Goal: Register for event/course: Register for event/course

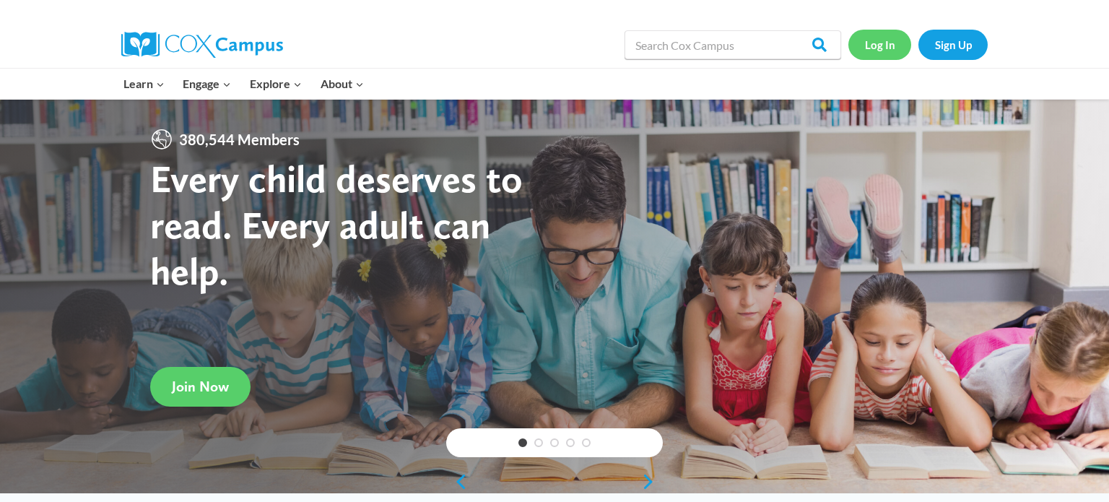
click at [883, 53] on link "Log In" at bounding box center [879, 45] width 63 height 30
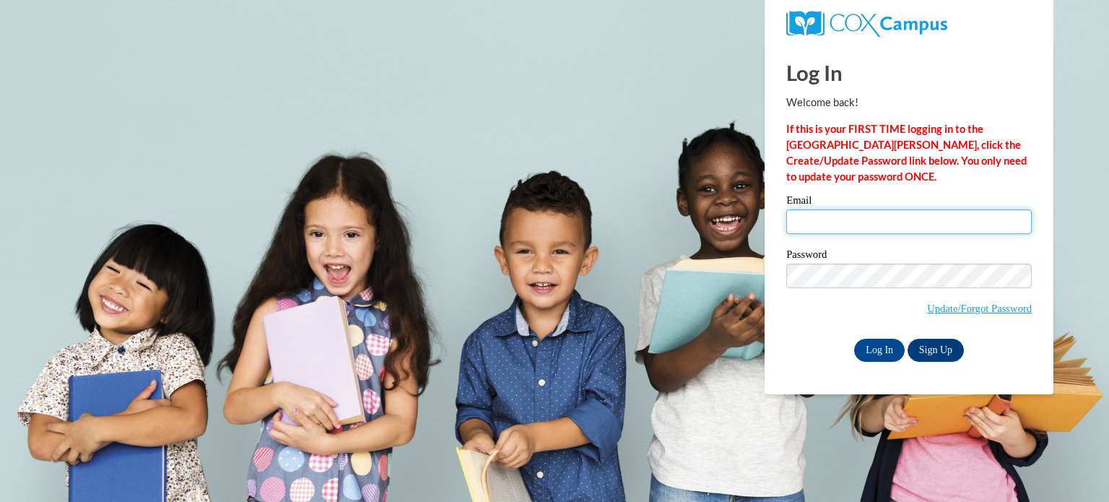
click at [845, 222] on input "Email" at bounding box center [908, 221] width 245 height 25
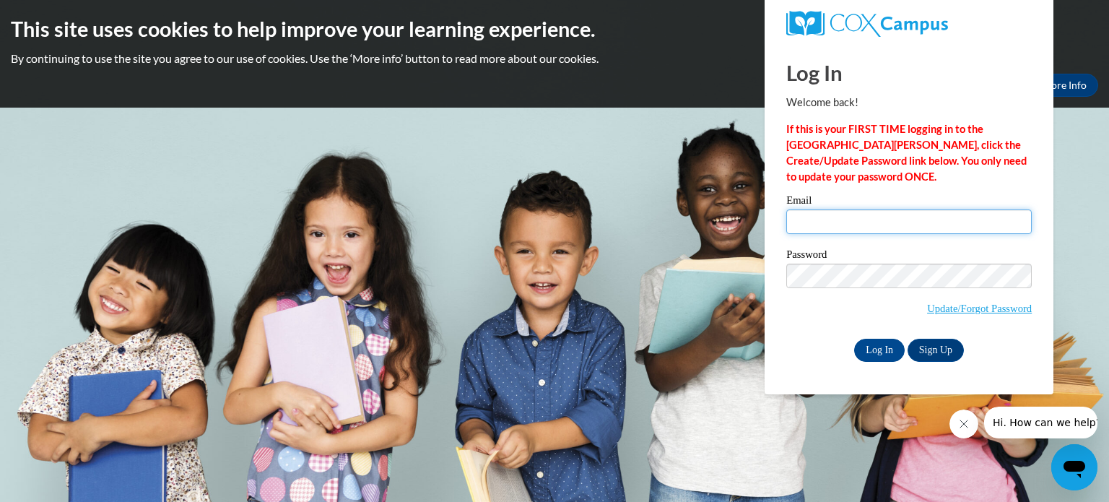
type input "[EMAIL_ADDRESS][DOMAIN_NAME]"
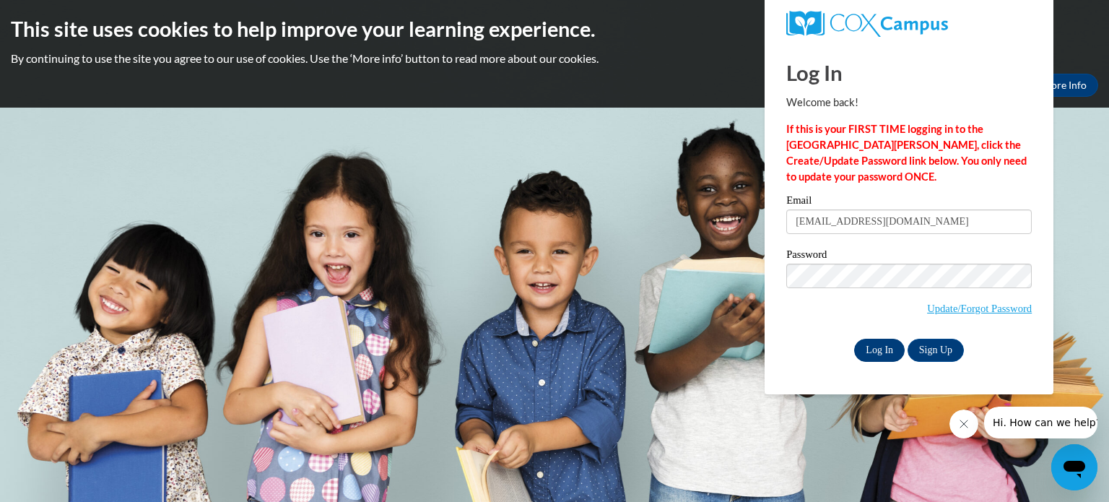
click at [878, 346] on input "Log In" at bounding box center [879, 349] width 51 height 23
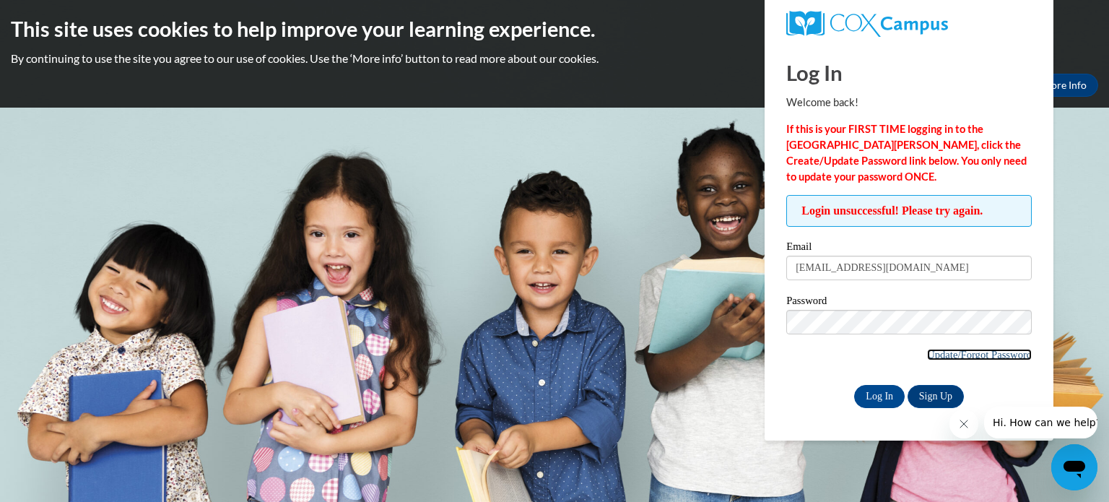
click at [973, 356] on link "Update/Forgot Password" at bounding box center [979, 355] width 105 height 12
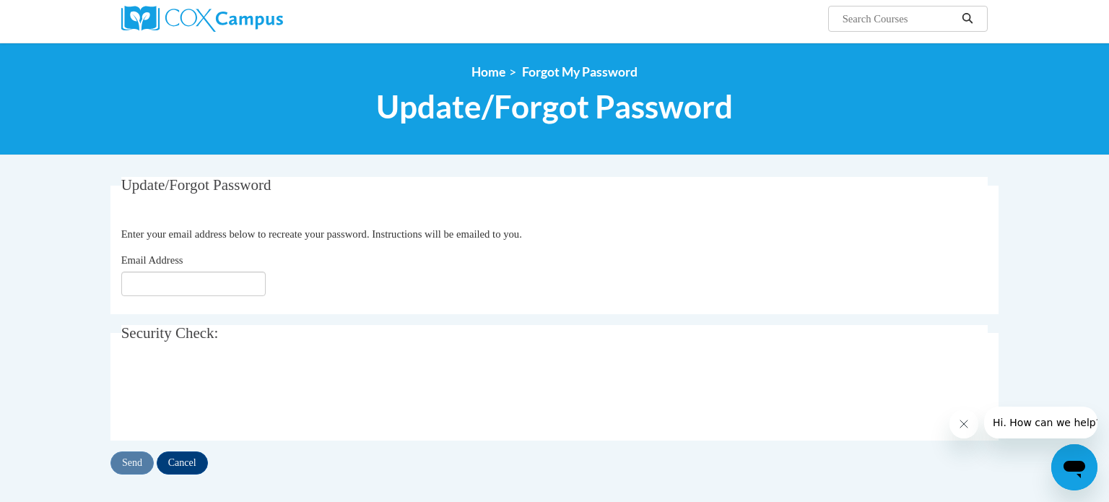
scroll to position [118, 0]
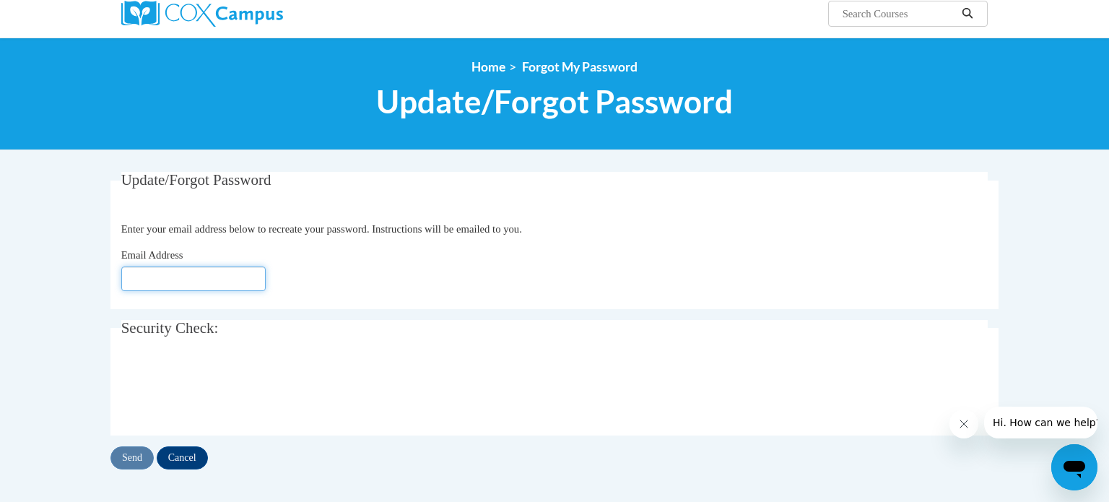
click at [197, 280] on input "Email Address" at bounding box center [193, 278] width 144 height 25
type input "[EMAIL_ADDRESS][DOMAIN_NAME]"
click at [313, 250] on div "Email Address ksteger@waupun.k12.wi.us" at bounding box center [554, 269] width 867 height 44
click at [137, 455] on input "Send" at bounding box center [131, 457] width 43 height 23
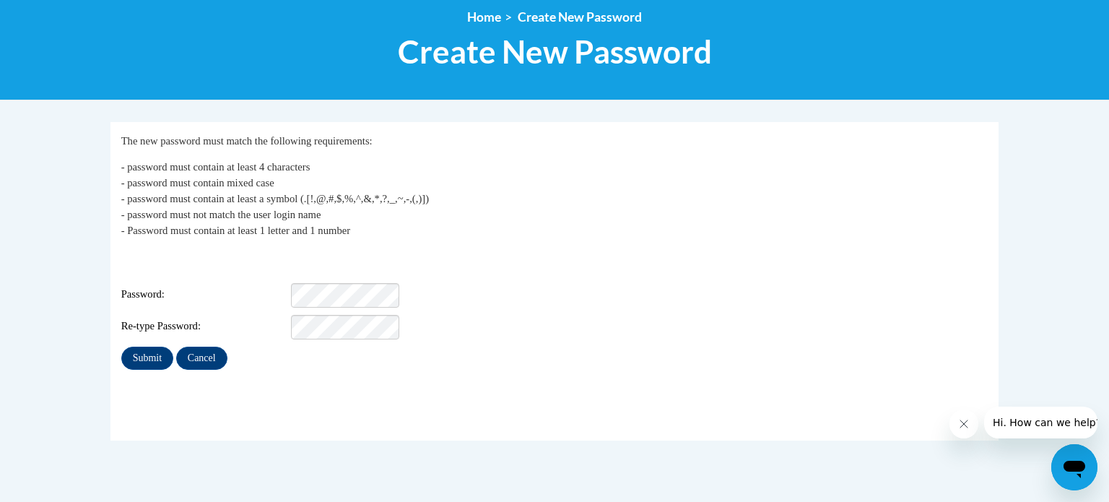
scroll to position [182, 0]
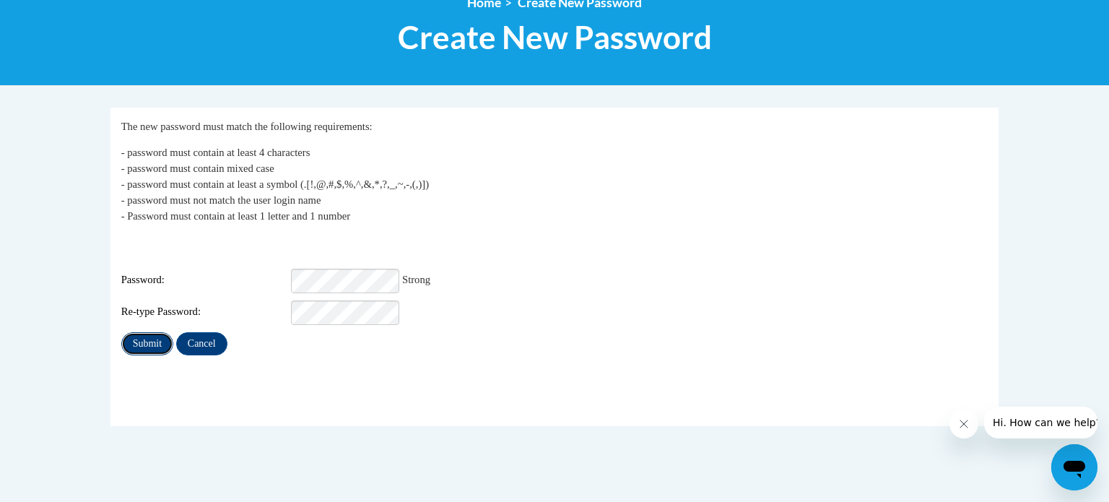
click at [147, 336] on input "Submit" at bounding box center [147, 343] width 52 height 23
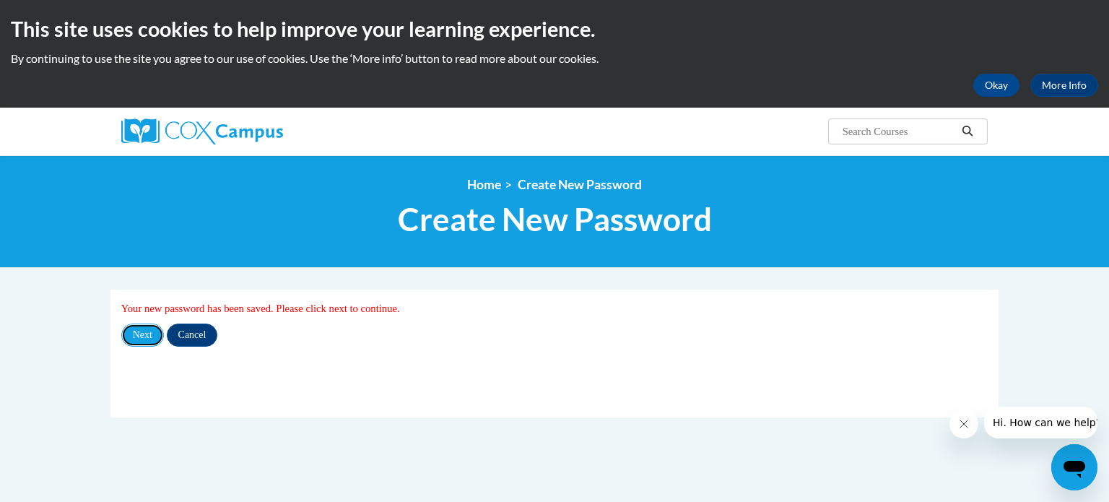
click at [147, 336] on input "Next" at bounding box center [142, 334] width 43 height 23
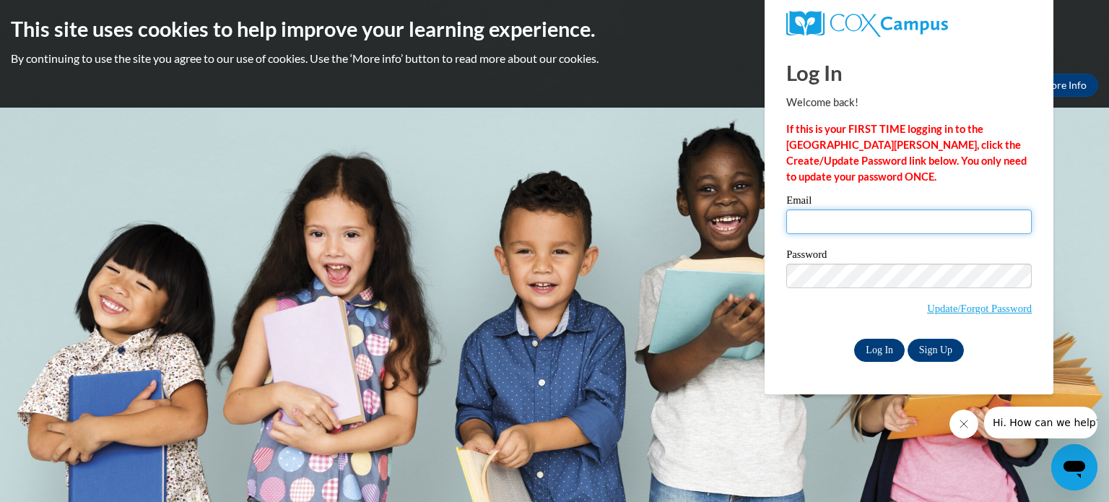
type input "ksteger@waupun.k12.wi.us"
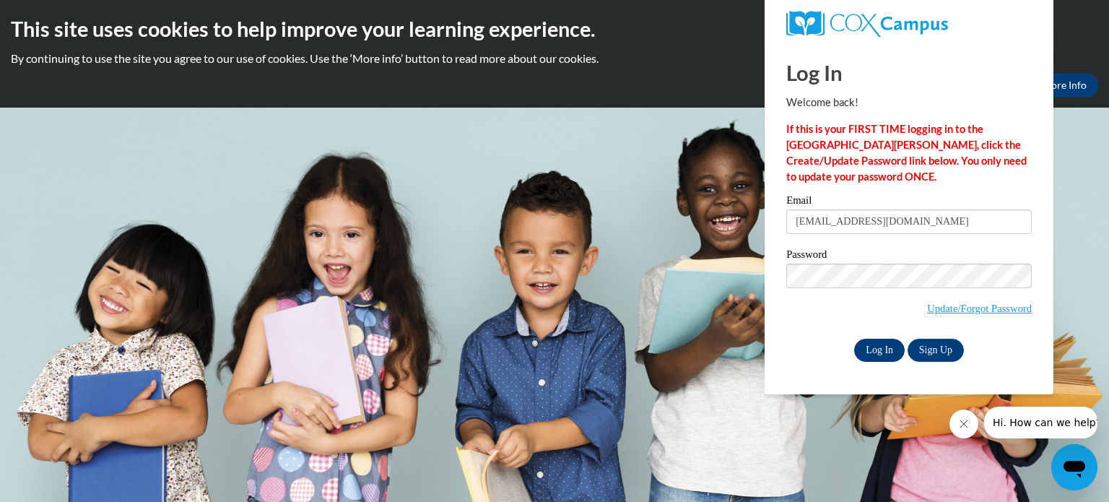
click at [864, 346] on input "Log In" at bounding box center [879, 349] width 51 height 23
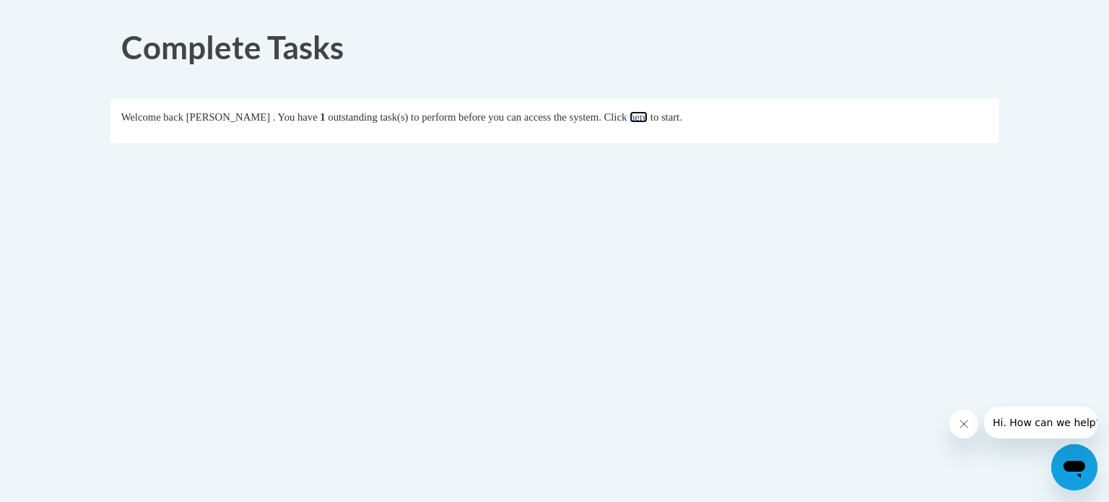
click at [647, 116] on link "here" at bounding box center [638, 117] width 18 height 12
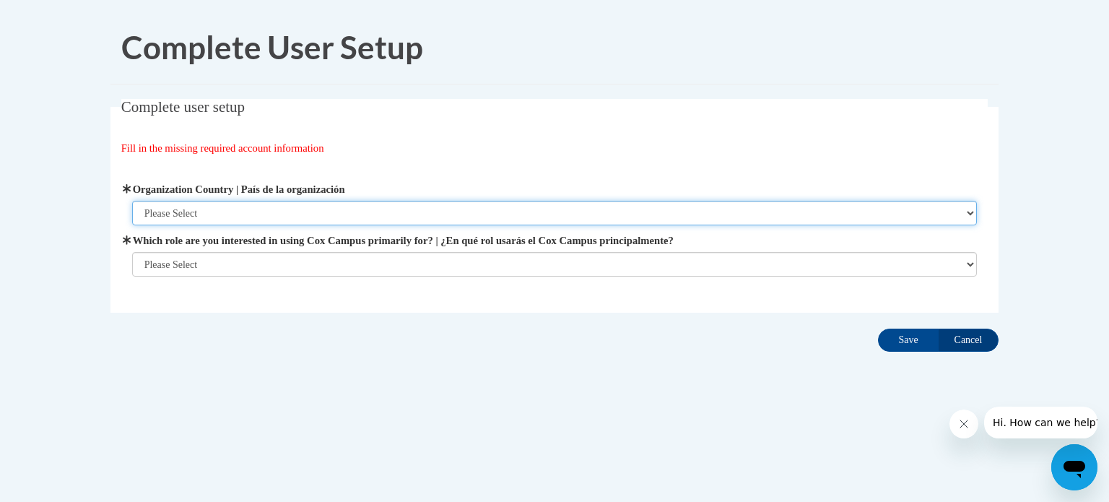
click at [576, 215] on select "Please Select United States | Estados Unidos Outside of the United States | Fue…" at bounding box center [554, 213] width 845 height 25
select select "ad49bcad-a171-4b2e-b99c-48b446064914"
click at [132, 201] on select "Please Select United States | Estados Unidos Outside of the United States | Fue…" at bounding box center [554, 213] width 845 height 25
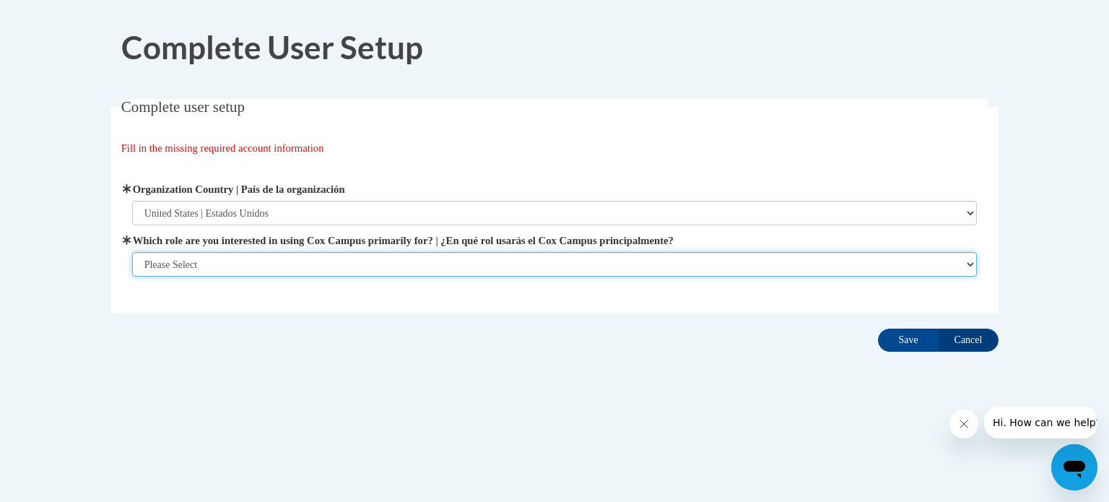
click at [508, 261] on select "Please Select College/University | Colegio/Universidad Community/Nonprofit Part…" at bounding box center [554, 264] width 845 height 25
select select "fbf2d438-af2f-41f8-98f1-81c410e29de3"
click at [132, 276] on select "Please Select College/University | Colegio/Universidad Community/Nonprofit Part…" at bounding box center [554, 264] width 845 height 25
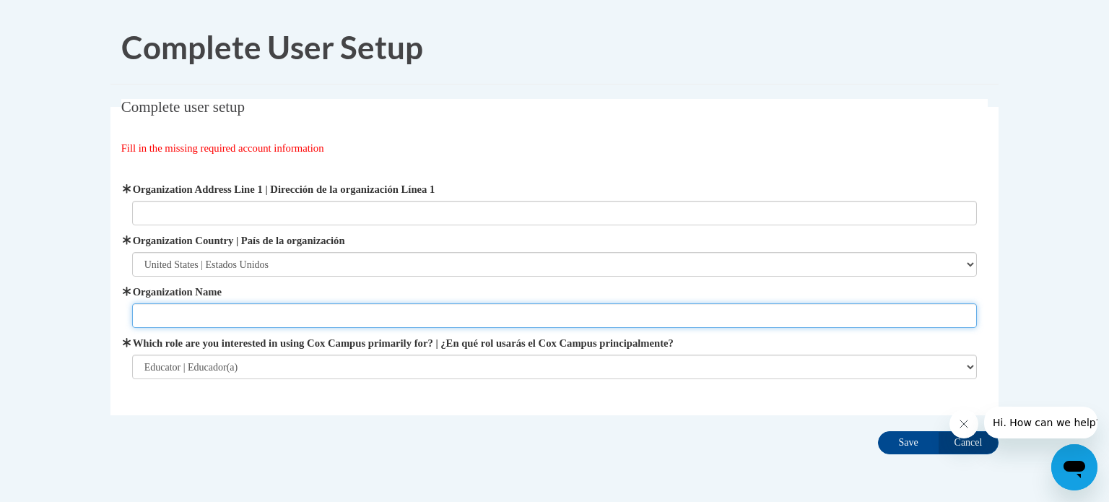
click at [362, 315] on input "Organization Name" at bounding box center [554, 315] width 845 height 25
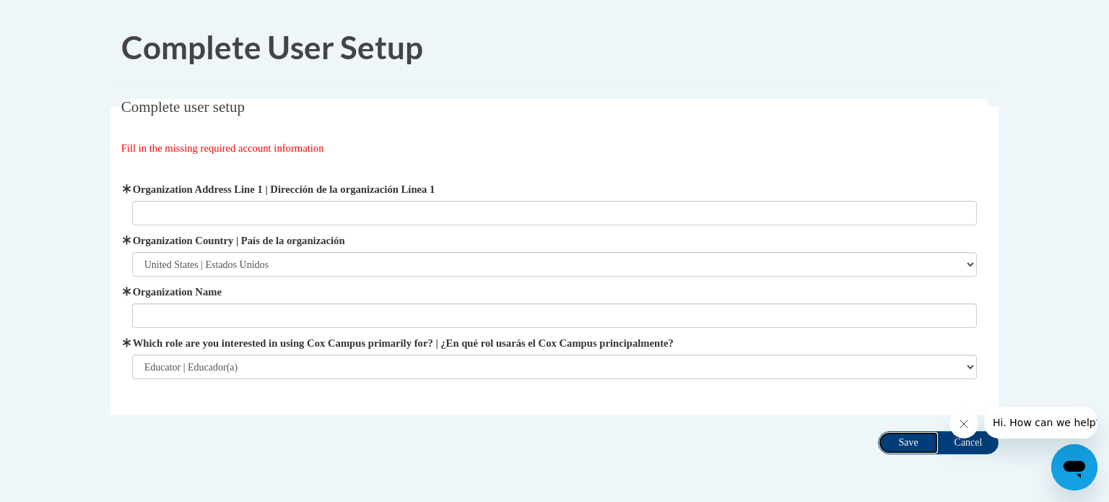
click at [900, 445] on input "Save" at bounding box center [908, 442] width 61 height 23
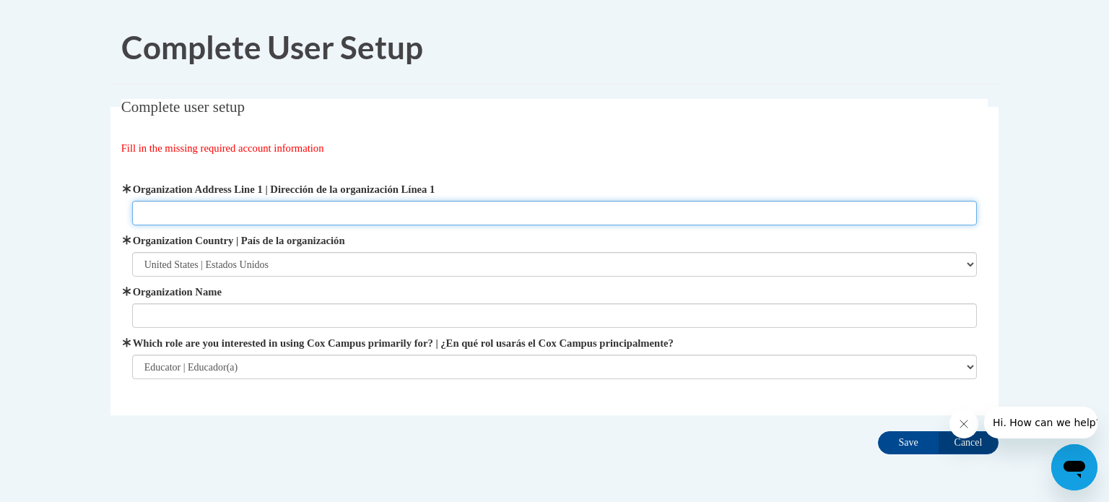
click at [258, 209] on input "Organization Address Line 1 | Dirección de la organización Línea 1" at bounding box center [554, 213] width 845 height 25
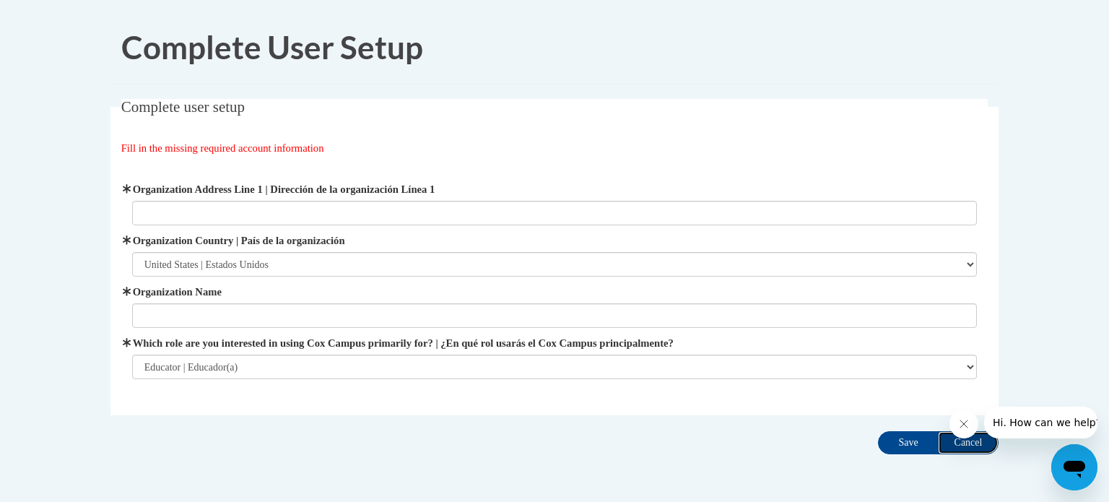
click at [963, 442] on input "Cancel" at bounding box center [967, 442] width 61 height 23
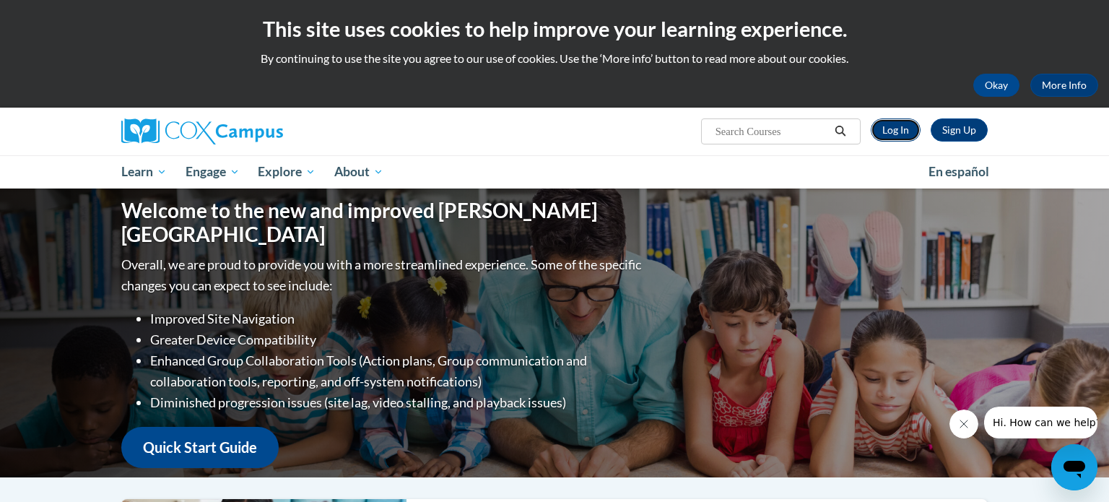
click at [905, 126] on link "Log In" at bounding box center [895, 129] width 50 height 23
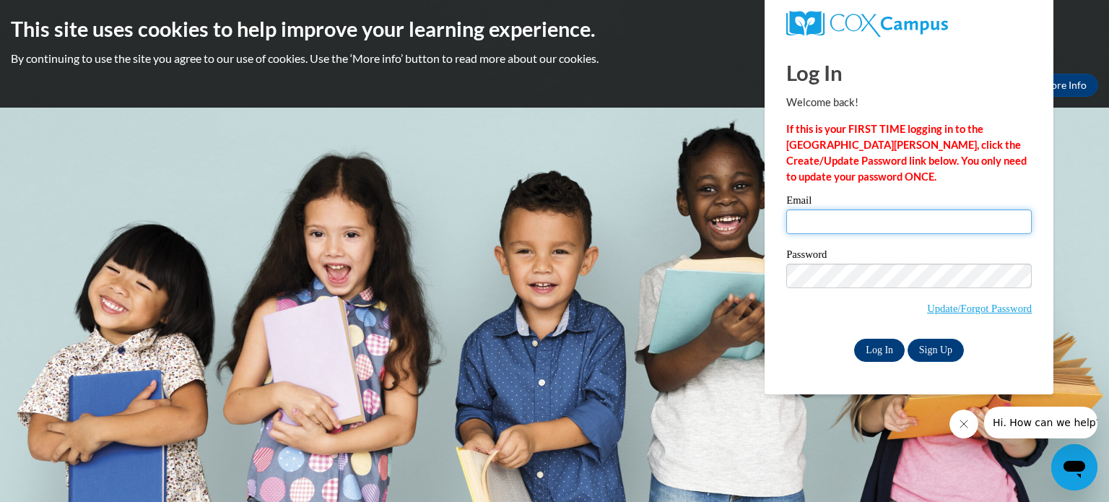
type input "ksteger@waupun.k12.wi.us"
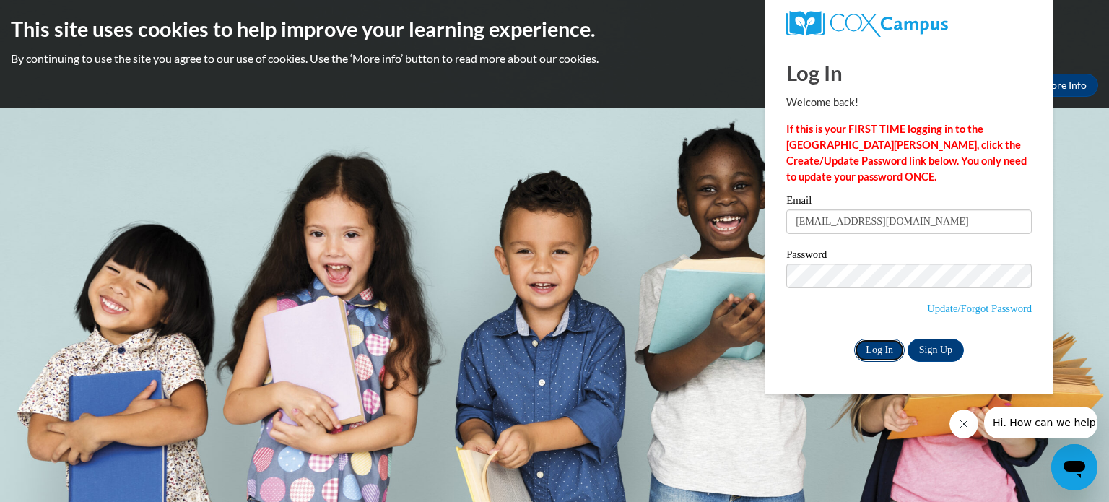
click at [891, 348] on input "Log In" at bounding box center [879, 349] width 51 height 23
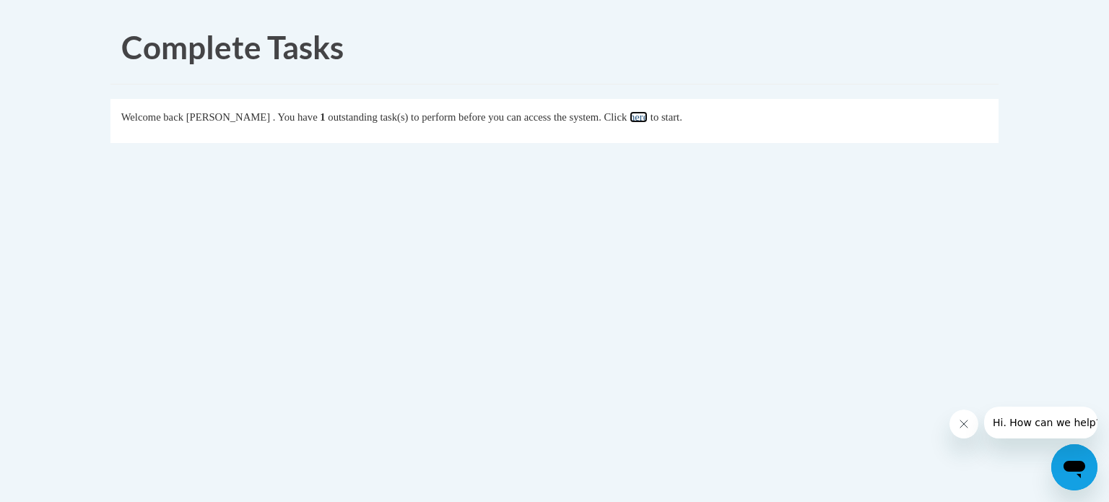
click at [647, 115] on link "here" at bounding box center [638, 117] width 18 height 12
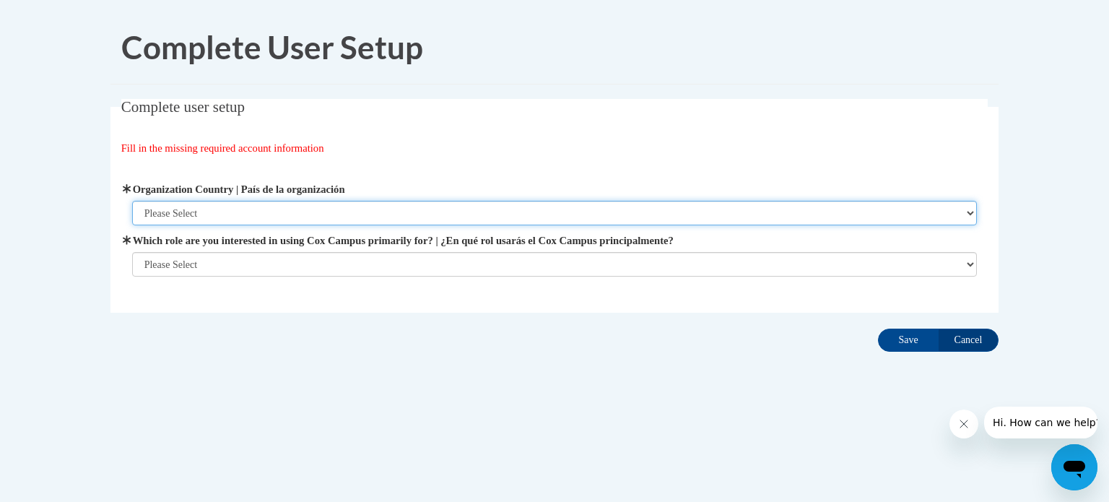
click at [261, 215] on select "Please Select [GEOGRAPHIC_DATA] | [GEOGRAPHIC_DATA] Outside of [GEOGRAPHIC_DATA…" at bounding box center [554, 213] width 845 height 25
select select "ad49bcad-a171-4b2e-b99c-48b446064914"
click at [132, 201] on select "Please Select United States | Estados Unidos Outside of the United States | Fue…" at bounding box center [554, 213] width 845 height 25
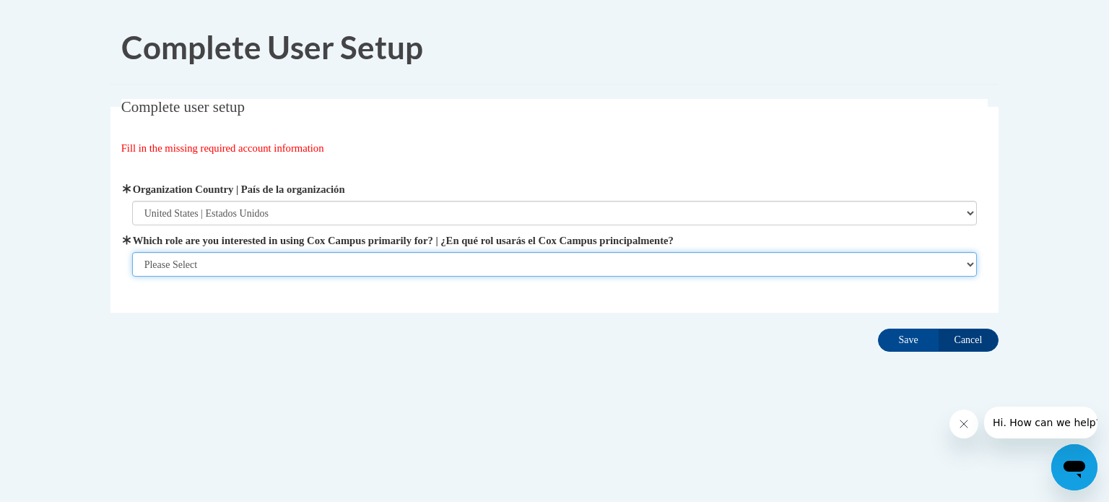
click at [253, 256] on select "Please Select College/University | Colegio/Universidad Community/Nonprofit Part…" at bounding box center [554, 264] width 845 height 25
select select "fbf2d438-af2f-41f8-98f1-81c410e29de3"
click at [132, 276] on select "Please Select College/University | Colegio/Universidad Community/Nonprofit Part…" at bounding box center [554, 264] width 845 height 25
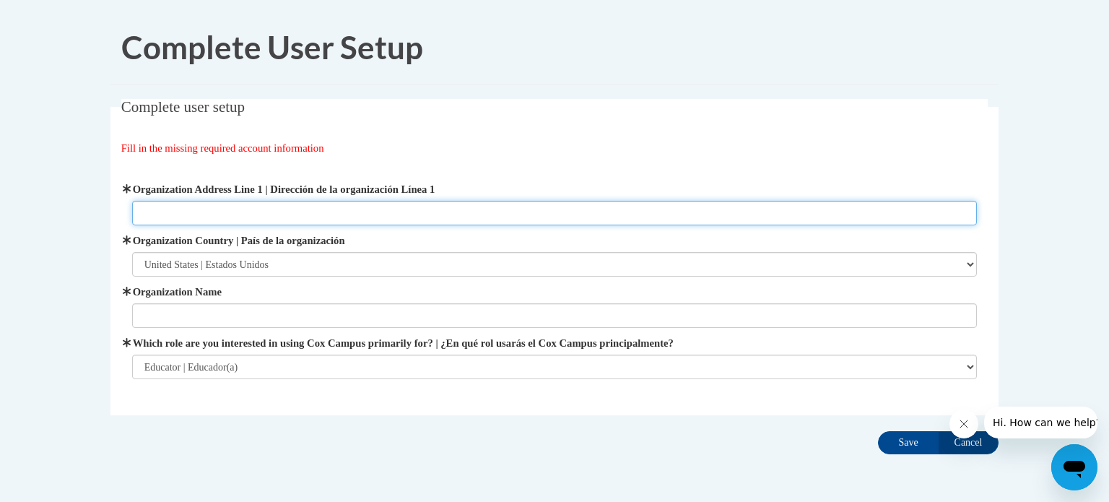
click at [241, 219] on input "Organization Address Line 1 | Dirección de la organización Línea 1" at bounding box center [554, 213] width 845 height 25
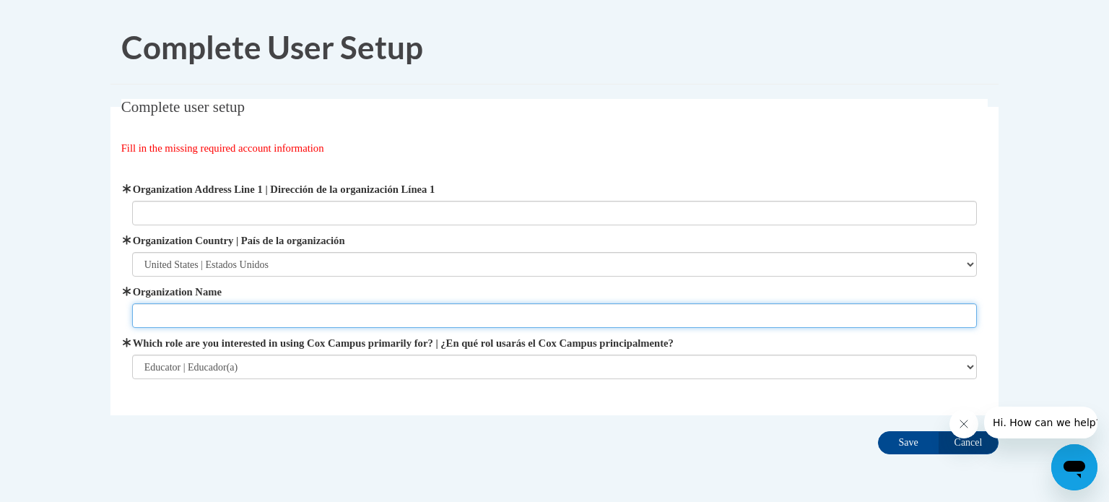
click at [200, 306] on input "Organization Name" at bounding box center [554, 315] width 845 height 25
type input "waupun area school district"
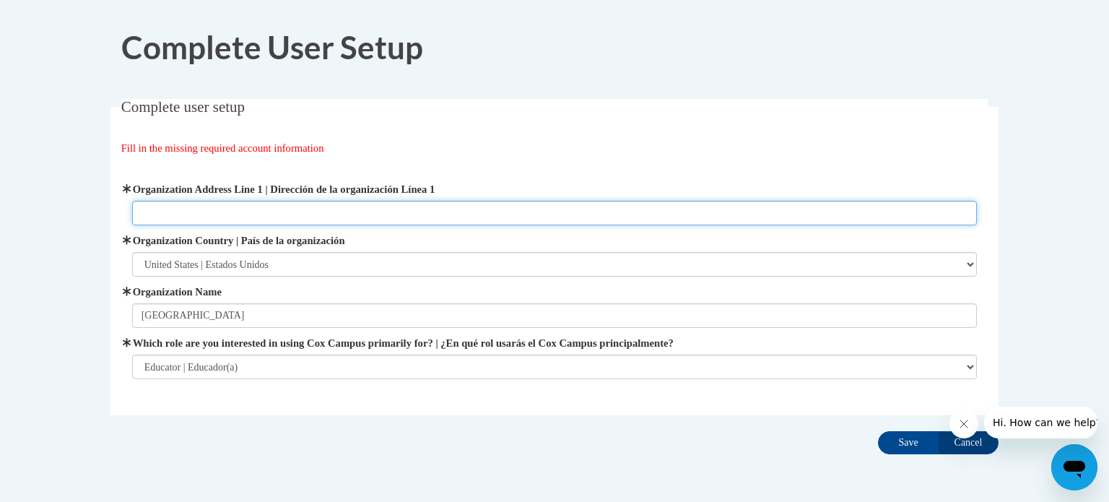
click at [176, 210] on input "Organization Address Line 1 | Dirección de la organización Línea 1" at bounding box center [554, 213] width 845 height 25
type input "n"
type input "meadow view"
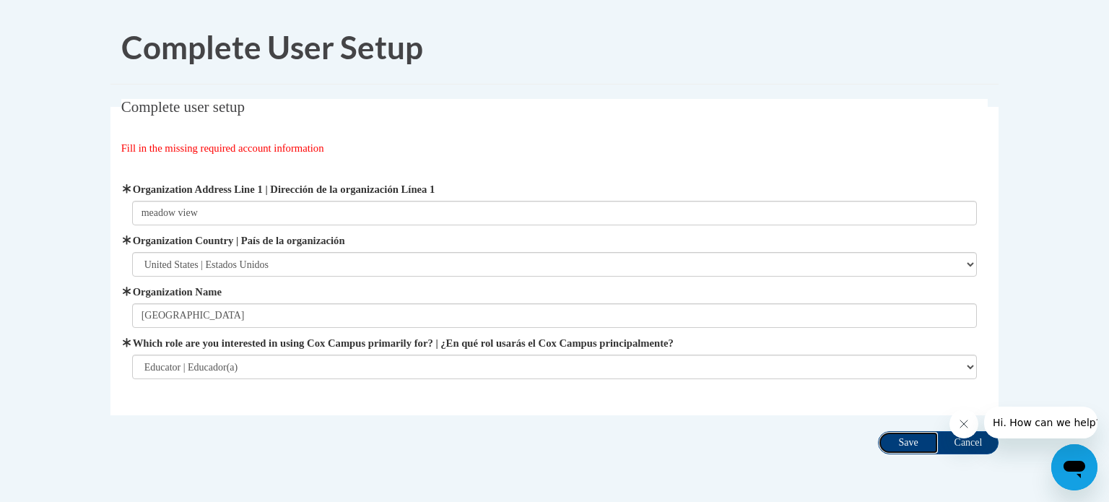
click at [920, 443] on input "Save" at bounding box center [908, 442] width 61 height 23
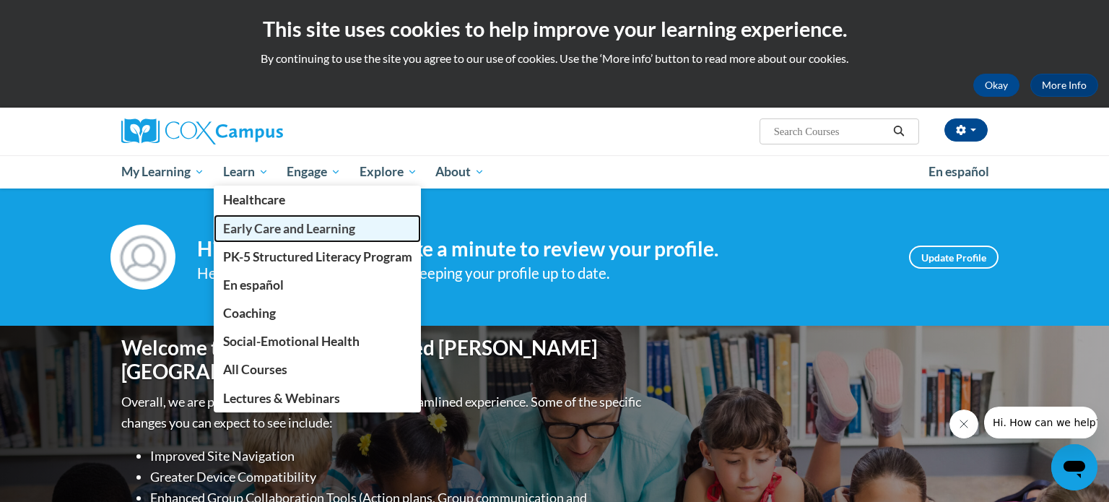
click at [251, 225] on span "Early Care and Learning" at bounding box center [289, 228] width 132 height 15
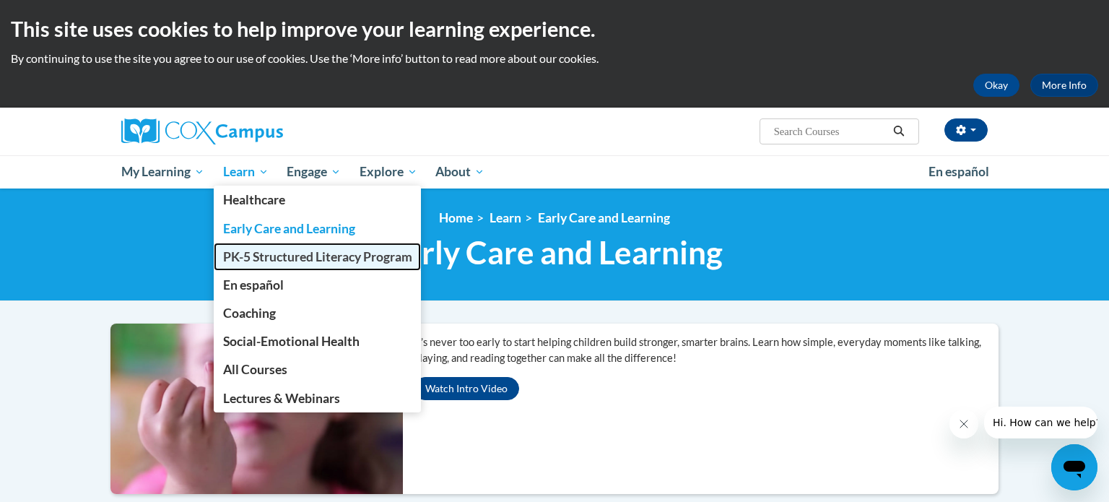
click at [255, 257] on span "PK-5 Structured Literacy Program" at bounding box center [317, 256] width 189 height 15
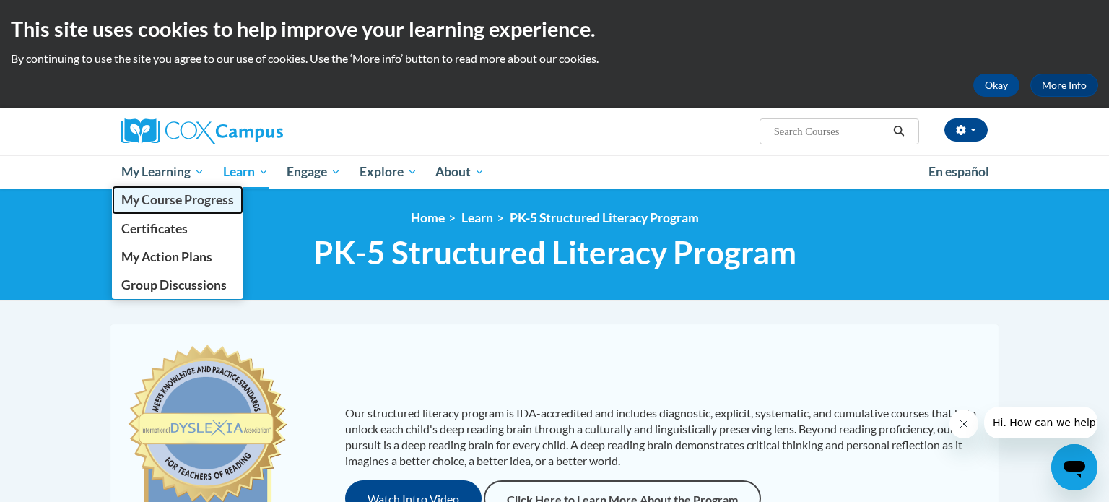
click at [191, 196] on span "My Course Progress" at bounding box center [177, 199] width 113 height 15
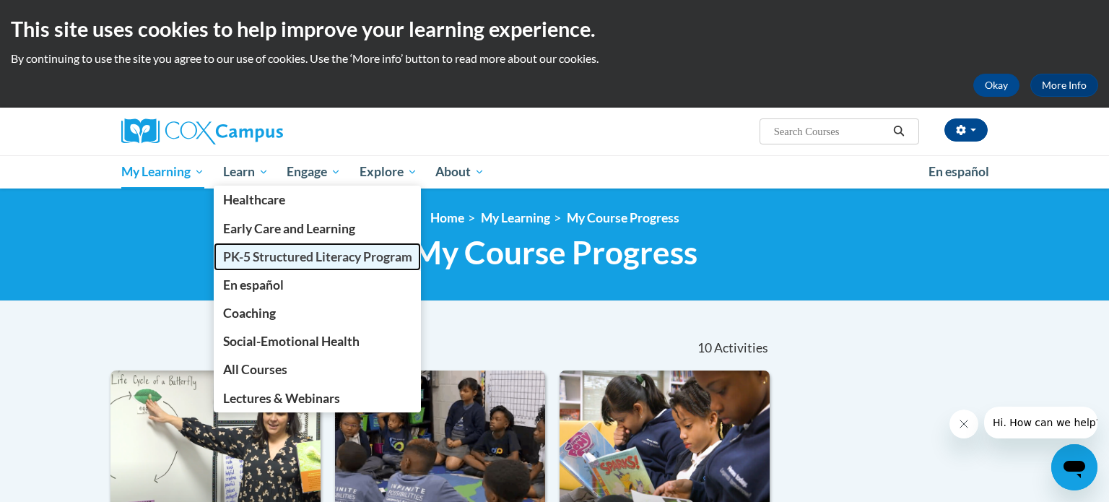
click at [260, 256] on span "PK-5 Structured Literacy Program" at bounding box center [317, 256] width 189 height 15
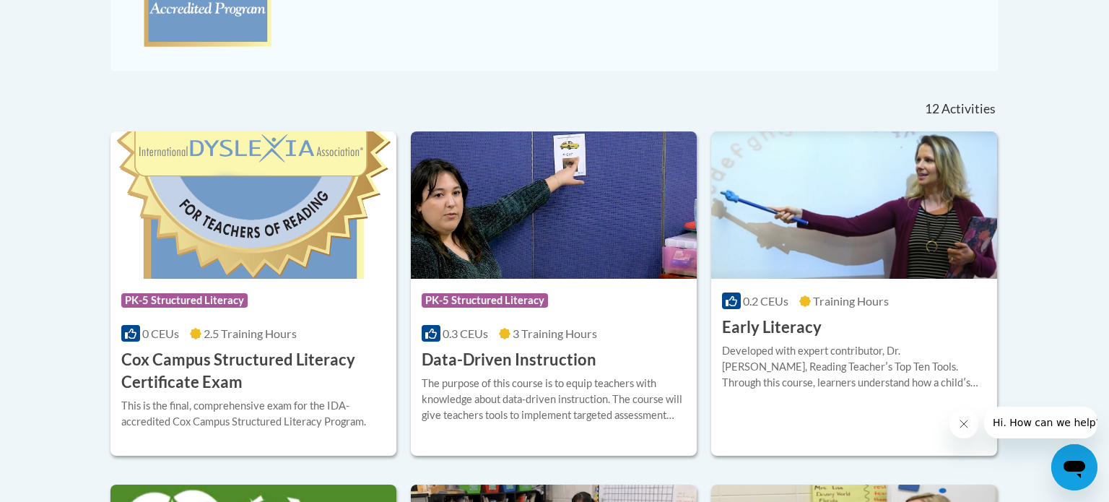
scroll to position [531, 0]
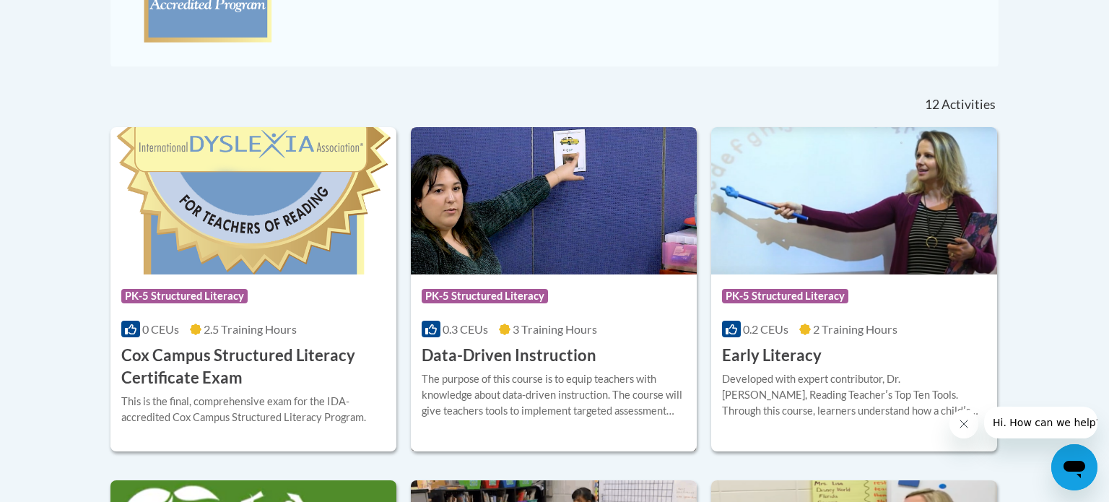
click at [490, 359] on h3 "Data-Driven Instruction" at bounding box center [508, 355] width 175 height 22
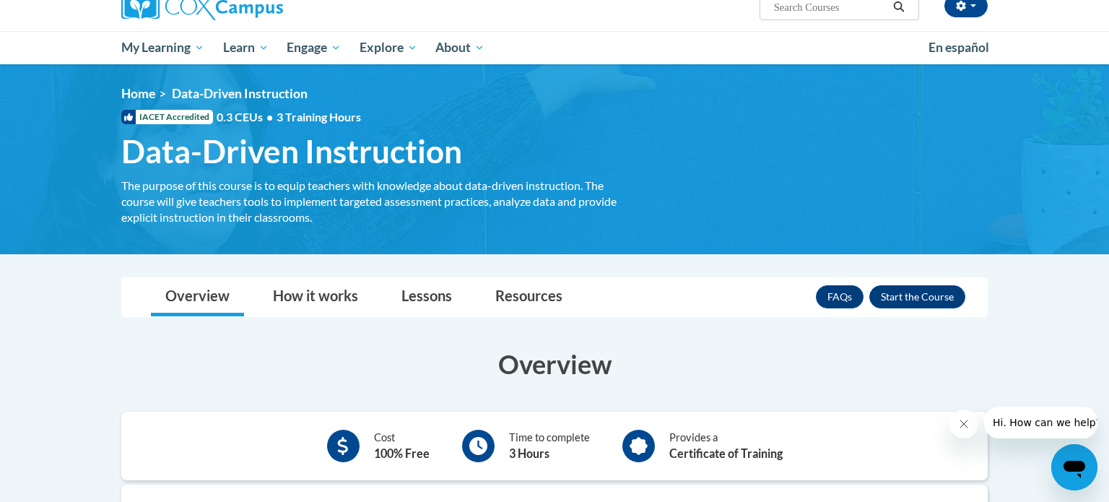
scroll to position [121, 0]
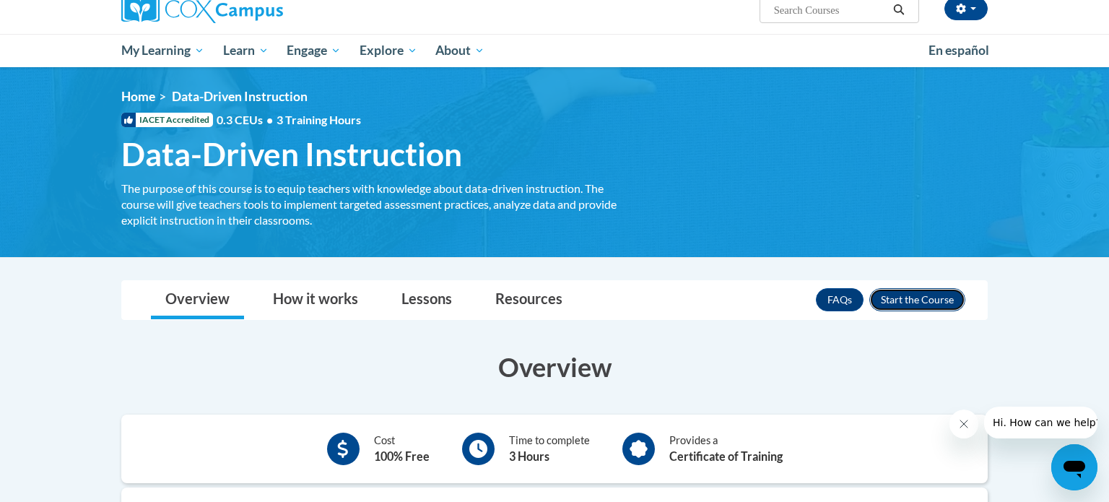
click at [925, 302] on button "Enroll" at bounding box center [917, 299] width 96 height 23
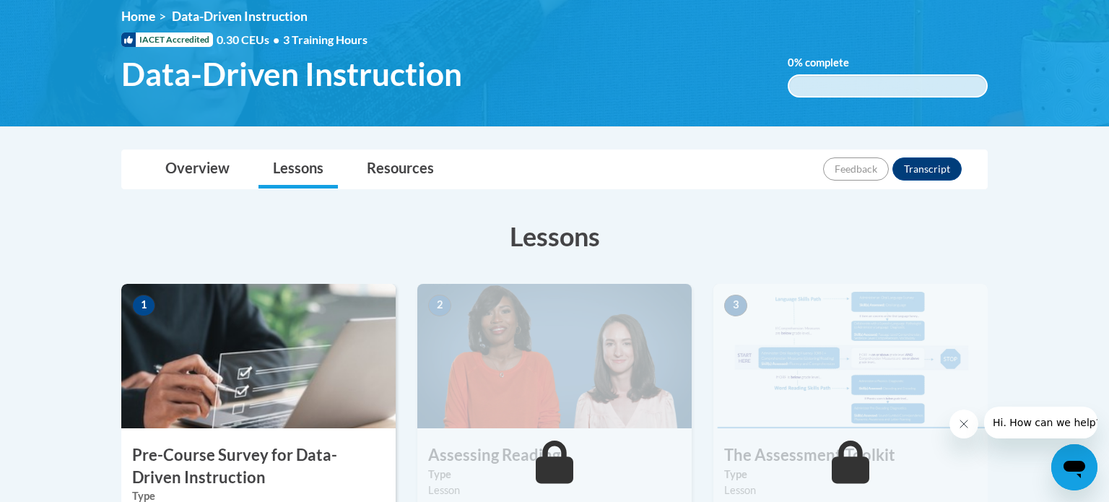
scroll to position [205, 0]
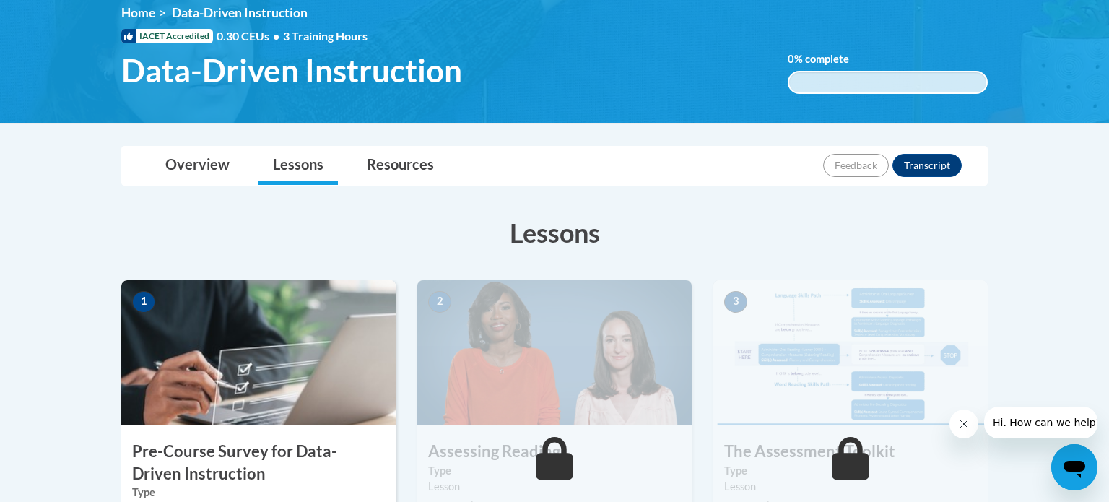
click at [230, 449] on h3 "Pre-Course Survey for Data-Driven Instruction" at bounding box center [258, 462] width 274 height 45
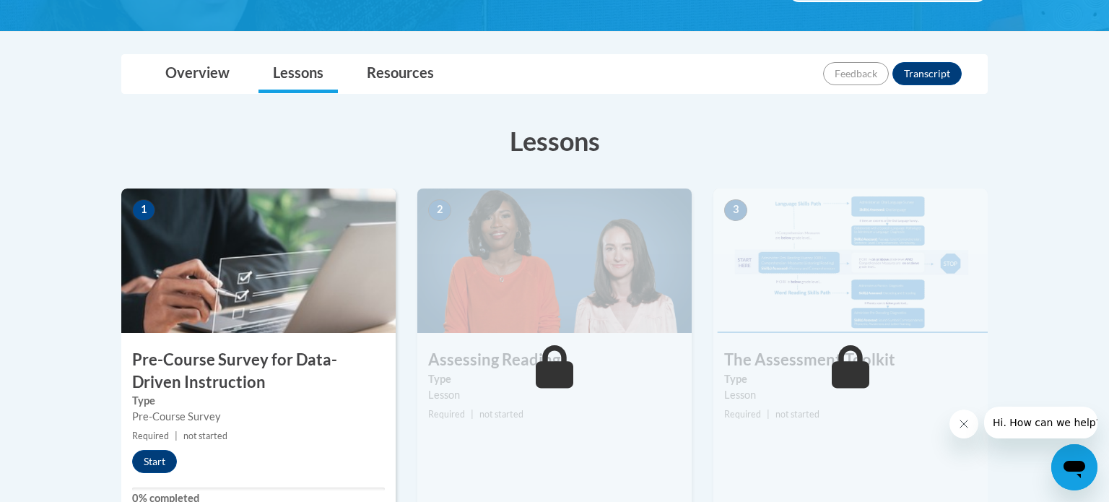
scroll to position [341, 0]
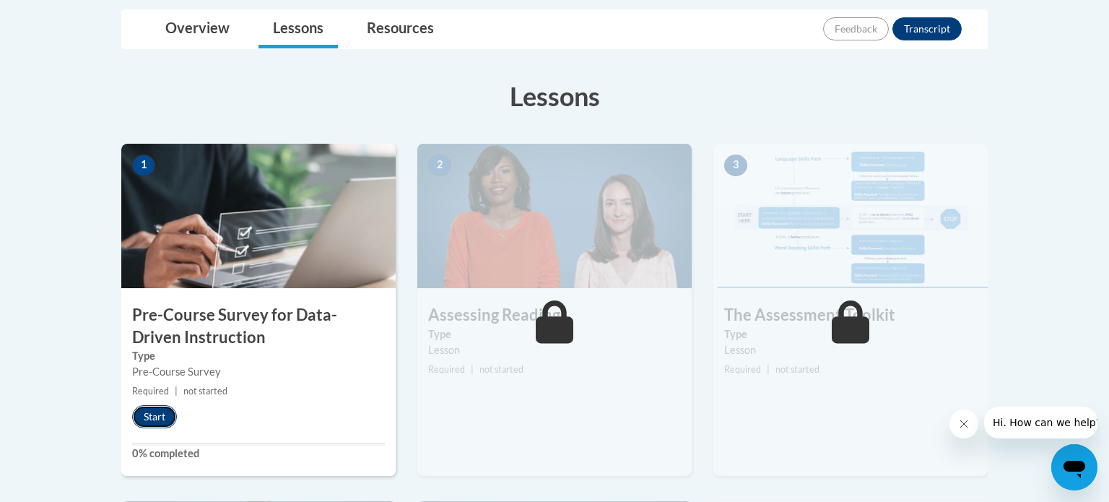
click at [162, 414] on button "Start" at bounding box center [154, 416] width 45 height 23
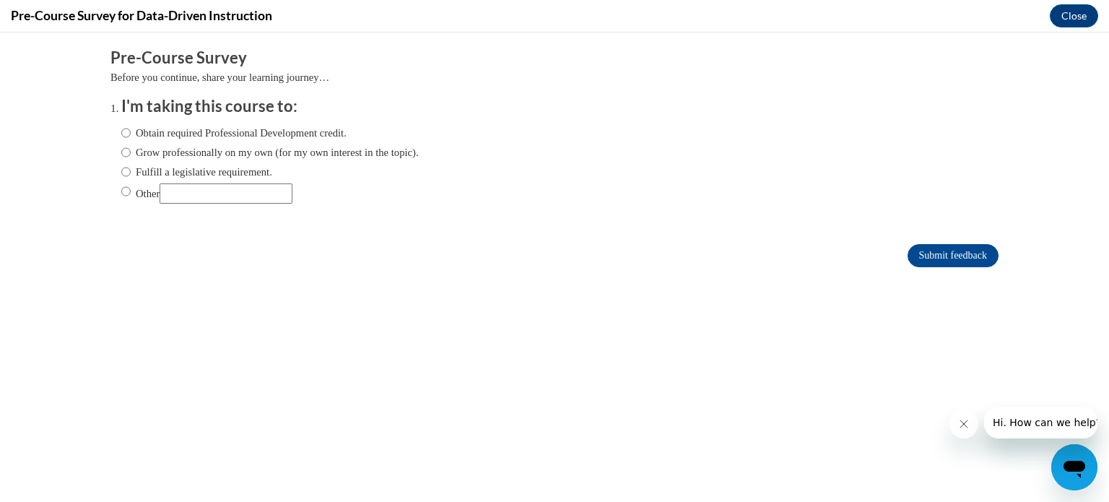
scroll to position [0, 0]
click at [180, 135] on label "Obtain required Professional Development credit." at bounding box center [233, 133] width 225 height 16
click at [131, 135] on input "Obtain required Professional Development credit." at bounding box center [125, 133] width 9 height 16
radio input "true"
click at [123, 193] on input "Other" at bounding box center [125, 191] width 9 height 16
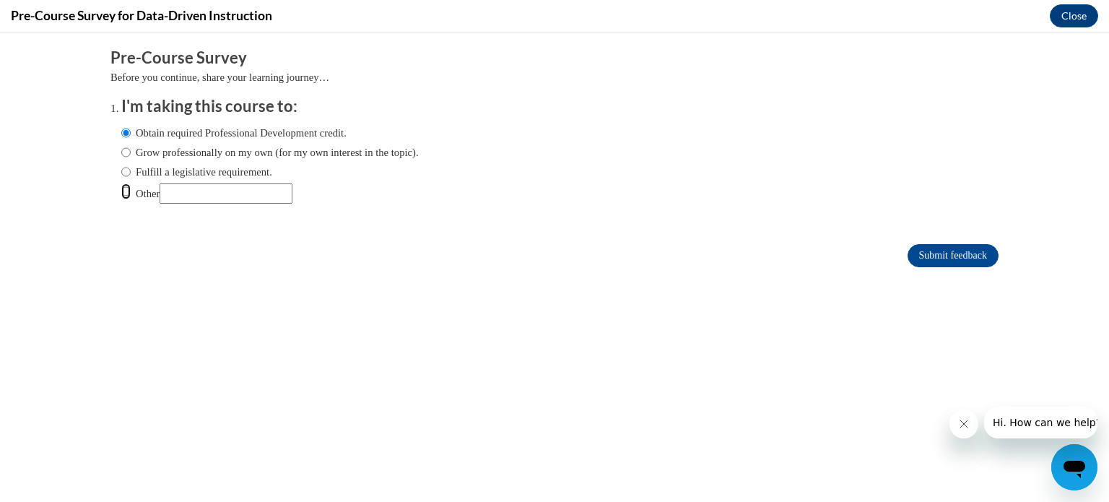
radio input "true"
click at [948, 251] on input "Submit feedback" at bounding box center [952, 255] width 91 height 23
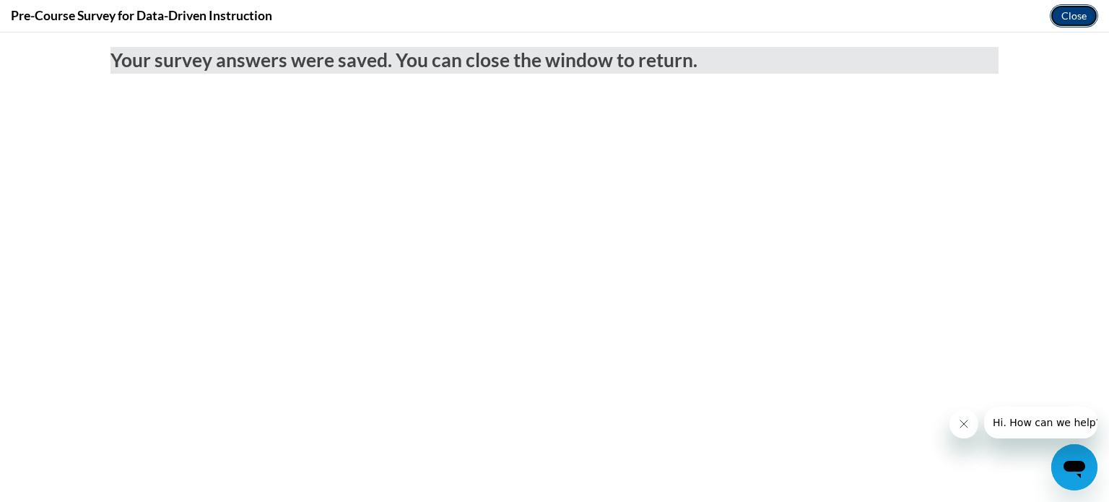
click at [1059, 17] on button "Close" at bounding box center [1073, 15] width 48 height 23
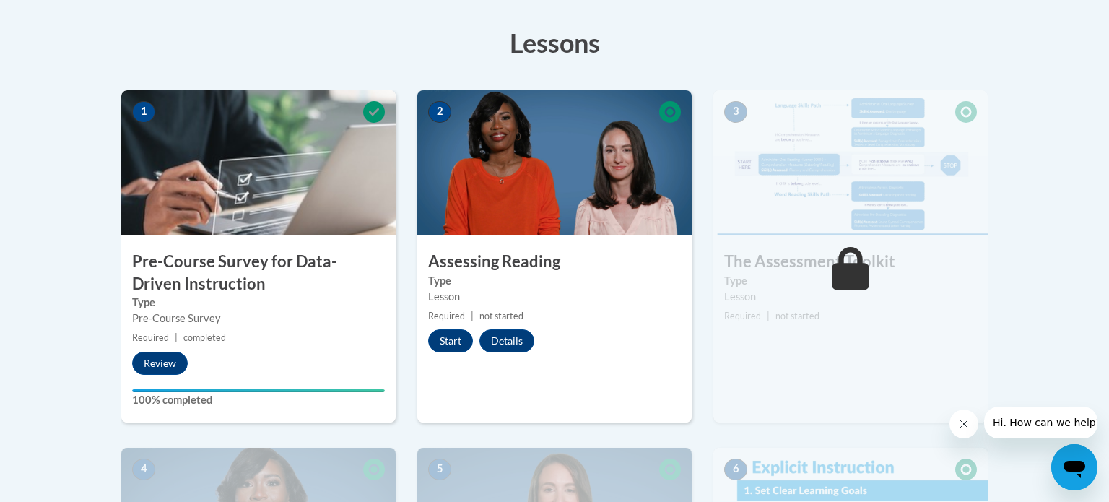
scroll to position [404, 0]
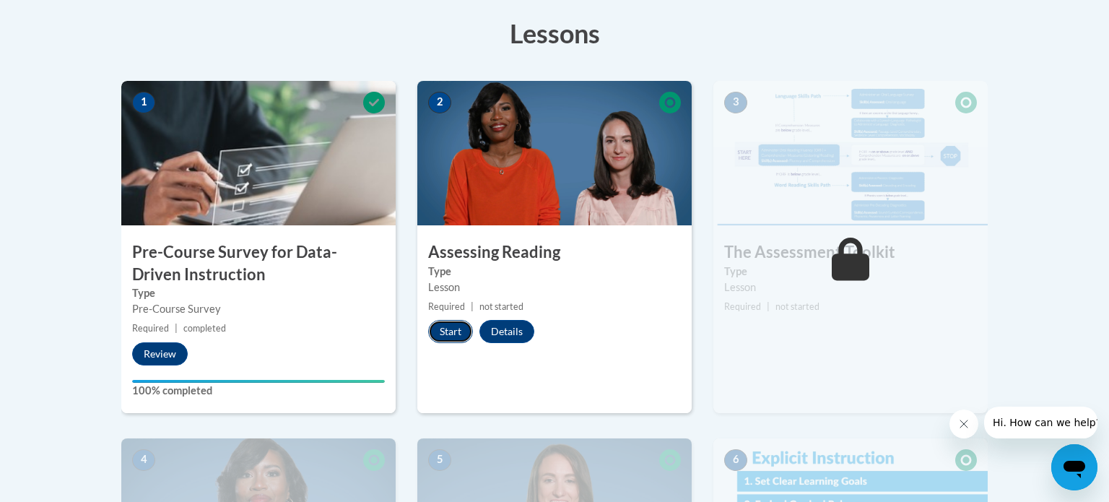
click at [451, 330] on button "Start" at bounding box center [450, 331] width 45 height 23
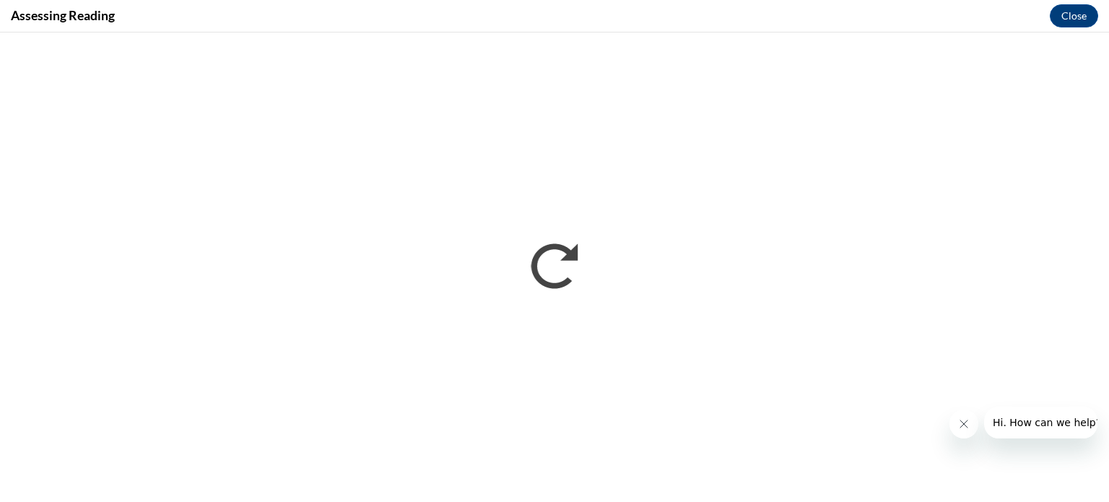
scroll to position [0, 0]
click at [962, 420] on icon "Close message from company" at bounding box center [964, 424] width 12 height 12
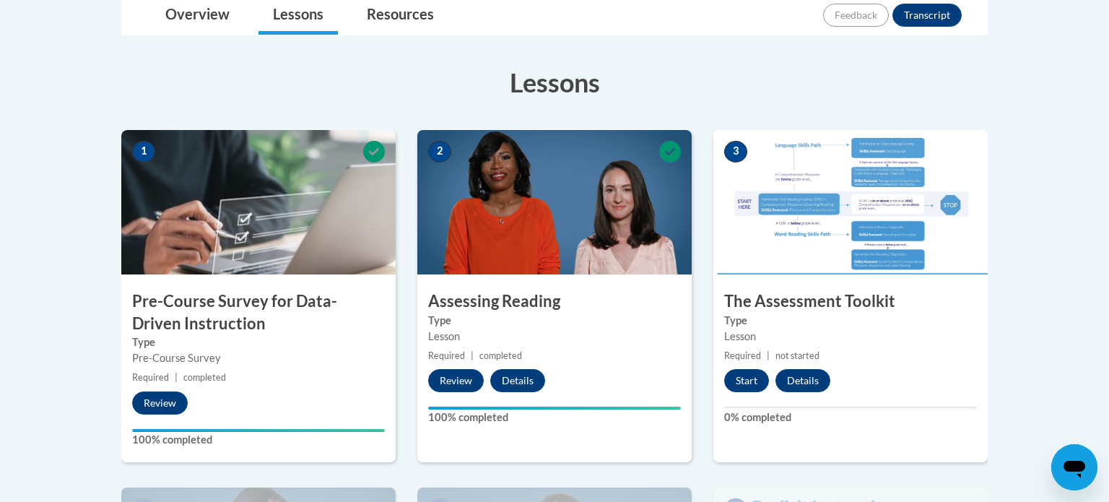
scroll to position [351, 0]
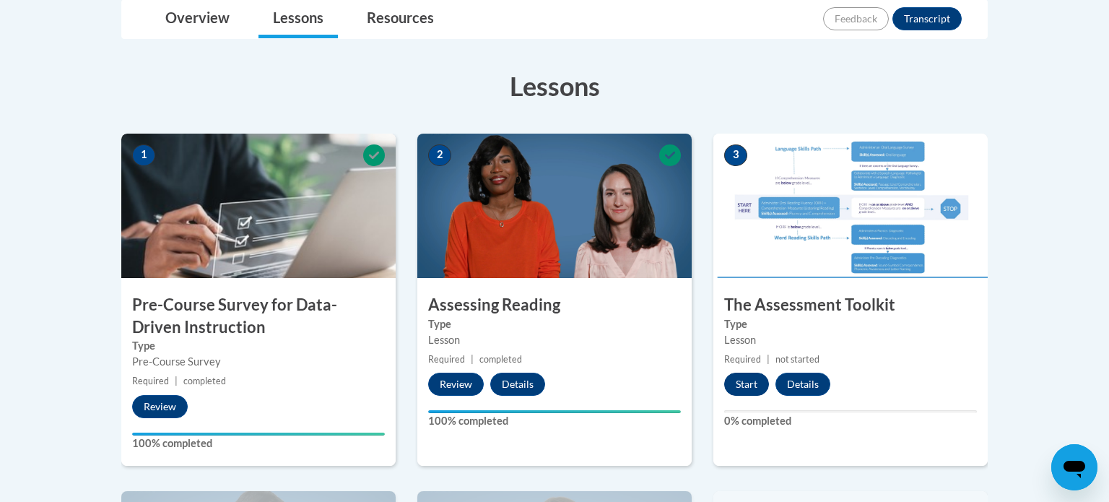
click at [740, 385] on button "Start" at bounding box center [746, 383] width 45 height 23
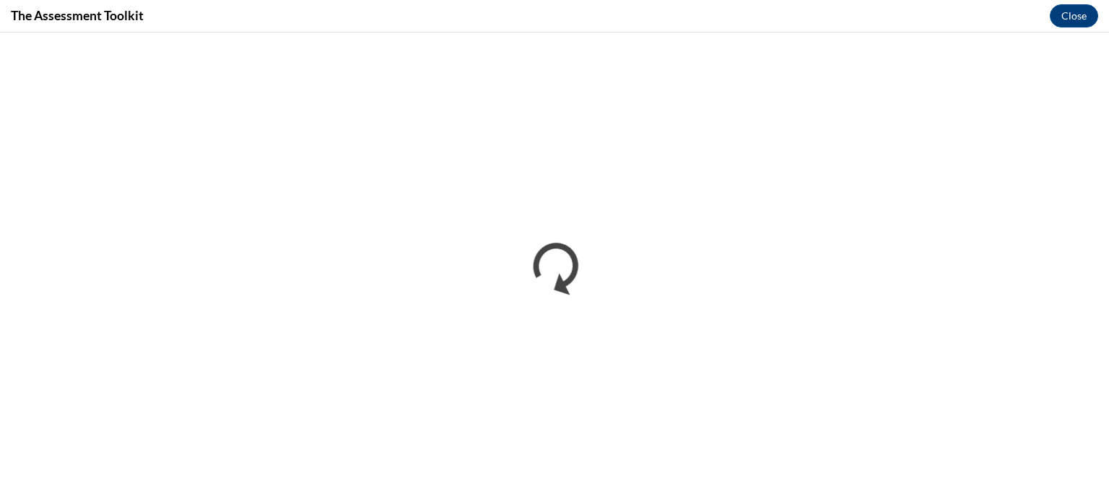
scroll to position [0, 0]
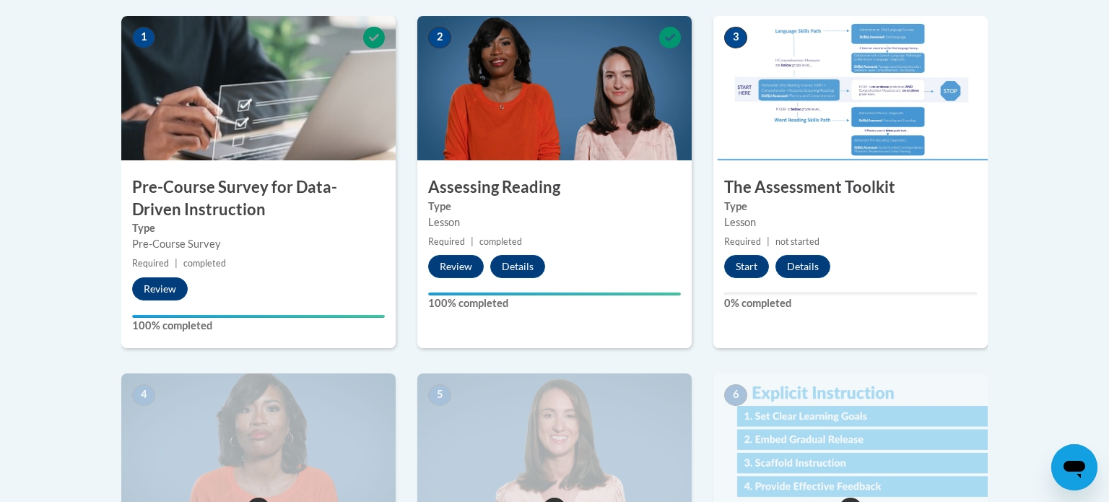
scroll to position [485, 0]
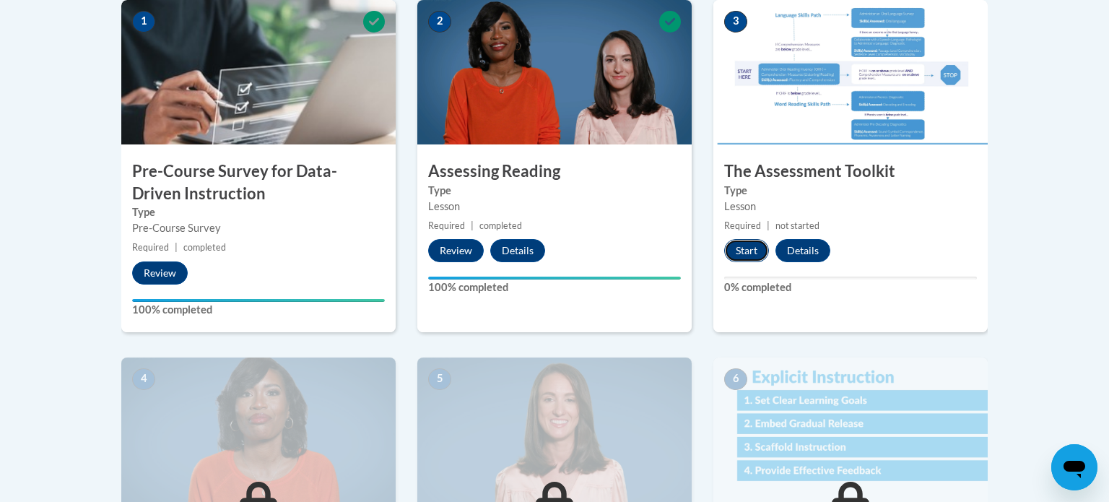
click at [744, 245] on button "Start" at bounding box center [746, 250] width 45 height 23
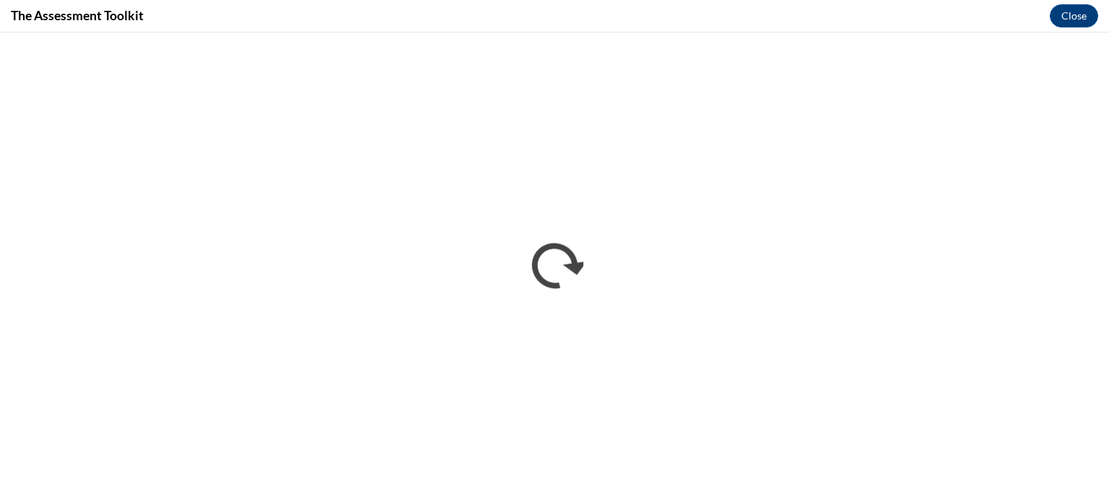
scroll to position [0, 0]
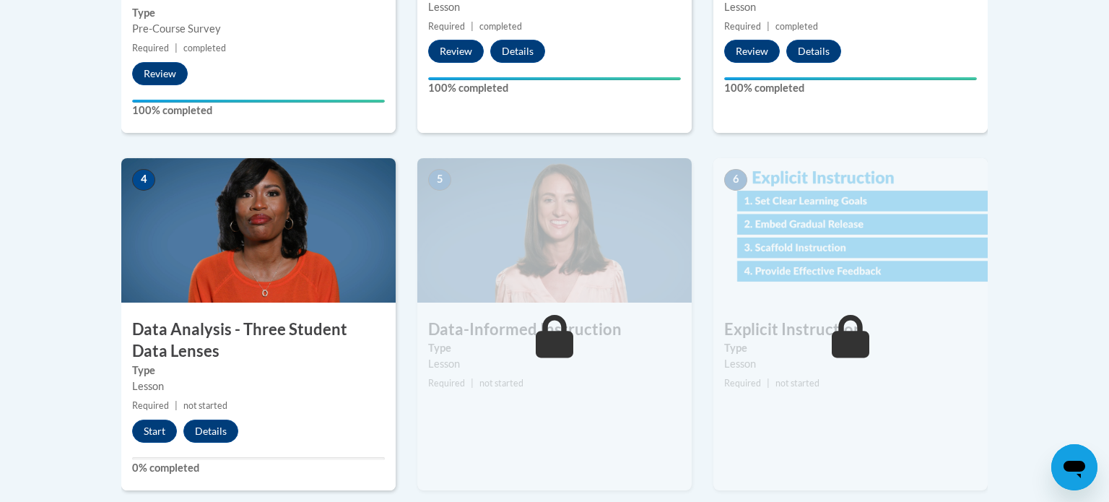
scroll to position [687, 0]
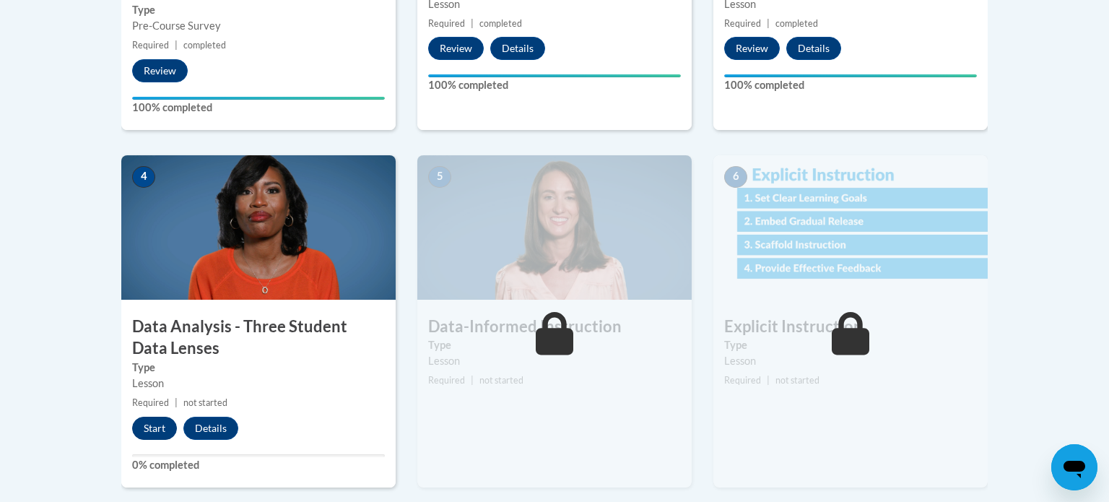
click at [162, 423] on button "Start" at bounding box center [154, 427] width 45 height 23
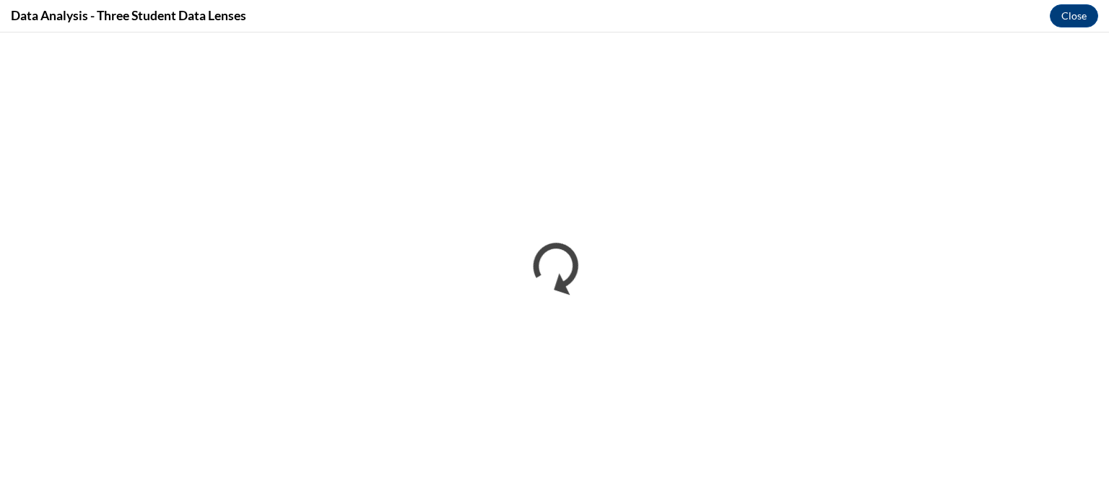
scroll to position [0, 0]
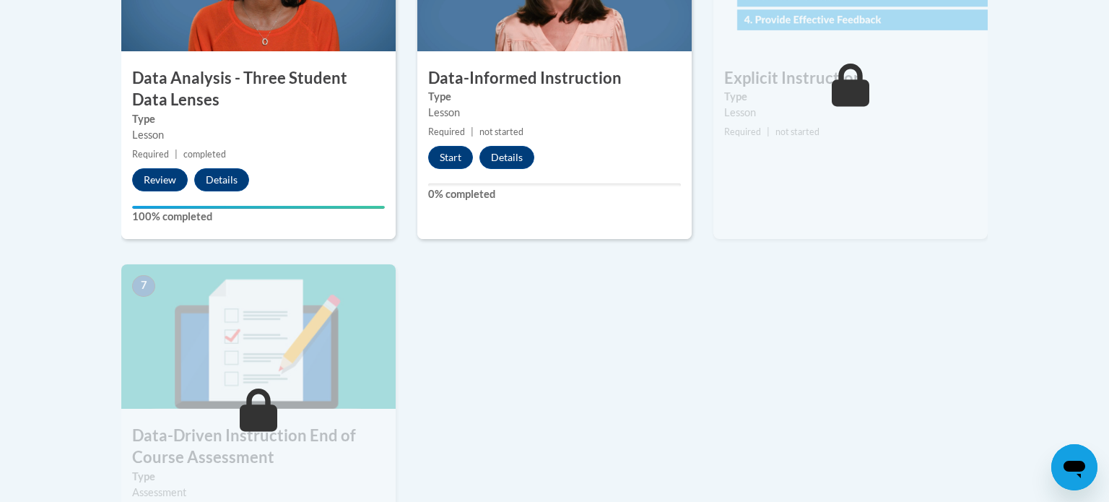
scroll to position [936, 0]
click at [456, 162] on button "Start" at bounding box center [450, 156] width 45 height 23
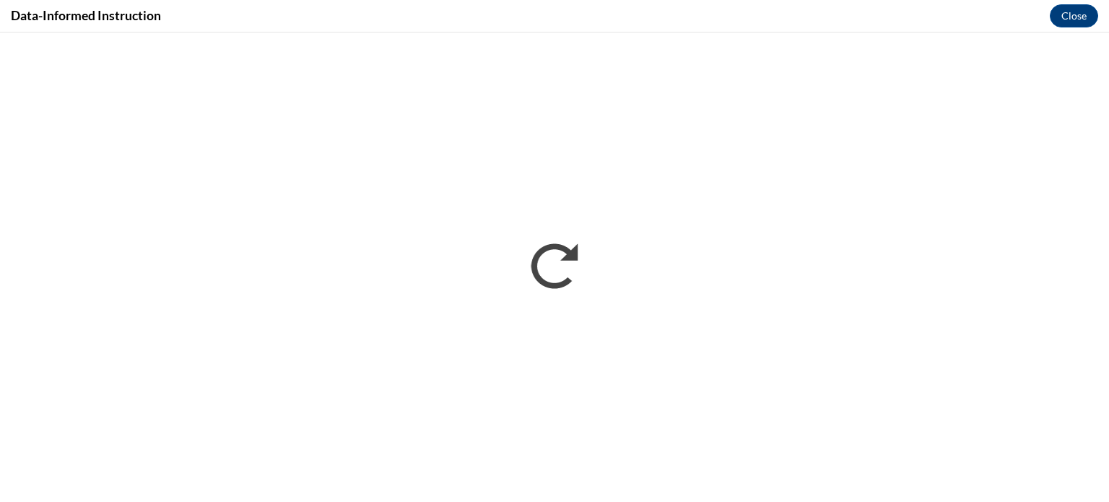
scroll to position [0, 0]
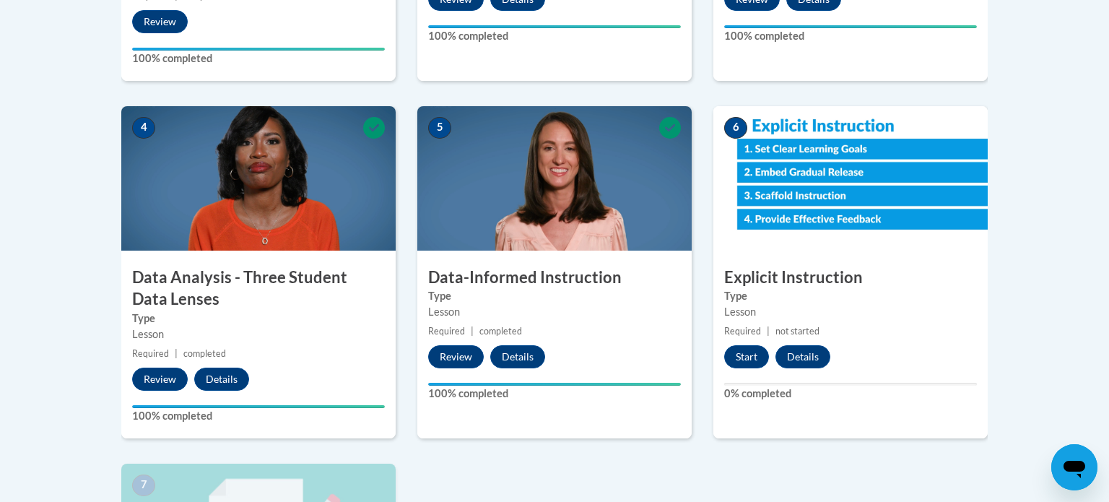
scroll to position [735, 0]
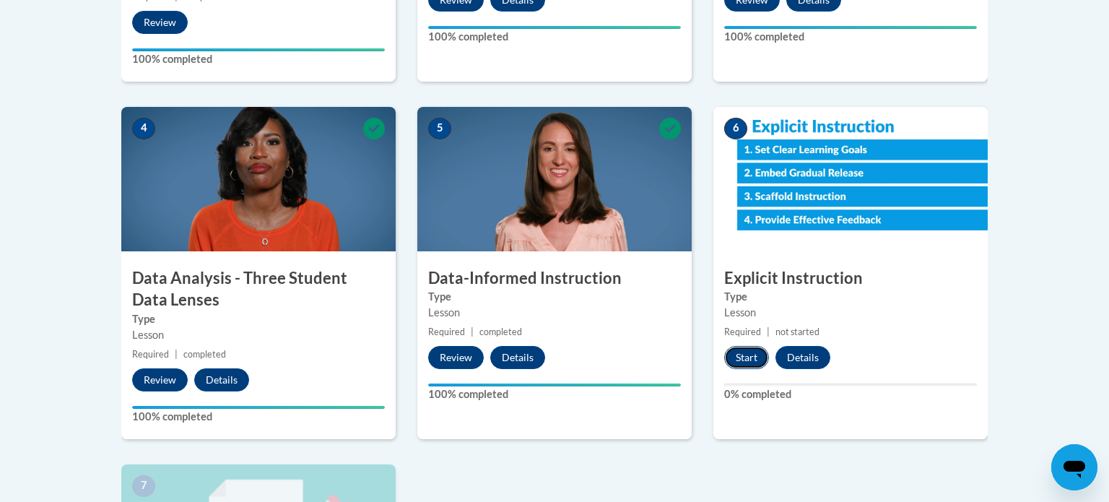
click at [737, 359] on button "Start" at bounding box center [746, 357] width 45 height 23
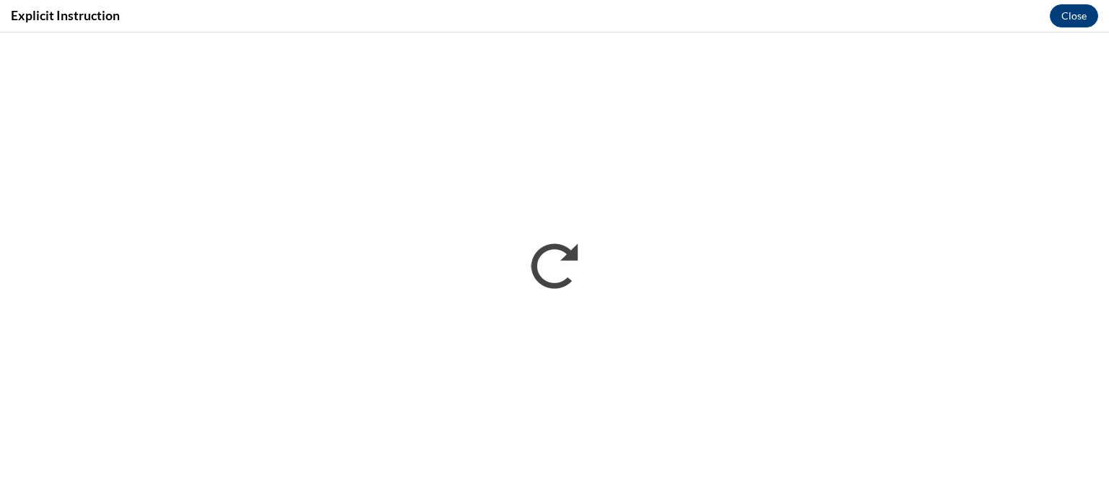
scroll to position [0, 0]
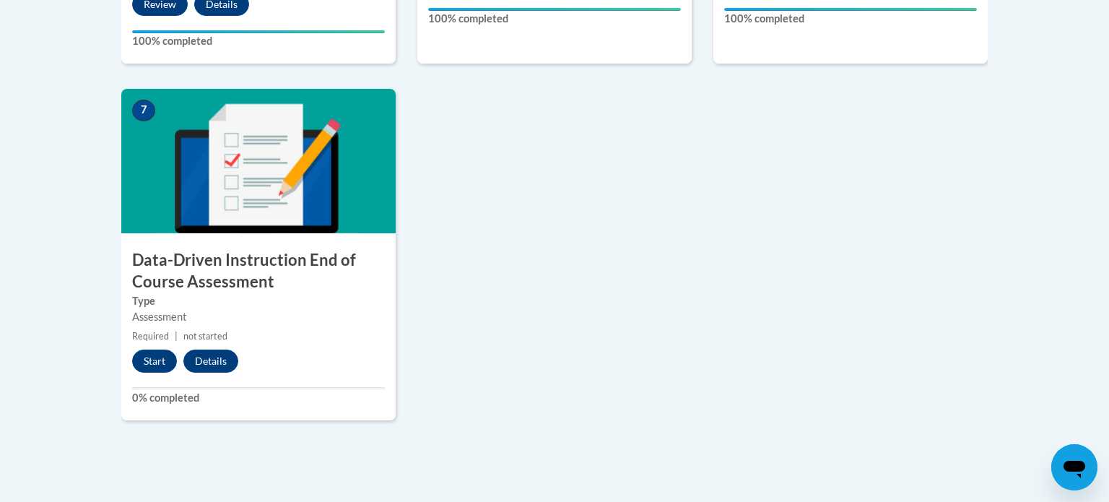
scroll to position [1111, 0]
click at [148, 352] on button "Start" at bounding box center [154, 360] width 45 height 23
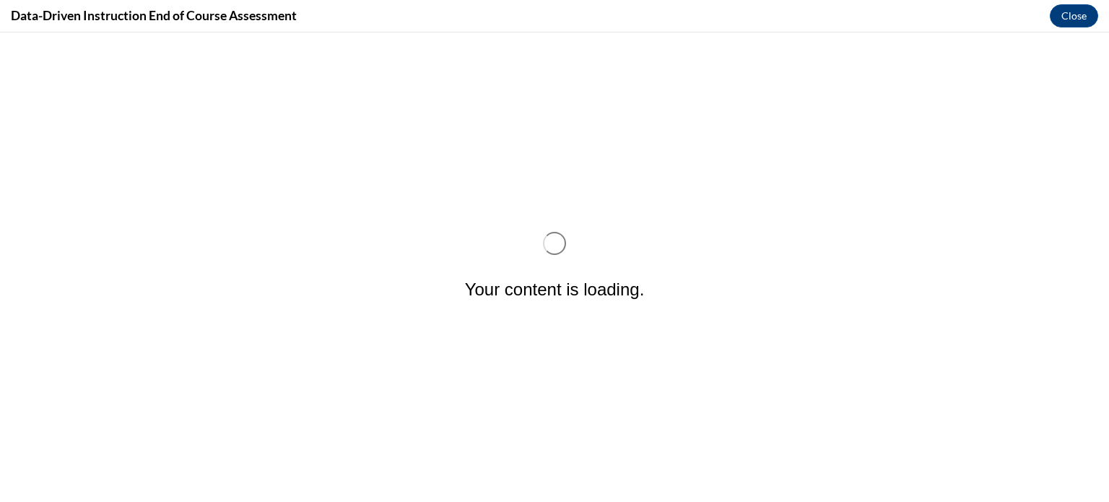
scroll to position [0, 0]
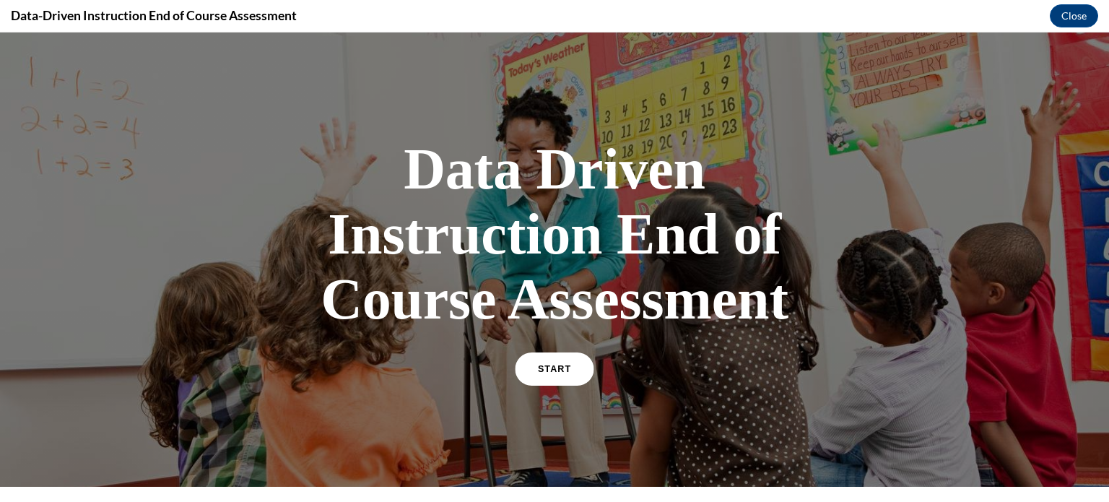
click at [552, 367] on span "START" at bounding box center [554, 369] width 33 height 11
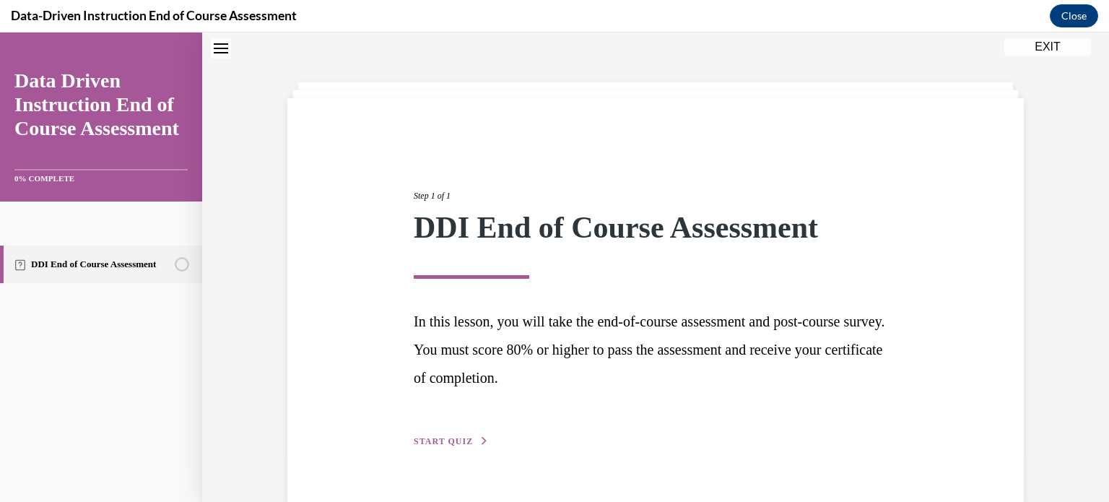
scroll to position [78, 0]
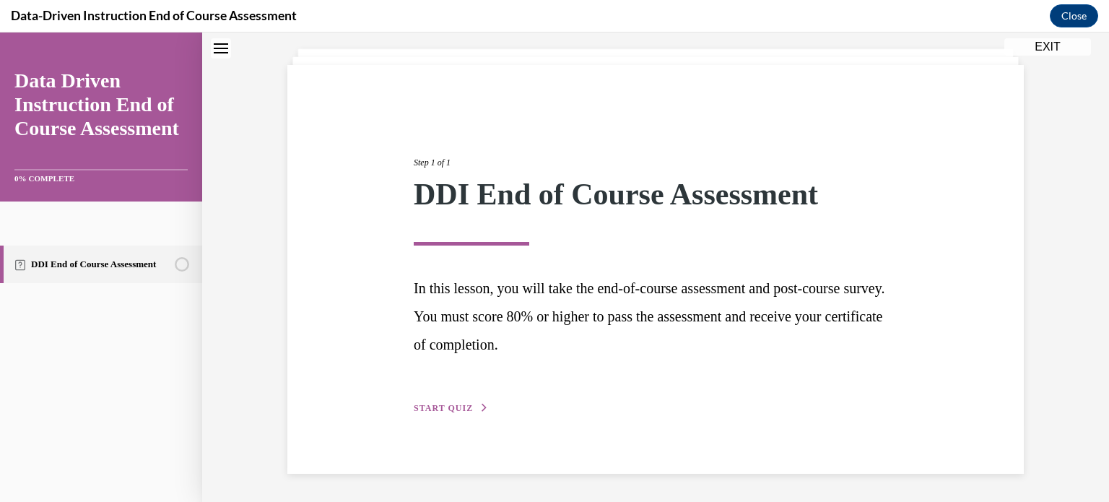
click at [442, 403] on span "START QUIZ" at bounding box center [443, 408] width 59 height 10
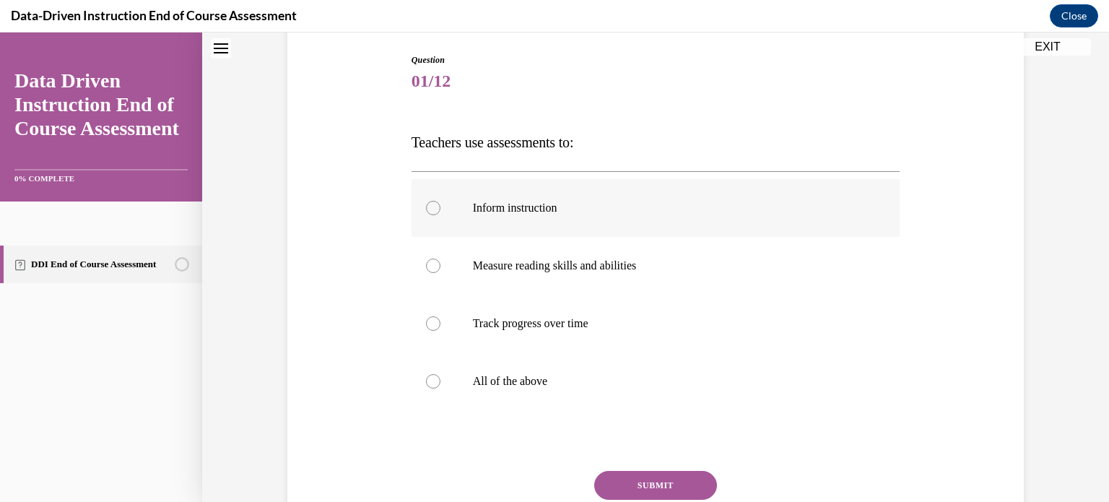
scroll to position [158, 0]
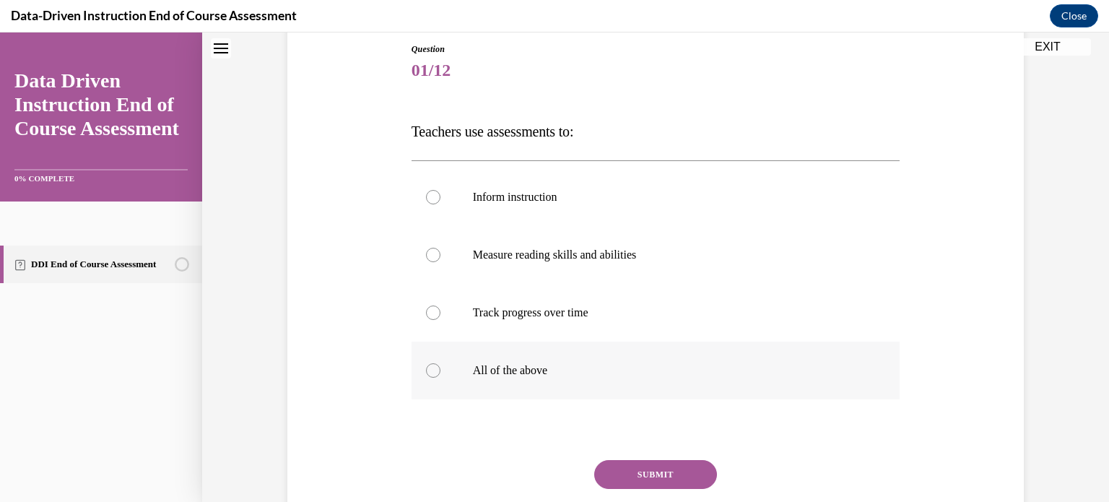
click at [548, 363] on p "All of the above" at bounding box center [668, 370] width 391 height 14
click at [440, 363] on input "All of the above" at bounding box center [433, 370] width 14 height 14
radio input "true"
click at [629, 467] on button "SUBMIT" at bounding box center [655, 474] width 123 height 29
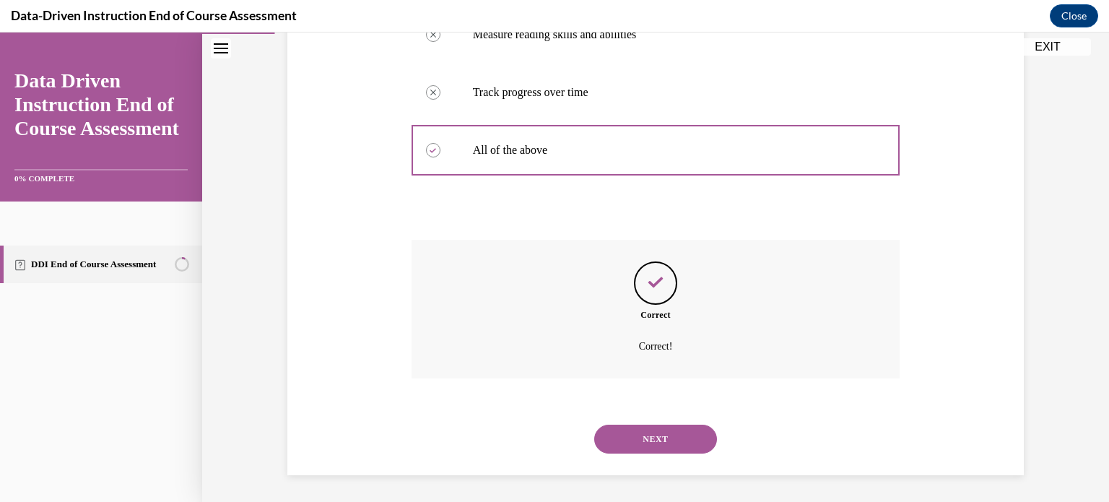
scroll to position [380, 0]
click at [656, 444] on button "NEXT" at bounding box center [655, 437] width 123 height 29
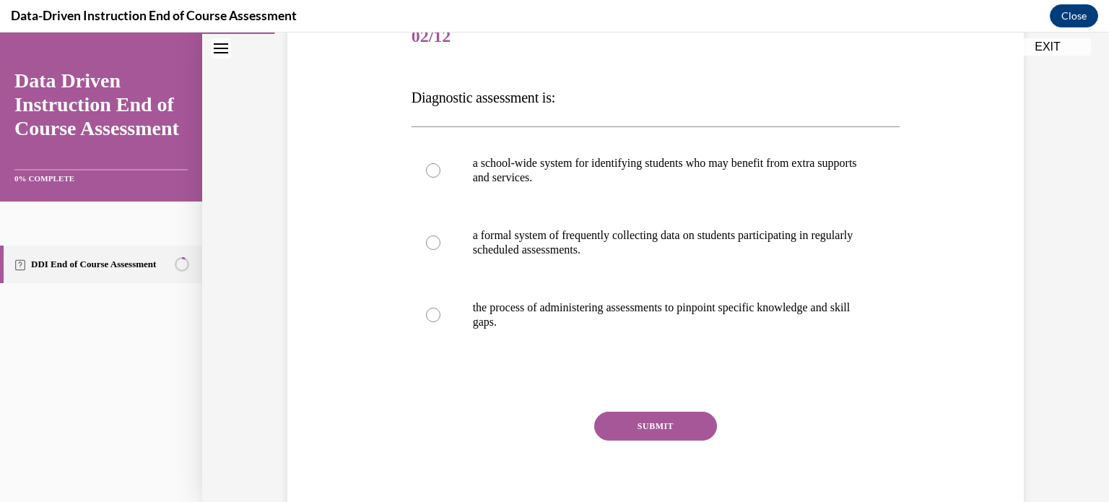
scroll to position [194, 0]
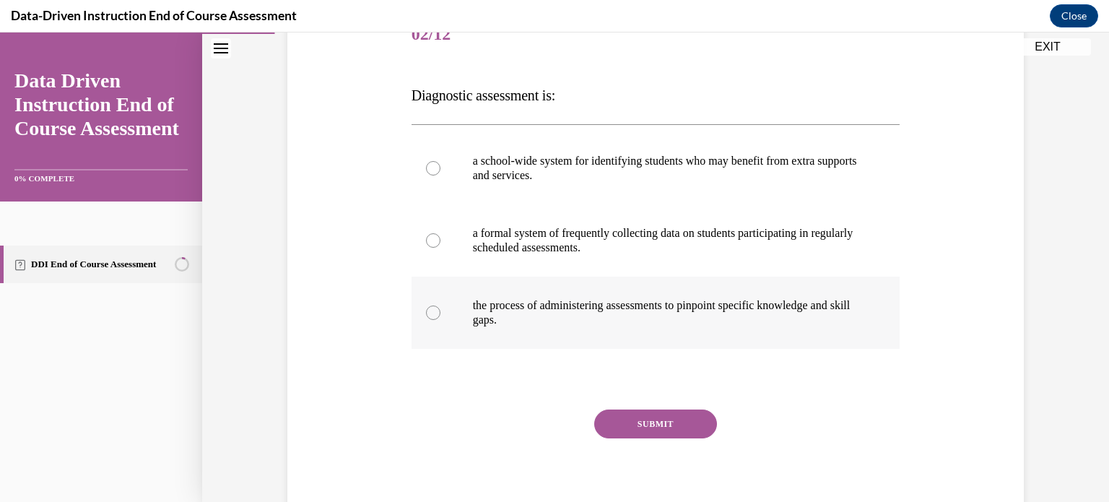
click at [676, 305] on p "the process of administering assessments to pinpoint specific knowledge and ski…" at bounding box center [668, 312] width 391 height 29
click at [440, 305] on input "the process of administering assessments to pinpoint specific knowledge and ski…" at bounding box center [433, 312] width 14 height 14
radio input "true"
click at [679, 413] on button "SUBMIT" at bounding box center [655, 423] width 123 height 29
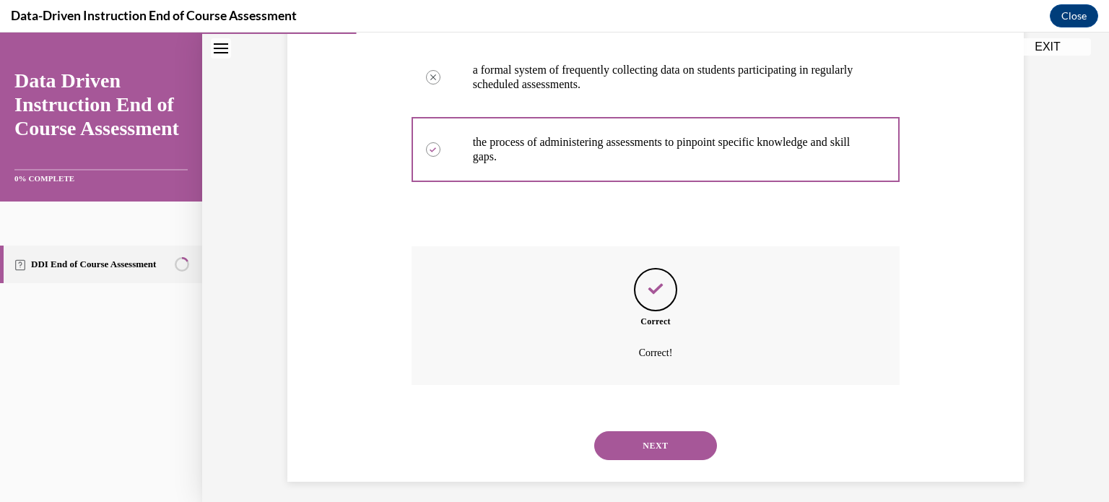
scroll to position [365, 0]
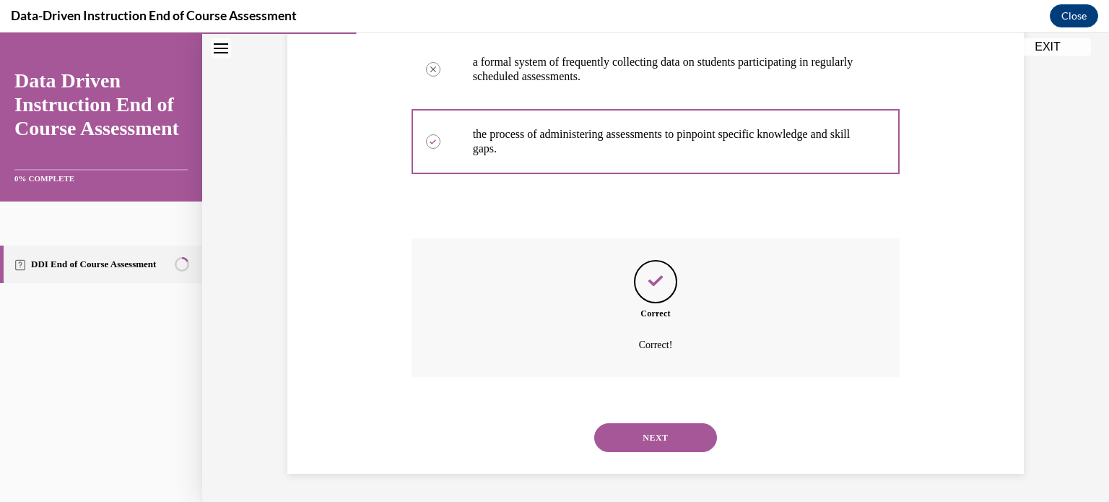
click at [657, 427] on button "NEXT" at bounding box center [655, 437] width 123 height 29
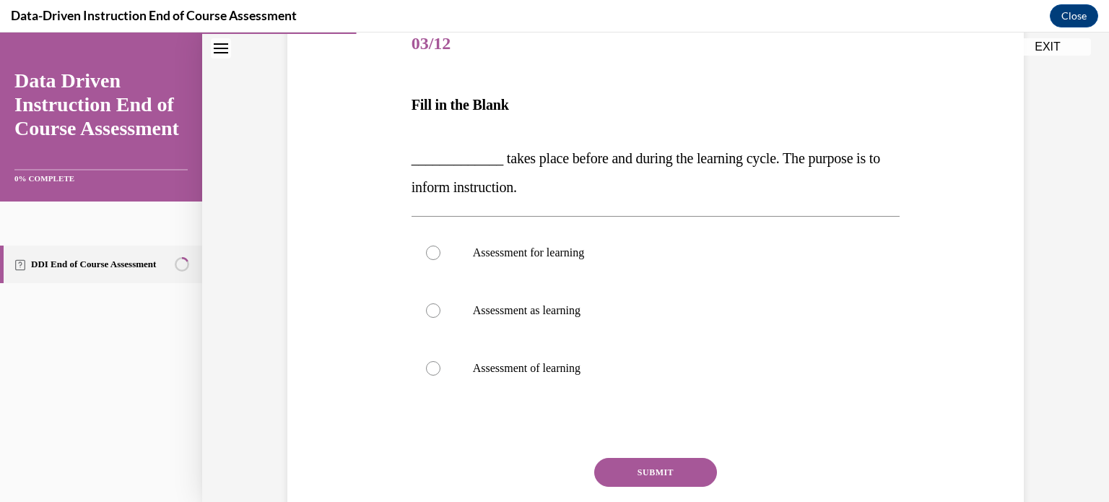
scroll to position [188, 0]
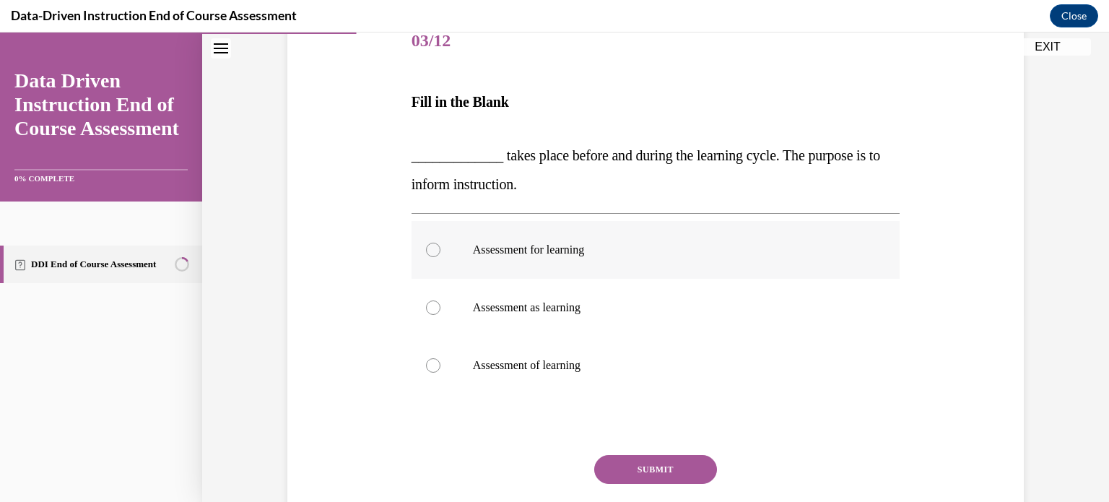
click at [619, 237] on label "Assessment for learning" at bounding box center [655, 250] width 489 height 58
click at [440, 242] on input "Assessment for learning" at bounding box center [433, 249] width 14 height 14
radio input "true"
click at [640, 460] on button "SUBMIT" at bounding box center [655, 469] width 123 height 29
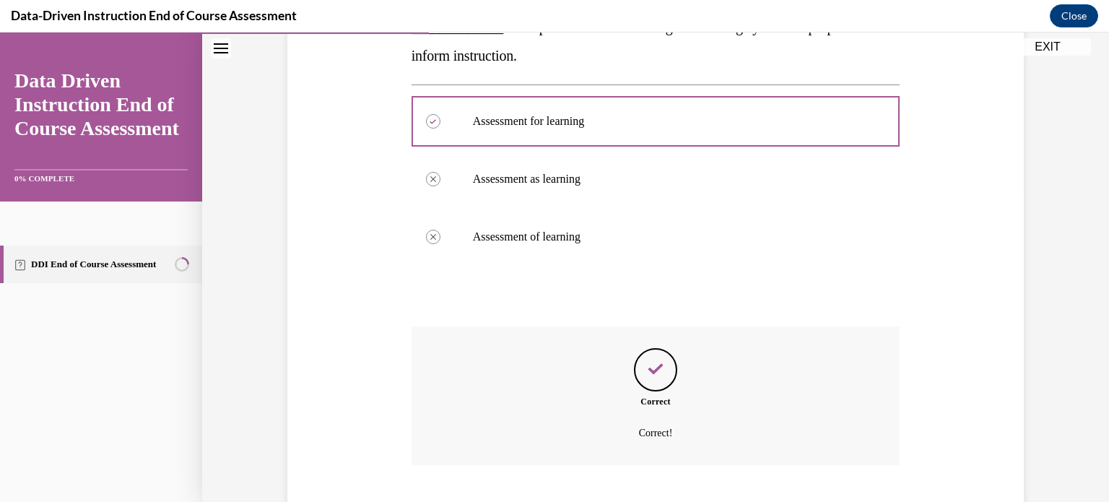
scroll to position [404, 0]
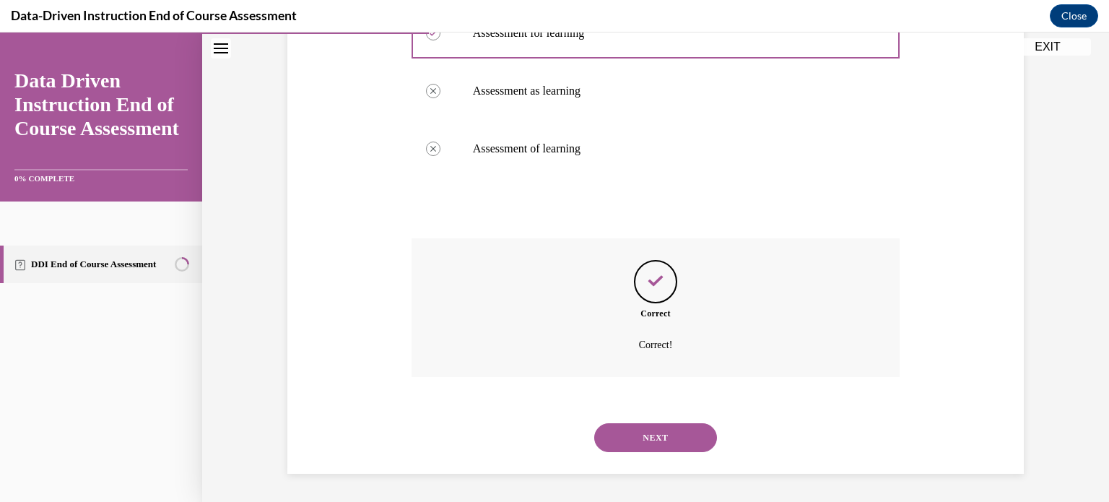
click at [654, 439] on button "NEXT" at bounding box center [655, 437] width 123 height 29
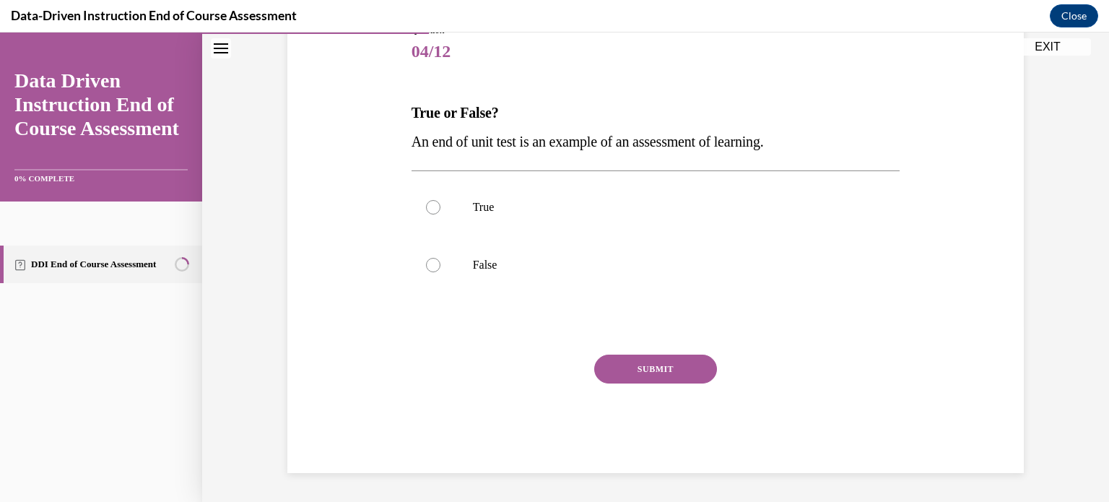
scroll to position [159, 0]
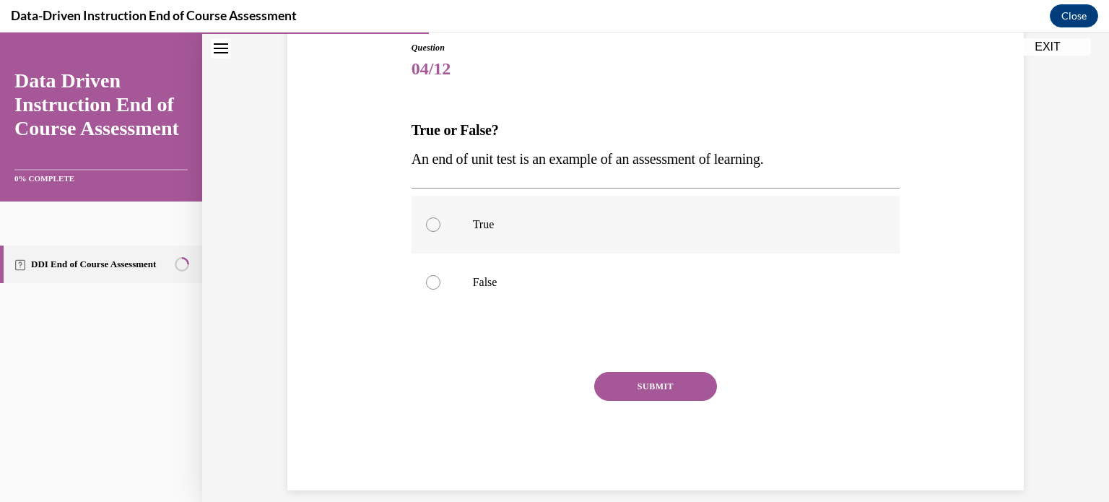
click at [729, 220] on p "True" at bounding box center [668, 224] width 391 height 14
click at [440, 220] on input "True" at bounding box center [433, 224] width 14 height 14
radio input "true"
click at [686, 385] on button "SUBMIT" at bounding box center [655, 386] width 123 height 29
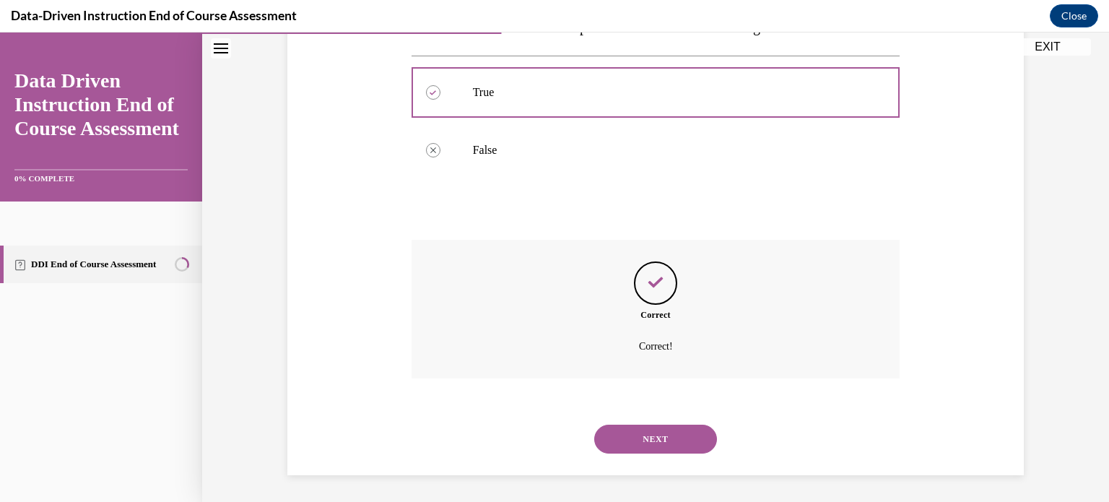
scroll to position [293, 0]
click at [657, 440] on button "NEXT" at bounding box center [655, 437] width 123 height 29
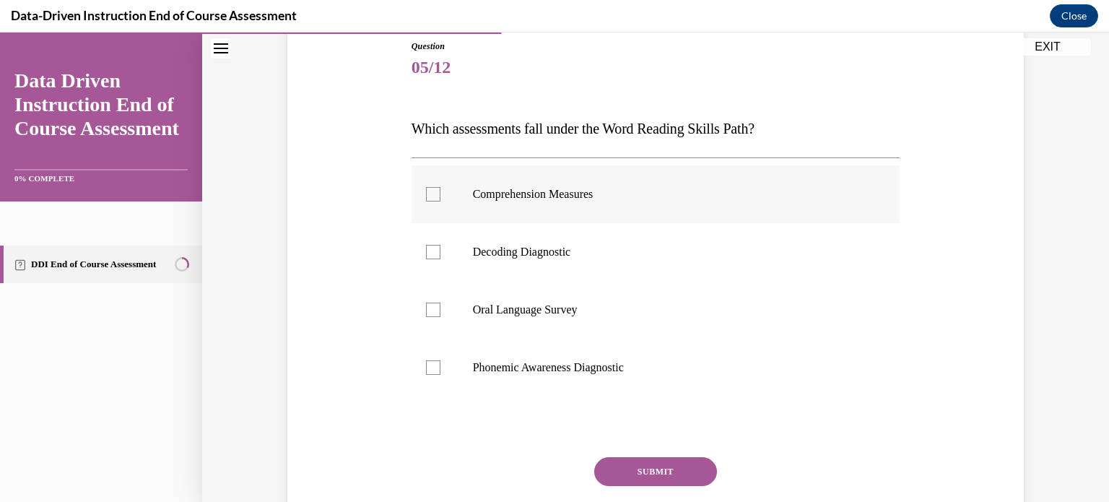
scroll to position [165, 0]
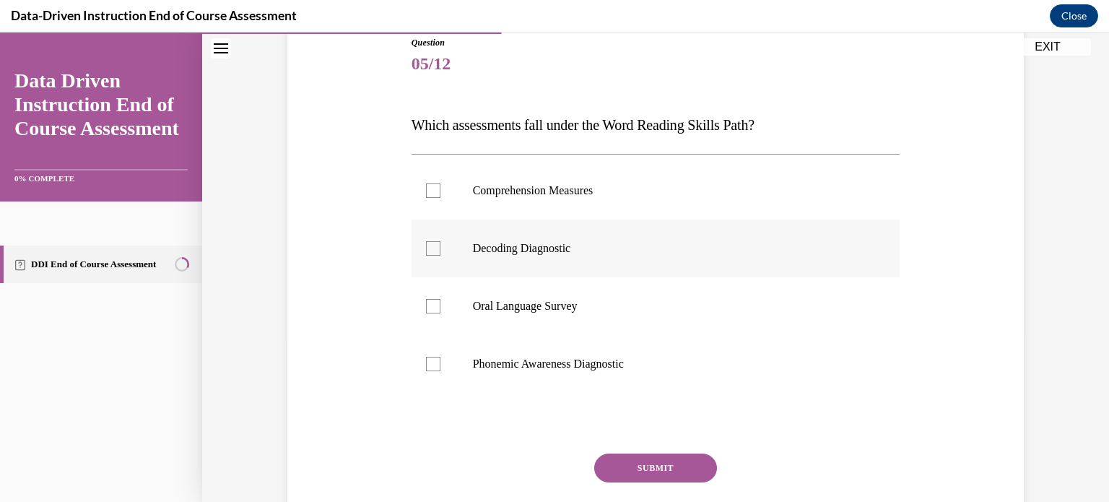
click at [689, 261] on label "Decoding Diagnostic" at bounding box center [655, 248] width 489 height 58
click at [440, 255] on input "Decoding Diagnostic" at bounding box center [433, 248] width 14 height 14
checkbox input "true"
click at [635, 364] on p "Phonemic Awareness Diagnostic" at bounding box center [668, 364] width 391 height 14
click at [440, 364] on input "Phonemic Awareness Diagnostic" at bounding box center [433, 364] width 14 height 14
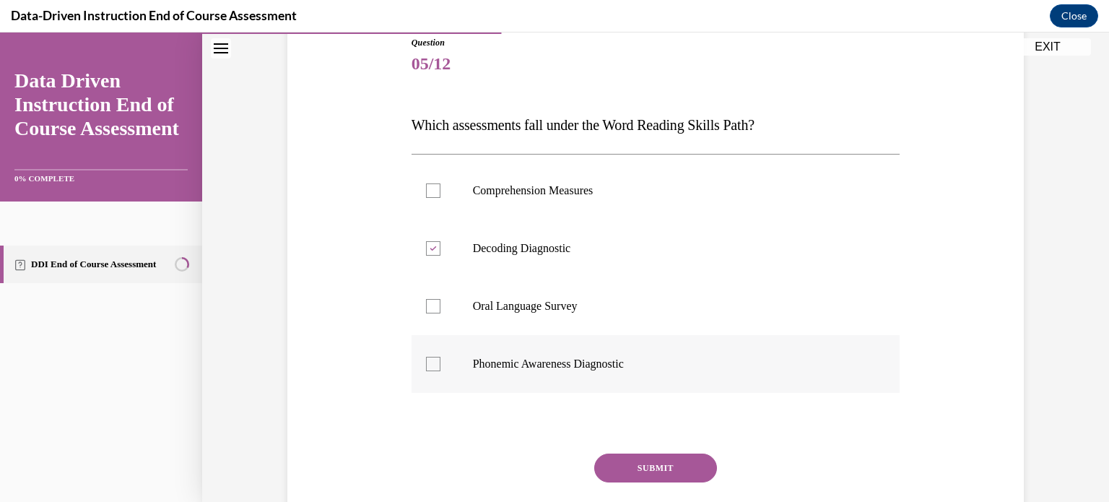
checkbox input "true"
click at [639, 465] on button "SUBMIT" at bounding box center [655, 467] width 123 height 29
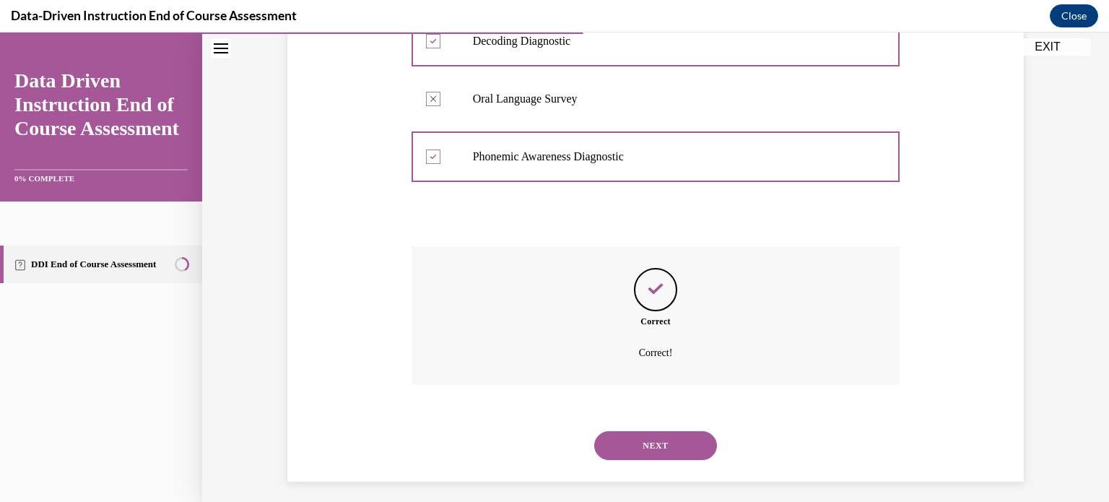
scroll to position [380, 0]
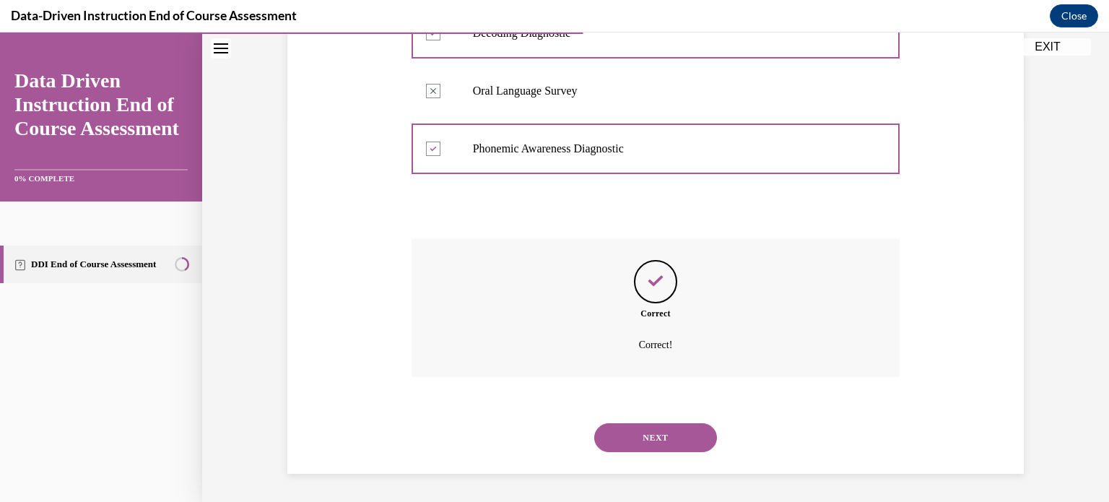
click at [647, 444] on button "NEXT" at bounding box center [655, 437] width 123 height 29
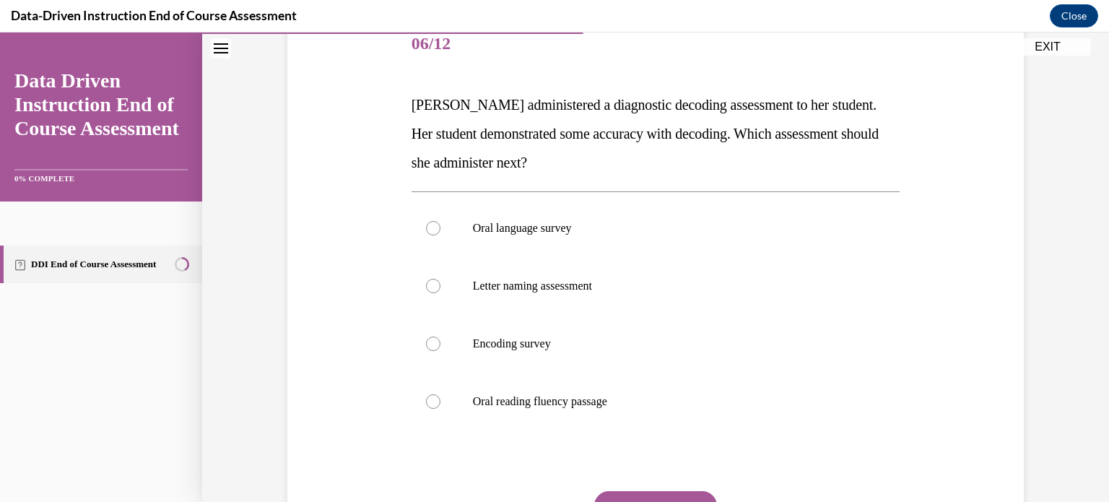
scroll to position [191, 0]
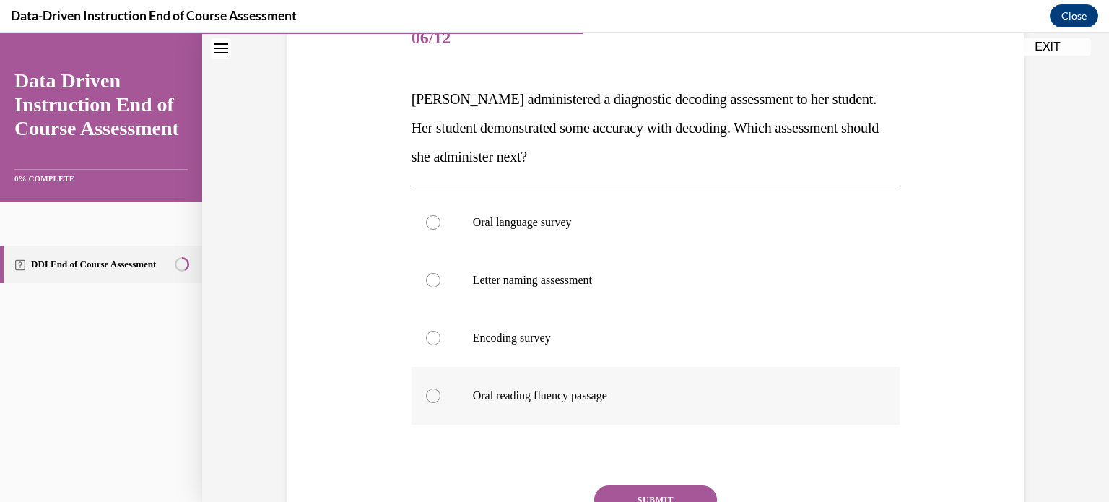
click at [690, 382] on label "Oral reading fluency passage" at bounding box center [655, 396] width 489 height 58
click at [440, 388] on input "Oral reading fluency passage" at bounding box center [433, 395] width 14 height 14
radio input "true"
click at [653, 491] on button "SUBMIT" at bounding box center [655, 499] width 123 height 29
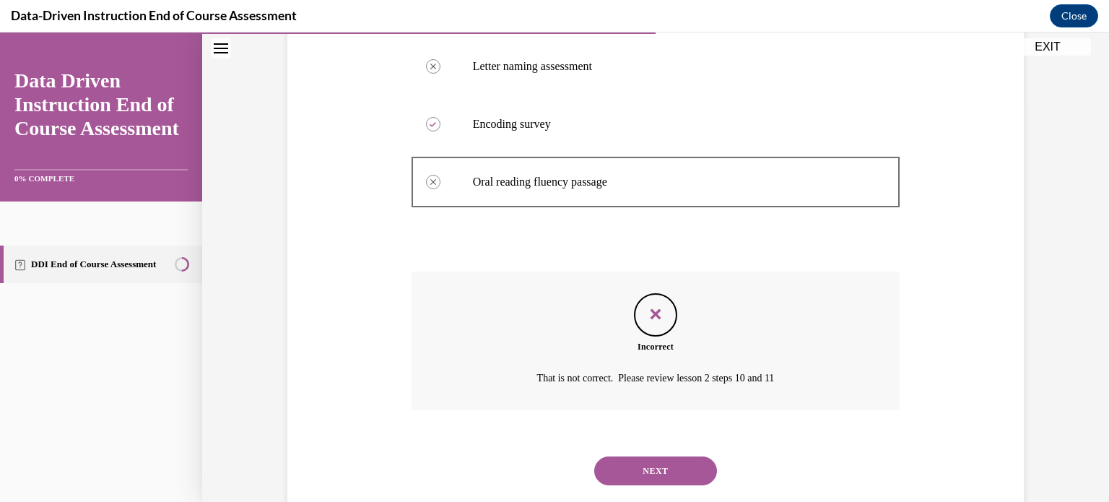
scroll to position [437, 0]
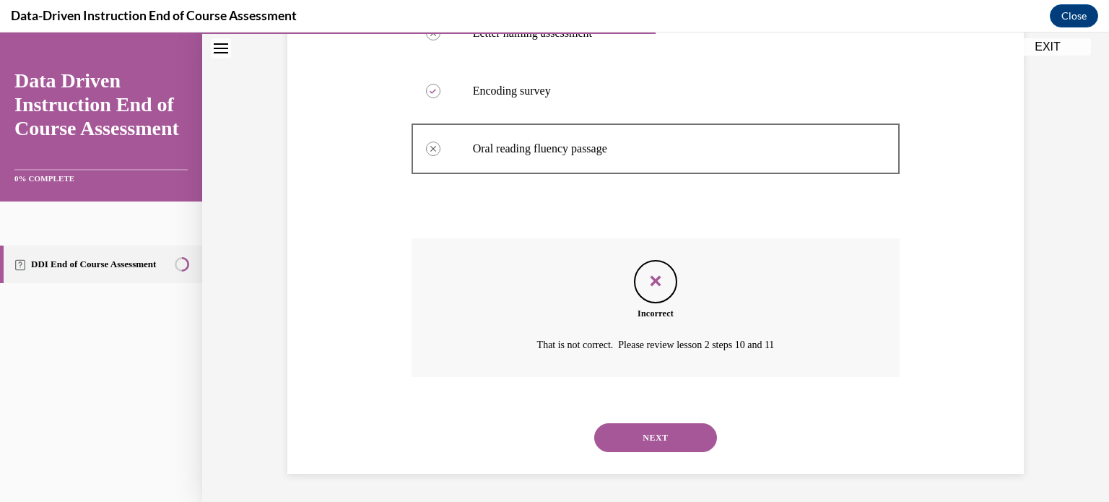
click at [639, 436] on button "NEXT" at bounding box center [655, 437] width 123 height 29
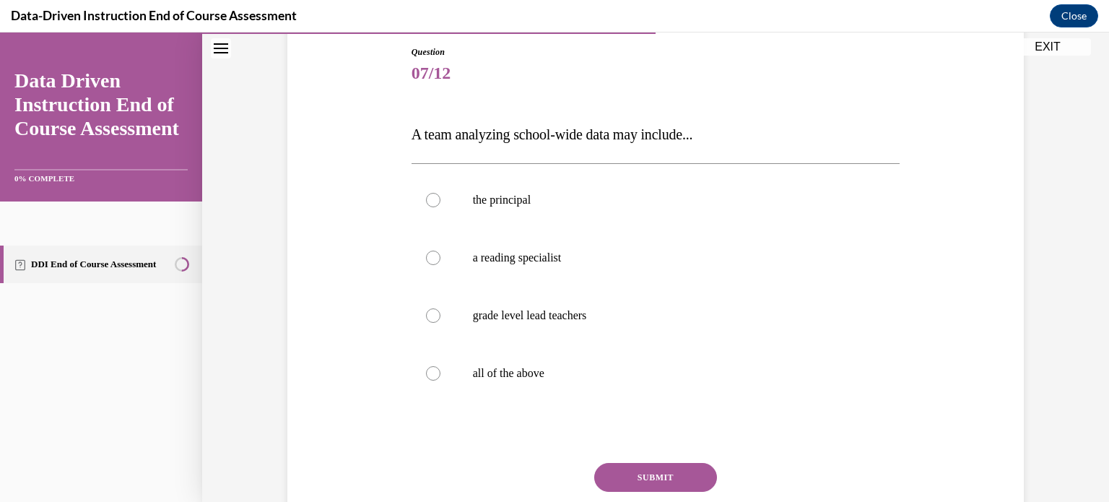
scroll to position [156, 0]
click at [663, 357] on label "all of the above" at bounding box center [655, 373] width 489 height 58
click at [440, 365] on input "all of the above" at bounding box center [433, 372] width 14 height 14
radio input "true"
click at [644, 471] on button "SUBMIT" at bounding box center [655, 476] width 123 height 29
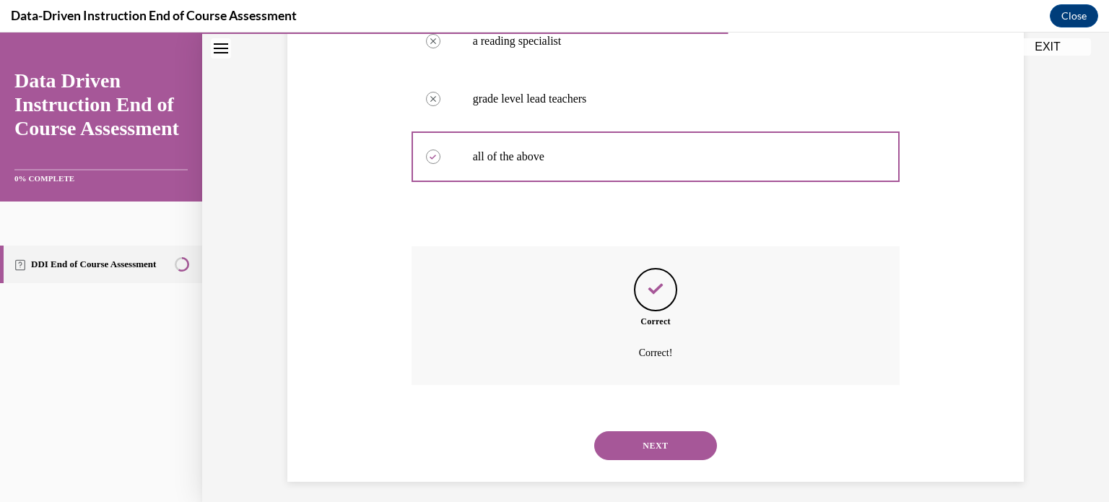
scroll to position [380, 0]
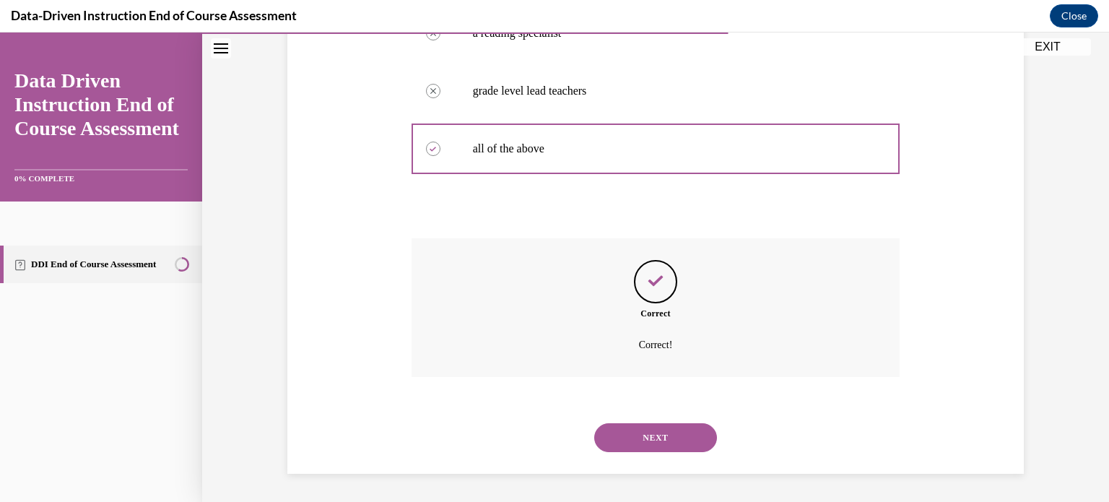
click at [660, 431] on button "NEXT" at bounding box center [655, 437] width 123 height 29
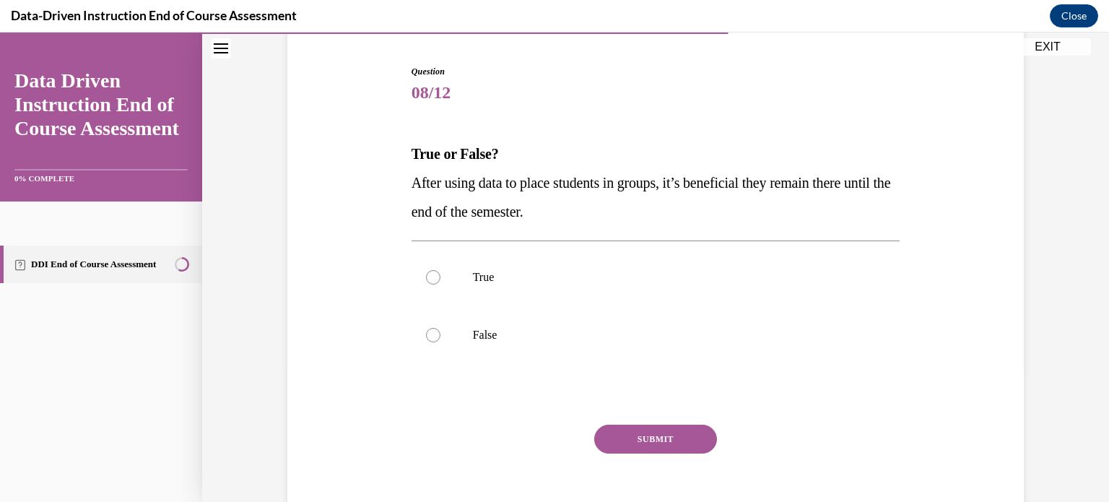
scroll to position [139, 0]
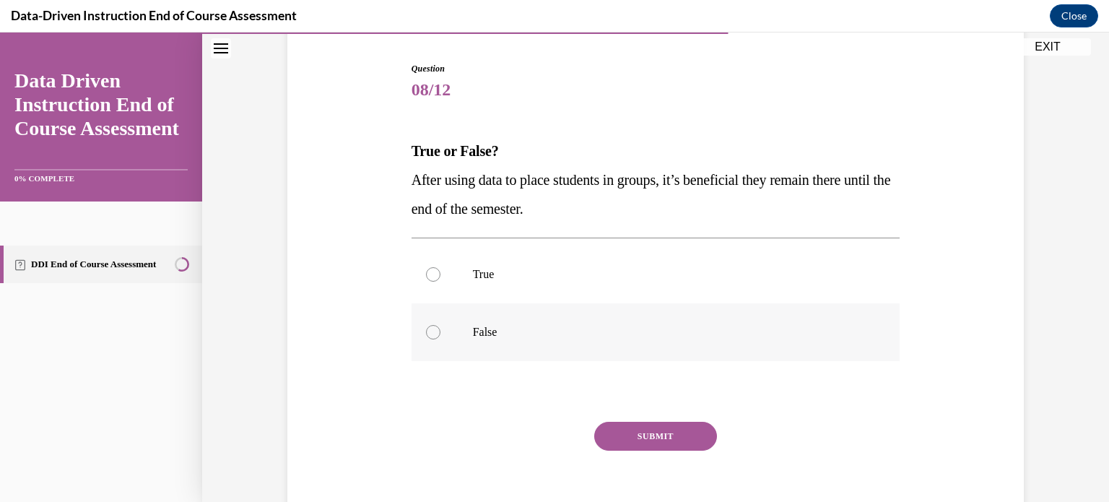
click at [683, 322] on label "False" at bounding box center [655, 332] width 489 height 58
click at [440, 325] on input "False" at bounding box center [433, 332] width 14 height 14
radio input "true"
click at [666, 443] on button "SUBMIT" at bounding box center [655, 435] width 123 height 29
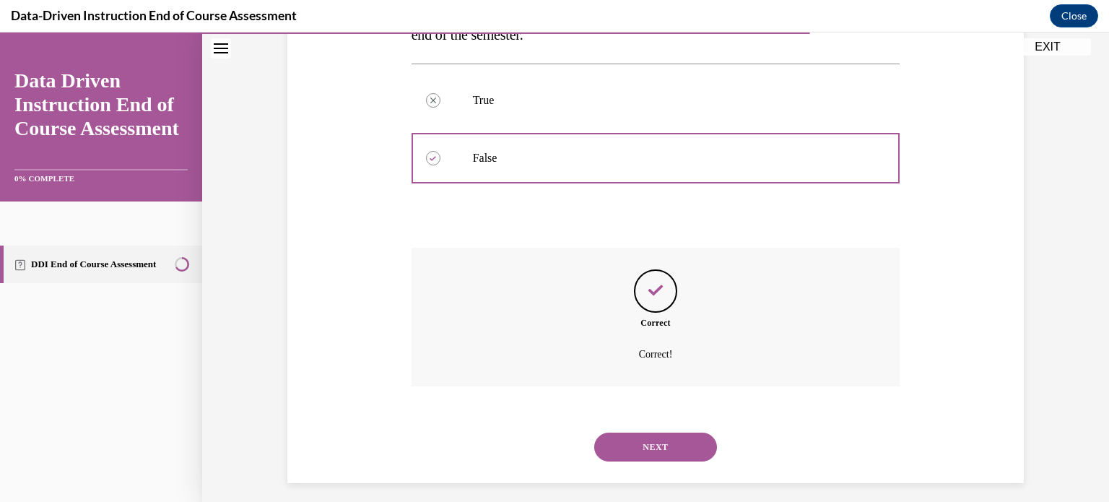
scroll to position [322, 0]
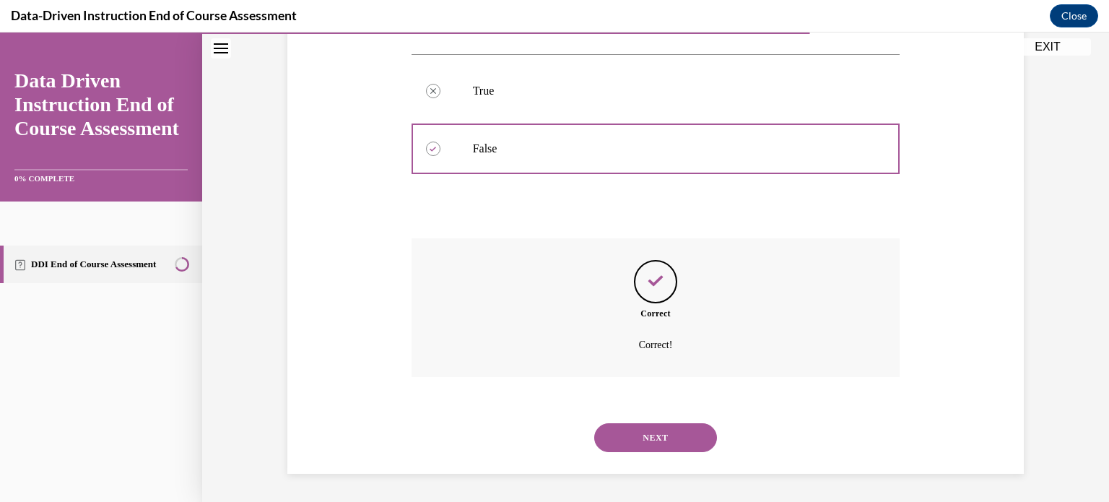
click at [668, 432] on button "NEXT" at bounding box center [655, 437] width 123 height 29
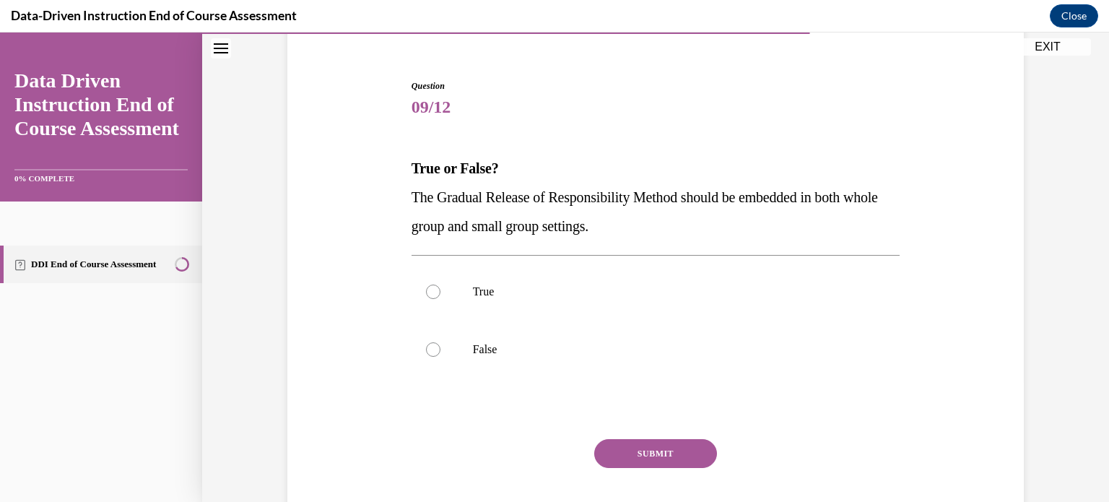
scroll to position [139, 0]
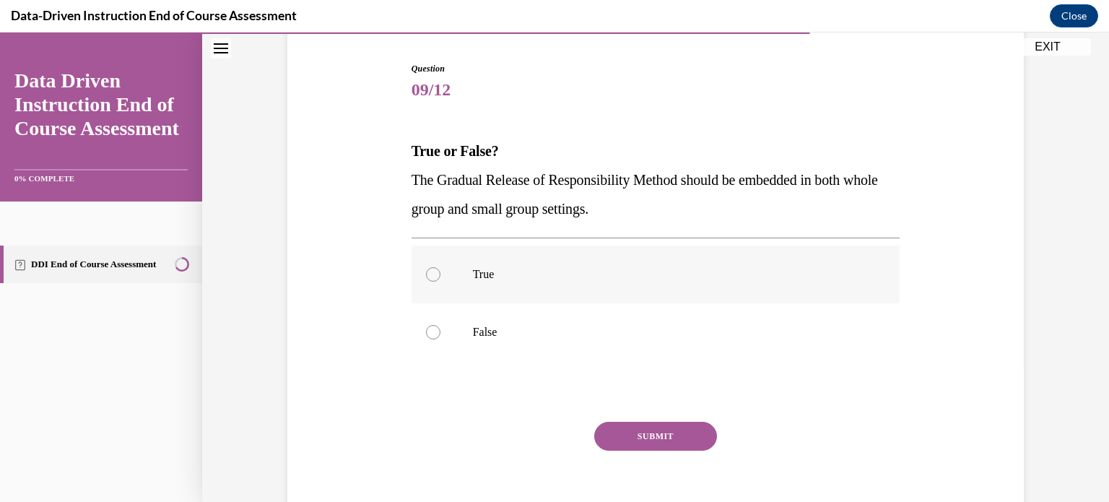
click at [712, 276] on p "True" at bounding box center [668, 274] width 391 height 14
click at [440, 276] on input "True" at bounding box center [433, 274] width 14 height 14
radio input "true"
click at [672, 434] on button "SUBMIT" at bounding box center [655, 435] width 123 height 29
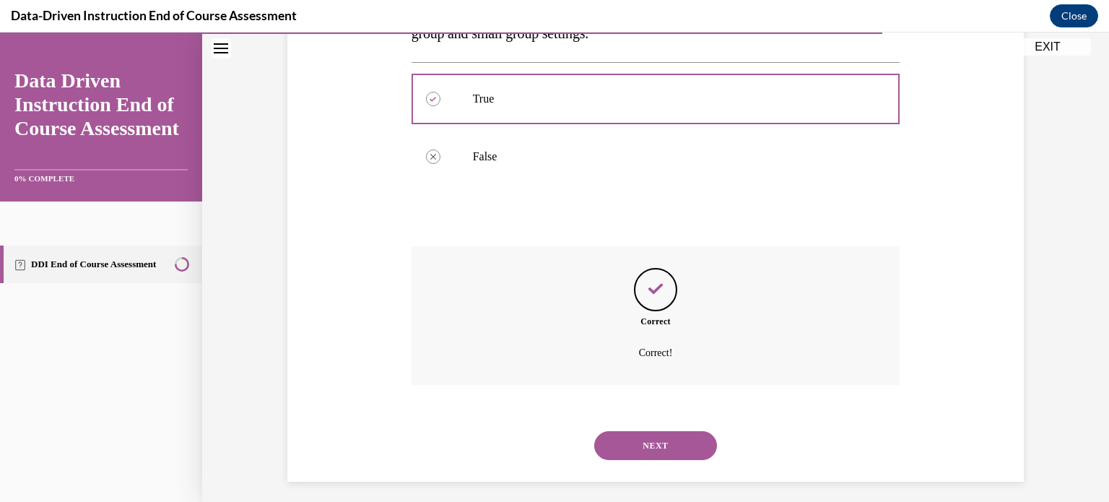
scroll to position [322, 0]
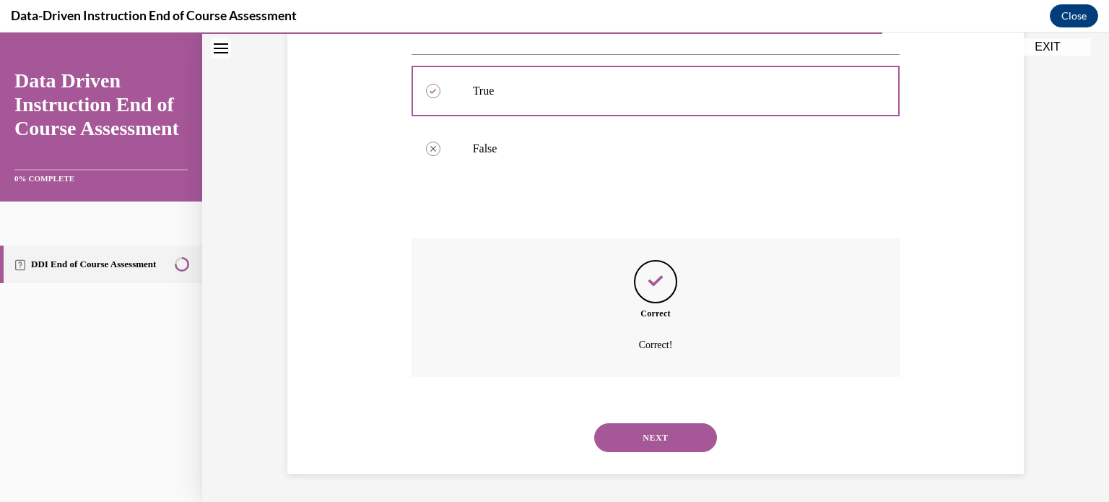
click at [670, 423] on button "NEXT" at bounding box center [655, 437] width 123 height 29
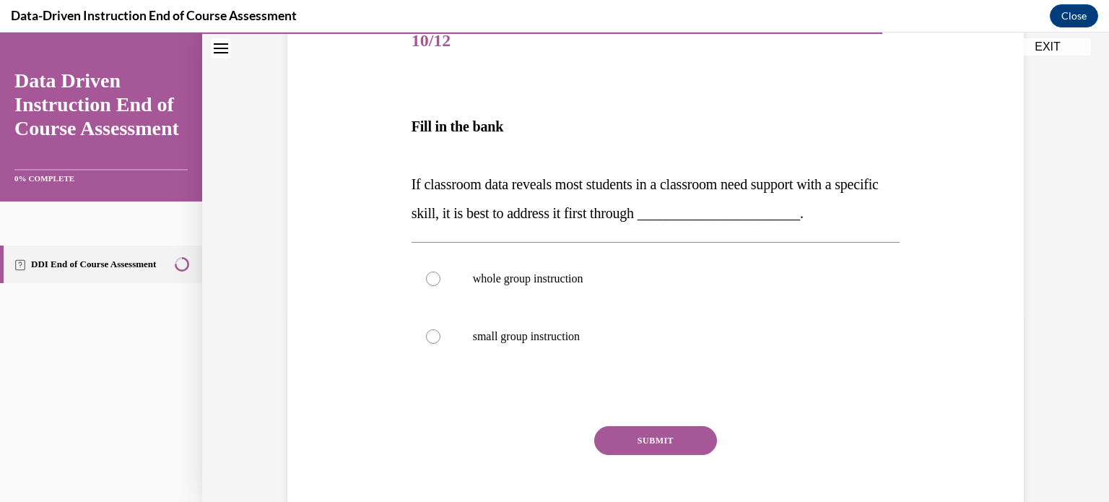
scroll to position [188, 0]
click at [732, 275] on p "whole group instruction" at bounding box center [668, 278] width 391 height 14
click at [440, 275] on input "whole group instruction" at bounding box center [433, 278] width 14 height 14
radio input "true"
click at [689, 446] on button "SUBMIT" at bounding box center [655, 440] width 123 height 29
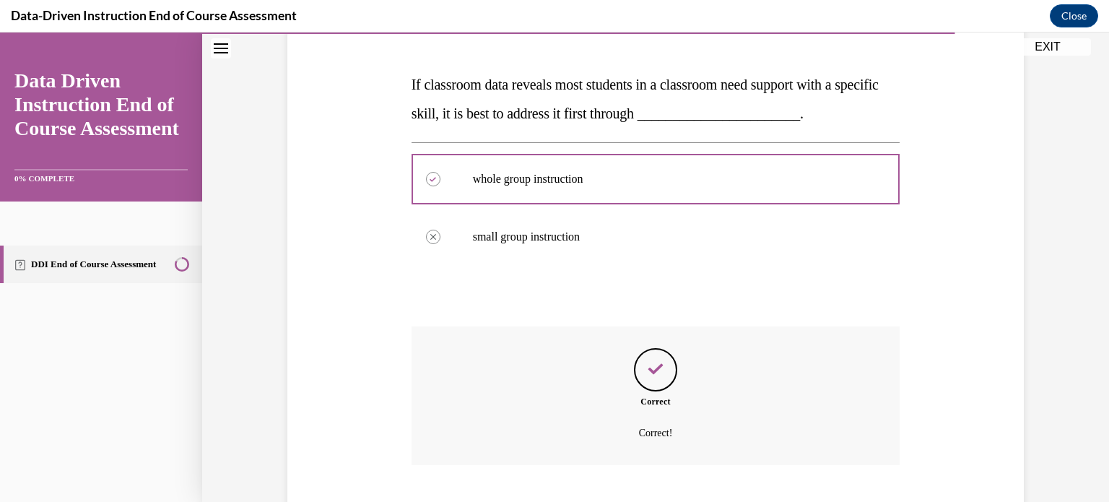
scroll to position [375, 0]
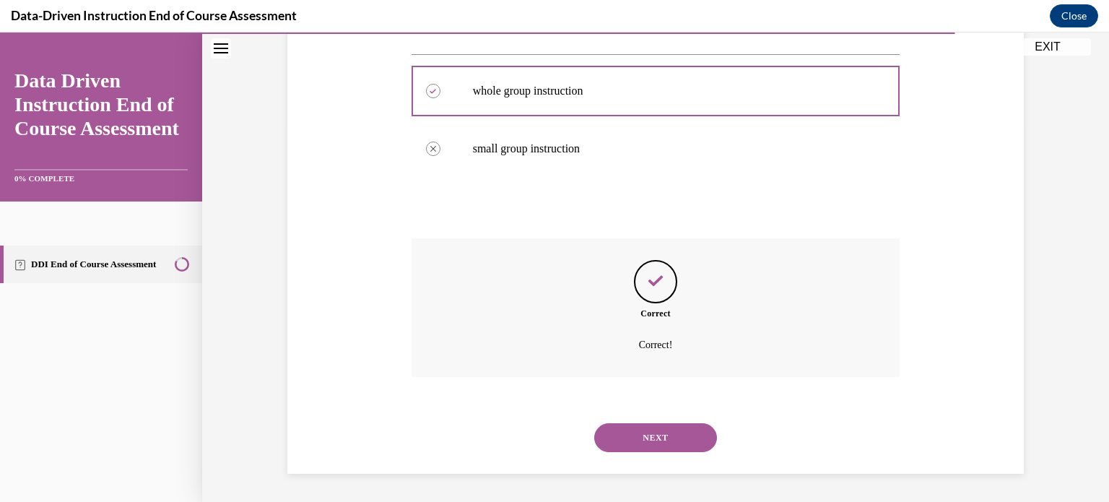
click at [667, 434] on button "NEXT" at bounding box center [655, 437] width 123 height 29
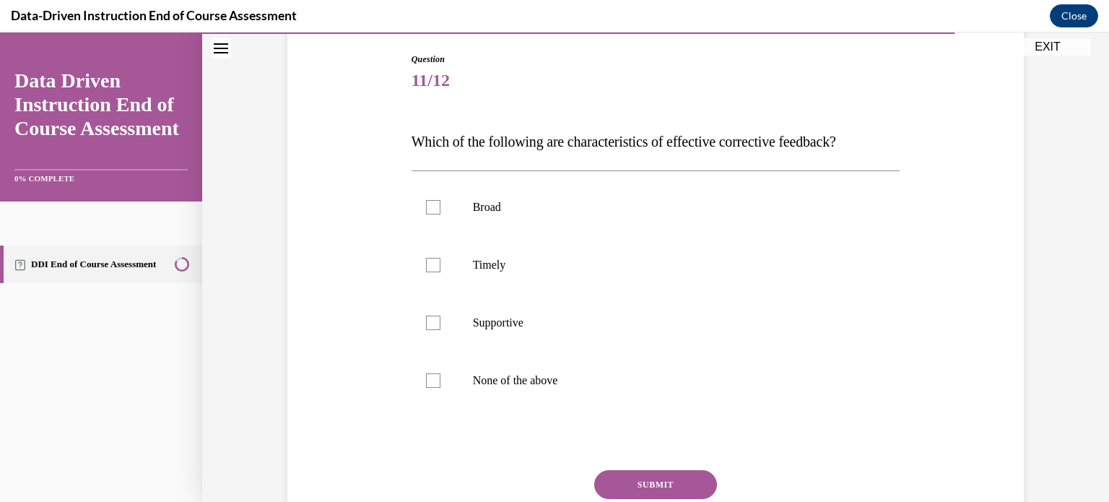
scroll to position [154, 0]
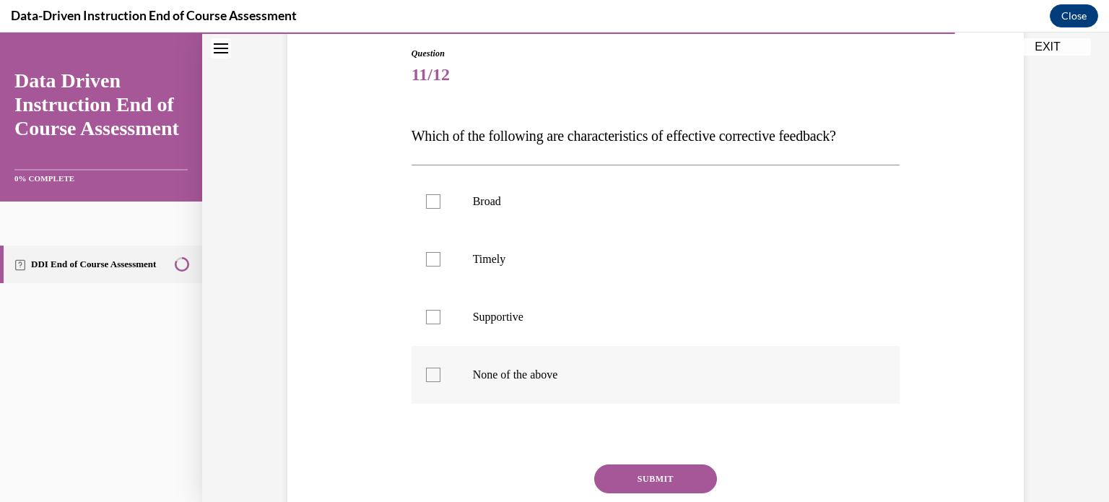
click at [616, 382] on label "None of the above" at bounding box center [655, 375] width 489 height 58
click at [440, 382] on input "None of the above" at bounding box center [433, 374] width 14 height 14
checkbox input "true"
click at [546, 325] on label "Supportive" at bounding box center [655, 317] width 489 height 58
click at [440, 324] on input "Supportive" at bounding box center [433, 317] width 14 height 14
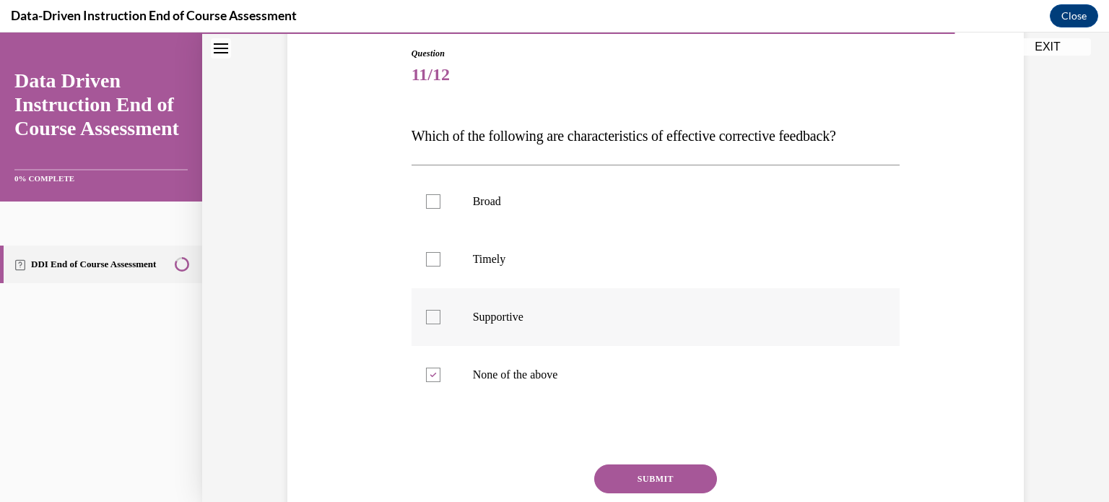
checkbox input "true"
click at [533, 263] on p "Timely" at bounding box center [668, 259] width 391 height 14
click at [440, 263] on input "Timely" at bounding box center [433, 259] width 14 height 14
checkbox input "true"
click at [486, 367] on p "None of the above" at bounding box center [668, 374] width 391 height 14
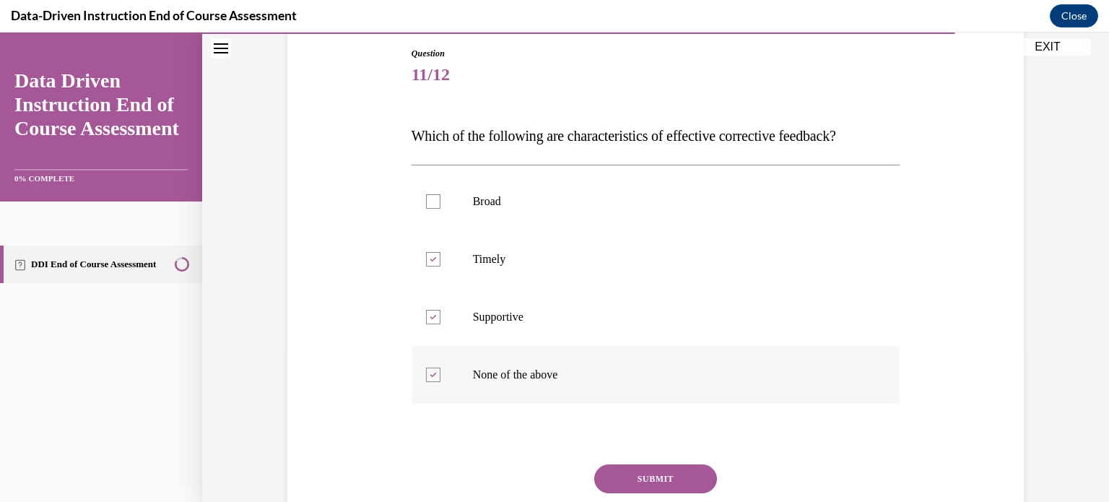
click at [440, 367] on input "None of the above" at bounding box center [433, 374] width 14 height 14
checkbox input "false"
click at [634, 476] on button "SUBMIT" at bounding box center [655, 478] width 123 height 29
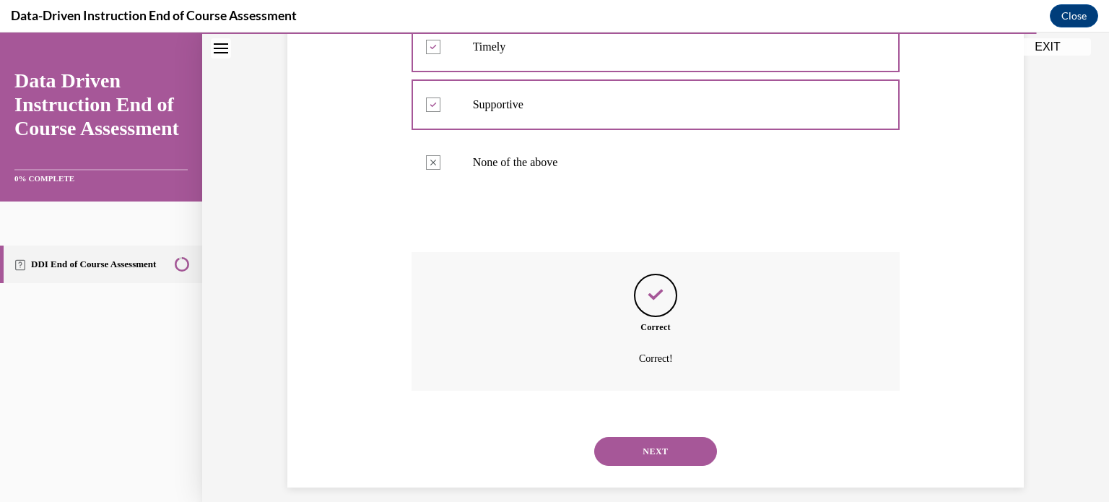
scroll to position [380, 0]
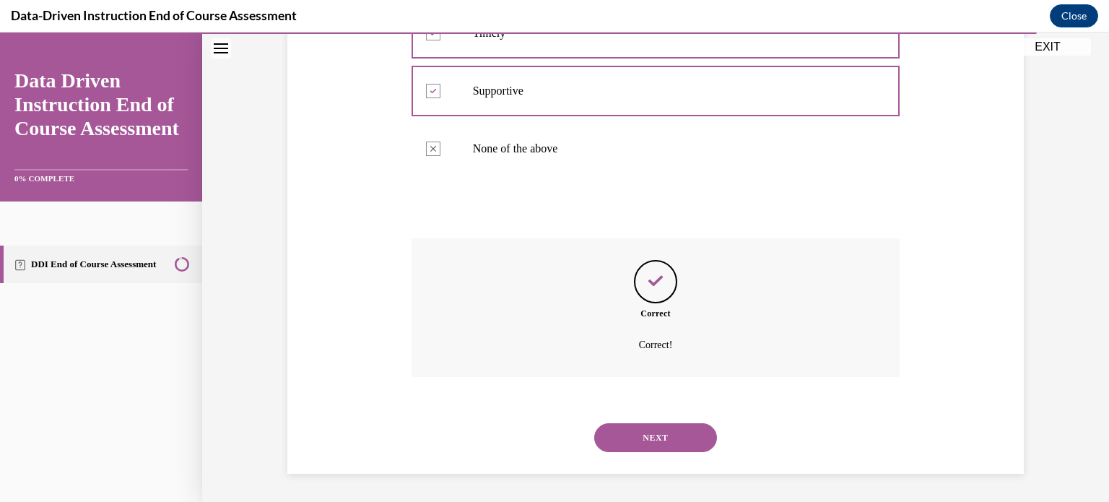
click at [655, 443] on button "NEXT" at bounding box center [655, 437] width 123 height 29
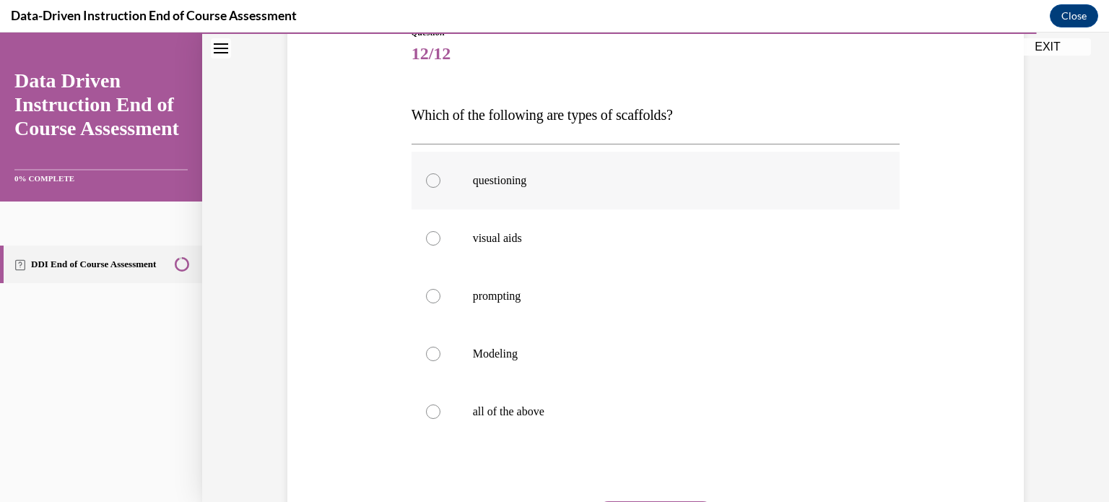
scroll to position [176, 0]
click at [656, 392] on label "all of the above" at bounding box center [655, 410] width 489 height 58
click at [440, 403] on input "all of the above" at bounding box center [433, 410] width 14 height 14
radio input "true"
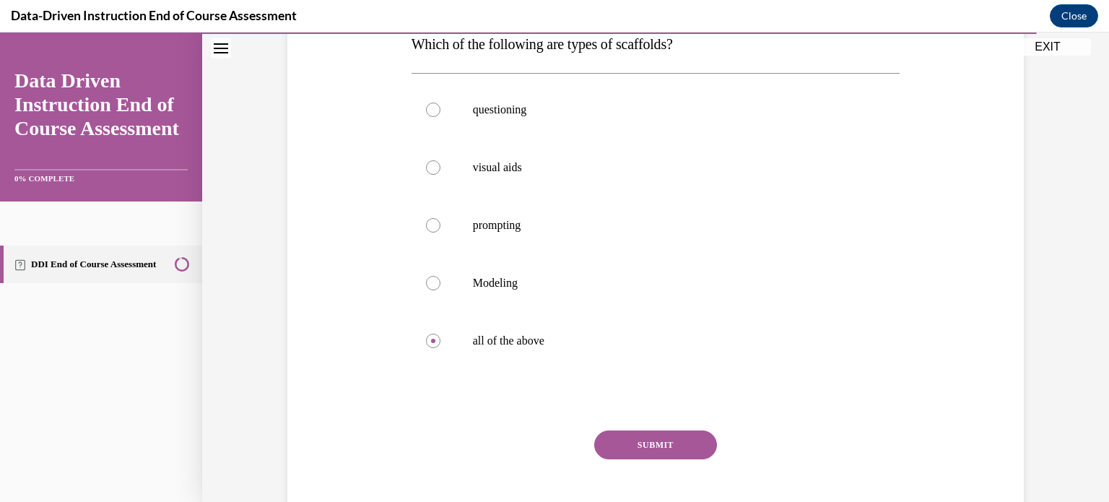
click at [647, 437] on button "SUBMIT" at bounding box center [655, 444] width 123 height 29
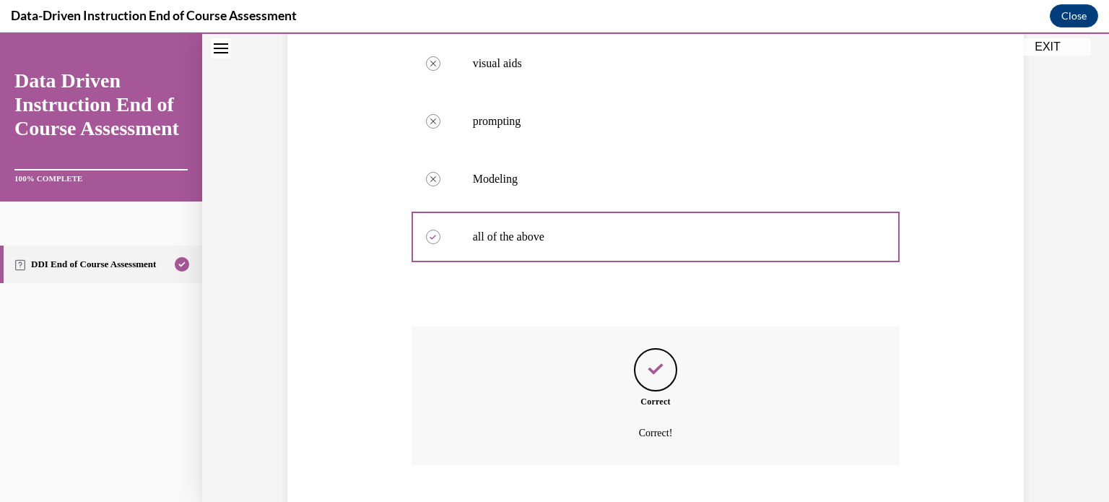
scroll to position [437, 0]
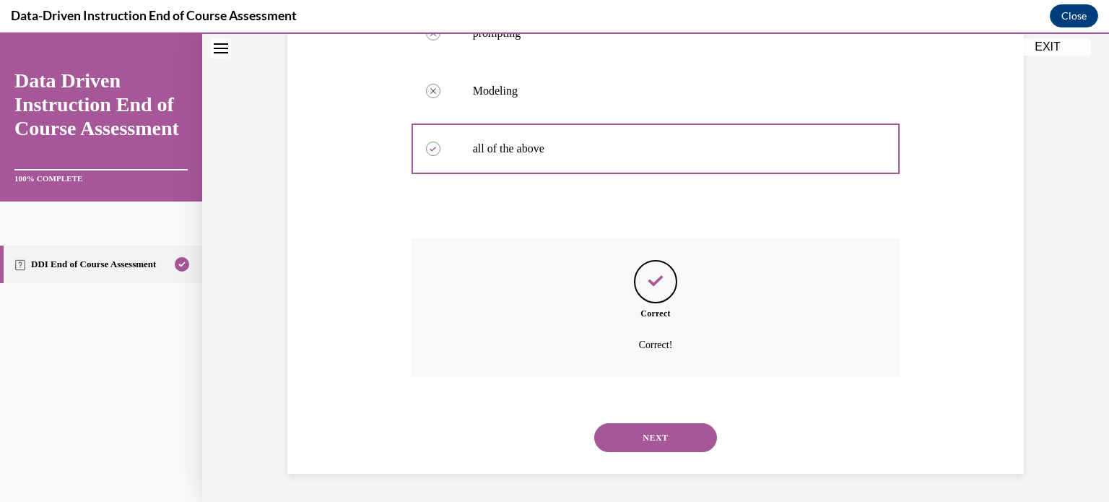
click at [649, 436] on button "NEXT" at bounding box center [655, 437] width 123 height 29
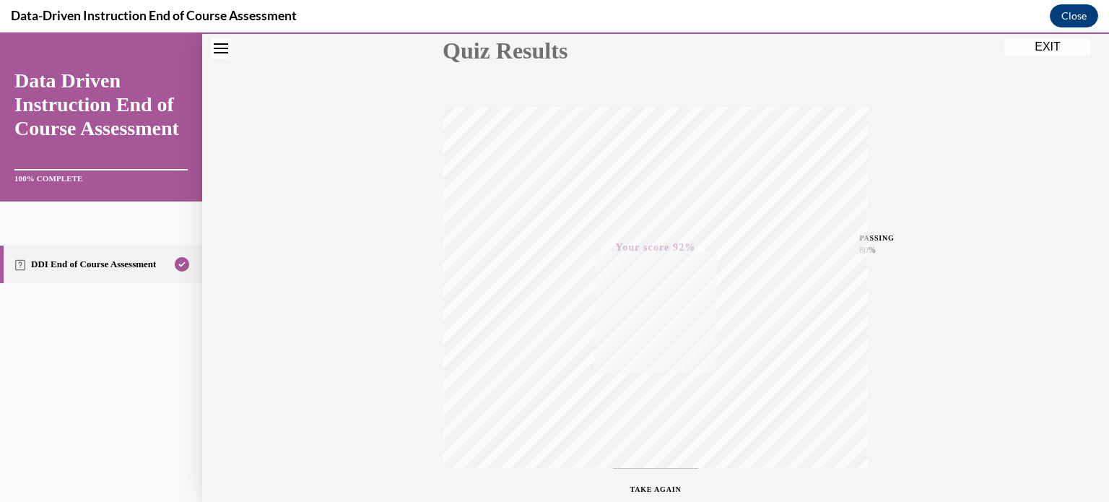
scroll to position [172, 0]
click at [1020, 45] on button "EXIT" at bounding box center [1047, 46] width 87 height 17
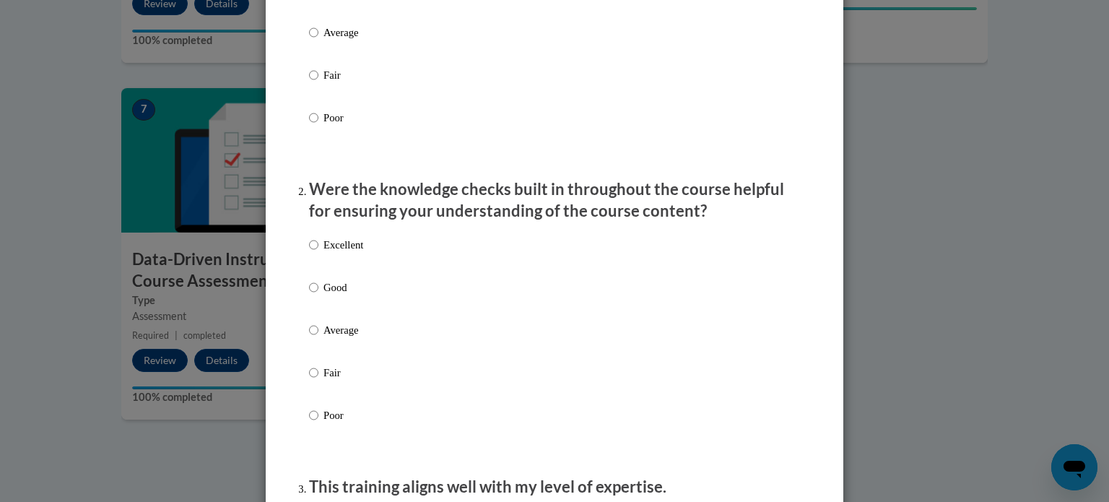
scroll to position [0, 0]
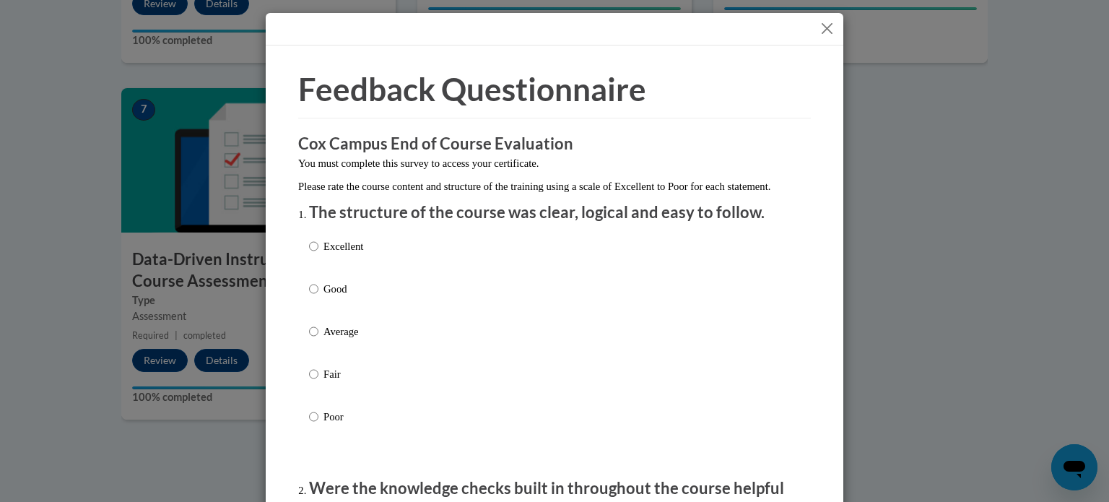
click at [829, 27] on button "Close" at bounding box center [827, 28] width 18 height 18
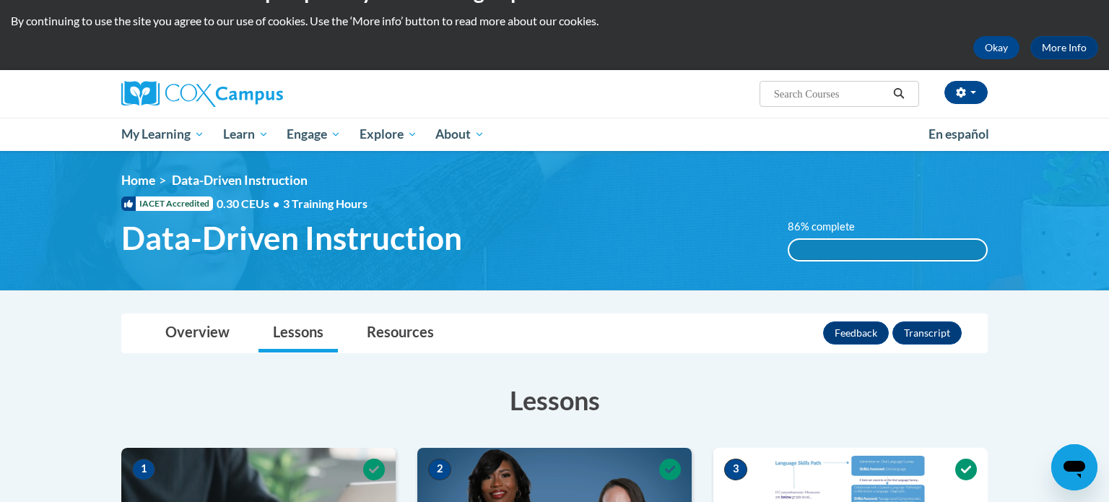
scroll to position [40, 0]
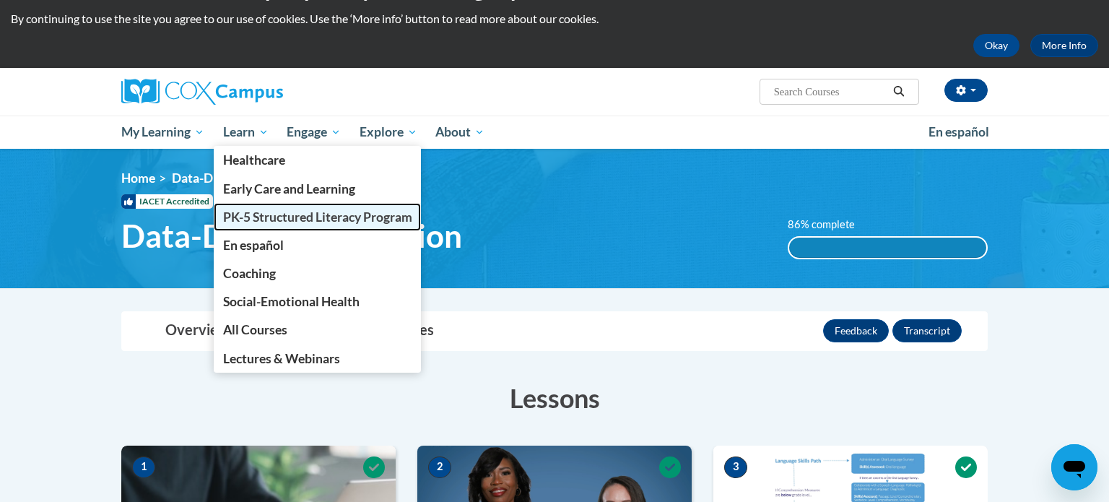
click at [251, 214] on span "PK-5 Structured Literacy Program" at bounding box center [317, 216] width 189 height 15
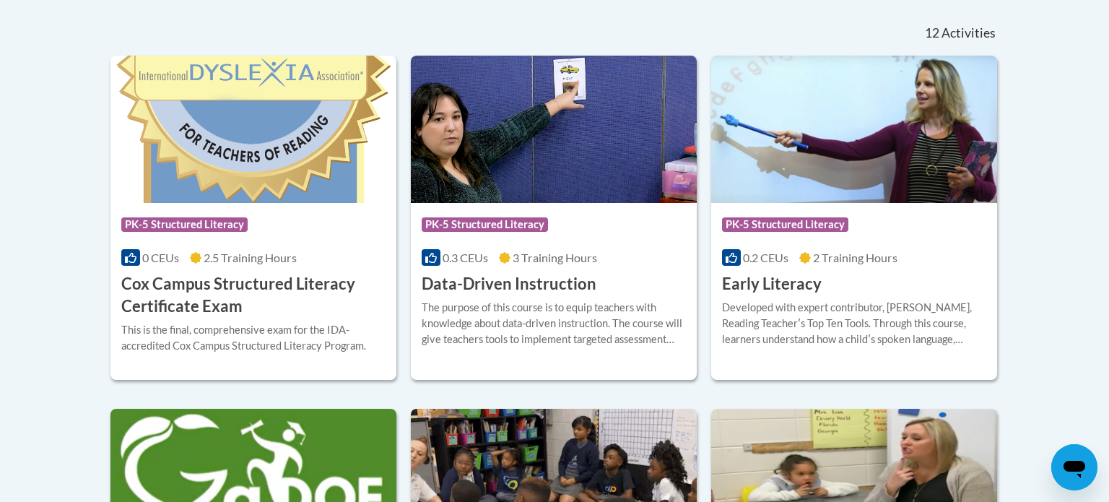
scroll to position [603, 0]
click at [287, 167] on img at bounding box center [253, 128] width 286 height 147
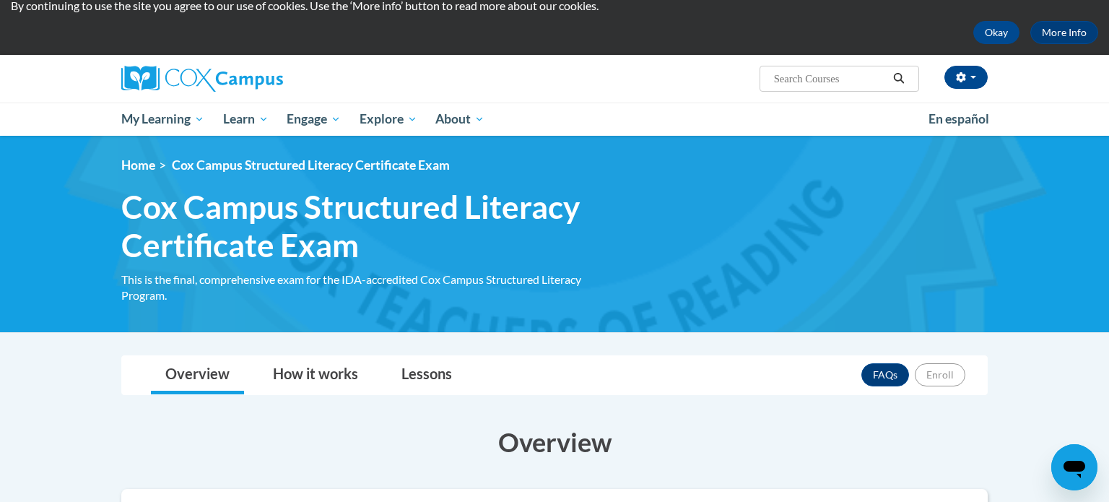
scroll to position [35, 0]
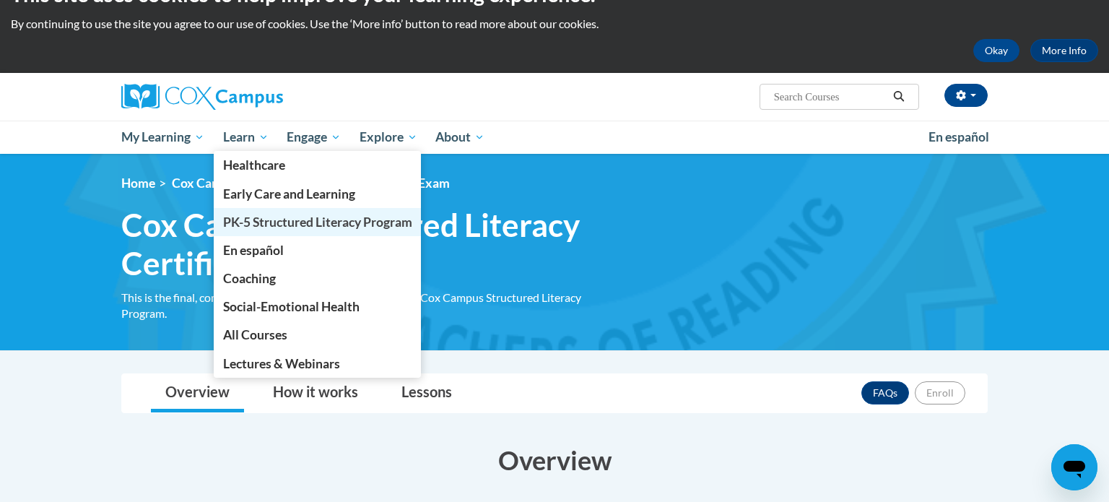
click at [253, 220] on span "PK-5 Structured Literacy Program" at bounding box center [317, 221] width 189 height 15
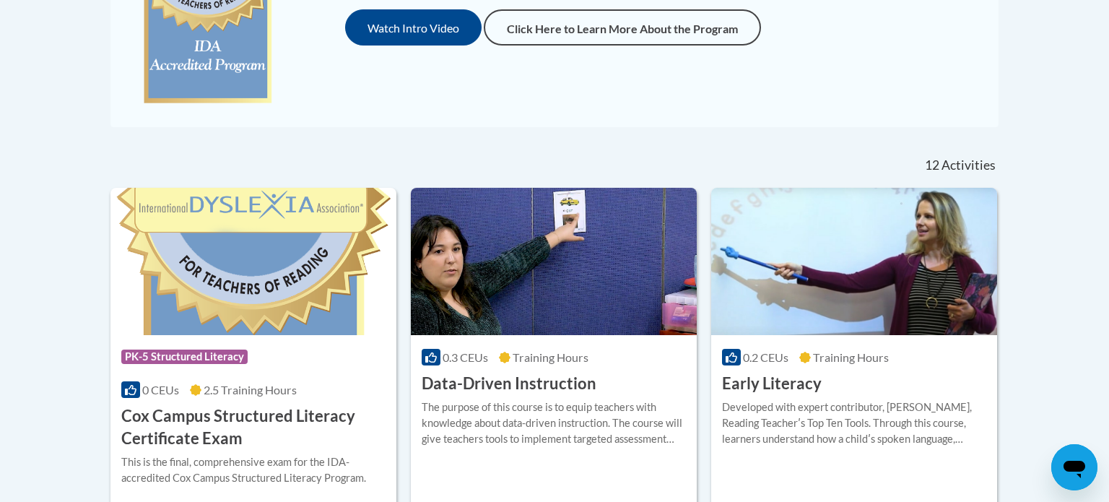
scroll to position [467, 0]
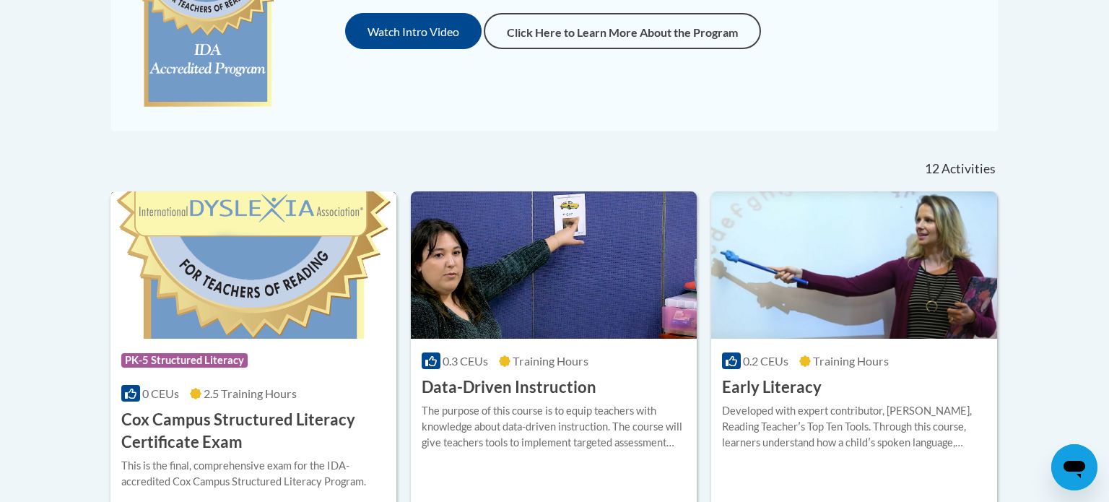
click at [320, 302] on img at bounding box center [253, 264] width 286 height 147
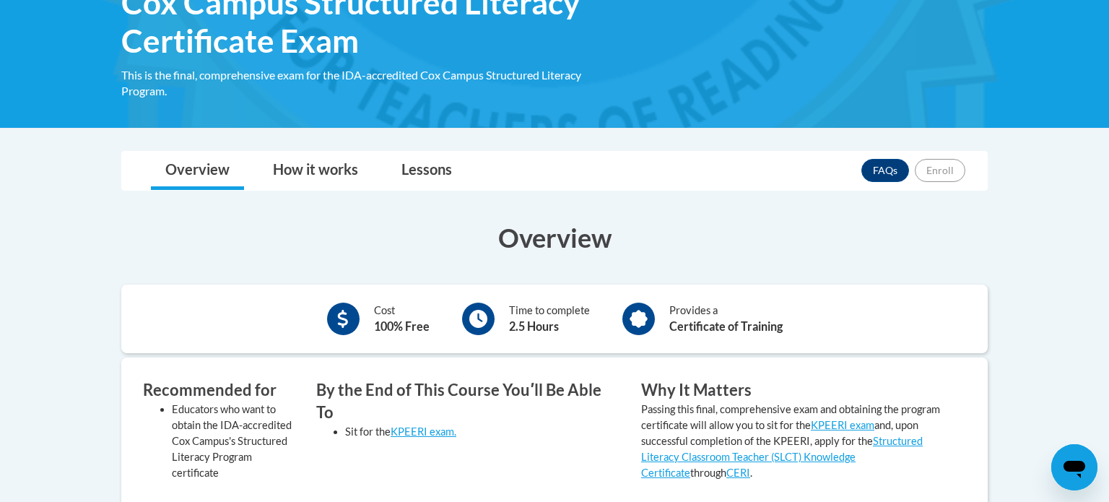
scroll to position [258, 0]
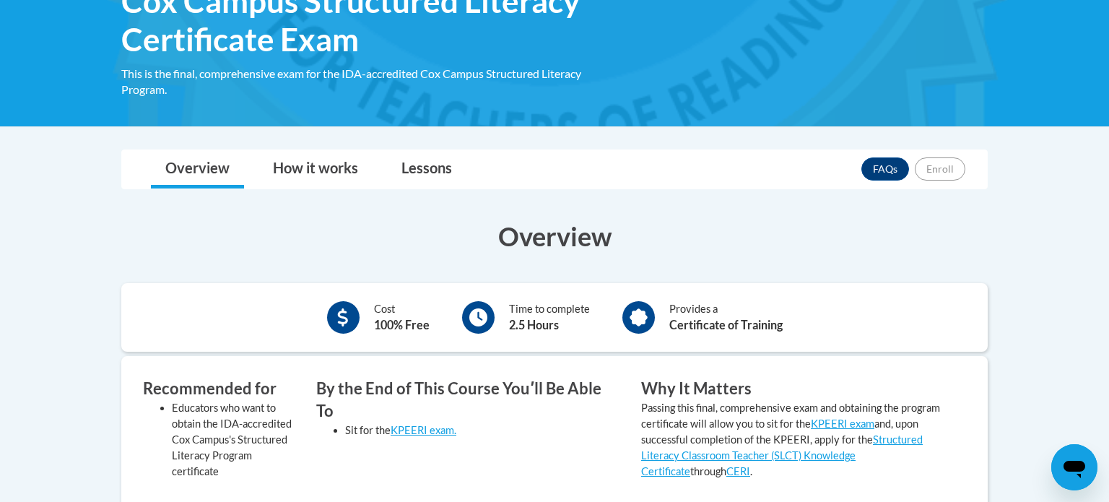
click at [1080, 454] on icon "Open messaging window" at bounding box center [1074, 467] width 26 height 26
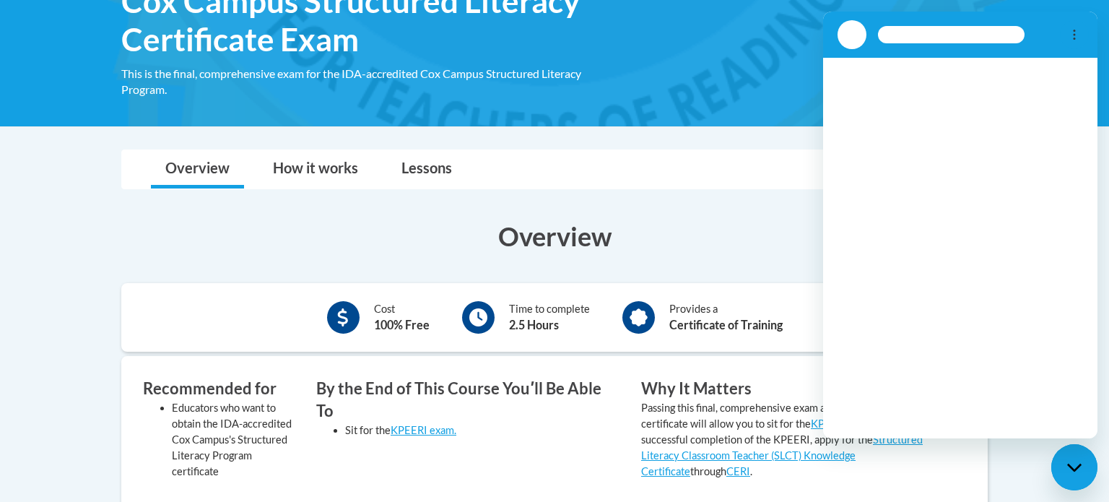
scroll to position [0, 0]
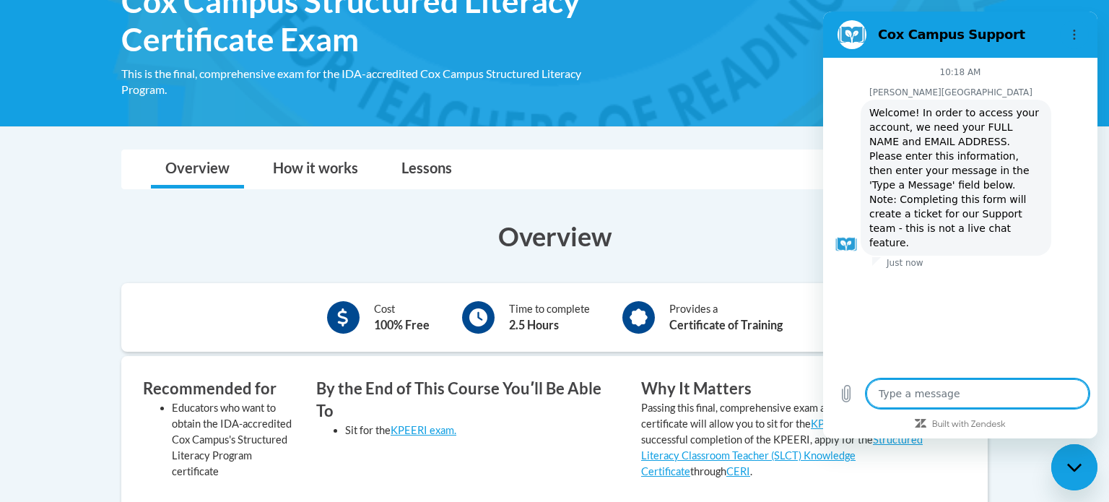
type textarea "x"
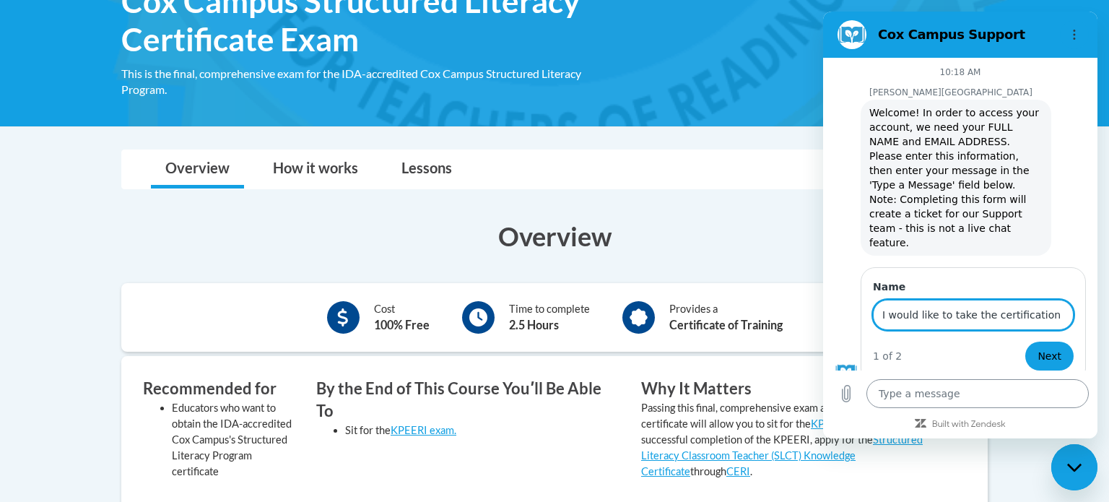
type input "I would like to take the certification exam"
click at [1025, 341] on button "Next" at bounding box center [1049, 355] width 48 height 29
type textarea "x"
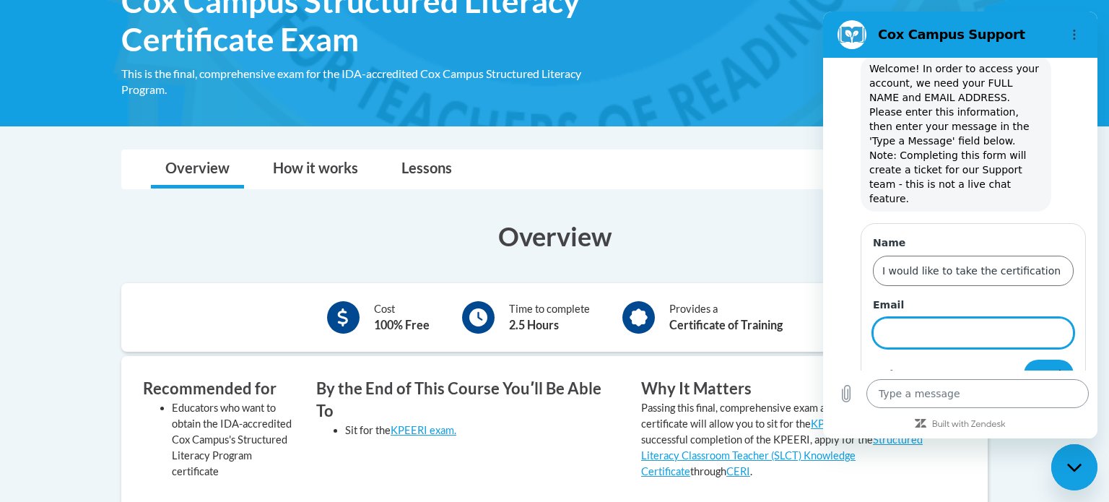
scroll to position [45, 0]
type input "ksteger@waupun.k12.wi.us"
click at [1036, 359] on button "Send" at bounding box center [1048, 373] width 50 height 29
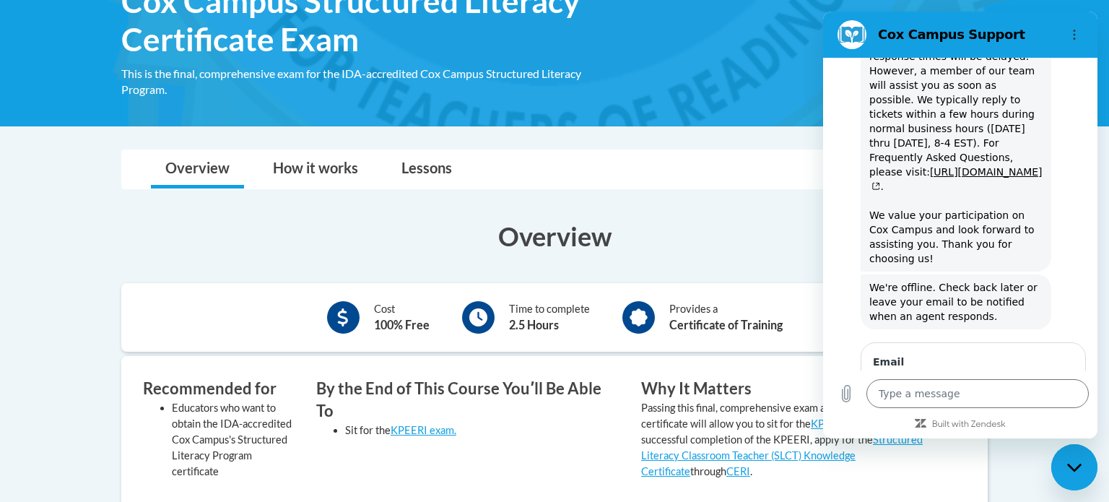
scroll to position [507, 0]
click at [725, 183] on div "Overview How it works Lessons FAQs Enroll" at bounding box center [554, 169] width 843 height 38
click at [1062, 471] on div "Close messaging window" at bounding box center [1073, 466] width 43 height 43
type textarea "x"
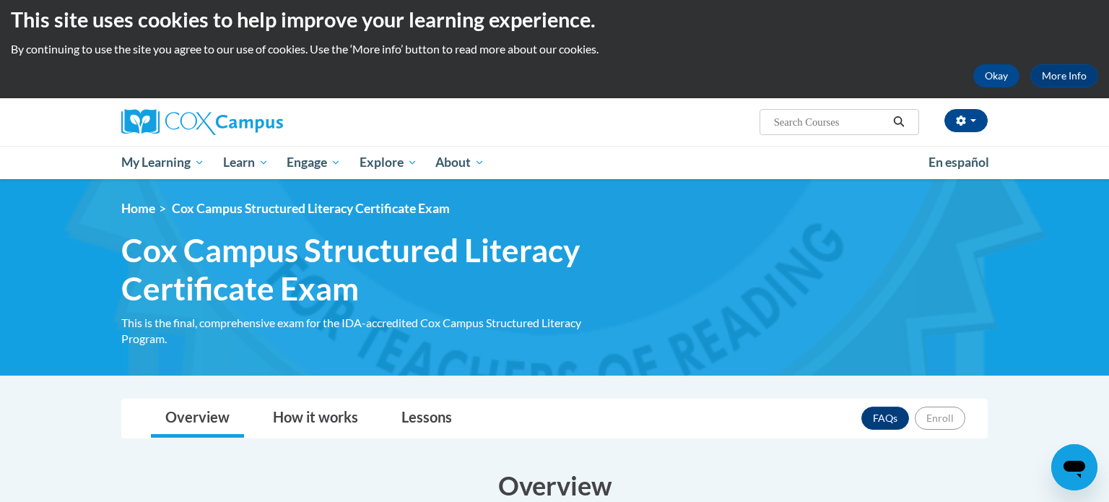
scroll to position [6, 0]
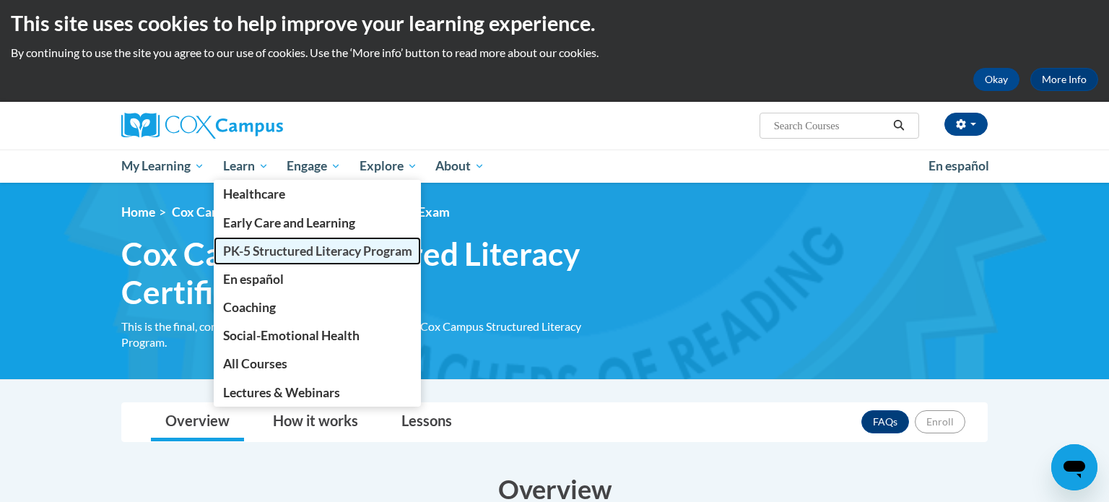
click at [257, 245] on span "PK-5 Structured Literacy Program" at bounding box center [317, 250] width 189 height 15
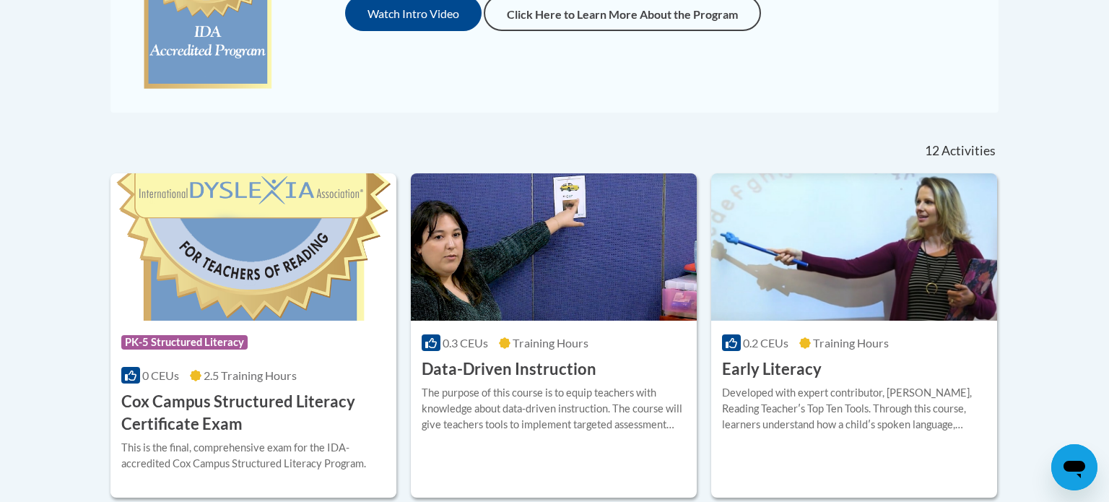
scroll to position [486, 0]
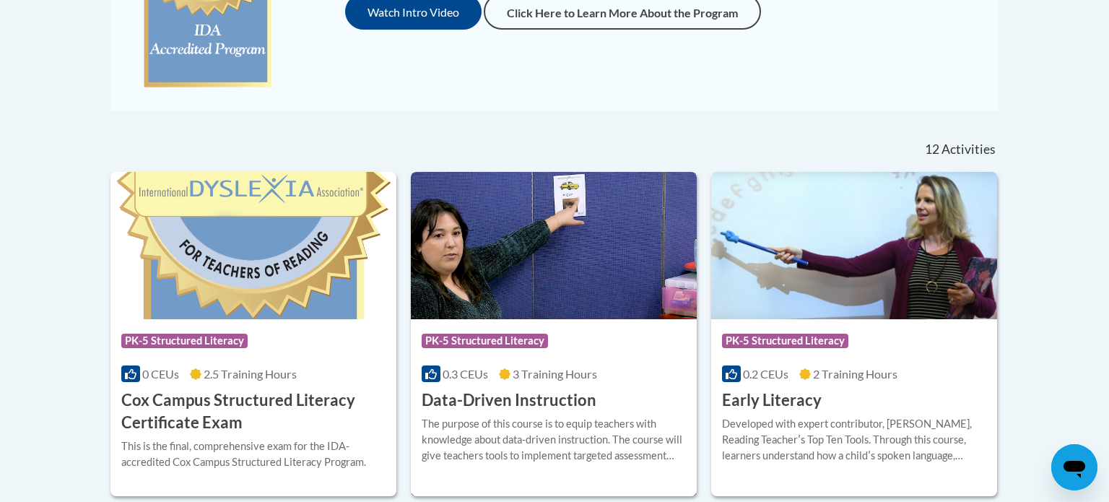
click at [512, 362] on div "Course Category: PK-5 Structured Literacy 0.3 CEUs 3 Training Hours COURSE Data…" at bounding box center [554, 365] width 286 height 92
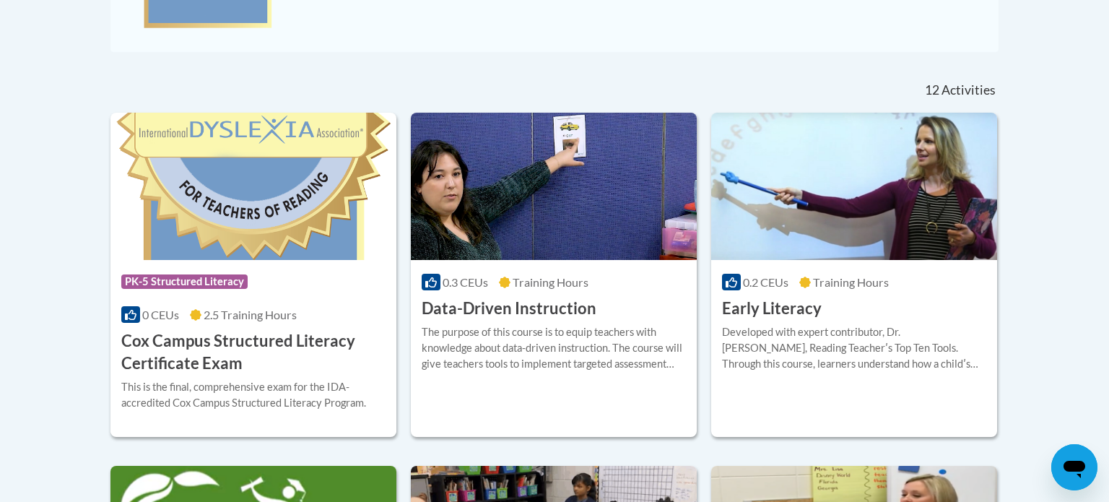
scroll to position [548, 0]
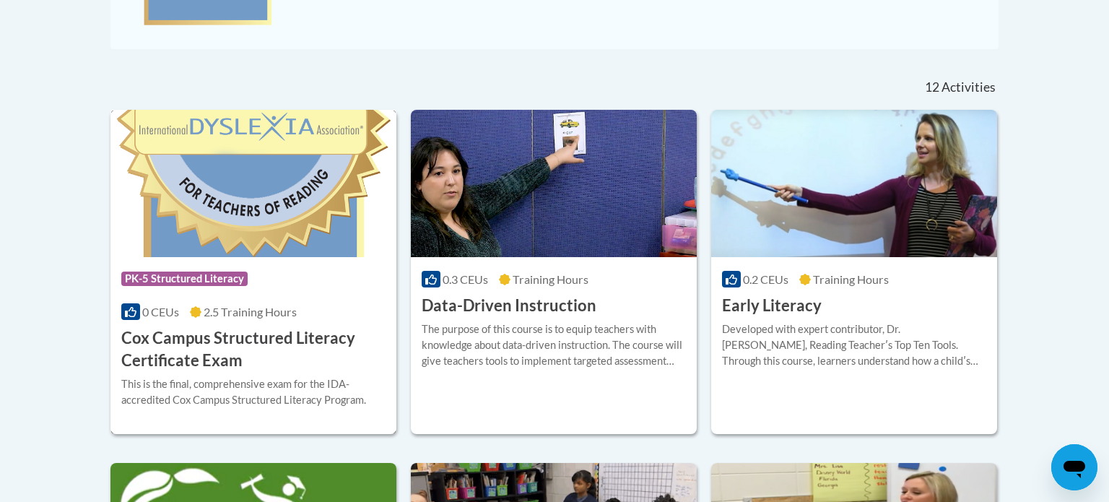
click at [240, 244] on img at bounding box center [253, 183] width 286 height 147
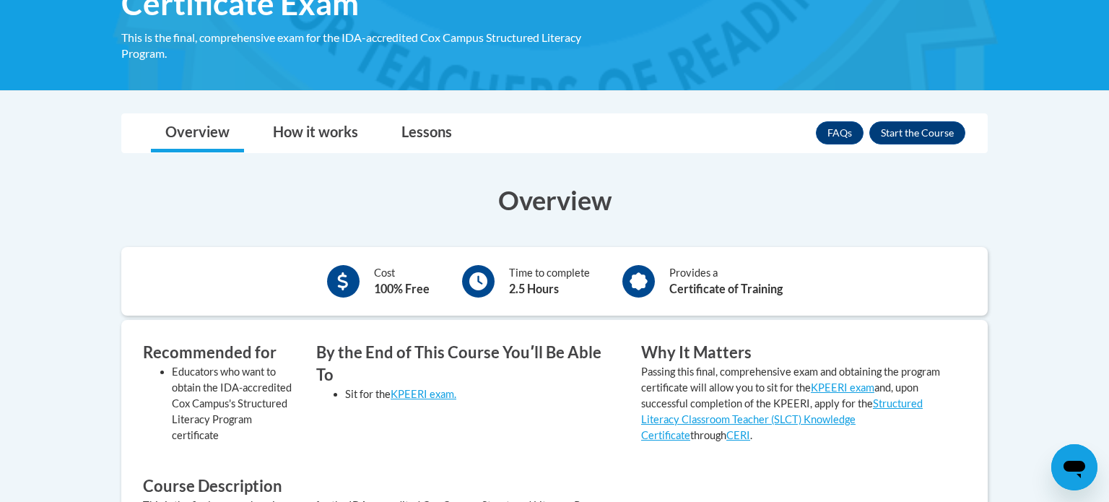
scroll to position [297, 0]
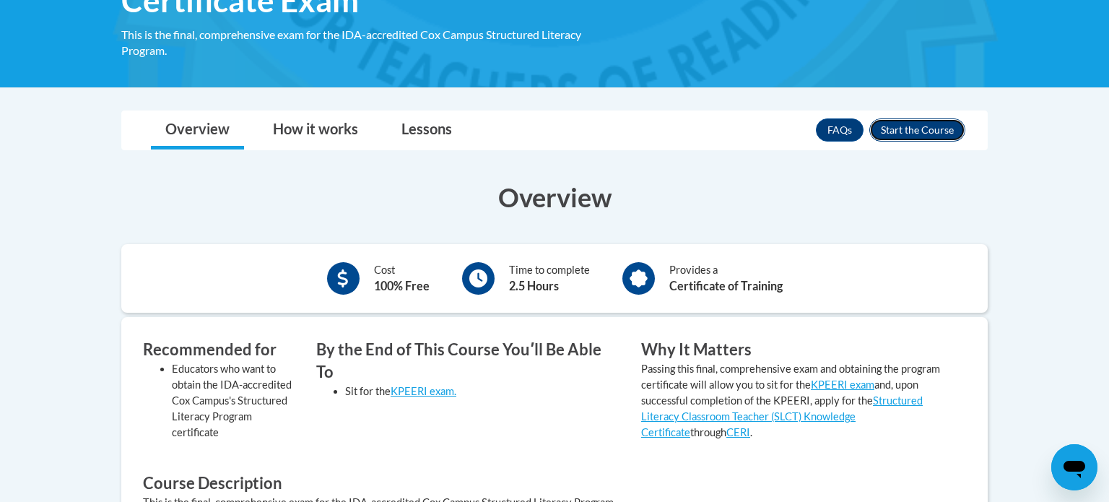
click at [928, 126] on button "Enroll" at bounding box center [917, 129] width 96 height 23
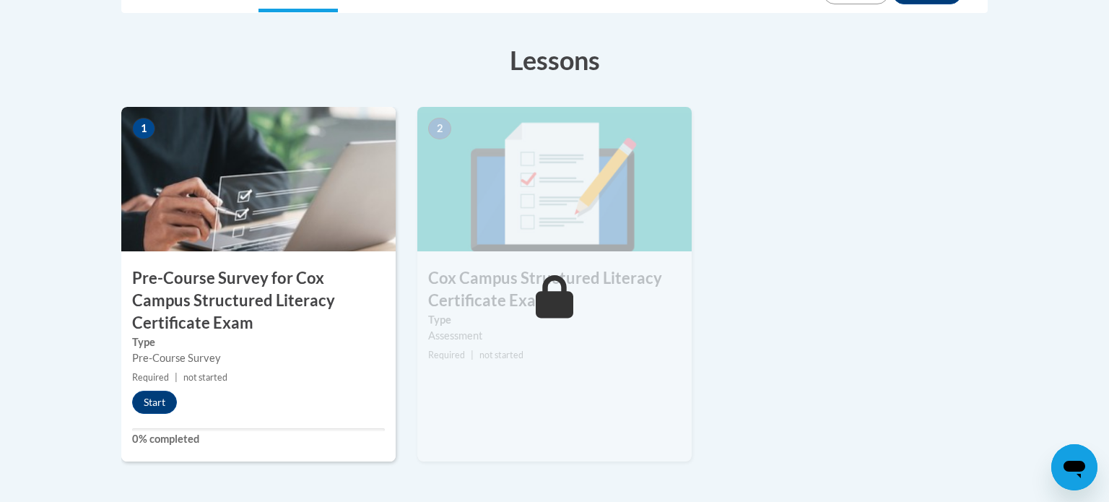
scroll to position [439, 0]
click at [159, 406] on button "Start" at bounding box center [154, 401] width 45 height 23
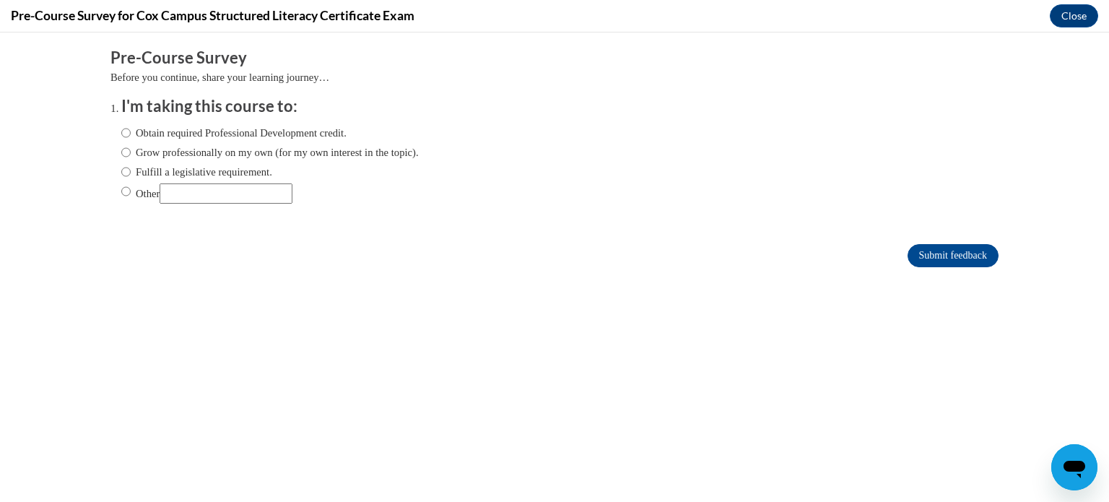
scroll to position [0, 0]
click at [139, 193] on label "Other" at bounding box center [206, 193] width 171 height 20
click at [131, 193] on input "Other" at bounding box center [125, 191] width 9 height 16
radio input "true"
click at [945, 251] on input "Submit feedback" at bounding box center [952, 255] width 91 height 23
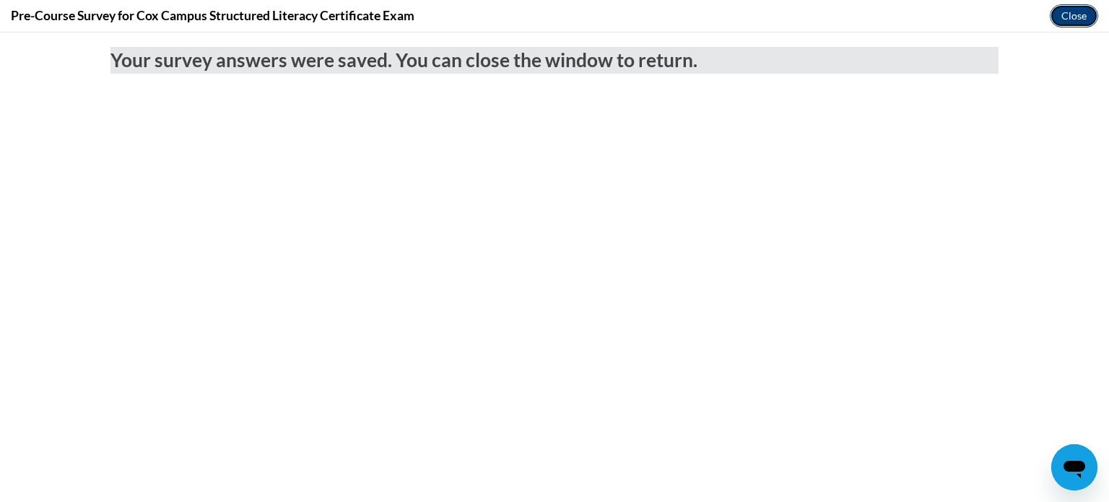
click at [1087, 16] on button "Close" at bounding box center [1073, 15] width 48 height 23
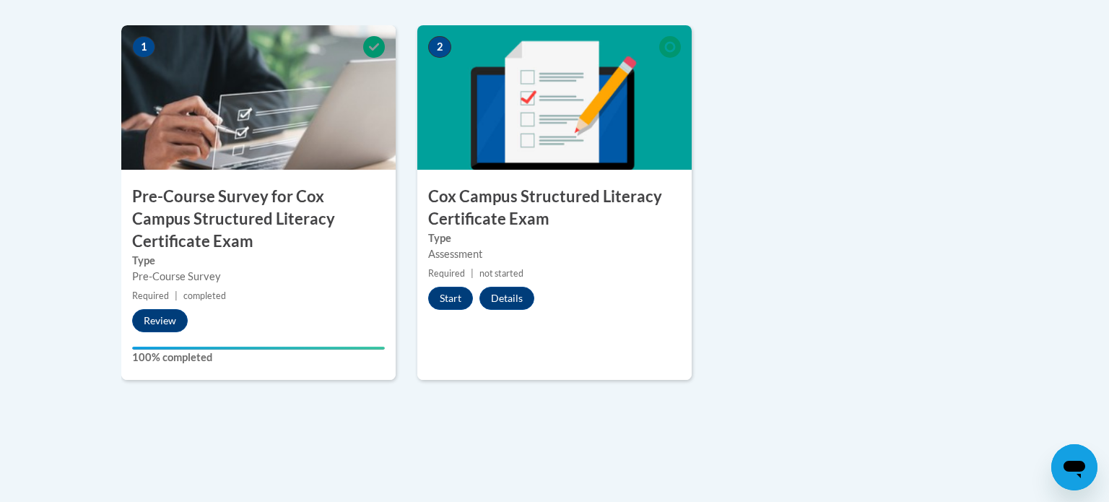
scroll to position [515, 0]
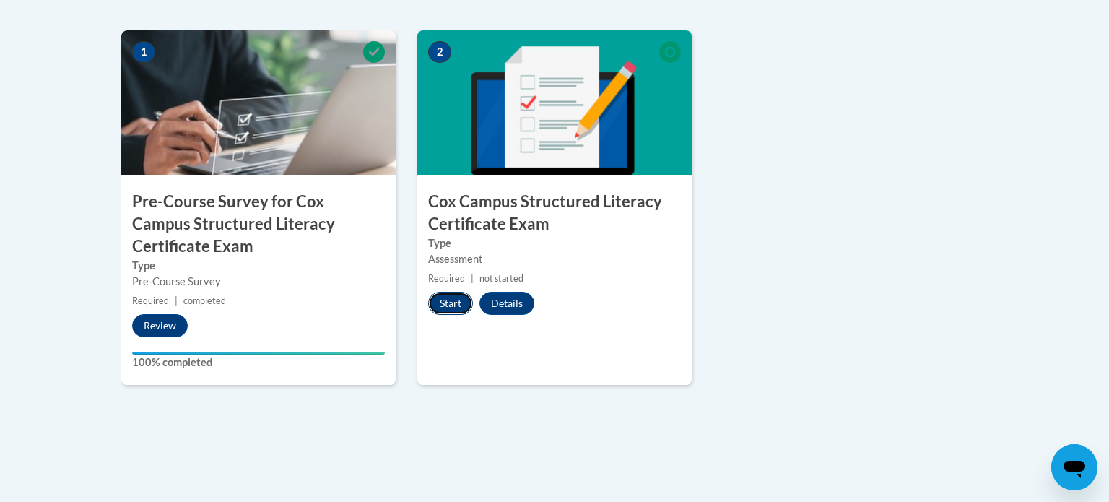
click at [442, 312] on button "Start" at bounding box center [450, 303] width 45 height 23
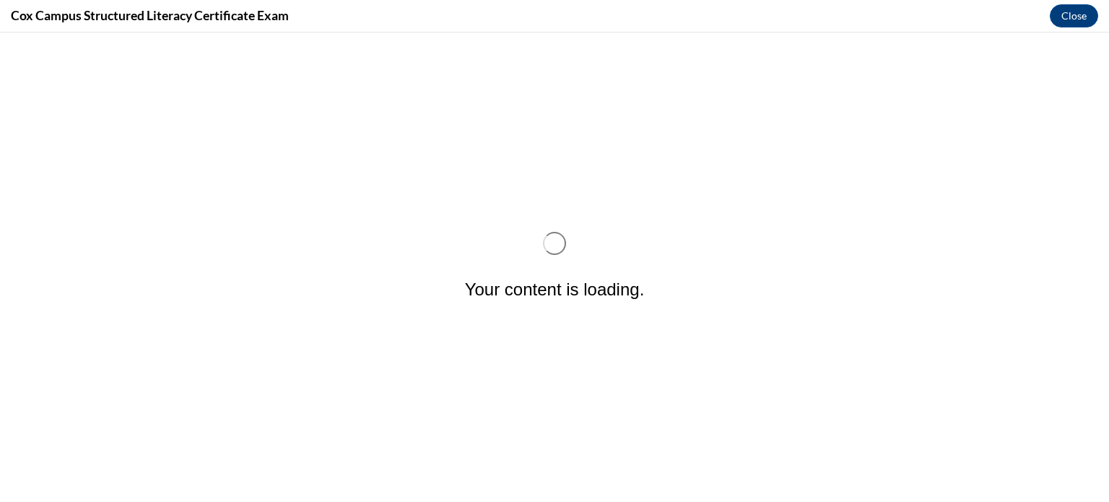
scroll to position [0, 0]
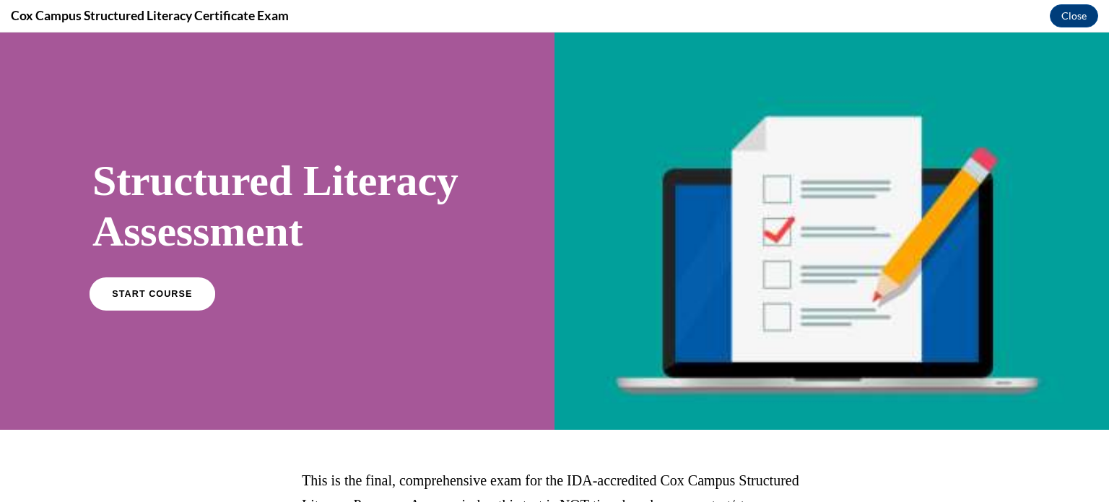
click at [166, 299] on span "START COURSE" at bounding box center [152, 293] width 80 height 11
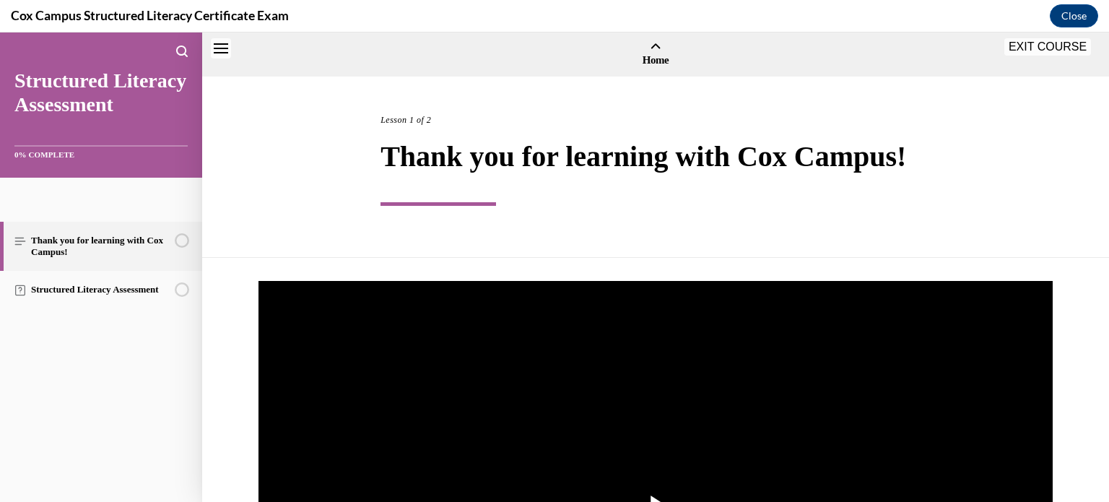
scroll to position [45, 0]
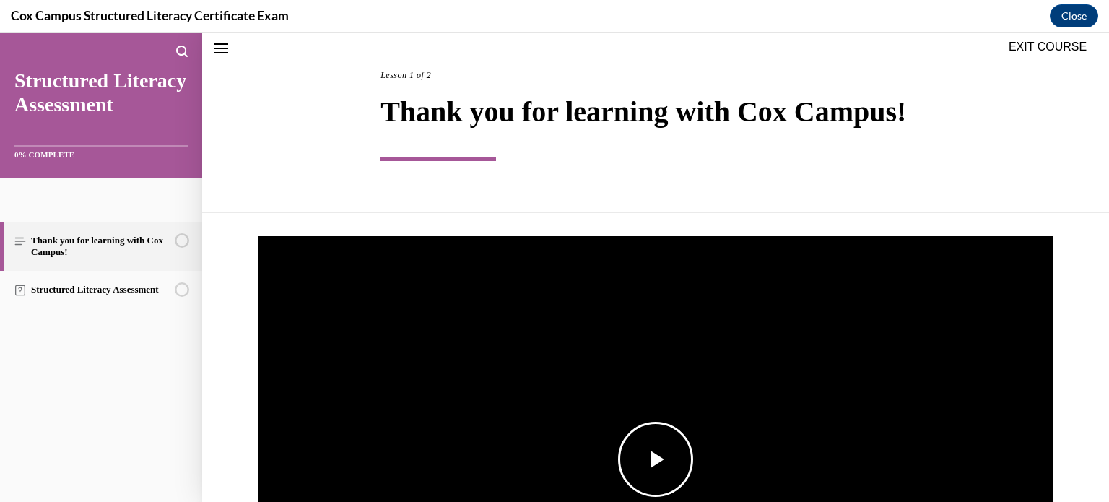
click at [584, 390] on img "Video player" at bounding box center [655, 459] width 794 height 447
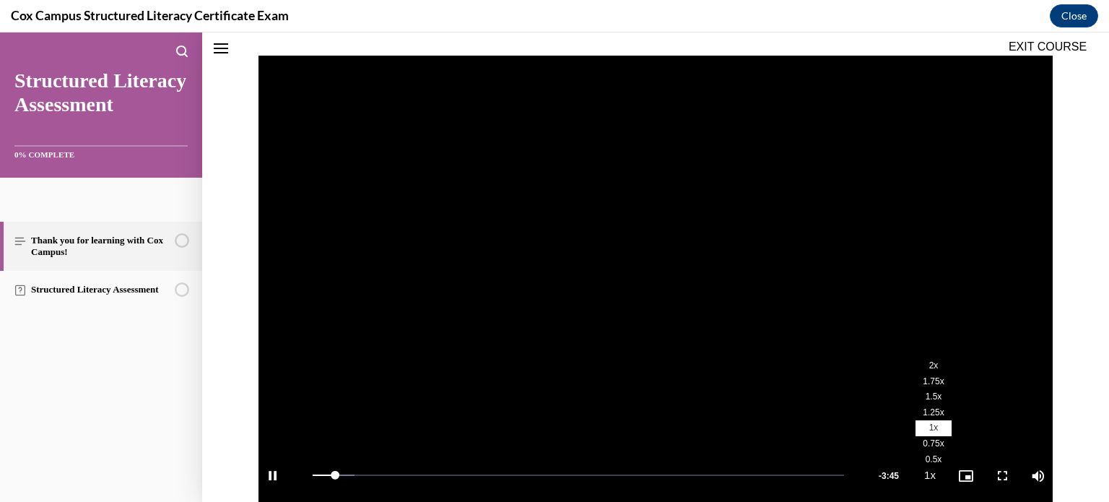
click at [935, 365] on span "2x" at bounding box center [933, 365] width 9 height 10
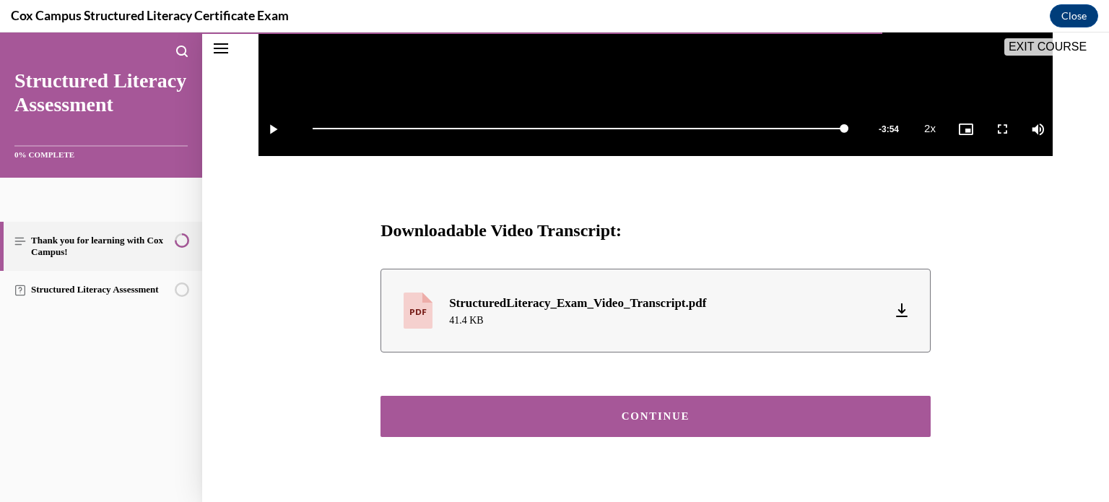
scroll to position [595, 0]
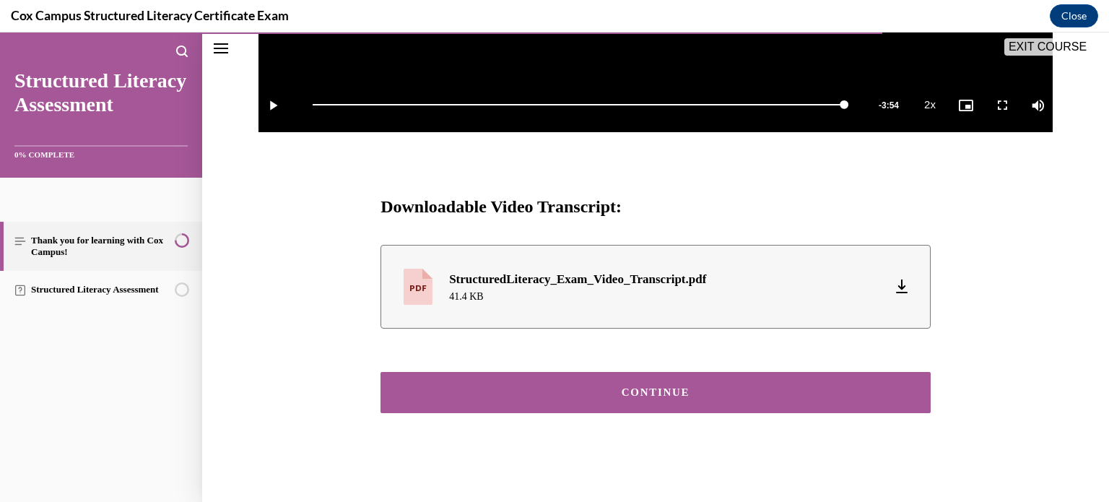
click at [677, 387] on div "CONTINUE" at bounding box center [655, 392] width 505 height 11
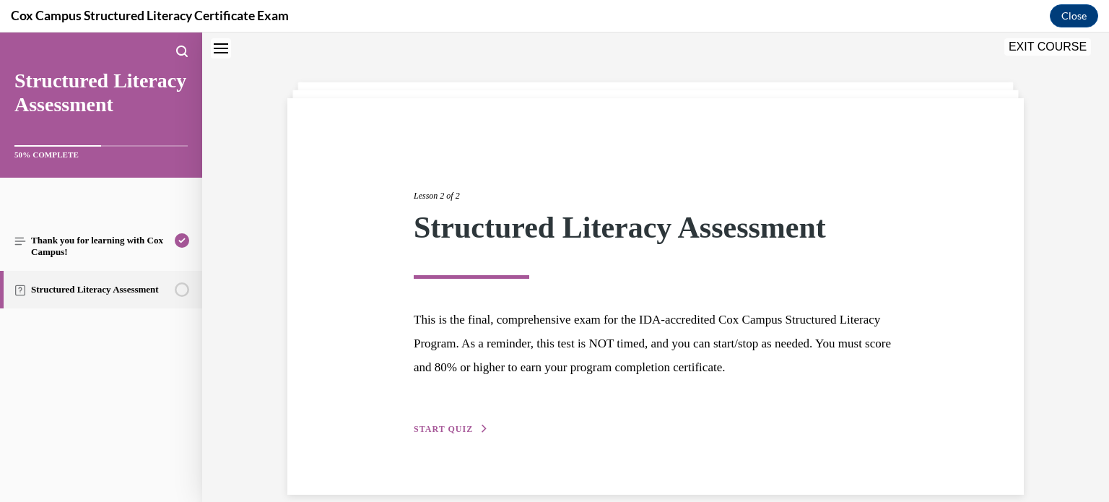
scroll to position [66, 0]
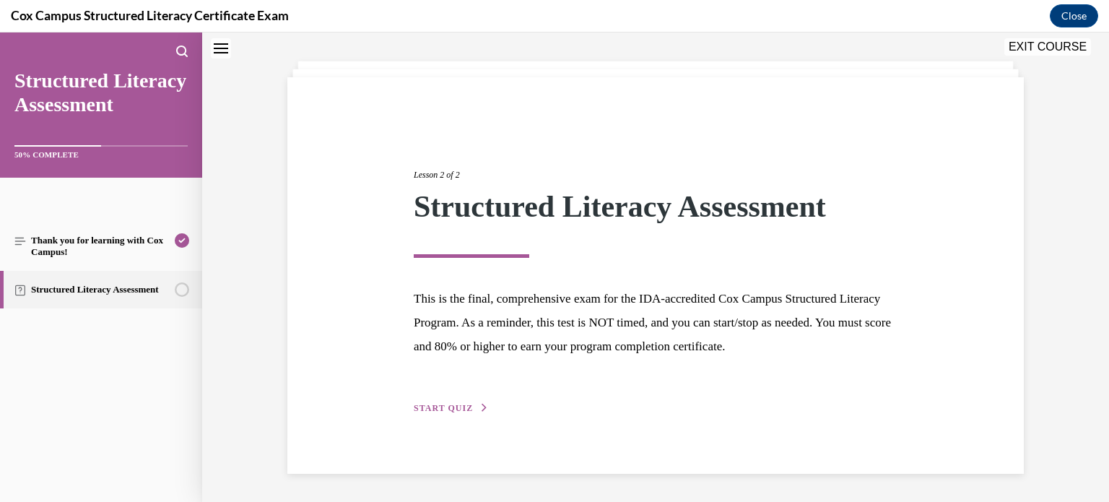
click at [459, 408] on span "START QUIZ" at bounding box center [443, 408] width 59 height 10
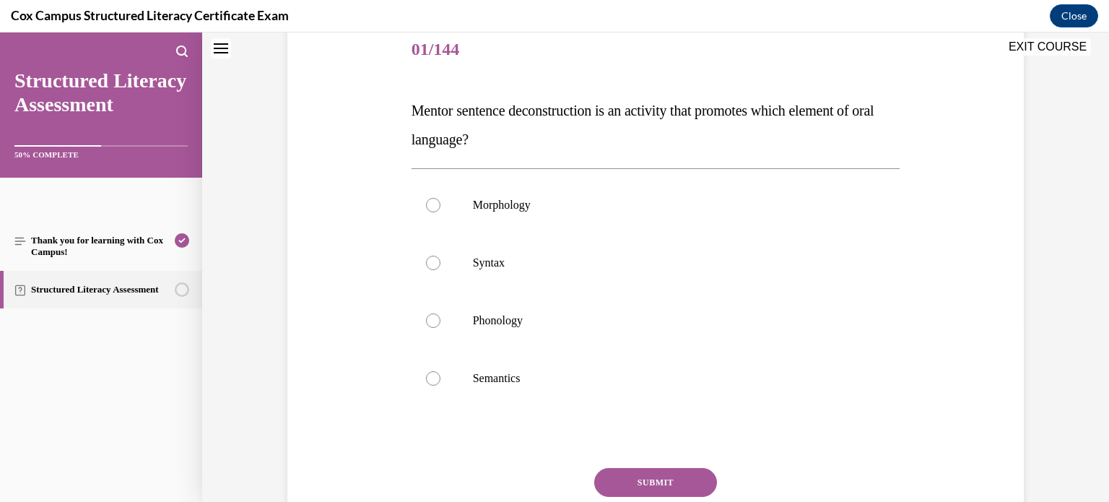
scroll to position [182, 0]
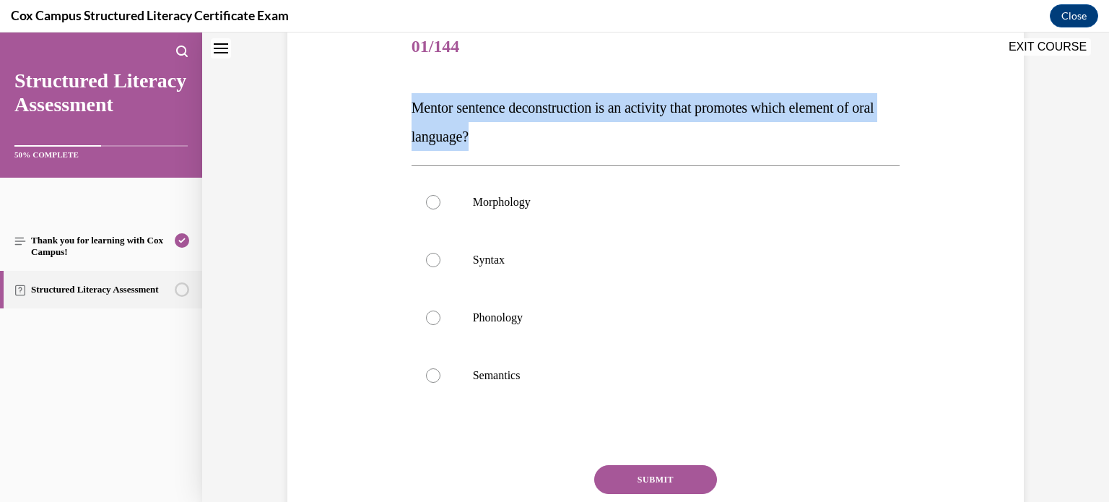
drag, startPoint x: 413, startPoint y: 103, endPoint x: 504, endPoint y: 128, distance: 94.2
click at [504, 128] on p "Mentor sentence deconstruction is an activity that promotes which element of or…" at bounding box center [655, 122] width 489 height 58
copy span "Mentor sentence deconstruction is an activity that promotes which element of or…"
click at [590, 128] on p "Mentor sentence deconstruction is an activity that promotes which element of or…" at bounding box center [655, 122] width 489 height 58
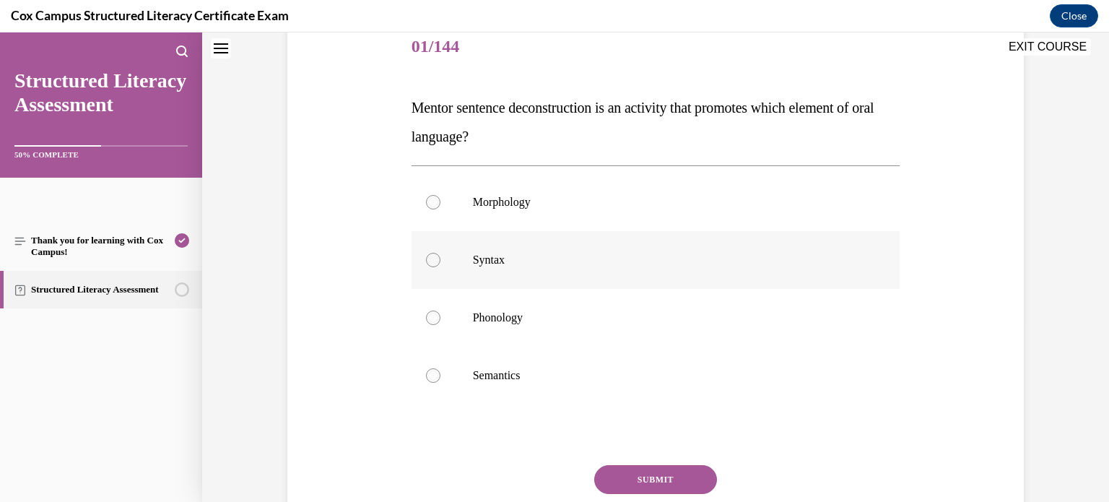
click at [493, 253] on p "Syntax" at bounding box center [668, 260] width 391 height 14
click at [440, 253] on input "Syntax" at bounding box center [433, 260] width 14 height 14
radio input "true"
click at [626, 476] on button "SUBMIT" at bounding box center [655, 479] width 123 height 29
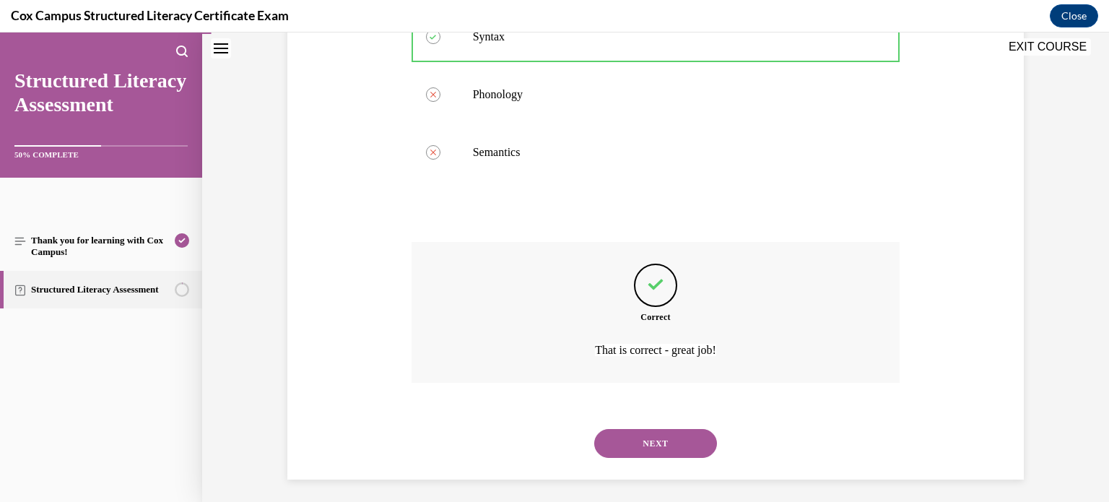
scroll to position [411, 0]
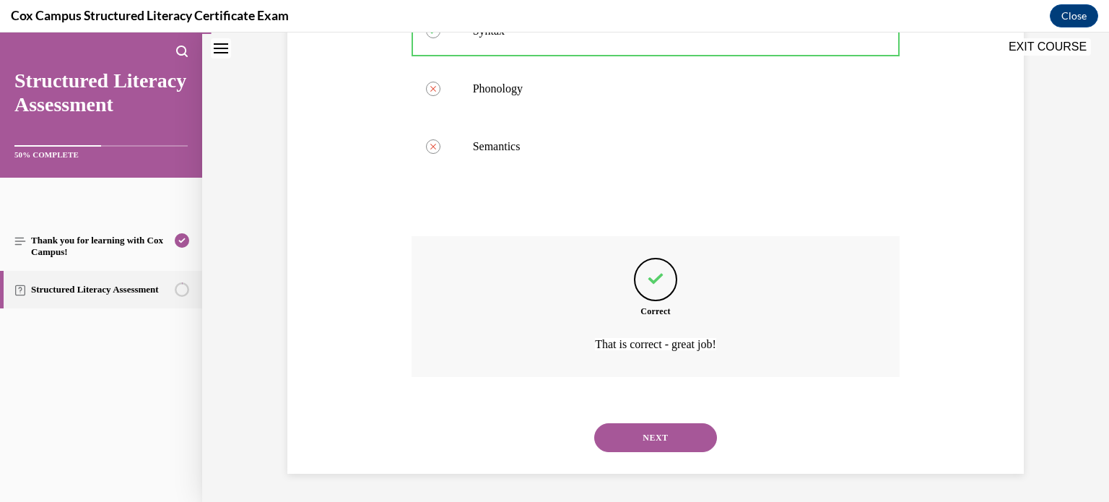
click at [649, 438] on button "NEXT" at bounding box center [655, 437] width 123 height 29
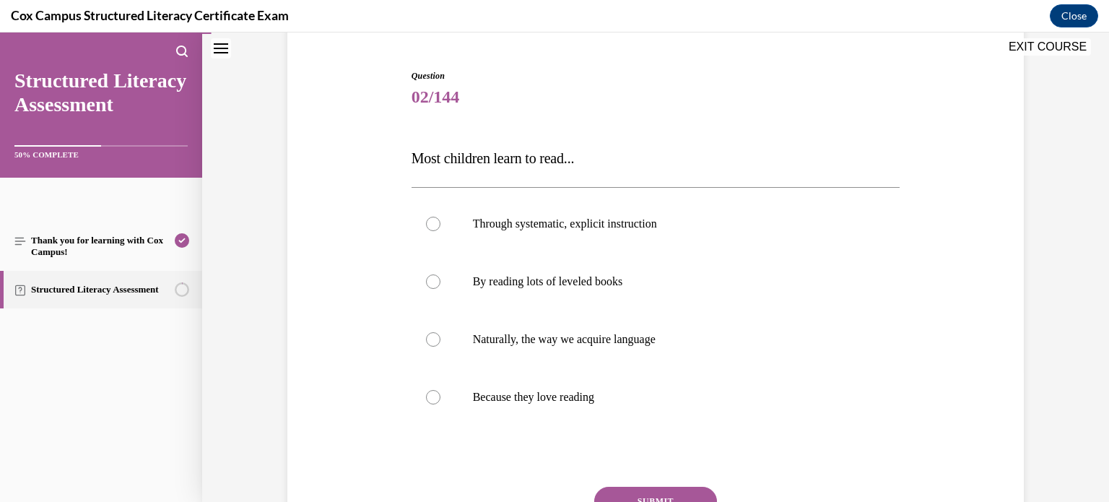
scroll to position [133, 0]
click at [621, 222] on span "Through systematic, explicit instruction" at bounding box center [565, 222] width 184 height 12
click at [440, 222] on input "Through systematic, explicit instruction" at bounding box center [433, 222] width 14 height 14
radio input "true"
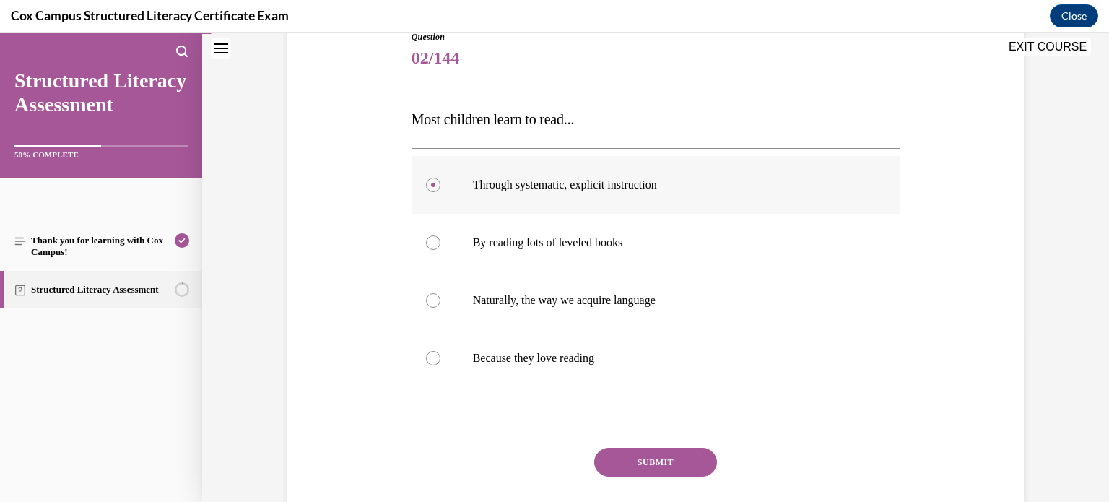
scroll to position [182, 0]
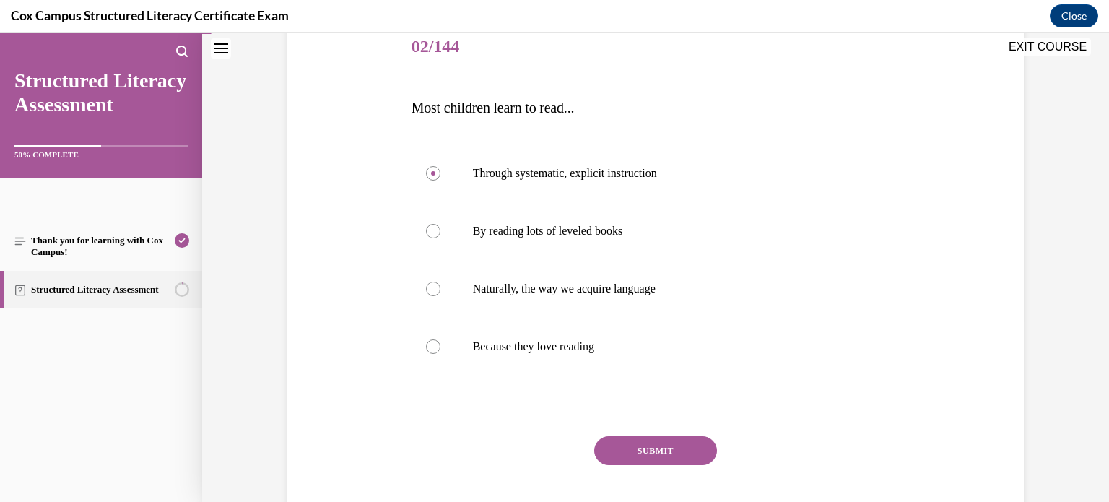
click at [621, 447] on button "SUBMIT" at bounding box center [655, 450] width 123 height 29
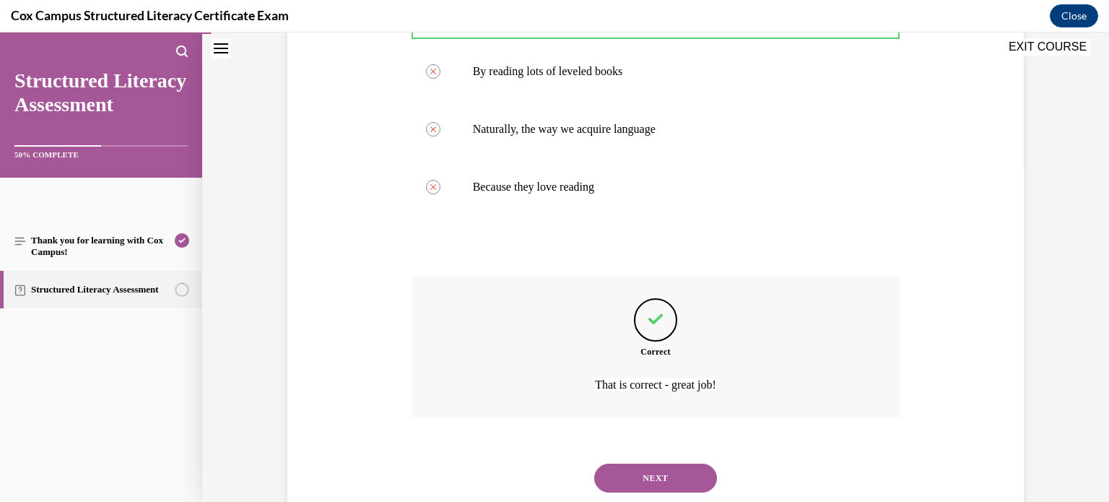
scroll to position [382, 0]
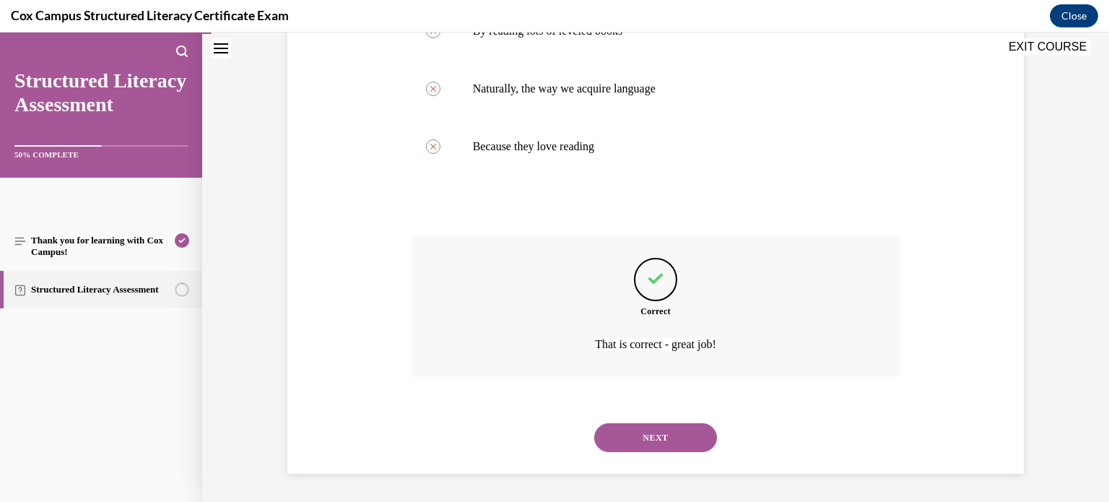
click at [673, 430] on button "NEXT" at bounding box center [655, 437] width 123 height 29
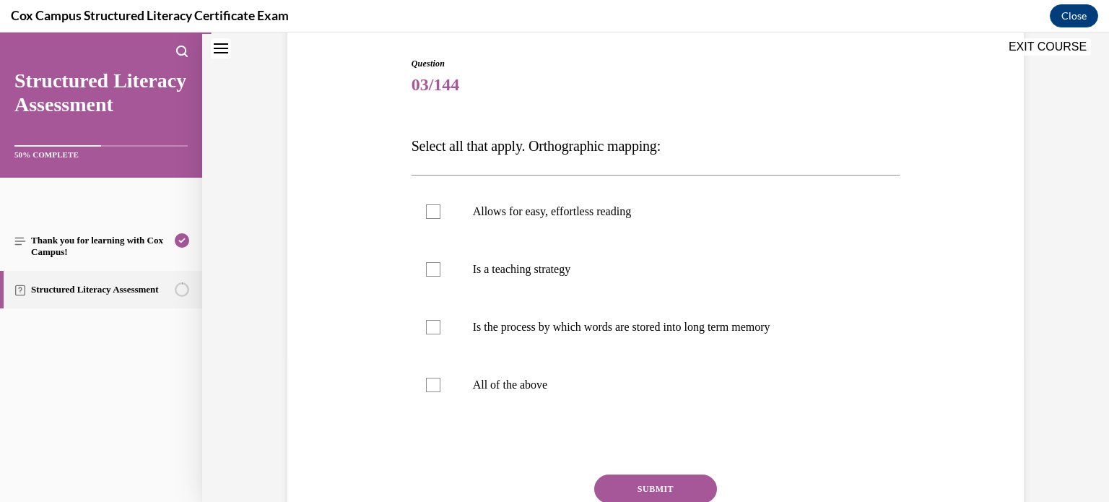
scroll to position [153, 0]
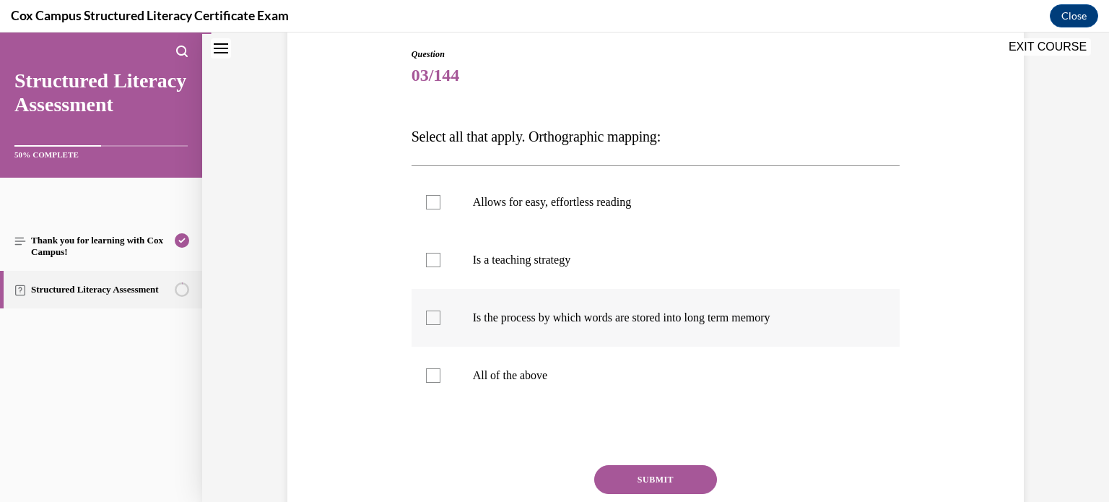
click at [603, 310] on p "Is the process by which words are stored into long term memory" at bounding box center [668, 317] width 391 height 14
click at [440, 310] on input "Is the process by which words are stored into long term memory" at bounding box center [433, 317] width 14 height 14
checkbox input "true"
click at [618, 202] on p "Allows for easy, effortless reading" at bounding box center [668, 202] width 391 height 14
click at [440, 202] on input "Allows for easy, effortless reading" at bounding box center [433, 202] width 14 height 14
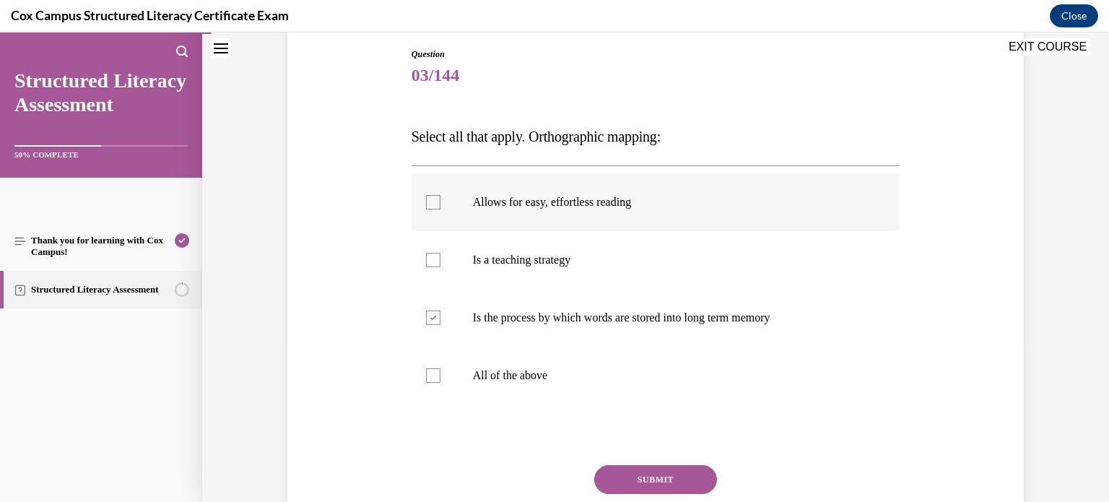
checkbox input "true"
click at [655, 476] on button "SUBMIT" at bounding box center [655, 479] width 123 height 29
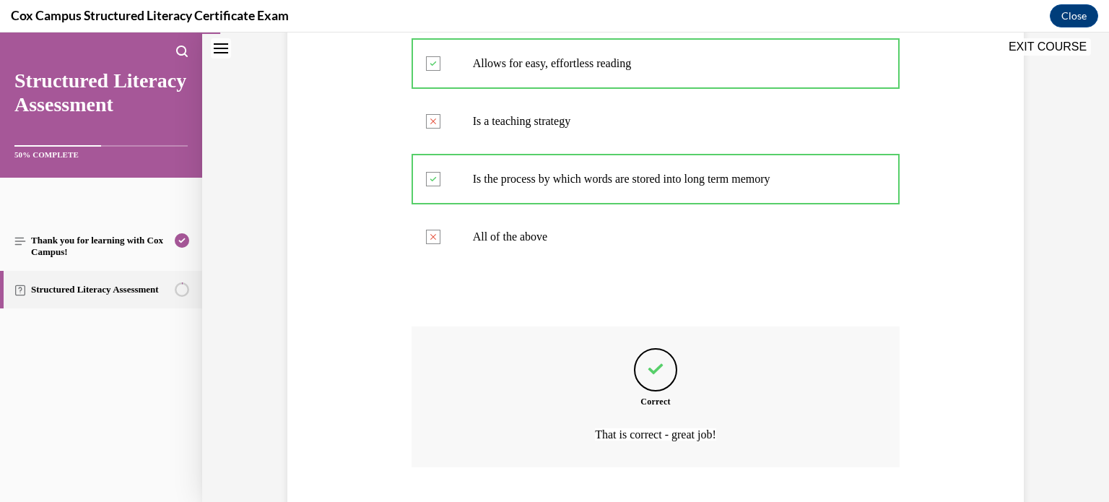
scroll to position [382, 0]
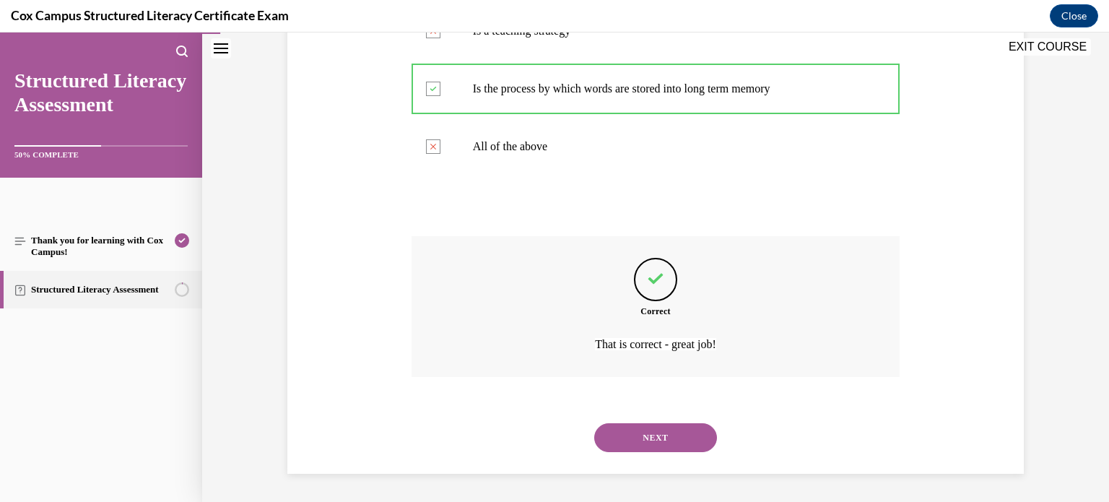
click at [665, 439] on button "NEXT" at bounding box center [655, 437] width 123 height 29
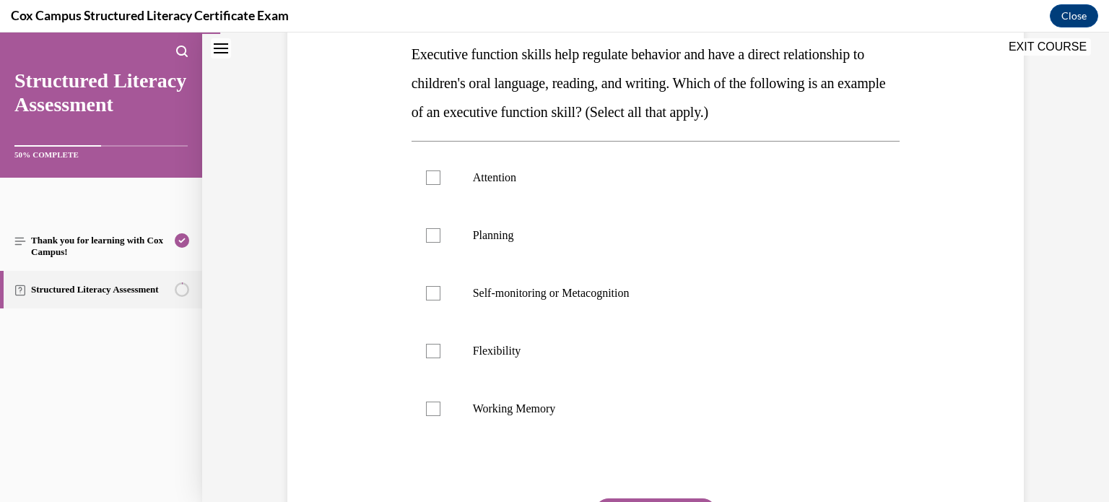
scroll to position [234, 0]
click at [477, 172] on span "Attention" at bounding box center [494, 178] width 43 height 12
click at [440, 172] on input "Attention" at bounding box center [433, 179] width 14 height 14
checkbox input "true"
click at [475, 295] on p "Self-monitoring or Metacognition" at bounding box center [668, 294] width 391 height 14
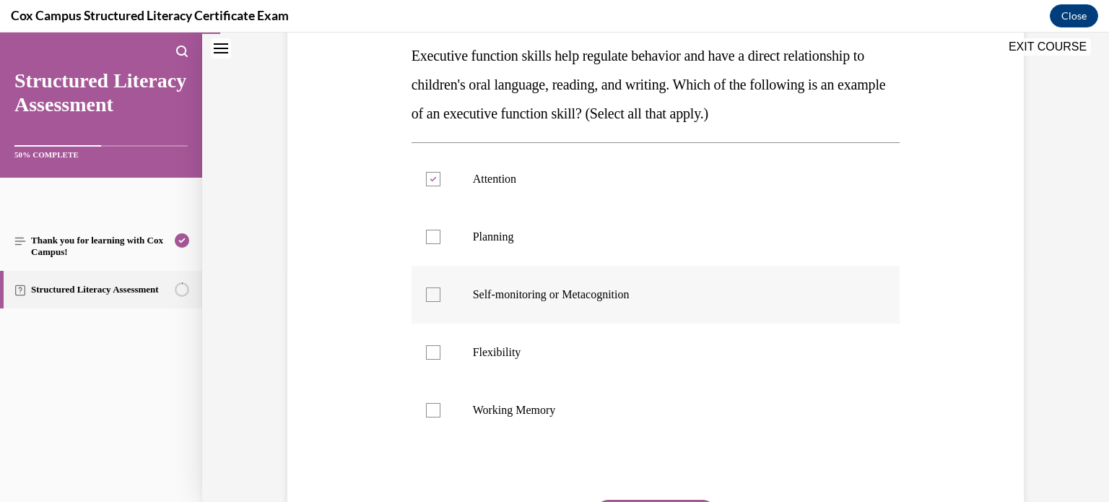
click at [440, 295] on input "Self-monitoring or Metacognition" at bounding box center [433, 294] width 14 height 14
checkbox input "true"
click at [484, 253] on label "Planning" at bounding box center [655, 237] width 489 height 58
click at [440, 244] on input "Planning" at bounding box center [433, 237] width 14 height 14
checkbox input "true"
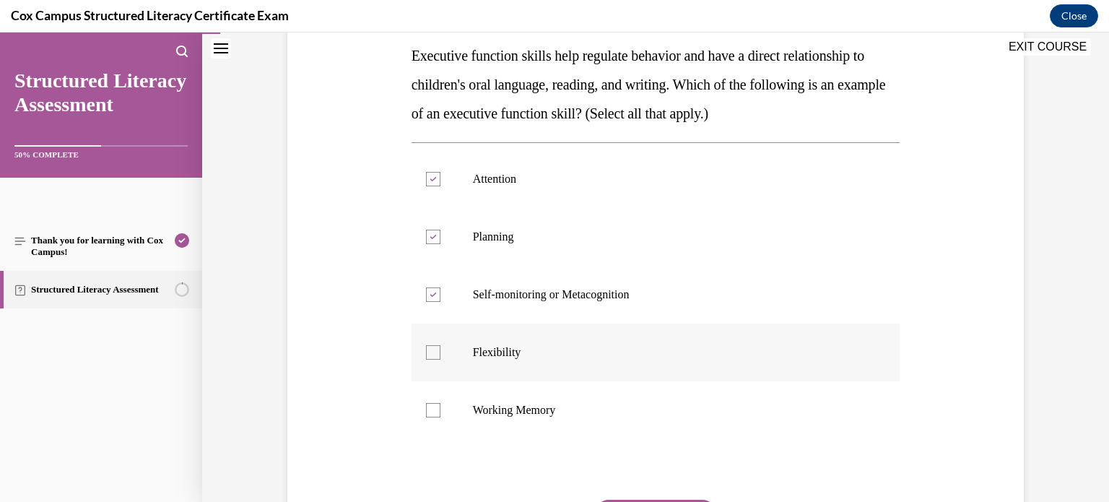
click at [489, 334] on label "Flexibility" at bounding box center [655, 352] width 489 height 58
click at [440, 345] on input "Flexibility" at bounding box center [433, 352] width 14 height 14
checkbox input "true"
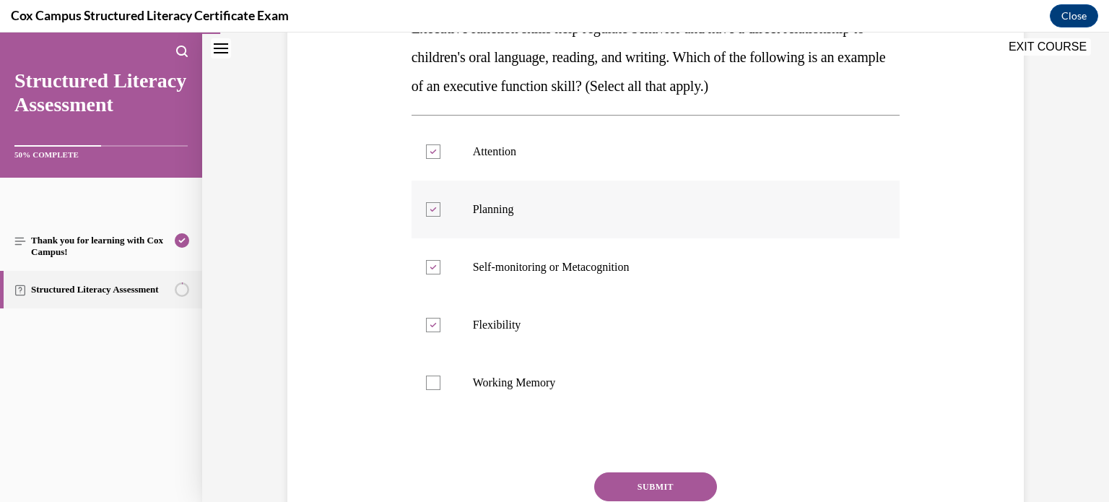
scroll to position [259, 0]
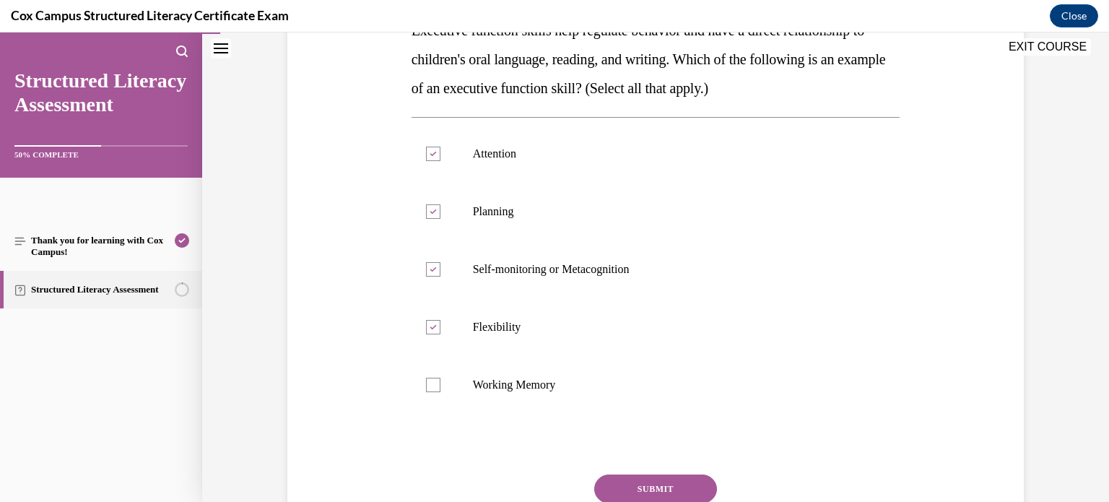
click at [631, 481] on button "SUBMIT" at bounding box center [655, 488] width 123 height 29
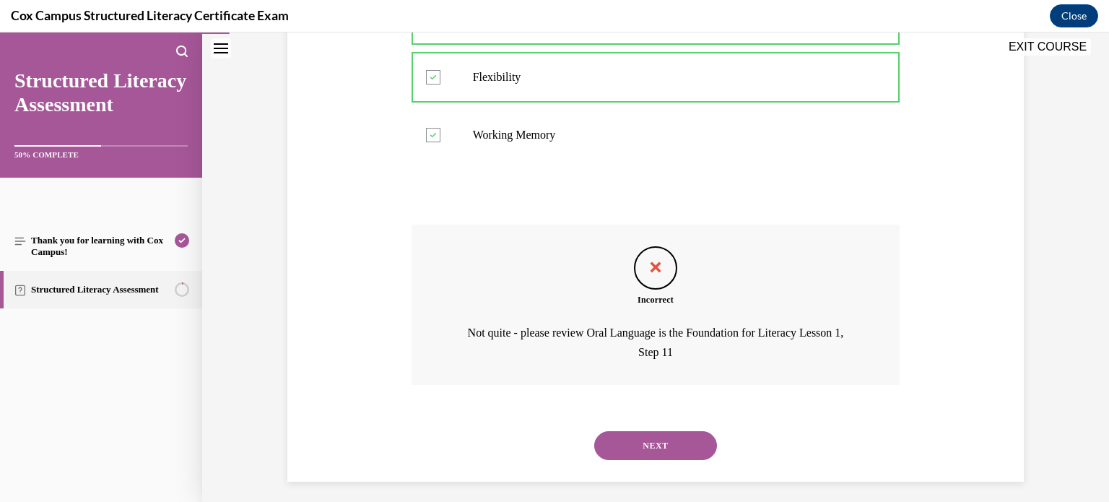
scroll to position [510, 0]
click at [638, 447] on button "NEXT" at bounding box center [655, 443] width 123 height 29
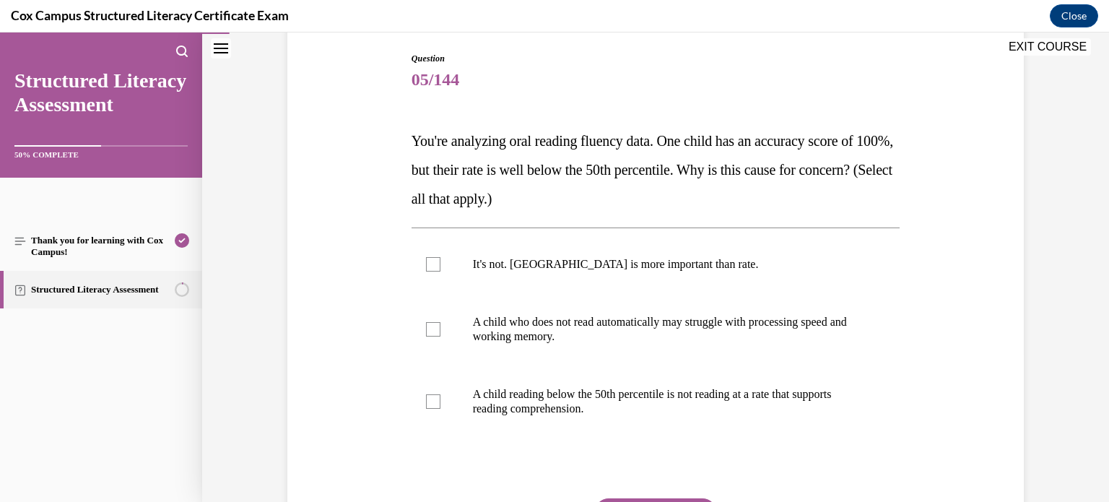
scroll to position [149, 0]
click at [551, 314] on p "A child who does not read automatically may struggle with processing speed and …" at bounding box center [668, 328] width 391 height 29
click at [440, 321] on input "A child who does not read automatically may struggle with processing speed and …" at bounding box center [433, 328] width 14 height 14
checkbox input "true"
click at [554, 385] on label "A child reading below the 50th percentile is not reading at a rate that support…" at bounding box center [655, 400] width 489 height 72
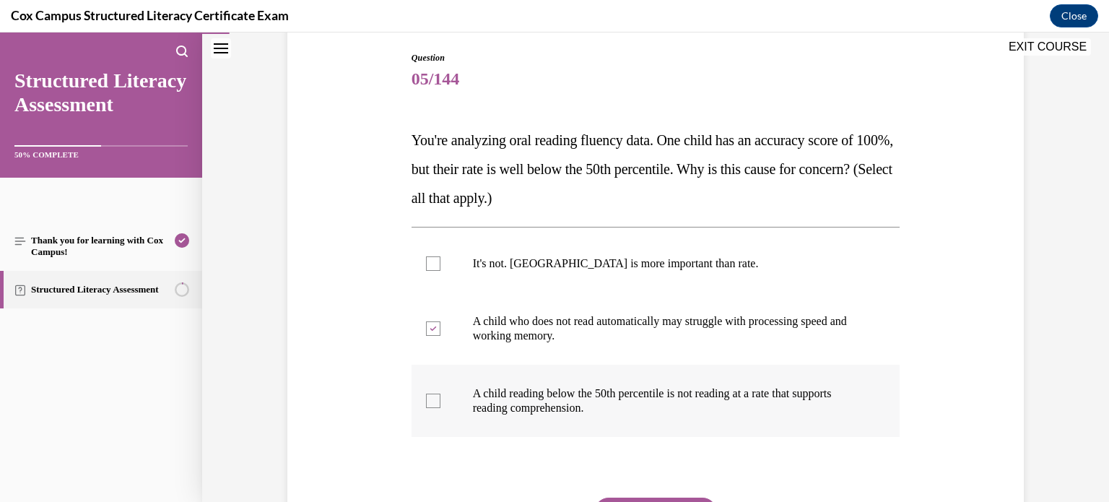
click at [440, 393] on input "A child reading below the 50th percentile is not reading at a rate that support…" at bounding box center [433, 400] width 14 height 14
checkbox input "true"
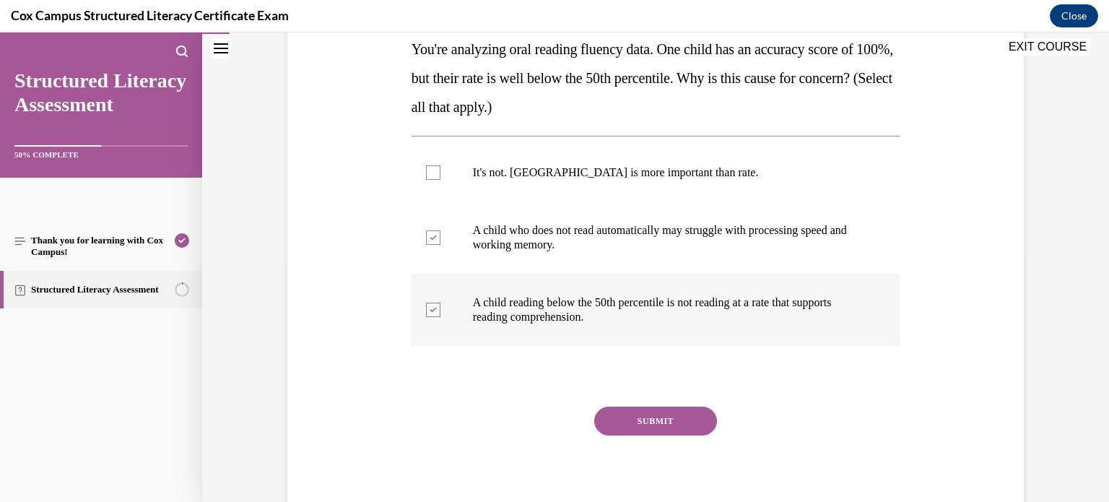
scroll to position [241, 0]
click at [635, 424] on button "SUBMIT" at bounding box center [655, 420] width 123 height 29
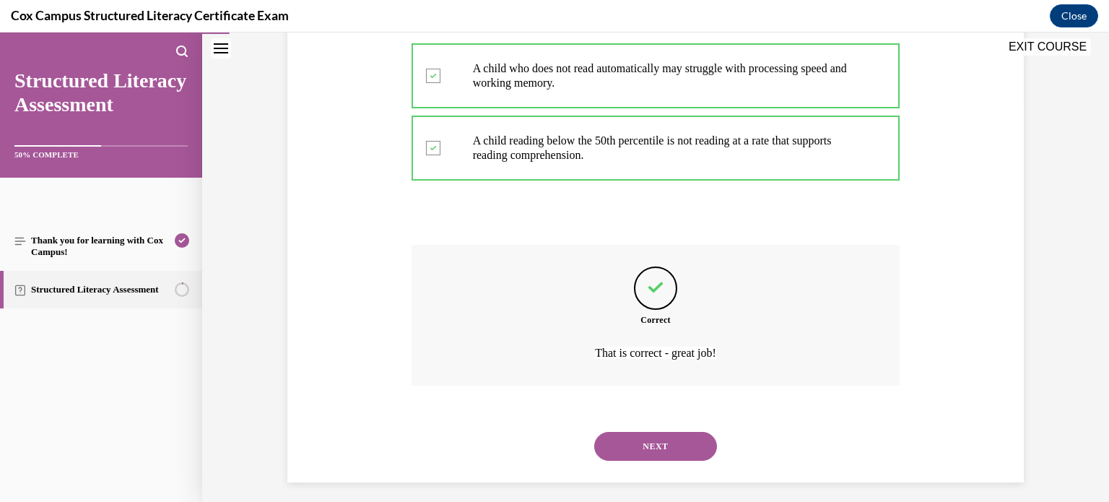
scroll to position [411, 0]
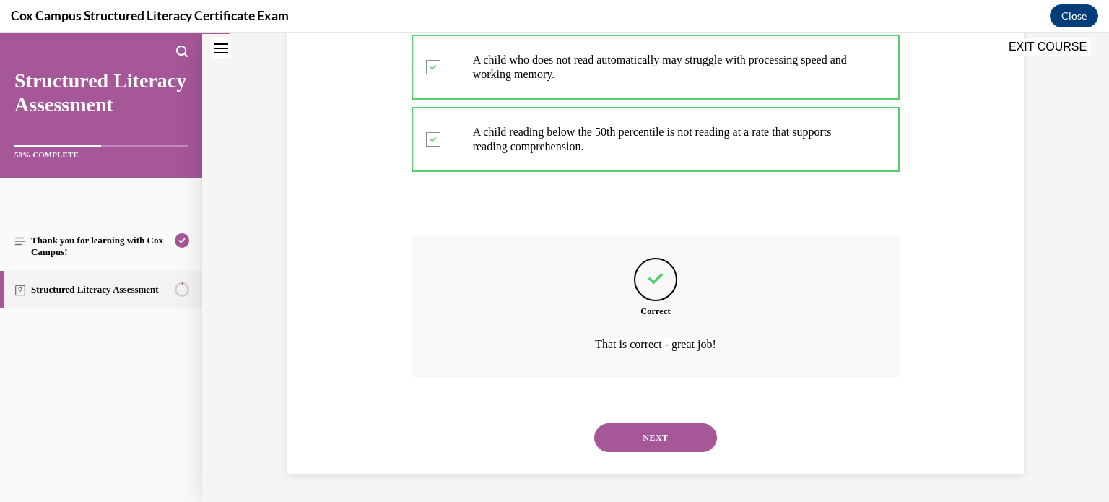
click at [645, 436] on button "NEXT" at bounding box center [655, 437] width 123 height 29
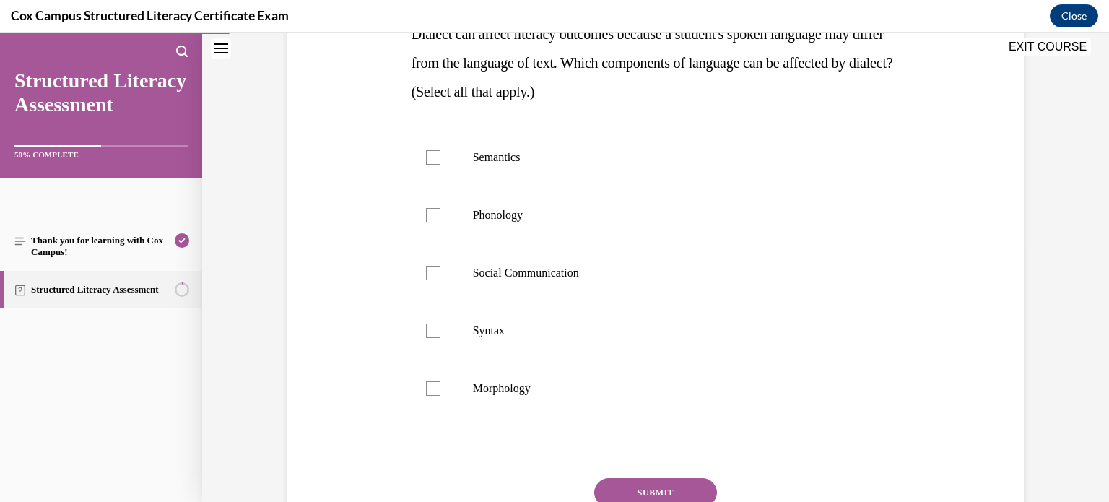
scroll to position [261, 0]
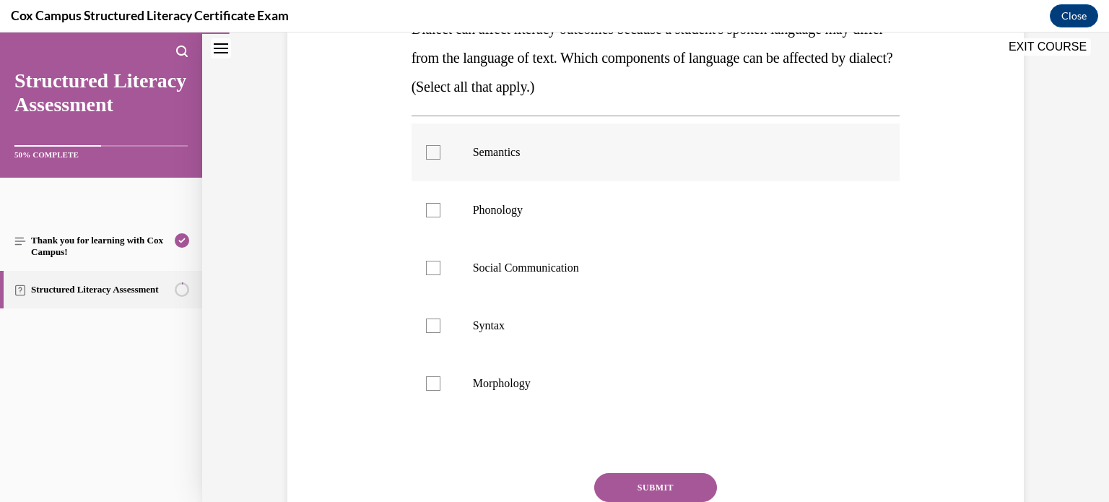
click at [573, 174] on label "Semantics" at bounding box center [655, 152] width 489 height 58
click at [440, 159] on input "Semantics" at bounding box center [433, 152] width 14 height 14
checkbox input "true"
click at [567, 209] on p "Phonology" at bounding box center [668, 210] width 391 height 14
click at [440, 209] on input "Phonology" at bounding box center [433, 210] width 14 height 14
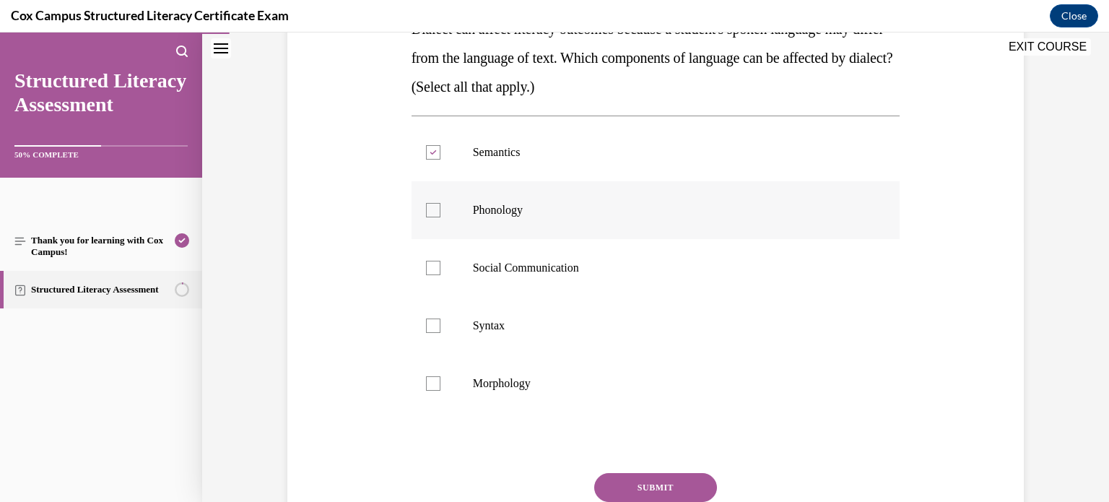
checkbox input "true"
click at [567, 250] on label "Social Communication" at bounding box center [655, 268] width 489 height 58
click at [440, 261] on input "Social Communication" at bounding box center [433, 268] width 14 height 14
checkbox input "true"
click at [550, 302] on label "Syntax" at bounding box center [655, 326] width 489 height 58
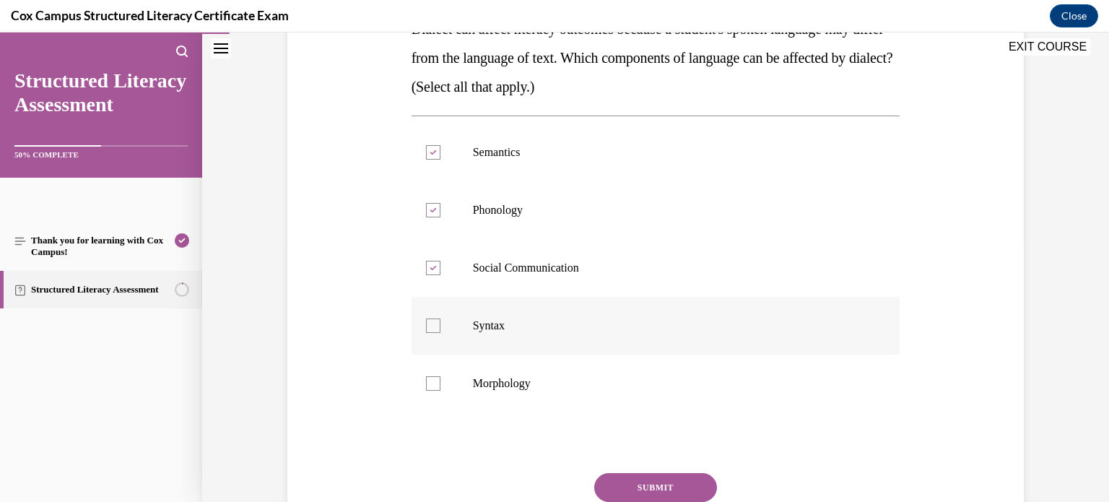
click at [440, 318] on input "Syntax" at bounding box center [433, 325] width 14 height 14
checkbox input "true"
click at [545, 370] on label "Morphology" at bounding box center [655, 383] width 489 height 58
click at [440, 376] on input "Morphology" at bounding box center [433, 383] width 14 height 14
checkbox input "true"
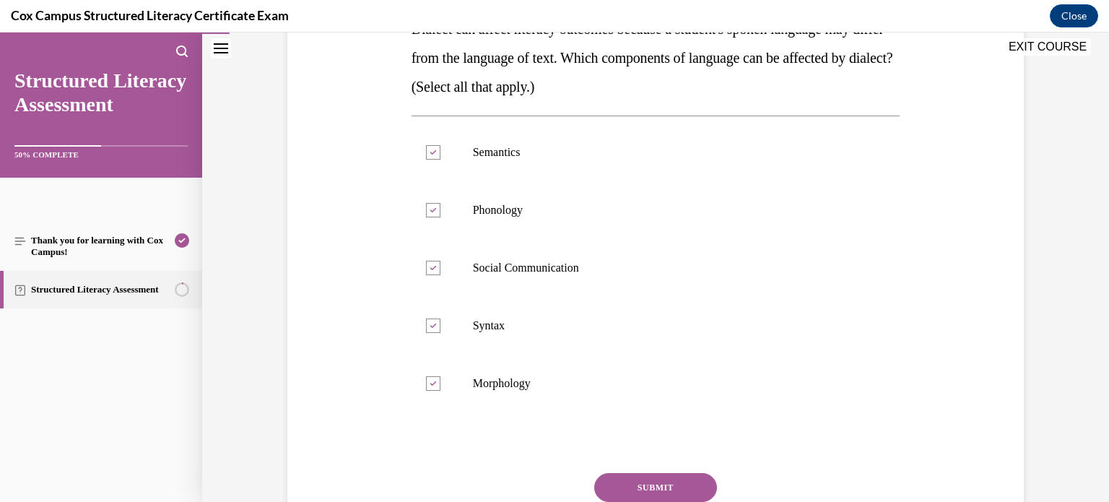
click at [610, 484] on button "SUBMIT" at bounding box center [655, 487] width 123 height 29
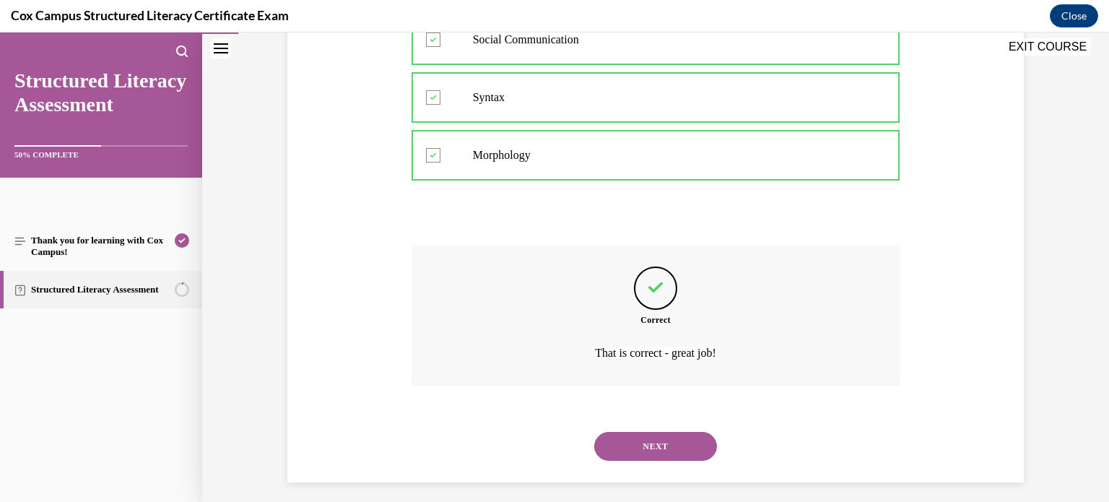
scroll to position [497, 0]
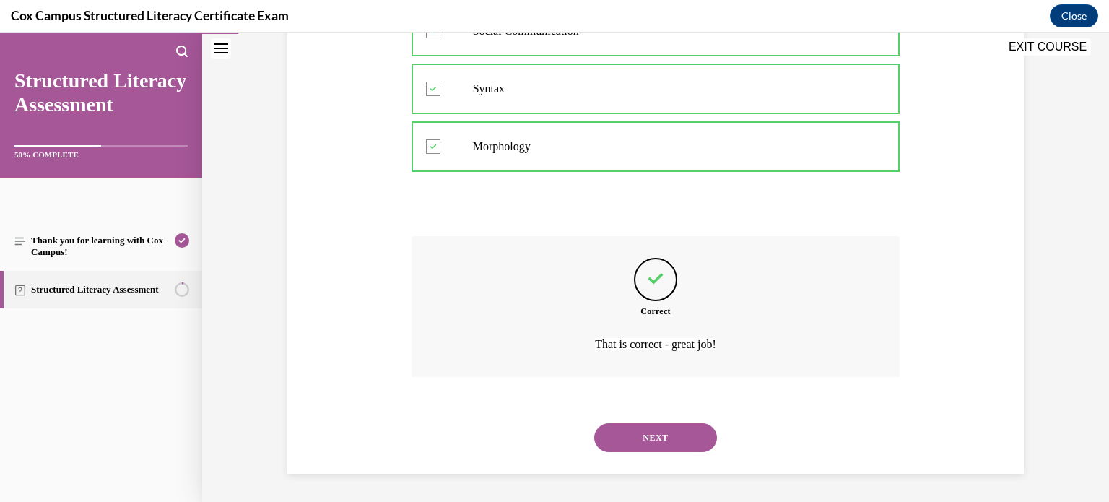
click at [649, 427] on button "NEXT" at bounding box center [655, 437] width 123 height 29
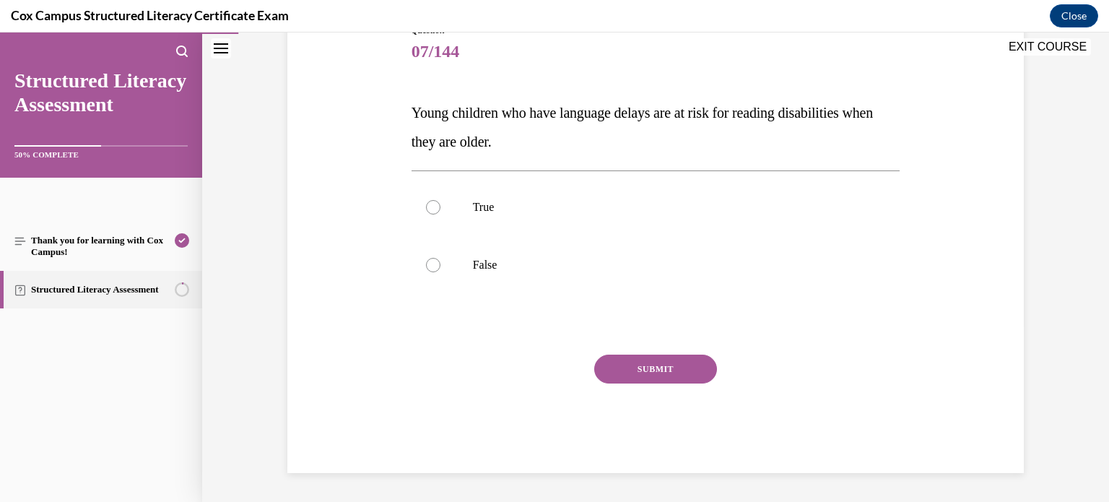
scroll to position [159, 0]
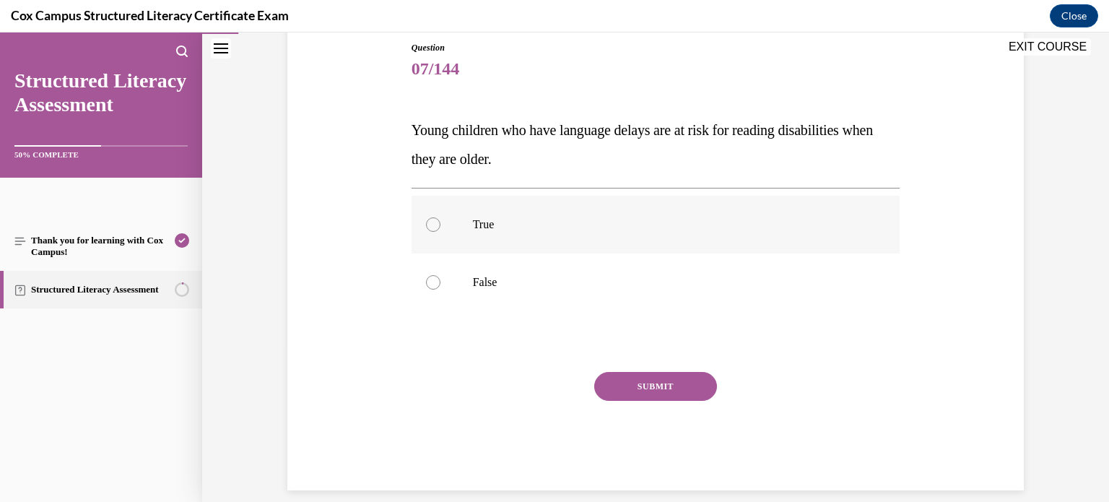
click at [722, 205] on label "True" at bounding box center [655, 225] width 489 height 58
click at [440, 217] on input "True" at bounding box center [433, 224] width 14 height 14
radio input "true"
click at [662, 385] on button "SUBMIT" at bounding box center [655, 386] width 123 height 29
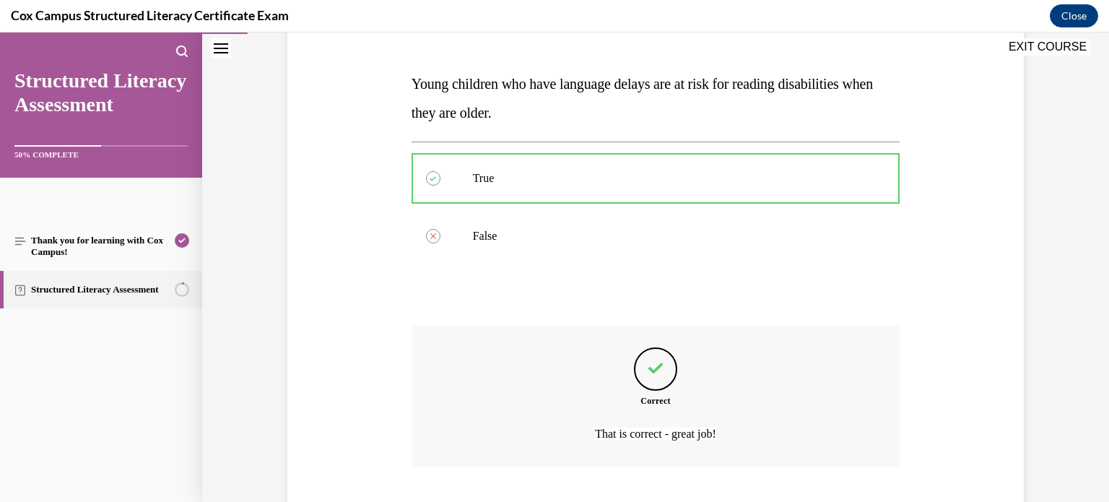
scroll to position [295, 0]
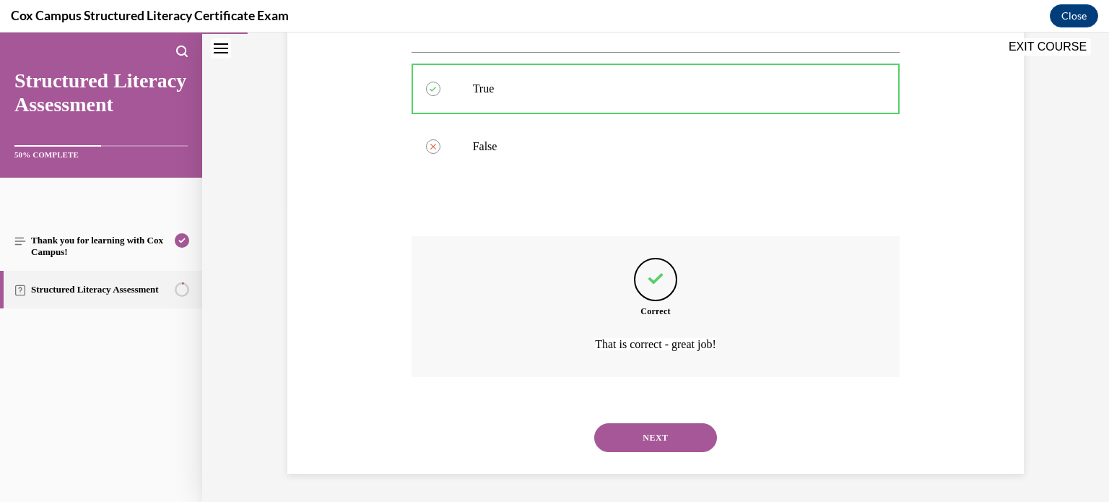
click at [663, 429] on button "NEXT" at bounding box center [655, 437] width 123 height 29
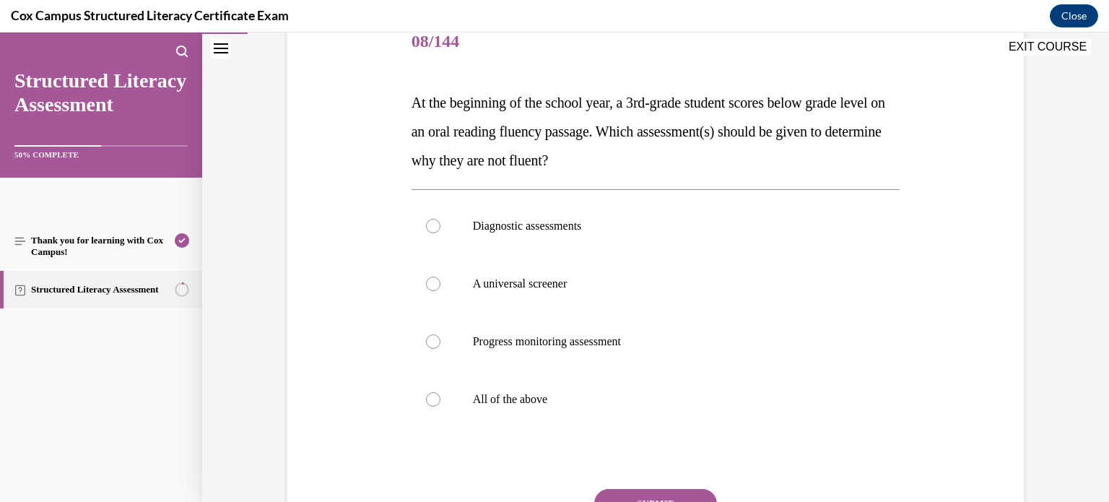
scroll to position [188, 0]
click at [727, 225] on p "Diagnostic assessments" at bounding box center [668, 225] width 391 height 14
click at [440, 225] on input "Diagnostic assessments" at bounding box center [433, 225] width 14 height 14
radio input "true"
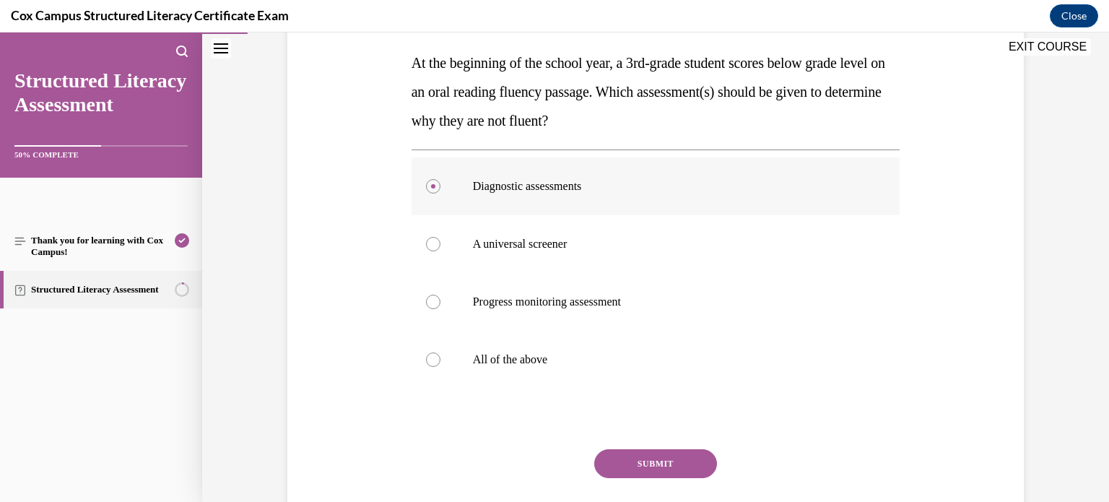
scroll to position [252, 0]
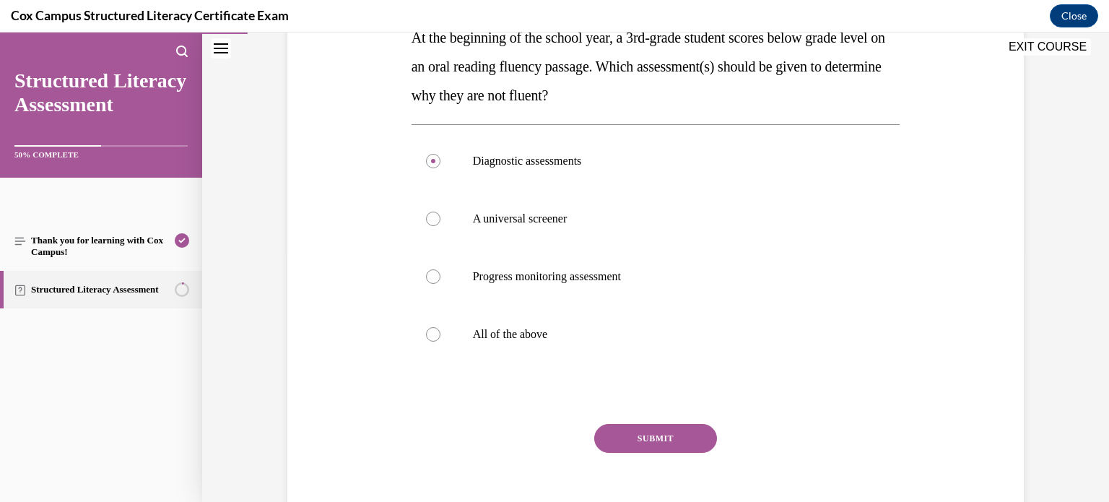
click at [670, 429] on button "SUBMIT" at bounding box center [655, 438] width 123 height 29
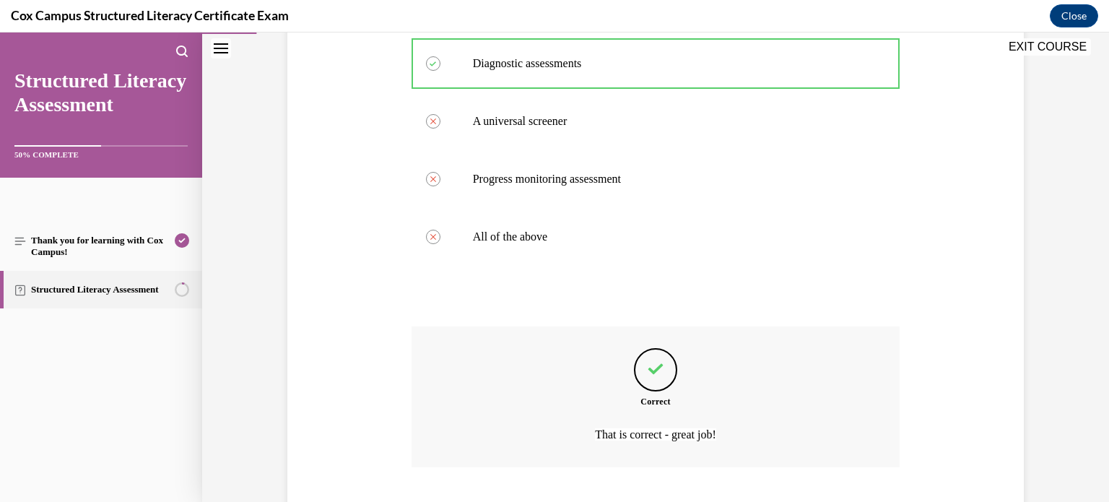
scroll to position [440, 0]
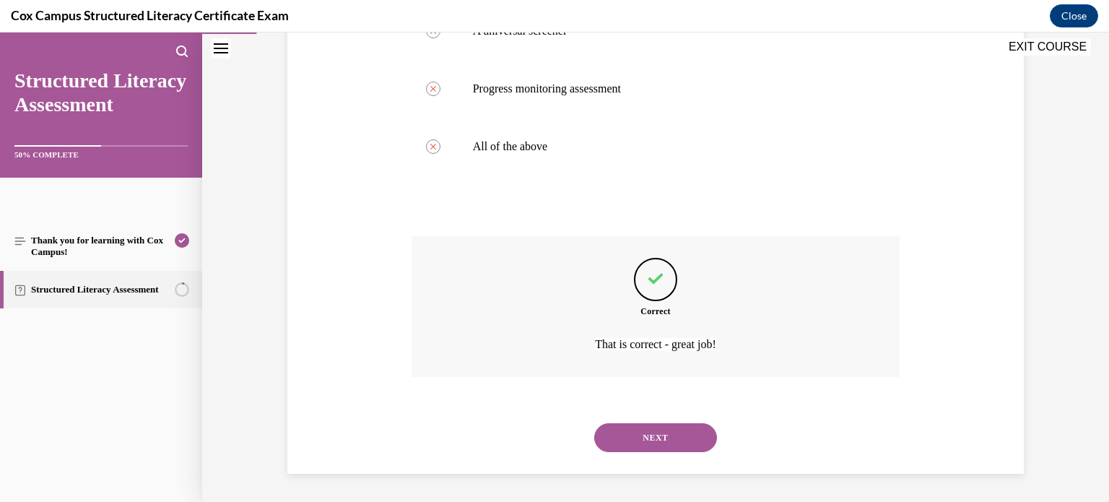
click at [668, 436] on button "NEXT" at bounding box center [655, 437] width 123 height 29
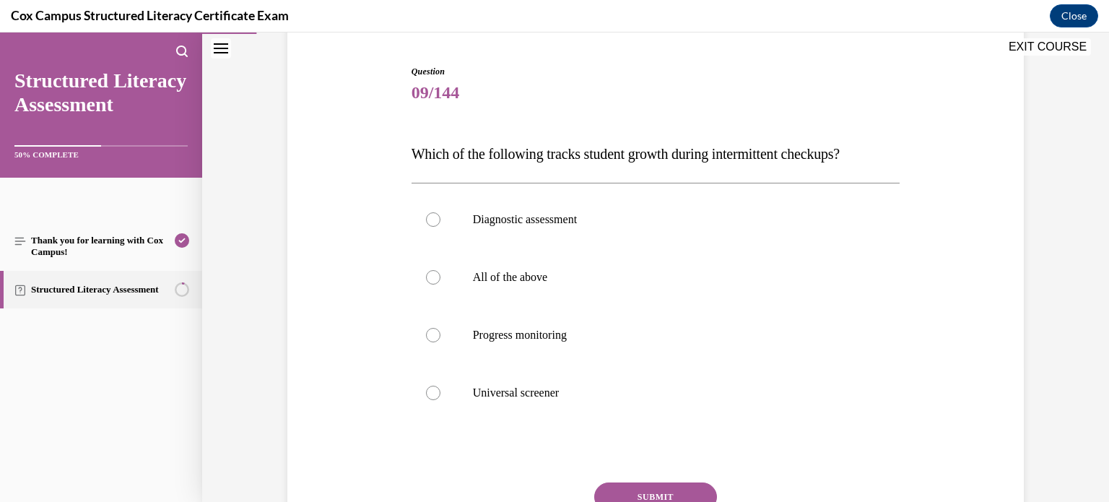
scroll to position [136, 0]
click at [679, 318] on label "Progress monitoring" at bounding box center [655, 335] width 489 height 58
click at [440, 328] on input "Progress monitoring" at bounding box center [433, 335] width 14 height 14
radio input "true"
click at [634, 486] on button "SUBMIT" at bounding box center [655, 496] width 123 height 29
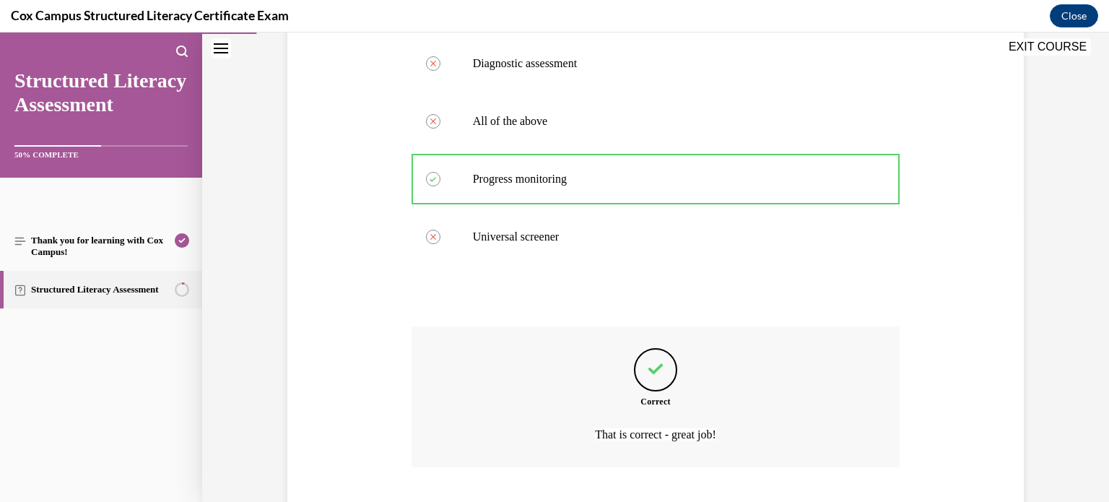
scroll to position [382, 0]
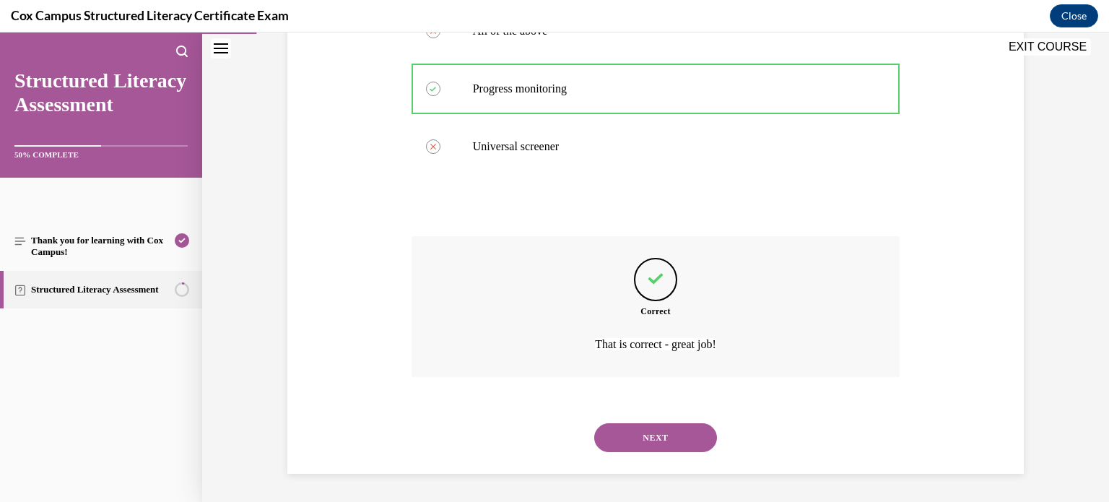
click at [655, 434] on button "NEXT" at bounding box center [655, 437] width 123 height 29
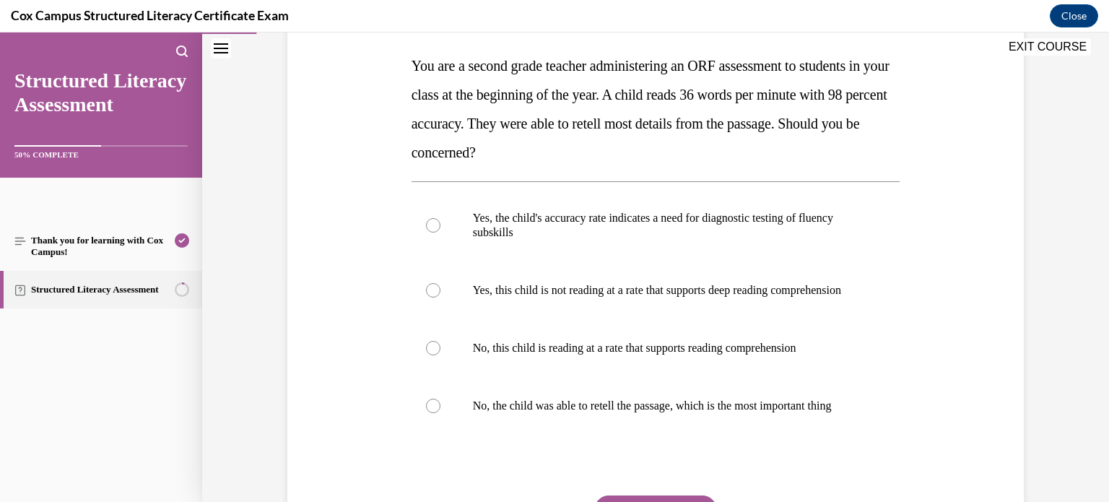
scroll to position [224, 0]
click at [689, 297] on p "Yes, this child is not reading at a rate that supports deep reading comprehensi…" at bounding box center [668, 289] width 391 height 14
click at [440, 297] on input "Yes, this child is not reading at a rate that supports deep reading comprehensi…" at bounding box center [433, 289] width 14 height 14
radio input "true"
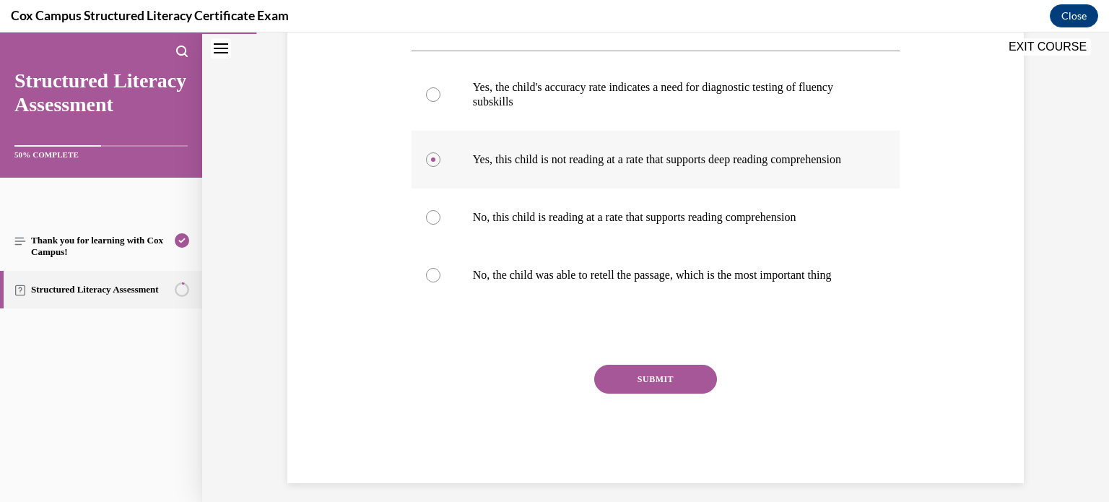
scroll to position [373, 0]
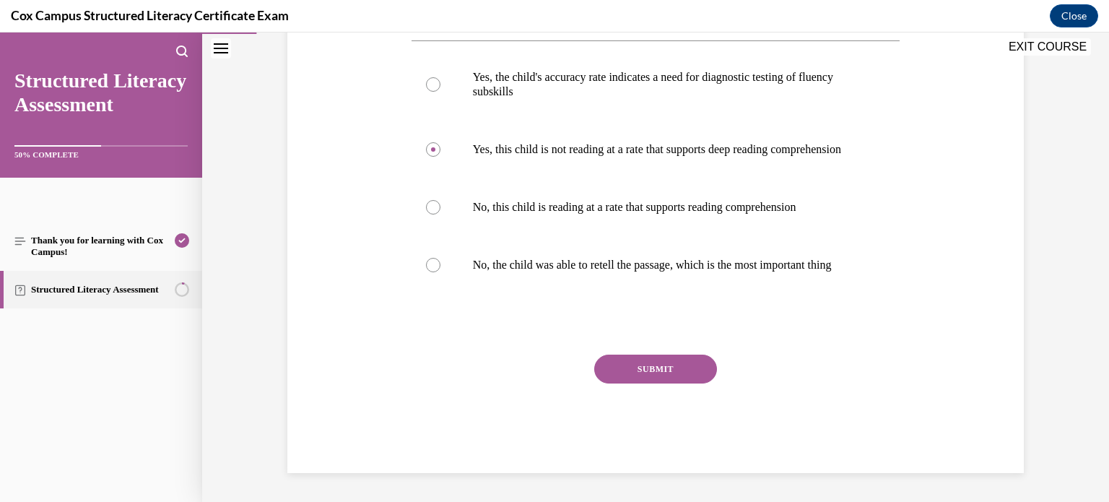
click at [674, 383] on button "SUBMIT" at bounding box center [655, 368] width 123 height 29
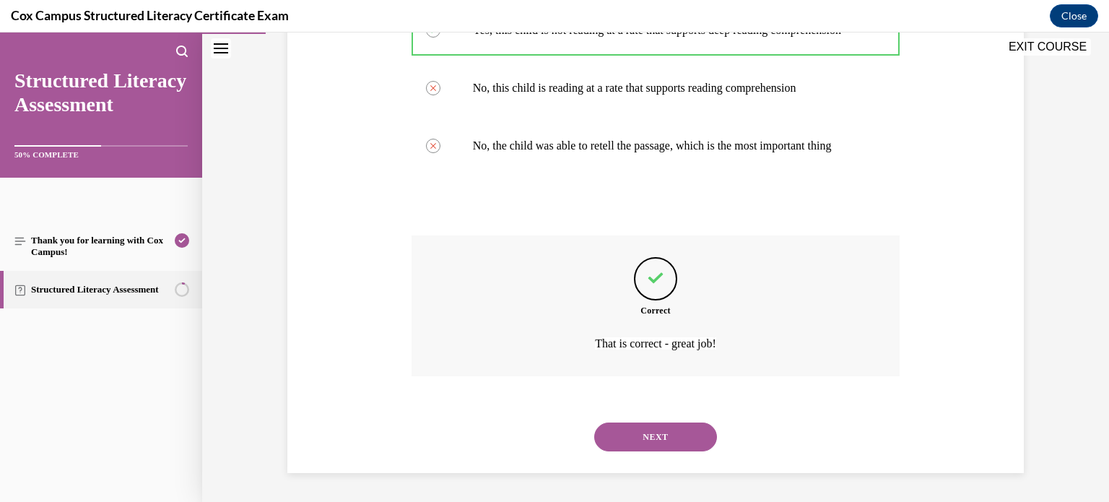
scroll to position [512, 0]
click at [666, 427] on button "NEXT" at bounding box center [655, 436] width 123 height 29
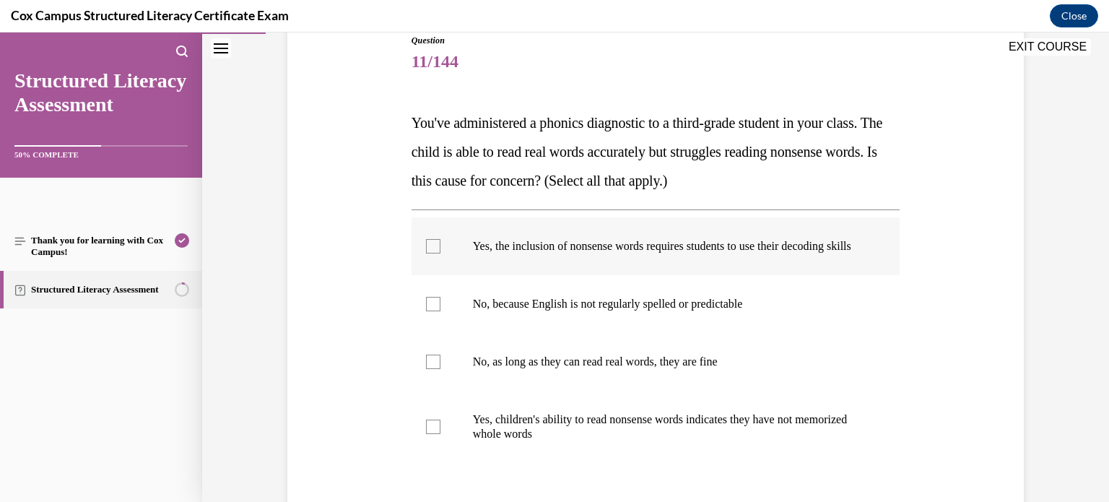
scroll to position [165, 0]
click at [634, 237] on label "Yes, the inclusion of nonsense words requires students to use their decoding sk…" at bounding box center [655, 248] width 489 height 58
click at [440, 240] on input "Yes, the inclusion of nonsense words requires students to use their decoding sk…" at bounding box center [433, 247] width 14 height 14
checkbox input "true"
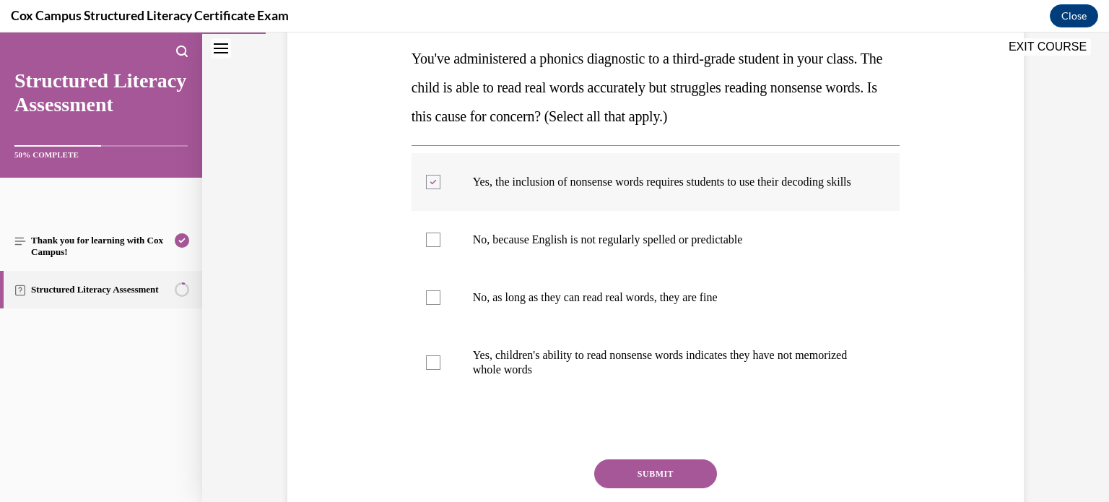
scroll to position [234, 0]
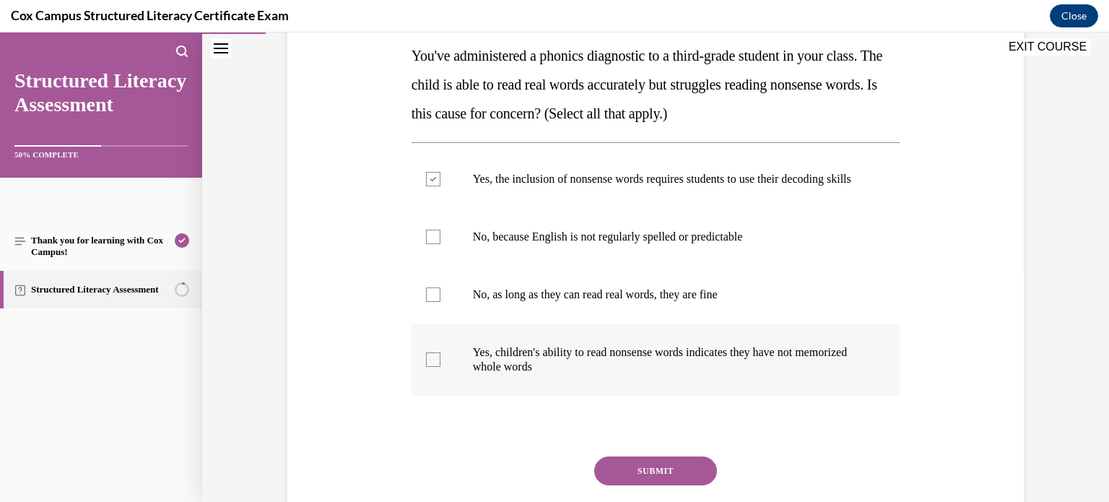
click at [618, 359] on p "Yes, children's ability to read nonsense words indicates they have not memorize…" at bounding box center [668, 359] width 391 height 29
click at [440, 359] on input "Yes, children's ability to read nonsense words indicates they have not memorize…" at bounding box center [433, 359] width 14 height 14
checkbox input "true"
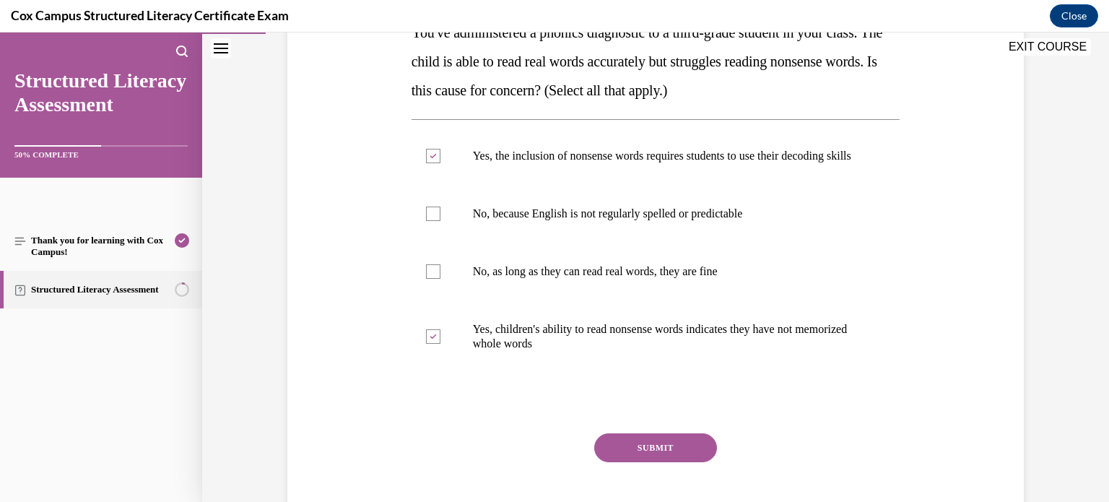
click at [705, 455] on button "SUBMIT" at bounding box center [655, 447] width 123 height 29
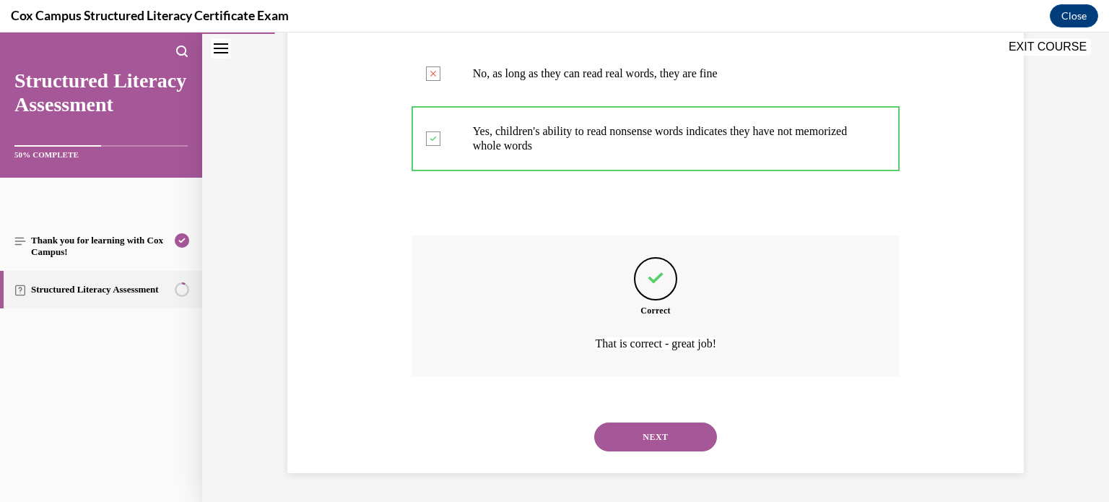
scroll to position [468, 0]
click at [676, 435] on button "NEXT" at bounding box center [655, 436] width 123 height 29
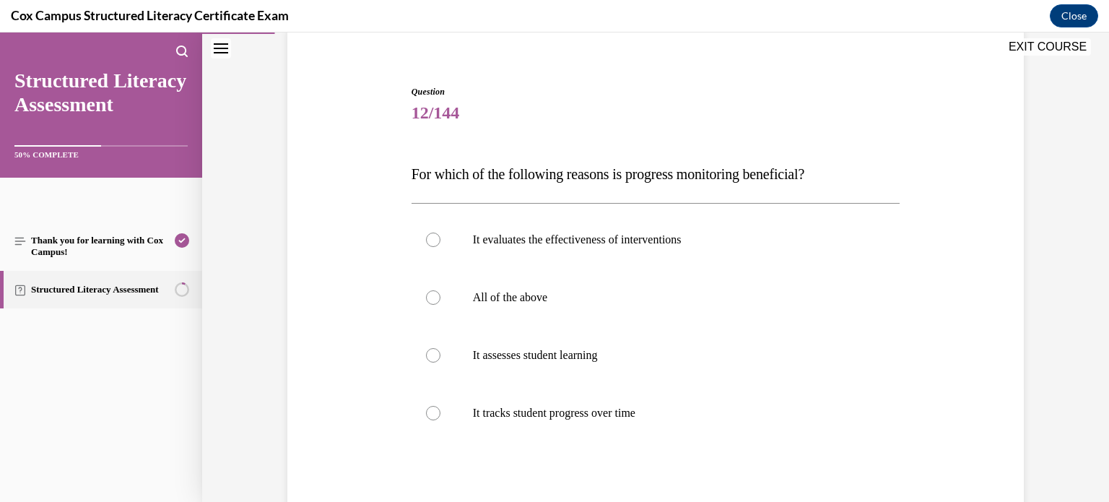
scroll to position [127, 0]
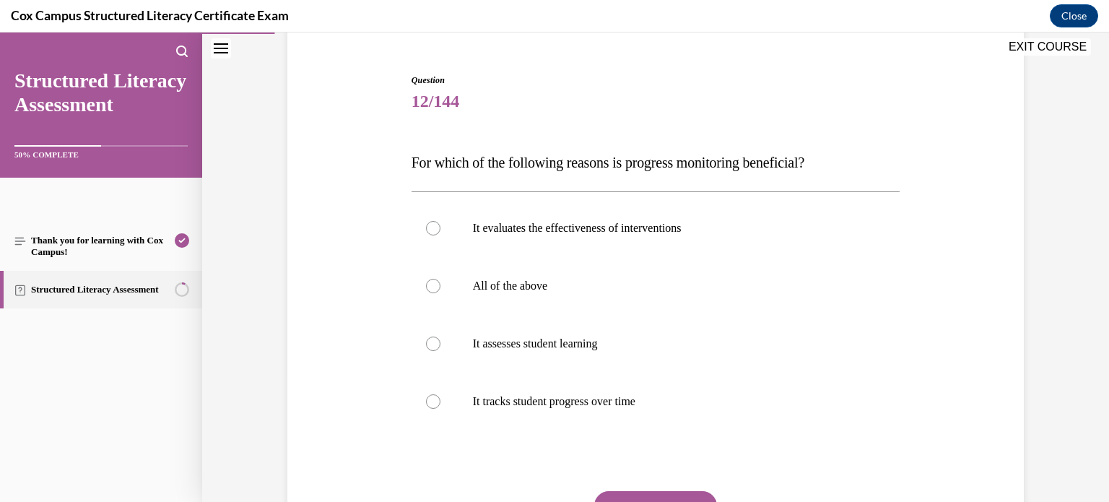
click at [884, 269] on label "All of the above" at bounding box center [655, 286] width 489 height 58
click at [440, 279] on input "All of the above" at bounding box center [433, 286] width 14 height 14
radio input "true"
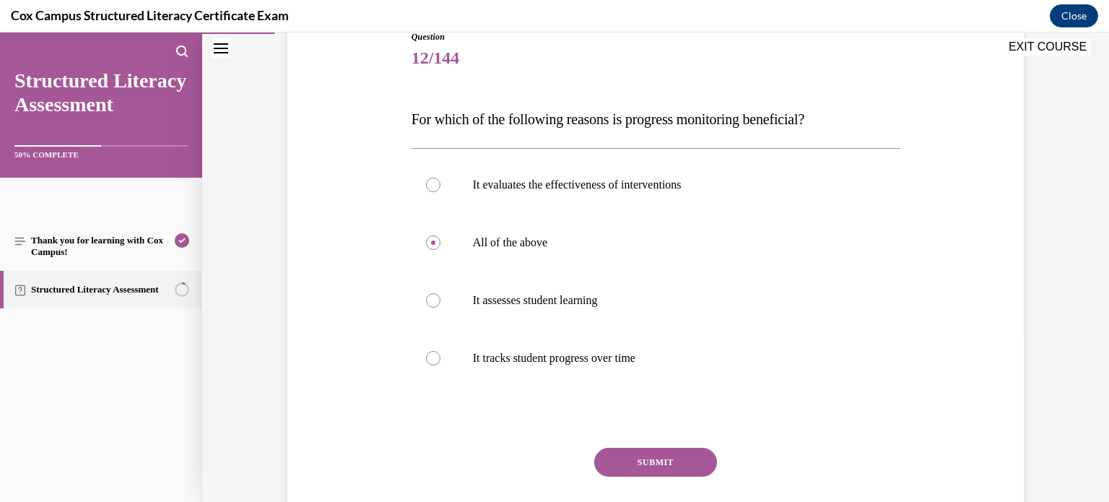
click at [687, 466] on button "SUBMIT" at bounding box center [655, 461] width 123 height 29
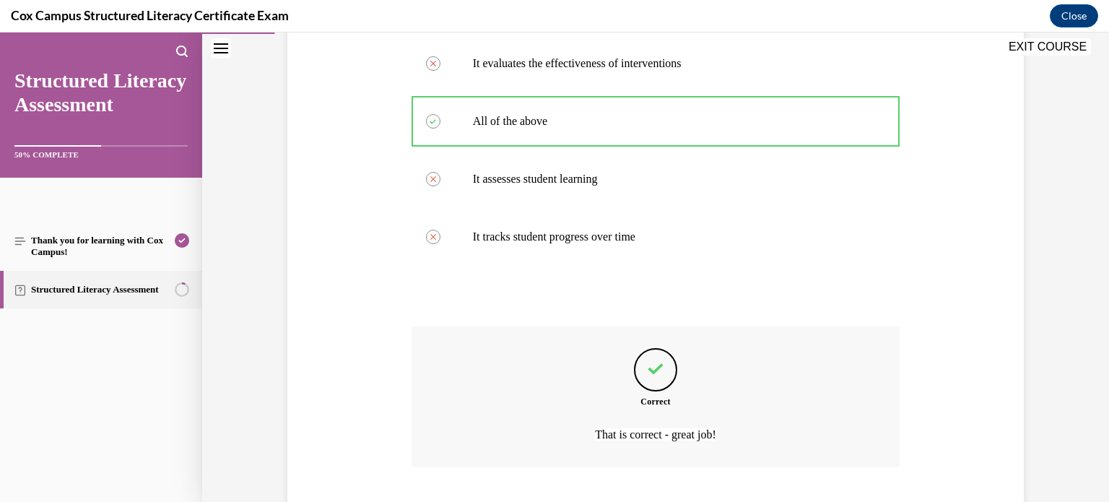
scroll to position [382, 0]
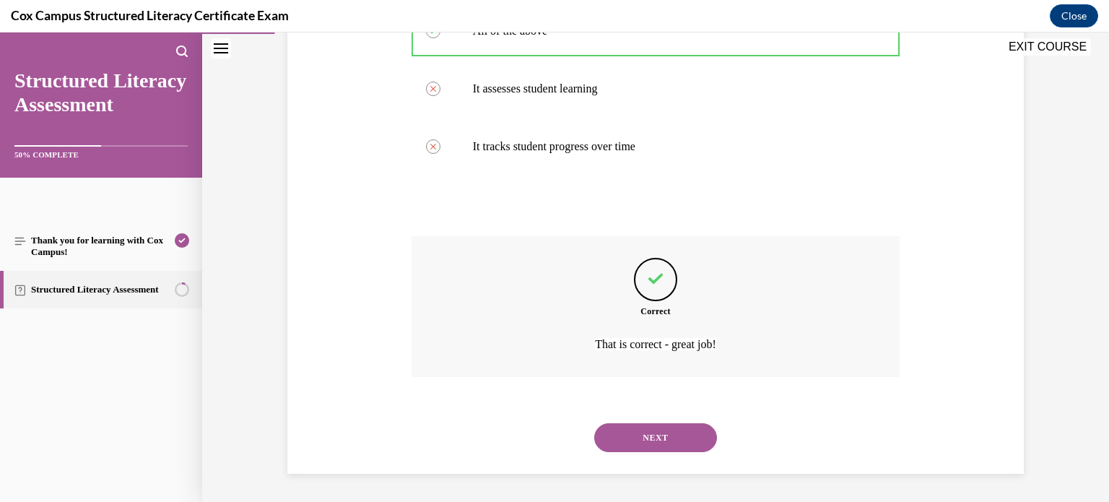
click at [677, 445] on button "NEXT" at bounding box center [655, 437] width 123 height 29
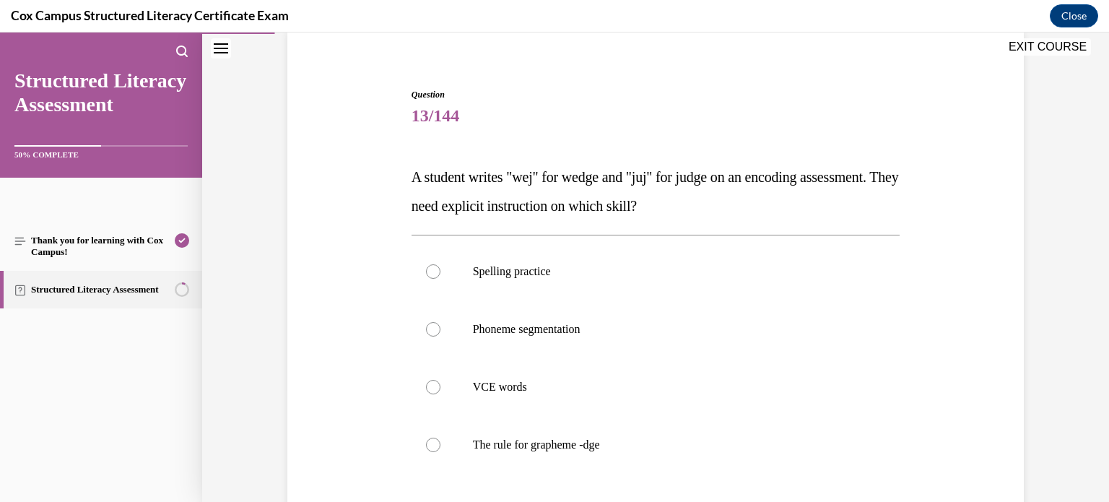
scroll to position [118, 0]
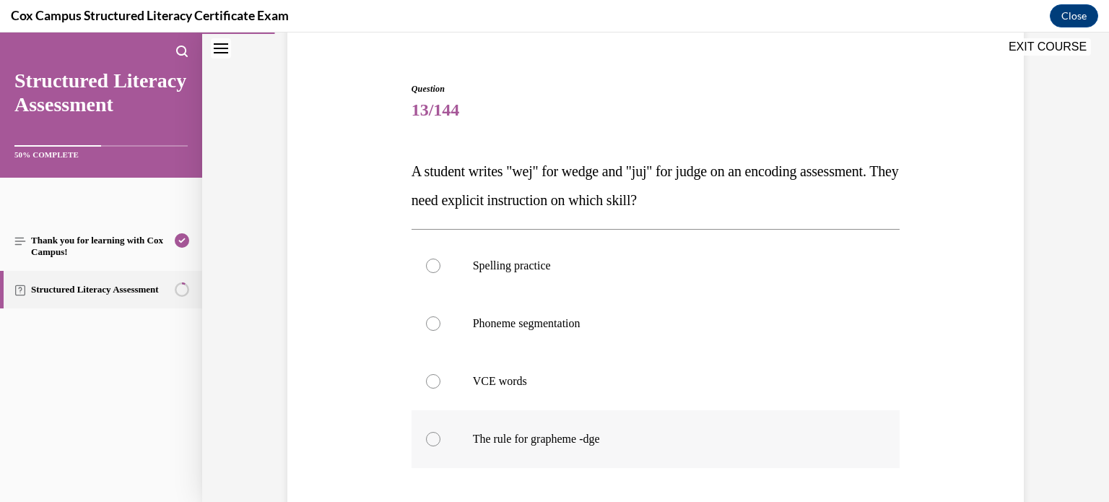
click at [596, 429] on label "The rule for grapheme -dge" at bounding box center [655, 439] width 489 height 58
click at [440, 432] on input "The rule for grapheme -dge" at bounding box center [433, 439] width 14 height 14
radio input "true"
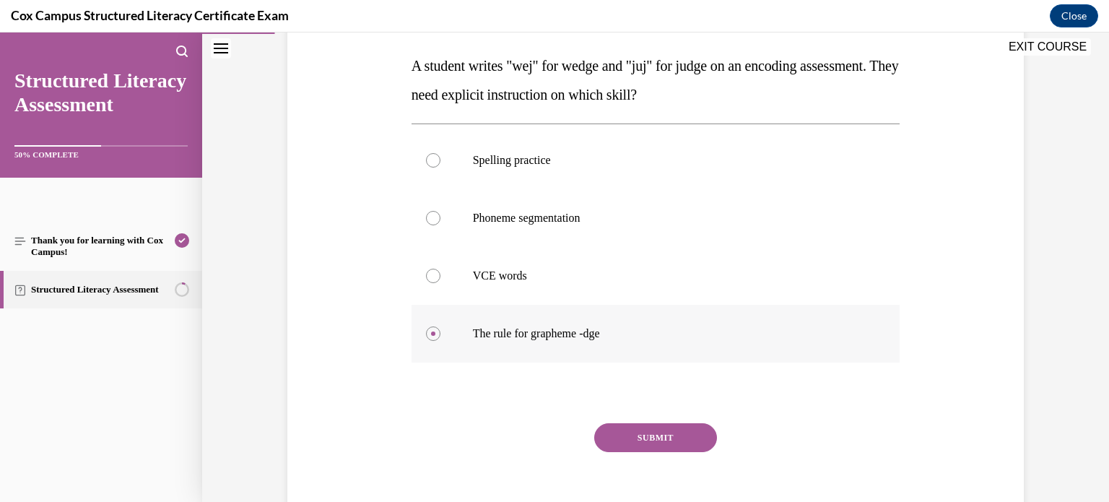
scroll to position [226, 0]
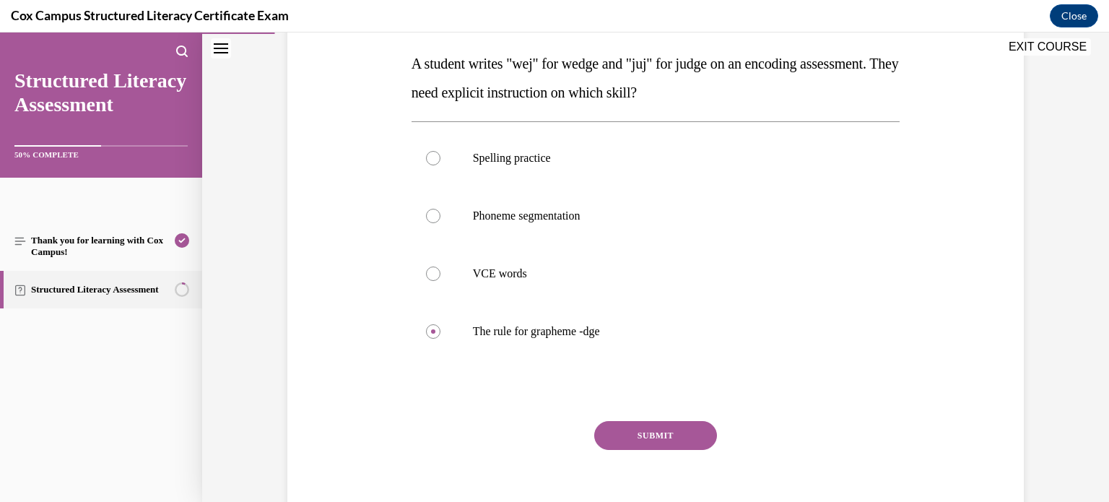
click at [657, 432] on button "SUBMIT" at bounding box center [655, 435] width 123 height 29
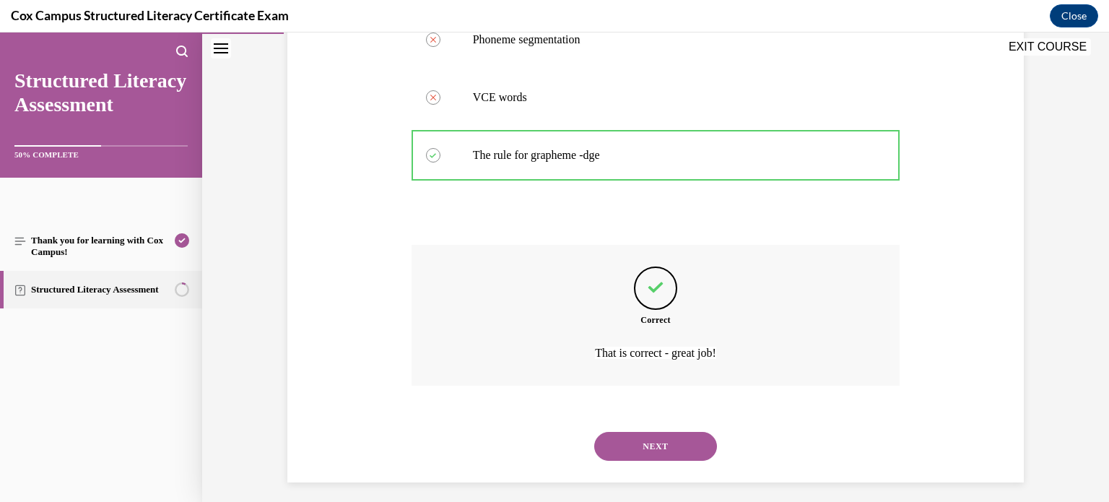
scroll to position [411, 0]
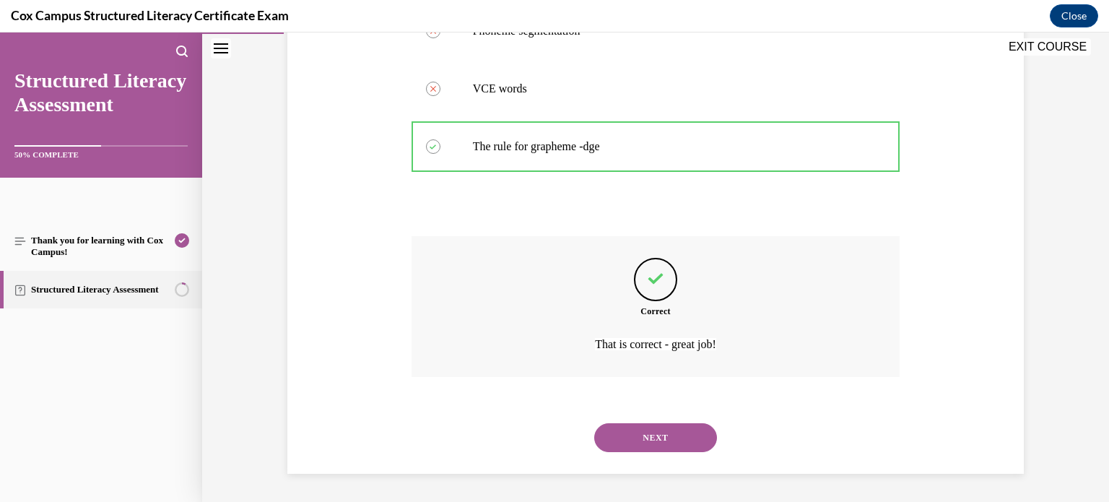
click at [662, 444] on button "NEXT" at bounding box center [655, 437] width 123 height 29
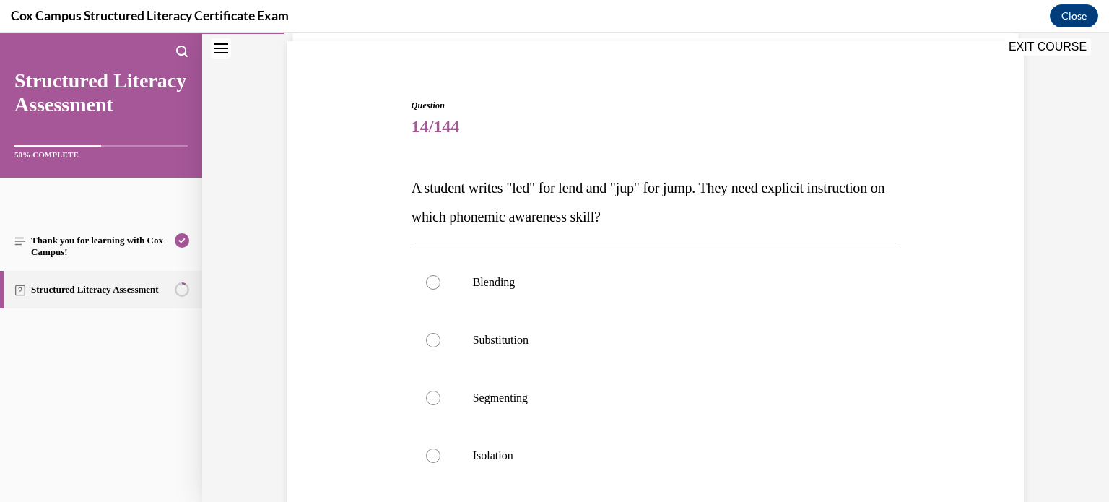
scroll to position [121, 0]
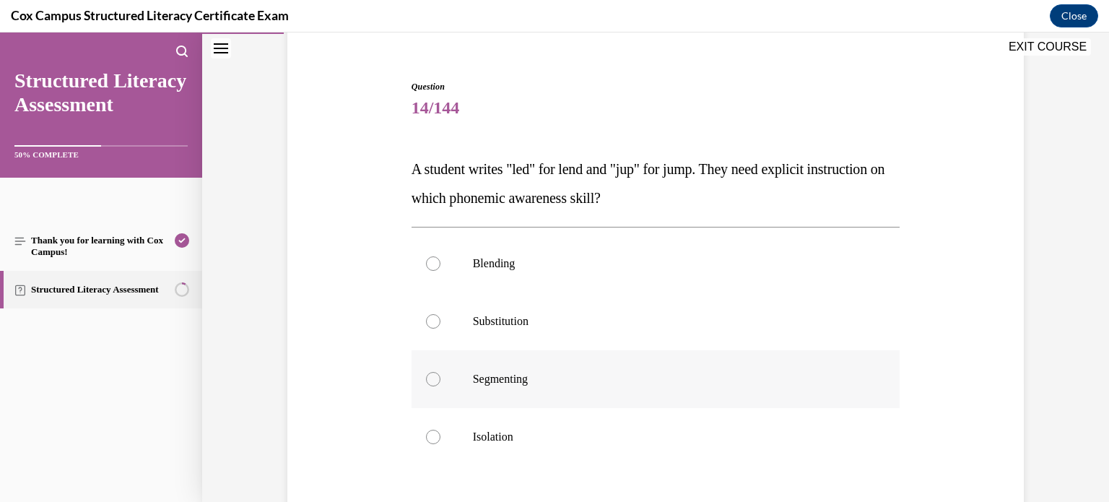
click at [721, 362] on label "Segmenting" at bounding box center [655, 379] width 489 height 58
click at [440, 372] on input "Segmenting" at bounding box center [433, 379] width 14 height 14
radio input "true"
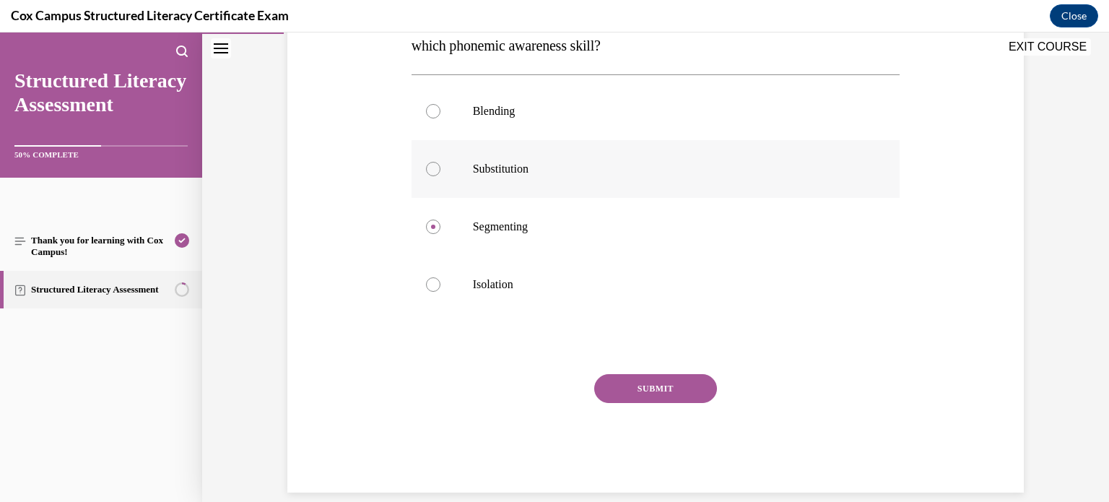
scroll to position [292, 0]
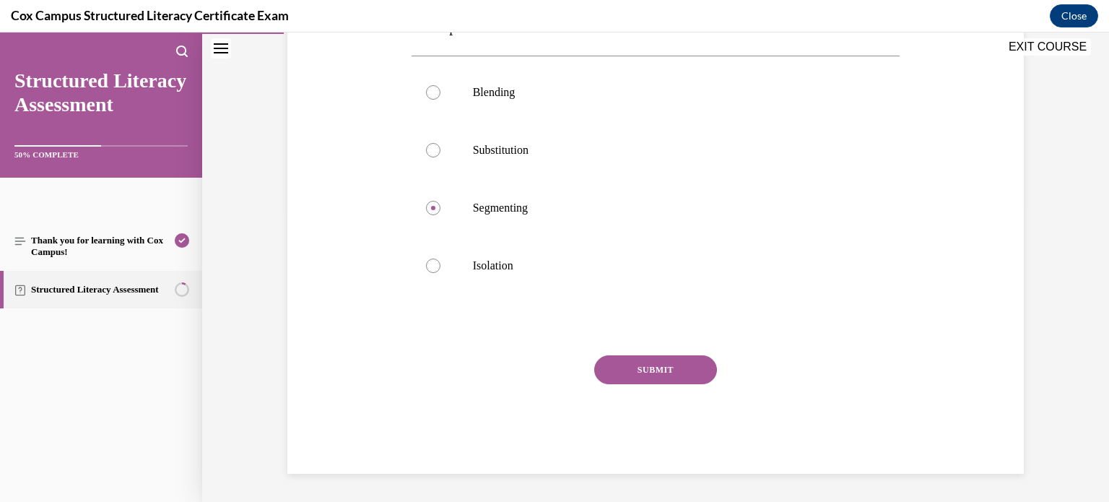
click at [690, 362] on button "SUBMIT" at bounding box center [655, 369] width 123 height 29
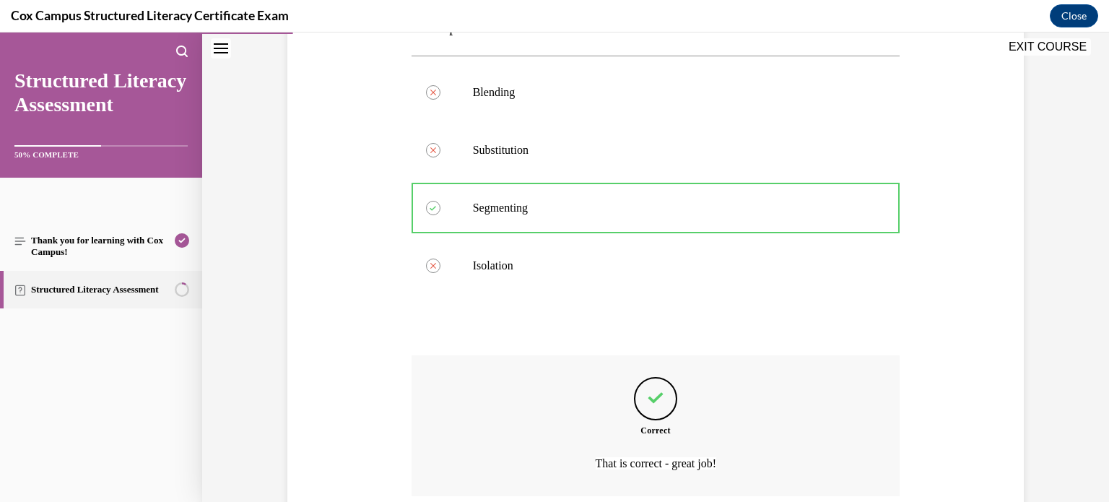
scroll to position [411, 0]
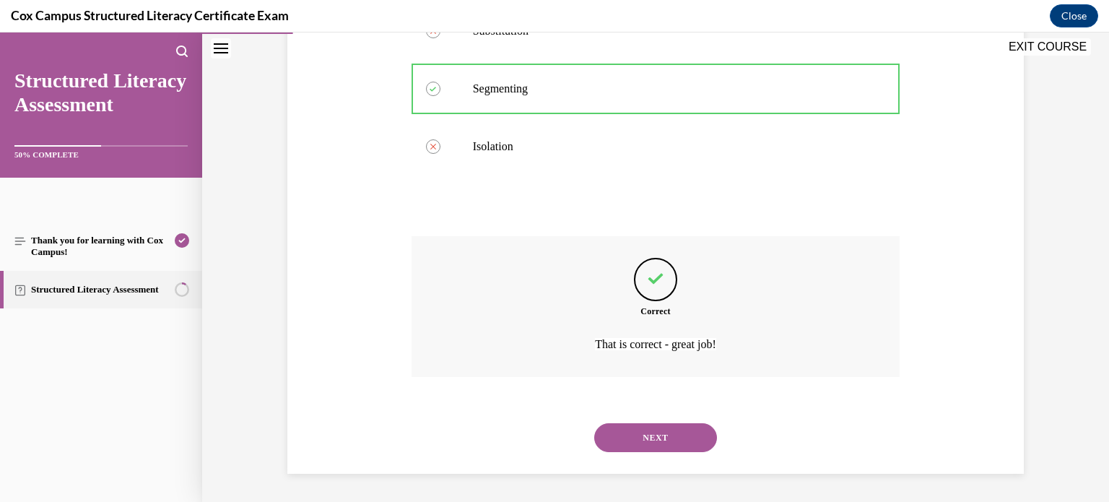
click at [662, 438] on button "NEXT" at bounding box center [655, 437] width 123 height 29
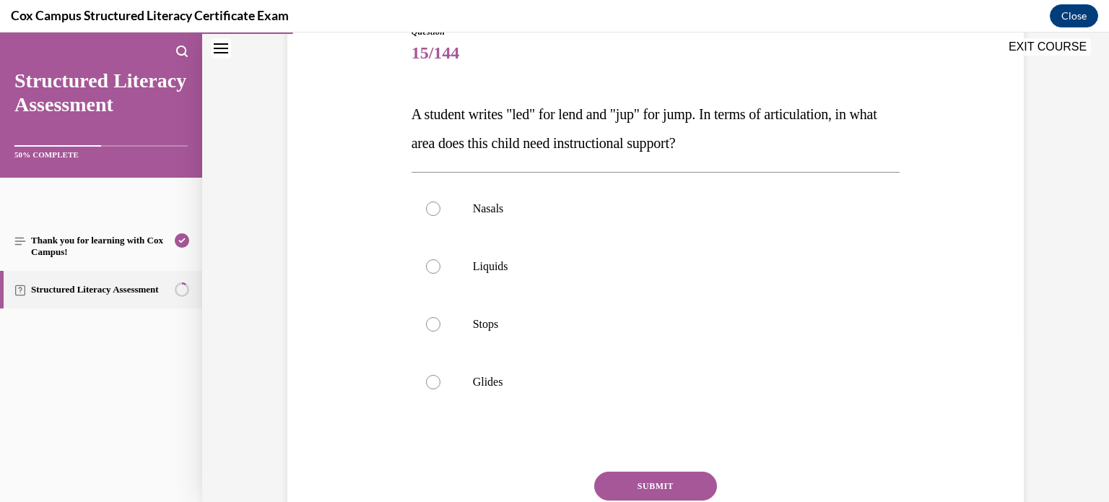
scroll to position [198, 0]
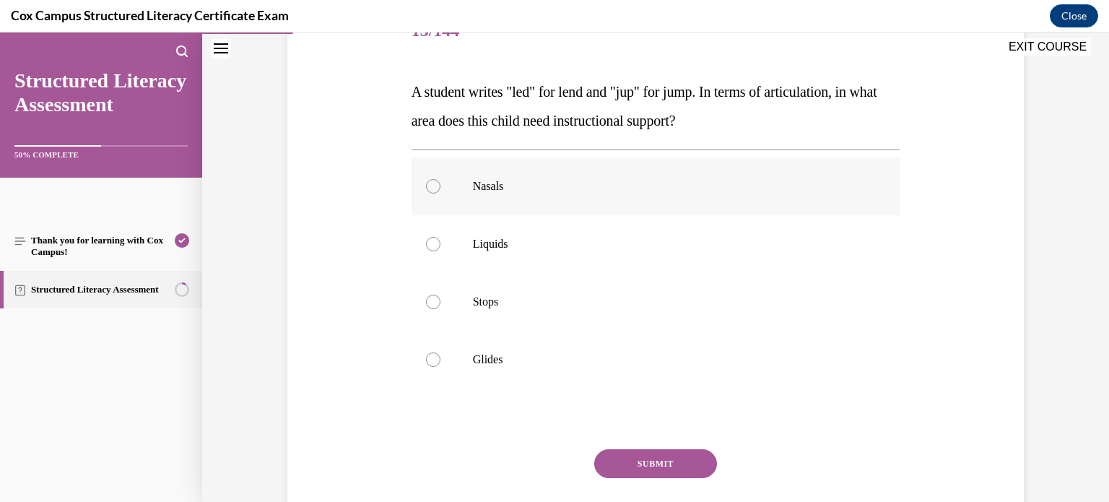
click at [717, 197] on label "Nasals" at bounding box center [655, 186] width 489 height 58
click at [440, 193] on input "Nasals" at bounding box center [433, 186] width 14 height 14
radio input "true"
click at [613, 457] on button "SUBMIT" at bounding box center [655, 463] width 123 height 29
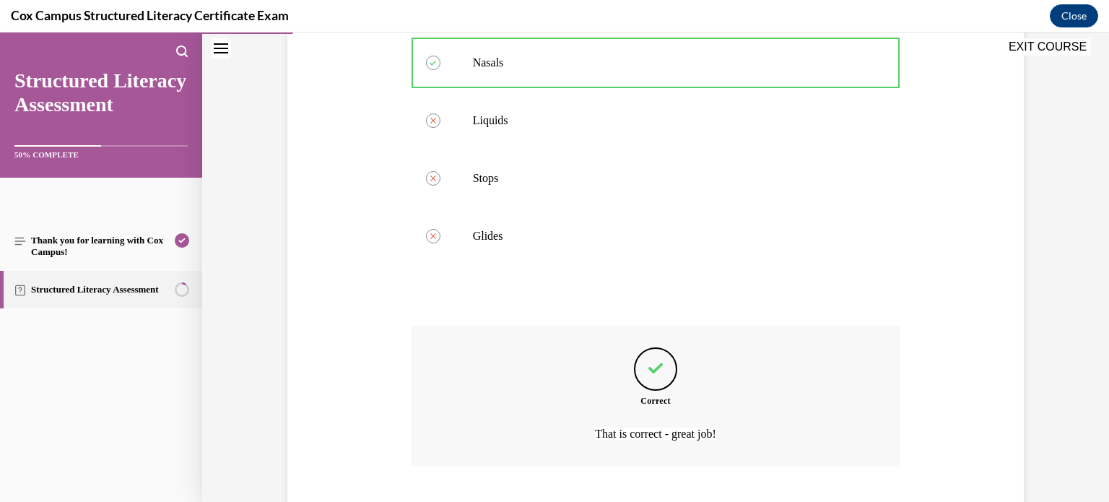
scroll to position [411, 0]
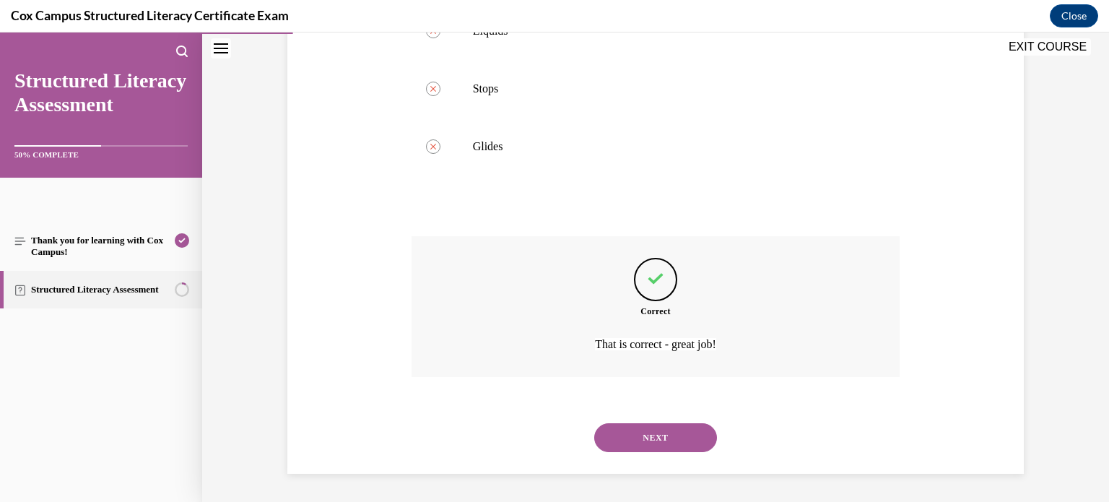
click at [640, 440] on button "NEXT" at bounding box center [655, 437] width 123 height 29
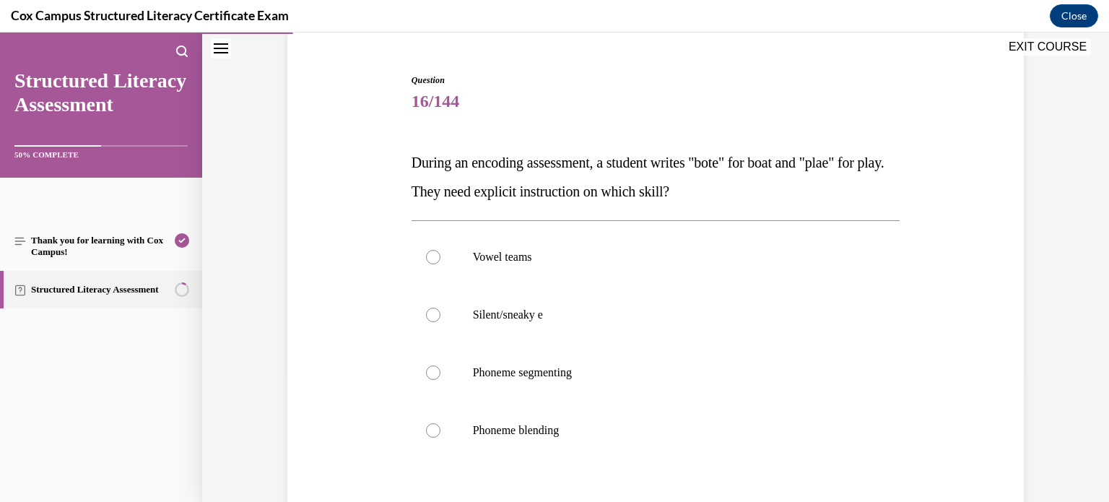
scroll to position [128, 0]
click at [797, 253] on p "Vowel teams" at bounding box center [668, 256] width 391 height 14
click at [440, 253] on input "Vowel teams" at bounding box center [433, 256] width 14 height 14
radio input "true"
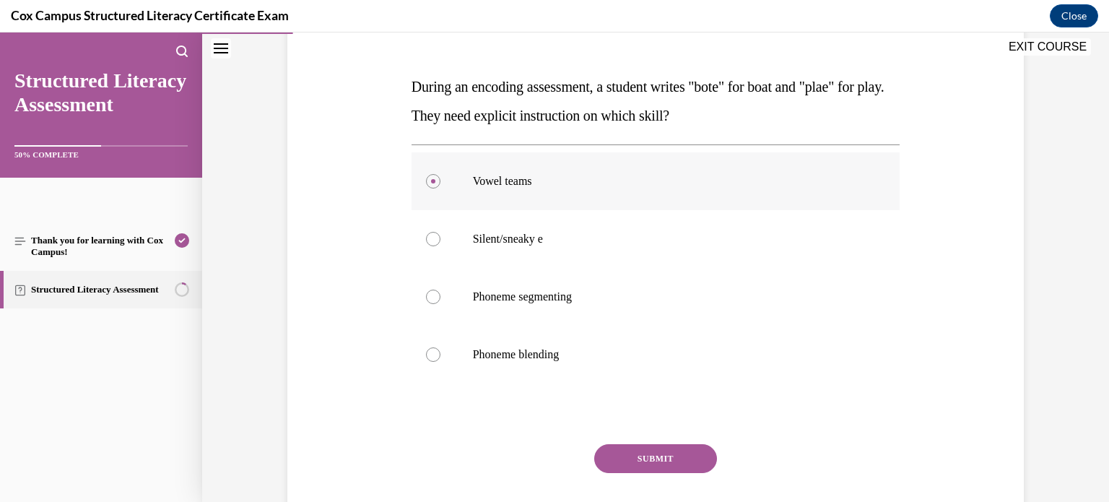
scroll to position [205, 0]
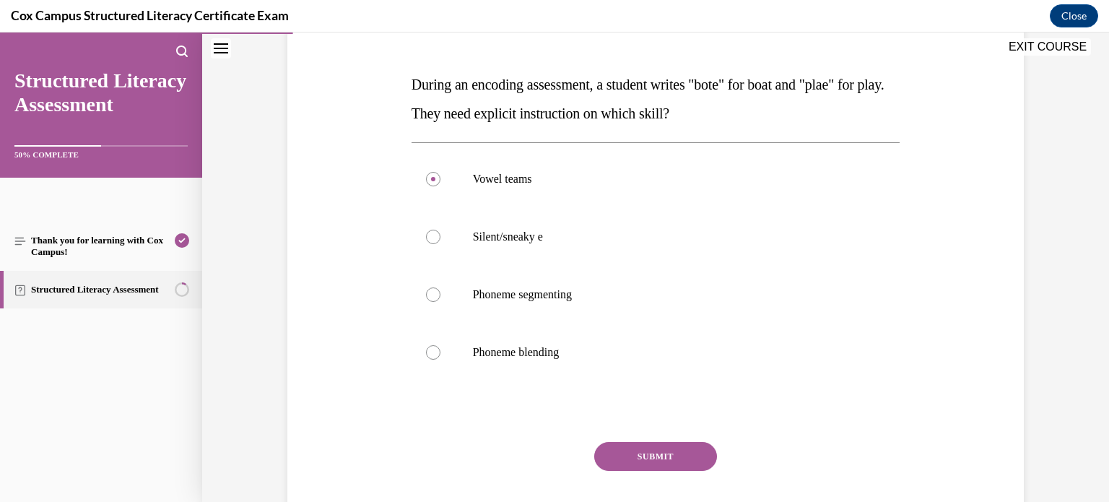
click at [672, 452] on button "SUBMIT" at bounding box center [655, 456] width 123 height 29
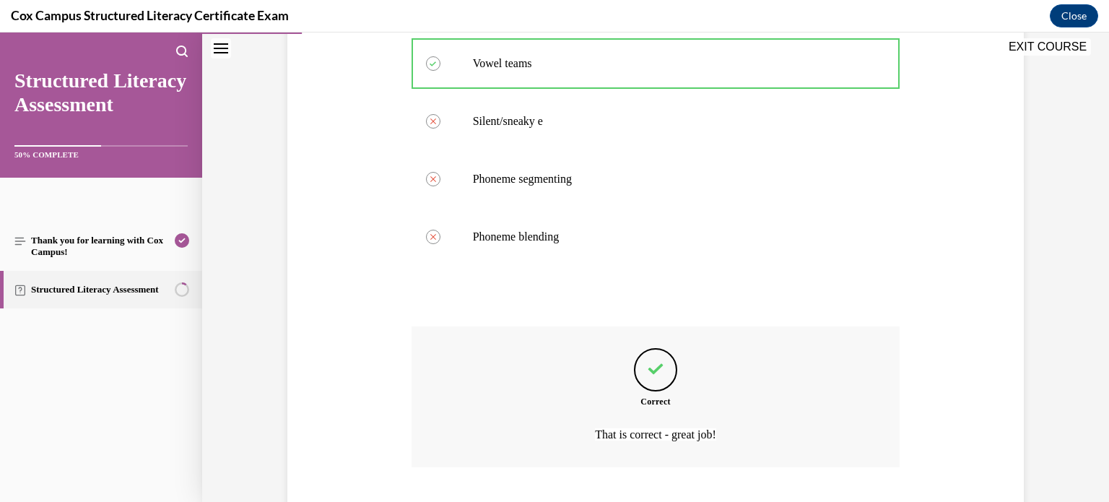
scroll to position [411, 0]
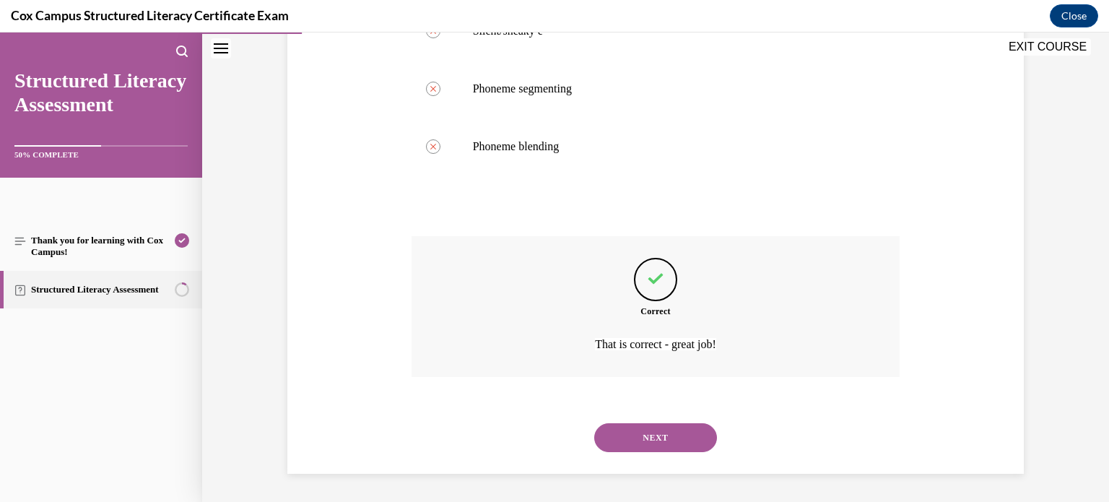
click at [672, 452] on div "NEXT" at bounding box center [655, 437] width 489 height 58
click at [671, 429] on button "NEXT" at bounding box center [655, 437] width 123 height 29
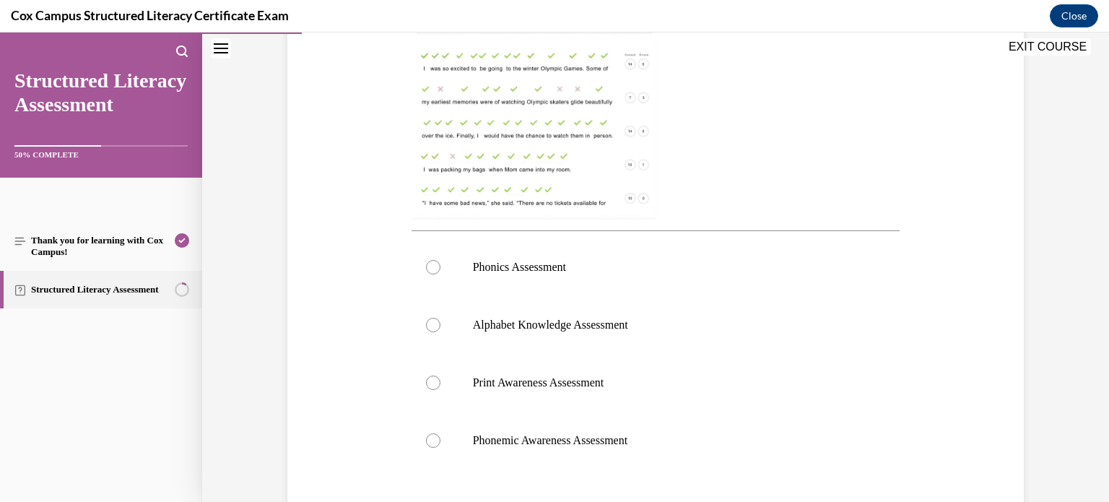
scroll to position [427, 0]
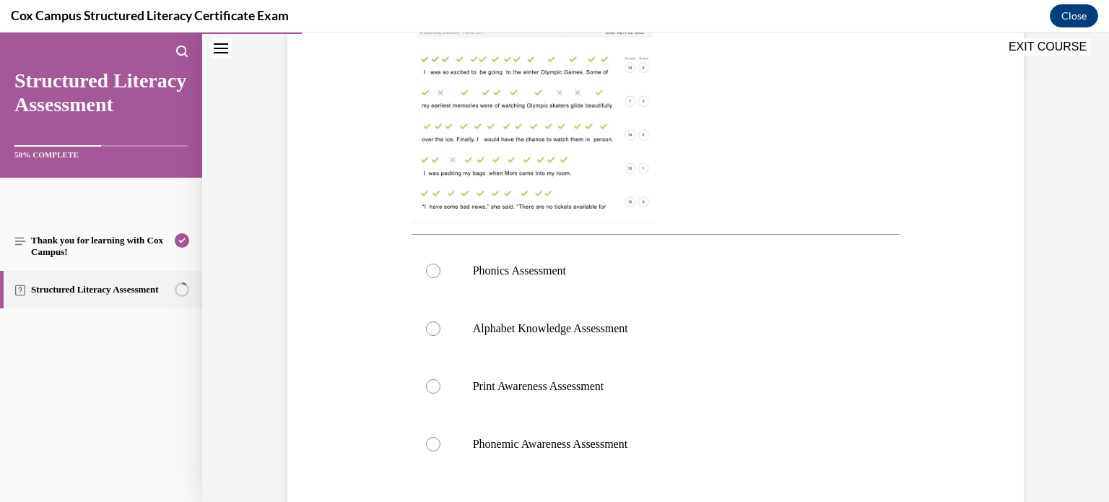
click at [574, 174] on img at bounding box center [533, 86] width 245 height 274
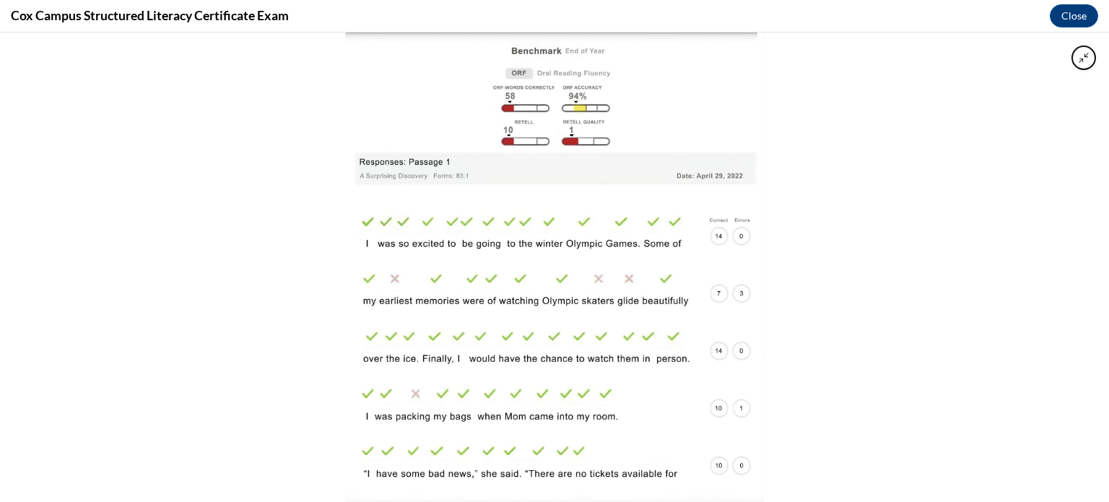
click at [590, 243] on img at bounding box center [554, 266] width 419 height 469
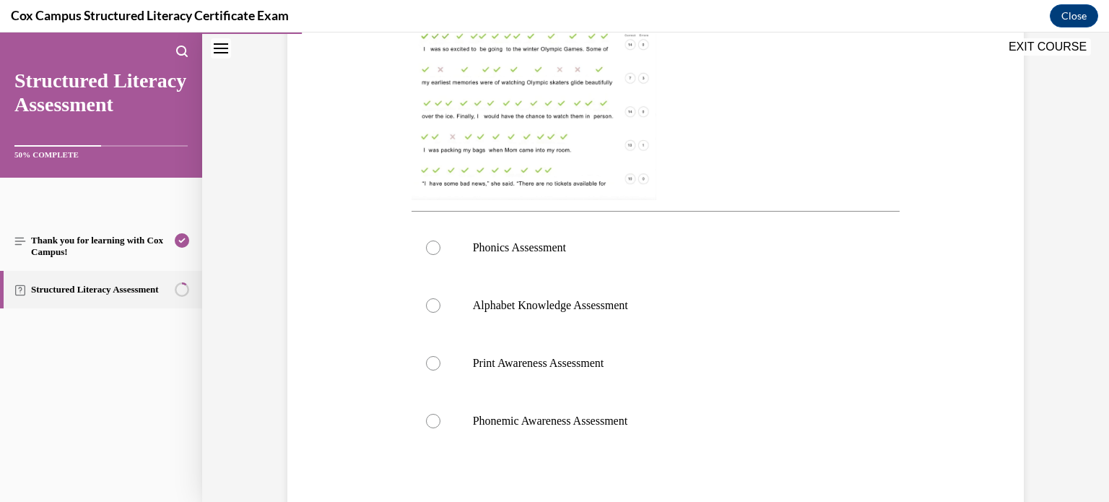
scroll to position [453, 0]
click at [541, 242] on span "Phonics Assessment" at bounding box center [519, 245] width 93 height 12
click at [440, 242] on input "Phonics Assessment" at bounding box center [433, 245] width 14 height 14
radio input "true"
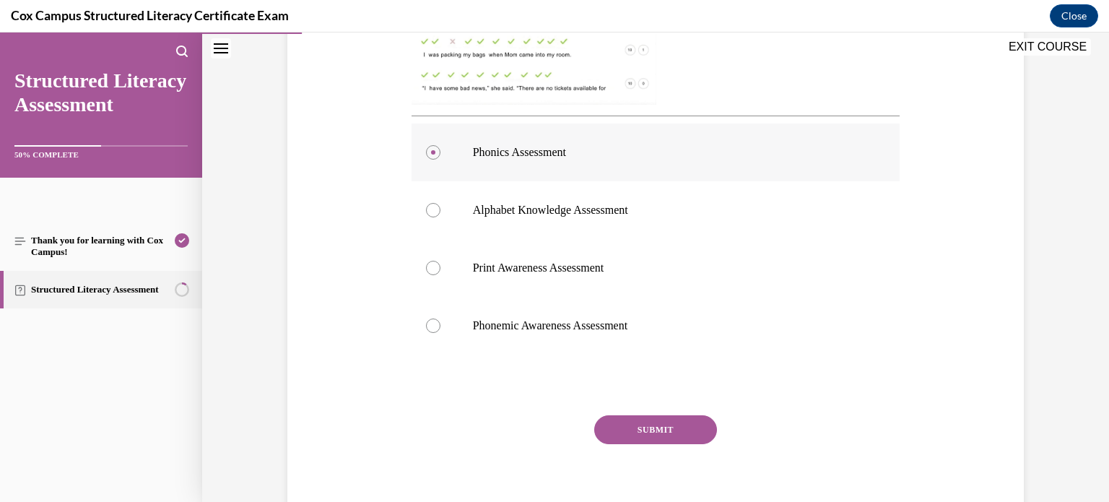
scroll to position [548, 0]
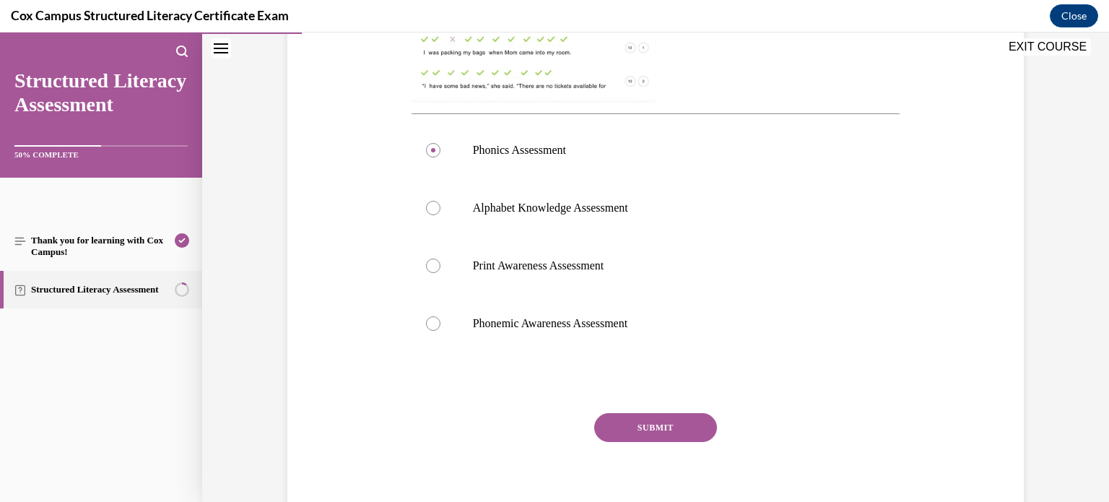
click at [614, 423] on button "SUBMIT" at bounding box center [655, 427] width 123 height 29
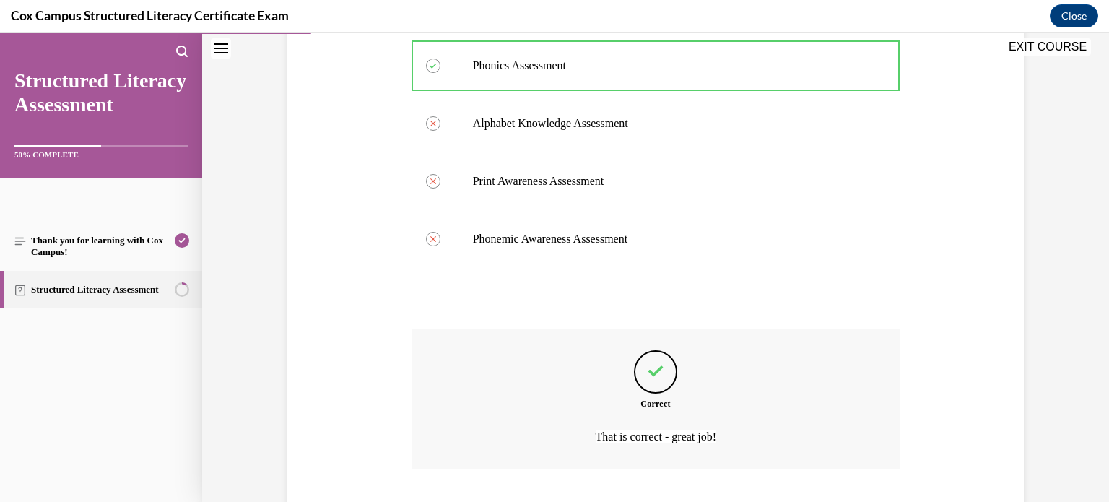
scroll to position [725, 0]
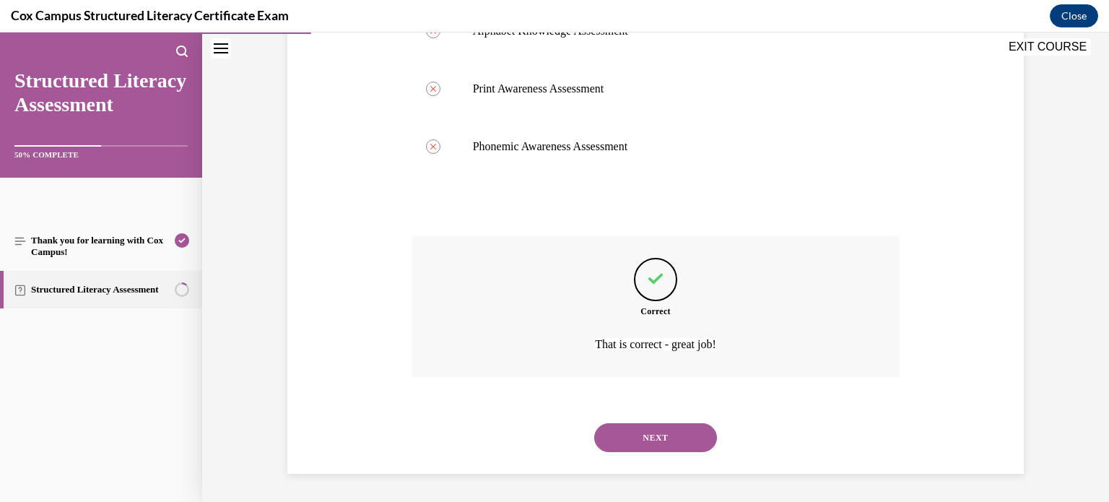
click at [622, 432] on button "NEXT" at bounding box center [655, 437] width 123 height 29
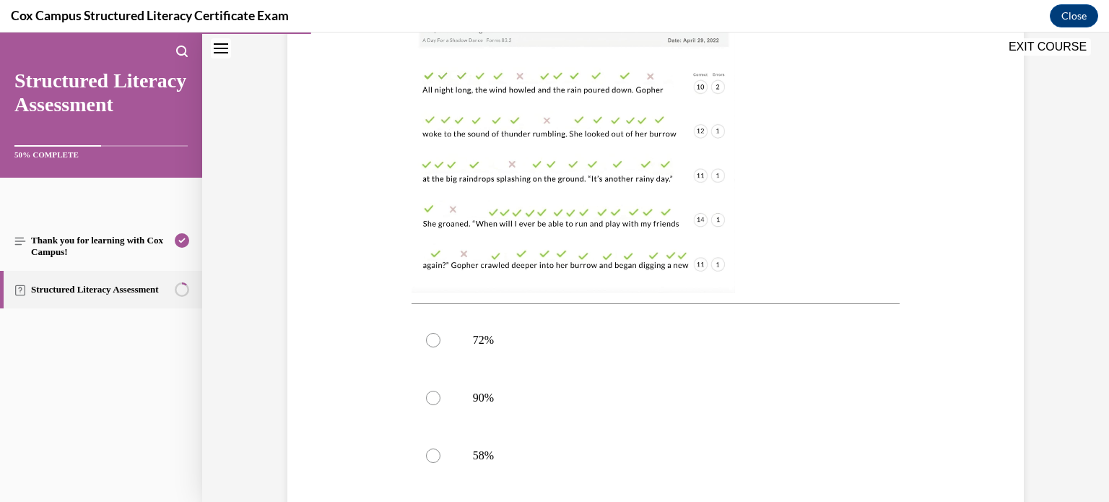
scroll to position [430, 0]
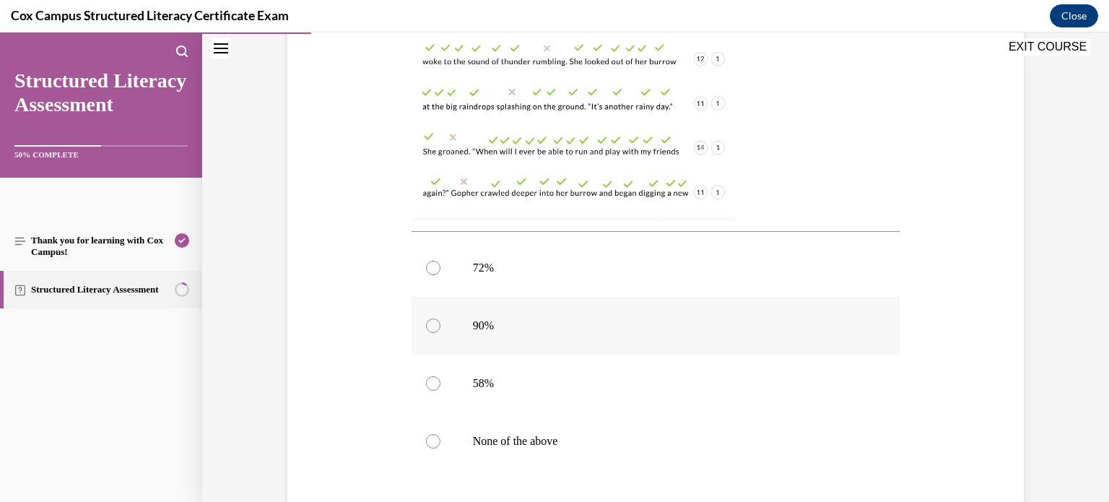
click at [546, 338] on label "90%" at bounding box center [655, 326] width 489 height 58
click at [440, 333] on input "90%" at bounding box center [433, 325] width 14 height 14
radio input "true"
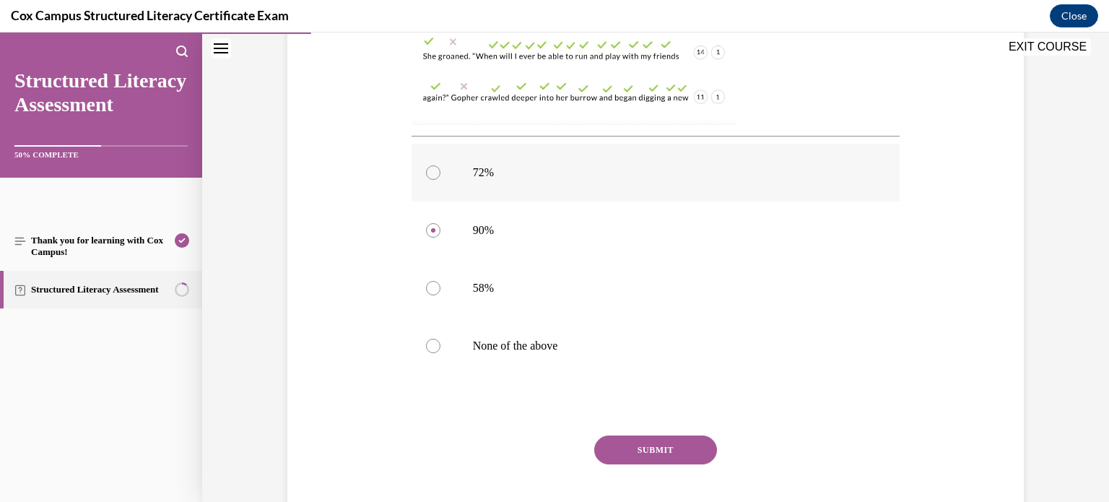
scroll to position [546, 0]
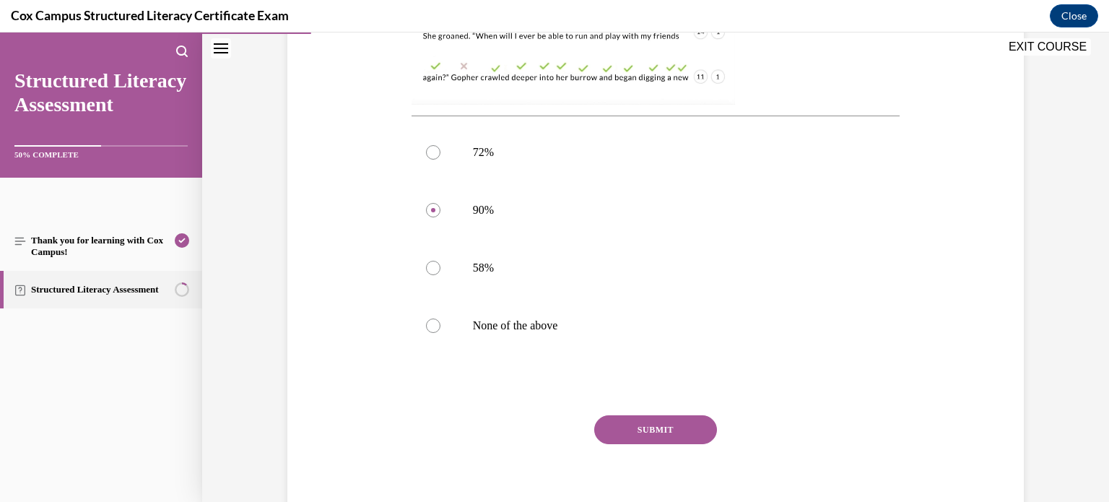
click at [684, 424] on button "SUBMIT" at bounding box center [655, 429] width 123 height 29
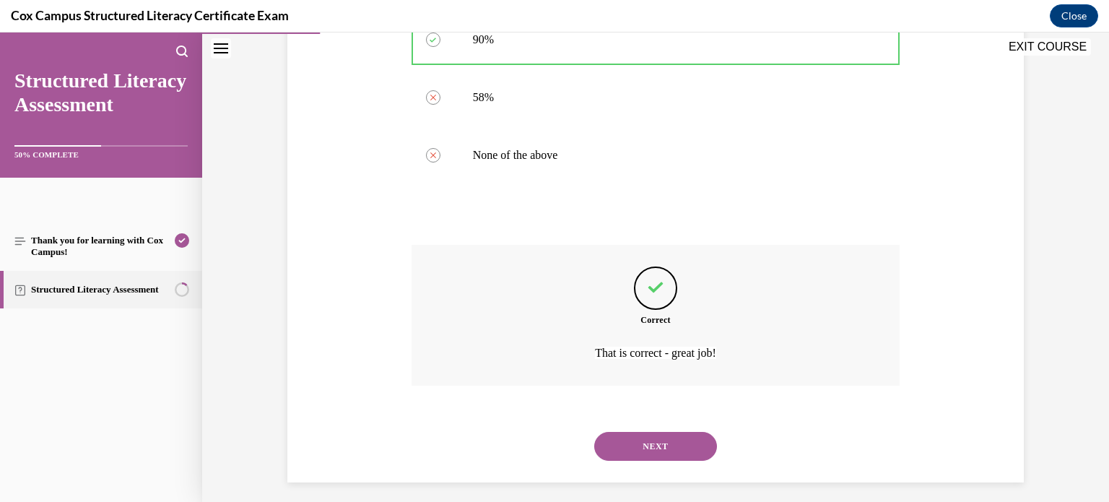
scroll to position [725, 0]
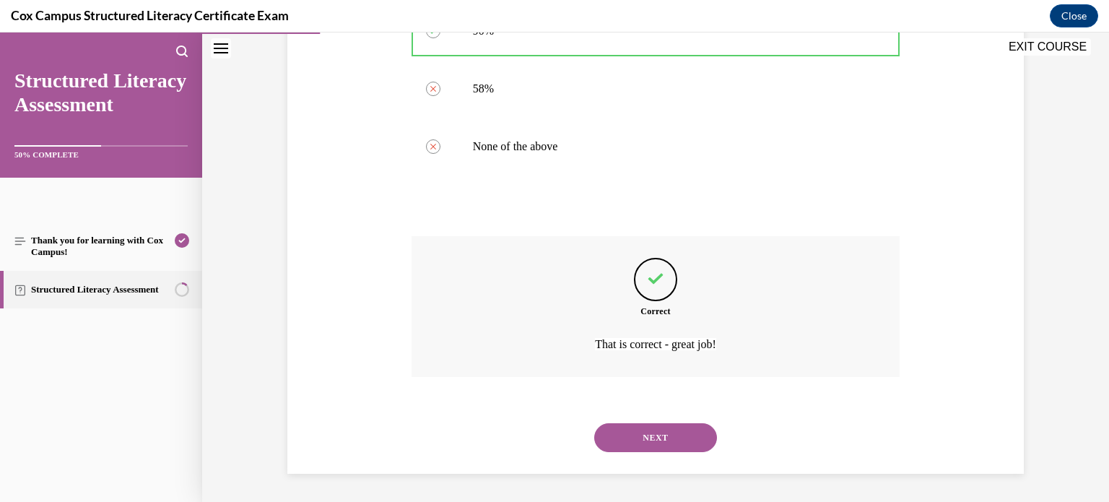
click at [681, 434] on button "NEXT" at bounding box center [655, 437] width 123 height 29
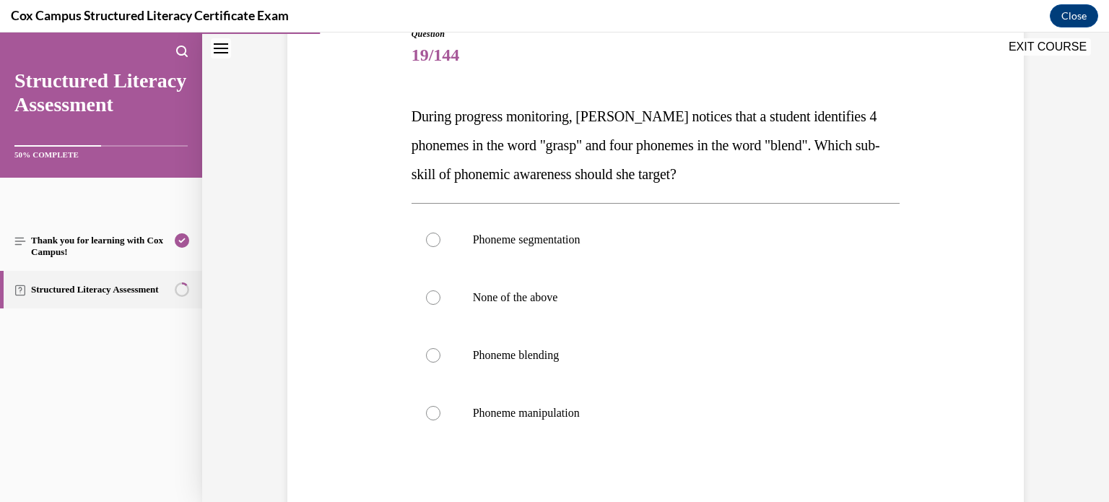
scroll to position [175, 0]
click at [745, 217] on label "Phoneme segmentation" at bounding box center [655, 238] width 489 height 58
click at [440, 230] on input "Phoneme segmentation" at bounding box center [433, 237] width 14 height 14
radio input "true"
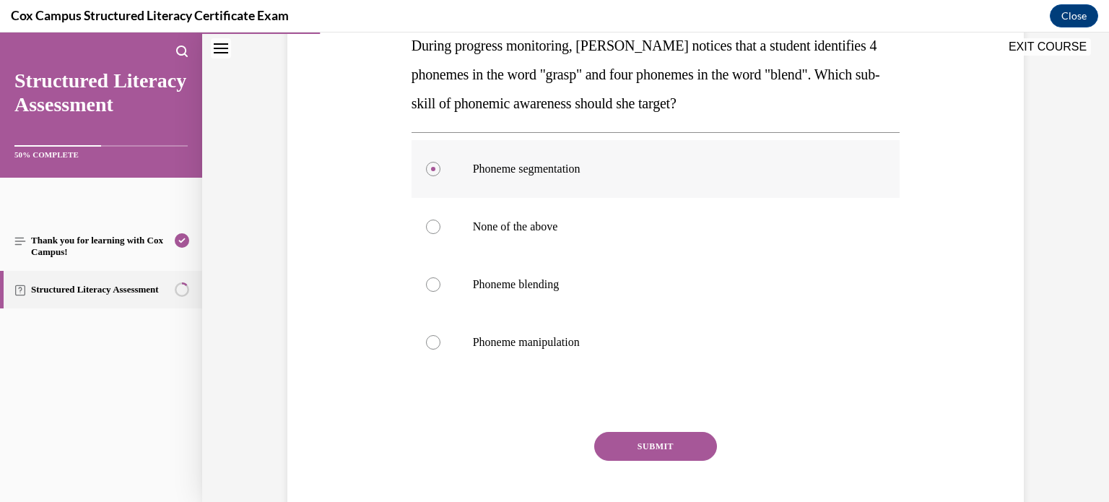
scroll to position [320, 0]
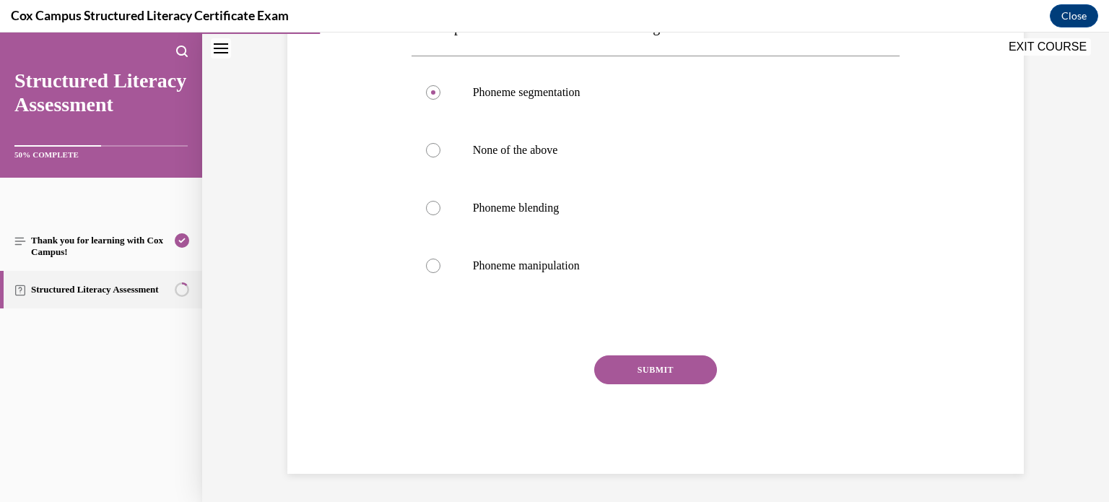
click at [681, 365] on button "SUBMIT" at bounding box center [655, 369] width 123 height 29
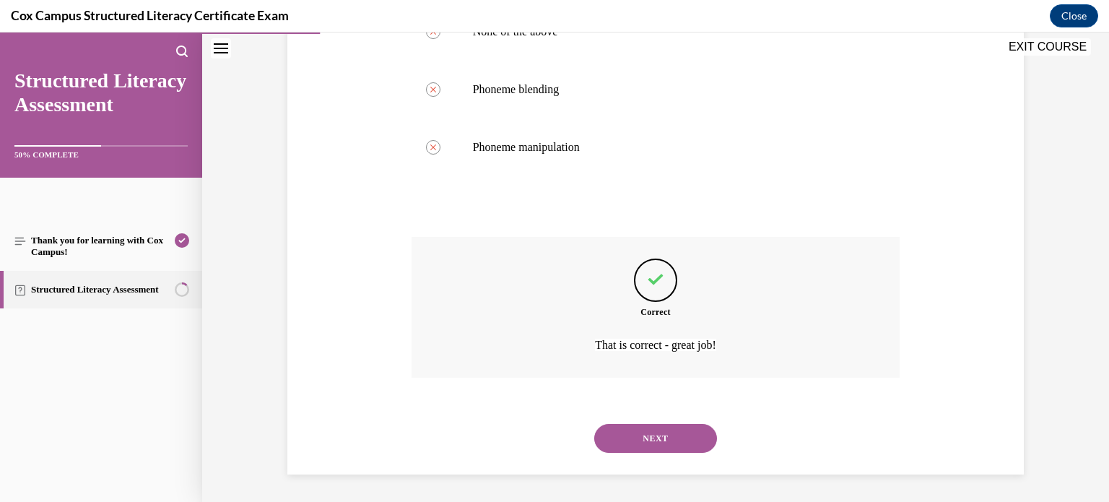
scroll to position [440, 0]
click at [659, 434] on button "NEXT" at bounding box center [655, 437] width 123 height 29
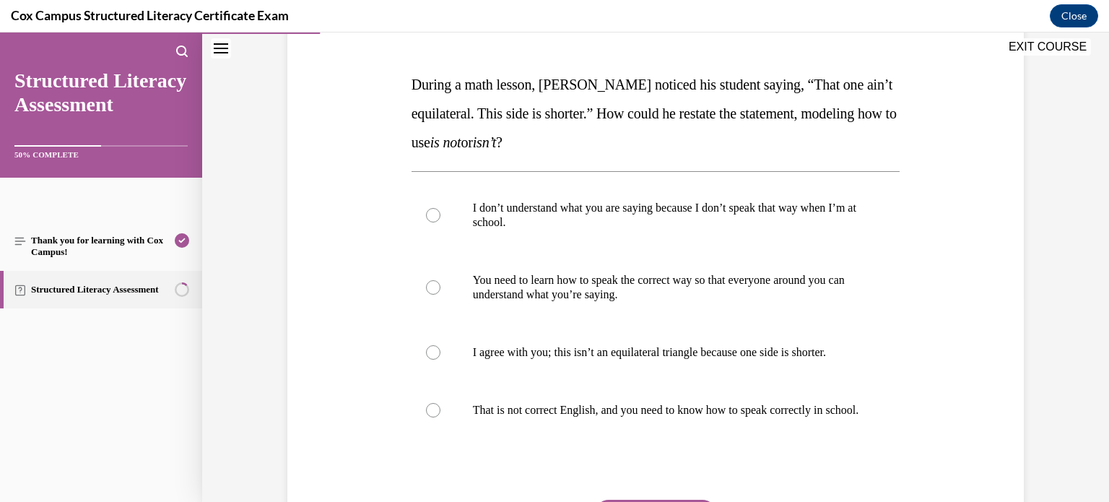
scroll to position [210, 0]
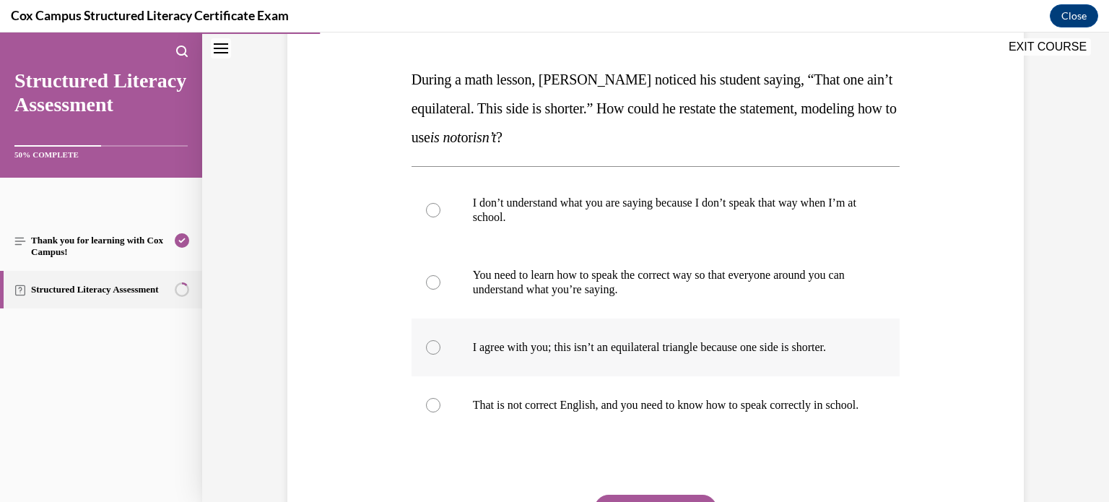
click at [695, 343] on p "I agree with you; this isn’t an equilateral triangle because one side is shorte…" at bounding box center [668, 347] width 391 height 14
click at [440, 343] on input "I agree with you; this isn’t an equilateral triangle because one side is shorte…" at bounding box center [433, 347] width 14 height 14
radio input "true"
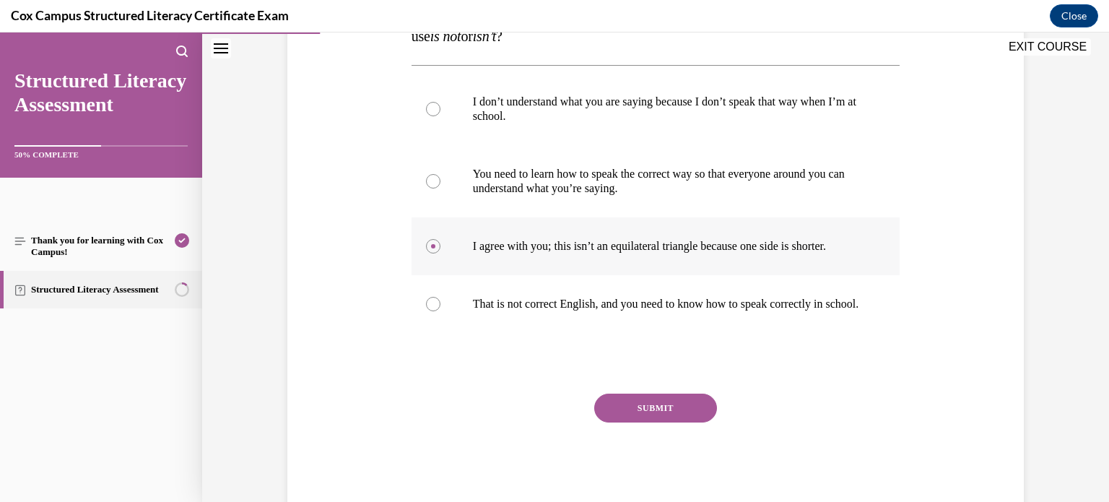
scroll to position [318, 0]
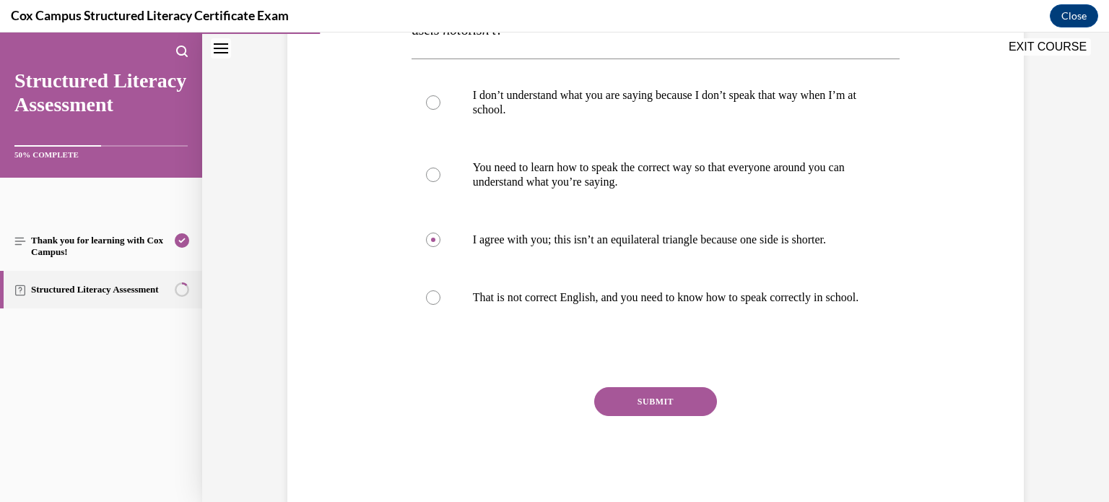
click at [675, 413] on button "SUBMIT" at bounding box center [655, 401] width 123 height 29
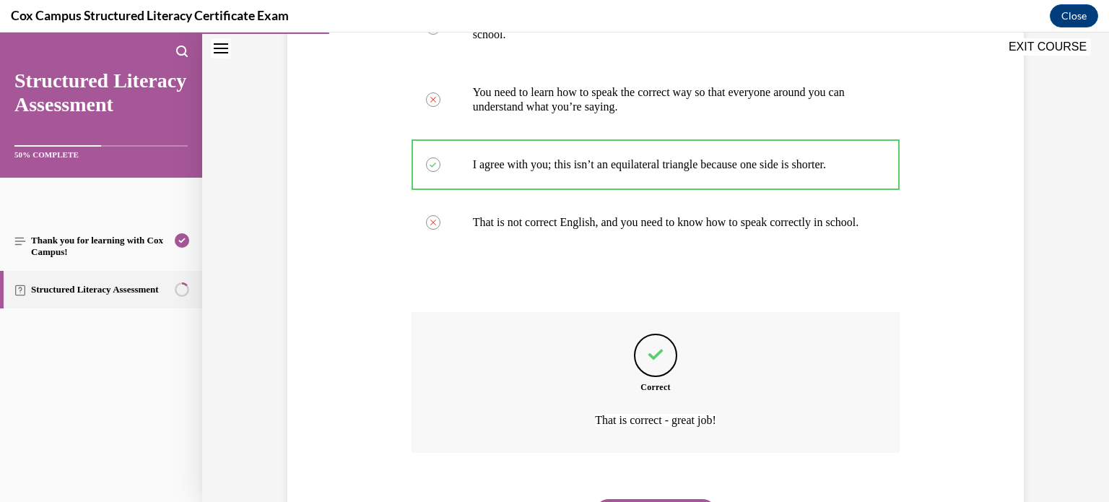
scroll to position [483, 0]
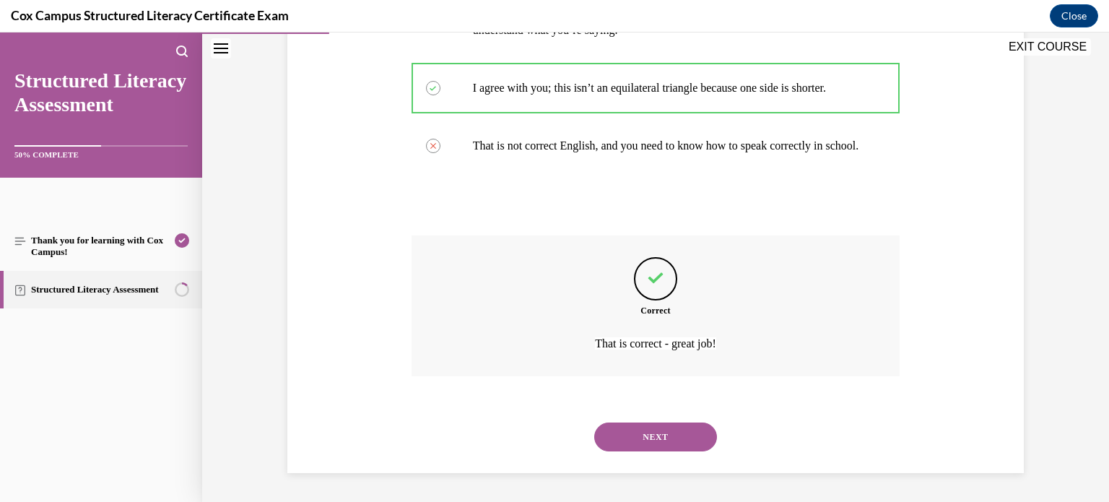
click at [669, 433] on button "NEXT" at bounding box center [655, 436] width 123 height 29
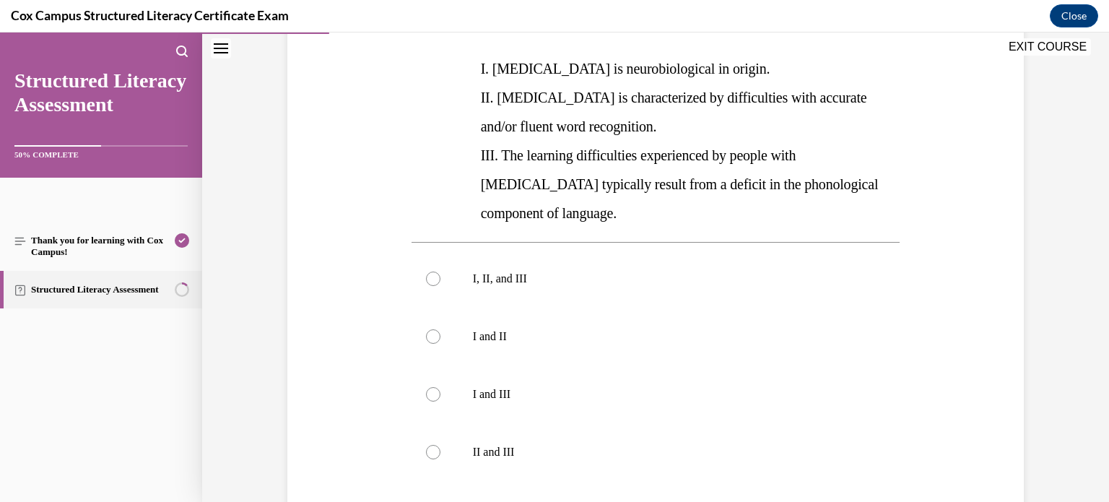
scroll to position [310, 0]
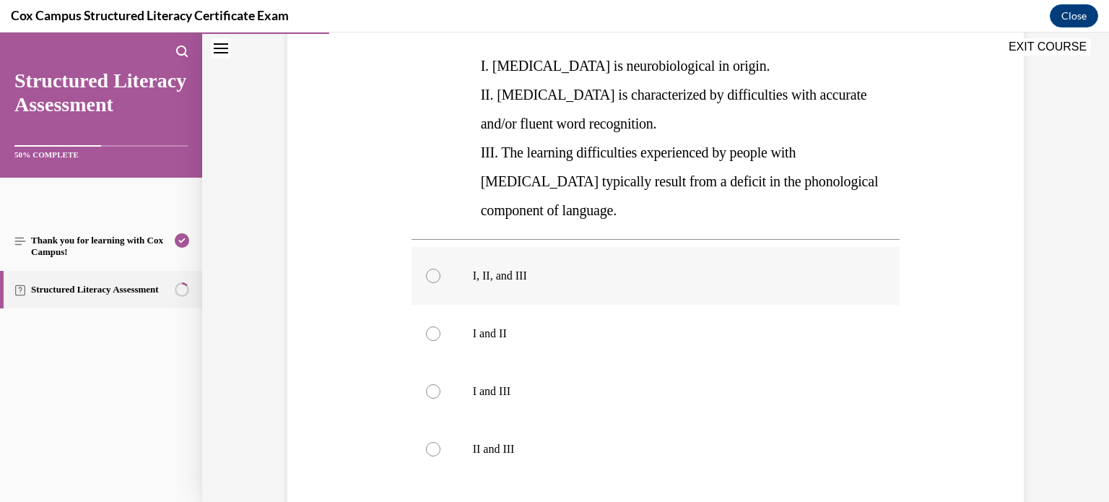
click at [559, 268] on p "I, II, and III" at bounding box center [668, 275] width 391 height 14
click at [440, 268] on input "I, II, and III" at bounding box center [433, 275] width 14 height 14
radio input "true"
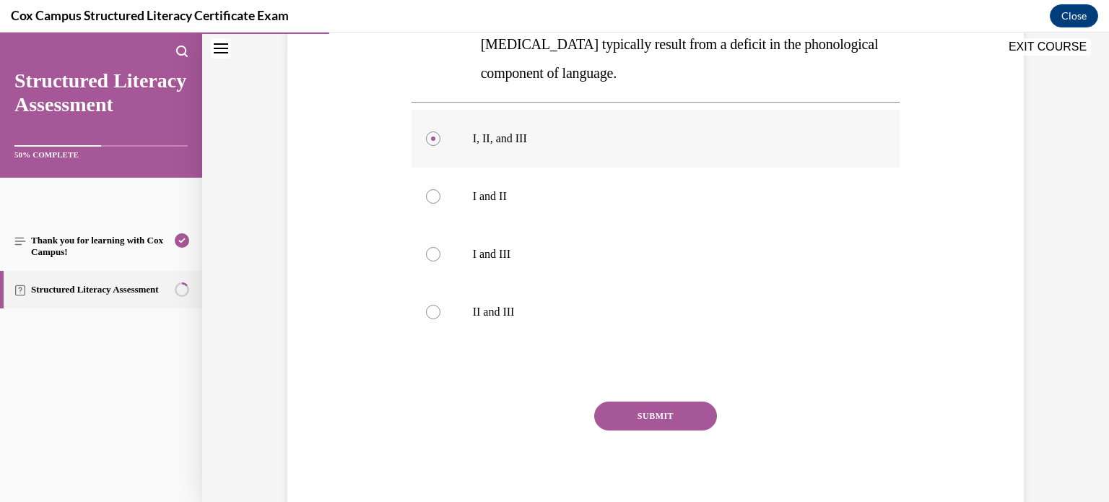
scroll to position [449, 0]
click at [615, 400] on button "SUBMIT" at bounding box center [655, 414] width 123 height 29
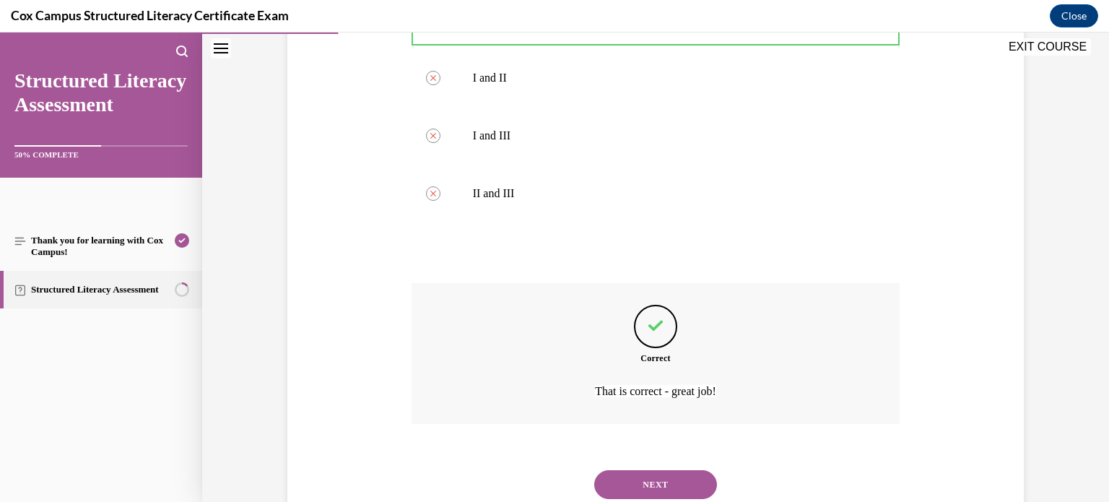
scroll to position [584, 0]
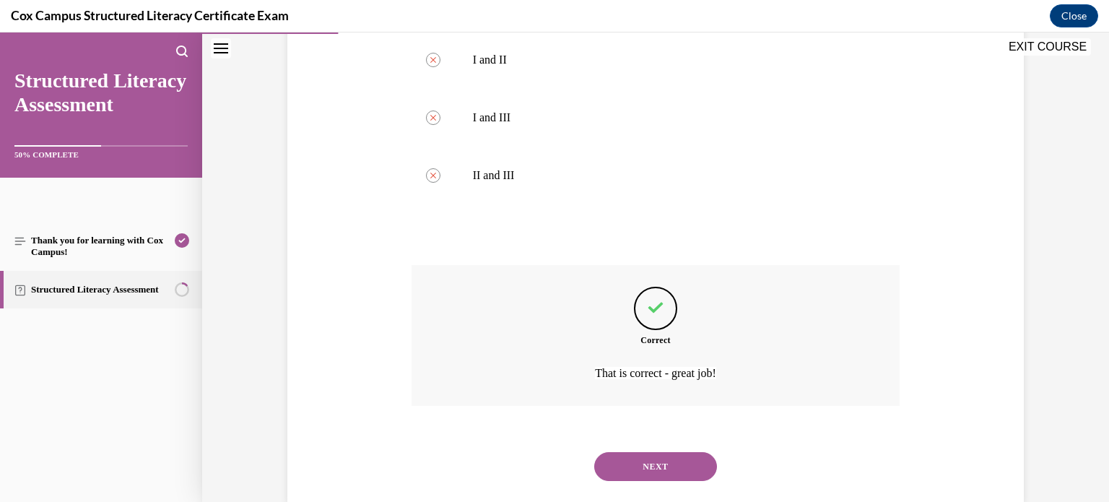
click at [650, 452] on button "NEXT" at bounding box center [655, 466] width 123 height 29
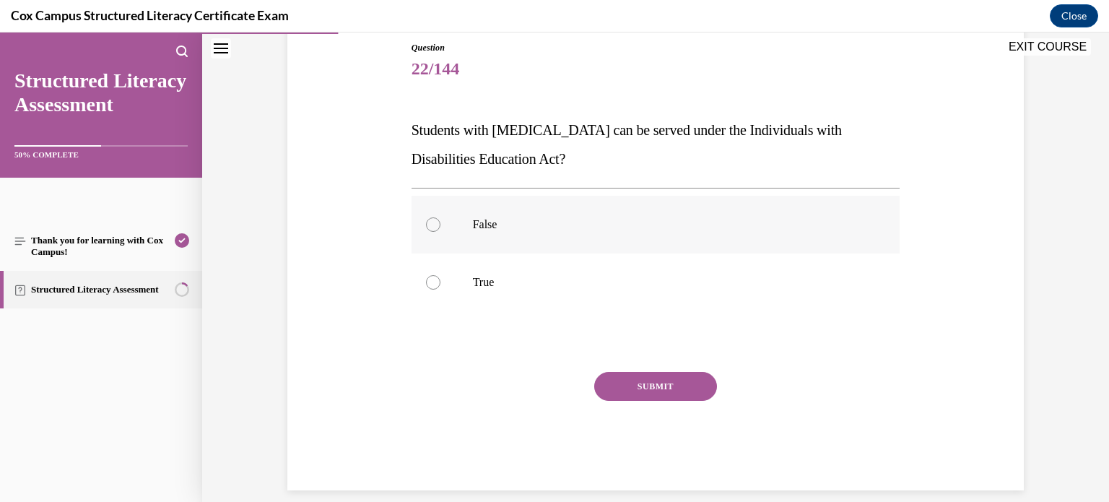
click at [646, 222] on p "False" at bounding box center [668, 224] width 391 height 14
click at [440, 222] on input "False" at bounding box center [433, 224] width 14 height 14
radio input "true"
click at [608, 276] on p "True" at bounding box center [668, 282] width 391 height 14
click at [440, 276] on input "True" at bounding box center [433, 282] width 14 height 14
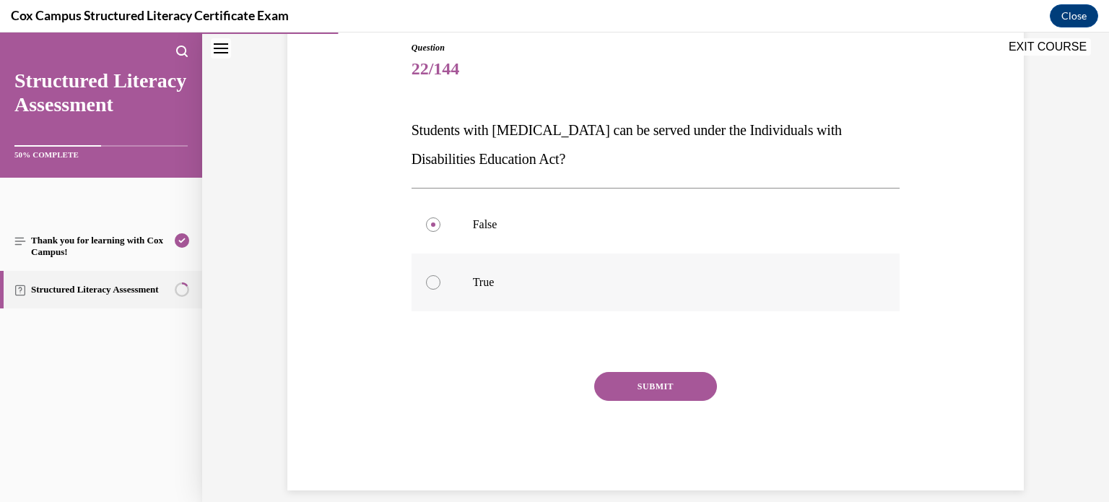
radio input "true"
click at [631, 387] on button "SUBMIT" at bounding box center [655, 386] width 123 height 29
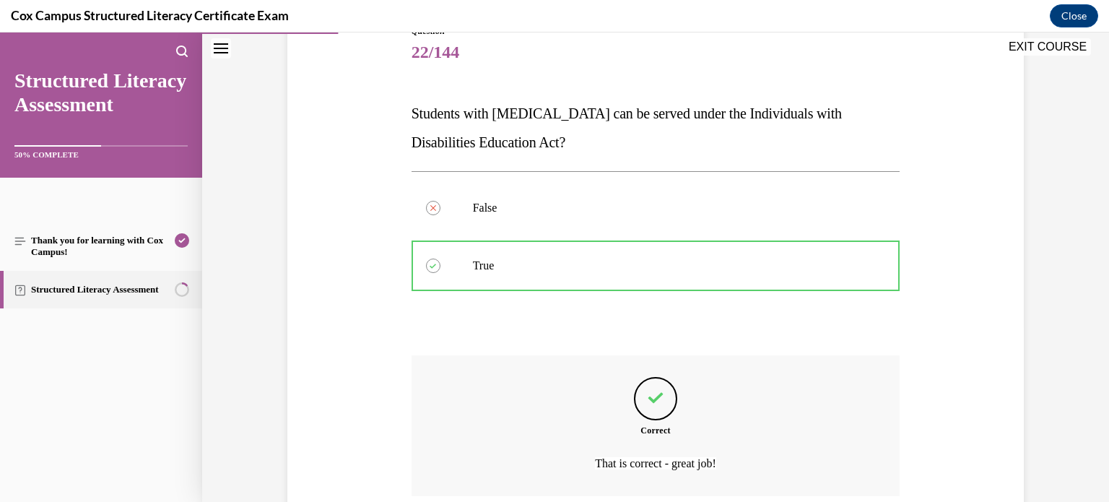
scroll to position [295, 0]
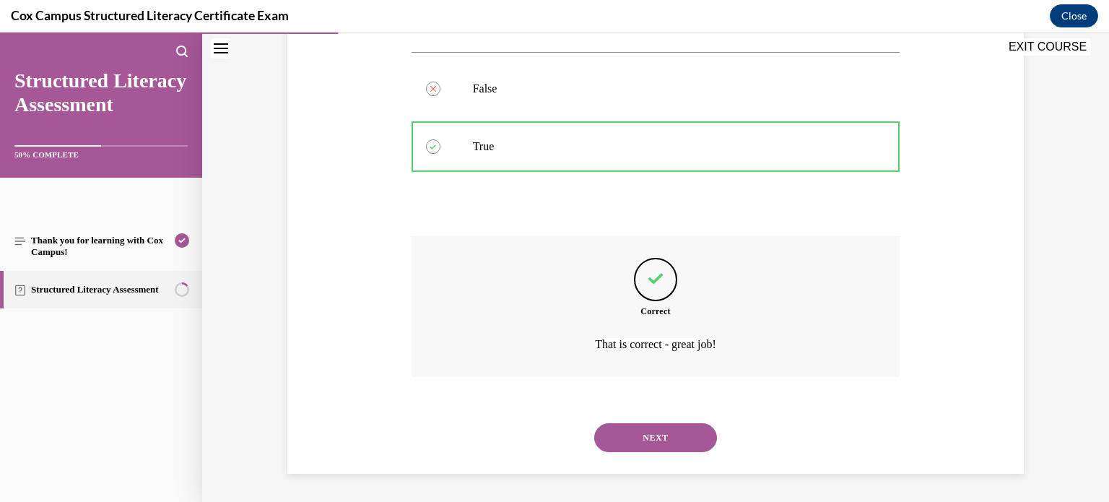
click at [640, 432] on button "NEXT" at bounding box center [655, 437] width 123 height 29
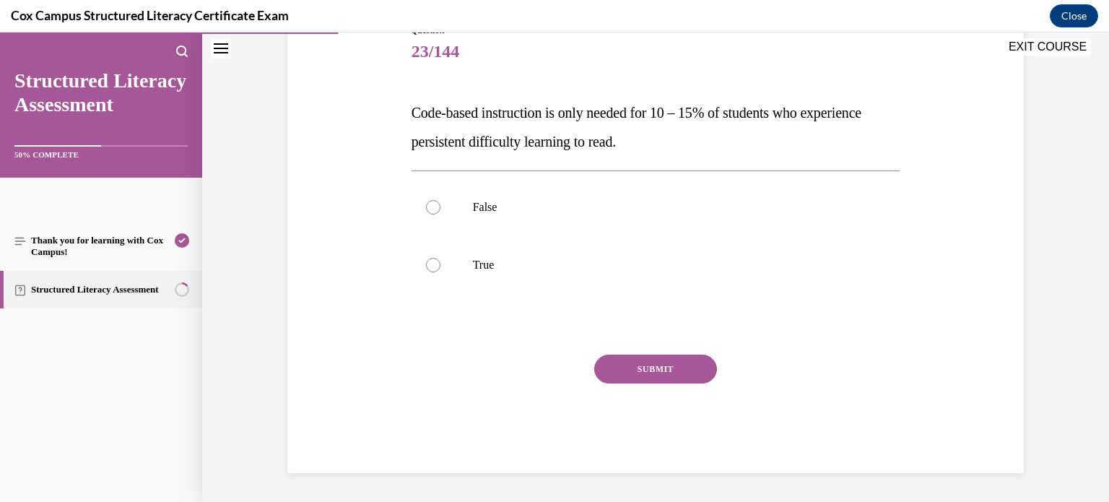
scroll to position [159, 0]
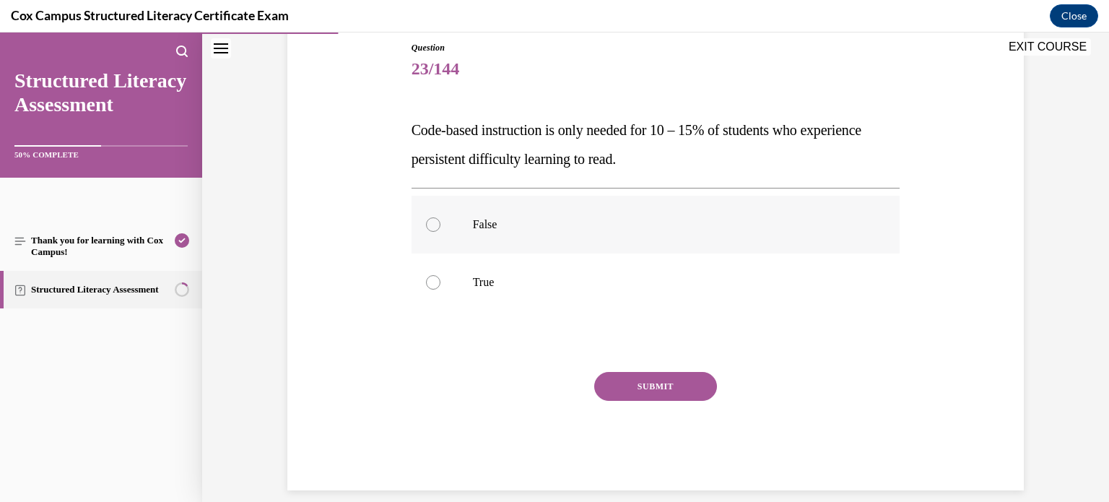
click at [774, 226] on p "False" at bounding box center [668, 224] width 391 height 14
click at [440, 226] on input "False" at bounding box center [433, 224] width 14 height 14
radio input "true"
click at [663, 383] on button "SUBMIT" at bounding box center [655, 386] width 123 height 29
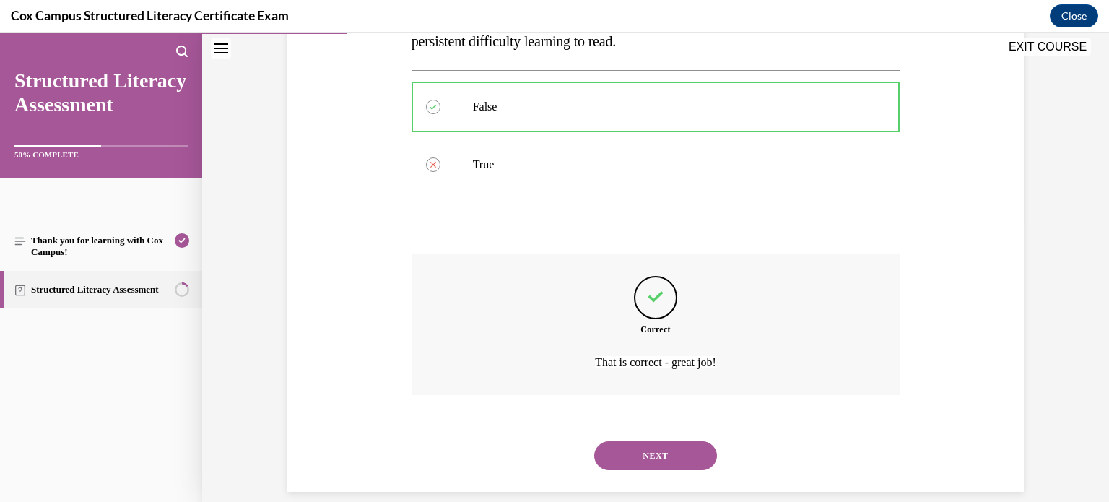
scroll to position [295, 0]
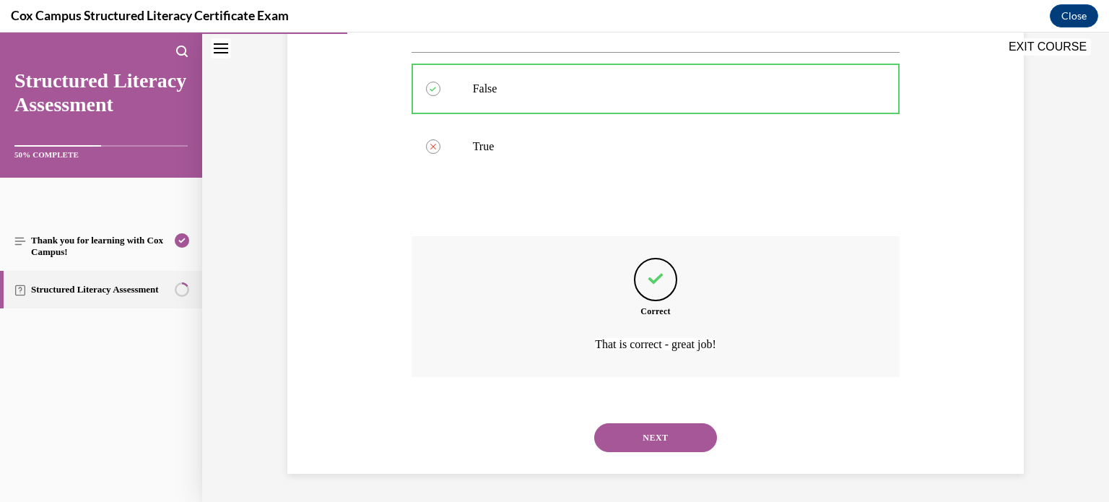
click at [662, 430] on button "NEXT" at bounding box center [655, 437] width 123 height 29
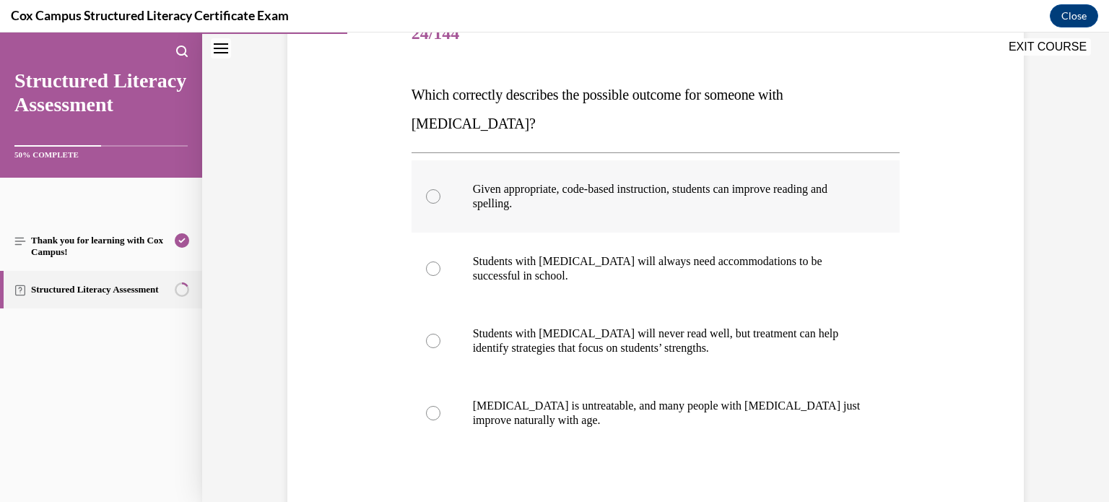
scroll to position [202, 0]
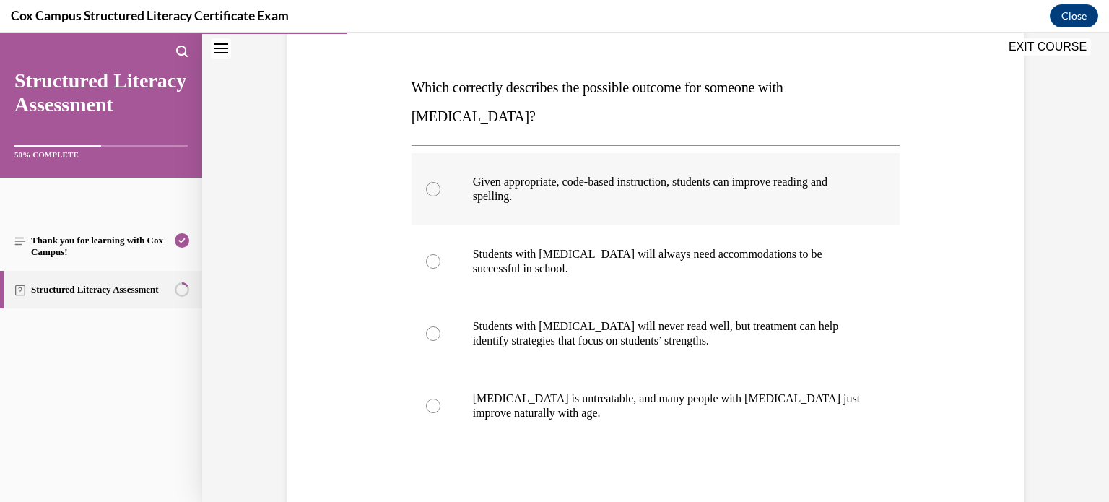
click at [763, 176] on label "Given appropriate, code-based instruction, students can improve reading and spe…" at bounding box center [655, 189] width 489 height 72
click at [440, 182] on input "Given appropriate, code-based instruction, students can improve reading and spe…" at bounding box center [433, 189] width 14 height 14
radio input "true"
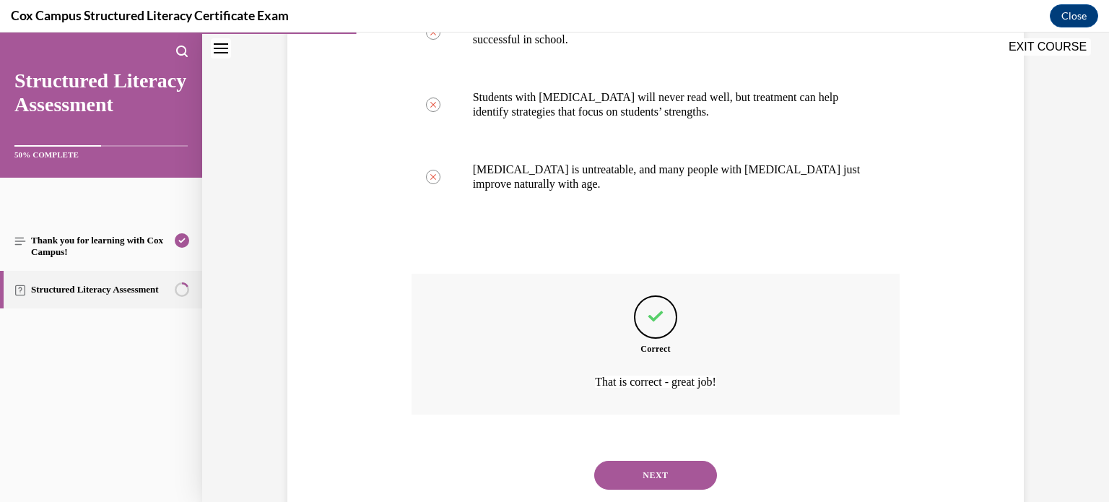
scroll to position [440, 0]
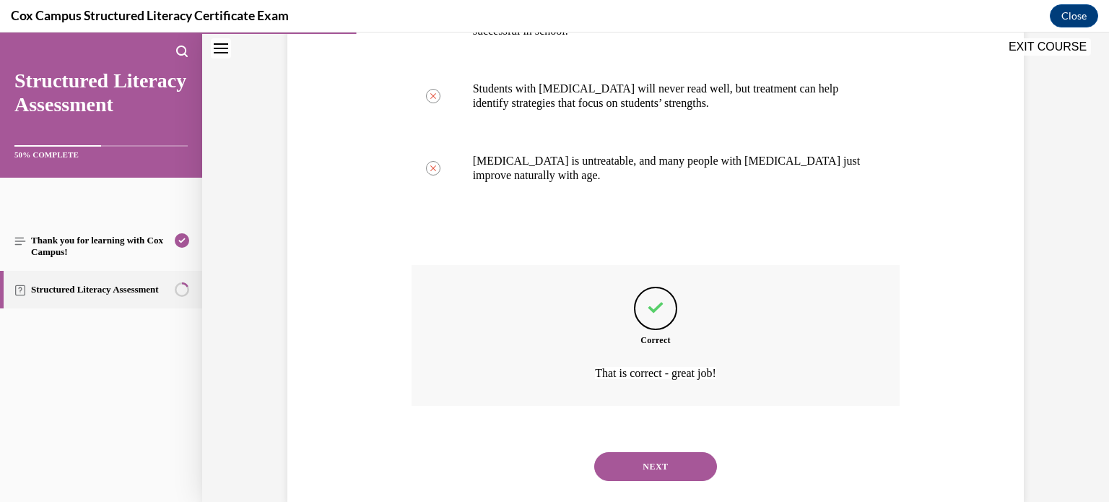
click at [685, 452] on button "NEXT" at bounding box center [655, 466] width 123 height 29
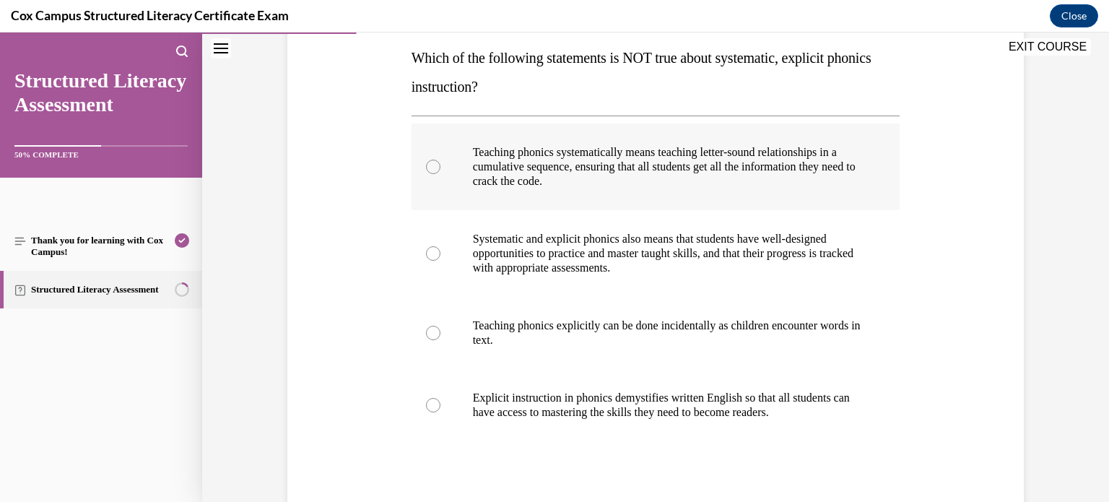
scroll to position [234, 0]
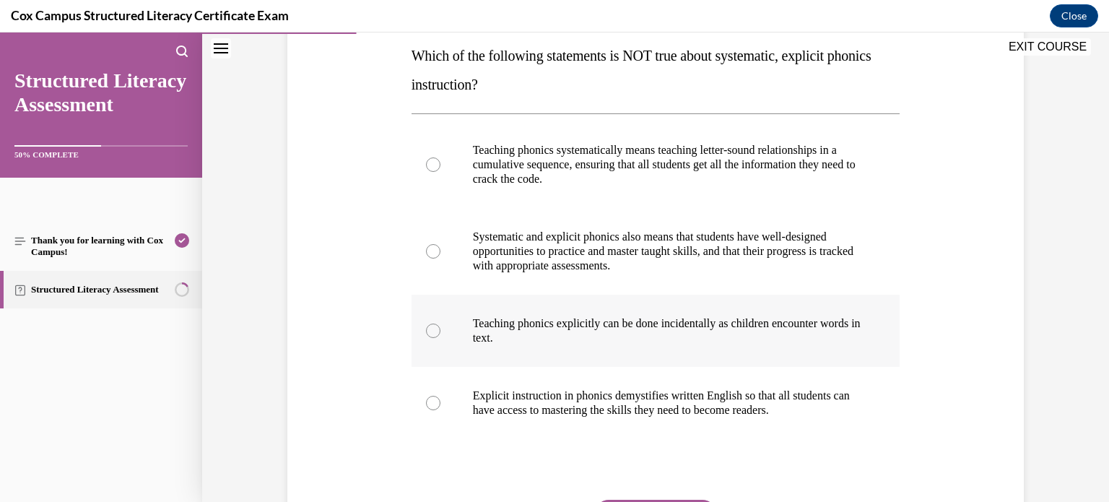
click at [698, 331] on p "Teaching phonics explicitly can be done incidentally as children encounter word…" at bounding box center [668, 330] width 391 height 29
click at [440, 331] on input "Teaching phonics explicitly can be done incidentally as children encounter word…" at bounding box center [433, 330] width 14 height 14
radio input "true"
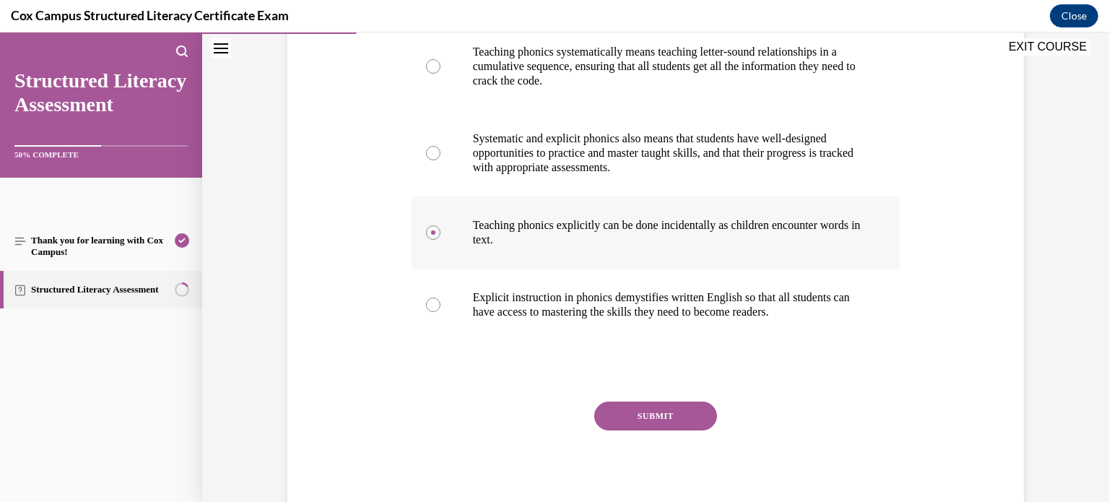
scroll to position [338, 0]
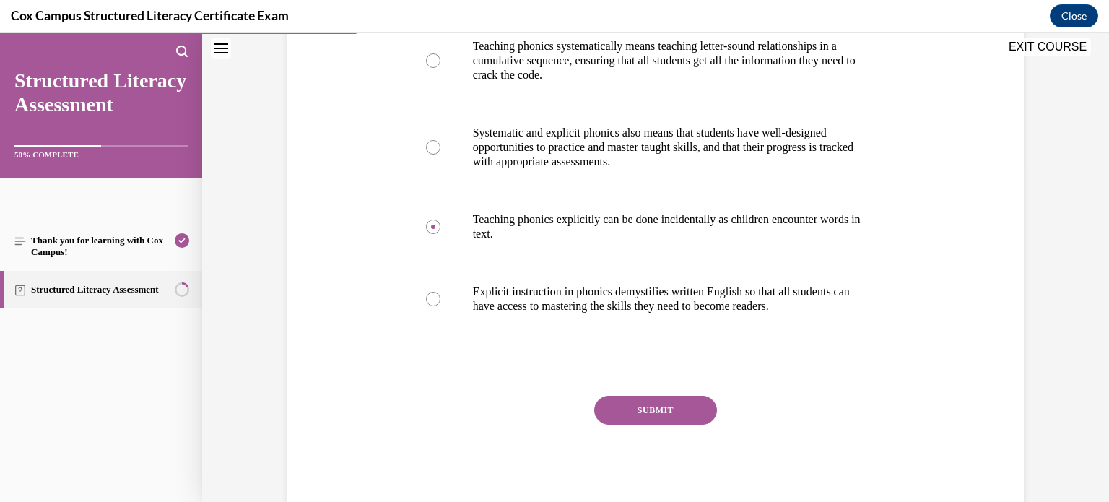
click at [690, 404] on button "SUBMIT" at bounding box center [655, 409] width 123 height 29
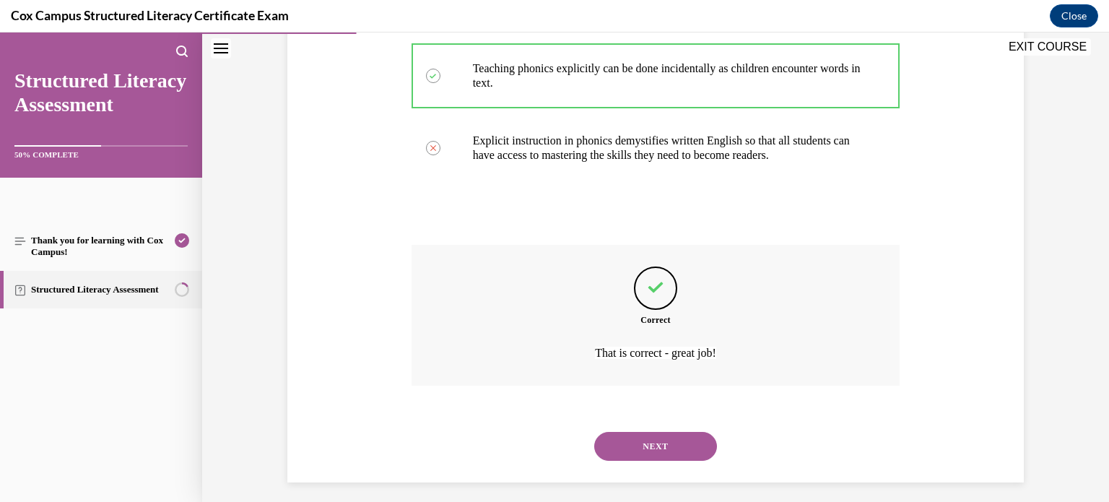
scroll to position [497, 0]
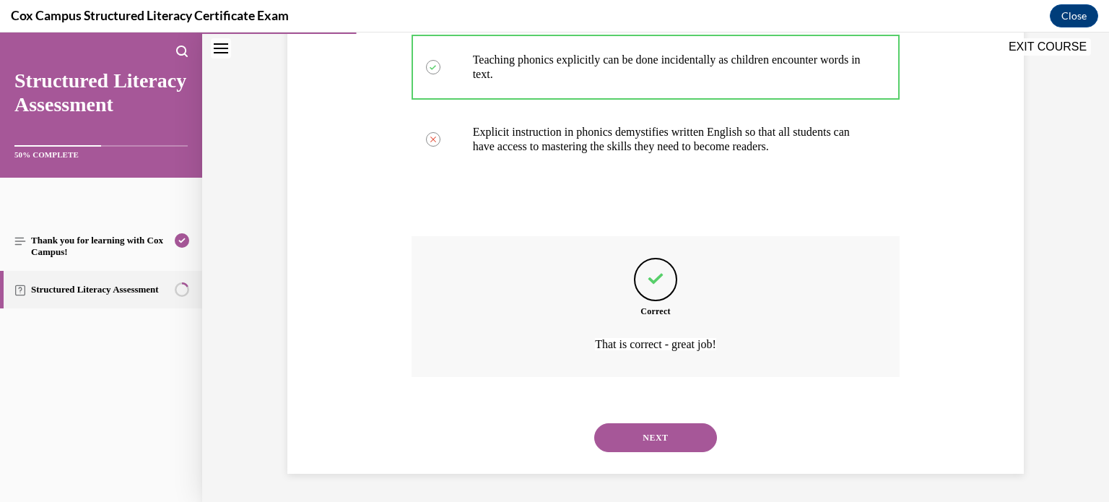
click at [681, 424] on button "NEXT" at bounding box center [655, 437] width 123 height 29
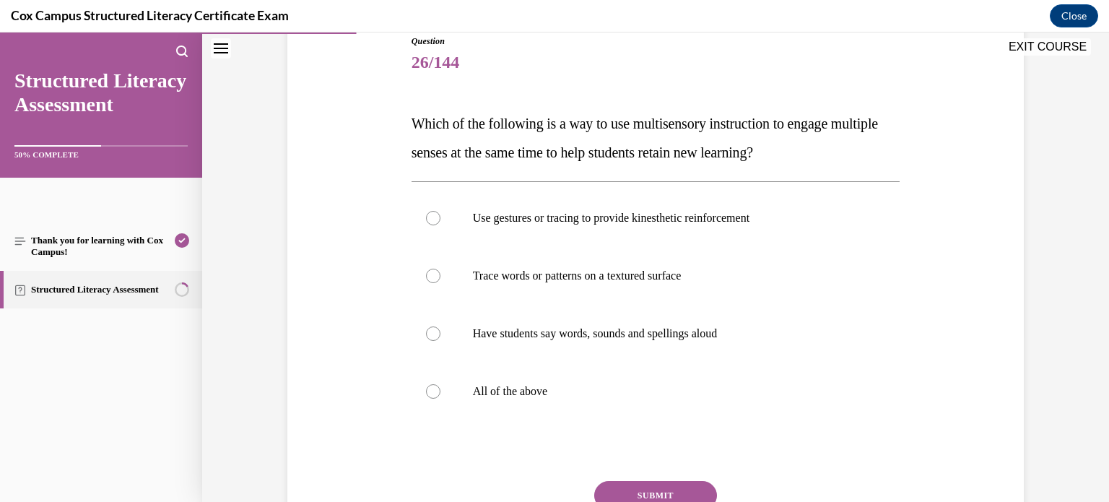
scroll to position [167, 0]
click at [748, 376] on label "All of the above" at bounding box center [655, 391] width 489 height 58
click at [440, 383] on input "All of the above" at bounding box center [433, 390] width 14 height 14
radio input "true"
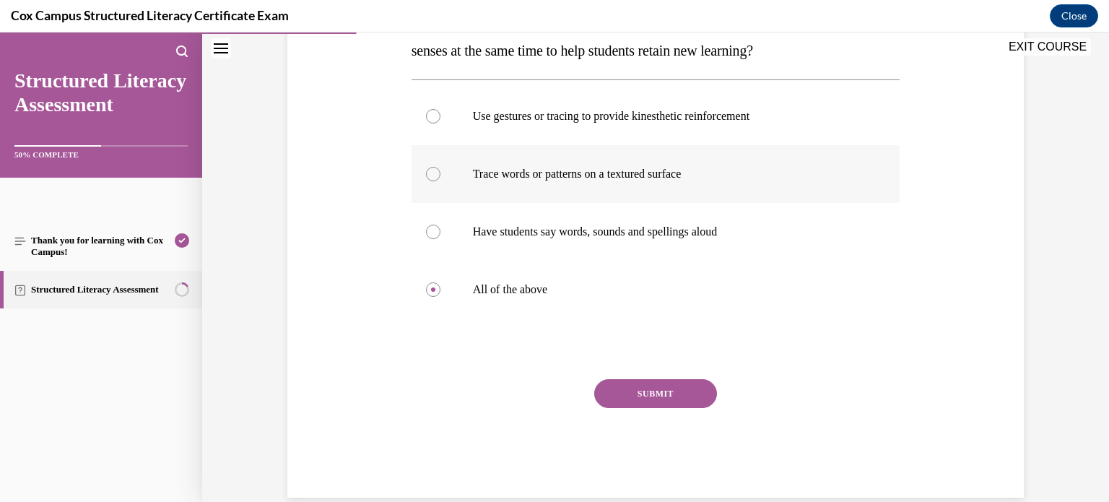
scroll to position [268, 0]
click at [703, 389] on button "SUBMIT" at bounding box center [655, 392] width 123 height 29
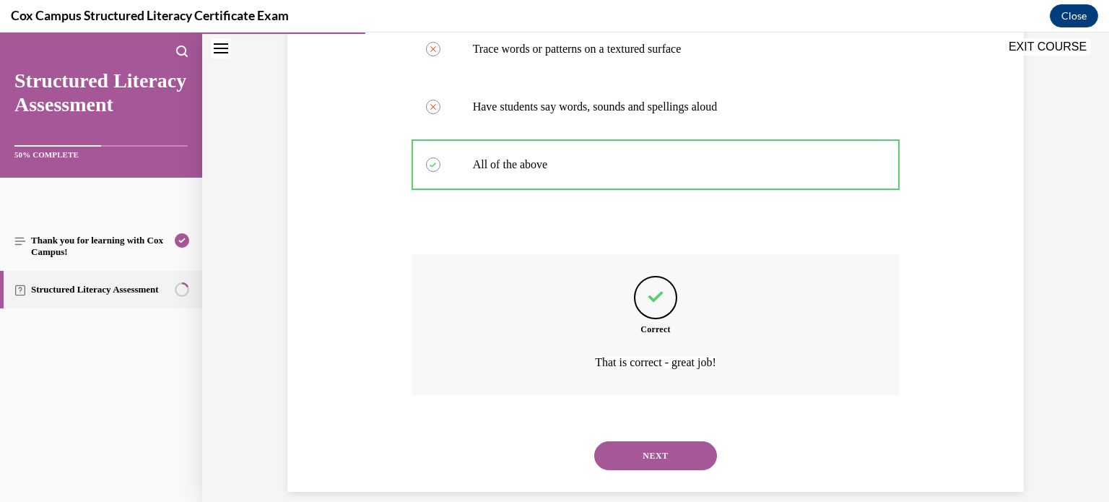
scroll to position [411, 0]
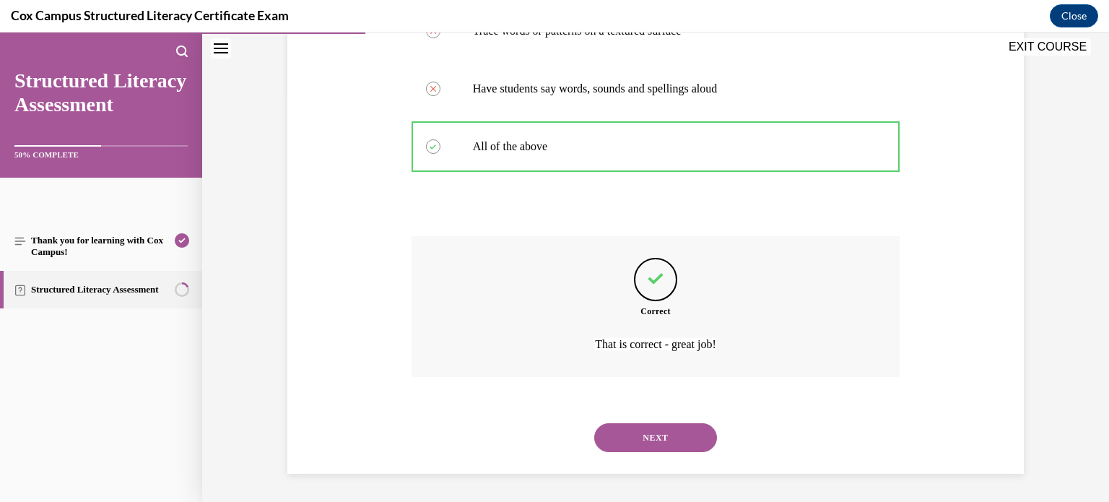
click at [688, 427] on button "NEXT" at bounding box center [655, 437] width 123 height 29
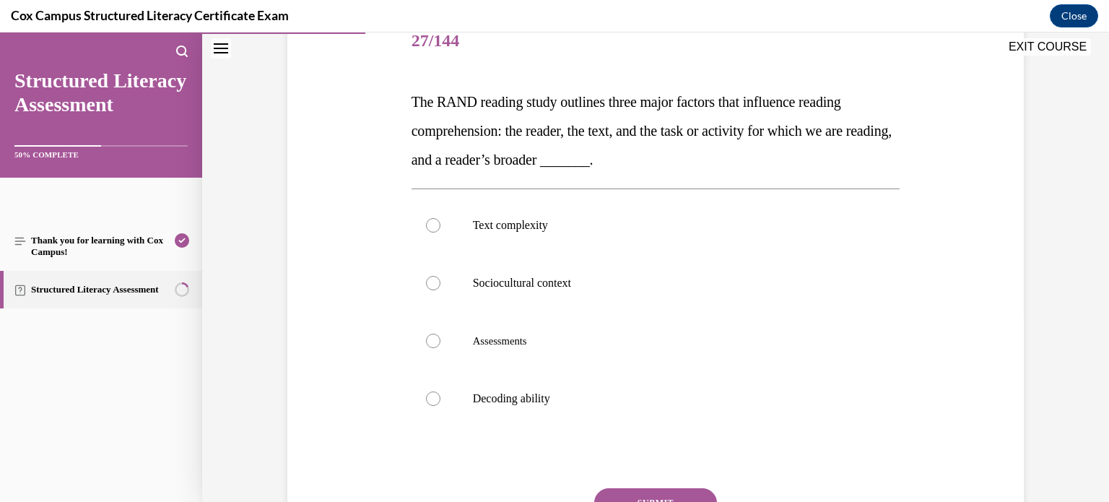
scroll to position [190, 0]
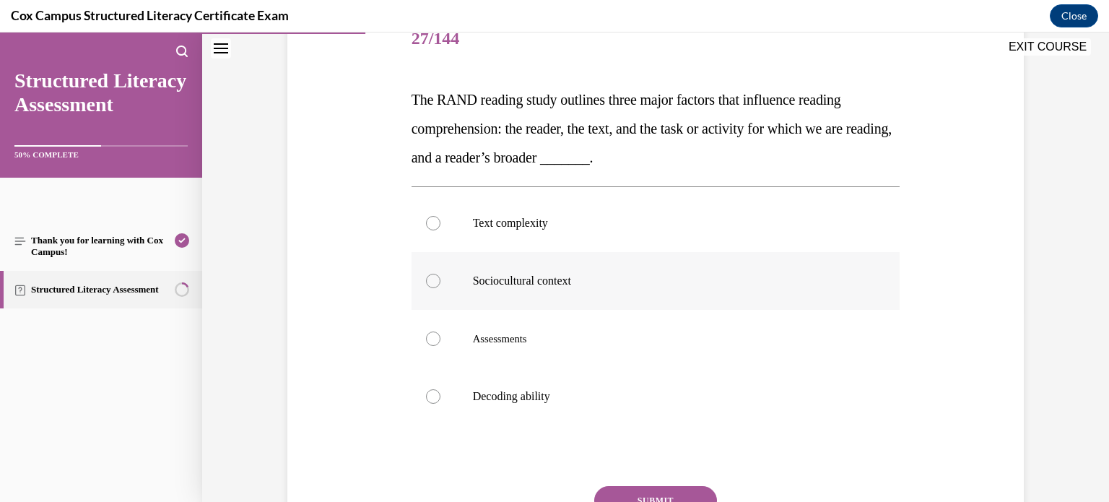
click at [704, 281] on p "Sociocultural context" at bounding box center [668, 281] width 391 height 14
click at [440, 281] on input "Sociocultural context" at bounding box center [433, 281] width 14 height 14
radio input "true"
click at [657, 487] on button "SUBMIT" at bounding box center [655, 500] width 123 height 29
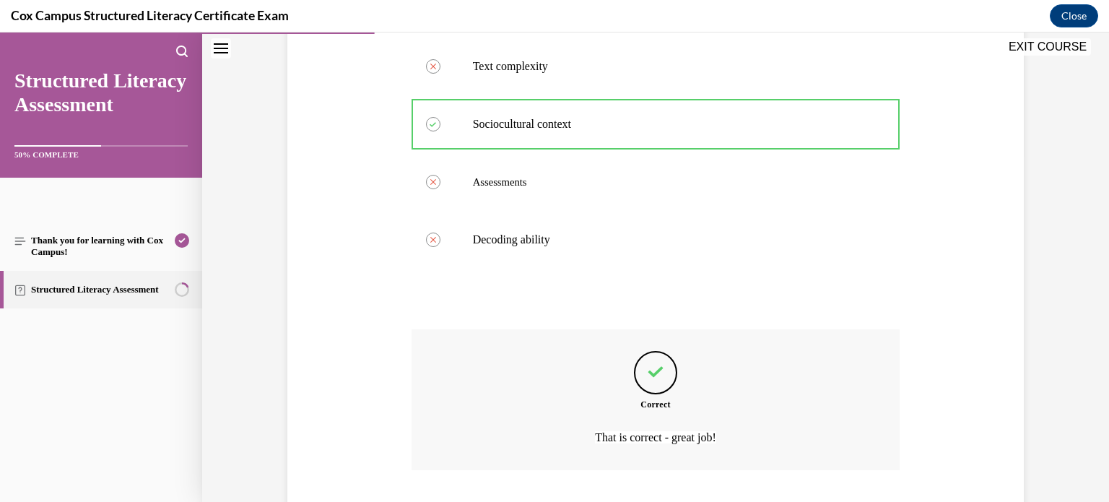
scroll to position [440, 0]
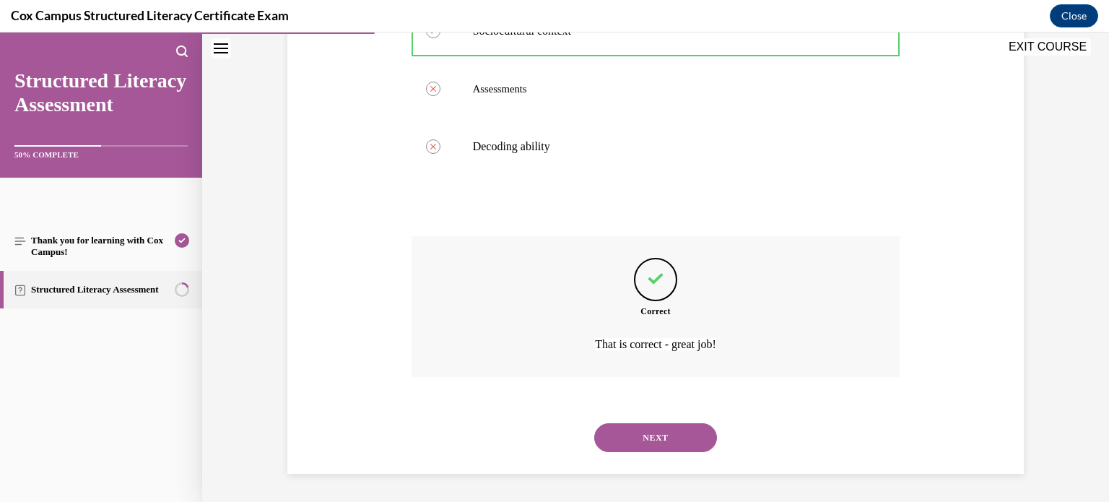
click at [686, 442] on button "NEXT" at bounding box center [655, 437] width 123 height 29
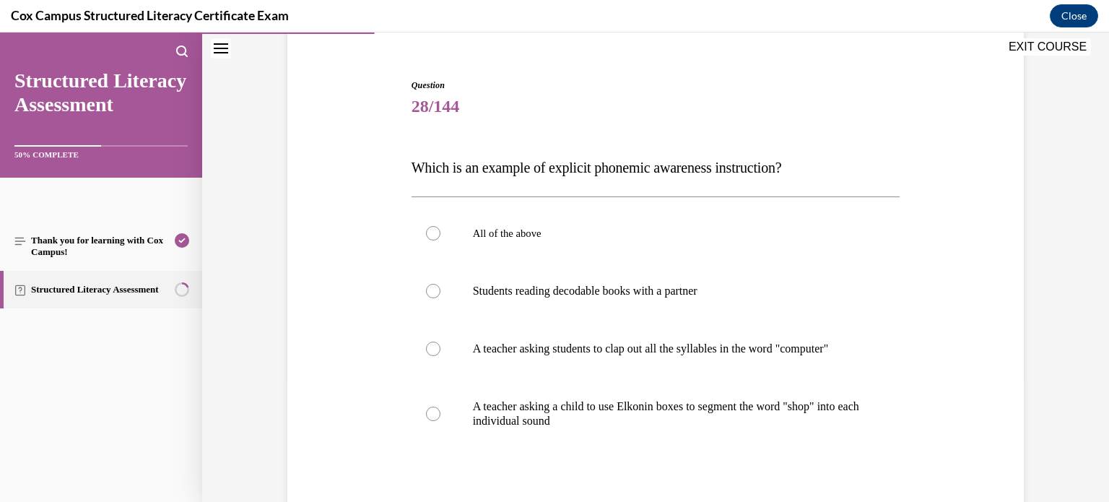
scroll to position [149, 0]
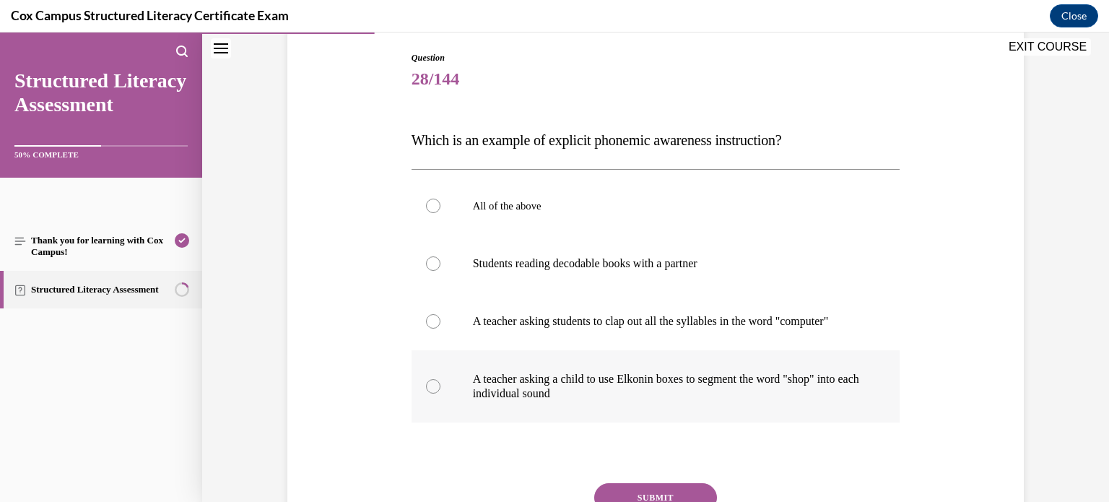
click at [731, 389] on p "A teacher asking a child to use Elkonin boxes to segment the word "shop" into e…" at bounding box center [668, 386] width 391 height 29
click at [440, 389] on input "A teacher asking a child to use Elkonin boxes to segment the word "shop" into e…" at bounding box center [433, 386] width 14 height 14
radio input "true"
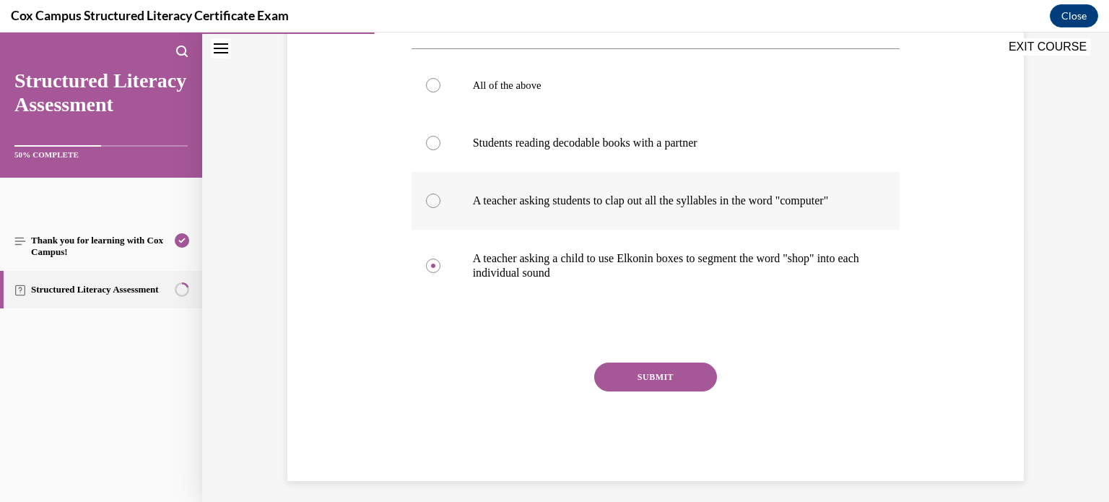
scroll to position [274, 0]
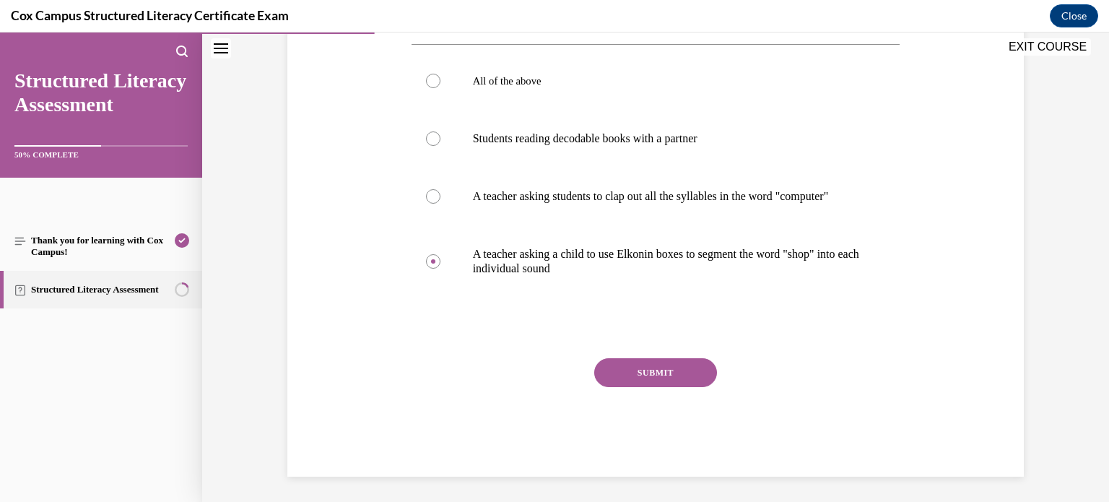
click at [684, 387] on button "SUBMIT" at bounding box center [655, 372] width 123 height 29
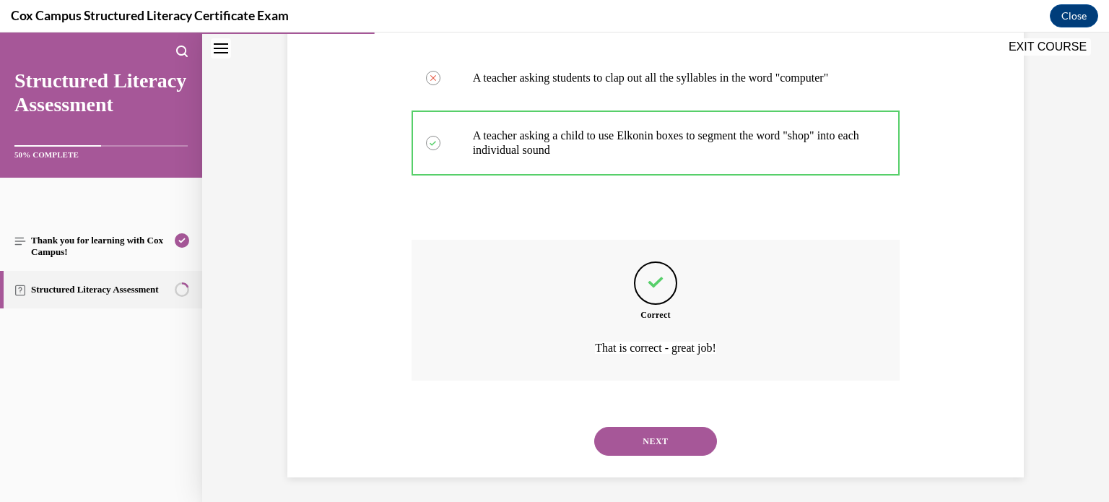
scroll to position [411, 0]
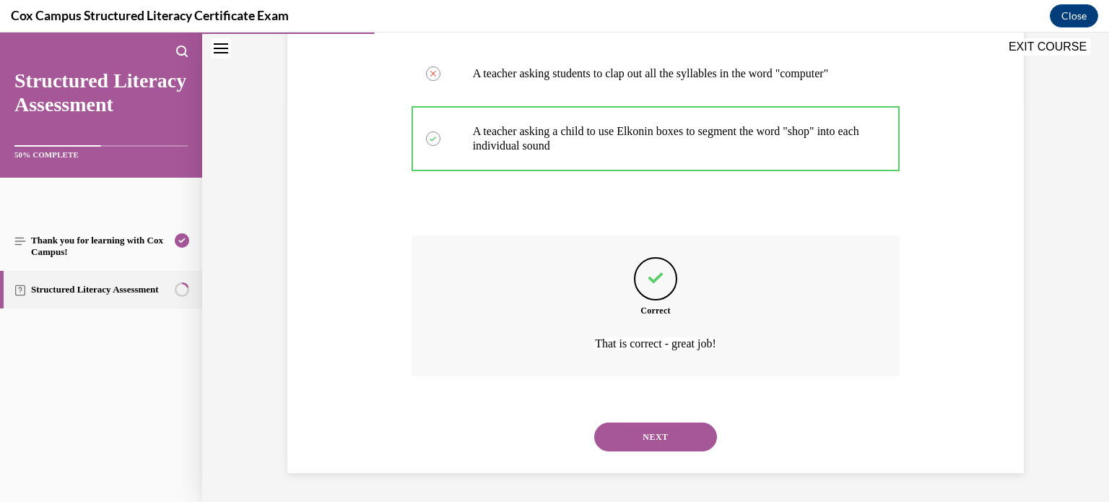
click at [678, 431] on button "NEXT" at bounding box center [655, 436] width 123 height 29
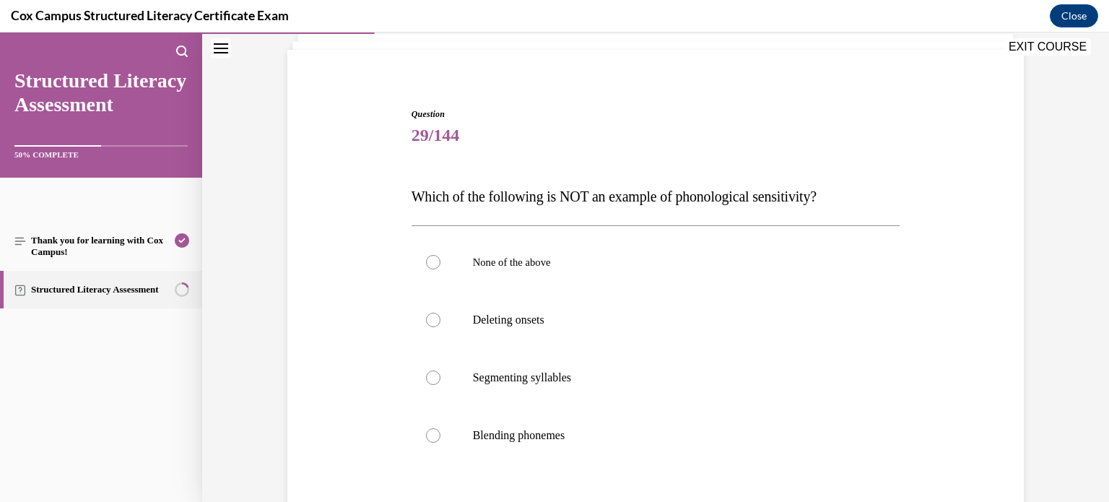
scroll to position [94, 0]
click at [678, 431] on p "Blending phonemes" at bounding box center [668, 434] width 391 height 14
click at [440, 431] on input "Blending phonemes" at bounding box center [433, 434] width 14 height 14
radio input "true"
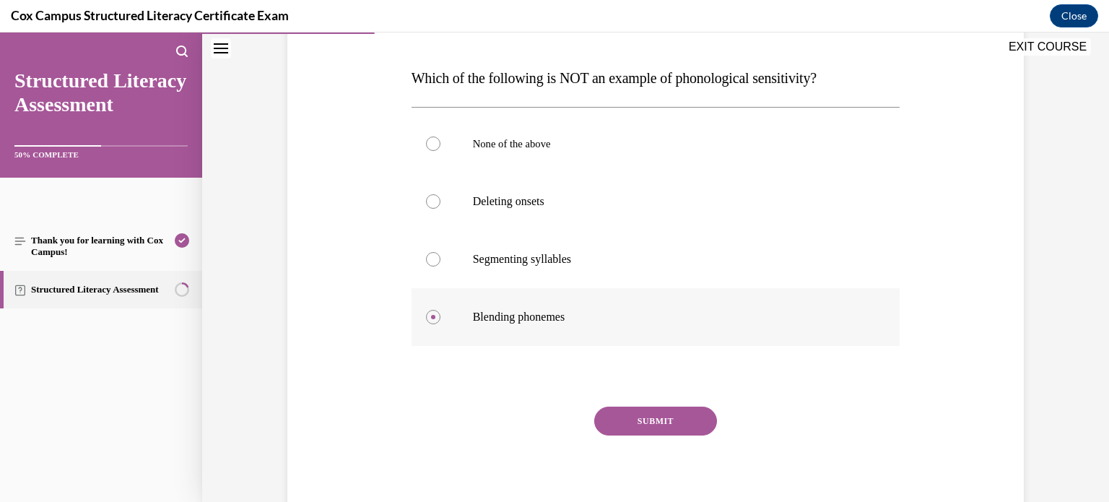
scroll to position [217, 0]
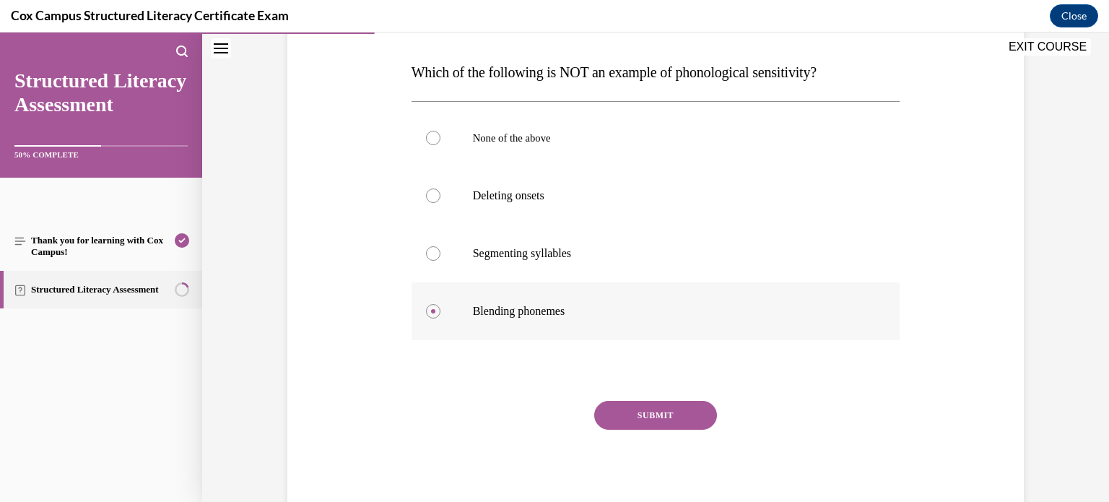
click at [689, 411] on button "SUBMIT" at bounding box center [655, 415] width 123 height 29
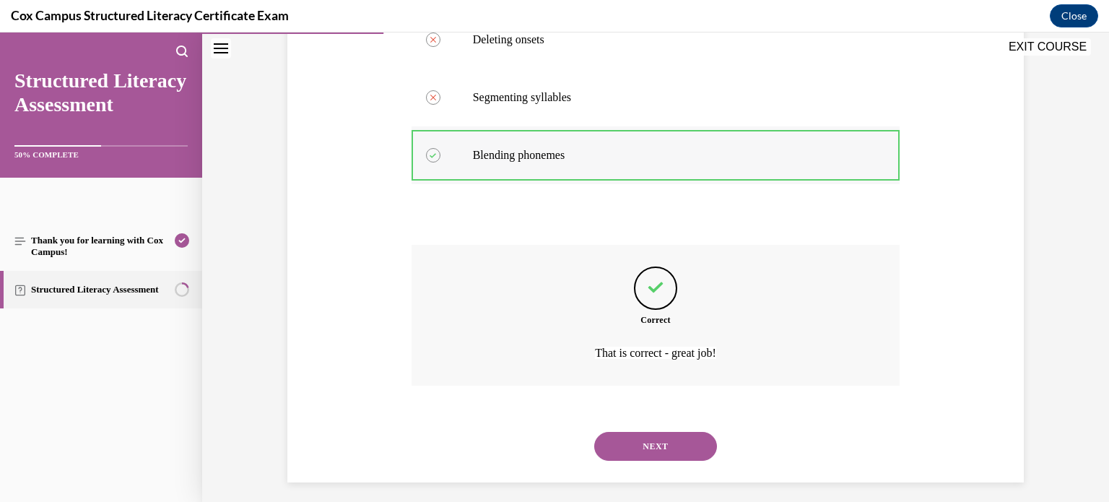
scroll to position [382, 0]
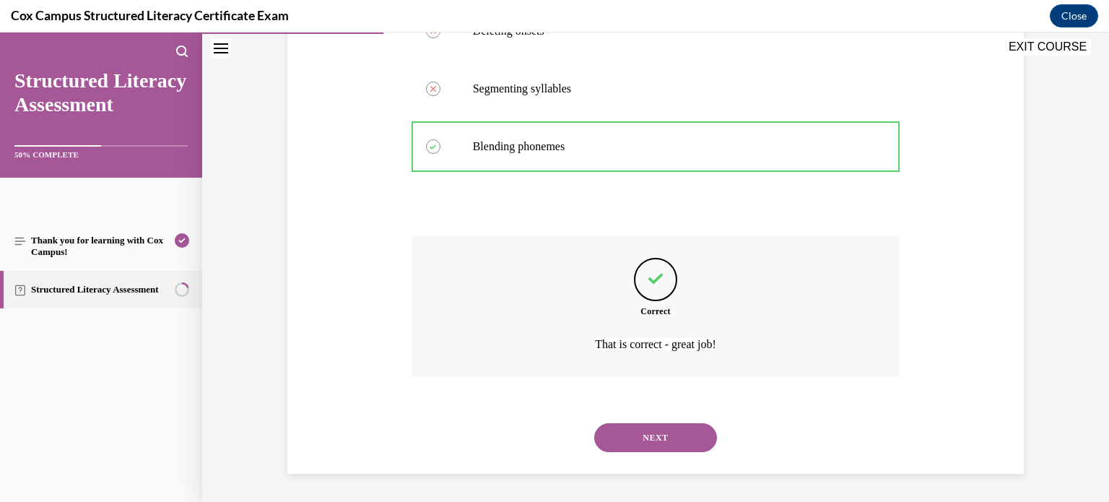
click at [680, 438] on button "NEXT" at bounding box center [655, 437] width 123 height 29
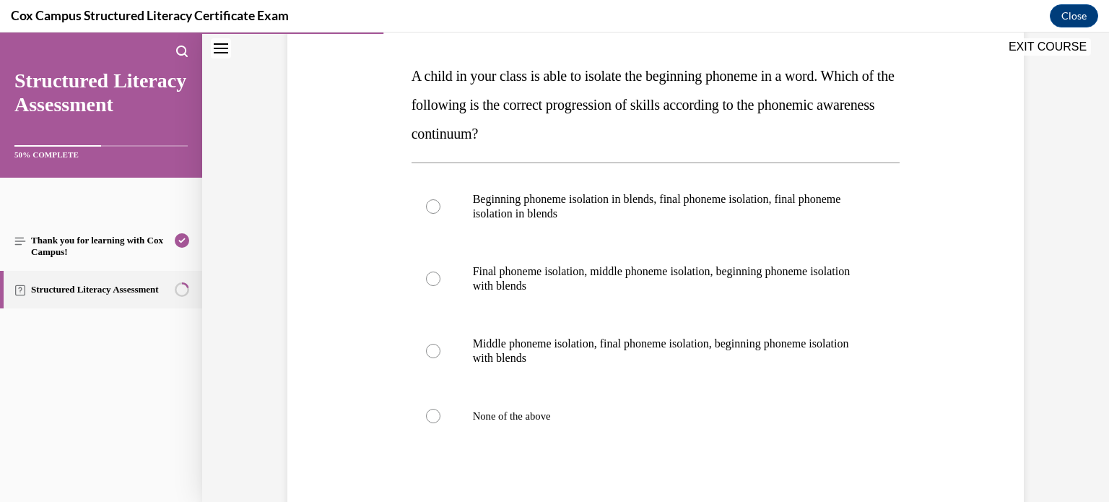
scroll to position [217, 0]
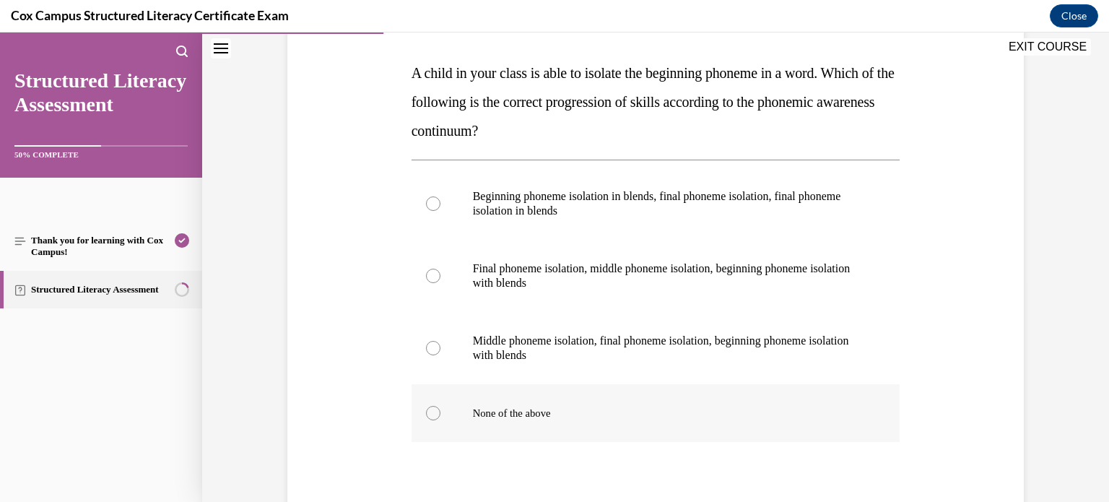
click at [639, 430] on label "None of the above" at bounding box center [655, 413] width 489 height 58
click at [440, 420] on input "None of the above" at bounding box center [433, 413] width 14 height 14
radio input "true"
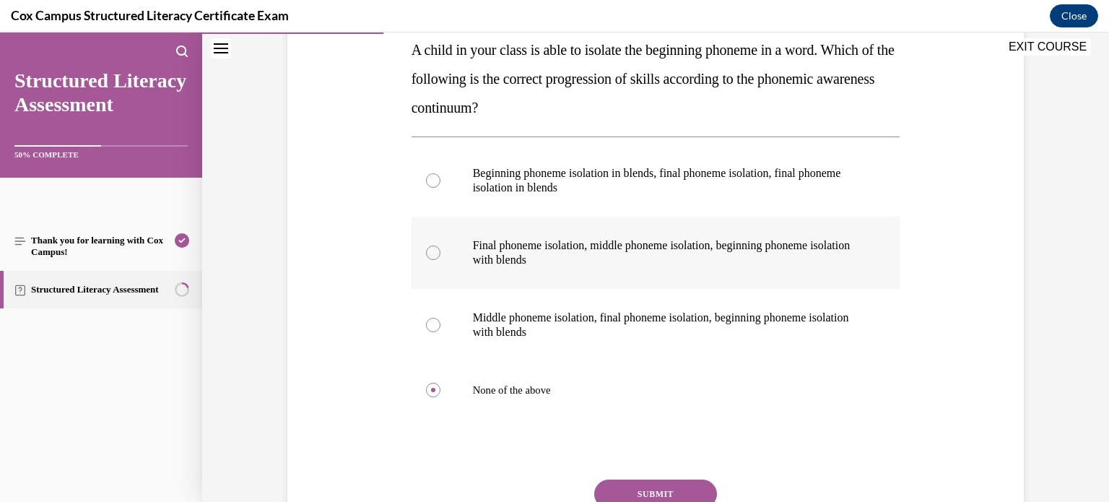
scroll to position [230, 0]
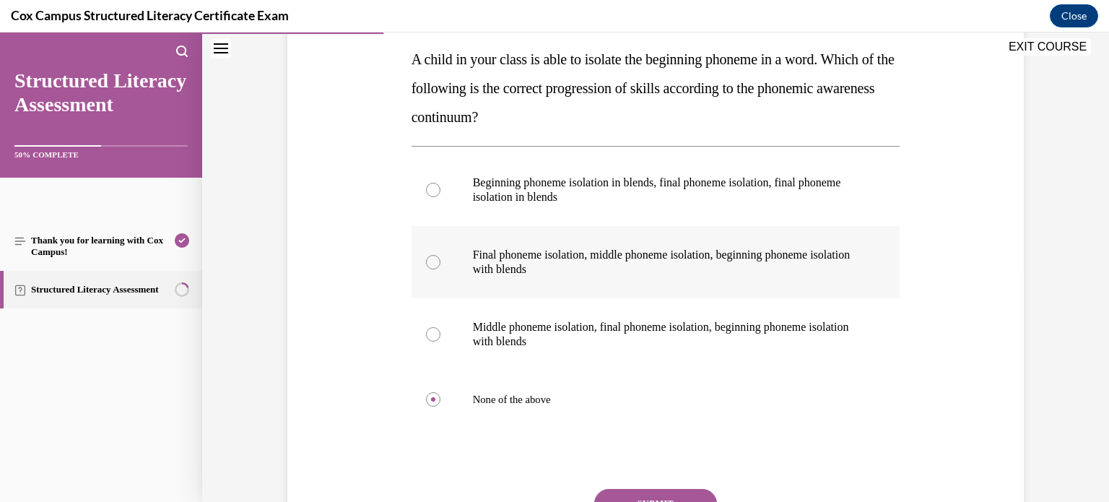
click at [708, 260] on p "Final phoneme isolation, middle phoneme isolation, beginning phoneme isolation …" at bounding box center [668, 262] width 391 height 29
click at [440, 260] on input "Final phoneme isolation, middle phoneme isolation, beginning phoneme isolation …" at bounding box center [433, 262] width 14 height 14
radio input "true"
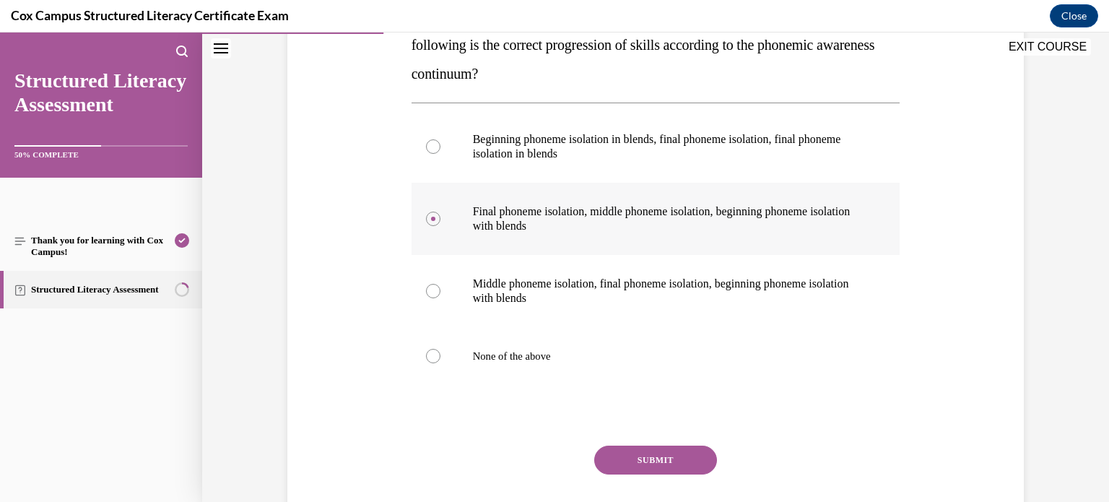
scroll to position [274, 0]
click at [676, 455] on button "SUBMIT" at bounding box center [655, 459] width 123 height 29
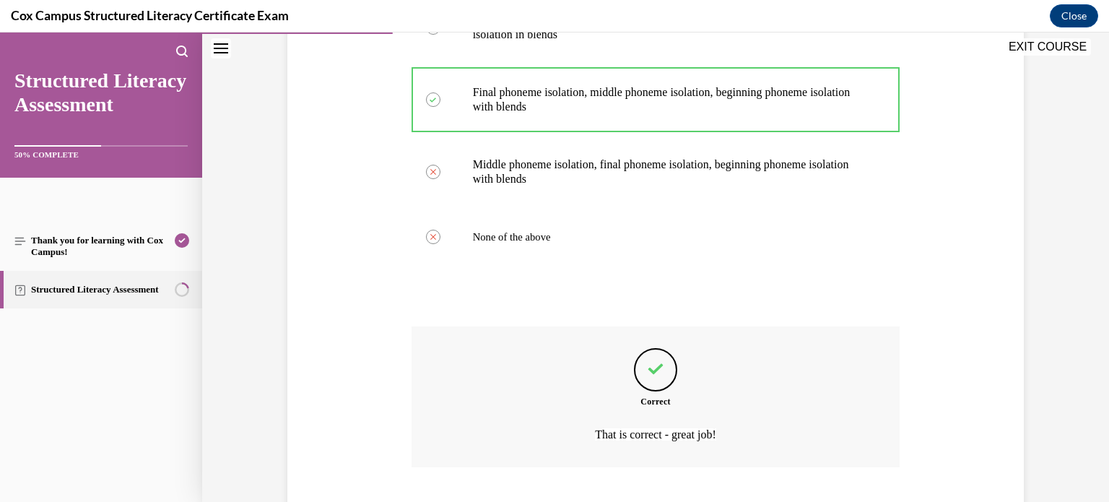
scroll to position [483, 0]
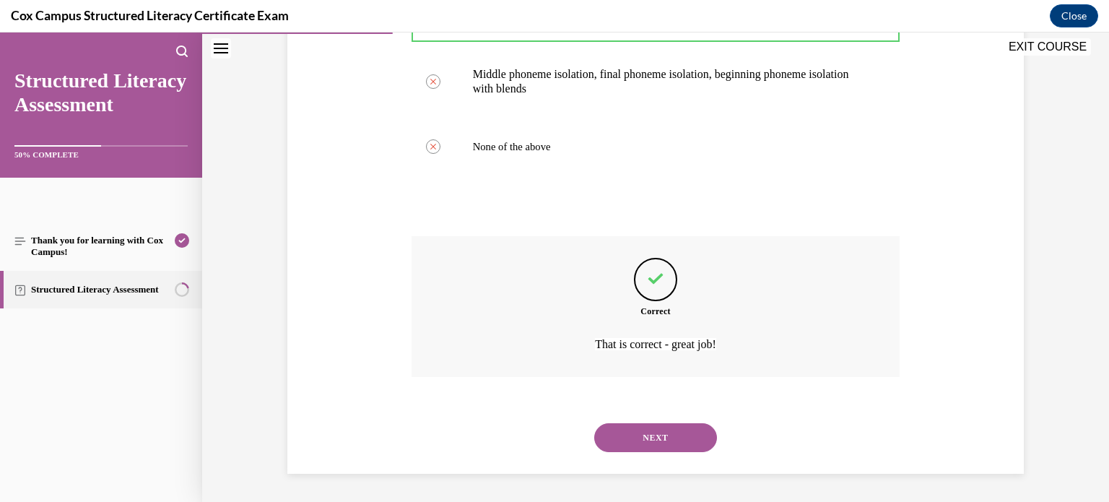
click at [689, 434] on button "NEXT" at bounding box center [655, 437] width 123 height 29
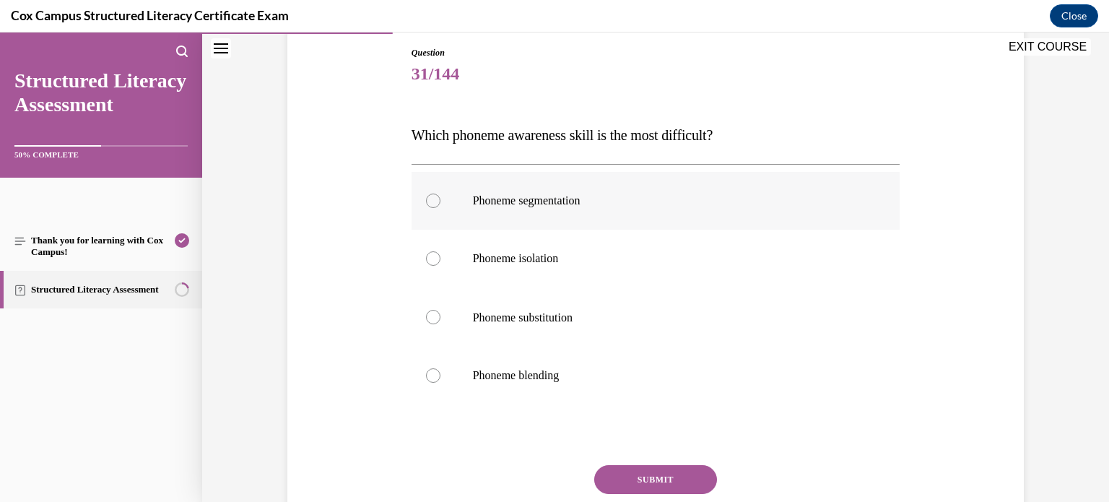
scroll to position [157, 0]
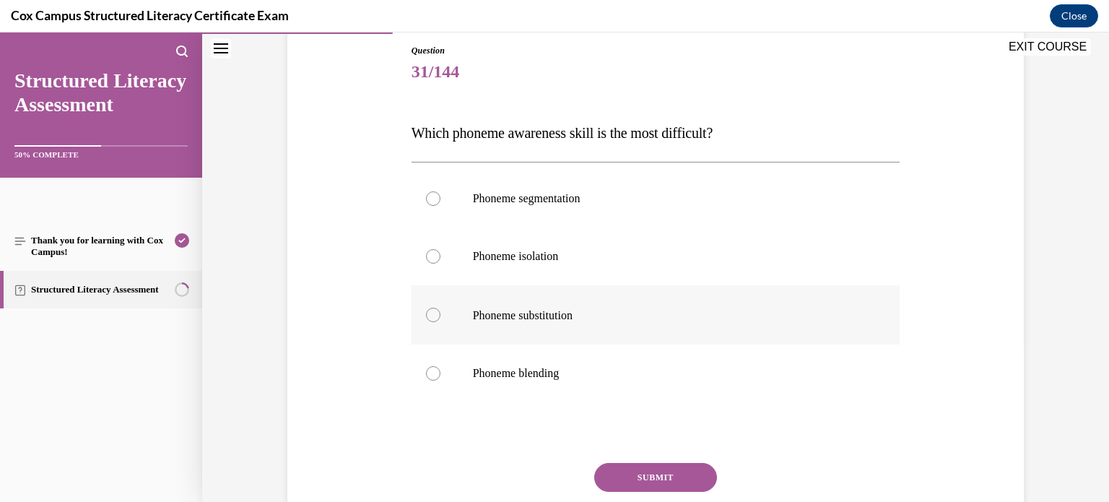
click at [691, 300] on label "Phoneme substitution" at bounding box center [655, 314] width 489 height 59
click at [440, 307] on input "Phoneme substitution" at bounding box center [433, 314] width 14 height 14
radio input "true"
click at [650, 475] on button "SUBMIT" at bounding box center [655, 477] width 123 height 29
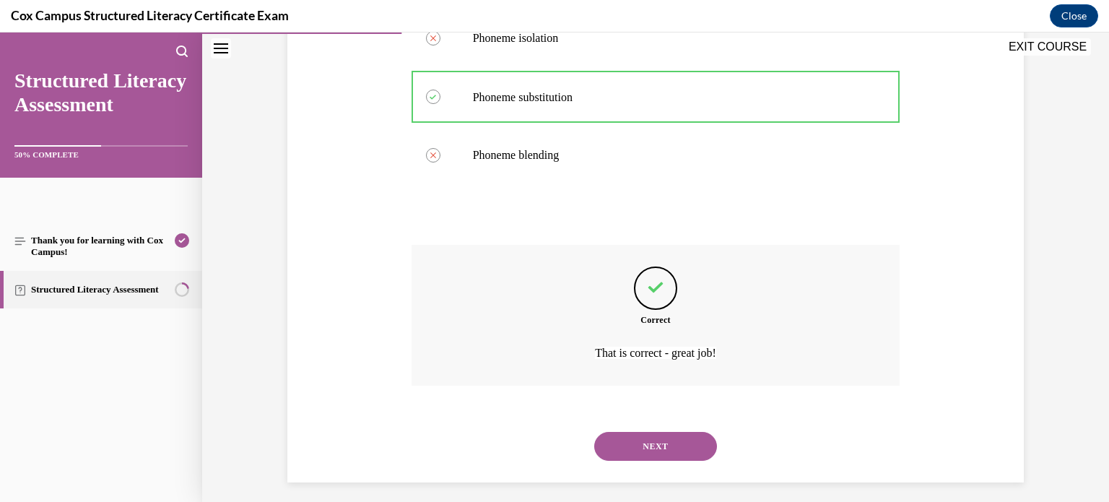
scroll to position [383, 0]
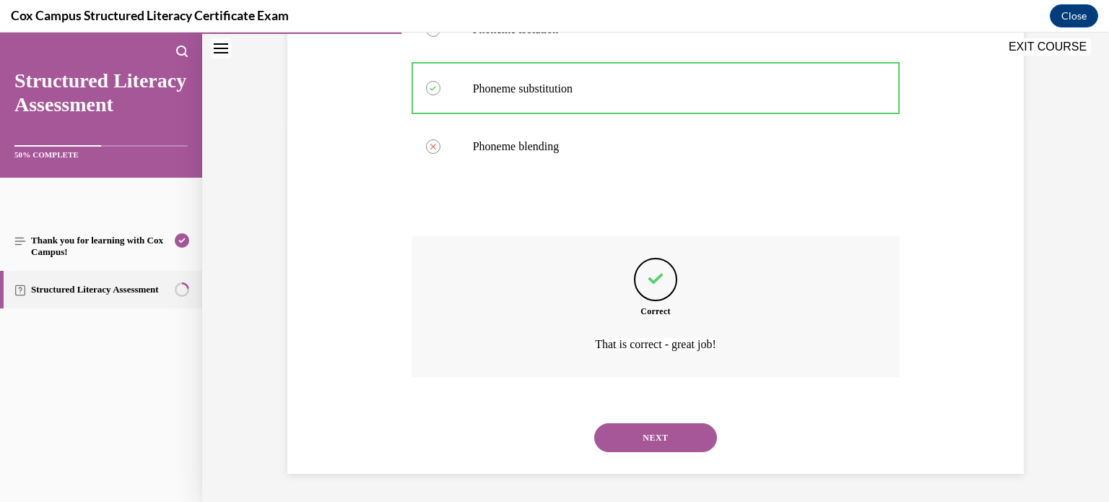
click at [673, 439] on button "NEXT" at bounding box center [655, 437] width 123 height 29
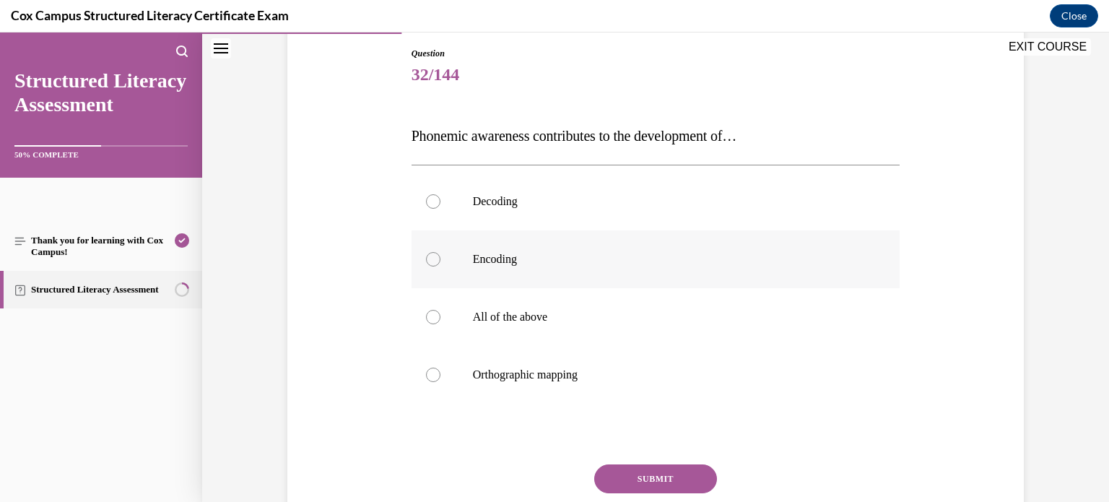
scroll to position [156, 0]
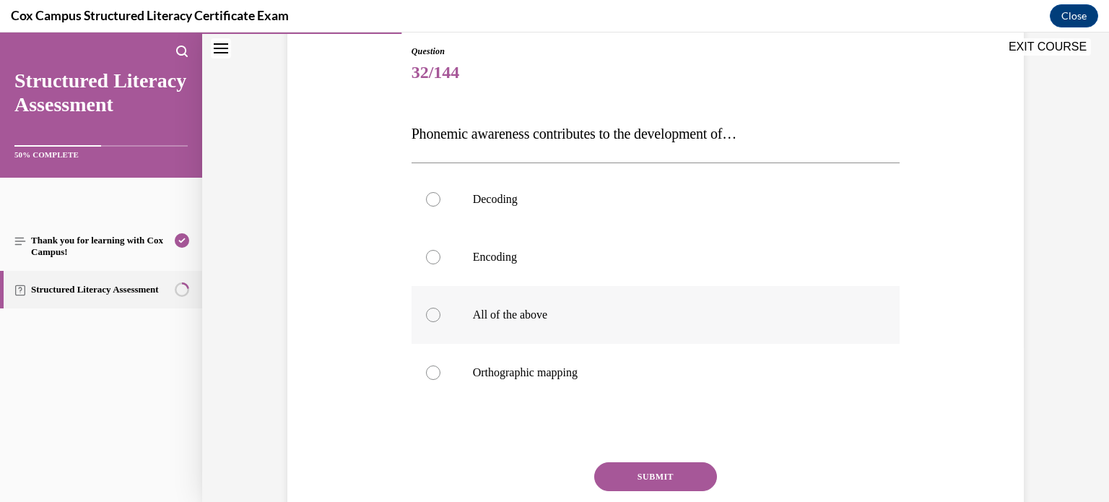
click at [729, 298] on label "All of the above" at bounding box center [655, 315] width 489 height 58
click at [440, 307] on input "All of the above" at bounding box center [433, 314] width 14 height 14
radio input "true"
click at [680, 463] on button "SUBMIT" at bounding box center [655, 476] width 123 height 29
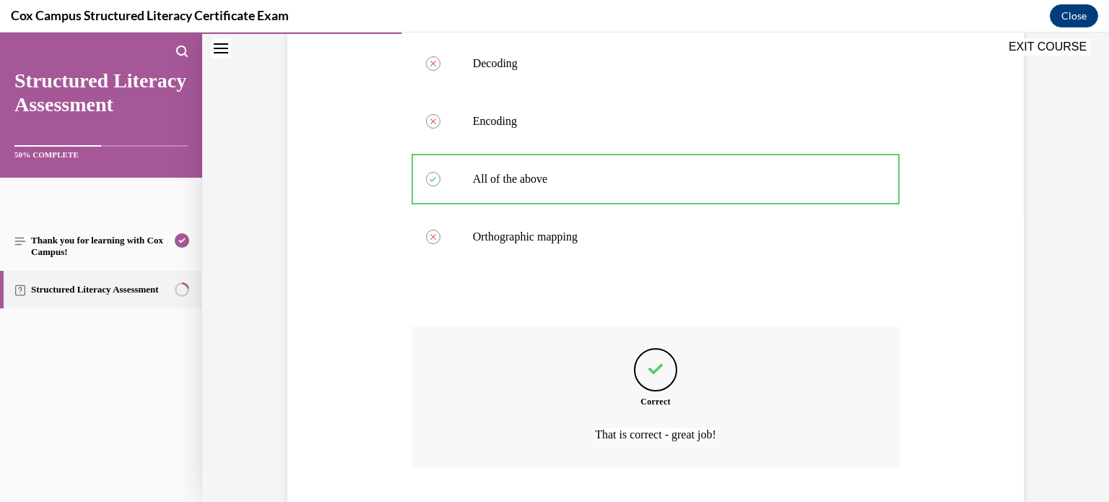
scroll to position [382, 0]
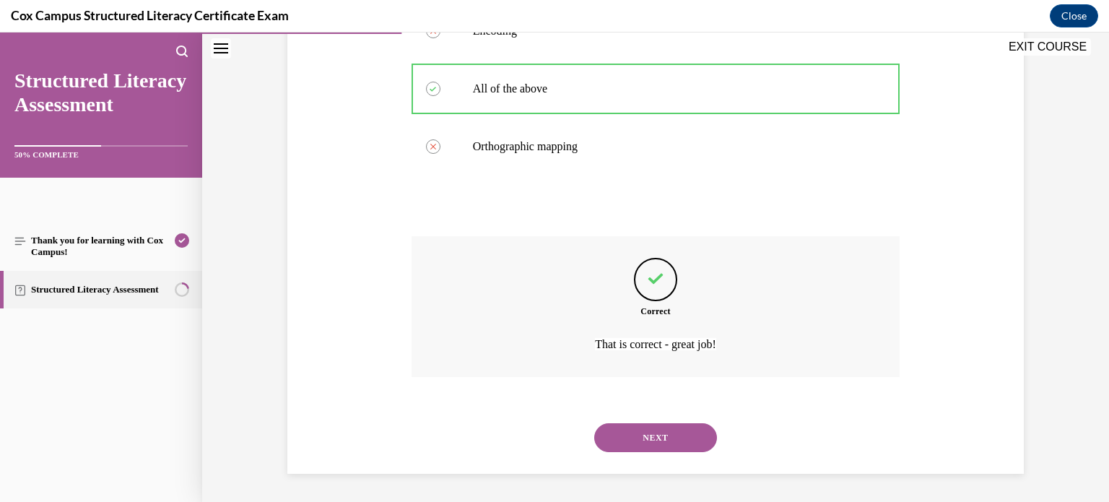
click at [685, 445] on button "NEXT" at bounding box center [655, 437] width 123 height 29
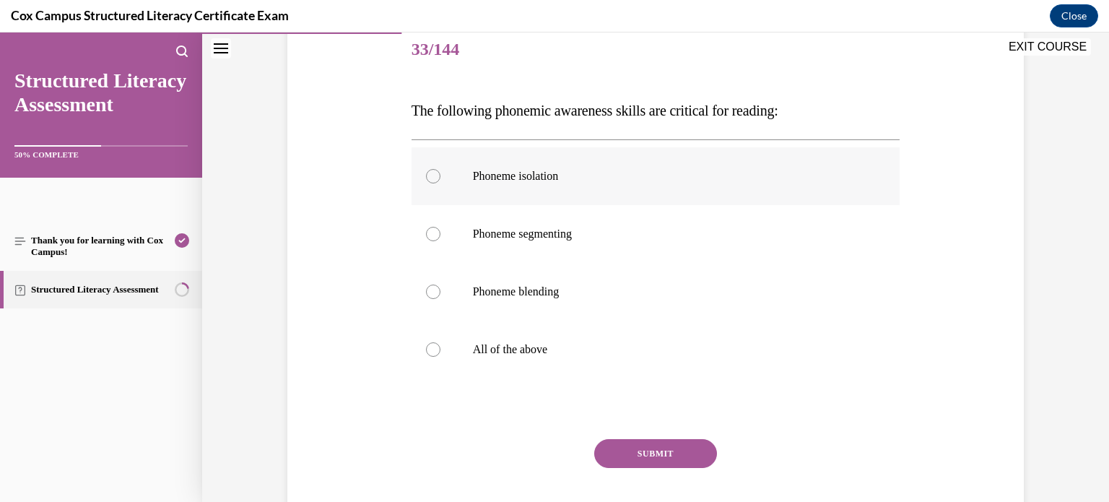
scroll to position [181, 0]
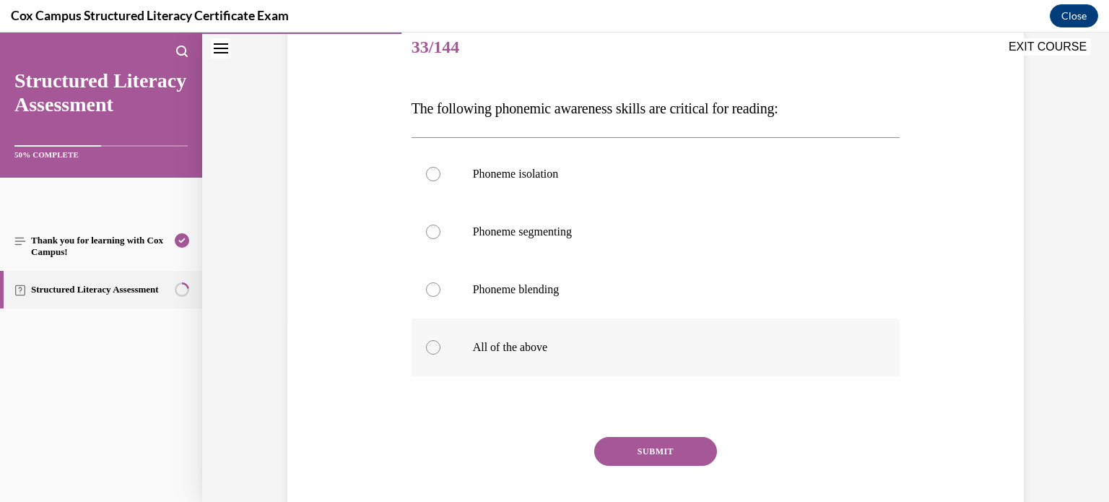
click at [669, 338] on label "All of the above" at bounding box center [655, 347] width 489 height 58
click at [440, 340] on input "All of the above" at bounding box center [433, 347] width 14 height 14
radio input "true"
click at [644, 450] on button "SUBMIT" at bounding box center [655, 451] width 123 height 29
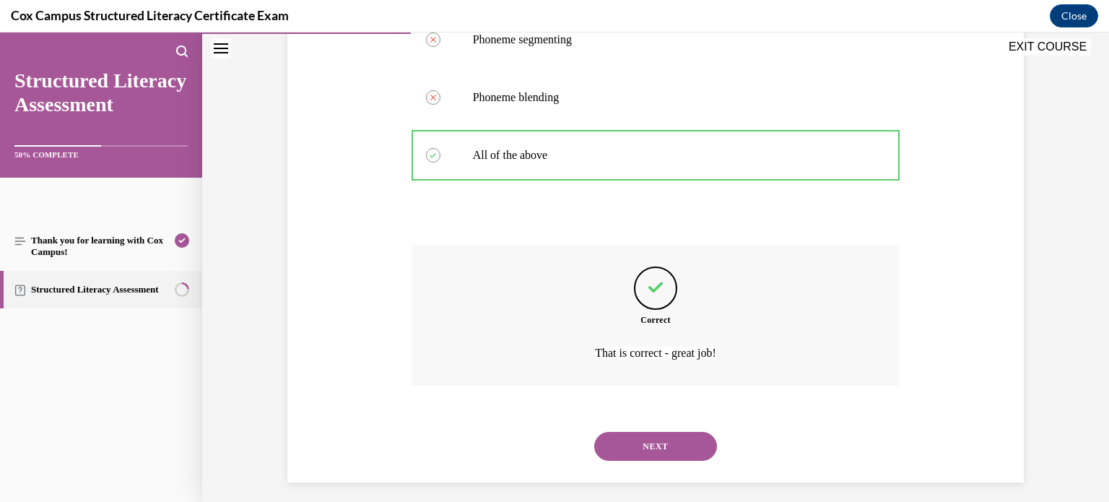
scroll to position [382, 0]
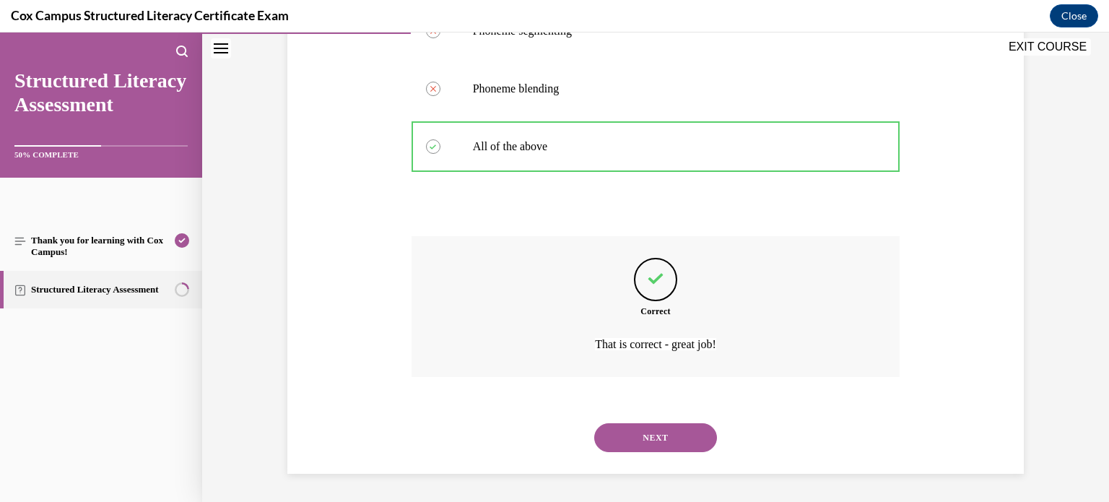
click at [674, 433] on button "NEXT" at bounding box center [655, 437] width 123 height 29
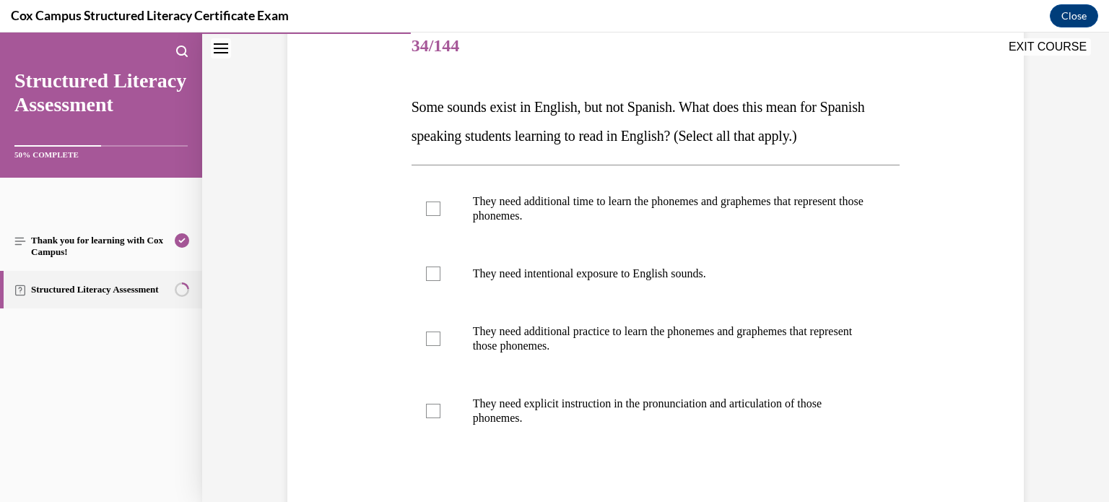
scroll to position [185, 0]
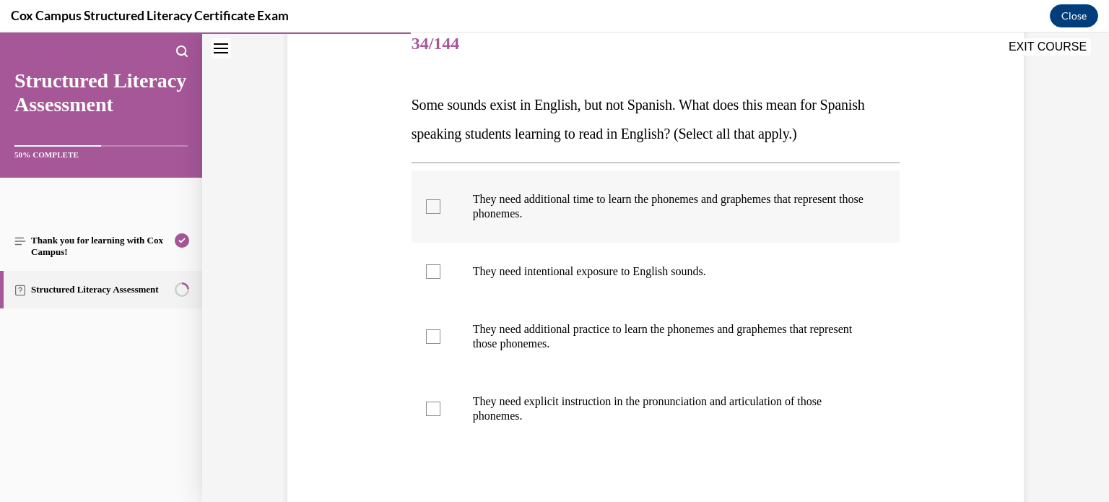
click at [685, 216] on p "They need additional time to learn the phonemes and graphemes that represent th…" at bounding box center [668, 206] width 391 height 29
click at [440, 214] on input "They need additional time to learn the phonemes and graphemes that represent th…" at bounding box center [433, 206] width 14 height 14
checkbox input "true"
click at [665, 271] on p "They need intentional exposure to English sounds." at bounding box center [668, 271] width 391 height 14
click at [440, 271] on input "They need intentional exposure to English sounds." at bounding box center [433, 271] width 14 height 14
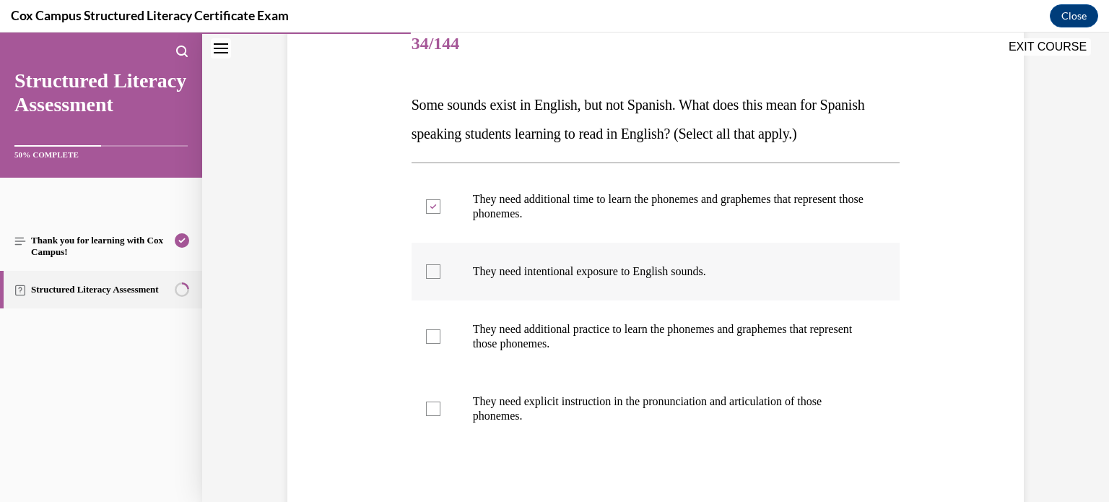
checkbox input "true"
click at [648, 331] on p "They need additional practice to learn the phonemes and graphemes that represen…" at bounding box center [668, 336] width 391 height 29
click at [440, 331] on input "They need additional practice to learn the phonemes and graphemes that represen…" at bounding box center [433, 336] width 14 height 14
checkbox input "true"
click at [631, 395] on p "They need explicit instruction in the pronunciation and articulation of those p…" at bounding box center [668, 408] width 391 height 29
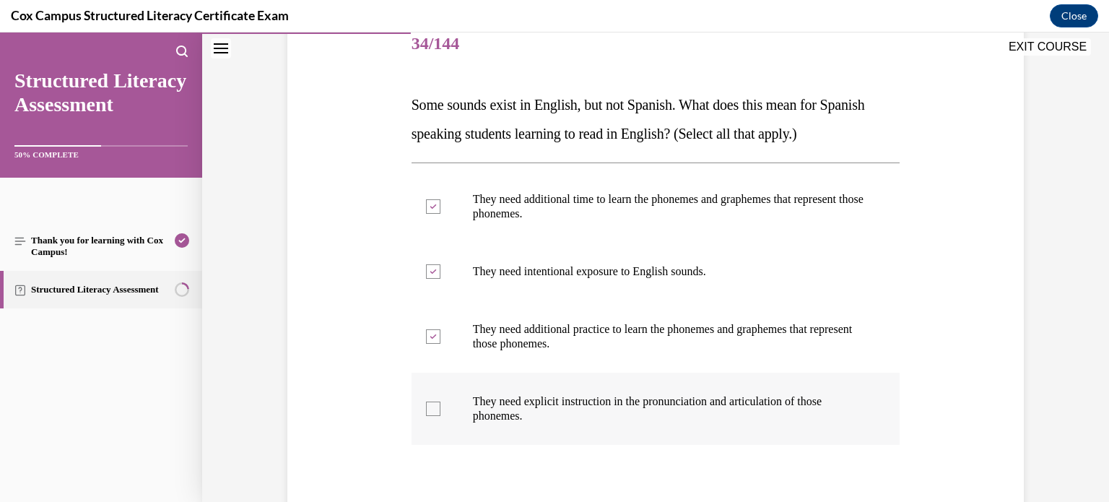
click at [440, 401] on input "They need explicit instruction in the pronunciation and articulation of those p…" at bounding box center [433, 408] width 14 height 14
checkbox input "true"
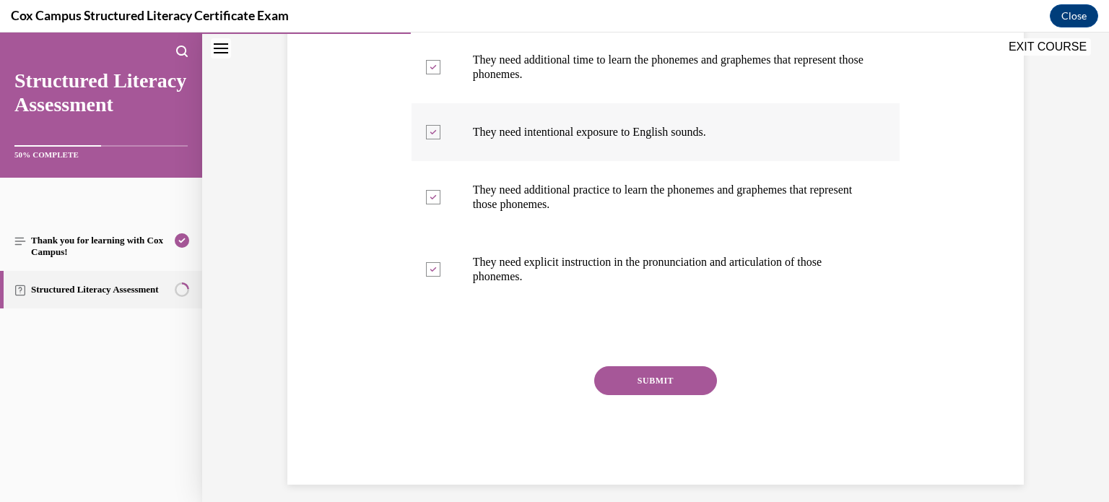
scroll to position [335, 0]
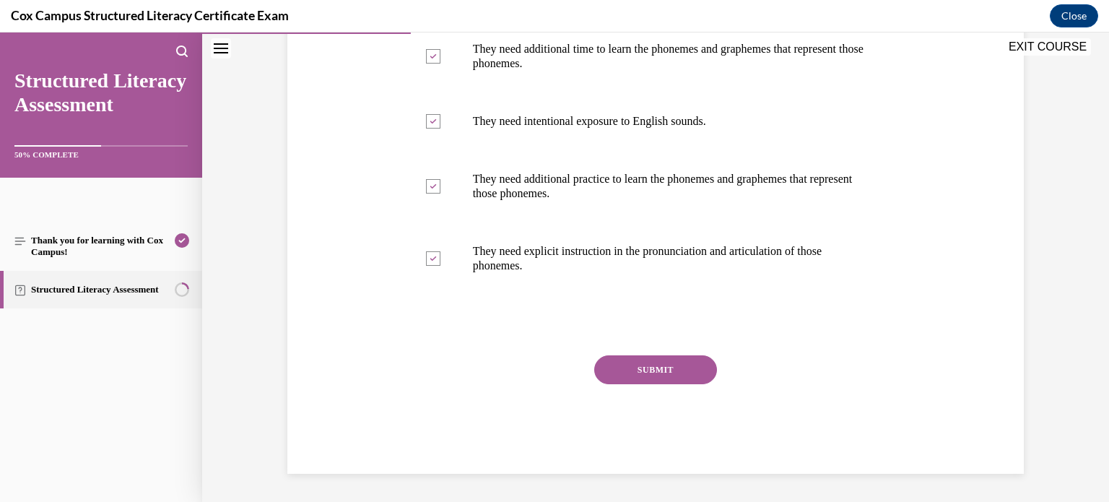
click at [682, 365] on button "SUBMIT" at bounding box center [655, 369] width 123 height 29
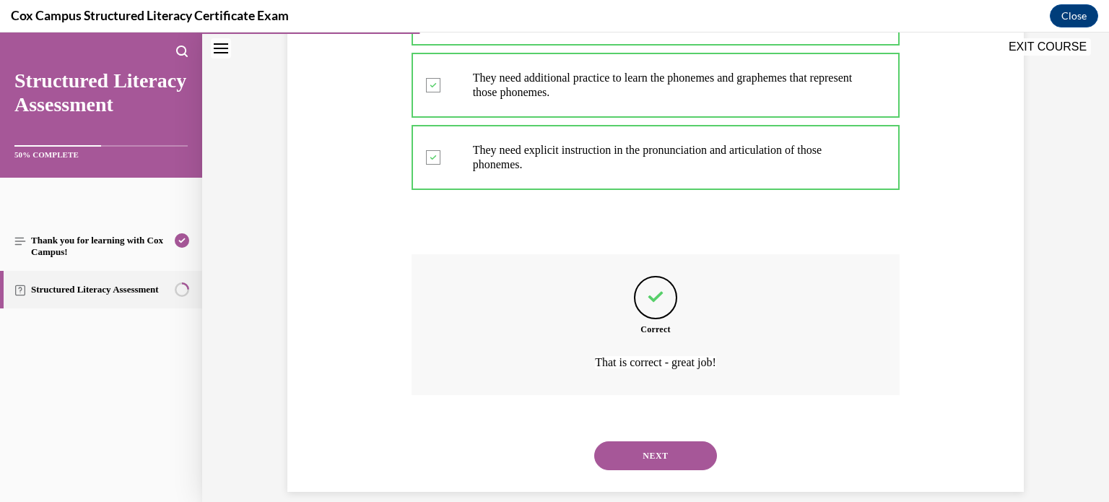
scroll to position [454, 0]
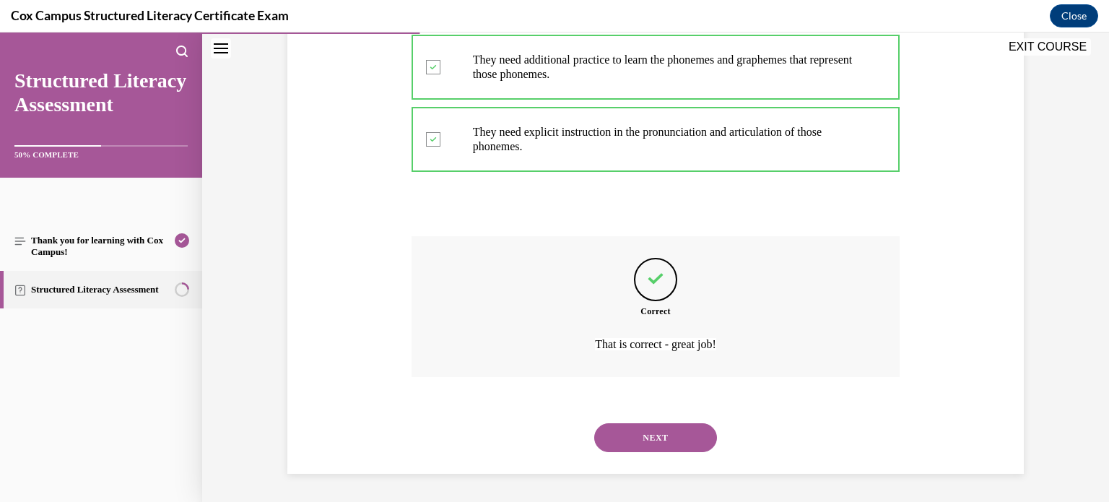
click at [673, 439] on button "NEXT" at bounding box center [655, 437] width 123 height 29
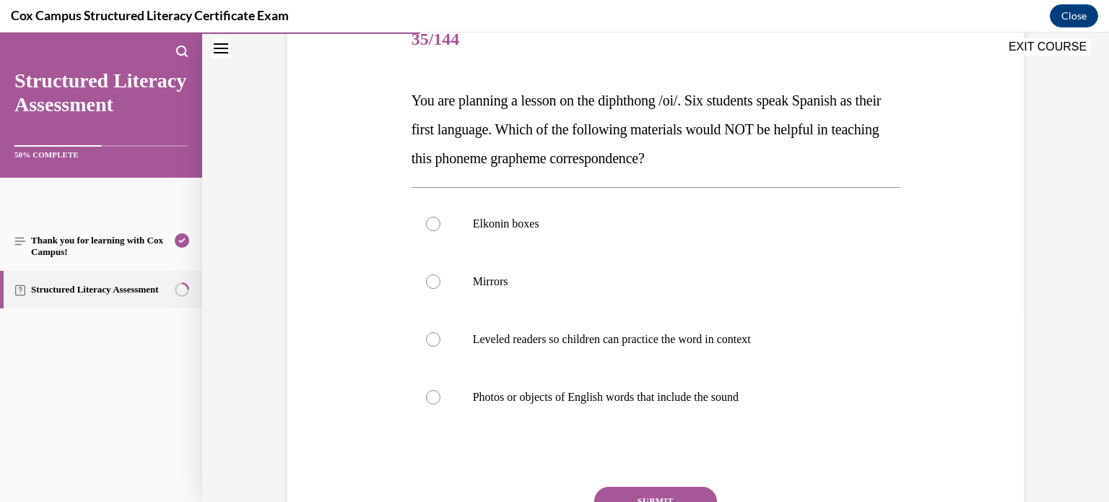
scroll to position [191, 0]
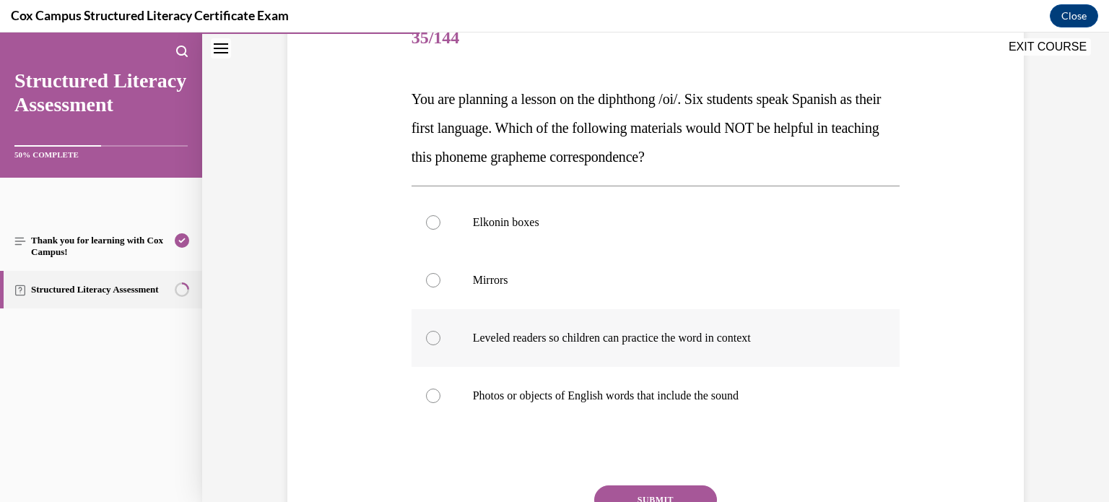
click at [731, 331] on p "Leveled readers so children can practice the word in context" at bounding box center [668, 338] width 391 height 14
click at [440, 331] on input "Leveled readers so children can practice the word in context" at bounding box center [433, 338] width 14 height 14
radio input "true"
click at [646, 495] on button "SUBMIT" at bounding box center [655, 499] width 123 height 29
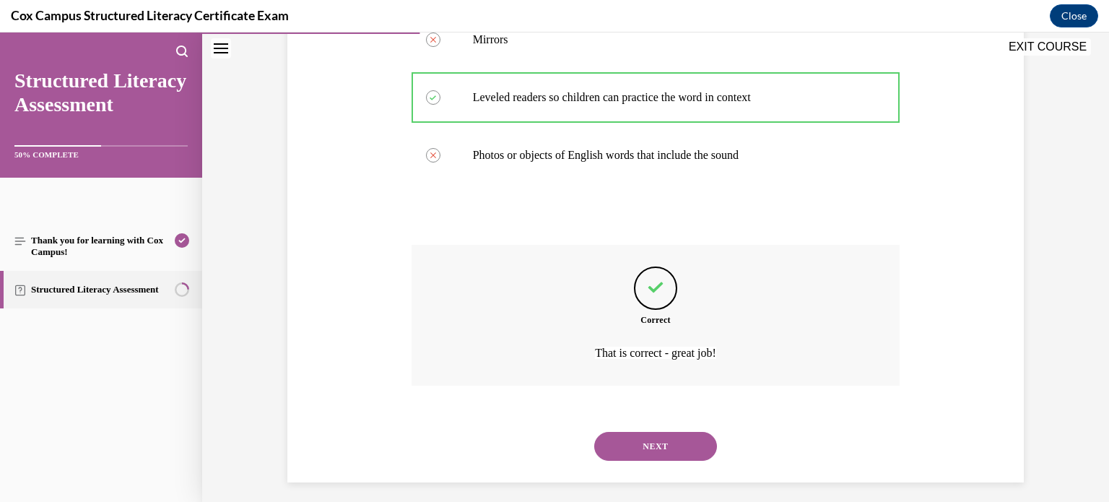
scroll to position [440, 0]
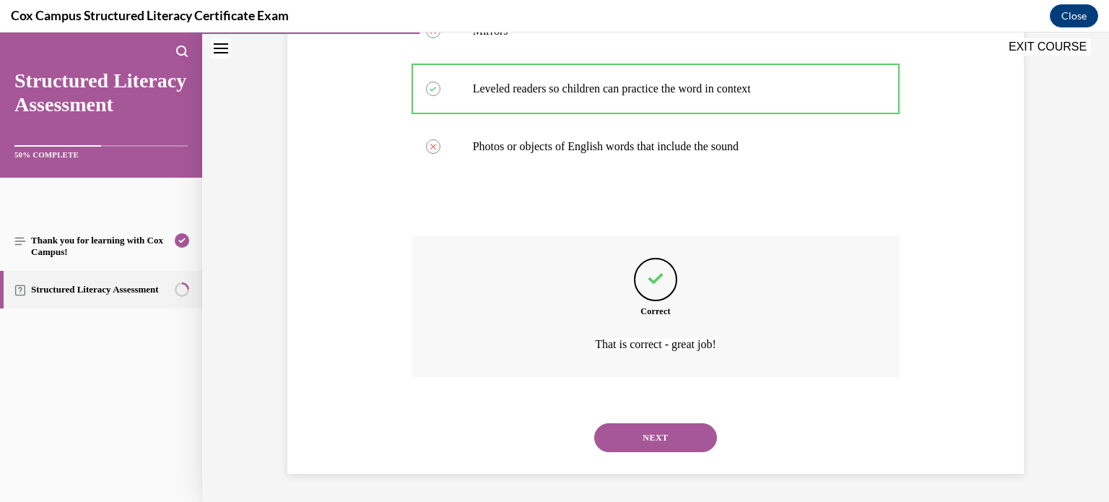
click at [665, 443] on button "NEXT" at bounding box center [655, 437] width 123 height 29
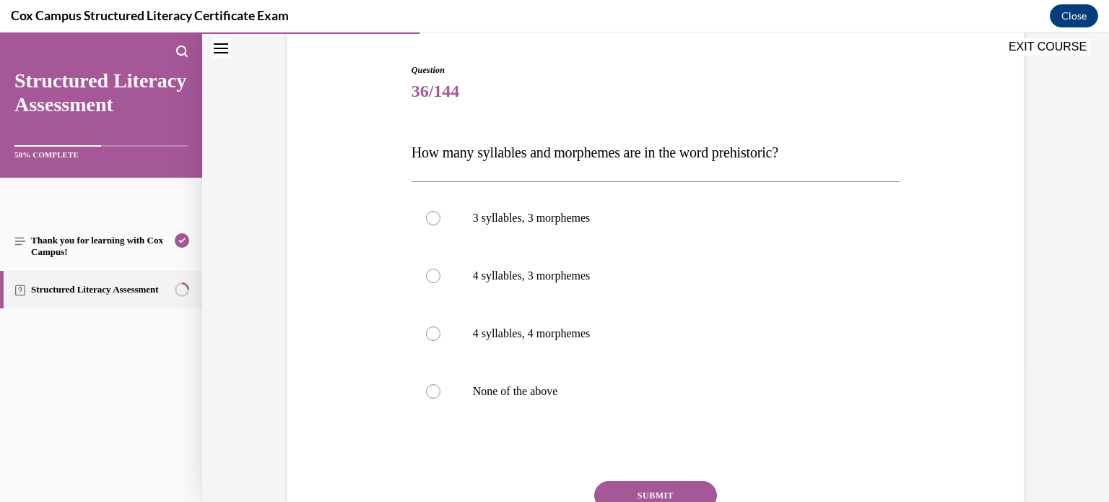
scroll to position [144, 0]
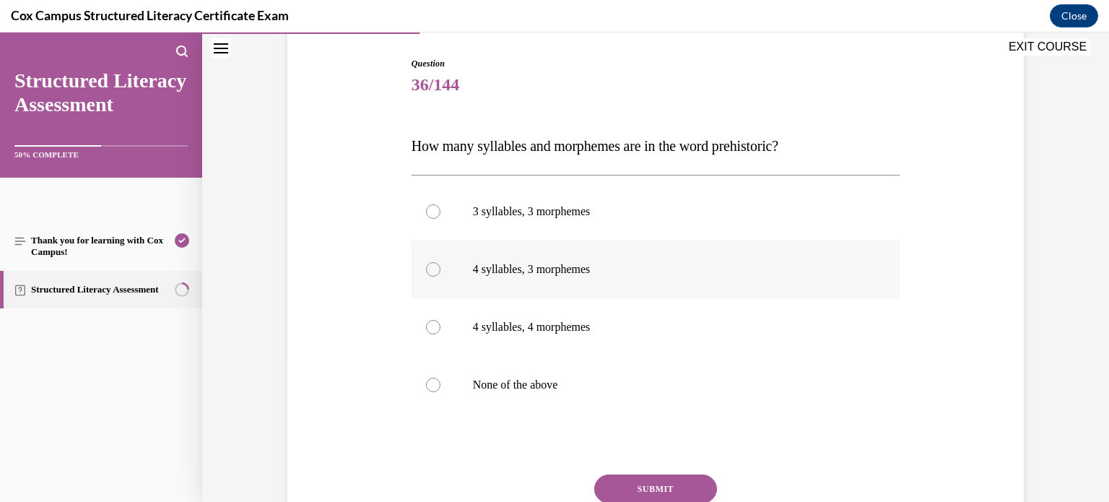
click at [728, 284] on label "4 syllables, 3 morphemes" at bounding box center [655, 269] width 489 height 58
click at [440, 276] on input "4 syllables, 3 morphemes" at bounding box center [433, 269] width 14 height 14
radio input "true"
click at [670, 491] on button "SUBMIT" at bounding box center [655, 488] width 123 height 29
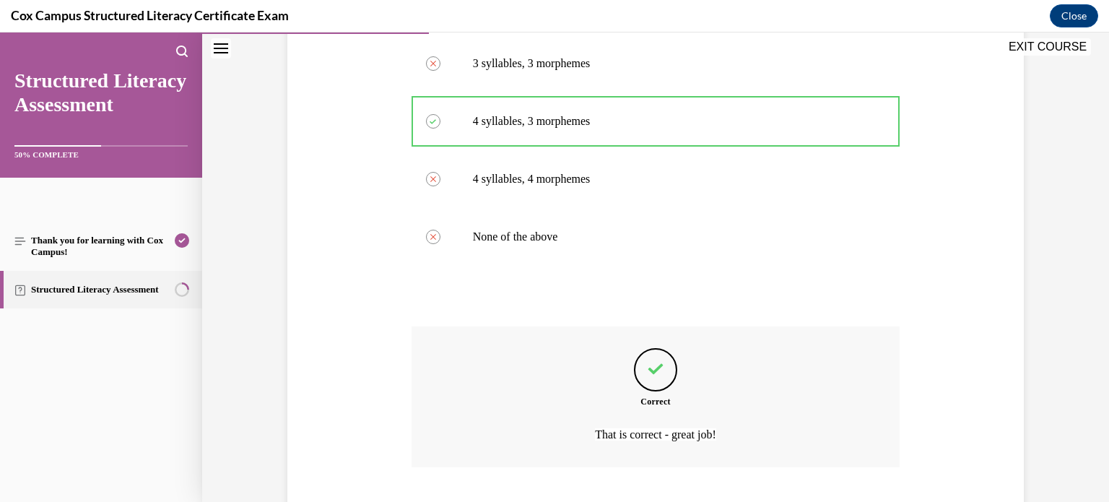
scroll to position [382, 0]
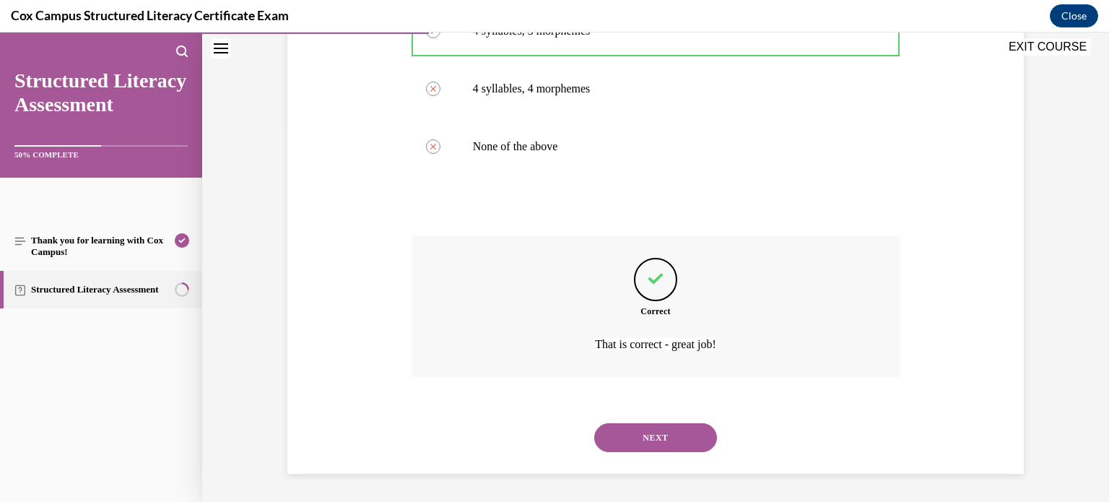
click at [672, 445] on button "NEXT" at bounding box center [655, 437] width 123 height 29
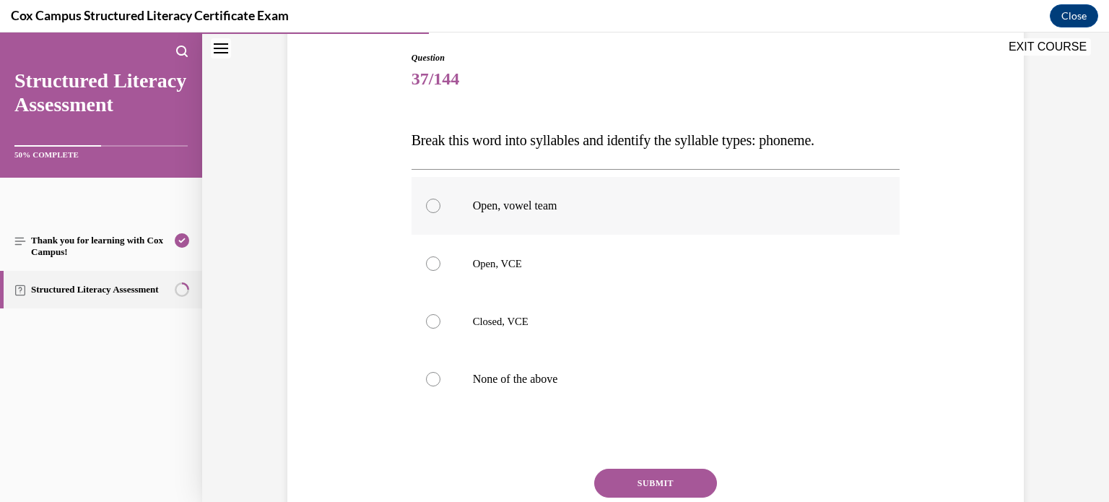
scroll to position [153, 0]
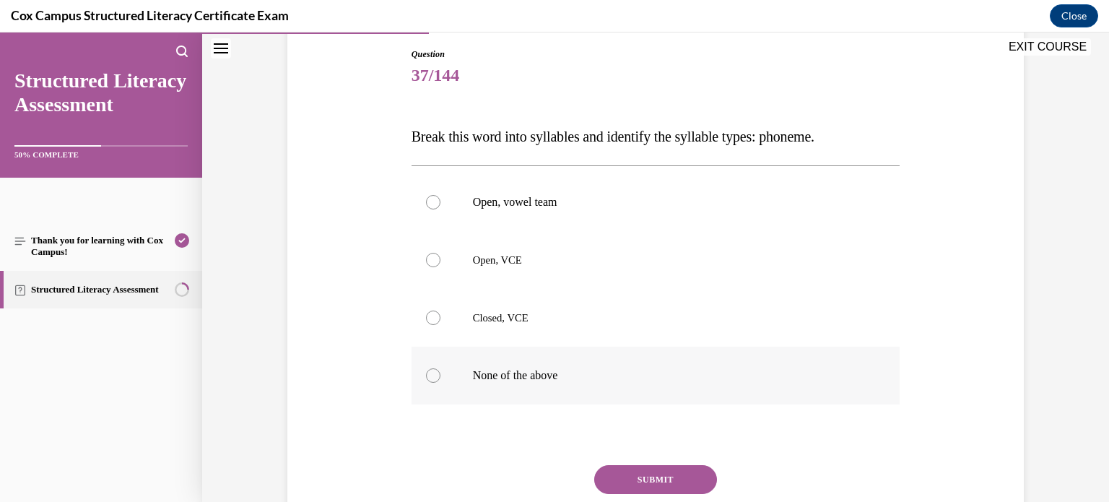
click at [677, 356] on label "None of the above" at bounding box center [655, 375] width 489 height 58
click at [440, 368] on input "None of the above" at bounding box center [433, 375] width 14 height 14
radio input "true"
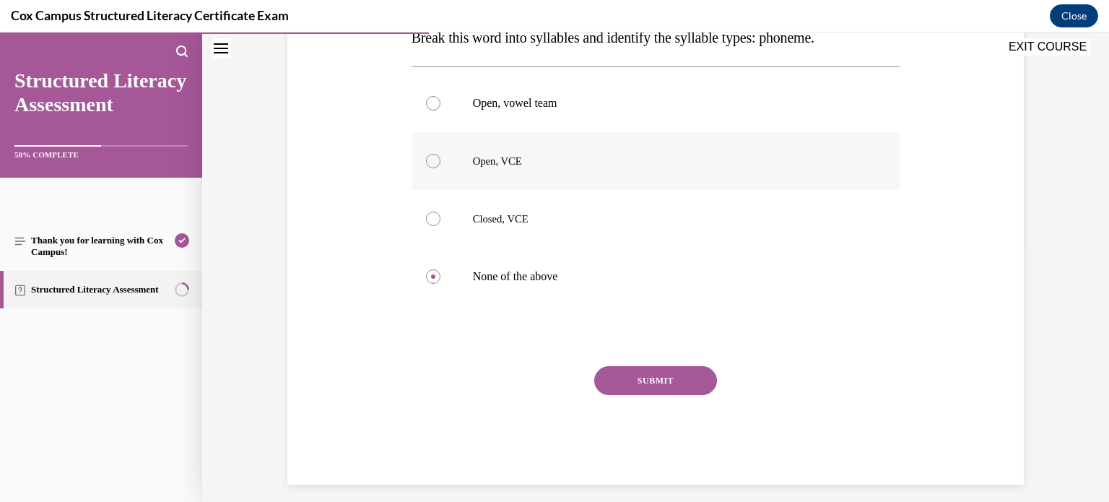
scroll to position [253, 0]
click at [684, 149] on label "Open, VCE" at bounding box center [655, 160] width 489 height 58
click at [440, 152] on input "Open, VCE" at bounding box center [433, 159] width 14 height 14
radio input "true"
click at [673, 374] on button "SUBMIT" at bounding box center [655, 378] width 123 height 29
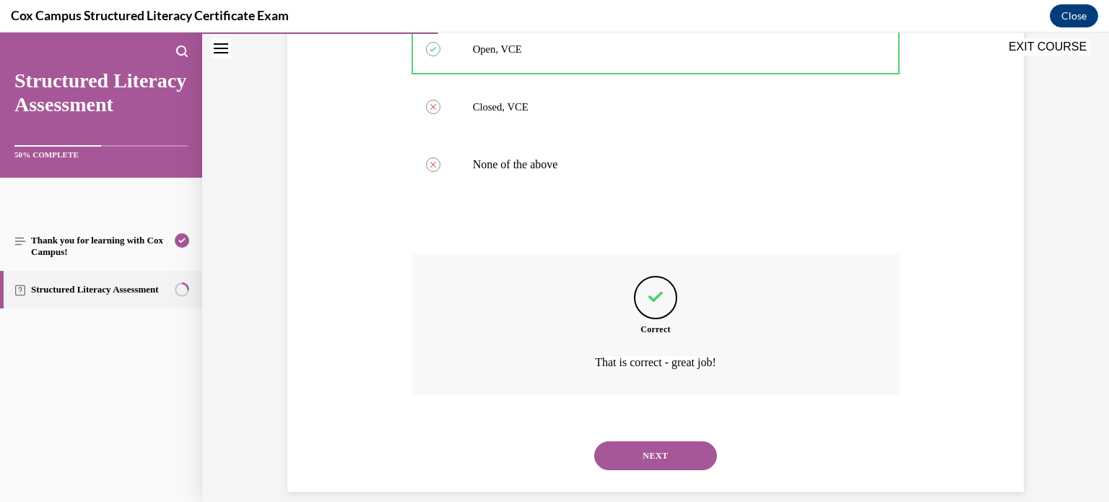
scroll to position [382, 0]
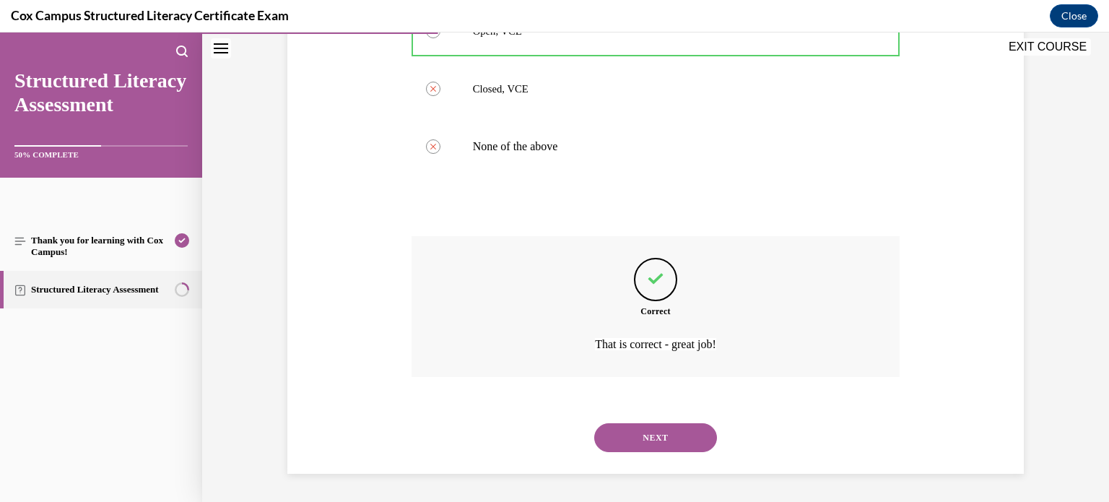
click at [670, 427] on button "NEXT" at bounding box center [655, 437] width 123 height 29
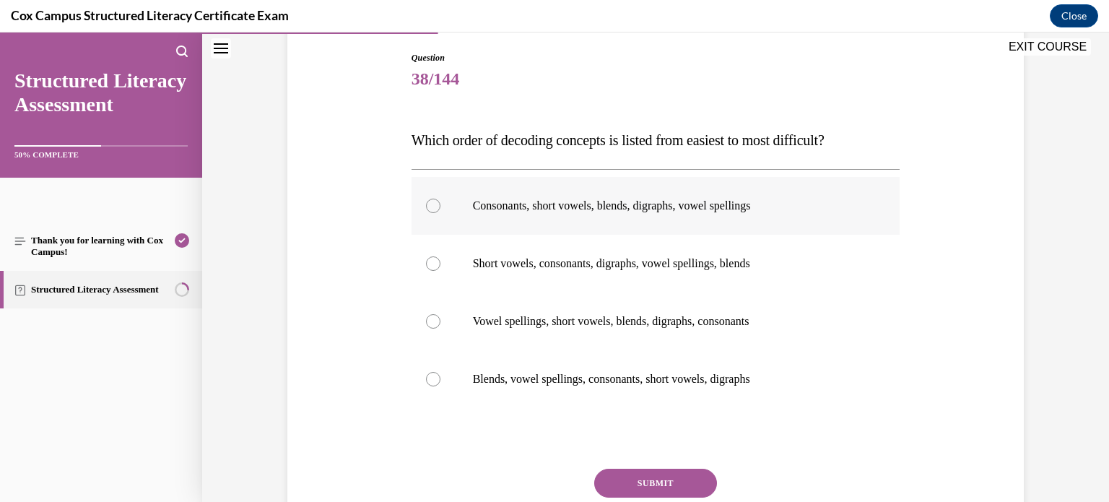
scroll to position [156, 0]
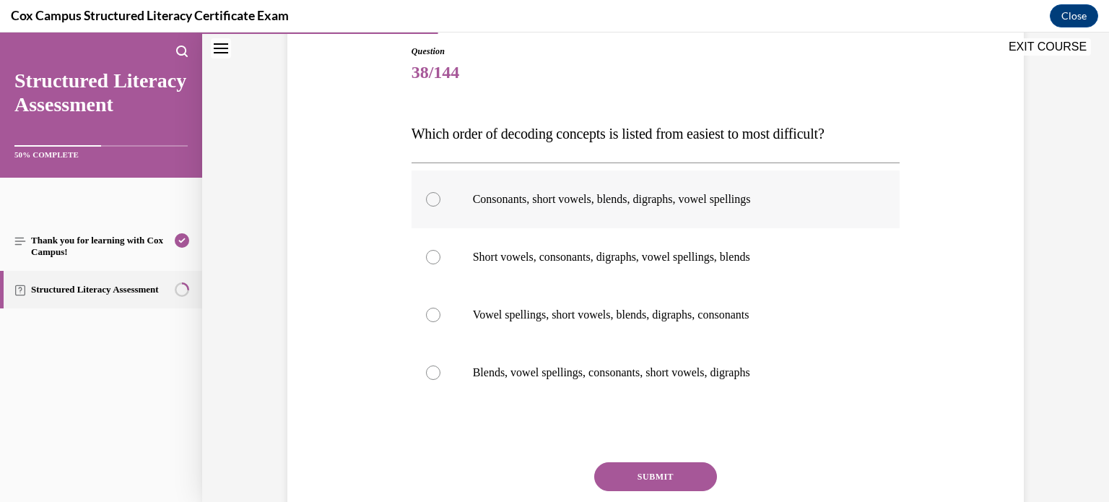
click at [775, 219] on label "Consonants, short vowels, blends, digraphs, vowel spellings" at bounding box center [655, 199] width 489 height 58
click at [440, 206] on input "Consonants, short vowels, blends, digraphs, vowel spellings" at bounding box center [433, 199] width 14 height 14
radio input "true"
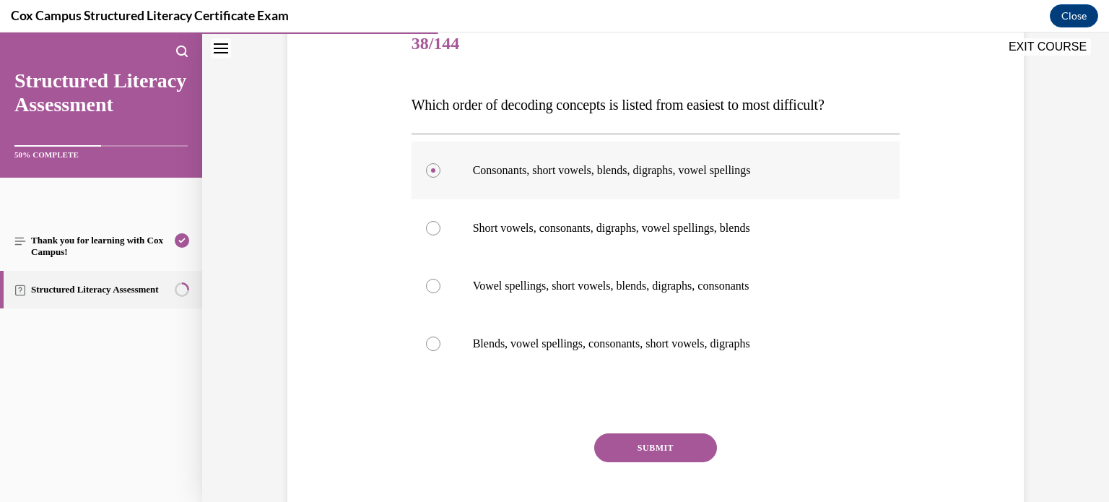
scroll to position [193, 0]
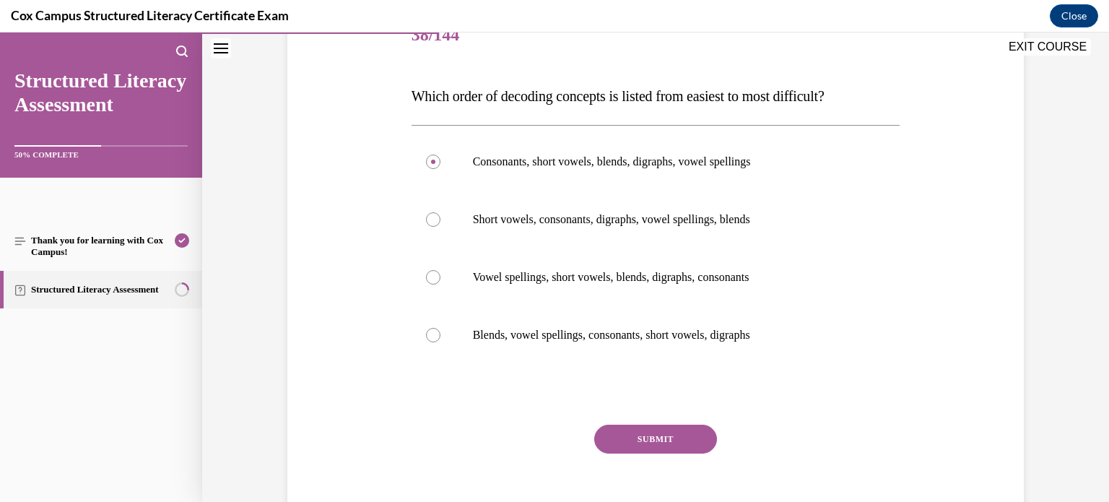
click at [691, 441] on button "SUBMIT" at bounding box center [655, 438] width 123 height 29
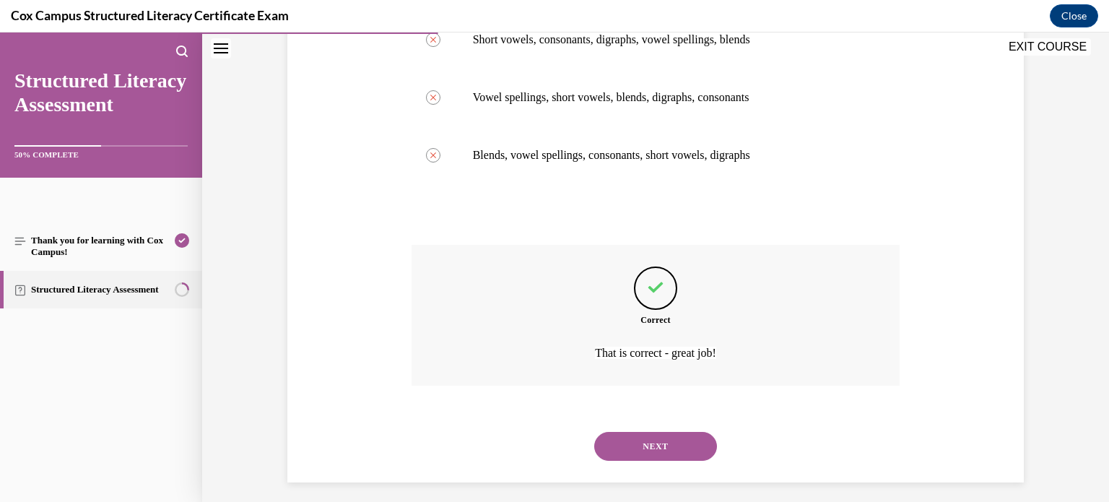
scroll to position [382, 0]
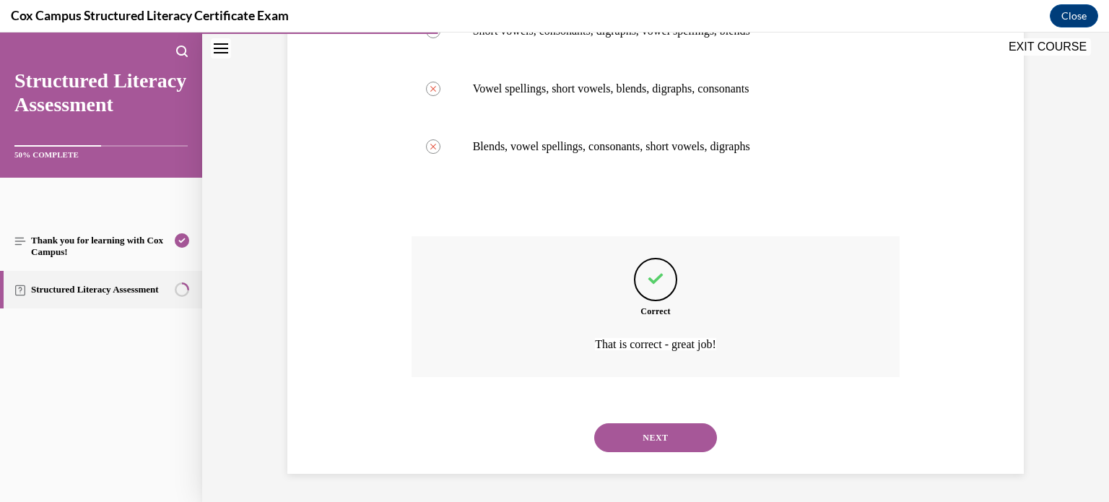
click at [664, 435] on button "NEXT" at bounding box center [655, 437] width 123 height 29
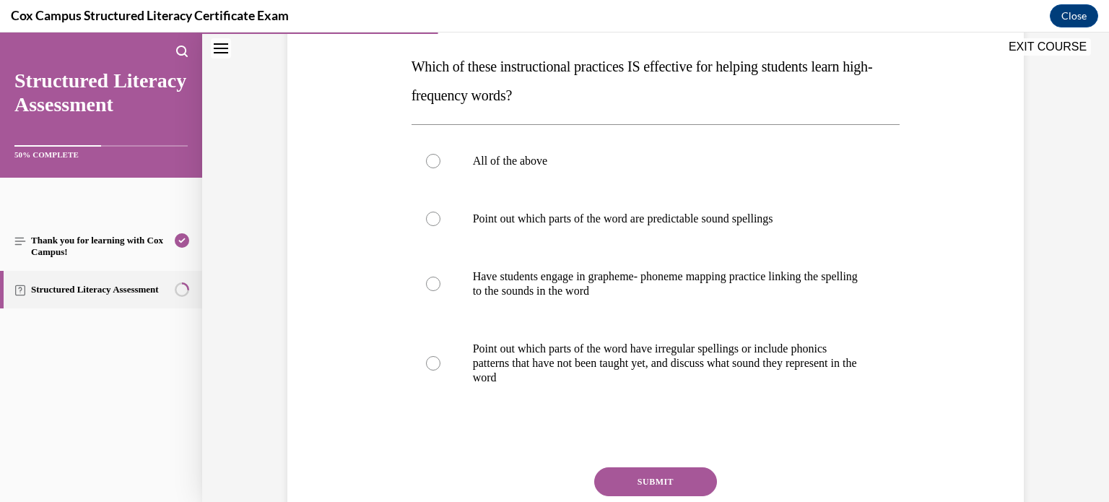
scroll to position [224, 0]
click at [650, 163] on p "All of the above" at bounding box center [668, 160] width 391 height 14
click at [440, 163] on input "All of the above" at bounding box center [433, 160] width 14 height 14
radio input "true"
click at [613, 483] on button "SUBMIT" at bounding box center [655, 480] width 123 height 29
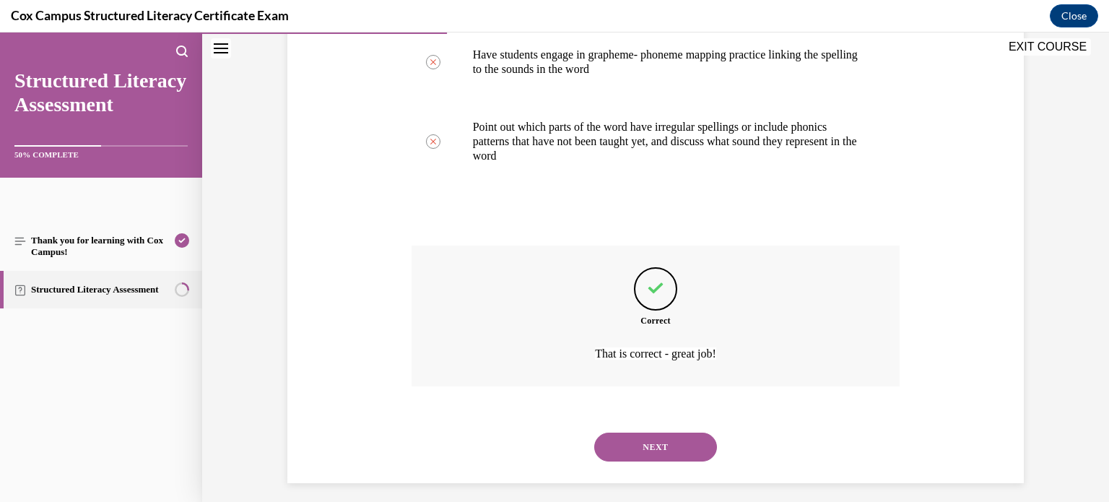
scroll to position [454, 0]
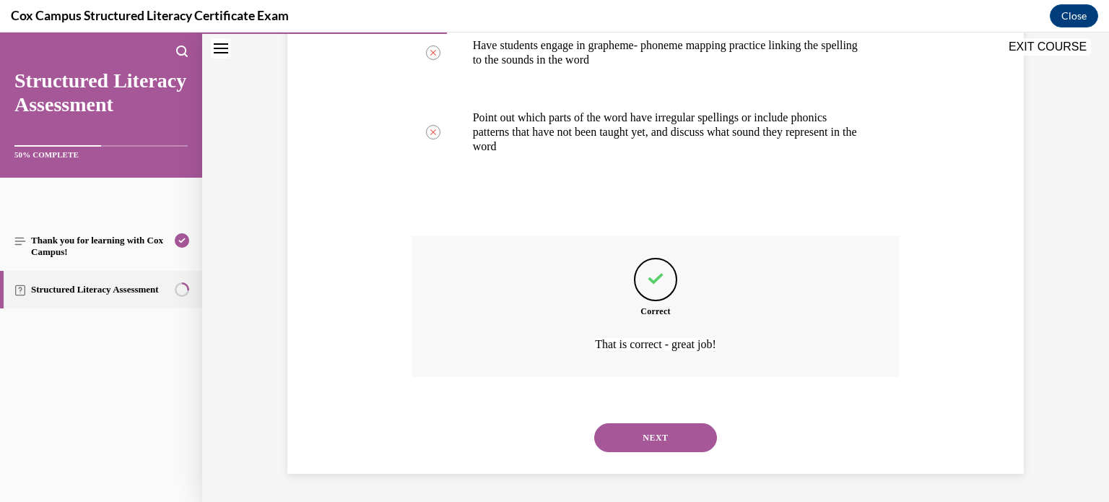
click at [655, 435] on button "NEXT" at bounding box center [655, 437] width 123 height 29
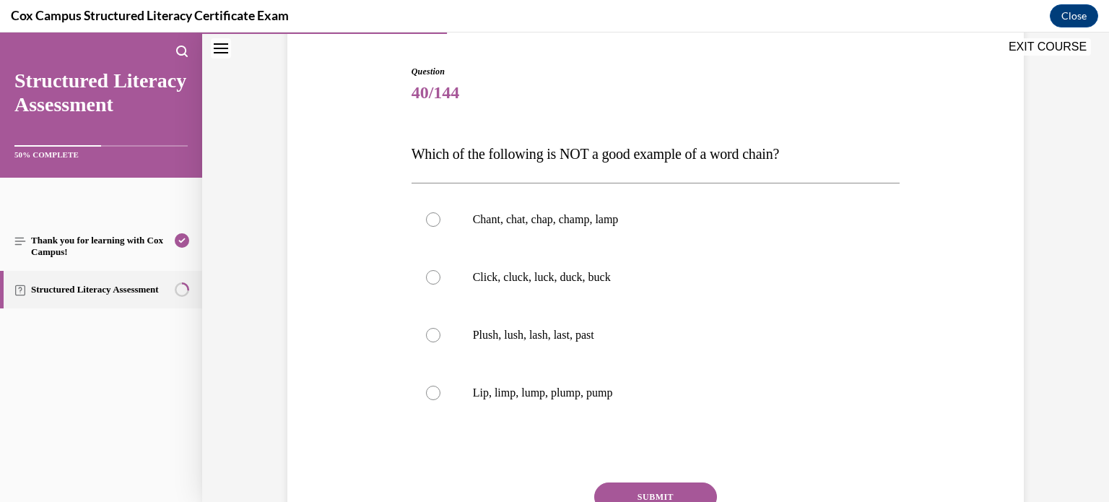
scroll to position [139, 0]
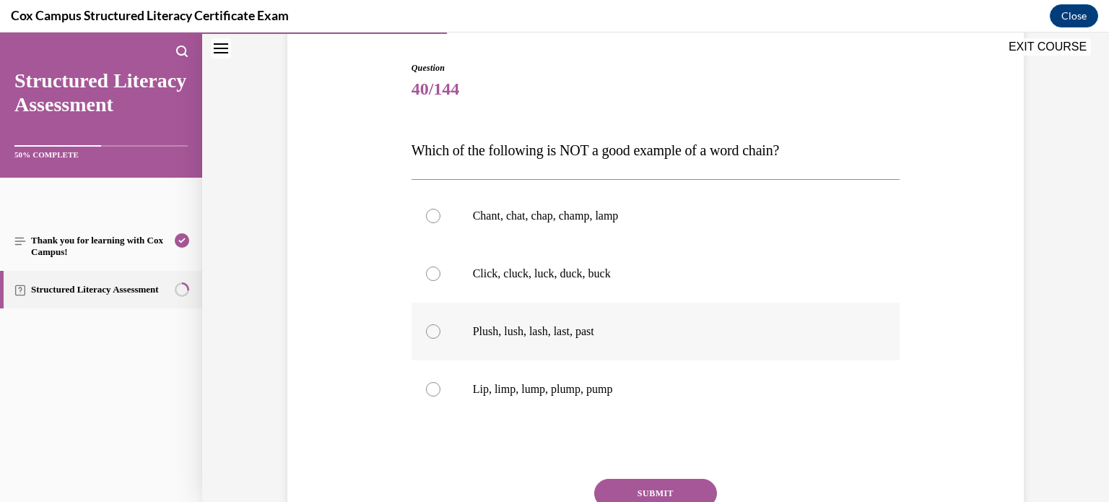
click at [699, 319] on label "Plush, lush, lash, last, past" at bounding box center [655, 331] width 489 height 58
click at [440, 324] on input "Plush, lush, lash, last, past" at bounding box center [433, 331] width 14 height 14
radio input "true"
click at [660, 484] on button "SUBMIT" at bounding box center [655, 492] width 123 height 29
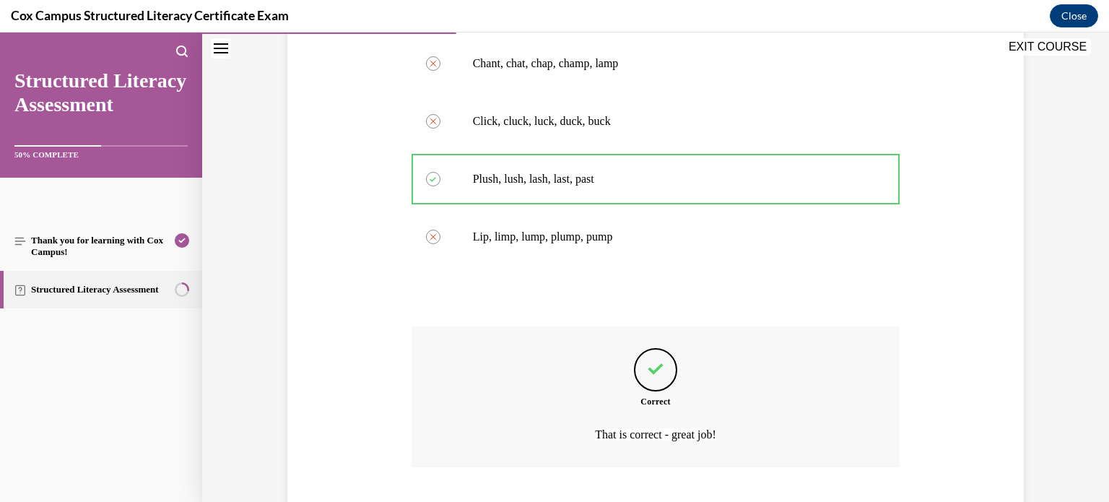
scroll to position [382, 0]
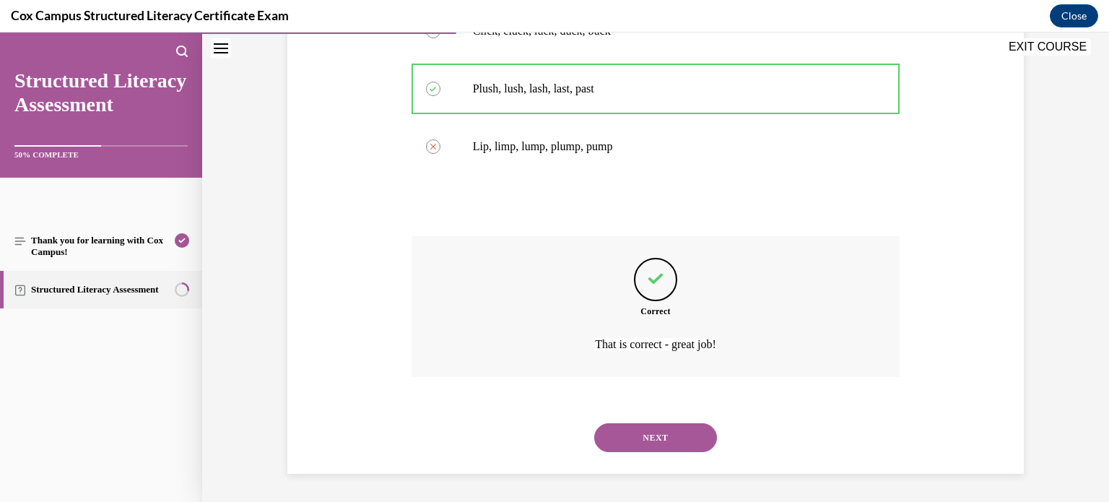
click at [678, 438] on button "NEXT" at bounding box center [655, 437] width 123 height 29
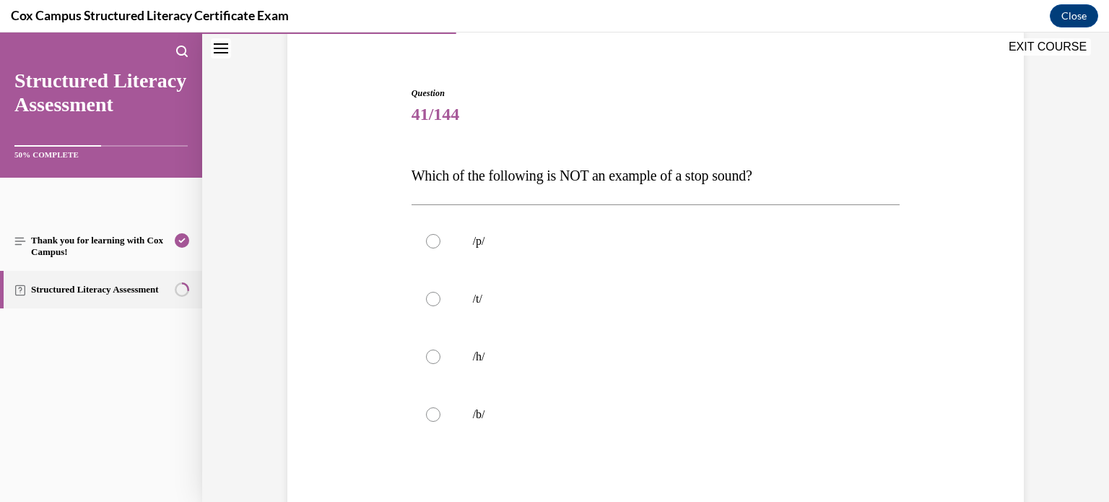
scroll to position [133, 0]
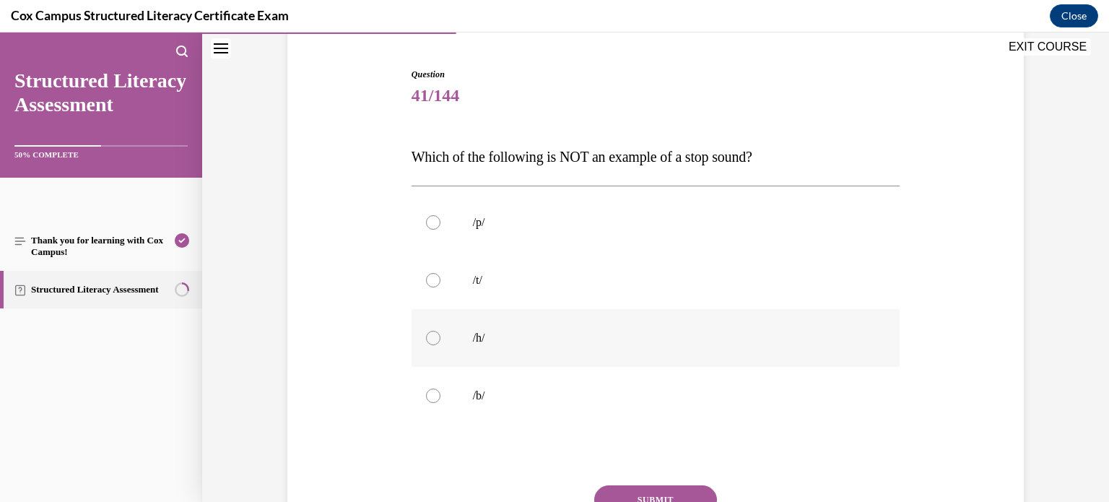
click at [724, 325] on label "/h/" at bounding box center [655, 338] width 489 height 58
click at [440, 331] on input "/h/" at bounding box center [433, 338] width 14 height 14
radio input "true"
click at [669, 491] on button "SUBMIT" at bounding box center [655, 499] width 123 height 29
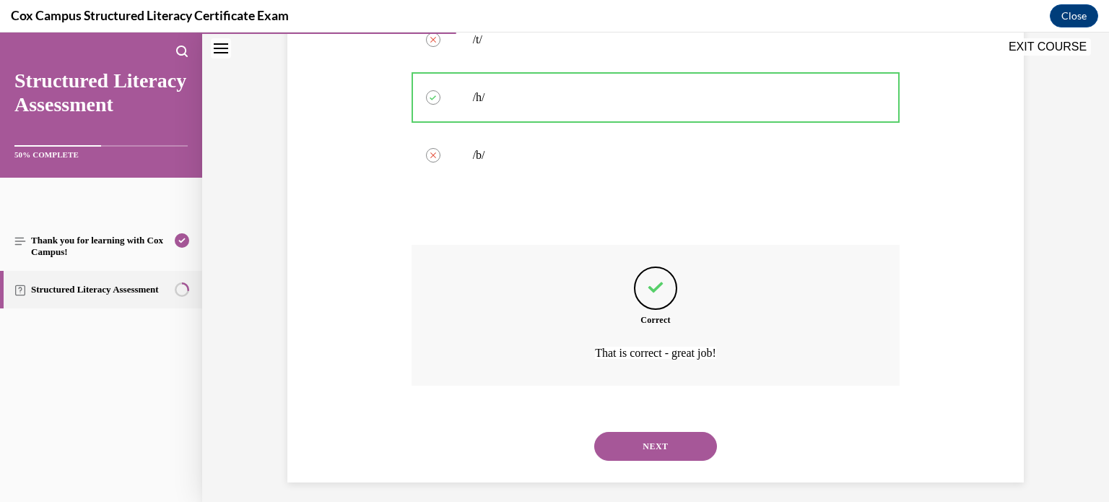
scroll to position [382, 0]
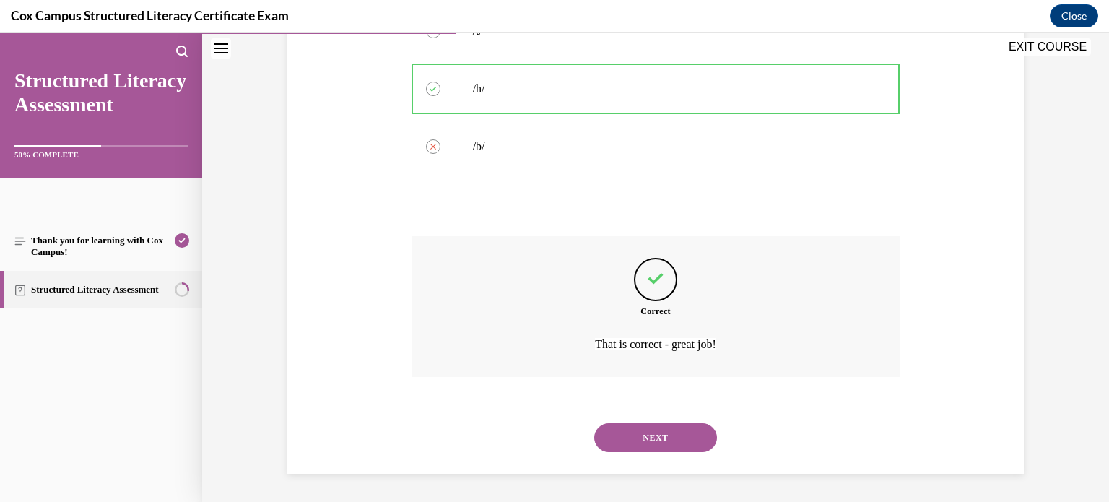
click at [680, 444] on button "NEXT" at bounding box center [655, 437] width 123 height 29
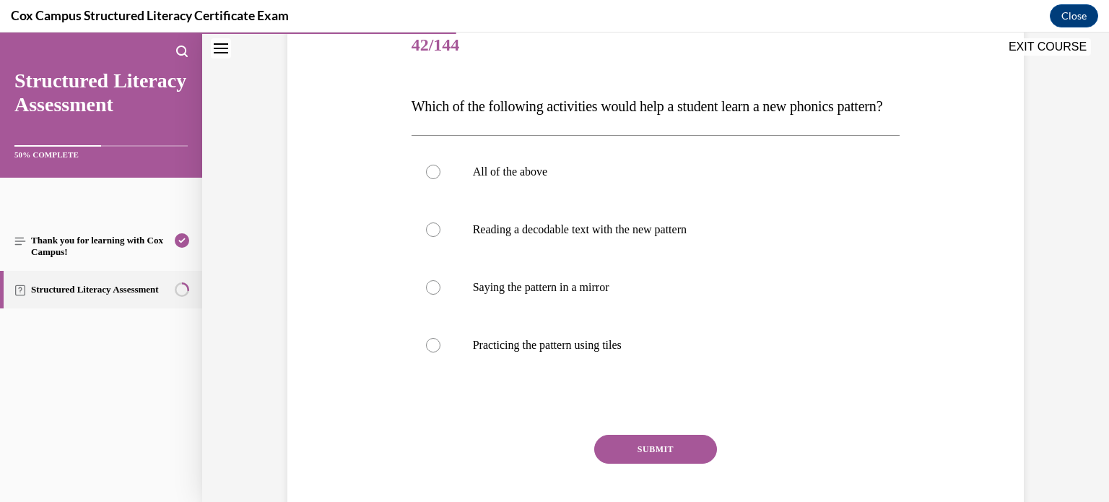
scroll to position [185, 0]
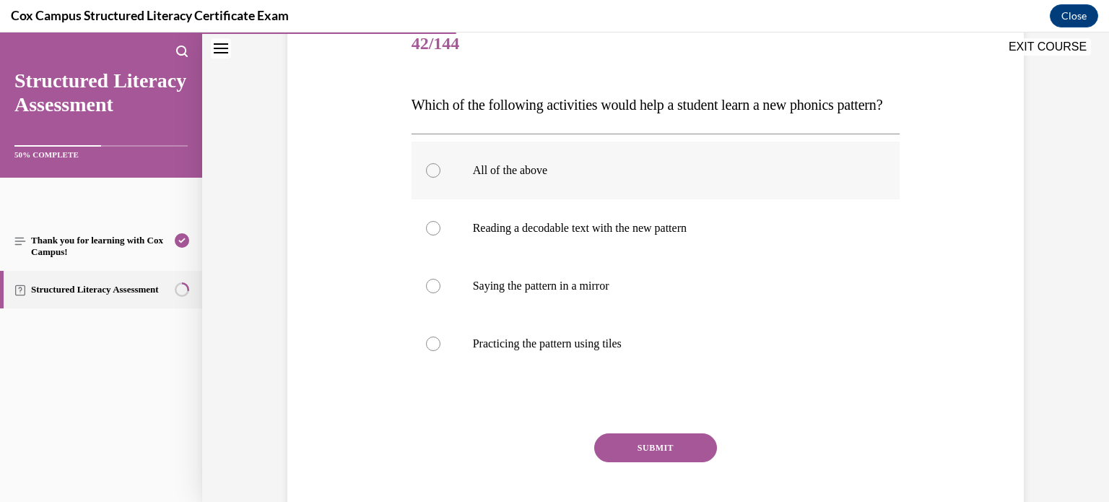
click at [709, 199] on label "All of the above" at bounding box center [655, 170] width 489 height 58
click at [440, 178] on input "All of the above" at bounding box center [433, 170] width 14 height 14
radio input "true"
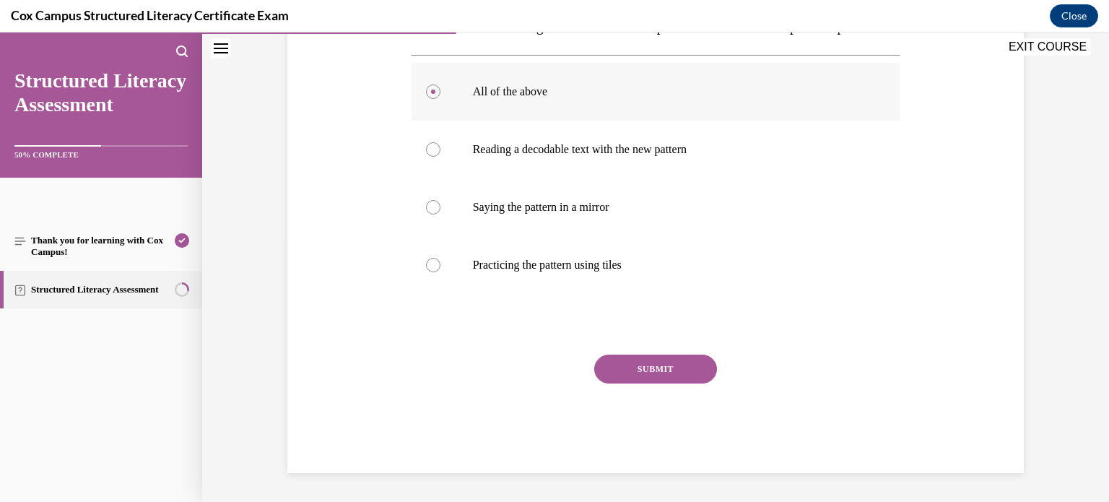
scroll to position [283, 0]
click at [678, 378] on button "SUBMIT" at bounding box center [655, 368] width 123 height 29
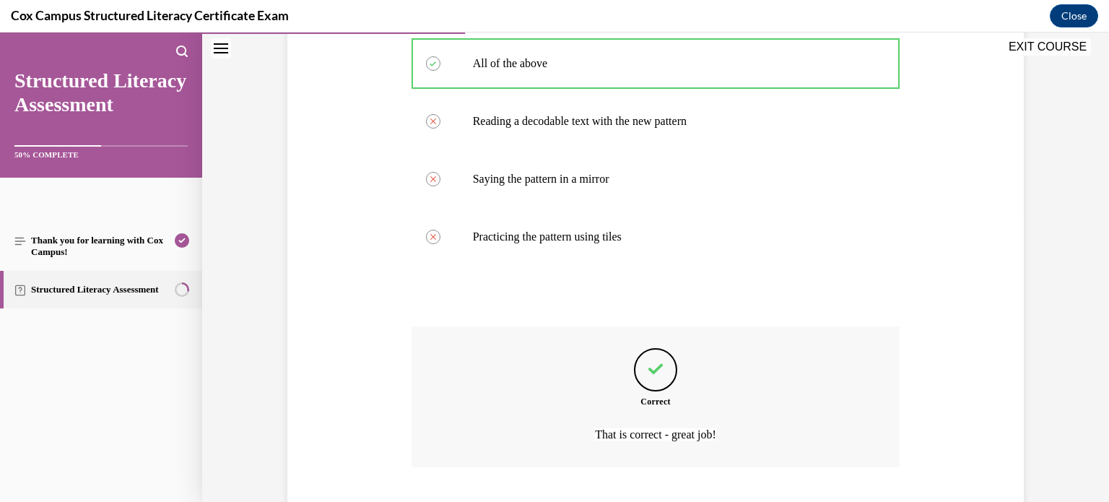
scroll to position [411, 0]
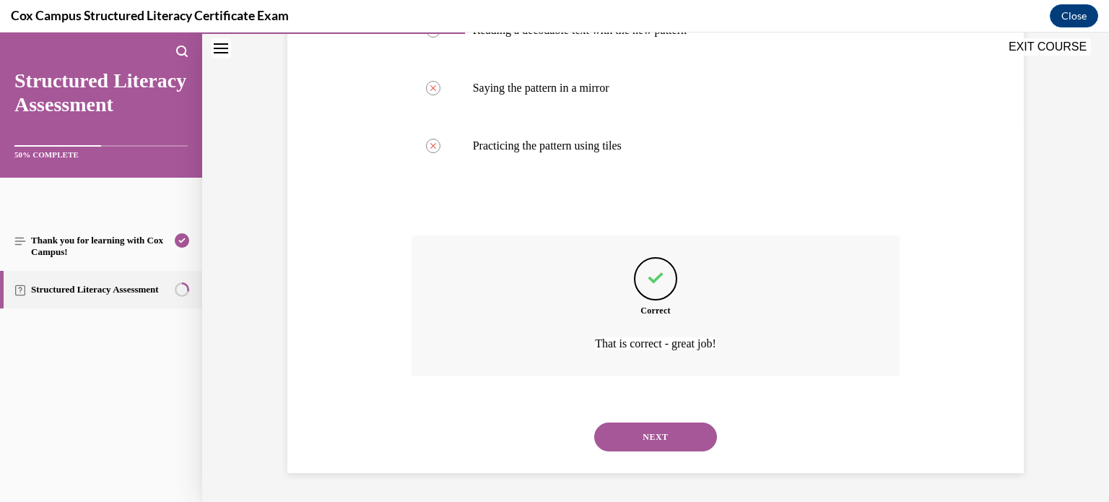
click at [665, 427] on button "NEXT" at bounding box center [655, 436] width 123 height 29
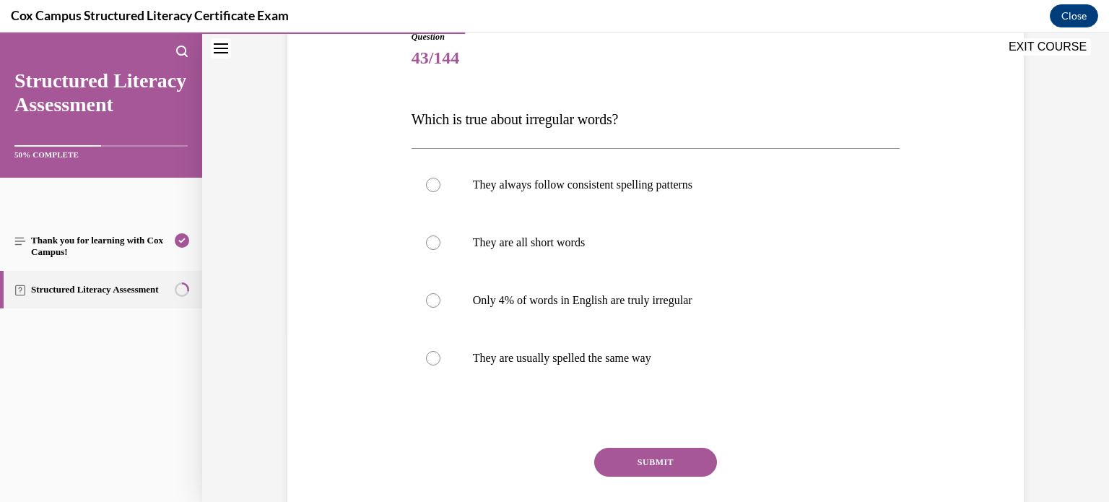
scroll to position [174, 0]
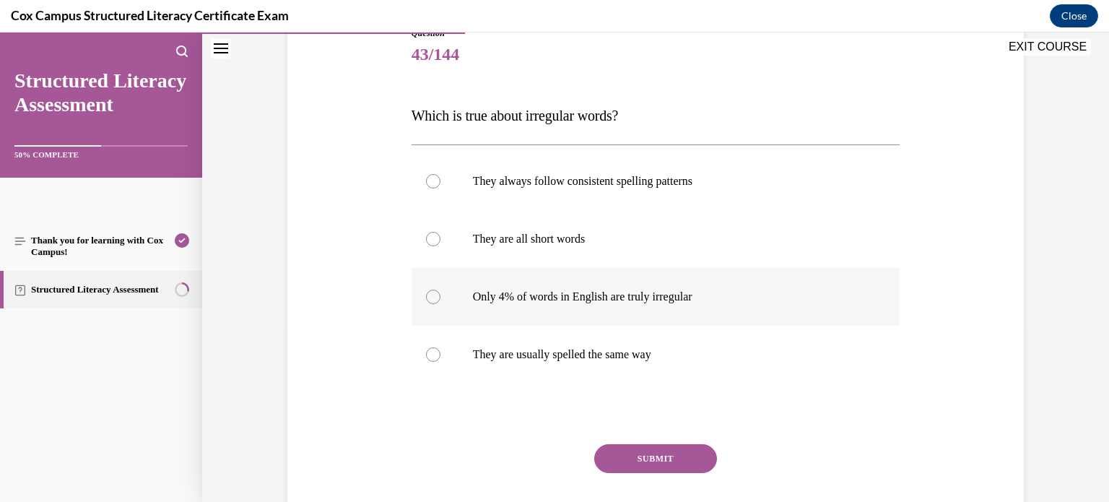
click at [731, 298] on p "Only 4% of words in English are truly irregular" at bounding box center [668, 296] width 391 height 14
click at [440, 298] on input "Only 4% of words in English are truly irregular" at bounding box center [433, 296] width 14 height 14
radio input "true"
click at [673, 453] on button "SUBMIT" at bounding box center [655, 458] width 123 height 29
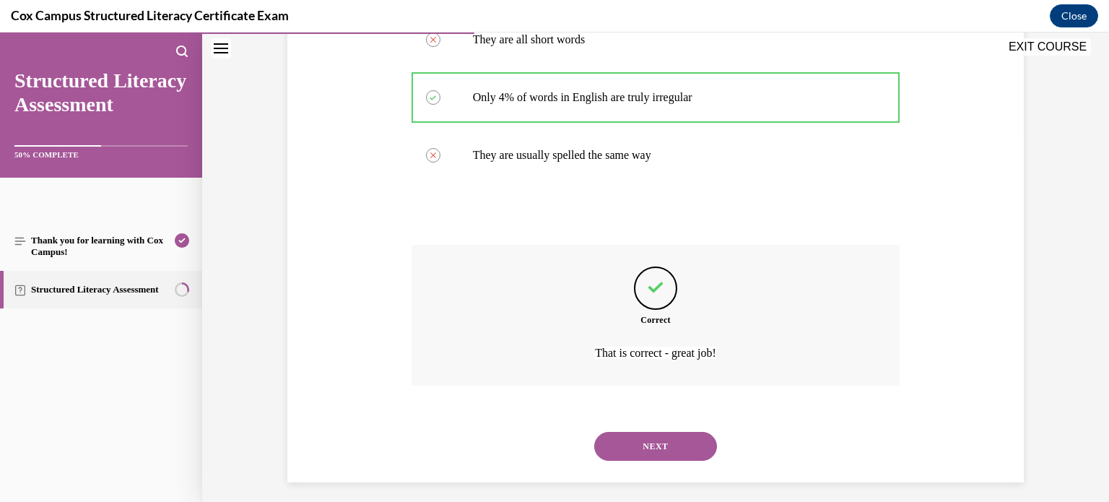
scroll to position [382, 0]
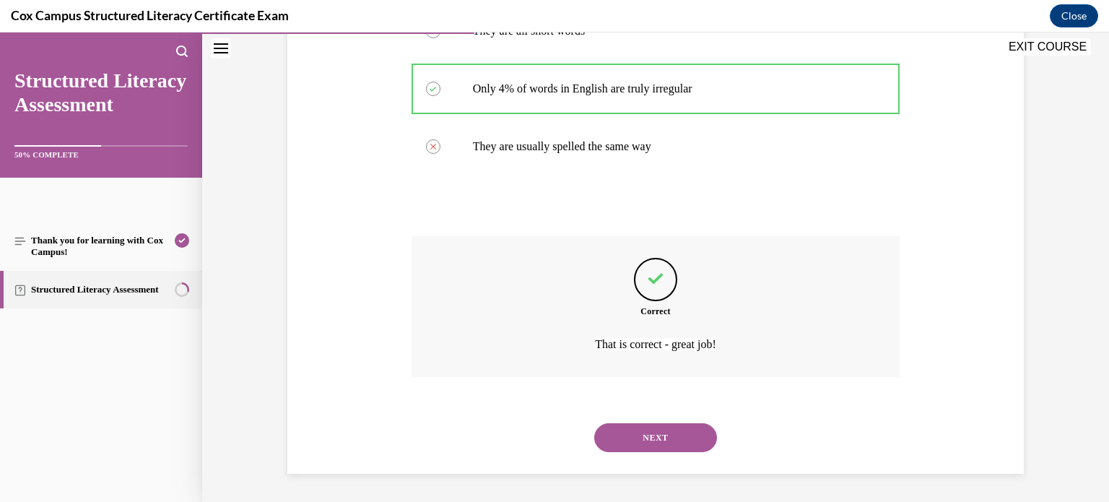
click at [679, 445] on button "NEXT" at bounding box center [655, 437] width 123 height 29
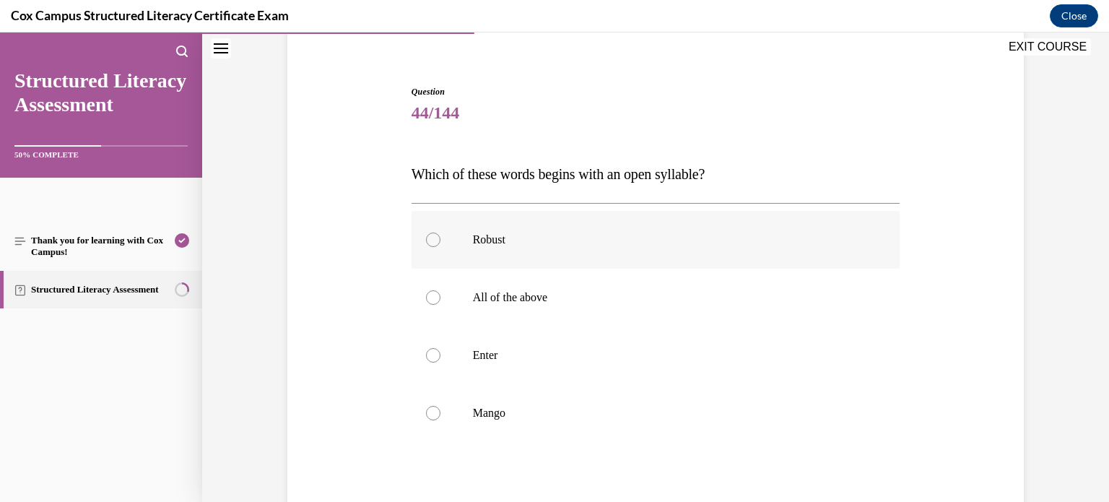
scroll to position [144, 0]
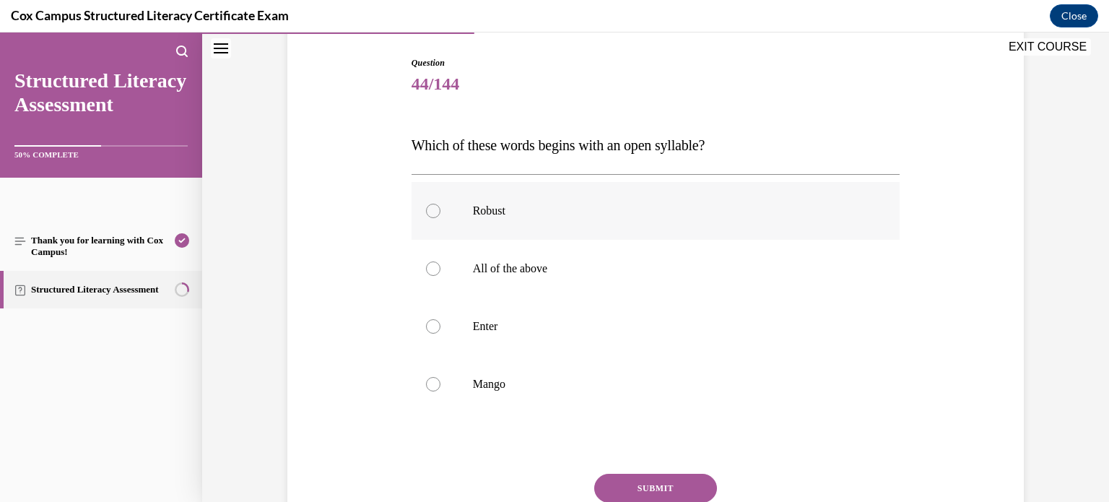
click at [707, 219] on label "Robust" at bounding box center [655, 211] width 489 height 58
click at [440, 218] on input "Robust" at bounding box center [433, 211] width 14 height 14
radio input "true"
click at [670, 486] on button "SUBMIT" at bounding box center [655, 487] width 123 height 29
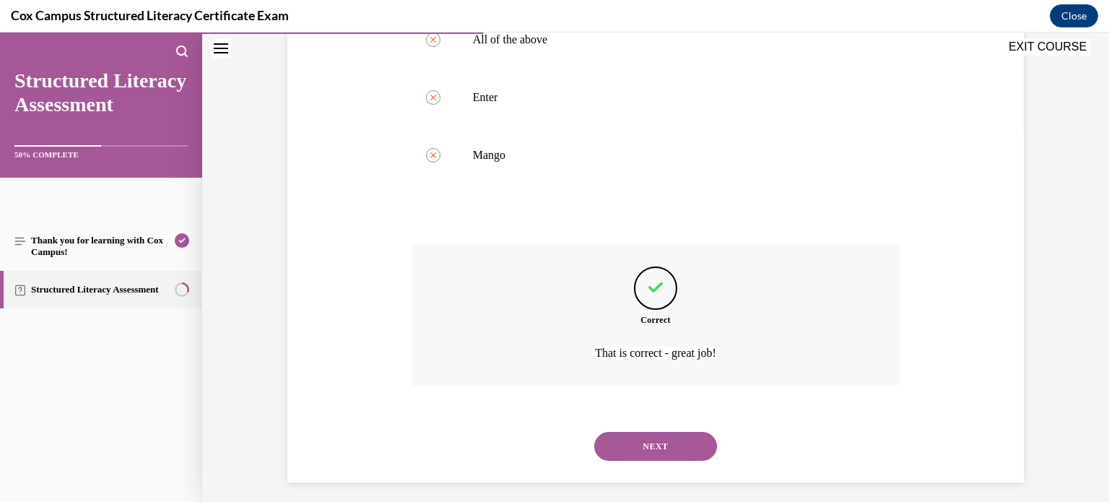
scroll to position [382, 0]
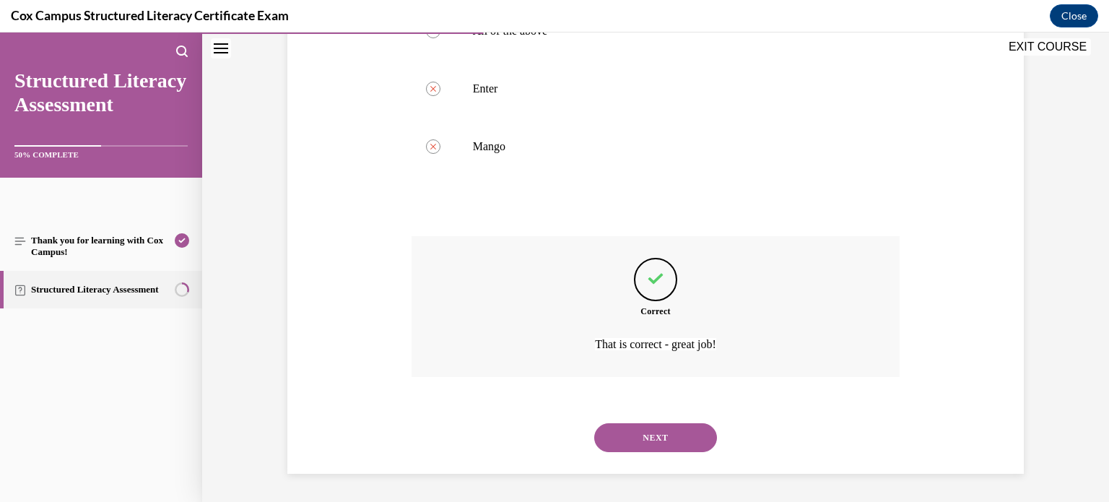
click at [686, 441] on button "NEXT" at bounding box center [655, 437] width 123 height 29
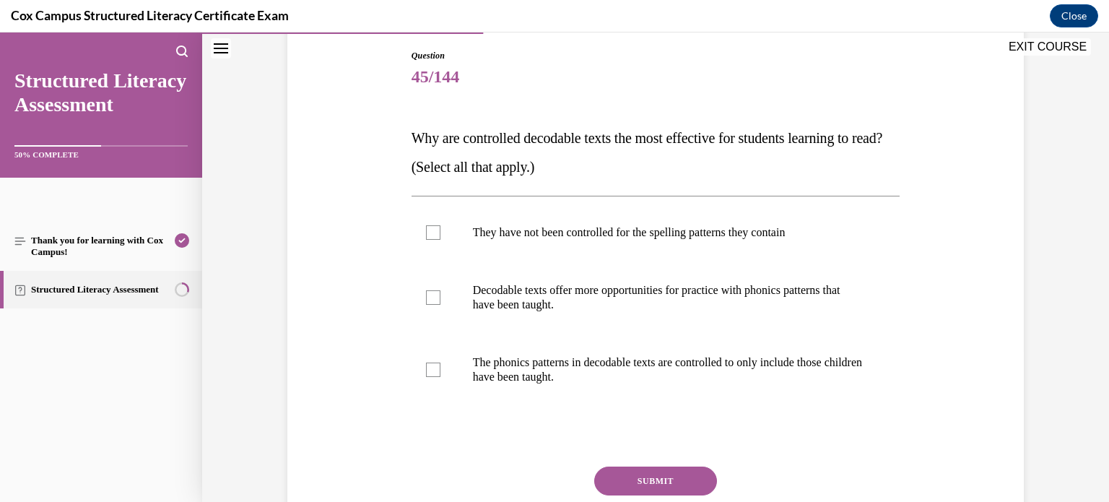
scroll to position [155, 0]
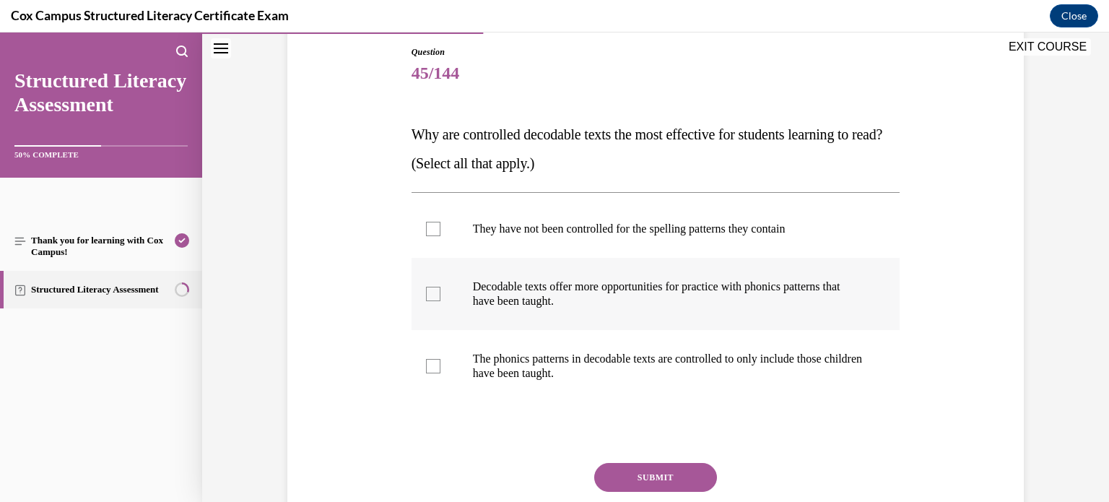
click at [678, 293] on p "Decodable texts offer more opportunities for practice with phonics patterns tha…" at bounding box center [668, 293] width 391 height 29
click at [440, 293] on input "Decodable texts offer more opportunities for practice with phonics patterns tha…" at bounding box center [433, 294] width 14 height 14
checkbox input "true"
click at [656, 346] on label "The phonics patterns in decodable texts are controlled to only include those ch…" at bounding box center [655, 366] width 489 height 72
click at [440, 359] on input "The phonics patterns in decodable texts are controlled to only include those ch…" at bounding box center [433, 366] width 14 height 14
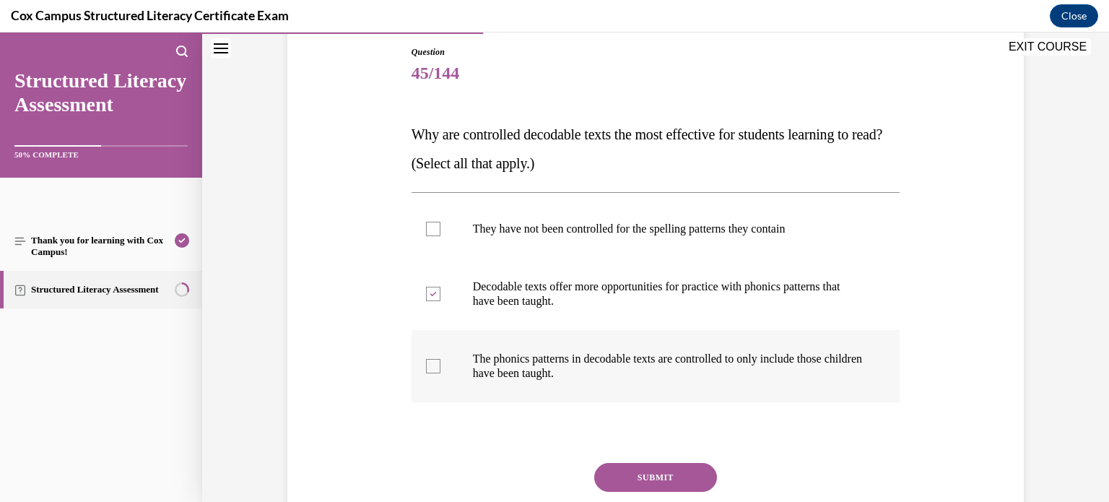
checkbox input "true"
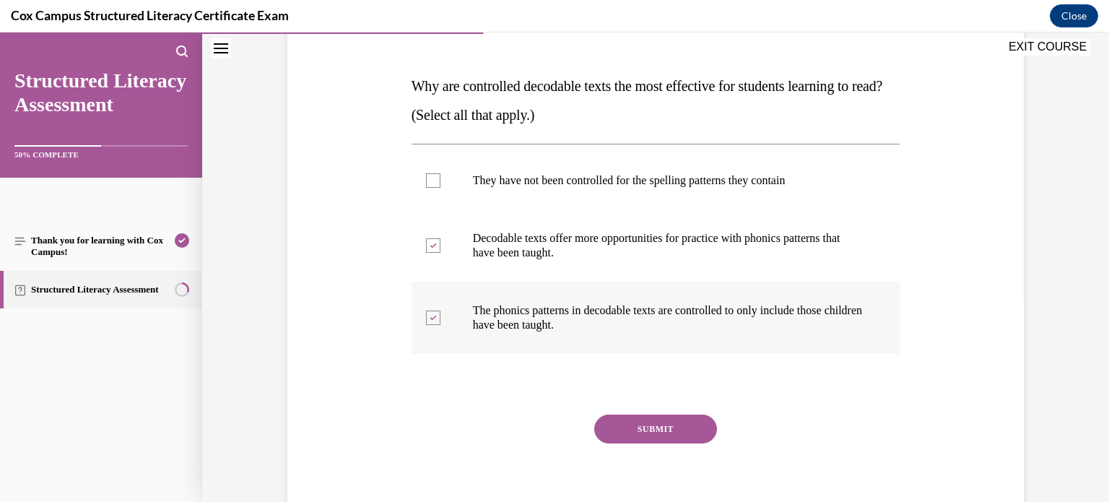
scroll to position [217, 0]
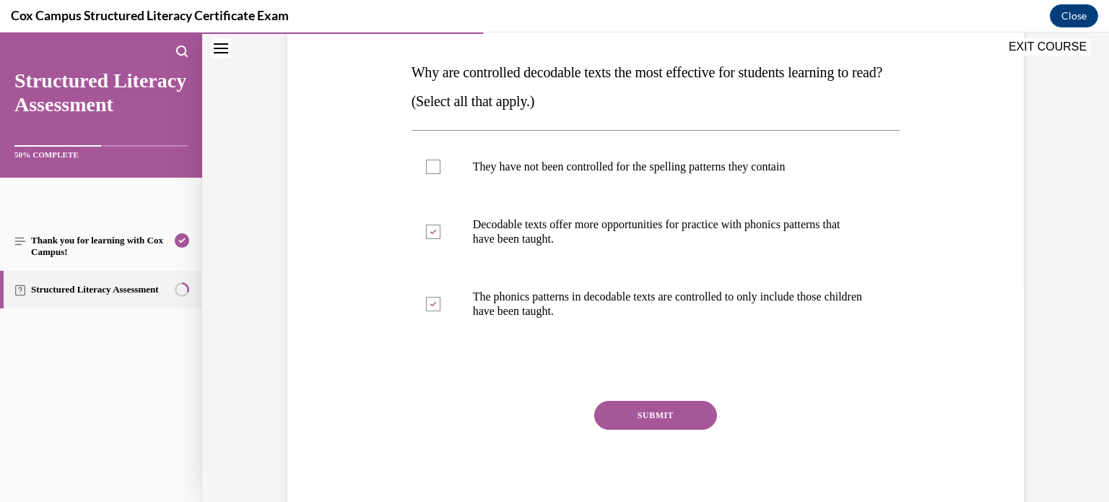
click at [670, 408] on button "SUBMIT" at bounding box center [655, 415] width 123 height 29
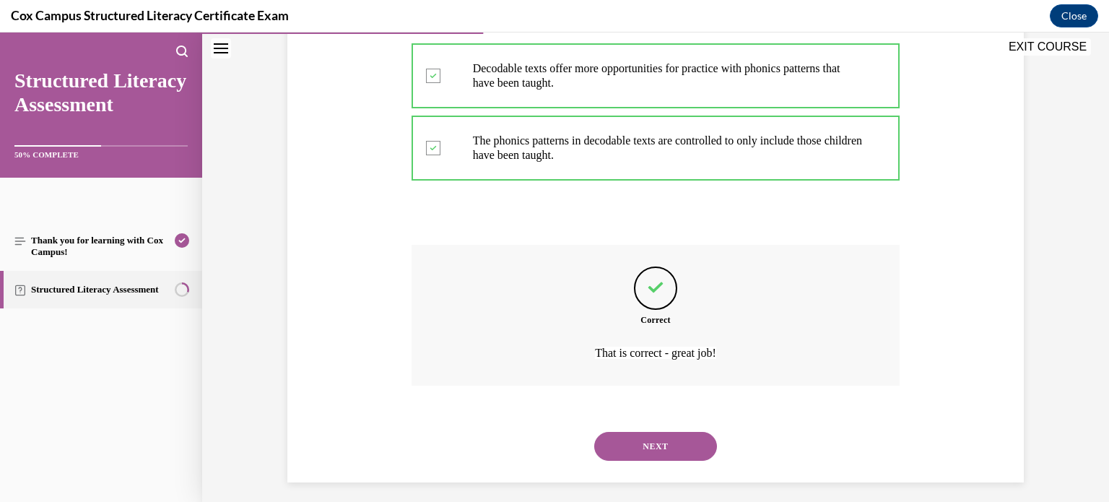
scroll to position [382, 0]
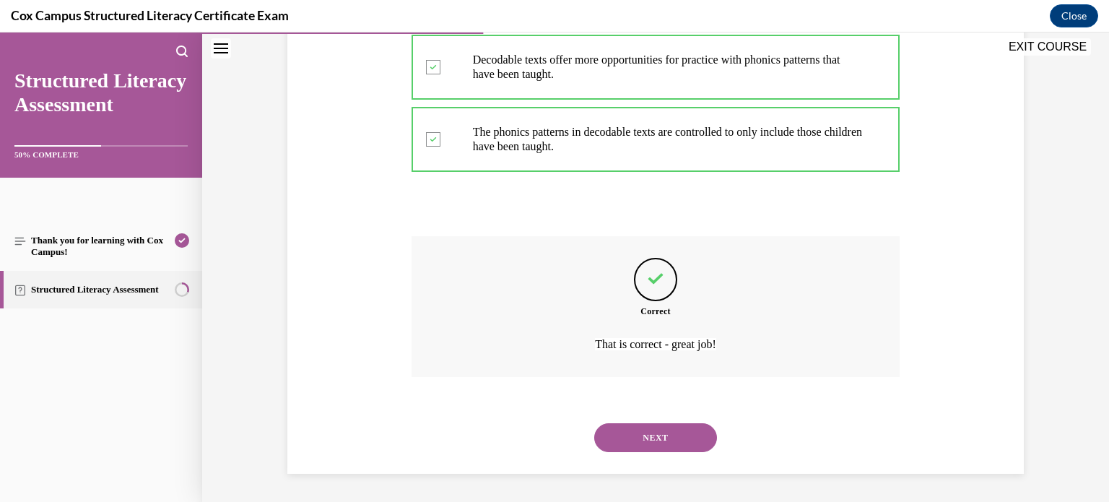
click at [671, 426] on button "NEXT" at bounding box center [655, 437] width 123 height 29
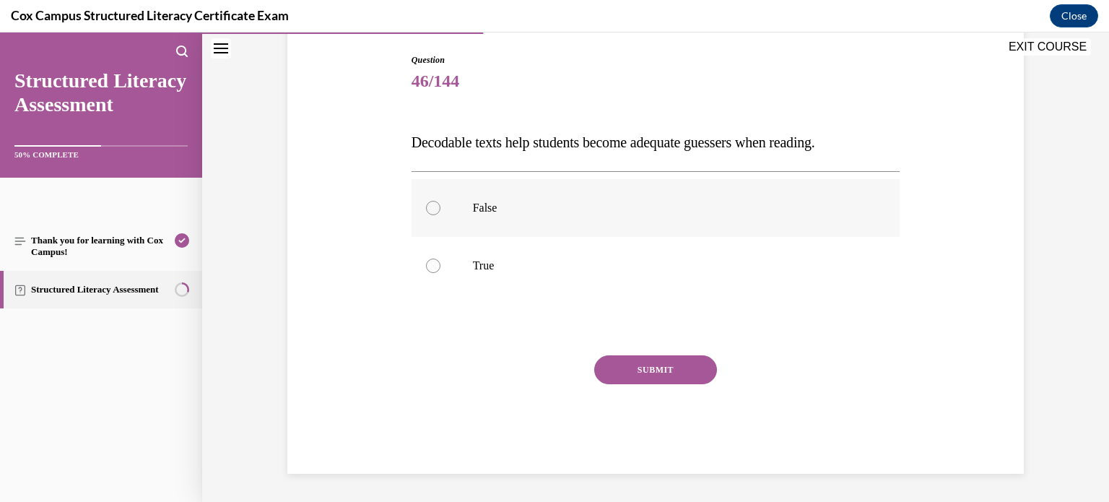
click at [778, 211] on p "False" at bounding box center [668, 208] width 391 height 14
click at [440, 211] on input "False" at bounding box center [433, 208] width 14 height 14
radio input "true"
click at [687, 372] on button "SUBMIT" at bounding box center [655, 369] width 123 height 29
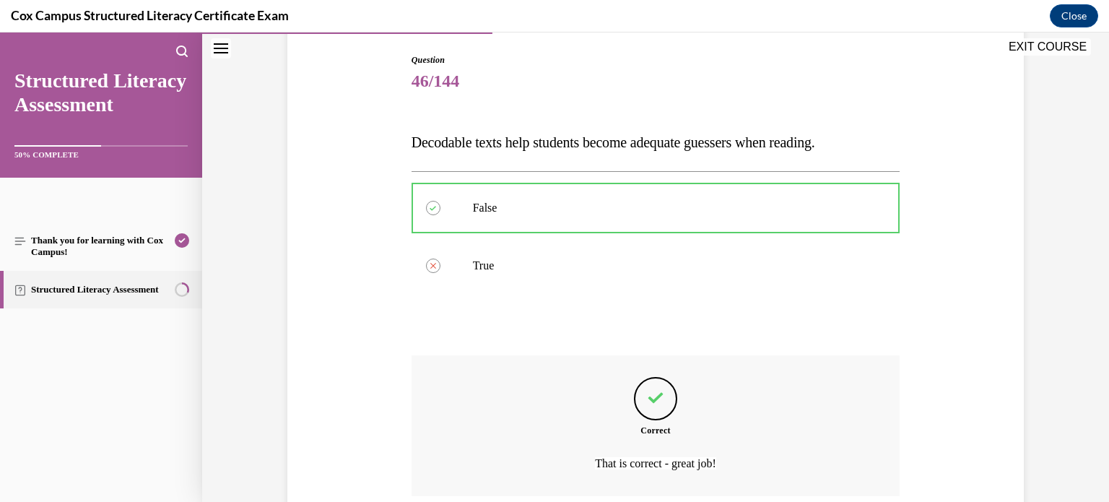
scroll to position [266, 0]
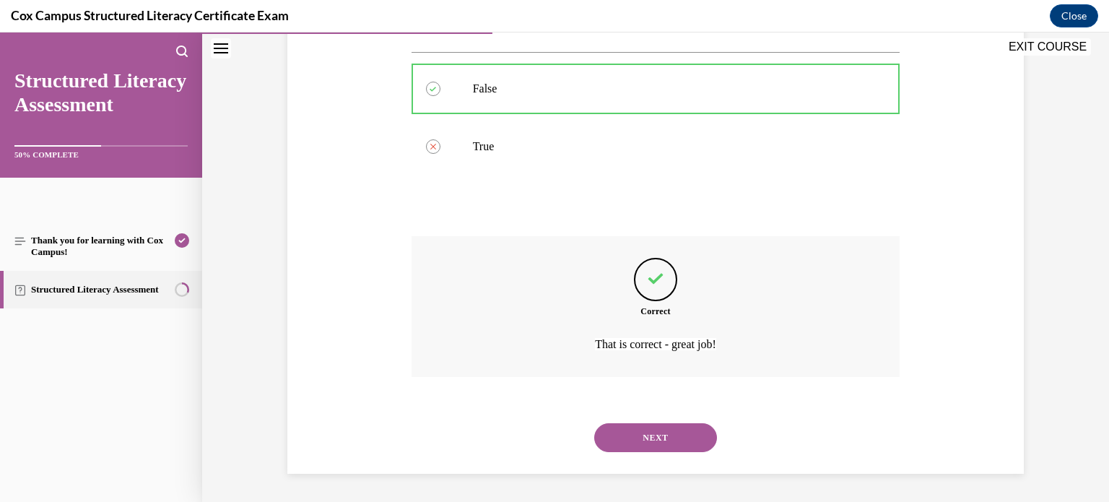
click at [668, 433] on button "NEXT" at bounding box center [655, 437] width 123 height 29
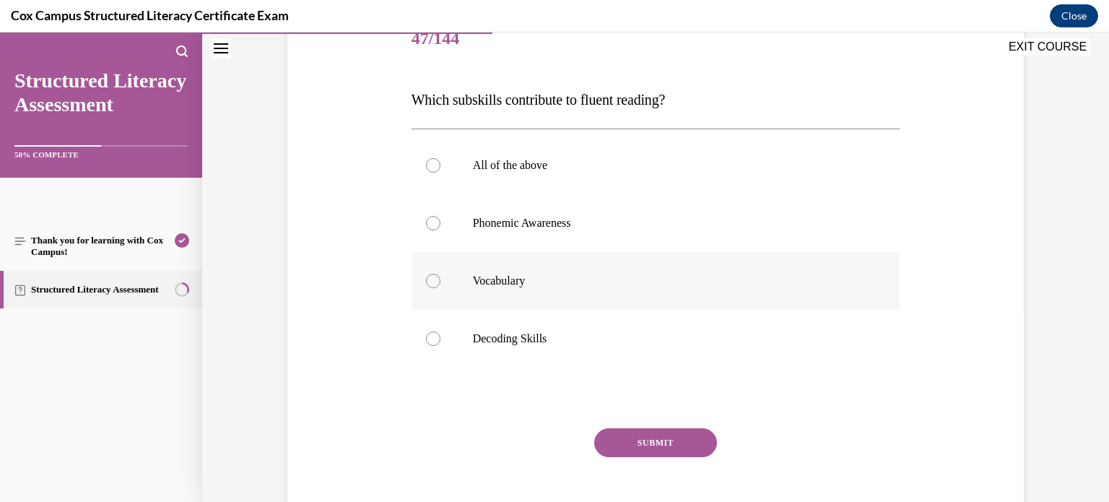
scroll to position [191, 0]
click at [741, 163] on p "All of the above" at bounding box center [668, 164] width 391 height 14
click at [440, 163] on input "All of the above" at bounding box center [433, 164] width 14 height 14
radio input "true"
click at [649, 450] on button "SUBMIT" at bounding box center [655, 441] width 123 height 29
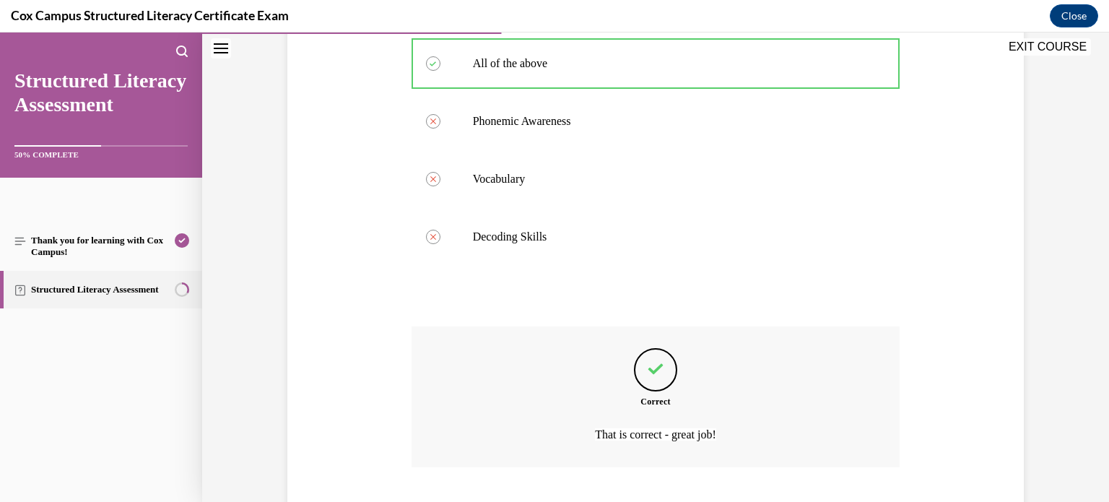
scroll to position [382, 0]
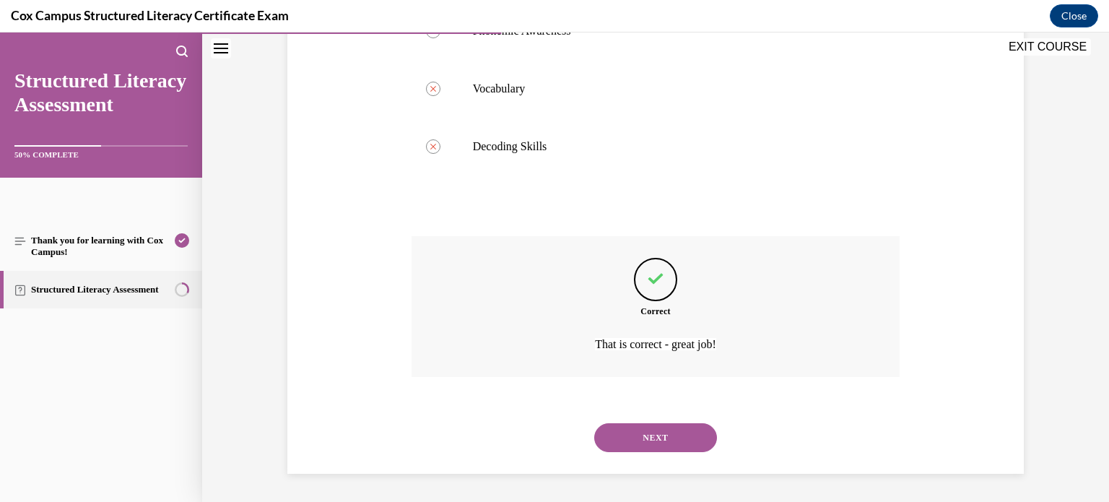
click at [651, 447] on button "NEXT" at bounding box center [655, 437] width 123 height 29
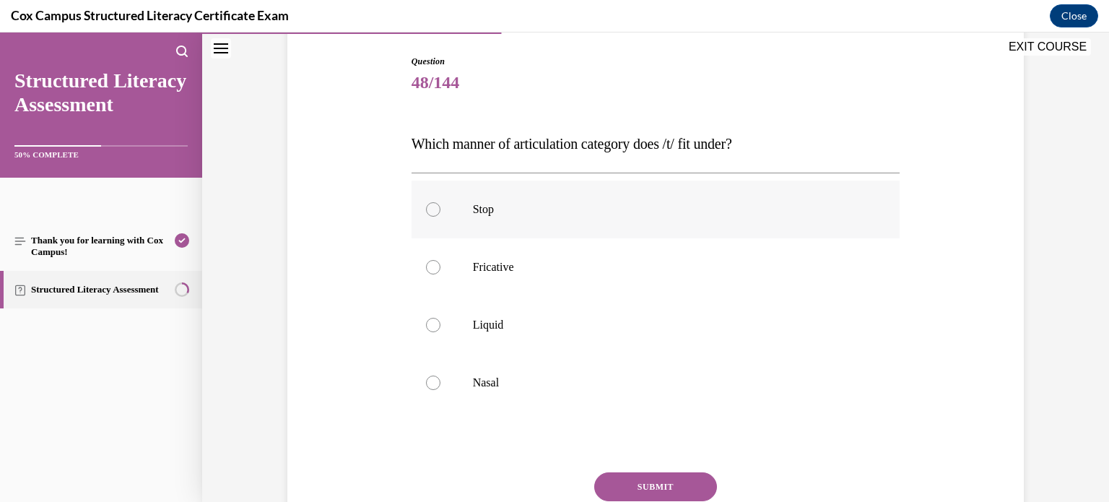
scroll to position [147, 0]
click at [704, 221] on label "Stop" at bounding box center [655, 208] width 489 height 58
click at [440, 215] on input "Stop" at bounding box center [433, 208] width 14 height 14
radio input "true"
click at [675, 478] on button "SUBMIT" at bounding box center [655, 485] width 123 height 29
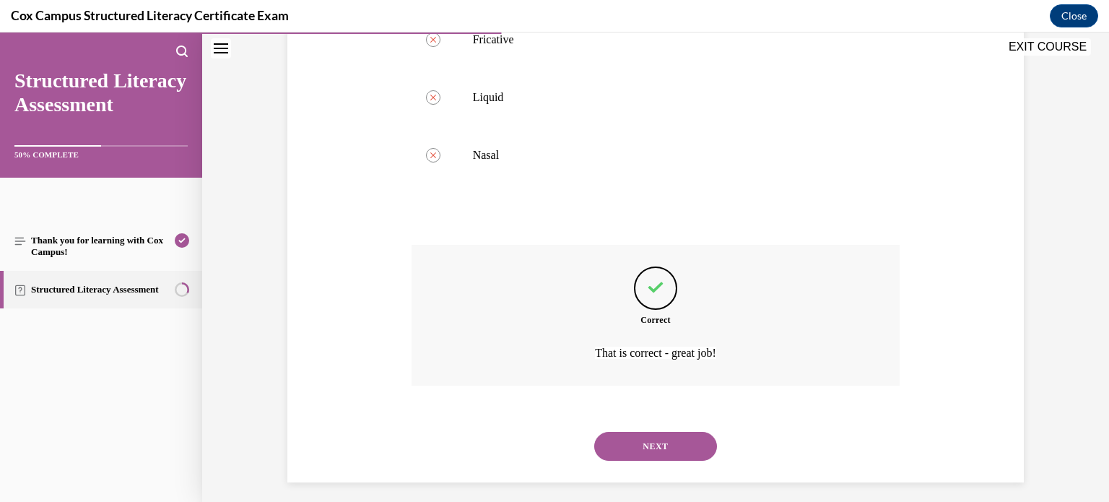
scroll to position [382, 0]
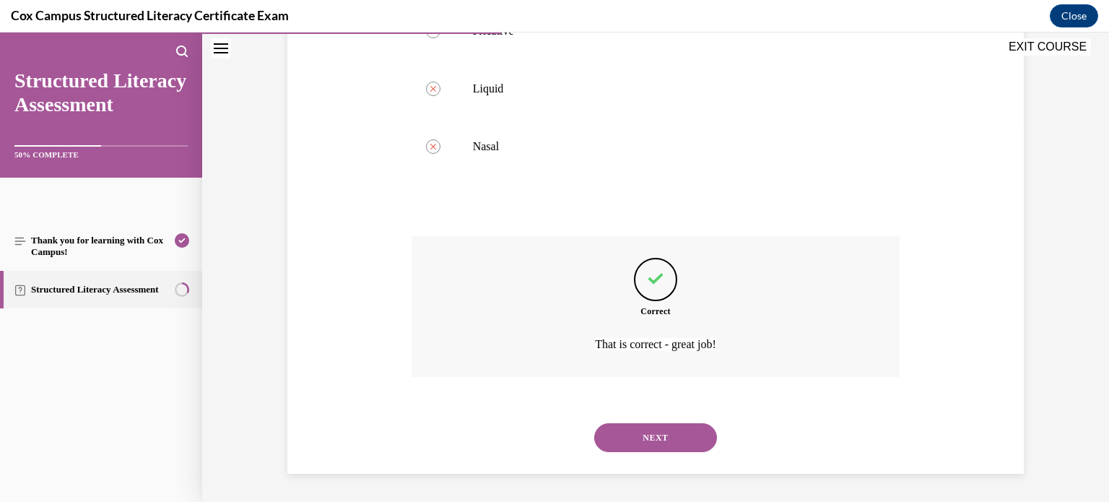
click at [683, 445] on button "NEXT" at bounding box center [655, 437] width 123 height 29
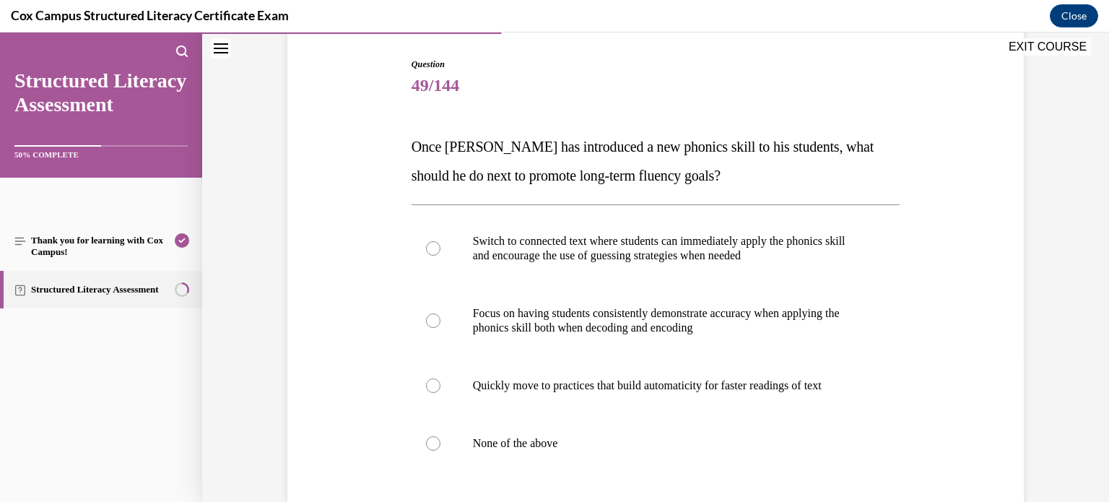
scroll to position [162, 0]
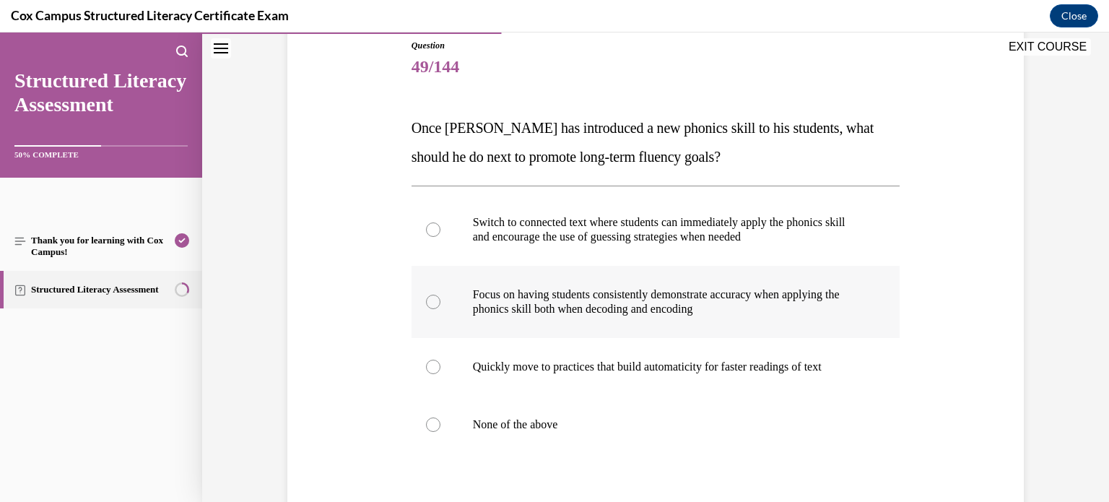
click at [684, 307] on p "Focus on having students consistently demonstrate accuracy when applying the ph…" at bounding box center [668, 301] width 391 height 29
click at [440, 307] on input "Focus on having students consistently demonstrate accuracy when applying the ph…" at bounding box center [433, 301] width 14 height 14
radio input "true"
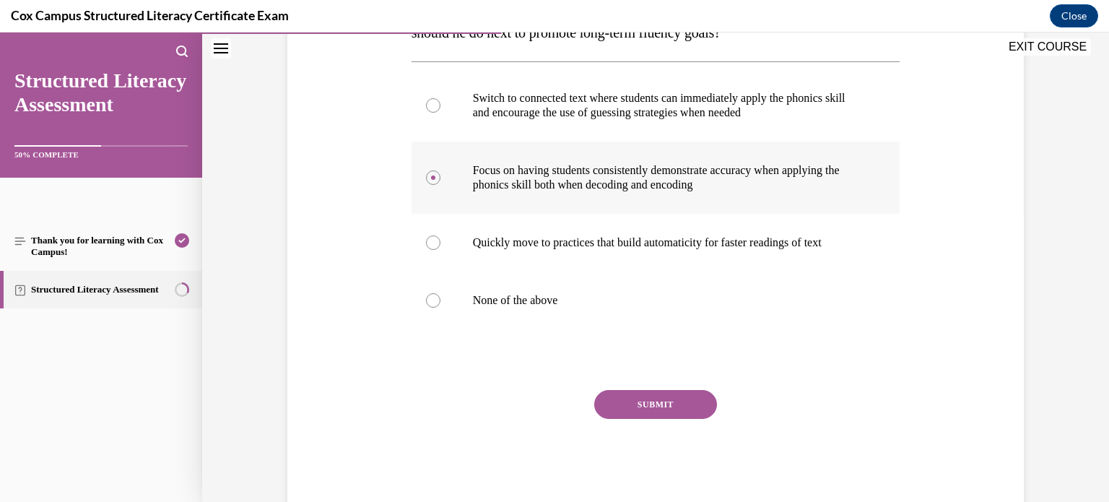
scroll to position [294, 0]
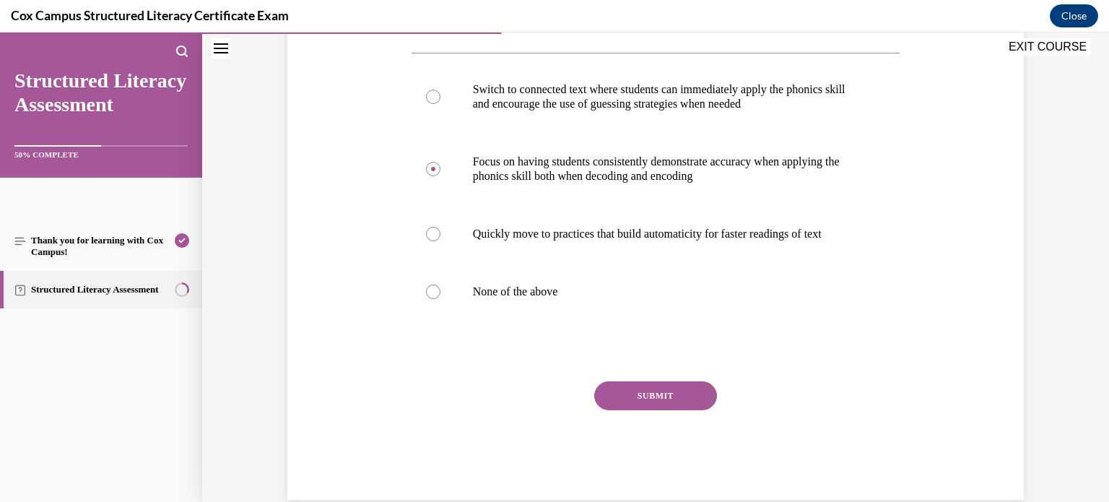
click at [653, 383] on button "SUBMIT" at bounding box center [655, 395] width 123 height 29
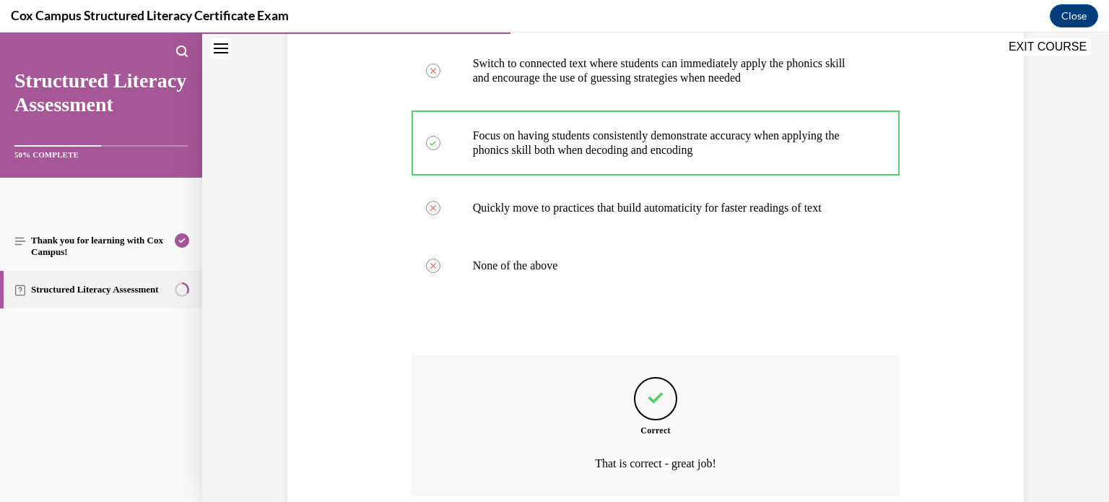
scroll to position [440, 0]
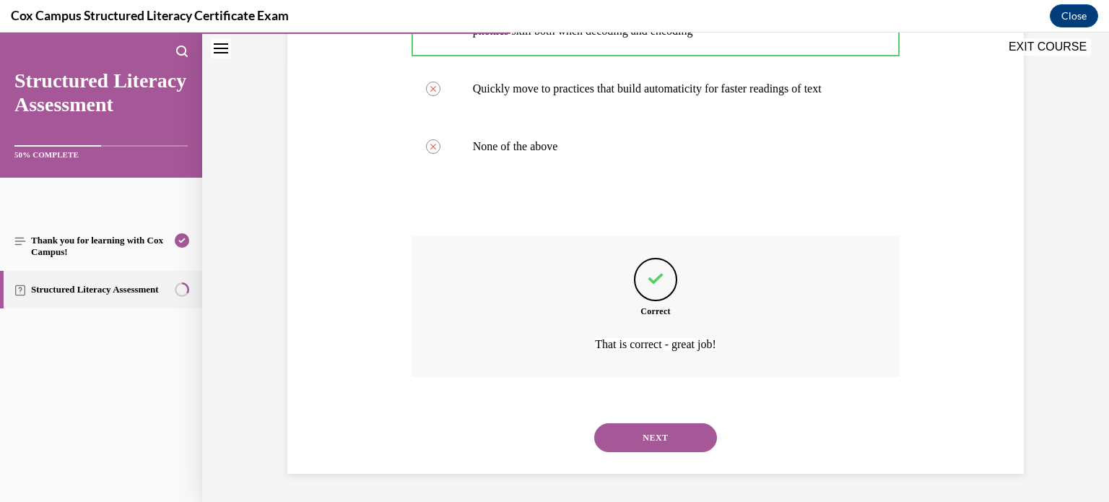
click at [657, 430] on button "NEXT" at bounding box center [655, 437] width 123 height 29
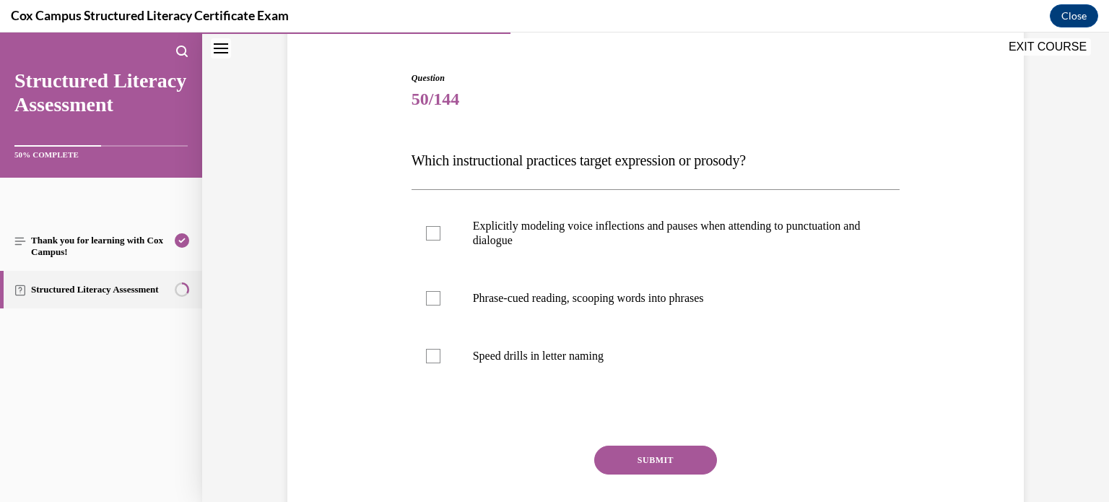
scroll to position [134, 0]
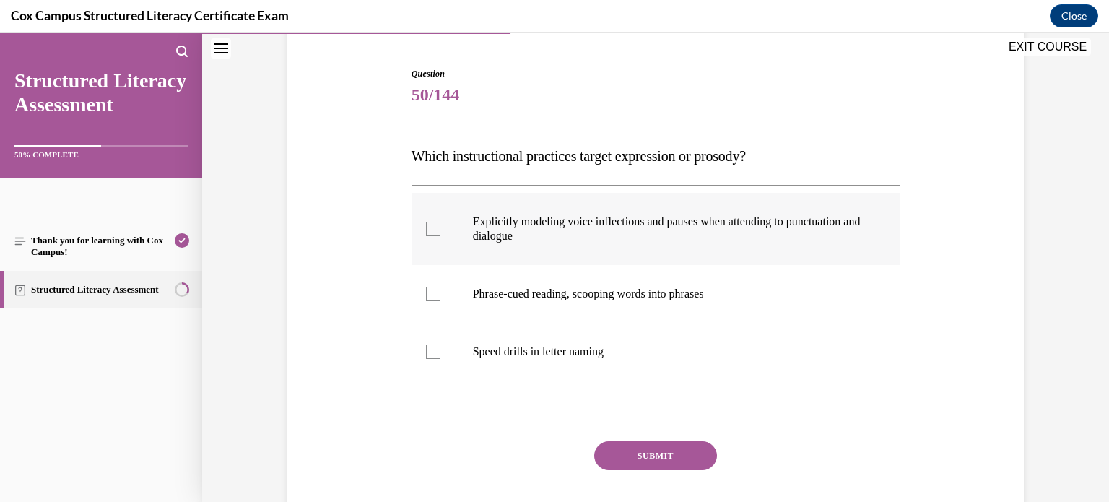
click at [678, 240] on p "Explicitly modeling voice inflections and pauses when attending to punctuation …" at bounding box center [668, 228] width 391 height 29
click at [440, 236] on input "Explicitly modeling voice inflections and pauses when attending to punctuation …" at bounding box center [433, 229] width 14 height 14
checkbox input "true"
click at [600, 276] on label "Phrase-cued reading, scooping words into phrases" at bounding box center [655, 294] width 489 height 58
click at [440, 287] on input "Phrase-cued reading, scooping words into phrases" at bounding box center [433, 294] width 14 height 14
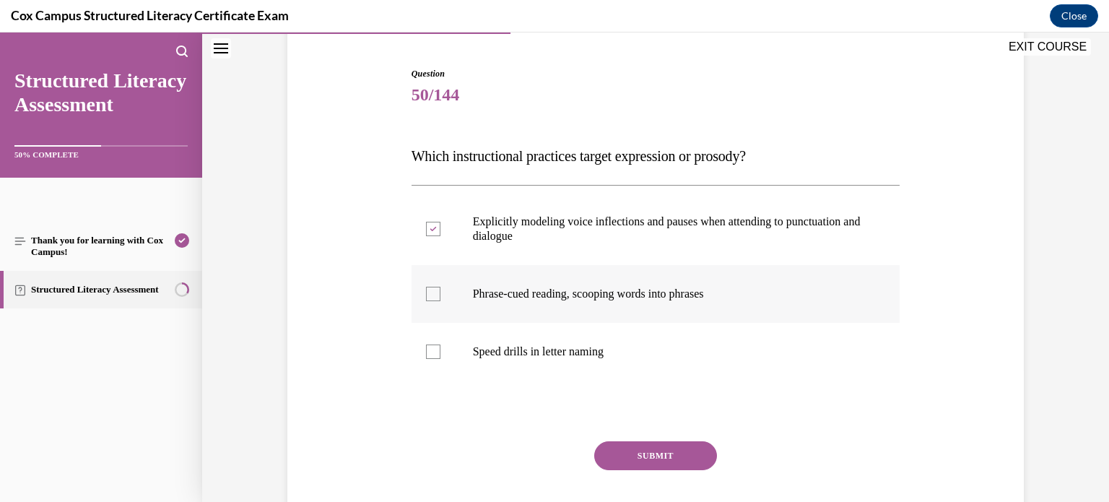
checkbox input "true"
click at [659, 453] on button "SUBMIT" at bounding box center [655, 455] width 123 height 29
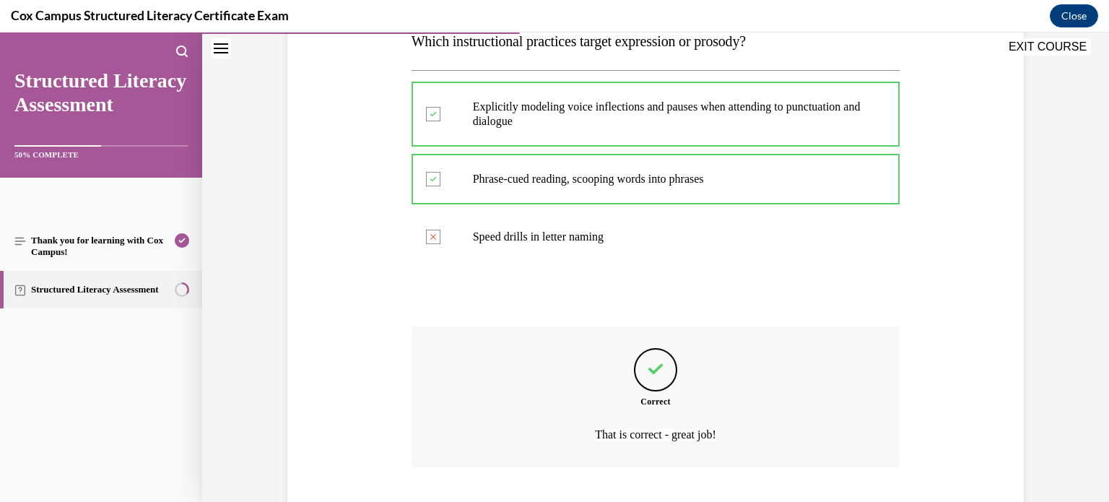
scroll to position [338, 0]
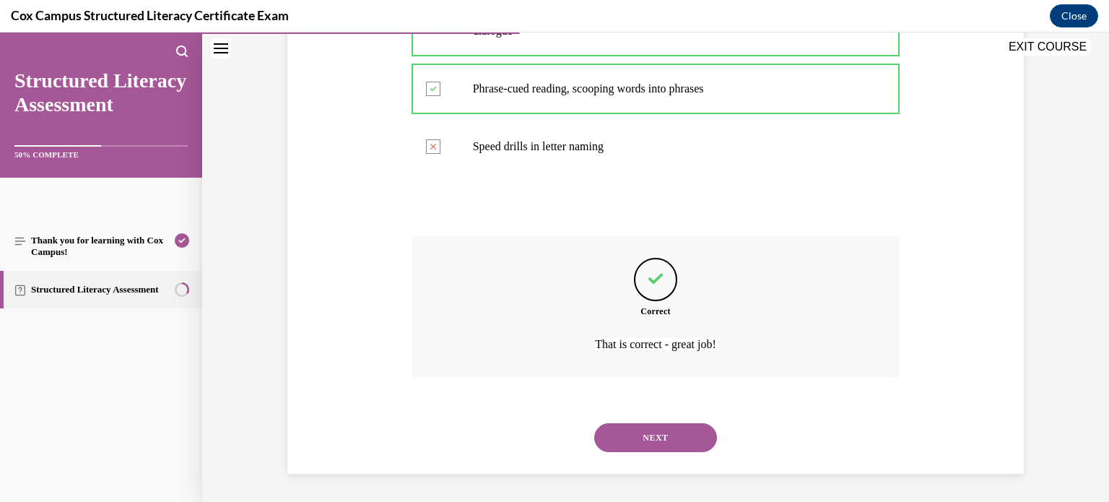
click at [675, 429] on button "NEXT" at bounding box center [655, 437] width 123 height 29
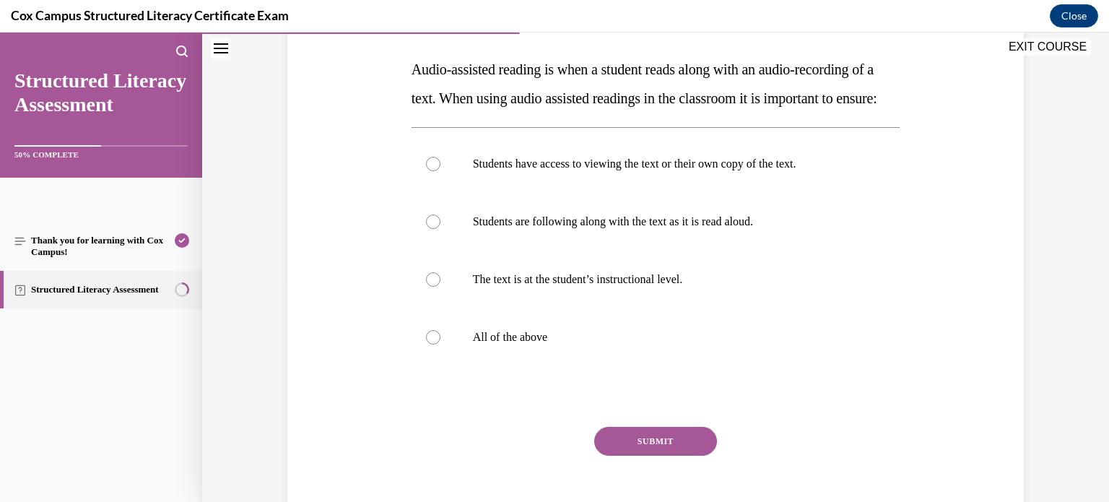
scroll to position [221, 0]
click at [654, 354] on label "All of the above" at bounding box center [655, 336] width 489 height 58
click at [440, 344] on input "All of the above" at bounding box center [433, 336] width 14 height 14
radio input "true"
click at [650, 455] on button "SUBMIT" at bounding box center [655, 440] width 123 height 29
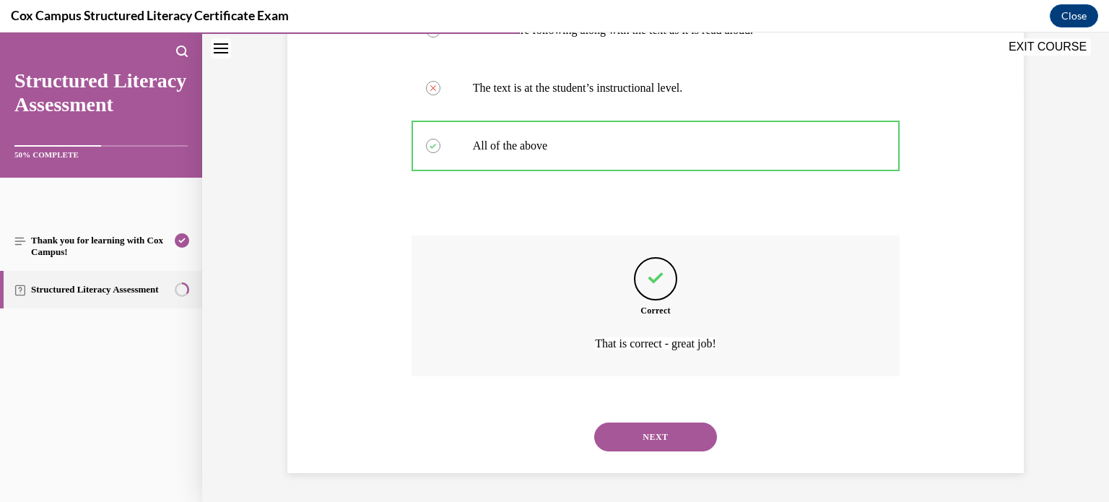
scroll to position [440, 0]
click at [668, 444] on button "NEXT" at bounding box center [655, 436] width 123 height 29
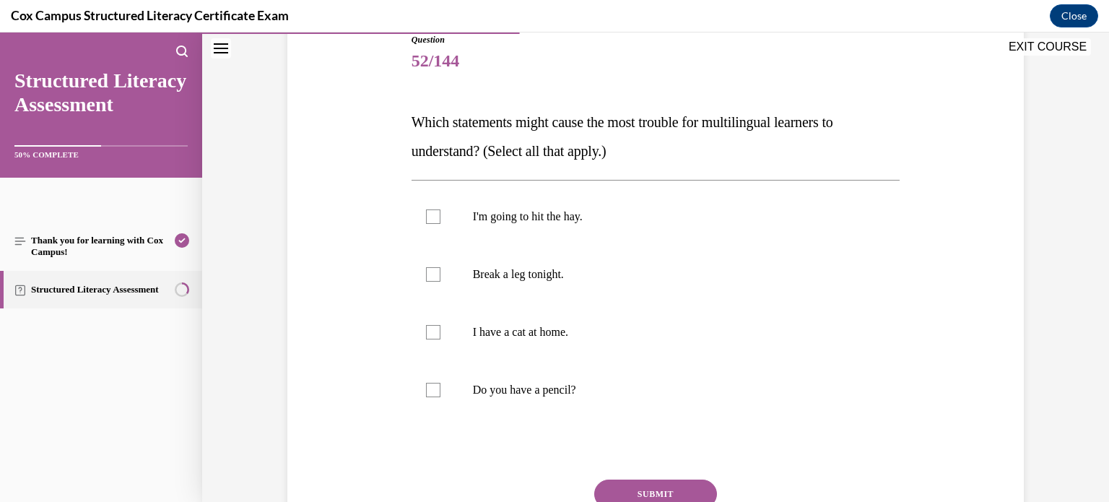
scroll to position [167, 0]
click at [762, 277] on p "Break a leg tonight." at bounding box center [668, 274] width 391 height 14
click at [440, 277] on input "Break a leg tonight." at bounding box center [433, 274] width 14 height 14
checkbox input "true"
click at [748, 238] on label "I'm going to hit the hay." at bounding box center [655, 217] width 489 height 58
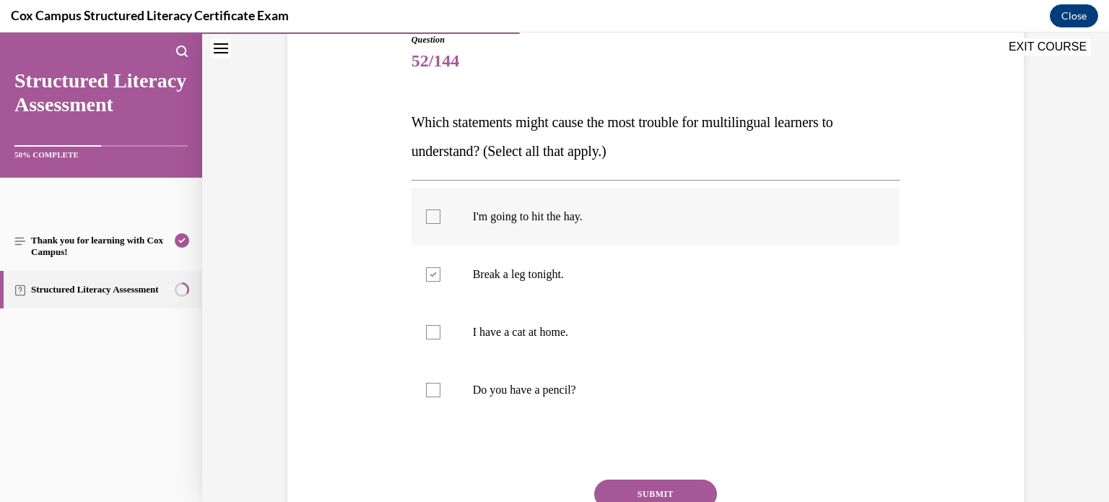
click at [440, 224] on input "I'm going to hit the hay." at bounding box center [433, 216] width 14 height 14
checkbox input "true"
click at [667, 485] on button "SUBMIT" at bounding box center [655, 493] width 123 height 29
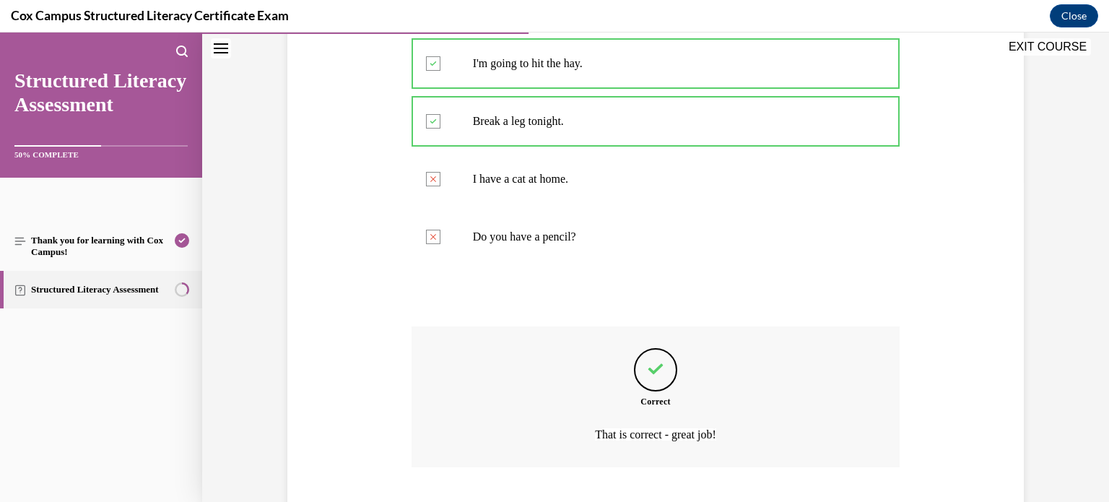
scroll to position [411, 0]
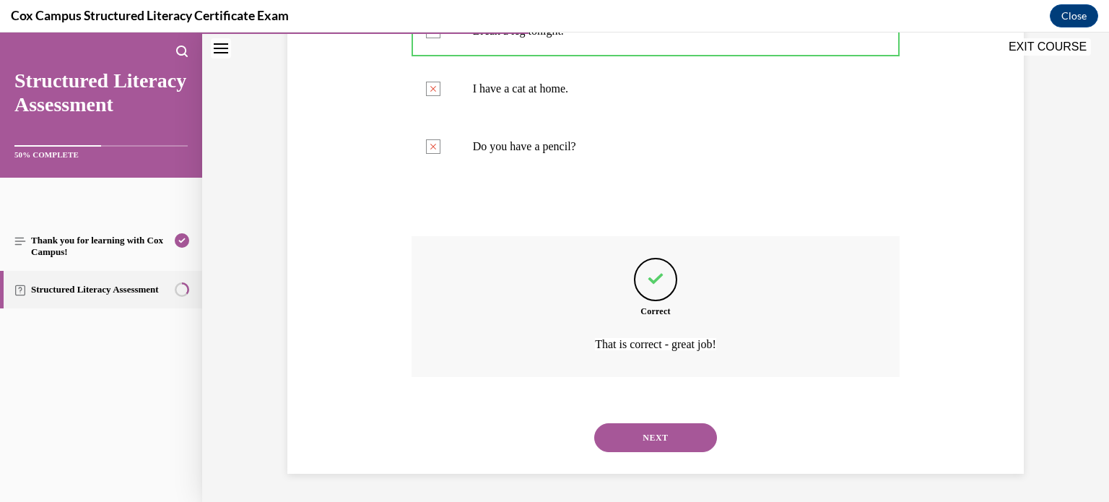
click at [673, 440] on button "NEXT" at bounding box center [655, 437] width 123 height 29
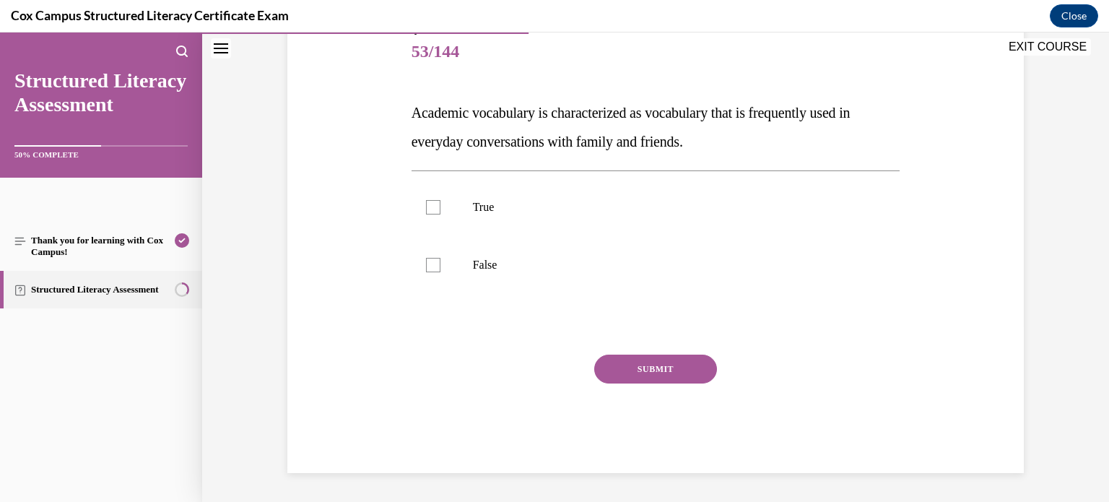
scroll to position [159, 0]
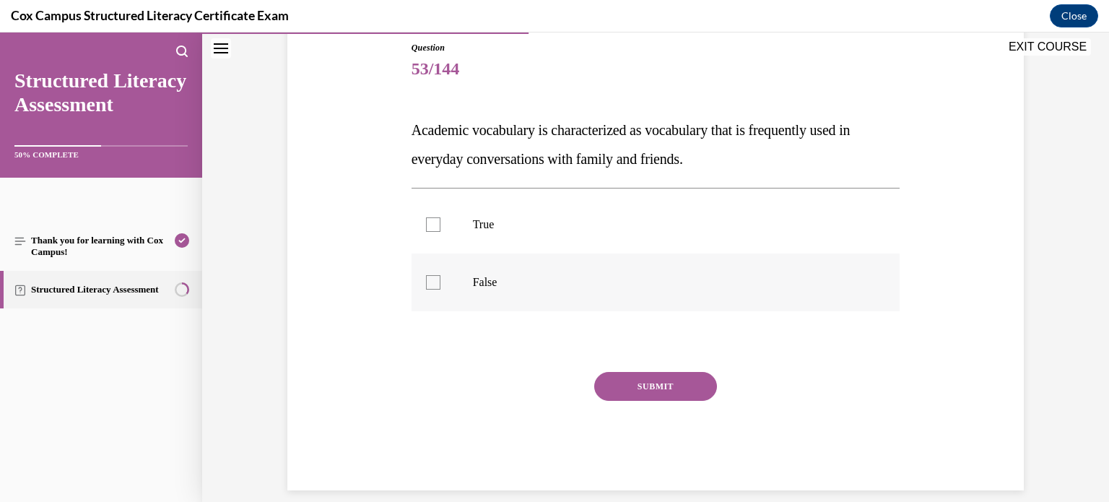
click at [660, 283] on p "False" at bounding box center [668, 282] width 391 height 14
click at [440, 283] on input "False" at bounding box center [433, 282] width 14 height 14
checkbox input "true"
click at [677, 388] on button "SUBMIT" at bounding box center [655, 386] width 123 height 29
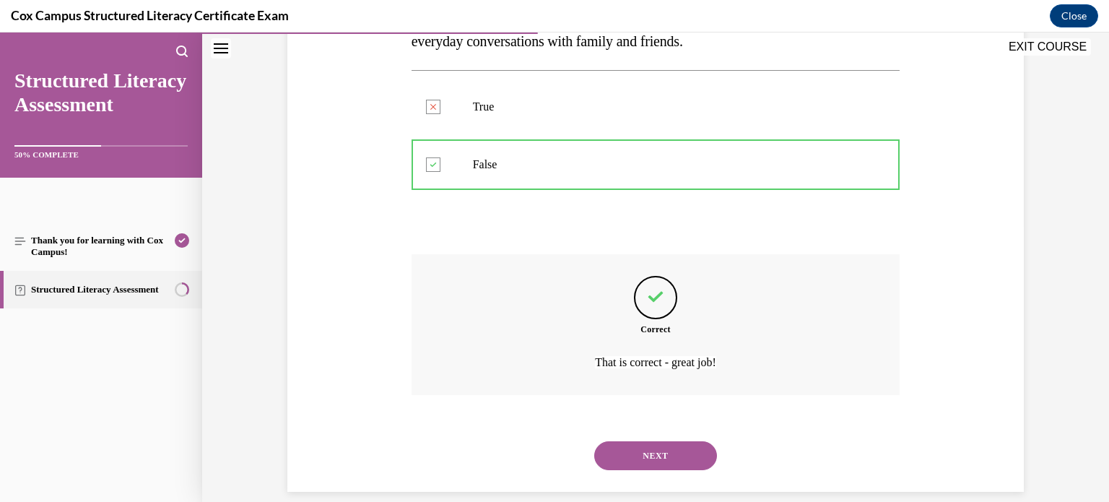
scroll to position [295, 0]
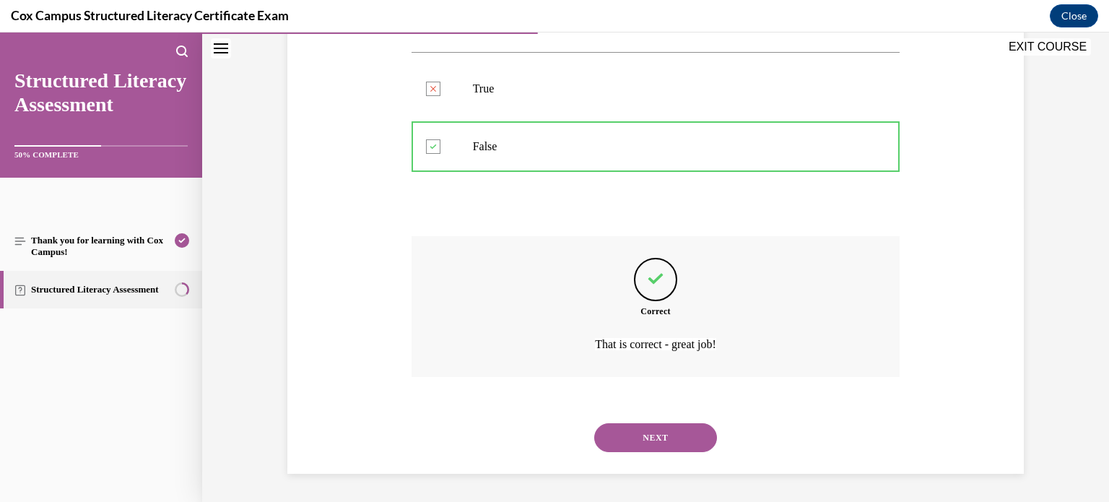
click at [661, 430] on button "NEXT" at bounding box center [655, 437] width 123 height 29
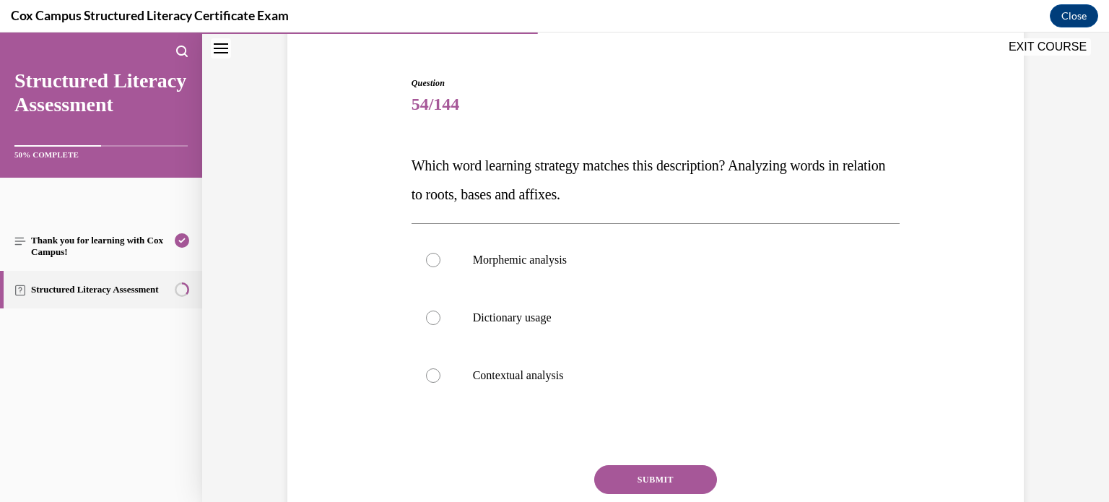
scroll to position [125, 0]
click at [752, 248] on label "Morphemic analysis" at bounding box center [655, 259] width 489 height 58
click at [440, 252] on input "Morphemic analysis" at bounding box center [433, 259] width 14 height 14
radio input "true"
click at [698, 478] on button "SUBMIT" at bounding box center [655, 478] width 123 height 29
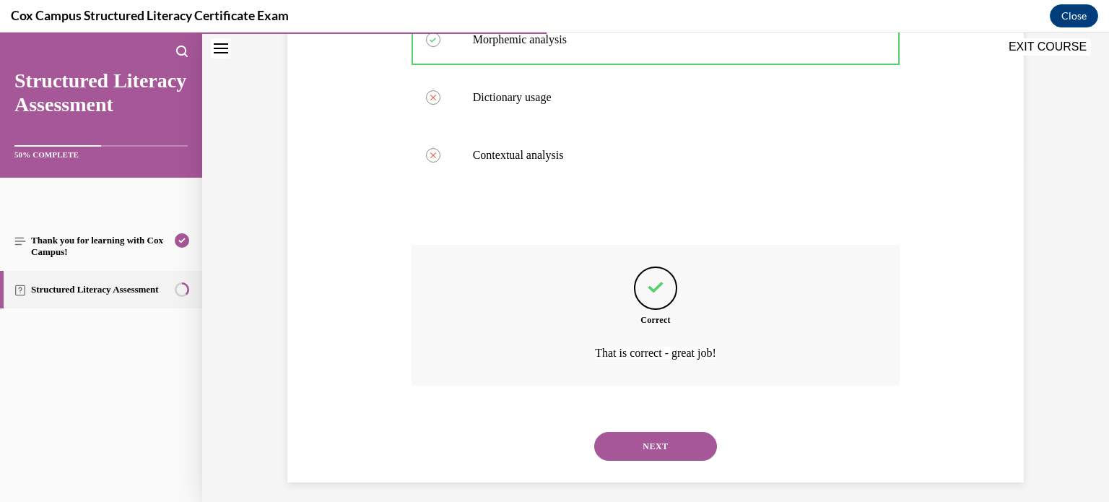
scroll to position [353, 0]
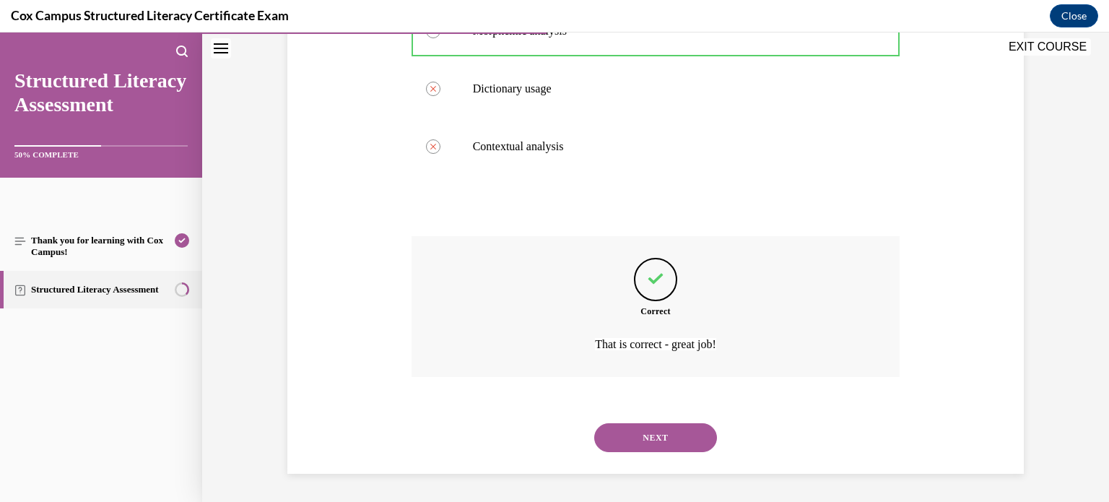
click at [673, 437] on button "NEXT" at bounding box center [655, 437] width 123 height 29
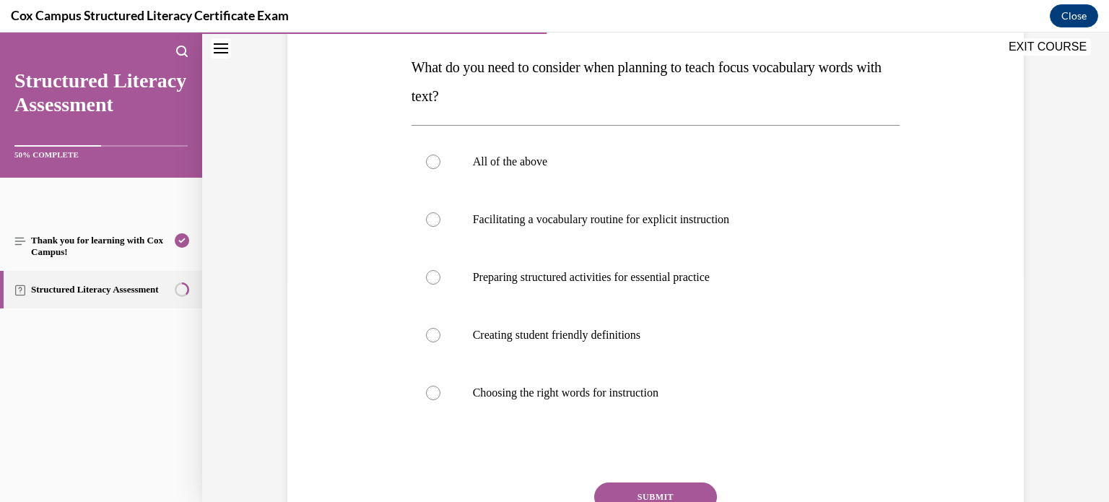
scroll to position [236, 0]
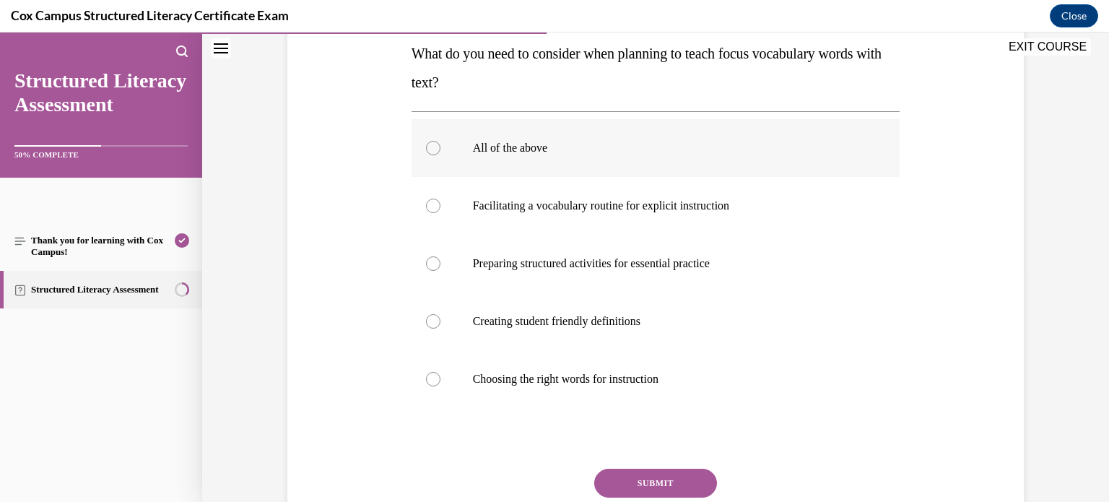
click at [765, 162] on label "All of the above" at bounding box center [655, 148] width 489 height 58
click at [440, 155] on input "All of the above" at bounding box center [433, 148] width 14 height 14
radio input "true"
click at [695, 478] on button "SUBMIT" at bounding box center [655, 482] width 123 height 29
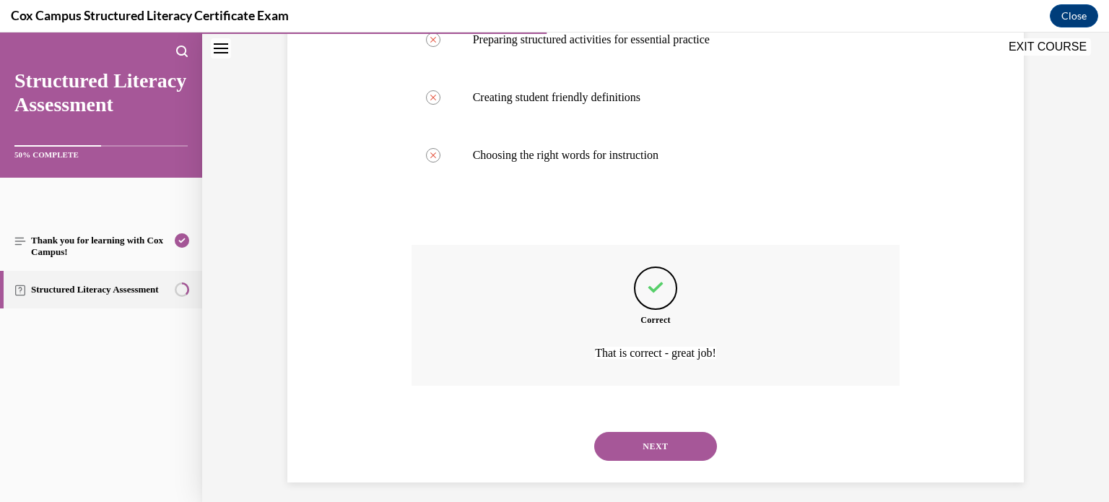
scroll to position [468, 0]
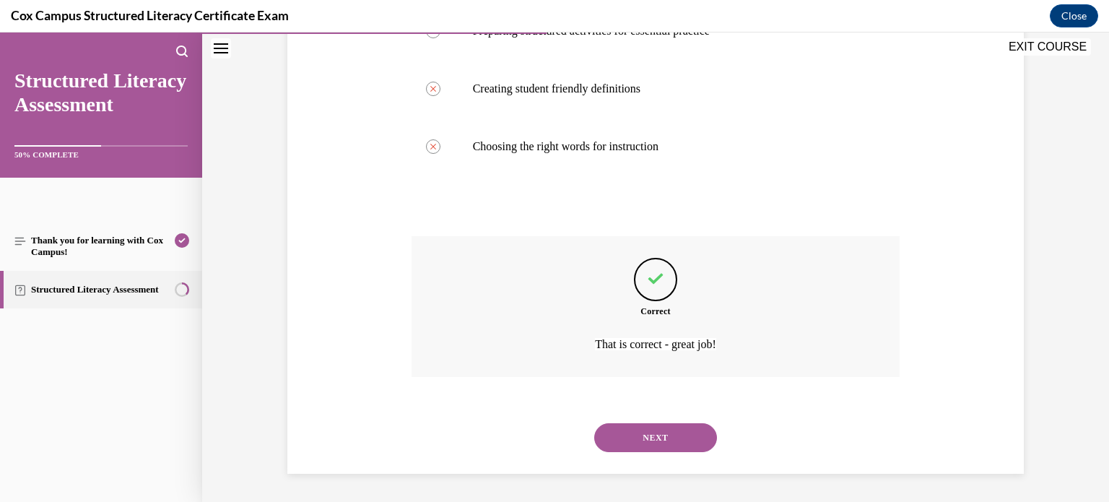
click at [692, 431] on button "NEXT" at bounding box center [655, 437] width 123 height 29
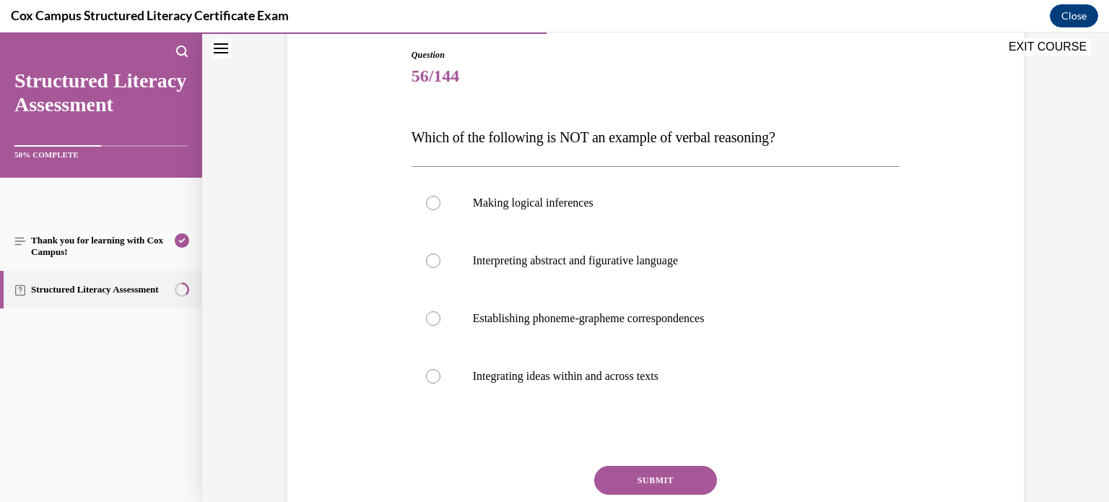
scroll to position [153, 0]
click at [727, 306] on label "Establishing phoneme-grapheme correspondences" at bounding box center [655, 318] width 489 height 58
click at [440, 310] on input "Establishing phoneme-grapheme correspondences" at bounding box center [433, 317] width 14 height 14
radio input "true"
click at [663, 473] on button "SUBMIT" at bounding box center [655, 479] width 123 height 29
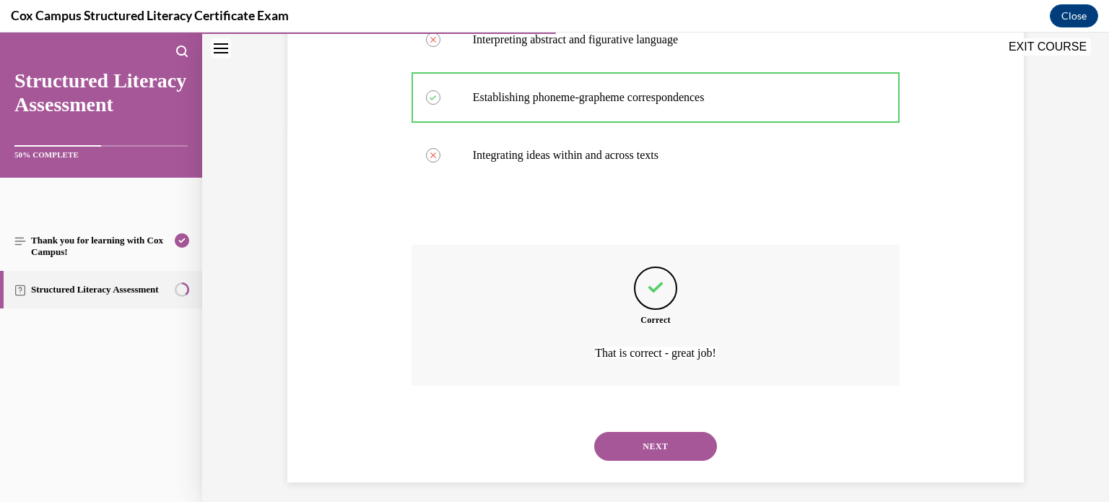
scroll to position [382, 0]
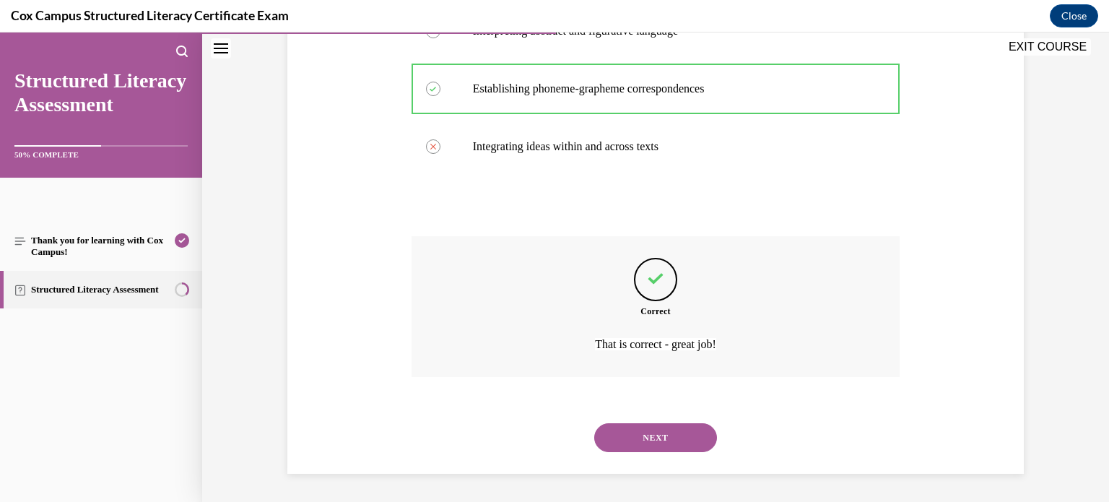
click at [665, 443] on button "NEXT" at bounding box center [655, 437] width 123 height 29
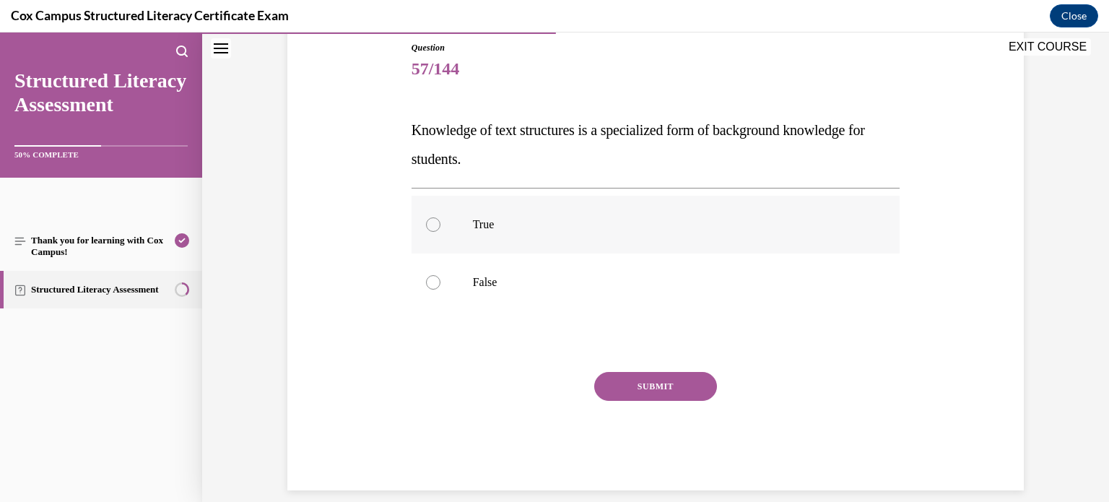
click at [663, 233] on label "True" at bounding box center [655, 225] width 489 height 58
click at [440, 232] on input "True" at bounding box center [433, 224] width 14 height 14
radio input "true"
click at [673, 388] on button "SUBMIT" at bounding box center [655, 386] width 123 height 29
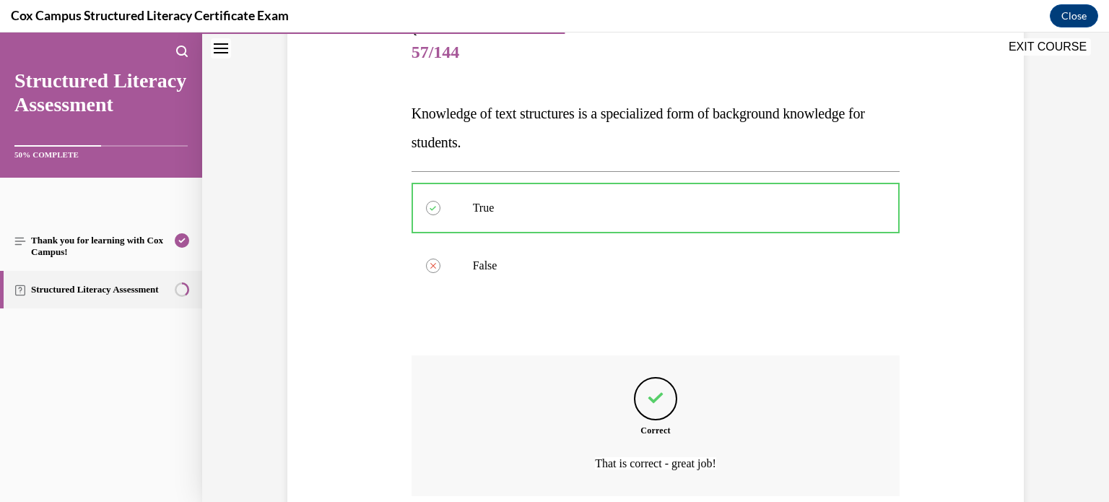
scroll to position [295, 0]
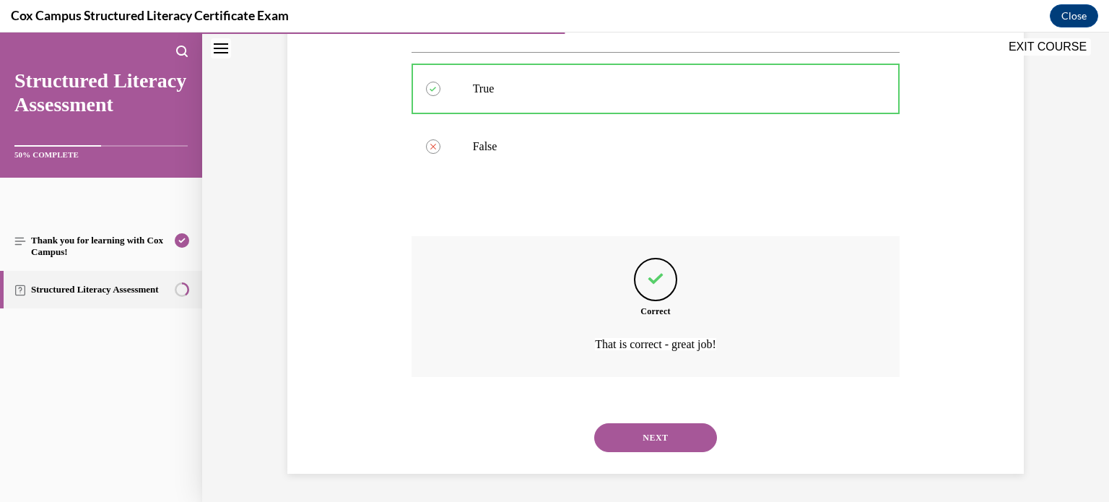
click at [659, 433] on button "NEXT" at bounding box center [655, 437] width 123 height 29
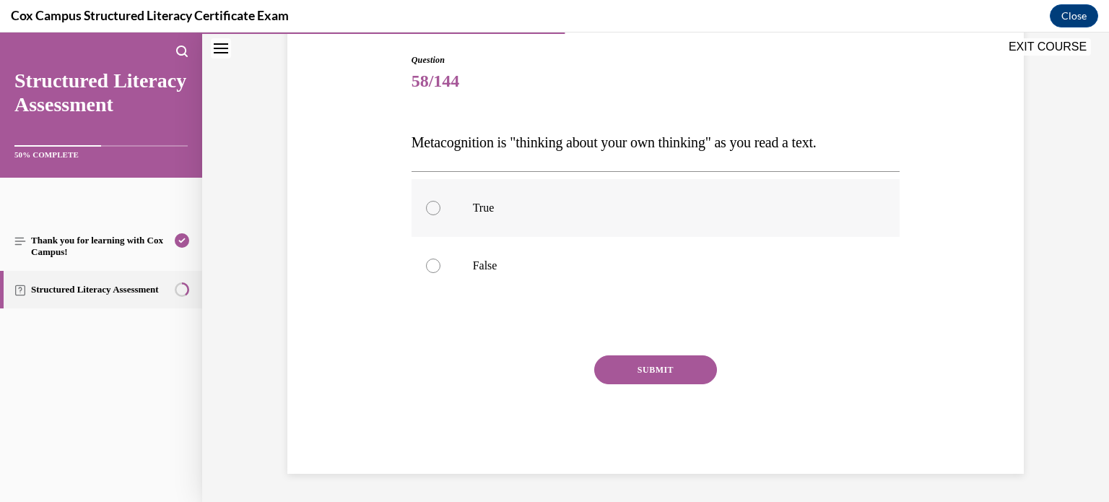
click at [714, 213] on p "True" at bounding box center [668, 208] width 391 height 14
click at [440, 213] on input "True" at bounding box center [433, 208] width 14 height 14
radio input "true"
click at [679, 364] on button "SUBMIT" at bounding box center [655, 369] width 123 height 29
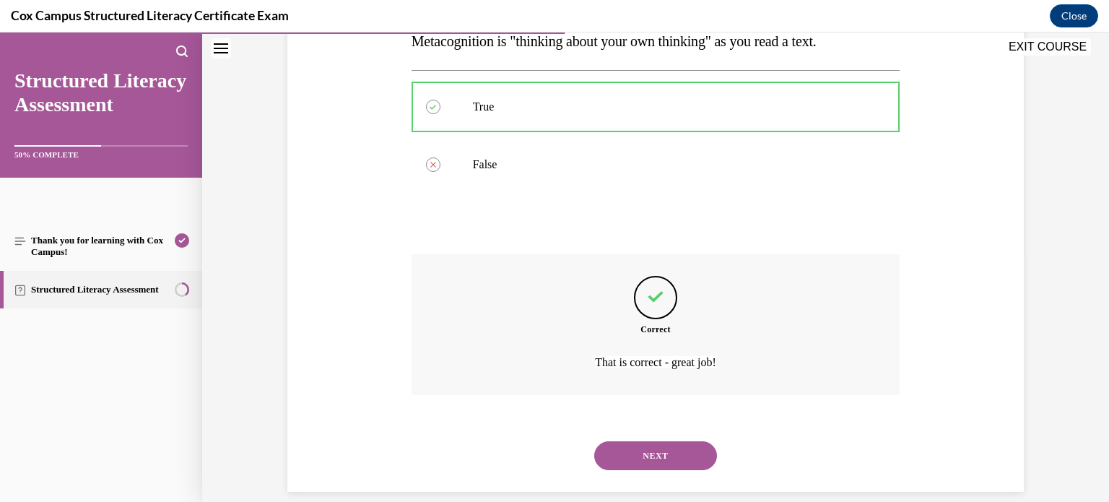
scroll to position [266, 0]
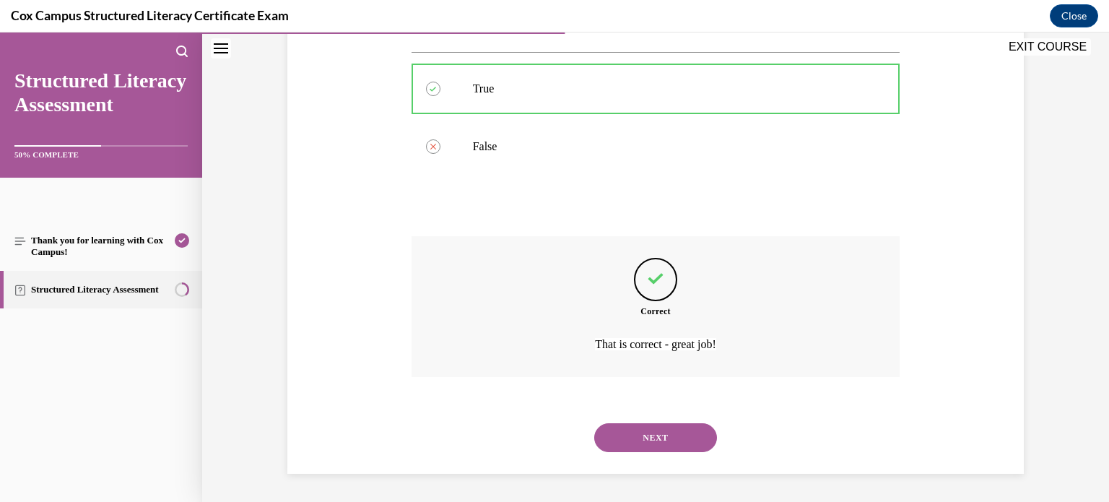
click at [655, 433] on button "NEXT" at bounding box center [655, 437] width 123 height 29
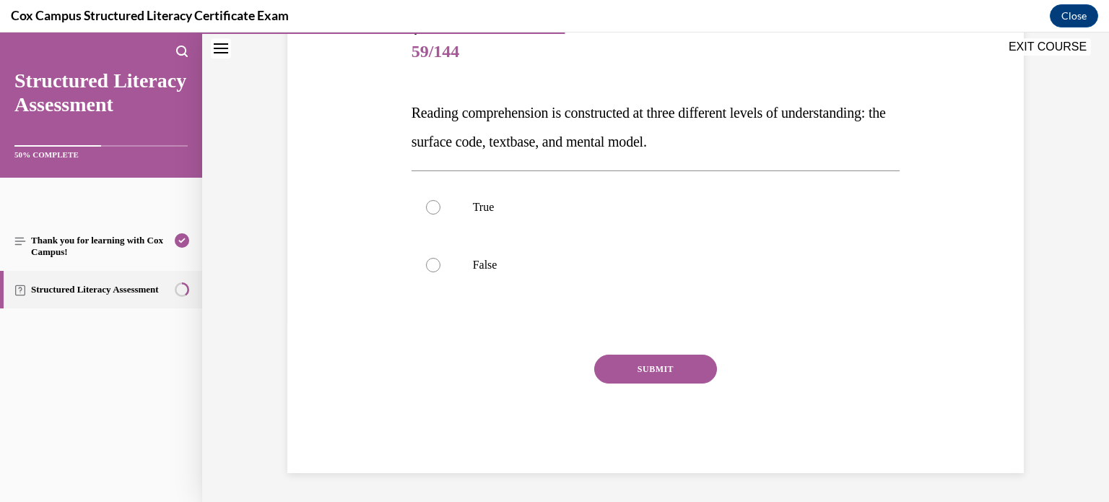
scroll to position [159, 0]
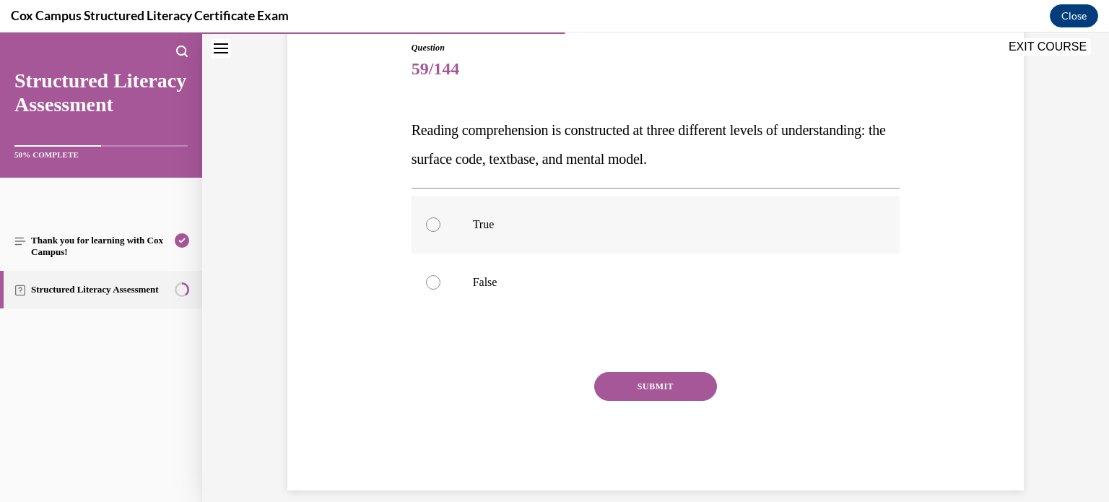
click at [718, 196] on label "True" at bounding box center [655, 225] width 489 height 58
click at [440, 217] on input "True" at bounding box center [433, 224] width 14 height 14
radio input "true"
click at [699, 380] on button "SUBMIT" at bounding box center [655, 386] width 123 height 29
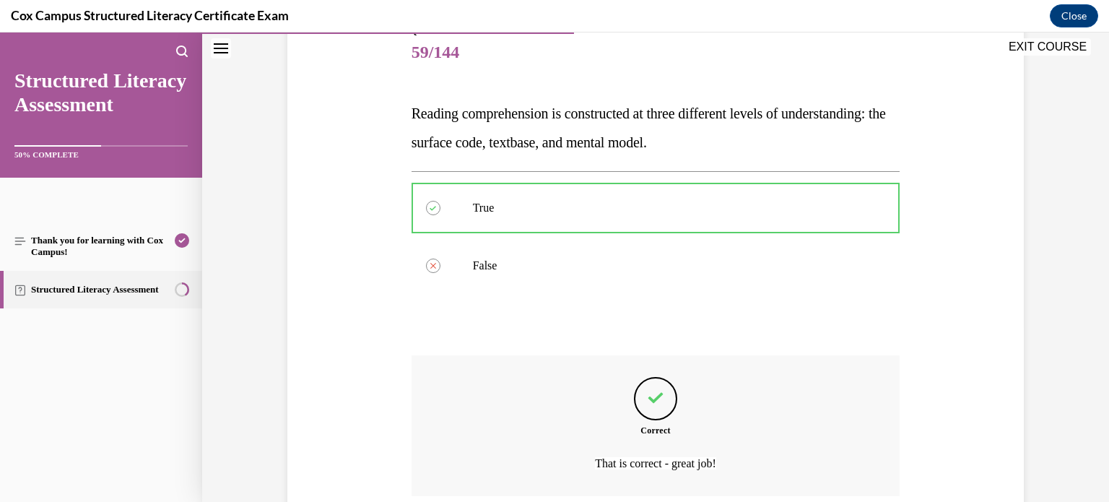
scroll to position [295, 0]
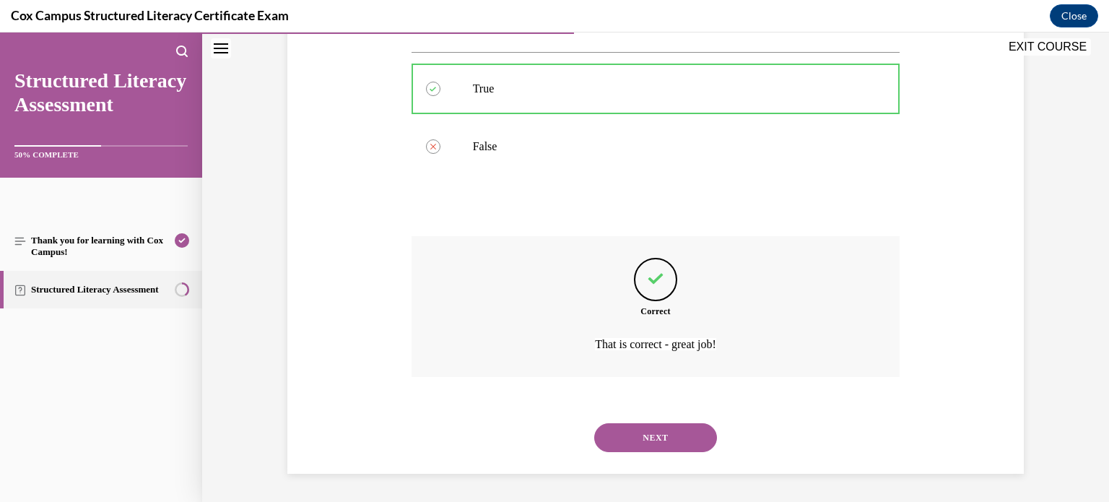
click at [665, 432] on button "NEXT" at bounding box center [655, 437] width 123 height 29
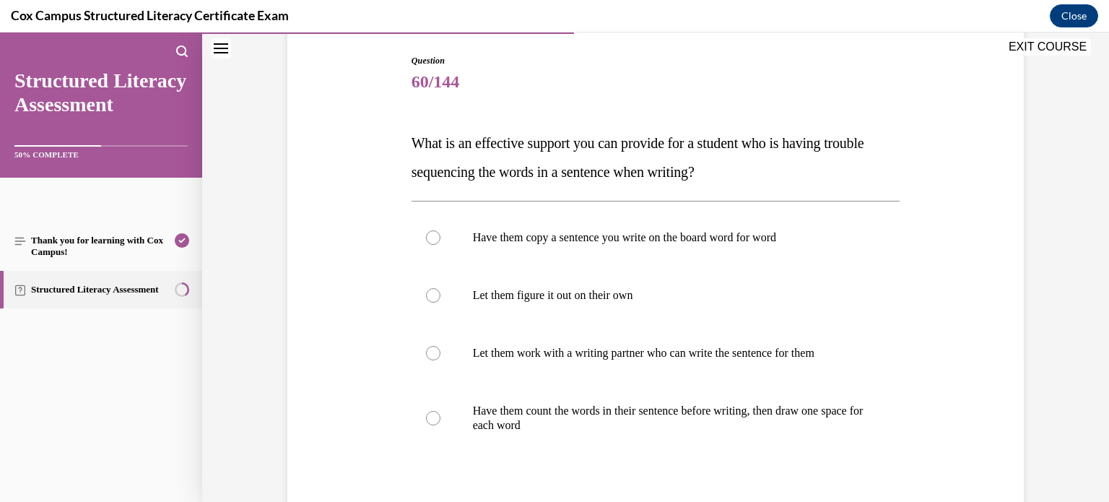
scroll to position [149, 0]
click at [704, 416] on p "Have them count the words in their sentence before writing, then draw one space…" at bounding box center [668, 415] width 391 height 29
click at [440, 416] on input "Have them count the words in their sentence before writing, then draw one space…" at bounding box center [433, 415] width 14 height 14
radio input "true"
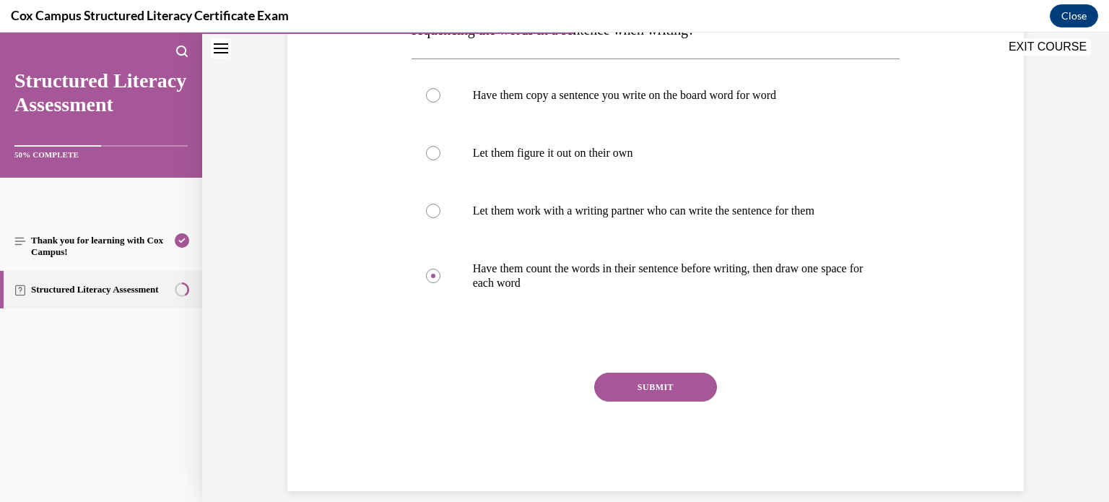
click at [685, 389] on button "SUBMIT" at bounding box center [655, 386] width 123 height 29
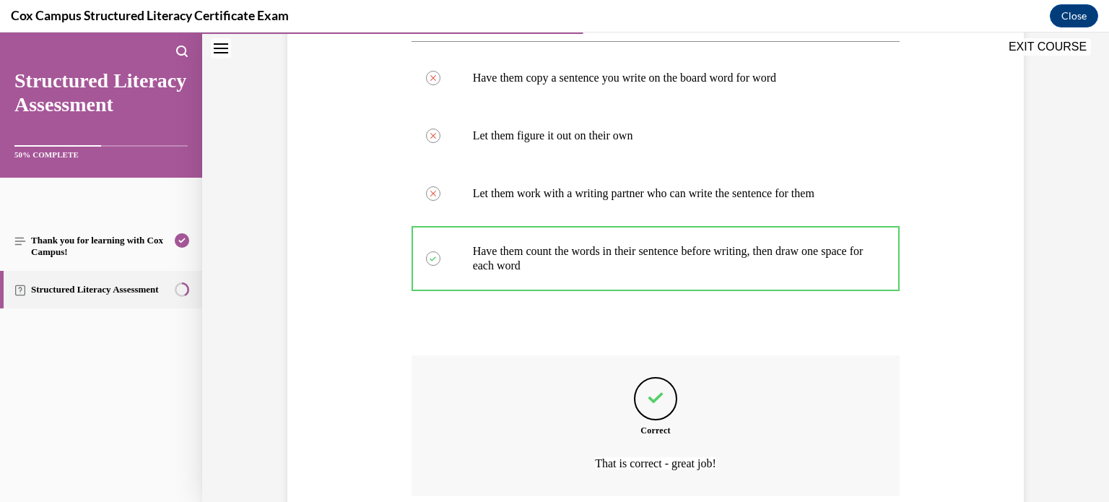
scroll to position [425, 0]
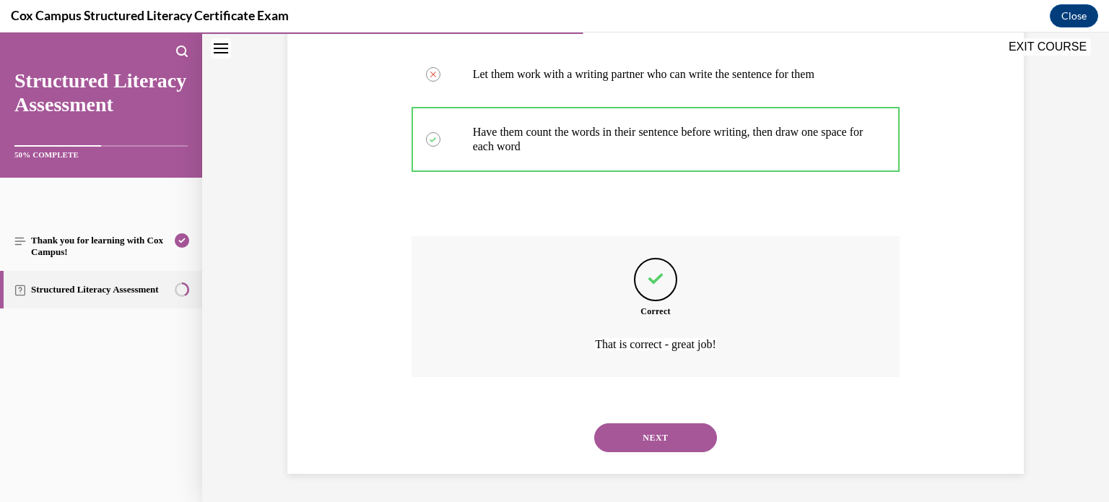
click at [666, 425] on button "NEXT" at bounding box center [655, 437] width 123 height 29
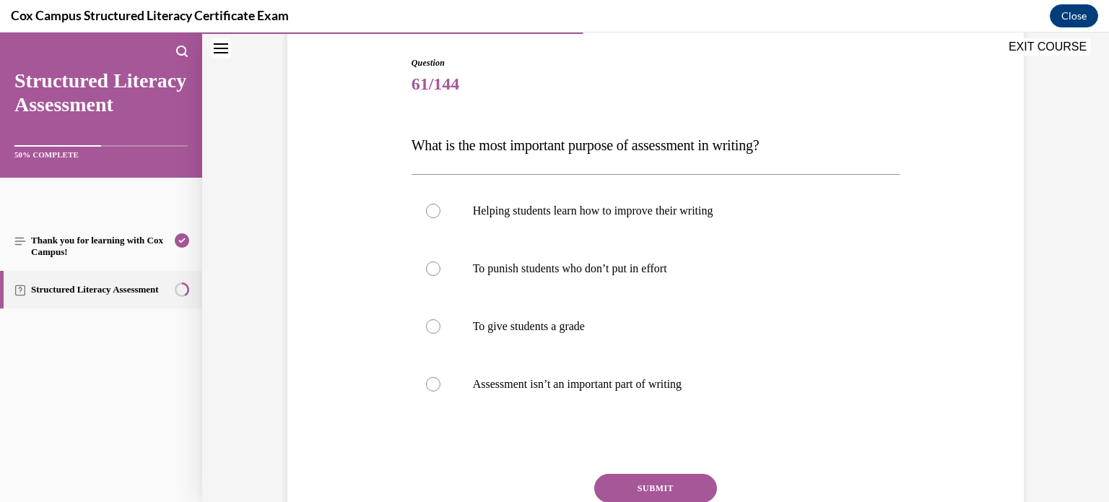
scroll to position [145, 0]
click at [740, 216] on p "Helping students learn how to improve their writing" at bounding box center [668, 210] width 391 height 14
click at [440, 216] on input "Helping students learn how to improve their writing" at bounding box center [433, 210] width 14 height 14
radio input "true"
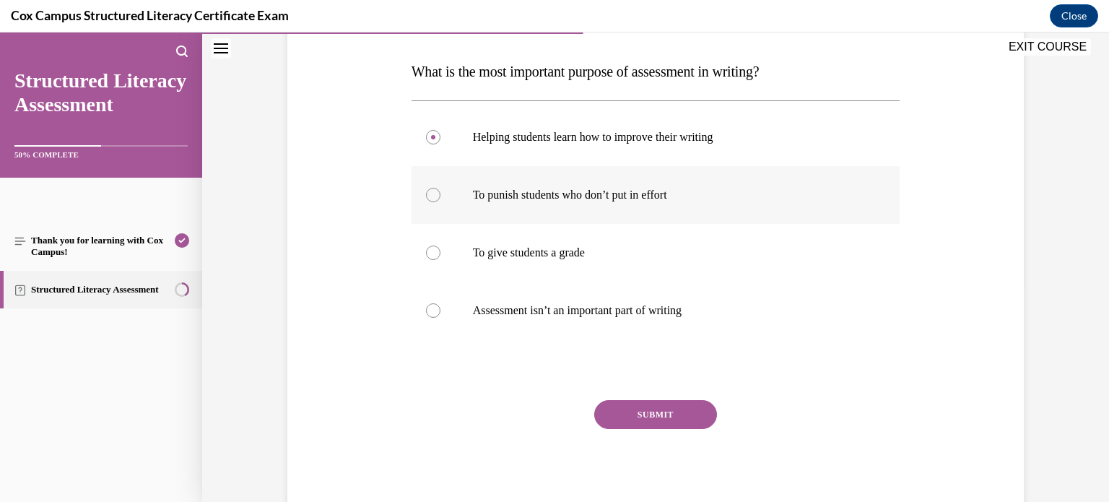
scroll to position [232, 0]
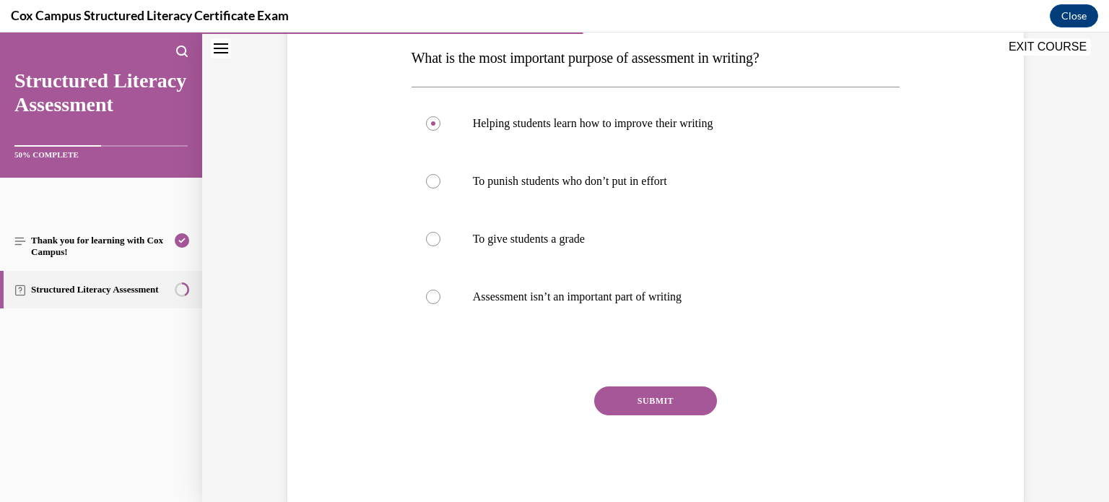
click at [694, 400] on button "SUBMIT" at bounding box center [655, 400] width 123 height 29
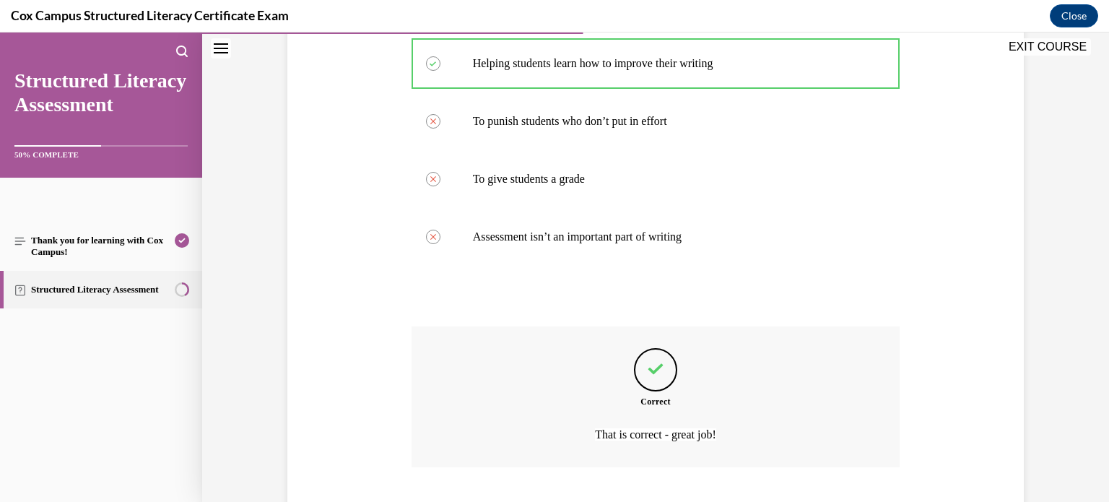
scroll to position [382, 0]
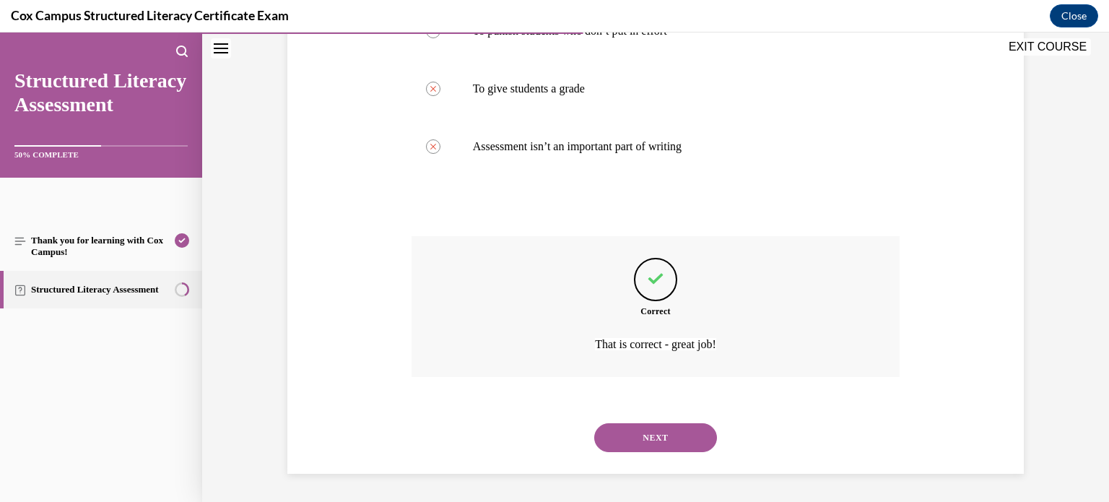
click at [685, 436] on button "NEXT" at bounding box center [655, 437] width 123 height 29
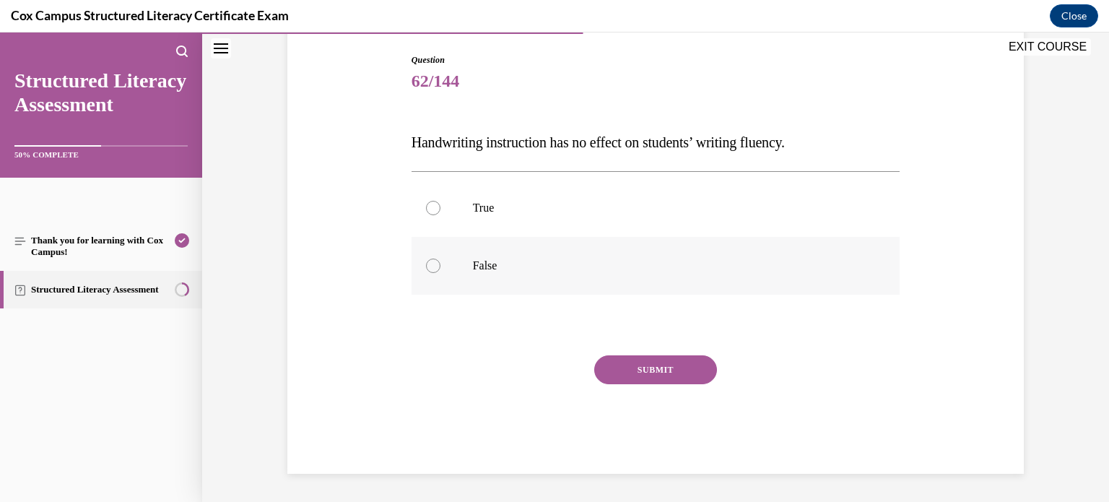
click at [742, 258] on p "False" at bounding box center [668, 265] width 391 height 14
click at [440, 258] on input "False" at bounding box center [433, 265] width 14 height 14
radio input "true"
click at [667, 373] on button "SUBMIT" at bounding box center [655, 369] width 123 height 29
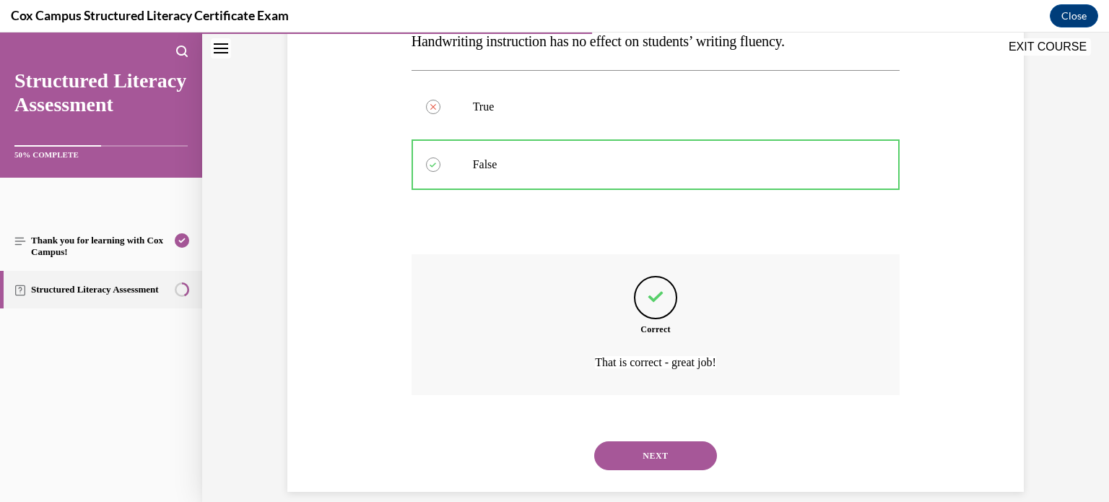
scroll to position [266, 0]
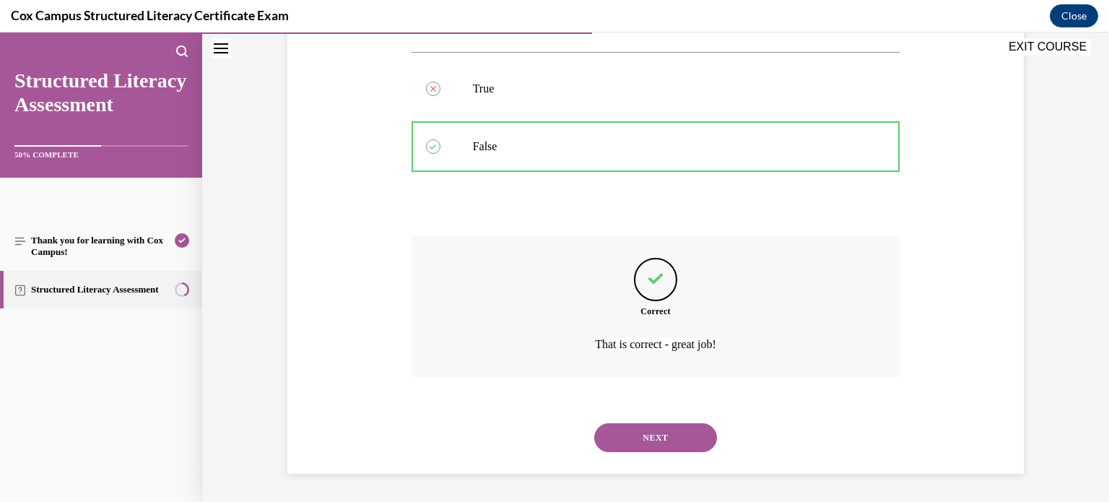
click at [650, 429] on button "NEXT" at bounding box center [655, 437] width 123 height 29
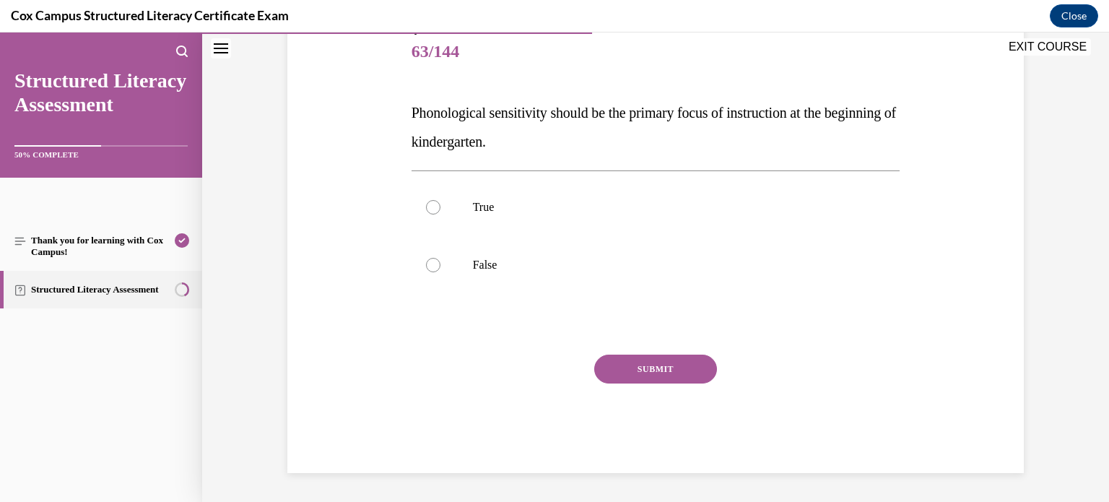
scroll to position [159, 0]
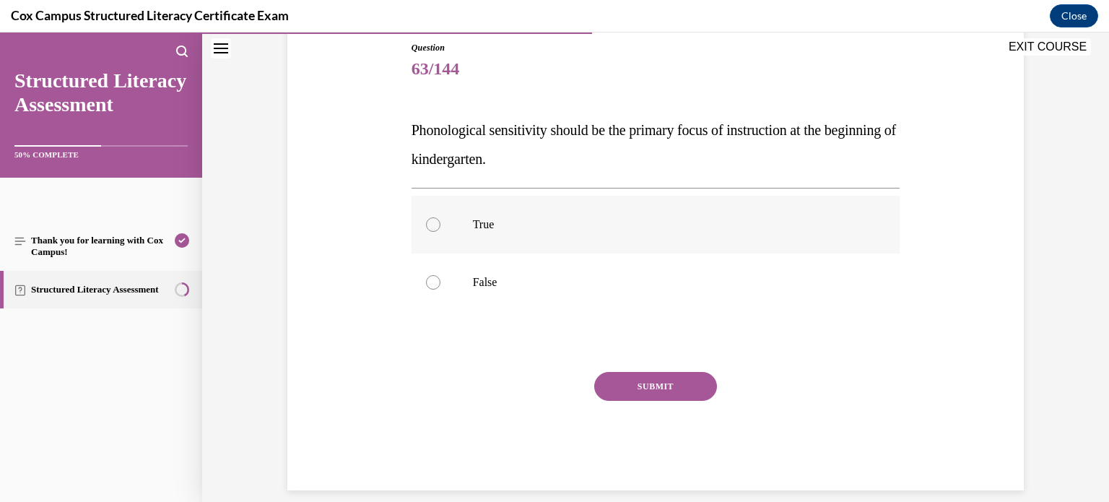
click at [689, 227] on p "True" at bounding box center [668, 224] width 391 height 14
click at [440, 227] on input "True" at bounding box center [433, 224] width 14 height 14
radio input "true"
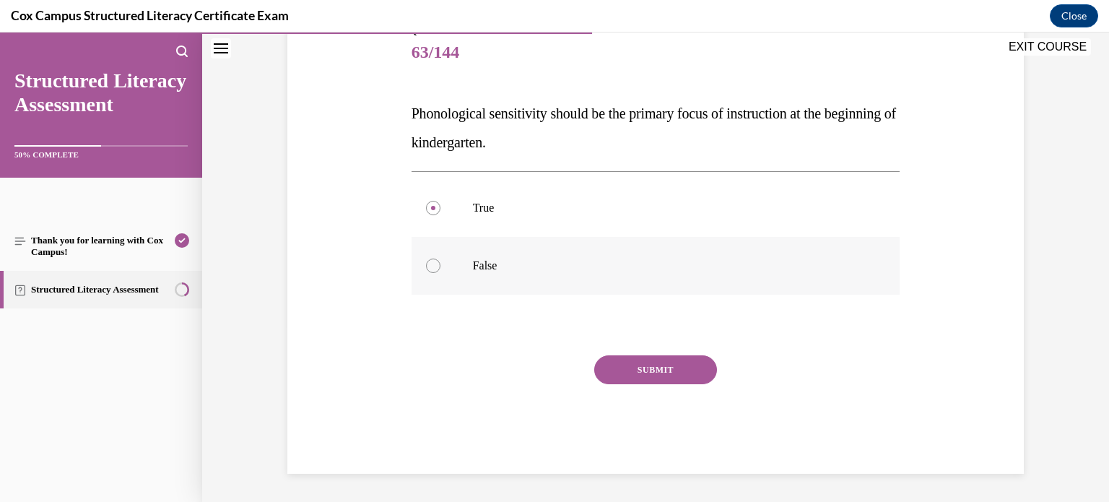
click at [521, 263] on p "False" at bounding box center [668, 265] width 391 height 14
click at [440, 263] on input "False" at bounding box center [433, 265] width 14 height 14
radio input "true"
click at [626, 365] on button "SUBMIT" at bounding box center [655, 369] width 123 height 29
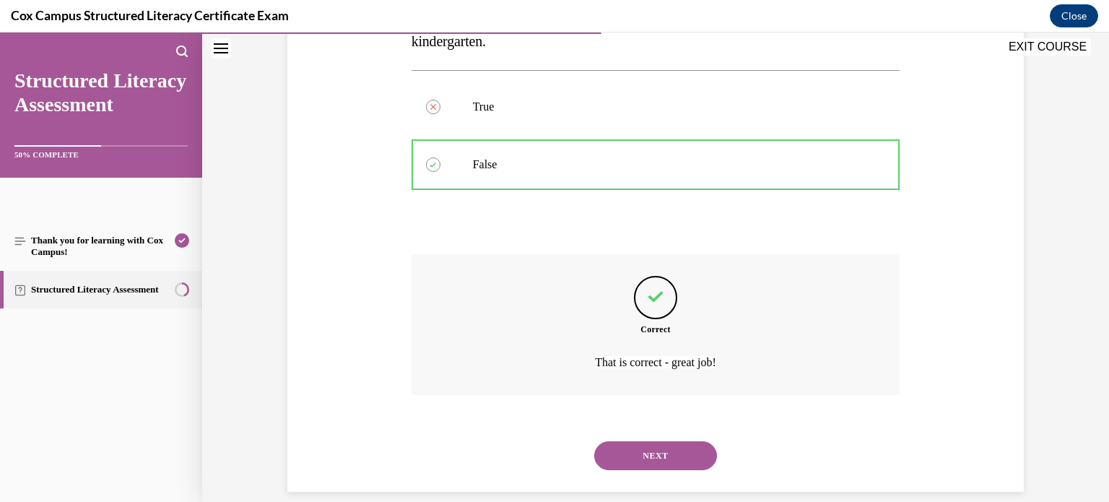
scroll to position [295, 0]
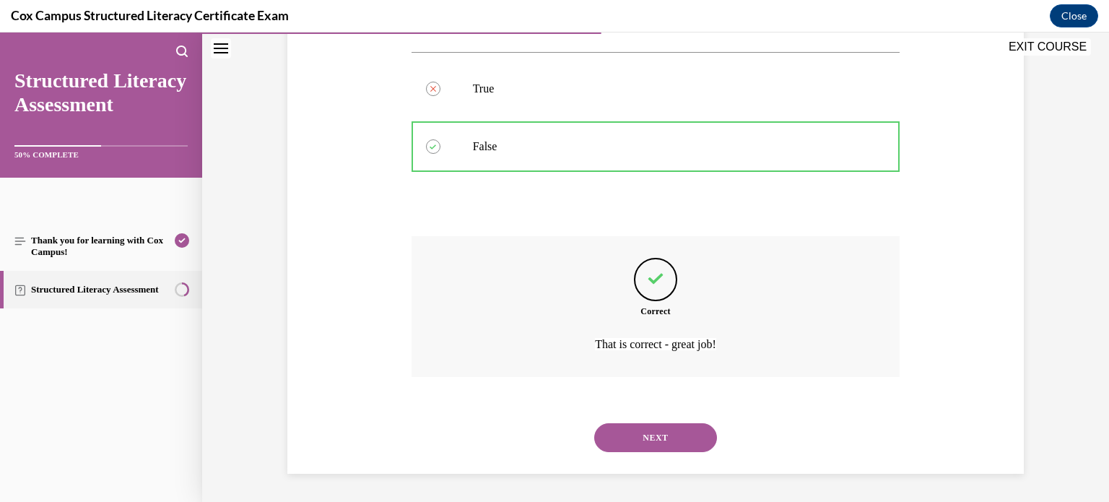
click at [643, 430] on button "NEXT" at bounding box center [655, 437] width 123 height 29
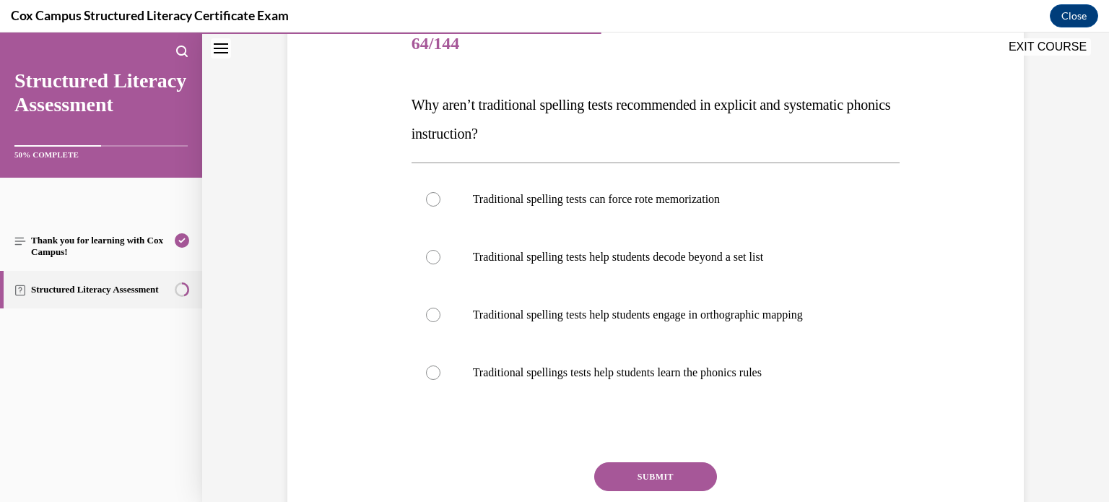
scroll to position [186, 0]
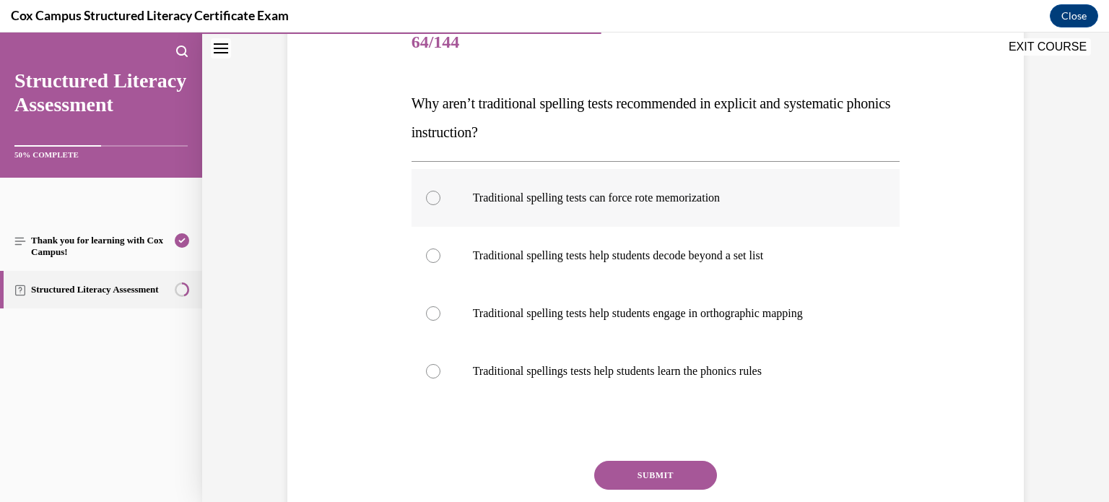
click at [717, 197] on p "Traditional spelling tests can force rote memorization" at bounding box center [668, 198] width 391 height 14
click at [440, 197] on input "Traditional spelling tests can force rote memorization" at bounding box center [433, 198] width 14 height 14
radio input "true"
click at [634, 475] on button "SUBMIT" at bounding box center [655, 474] width 123 height 29
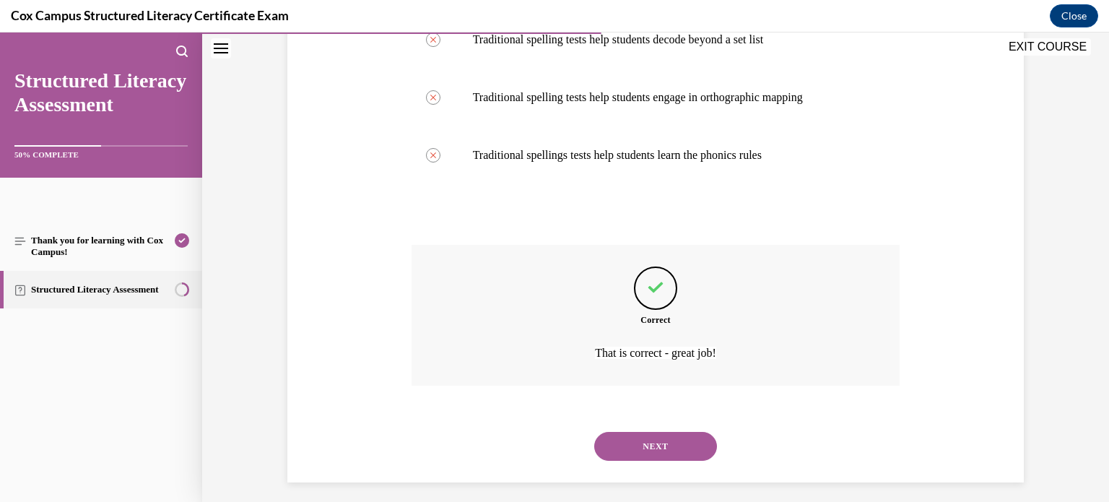
scroll to position [411, 0]
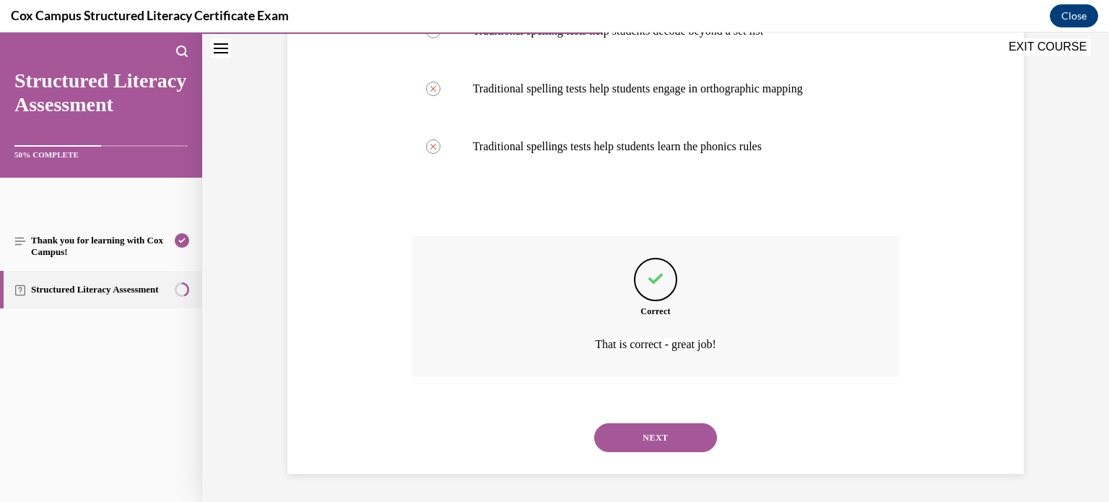
click at [646, 424] on button "NEXT" at bounding box center [655, 437] width 123 height 29
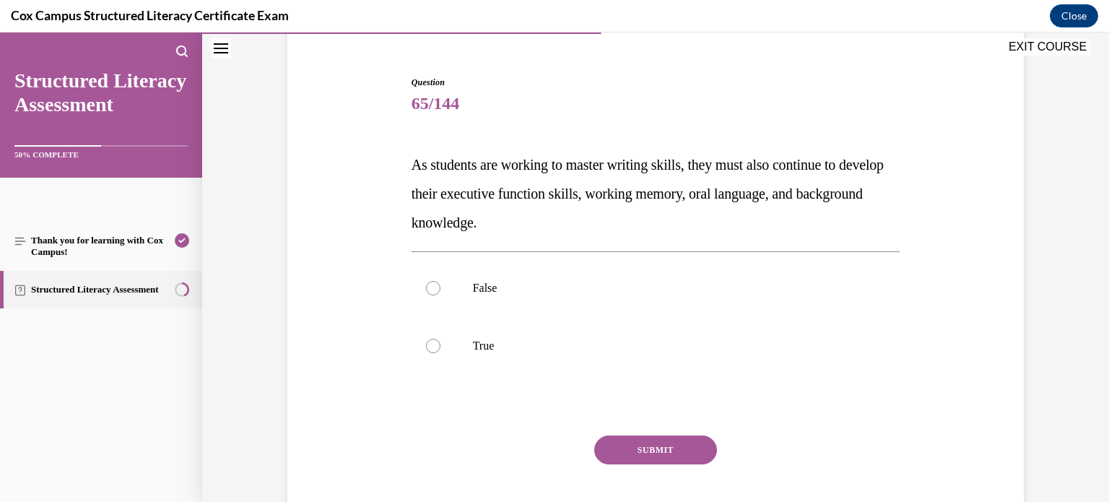
scroll to position [128, 0]
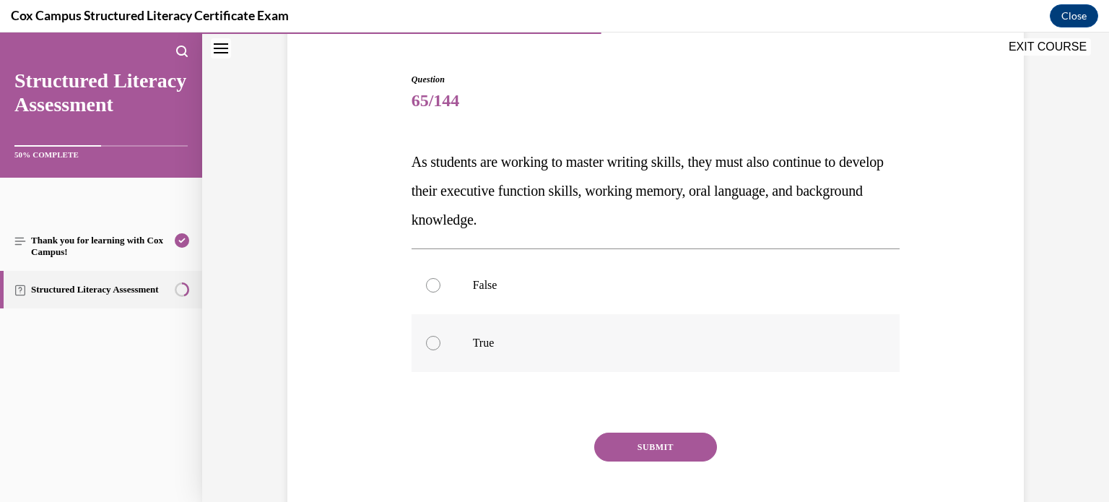
click at [656, 336] on p "True" at bounding box center [668, 343] width 391 height 14
click at [440, 336] on input "True" at bounding box center [433, 343] width 14 height 14
radio input "true"
click at [659, 446] on button "SUBMIT" at bounding box center [655, 446] width 123 height 29
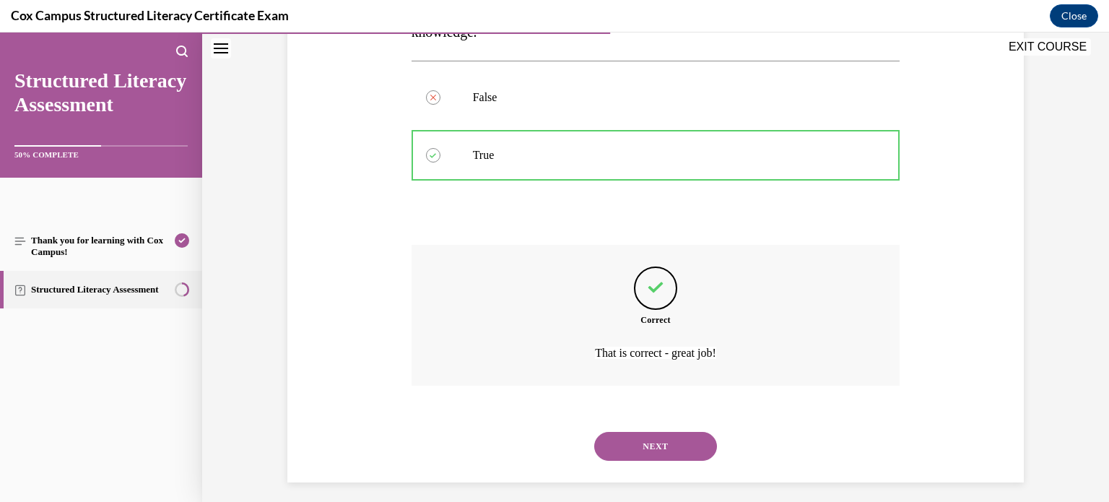
scroll to position [324, 0]
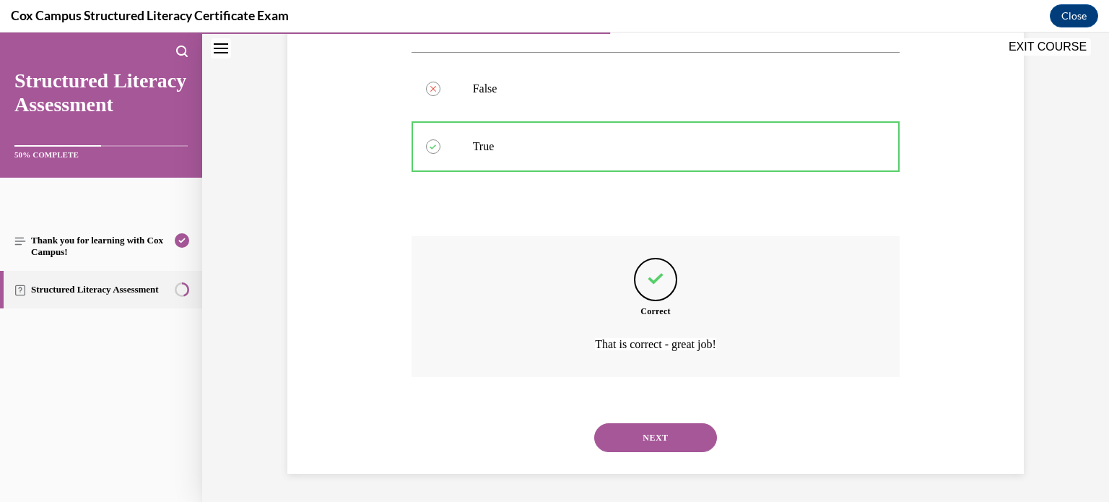
click at [666, 438] on button "NEXT" at bounding box center [655, 437] width 123 height 29
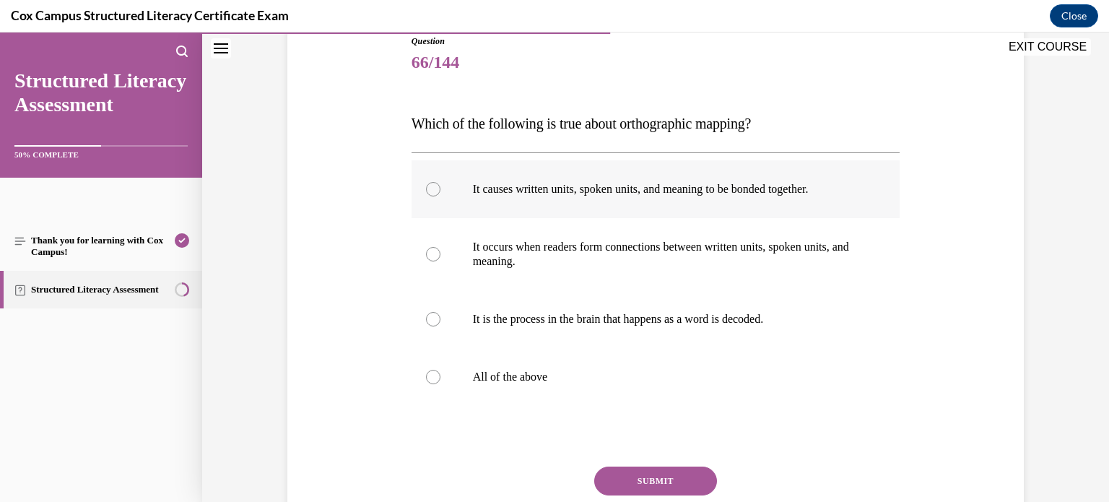
scroll to position [165, 0]
click at [626, 375] on p "All of the above" at bounding box center [668, 377] width 391 height 14
click at [440, 375] on input "All of the above" at bounding box center [433, 377] width 14 height 14
radio input "true"
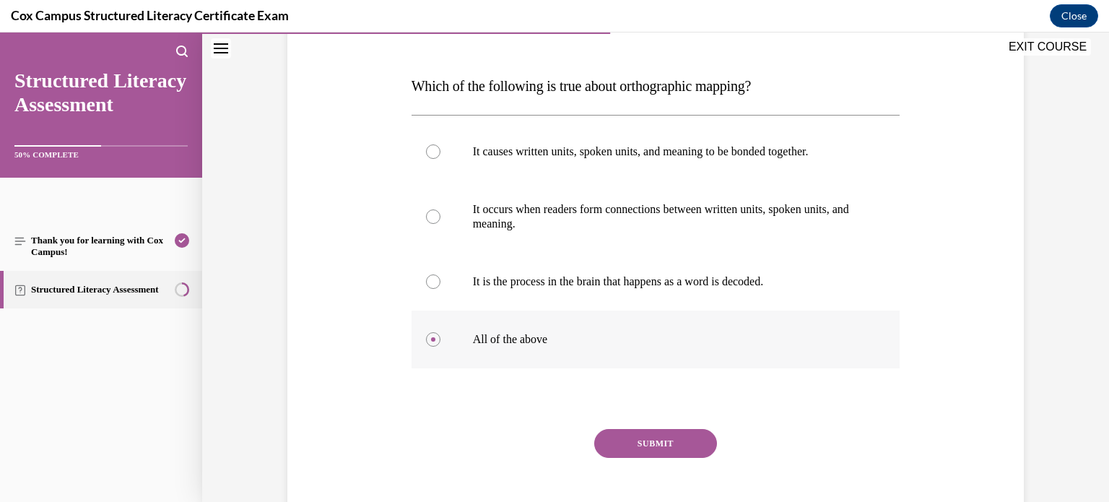
scroll to position [207, 0]
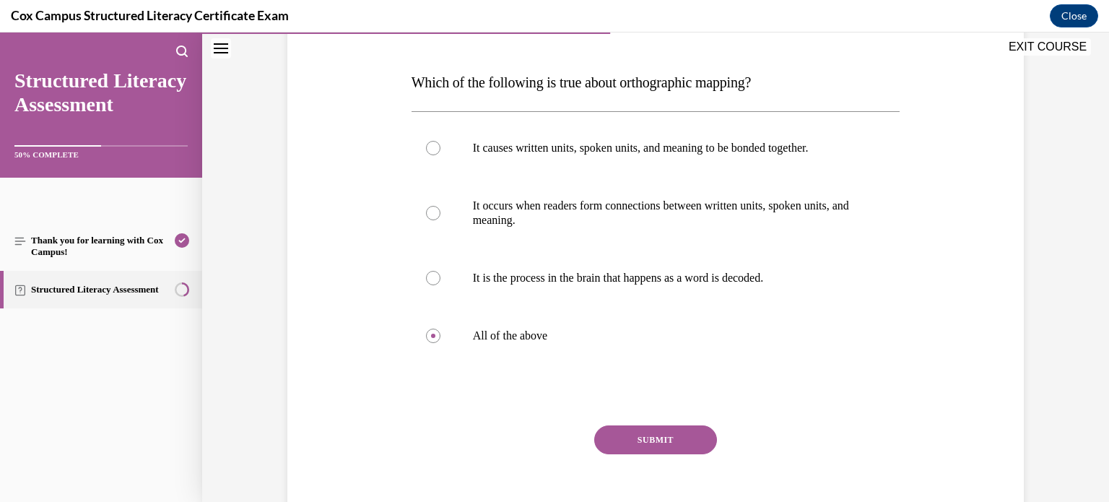
click at [639, 433] on button "SUBMIT" at bounding box center [655, 439] width 123 height 29
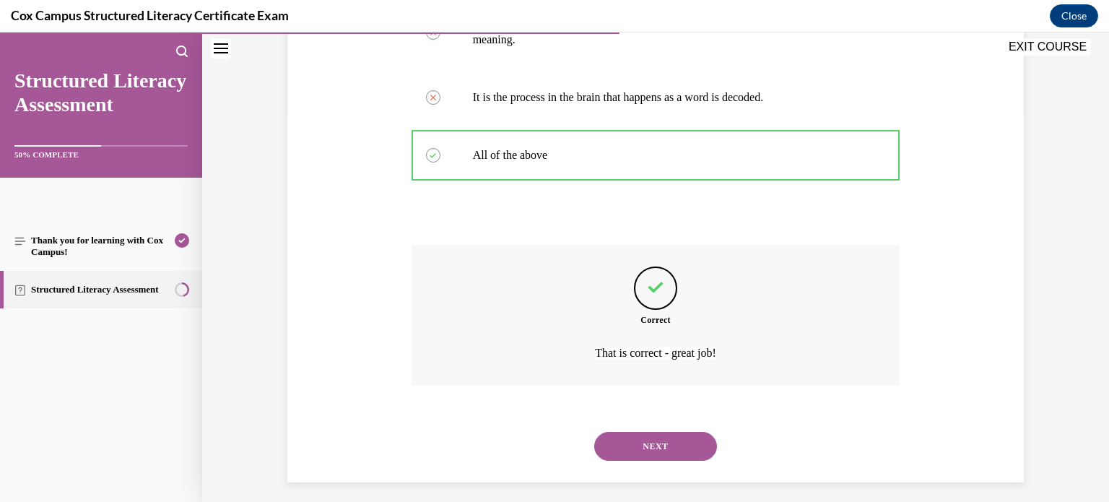
scroll to position [396, 0]
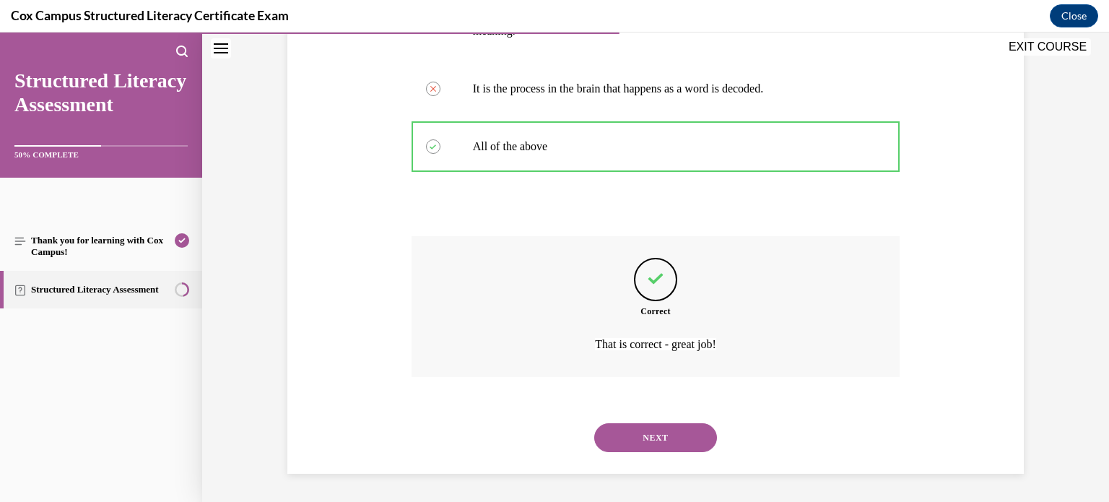
click at [682, 429] on button "NEXT" at bounding box center [655, 437] width 123 height 29
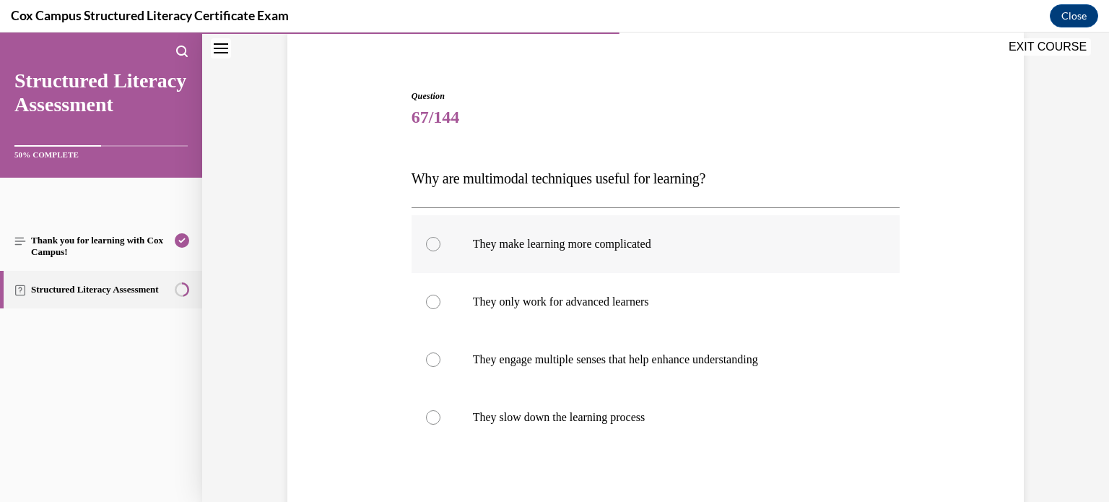
scroll to position [115, 0]
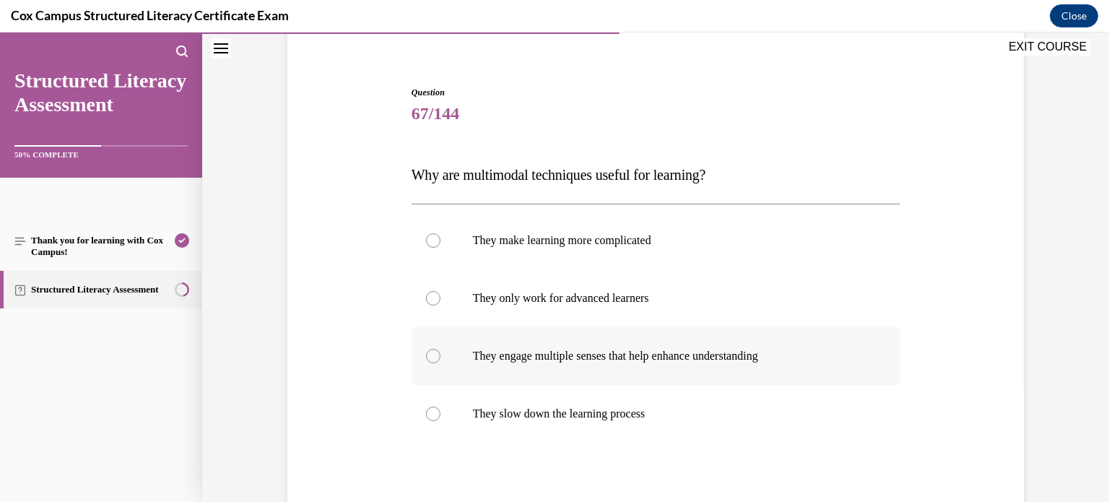
click at [673, 351] on p "They engage multiple senses that help enhance understanding" at bounding box center [668, 356] width 391 height 14
click at [440, 351] on input "They engage multiple senses that help enhance understanding" at bounding box center [433, 356] width 14 height 14
radio input "true"
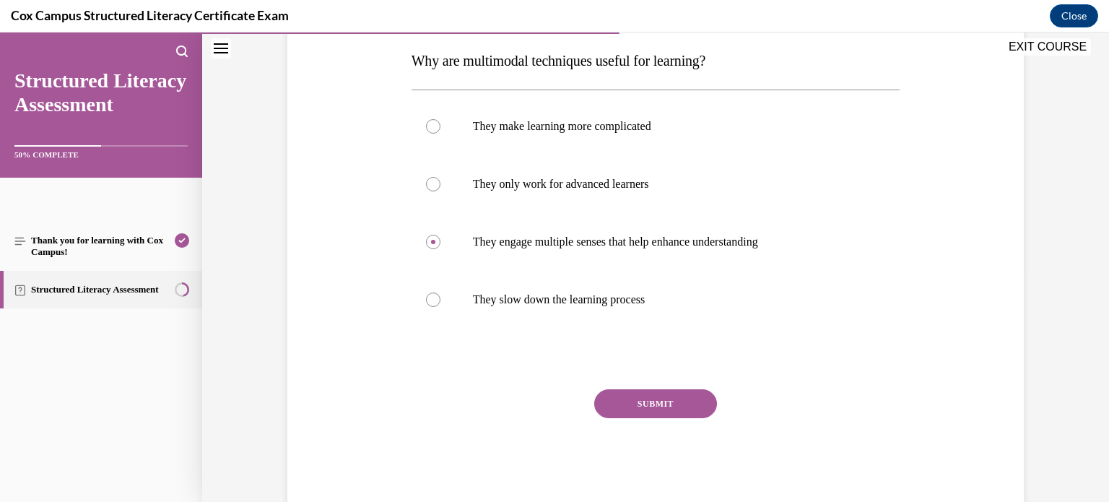
click at [668, 398] on button "SUBMIT" at bounding box center [655, 403] width 123 height 29
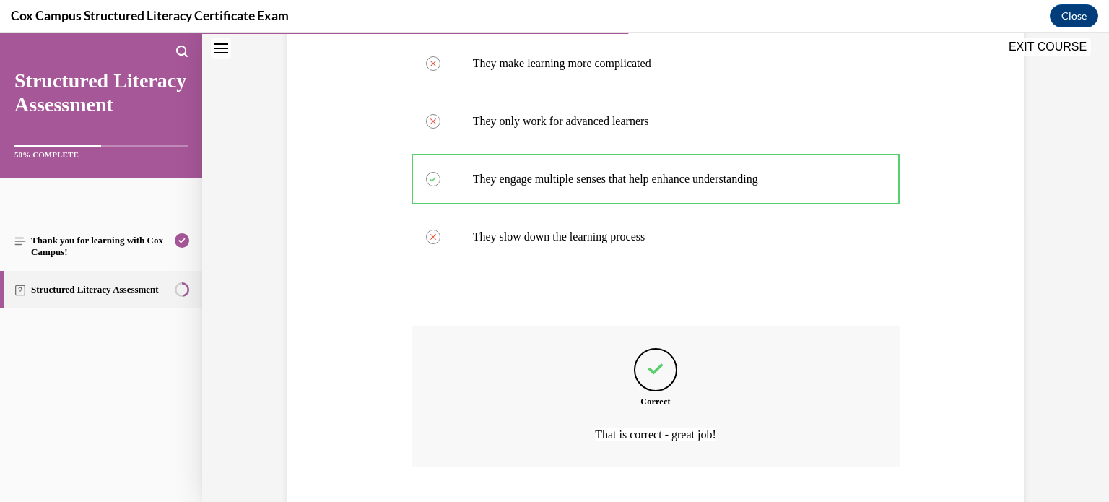
scroll to position [382, 0]
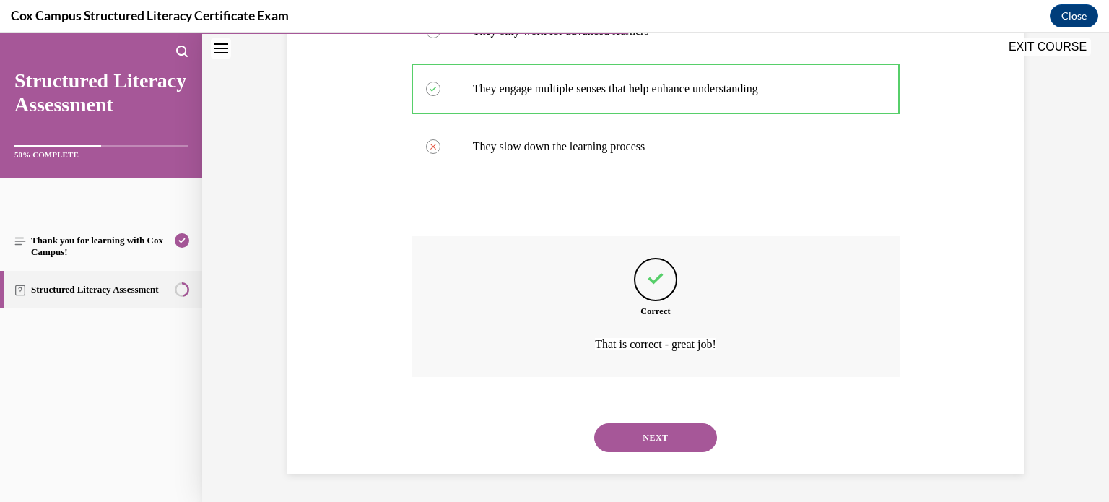
click at [673, 429] on button "NEXT" at bounding box center [655, 437] width 123 height 29
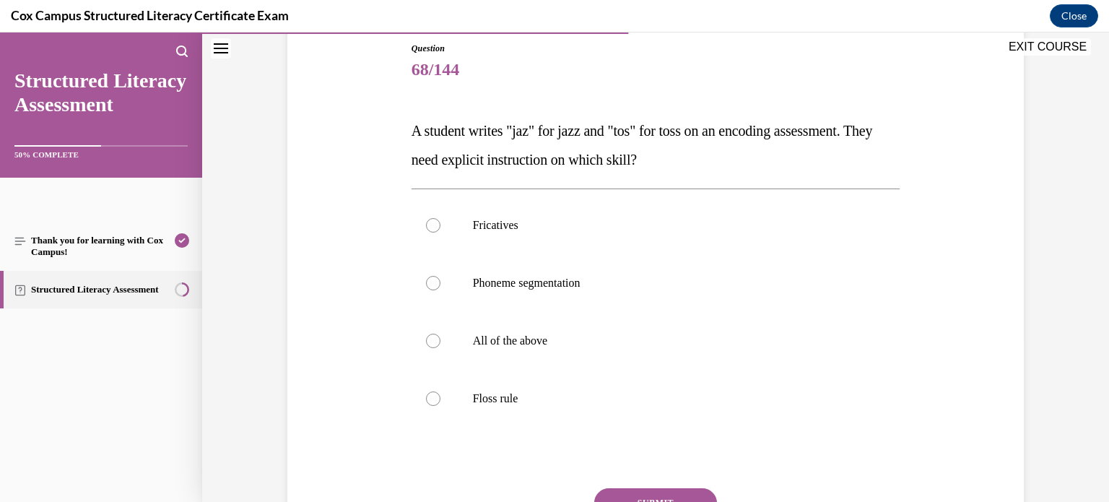
scroll to position [163, 0]
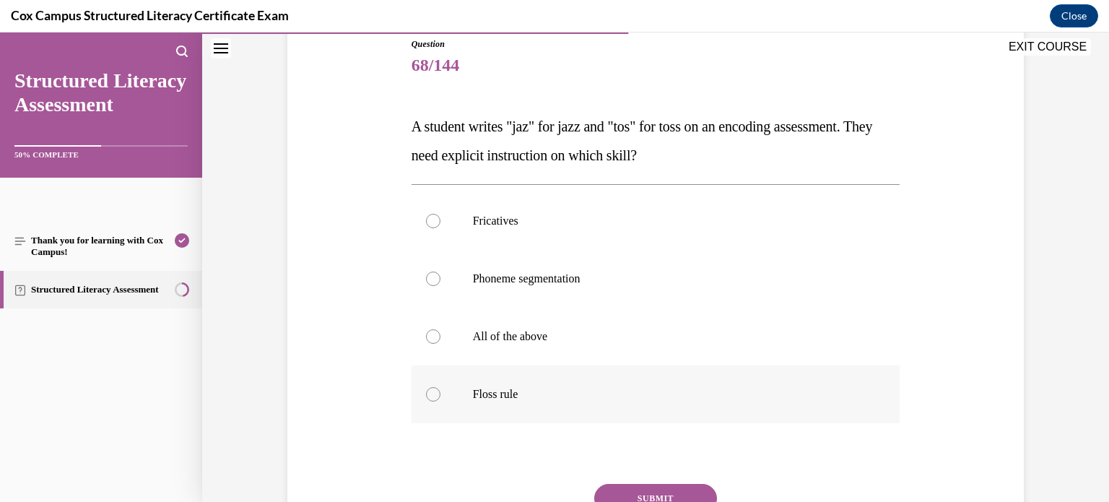
click at [660, 387] on p "Floss rule" at bounding box center [668, 394] width 391 height 14
click at [440, 387] on input "Floss rule" at bounding box center [433, 394] width 14 height 14
radio input "true"
click at [660, 490] on button "SUBMIT" at bounding box center [655, 498] width 123 height 29
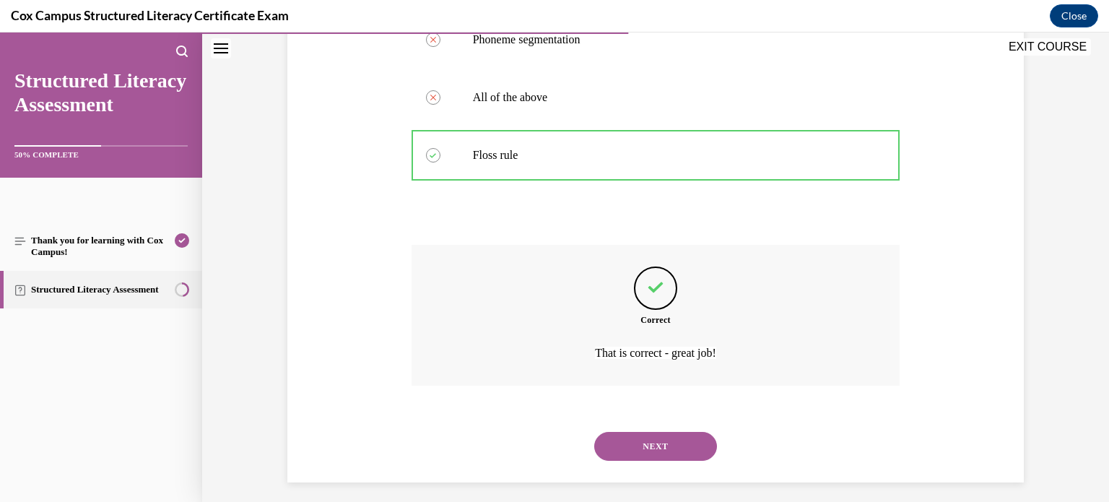
scroll to position [411, 0]
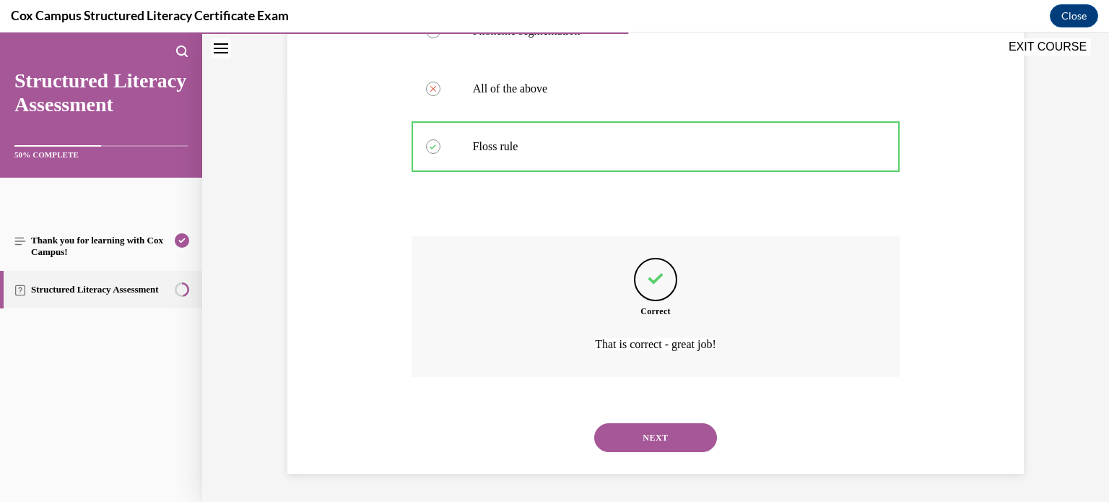
click at [680, 432] on button "NEXT" at bounding box center [655, 437] width 123 height 29
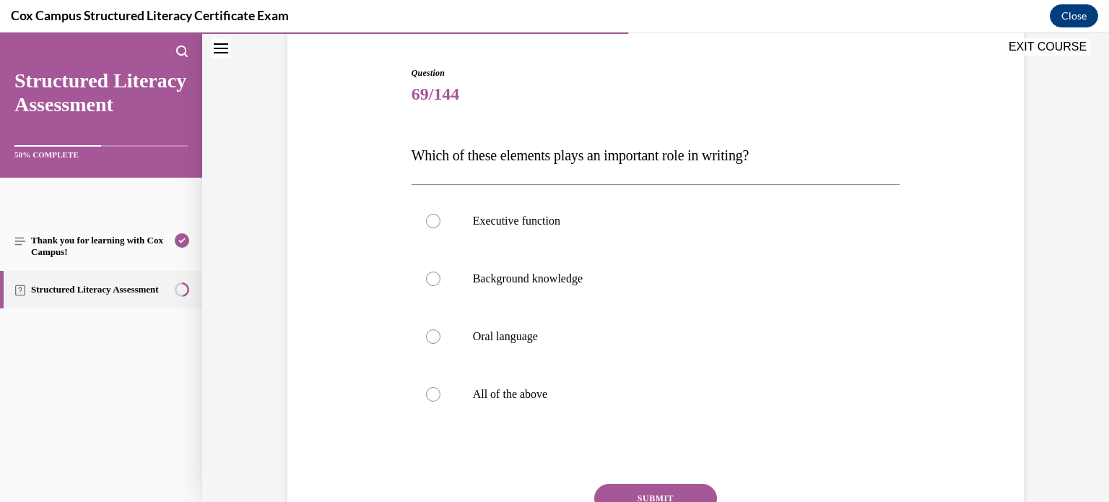
scroll to position [142, 0]
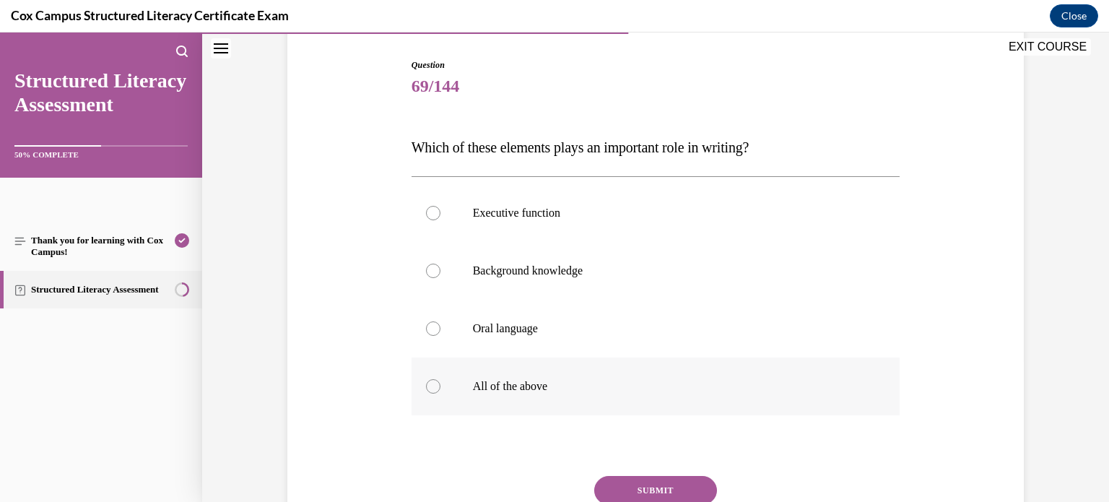
click at [649, 375] on label "All of the above" at bounding box center [655, 386] width 489 height 58
click at [440, 379] on input "All of the above" at bounding box center [433, 386] width 14 height 14
radio input "true"
click at [631, 486] on button "SUBMIT" at bounding box center [655, 490] width 123 height 29
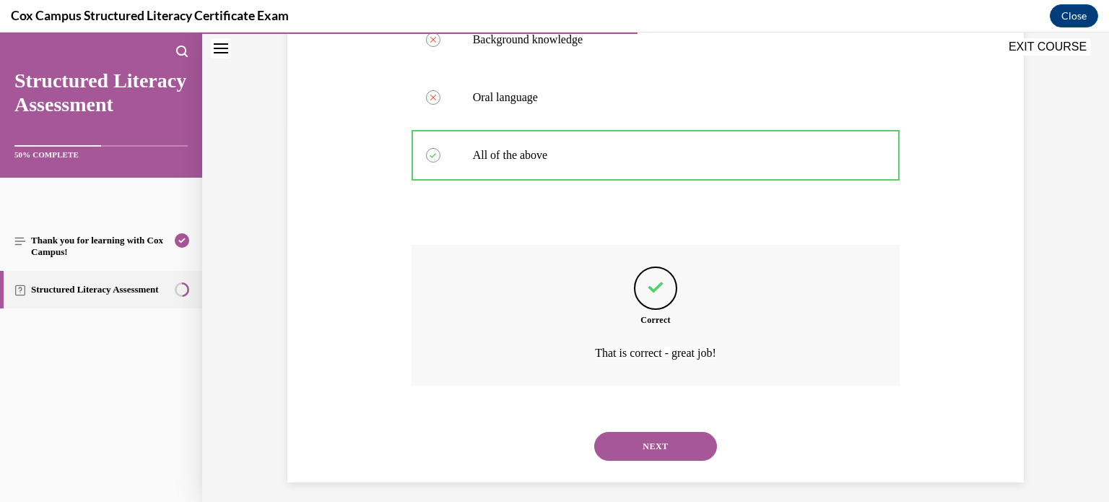
scroll to position [382, 0]
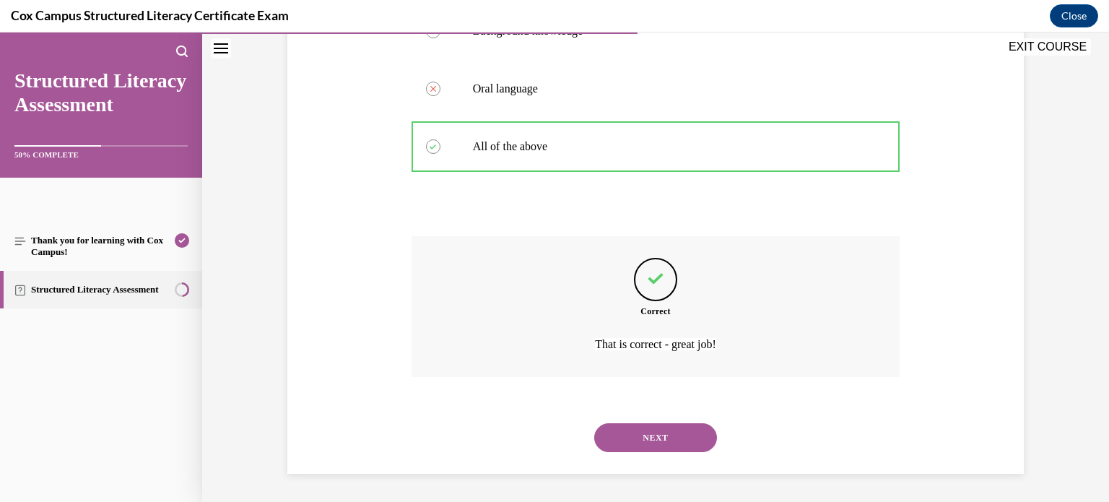
click at [650, 438] on button "NEXT" at bounding box center [655, 437] width 123 height 29
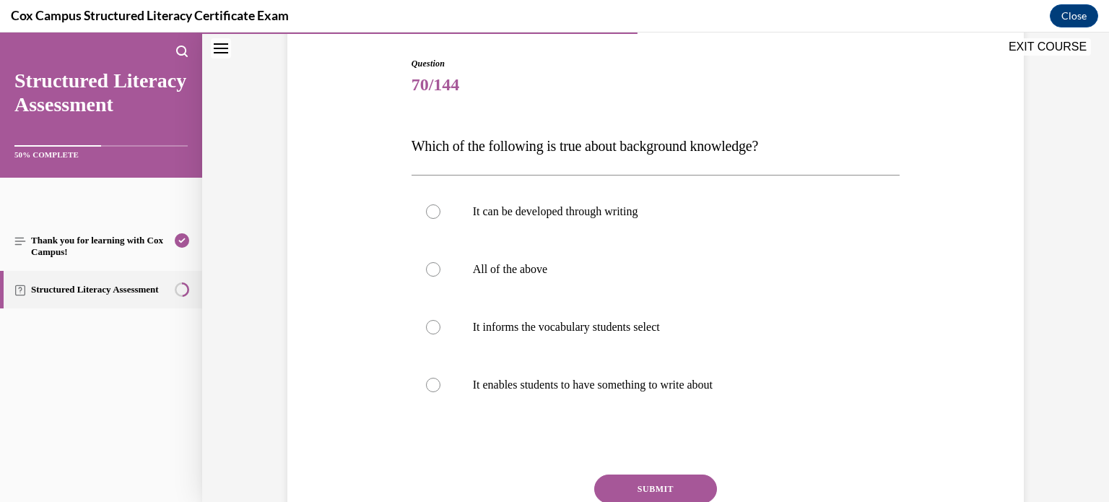
scroll to position [152, 0]
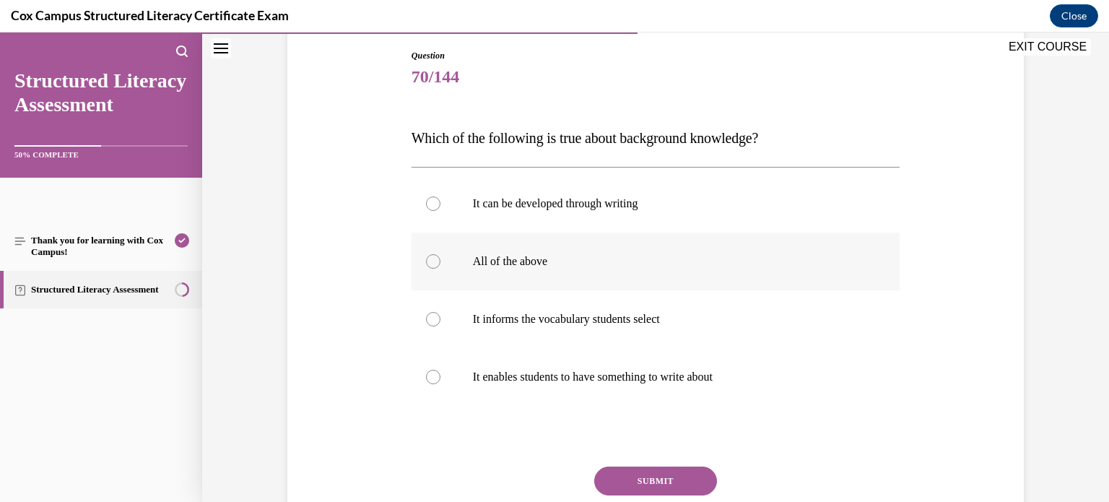
click at [657, 274] on label "All of the above" at bounding box center [655, 261] width 489 height 58
click at [440, 268] on input "All of the above" at bounding box center [433, 261] width 14 height 14
radio input "true"
click at [645, 471] on button "SUBMIT" at bounding box center [655, 480] width 123 height 29
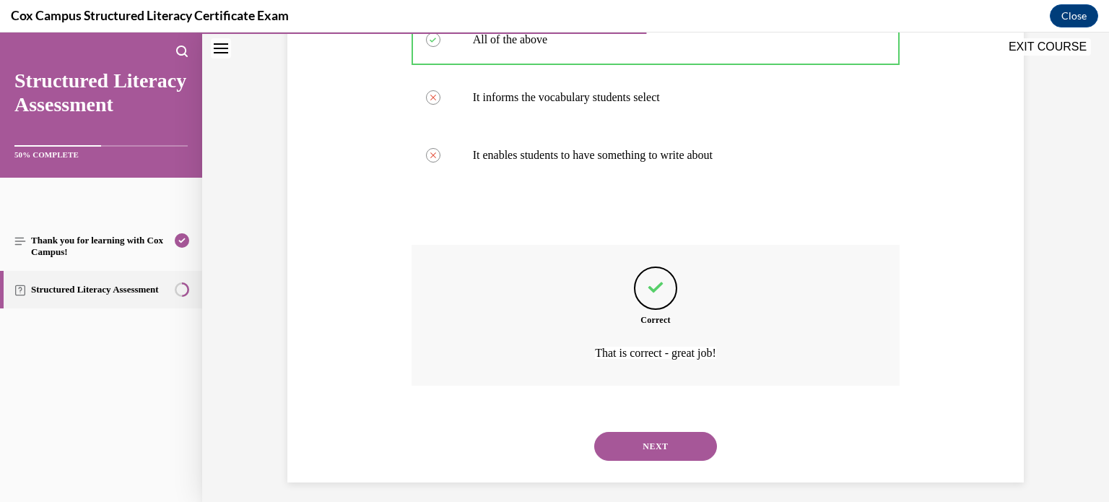
scroll to position [382, 0]
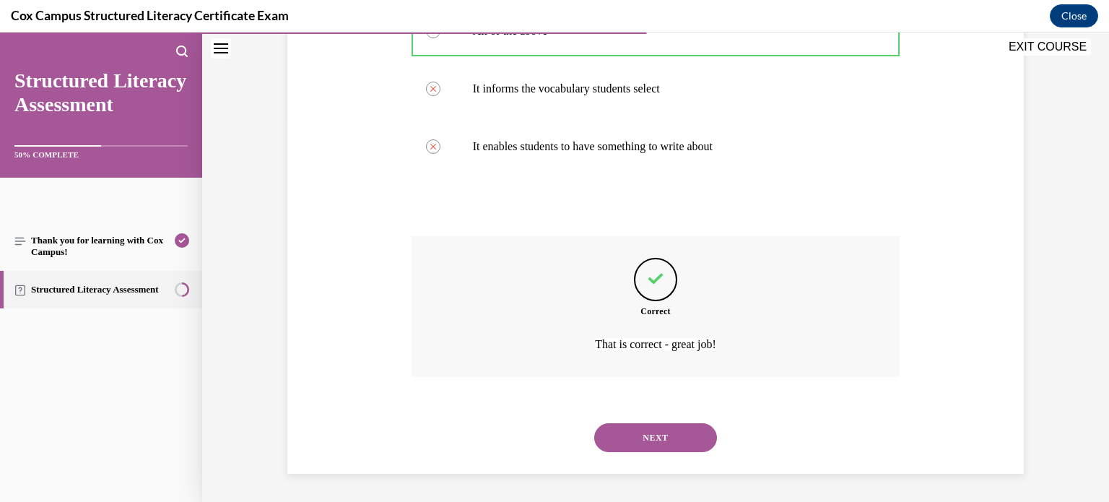
click at [658, 443] on button "NEXT" at bounding box center [655, 437] width 123 height 29
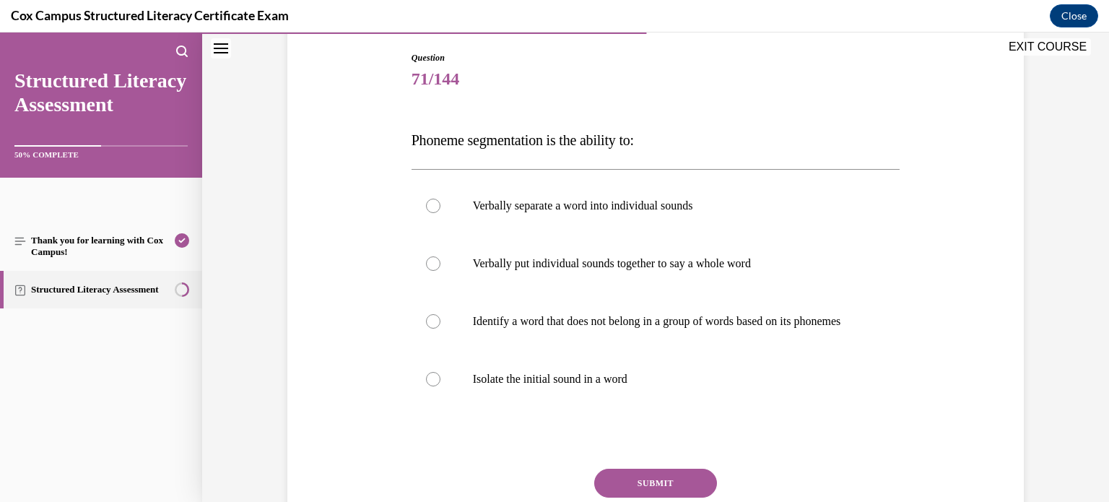
scroll to position [150, 0]
click at [719, 212] on label "Verbally separate a word into individual sounds" at bounding box center [655, 205] width 489 height 58
click at [440, 212] on input "Verbally separate a word into individual sounds" at bounding box center [433, 205] width 14 height 14
radio input "true"
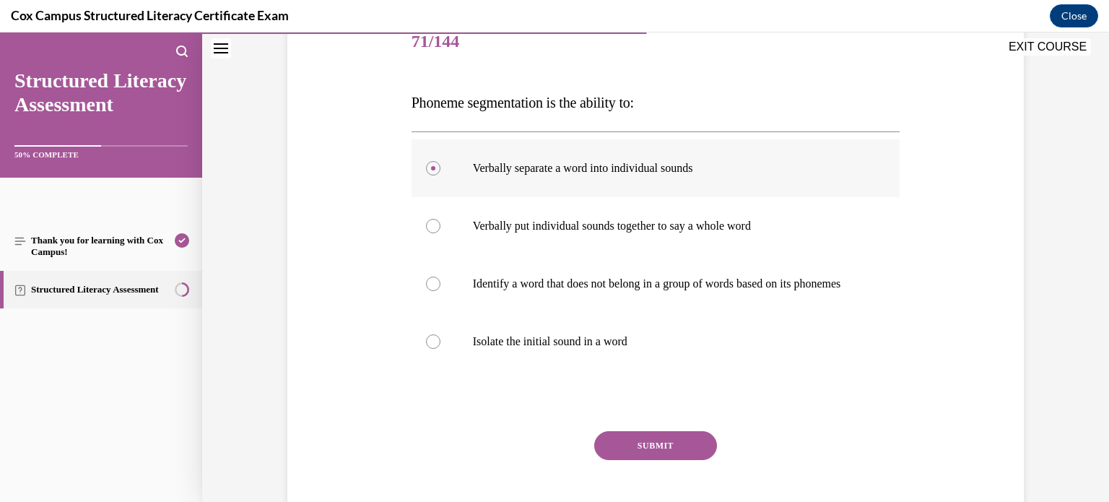
scroll to position [187, 0]
click at [686, 457] on button "SUBMIT" at bounding box center [655, 445] width 123 height 29
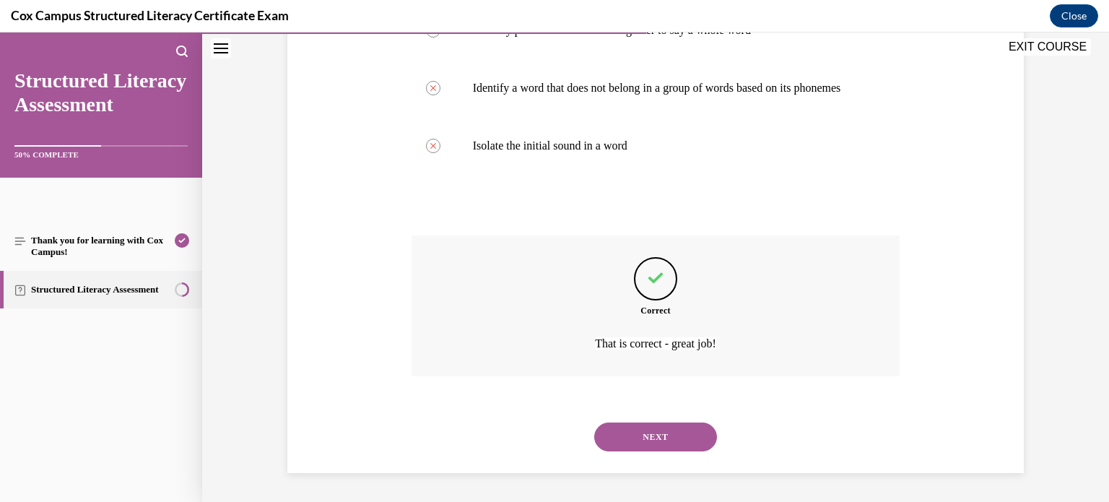
scroll to position [396, 0]
click at [660, 428] on button "NEXT" at bounding box center [655, 436] width 123 height 29
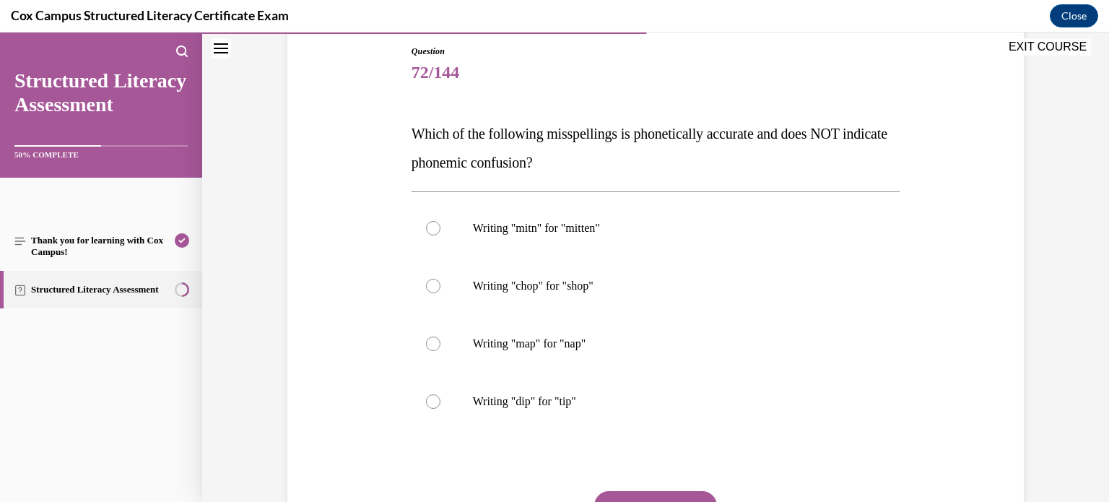
scroll to position [155, 0]
click at [732, 219] on label "Writing "mitn" for "mitten"" at bounding box center [655, 229] width 489 height 58
click at [440, 222] on input "Writing "mitn" for "mitten"" at bounding box center [433, 229] width 14 height 14
radio input "true"
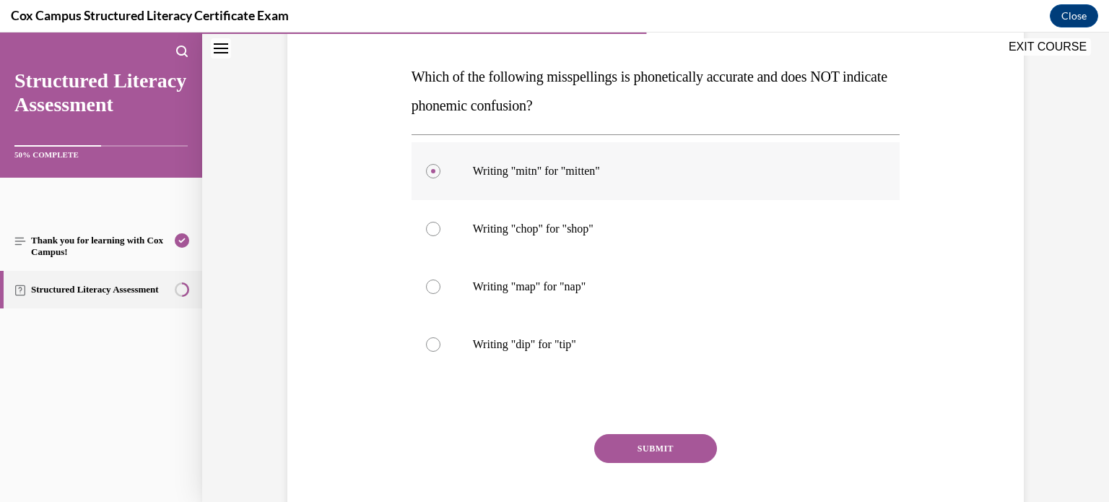
scroll to position [237, 0]
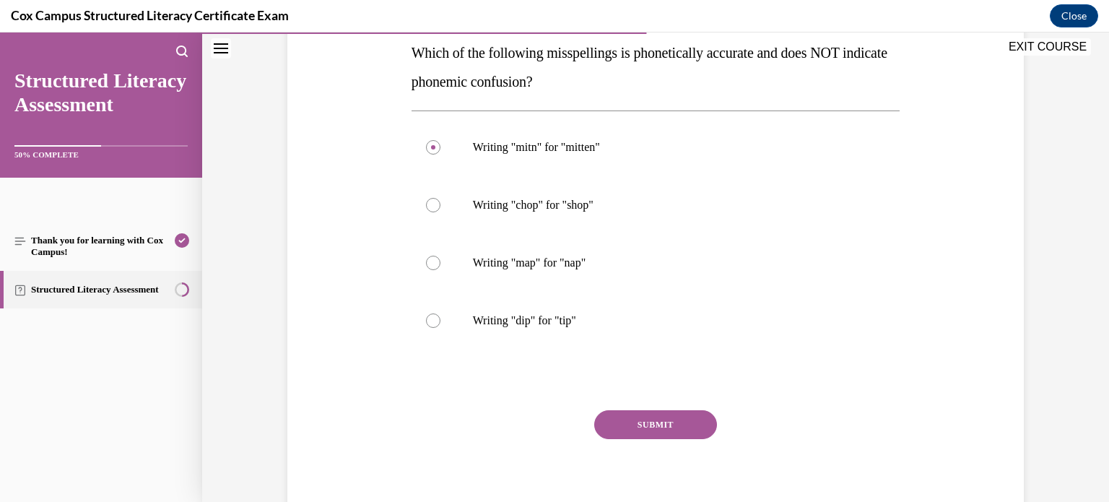
click at [666, 421] on button "SUBMIT" at bounding box center [655, 424] width 123 height 29
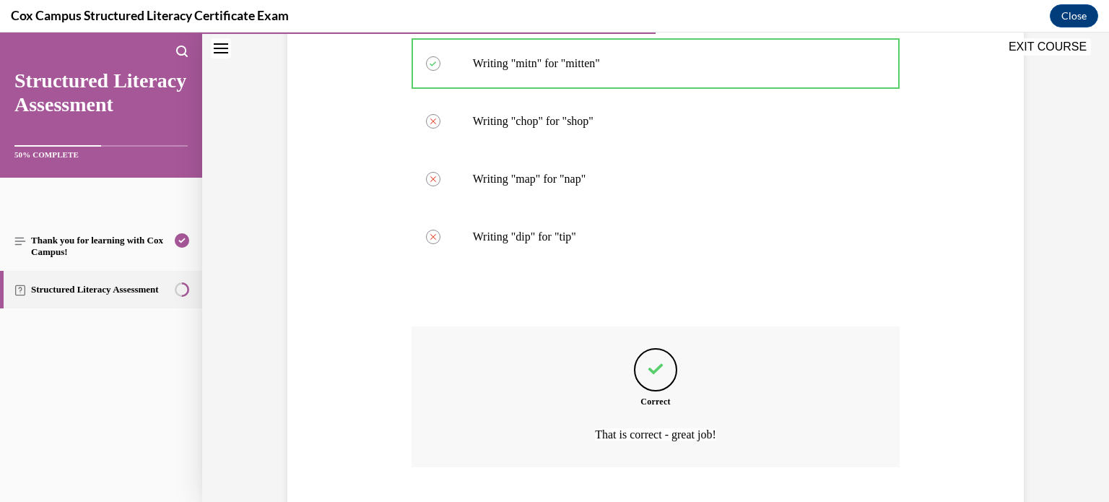
scroll to position [411, 0]
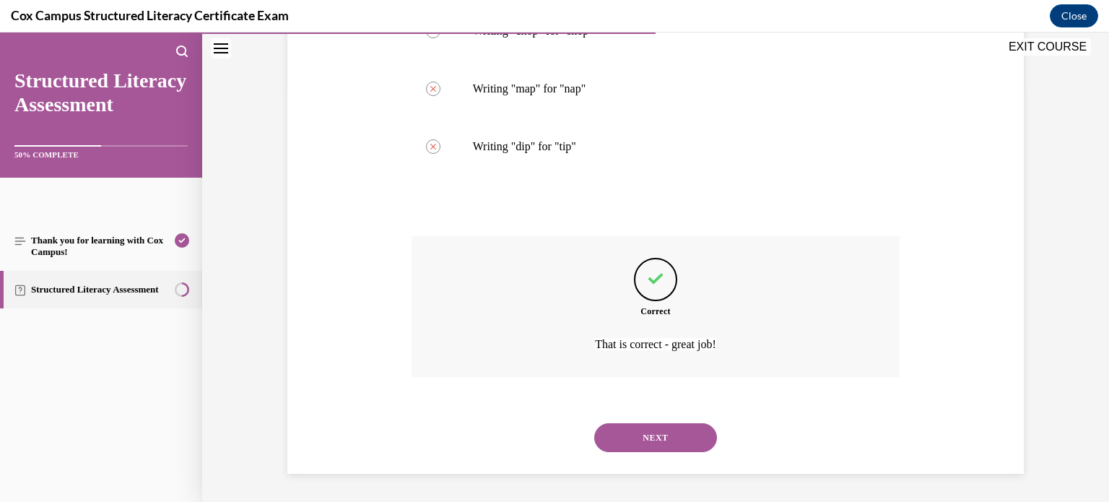
click at [665, 436] on button "NEXT" at bounding box center [655, 437] width 123 height 29
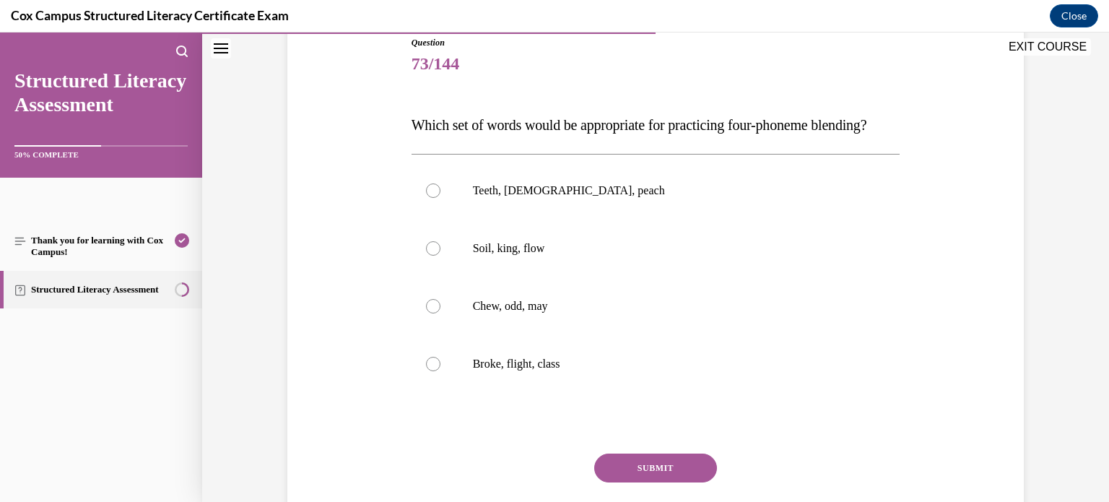
scroll to position [173, 0]
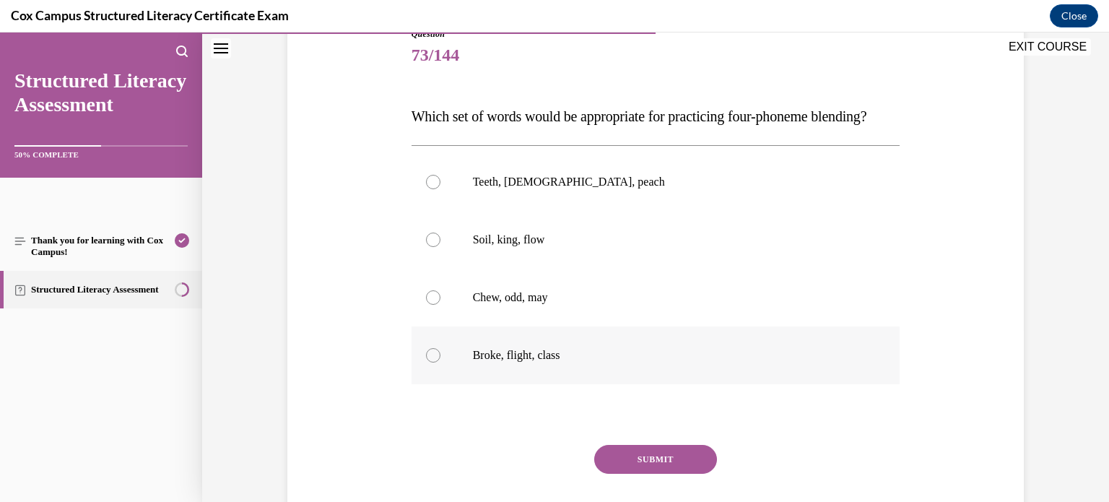
click at [644, 362] on p "Broke, flight, class" at bounding box center [668, 355] width 391 height 14
click at [440, 362] on input "Broke, flight, class" at bounding box center [433, 355] width 14 height 14
radio input "true"
click at [644, 473] on button "SUBMIT" at bounding box center [655, 459] width 123 height 29
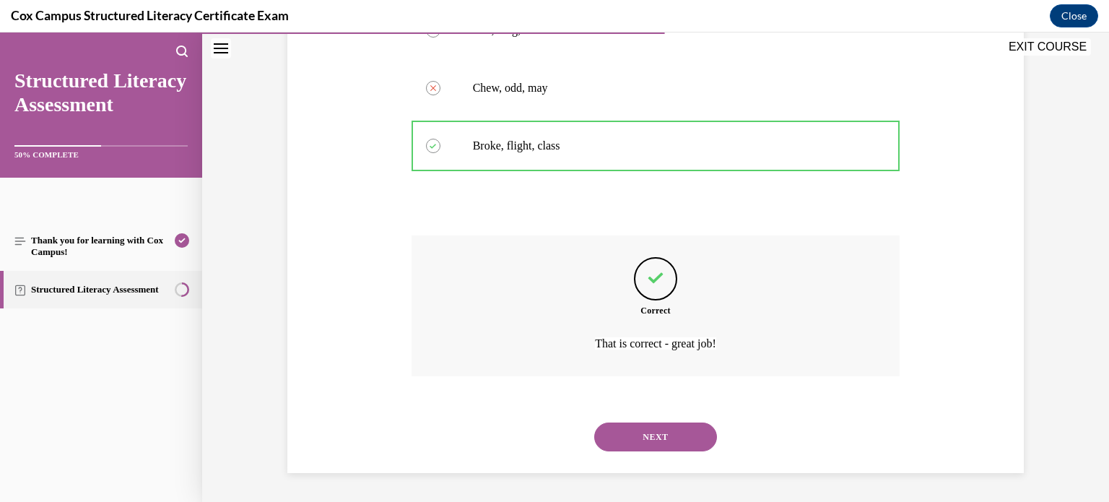
scroll to position [411, 0]
click at [678, 424] on button "NEXT" at bounding box center [655, 436] width 123 height 29
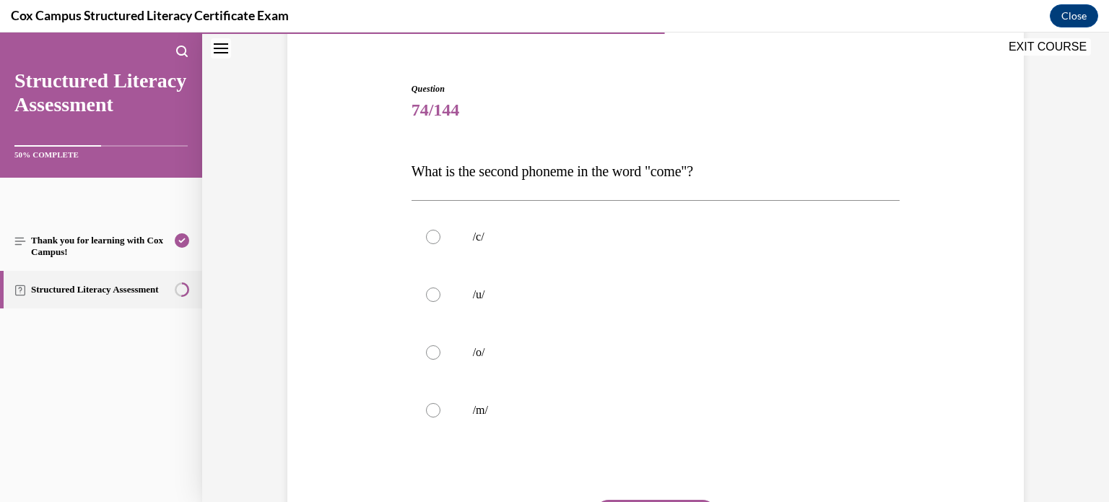
scroll to position [136, 0]
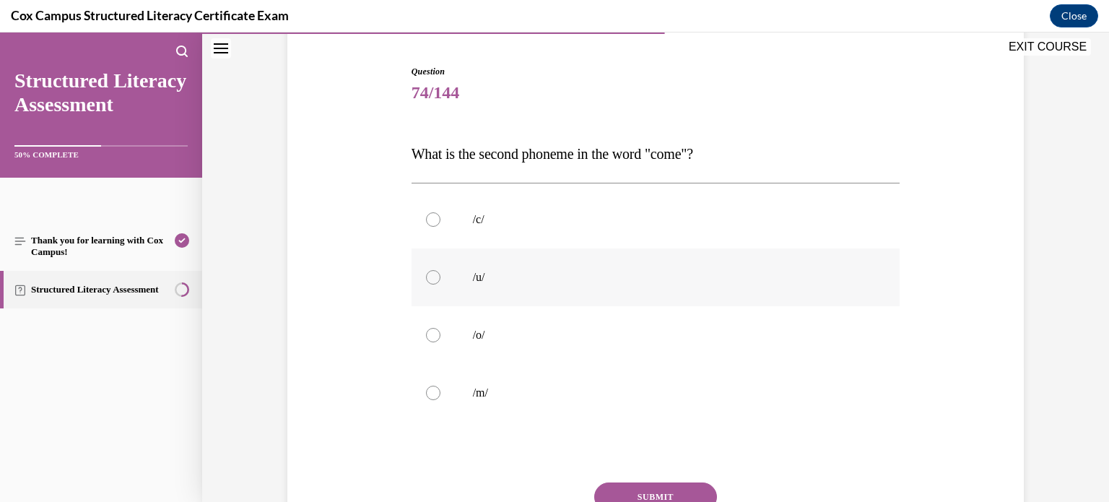
click at [634, 270] on p "/u/" at bounding box center [668, 277] width 391 height 14
click at [440, 270] on input "/u/" at bounding box center [433, 277] width 14 height 14
radio input "true"
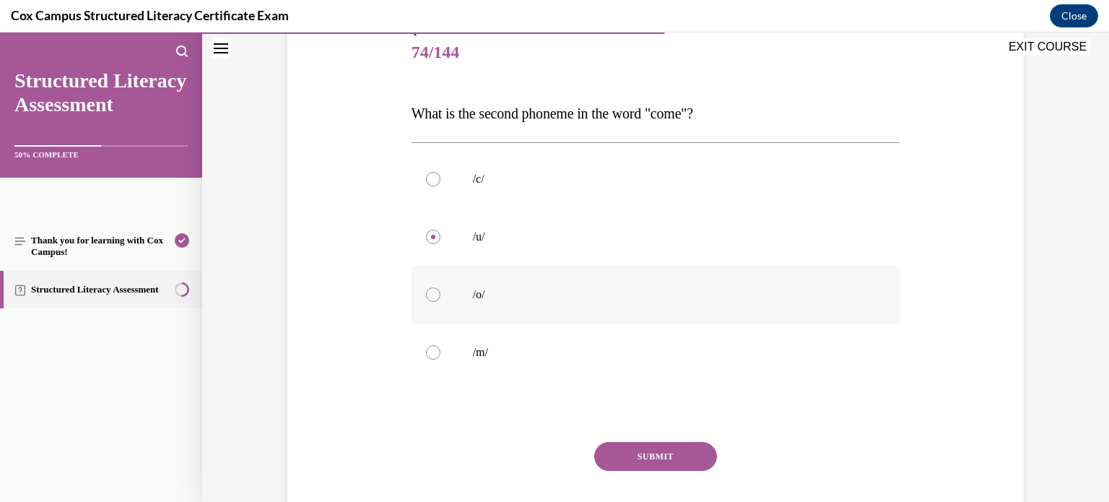
scroll to position [177, 0]
click at [652, 456] on button "SUBMIT" at bounding box center [655, 455] width 123 height 29
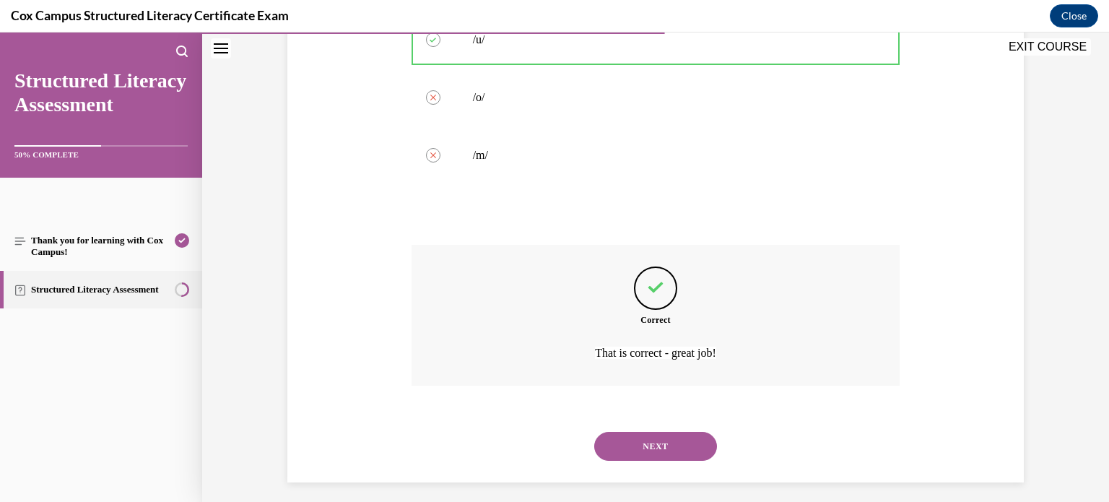
scroll to position [382, 0]
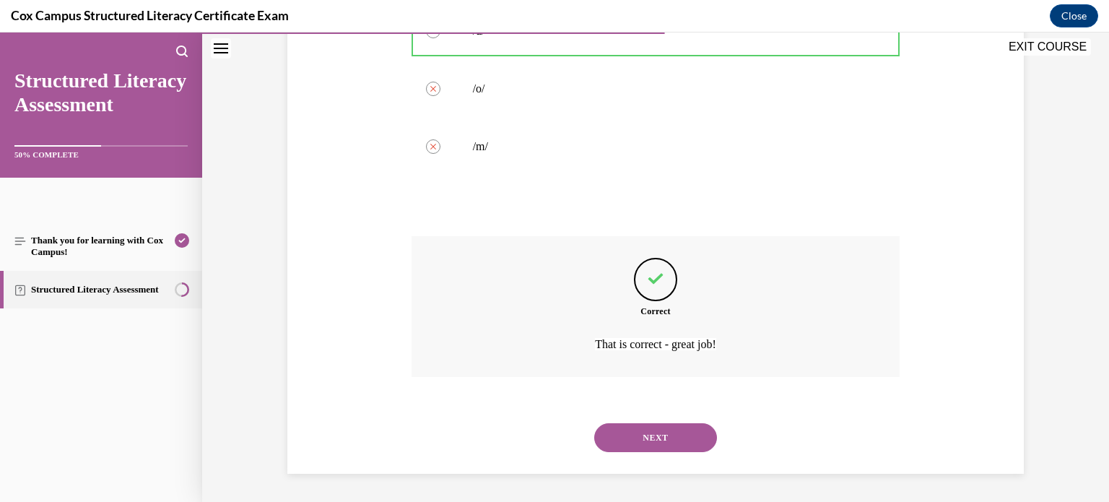
click at [683, 442] on button "NEXT" at bounding box center [655, 437] width 123 height 29
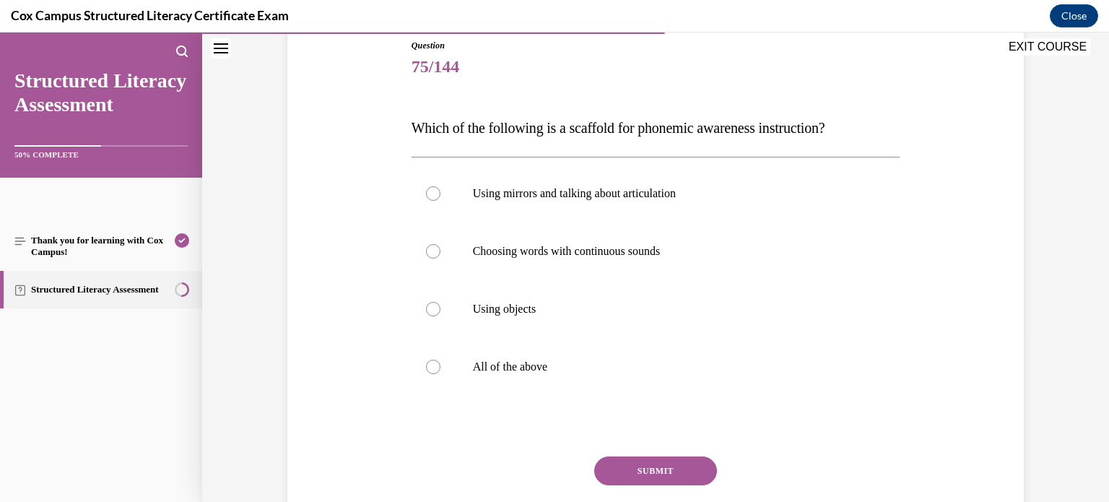
scroll to position [162, 0]
click at [701, 360] on p "All of the above" at bounding box center [668, 366] width 391 height 14
click at [440, 360] on input "All of the above" at bounding box center [433, 366] width 14 height 14
radio input "true"
click at [668, 466] on button "SUBMIT" at bounding box center [655, 470] width 123 height 29
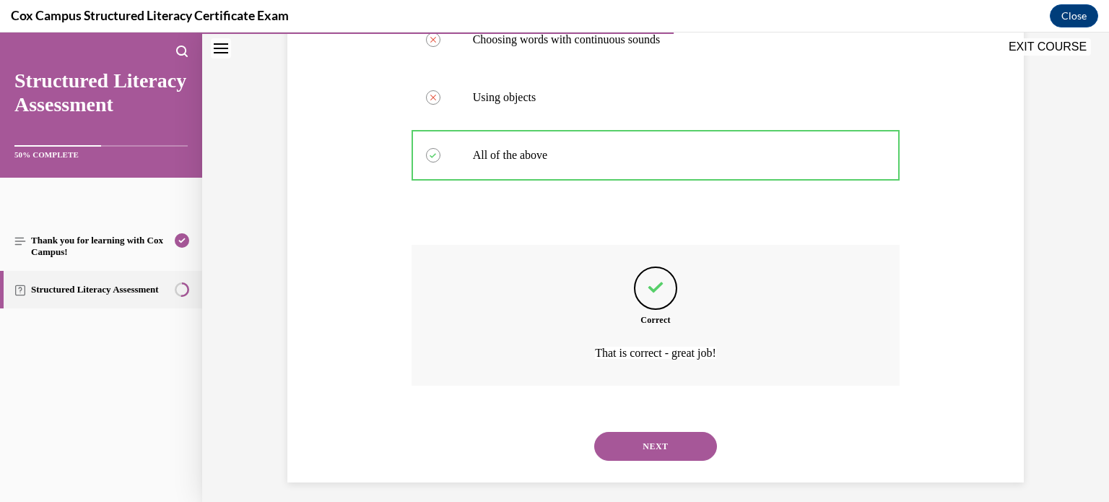
scroll to position [382, 0]
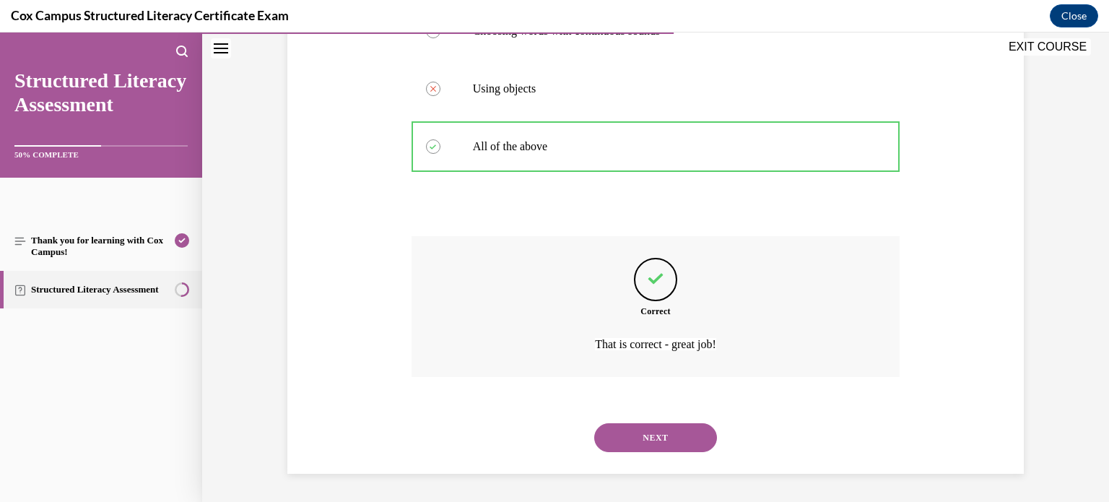
click at [674, 431] on button "NEXT" at bounding box center [655, 437] width 123 height 29
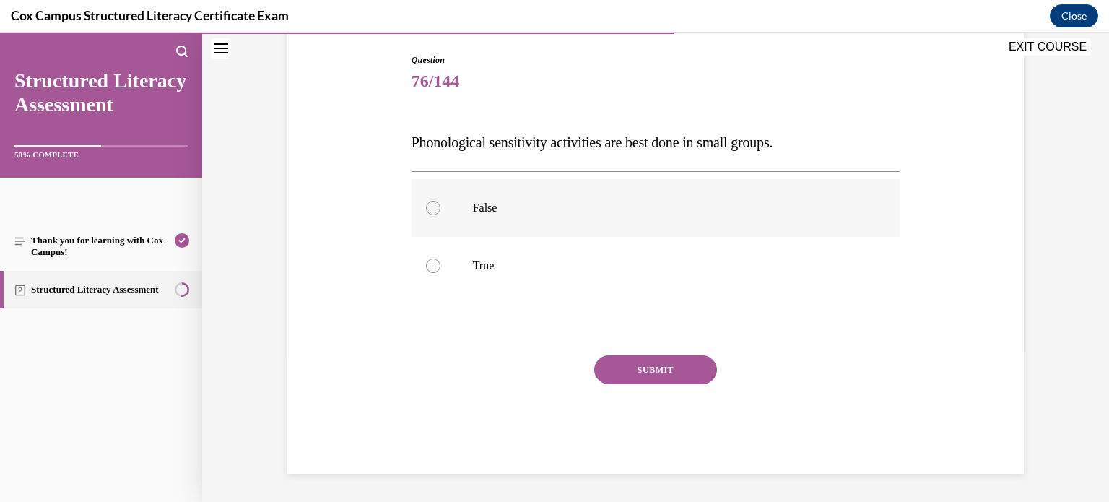
click at [756, 210] on p "False" at bounding box center [668, 208] width 391 height 14
click at [440, 210] on input "False" at bounding box center [433, 208] width 14 height 14
radio input "true"
click at [691, 362] on button "SUBMIT" at bounding box center [655, 369] width 123 height 29
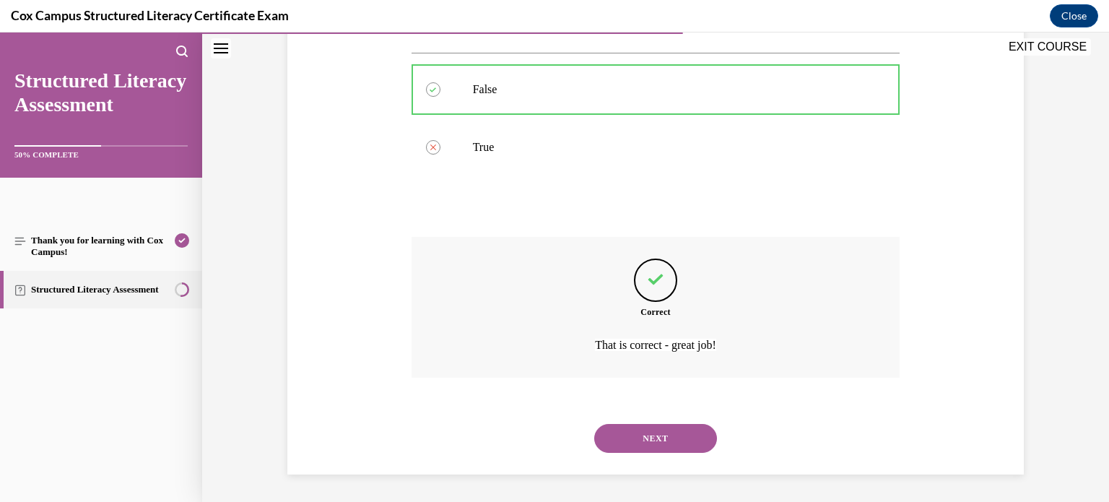
scroll to position [266, 0]
click at [668, 430] on button "NEXT" at bounding box center [655, 437] width 123 height 29
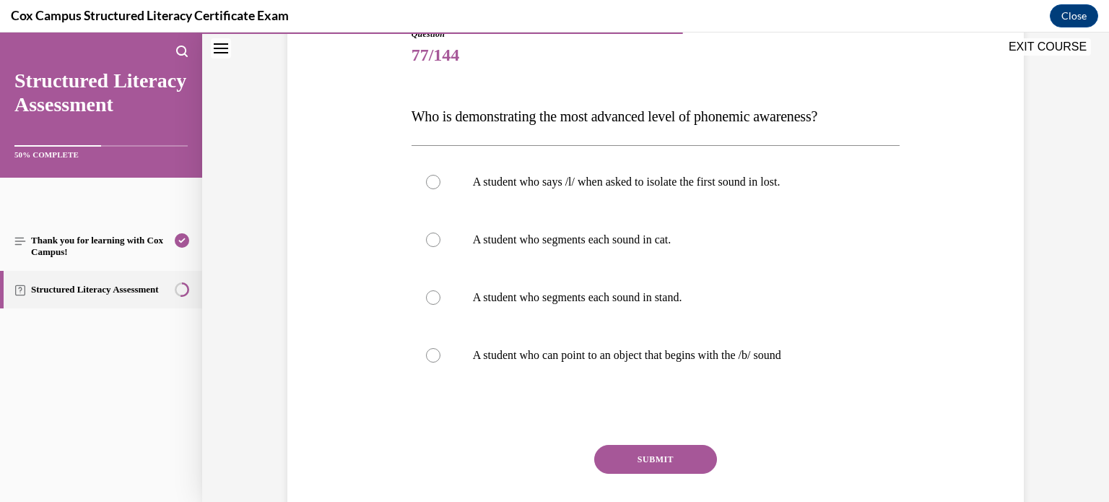
scroll to position [181, 0]
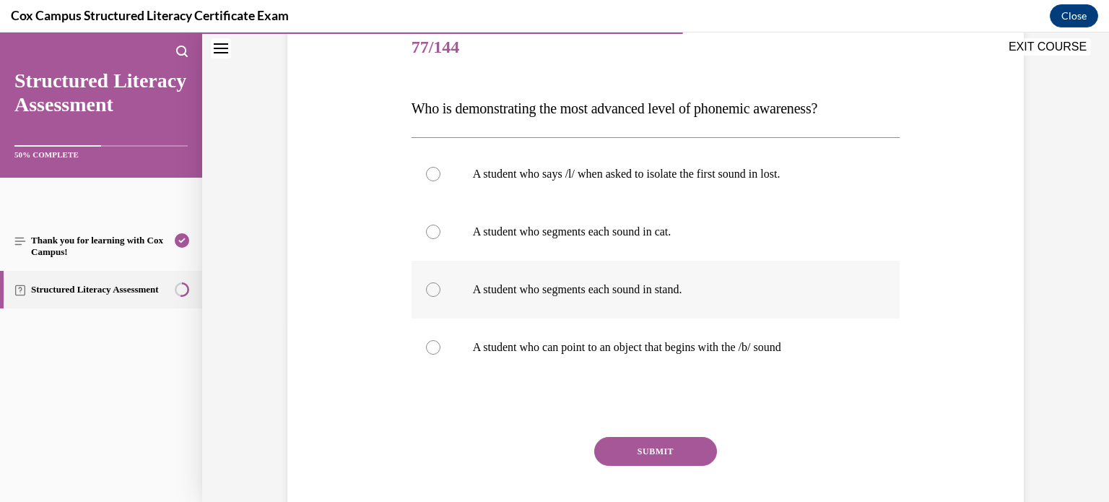
click at [694, 295] on p "A student who segments each sound in stand." at bounding box center [668, 289] width 391 height 14
click at [440, 295] on input "A student who segments each sound in stand." at bounding box center [433, 289] width 14 height 14
radio input "true"
click at [682, 453] on button "SUBMIT" at bounding box center [655, 451] width 123 height 29
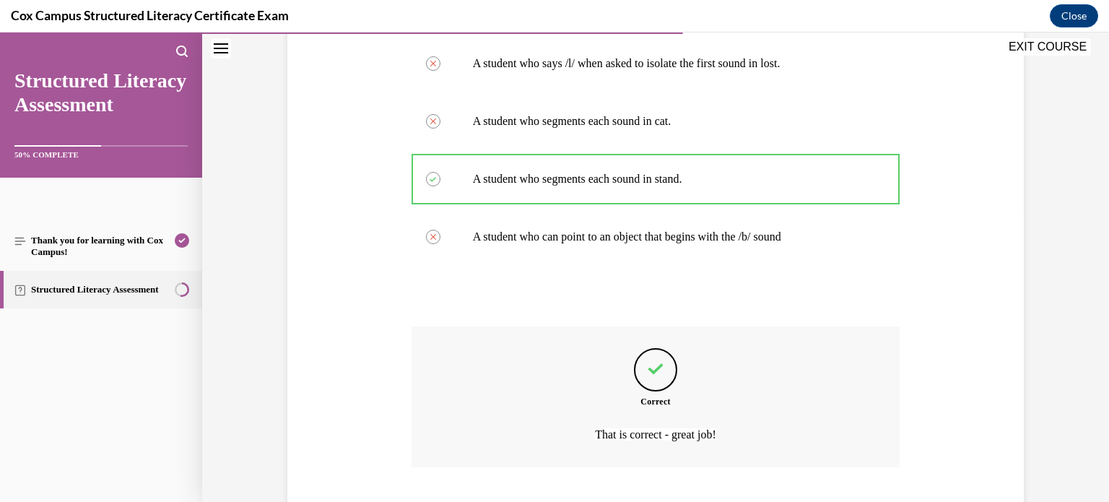
scroll to position [382, 0]
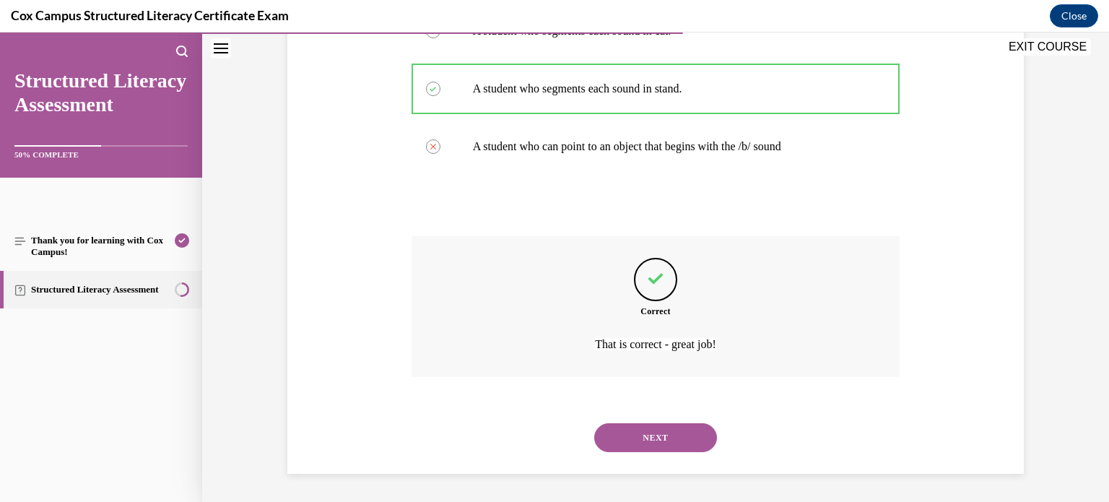
click at [686, 438] on button "NEXT" at bounding box center [655, 437] width 123 height 29
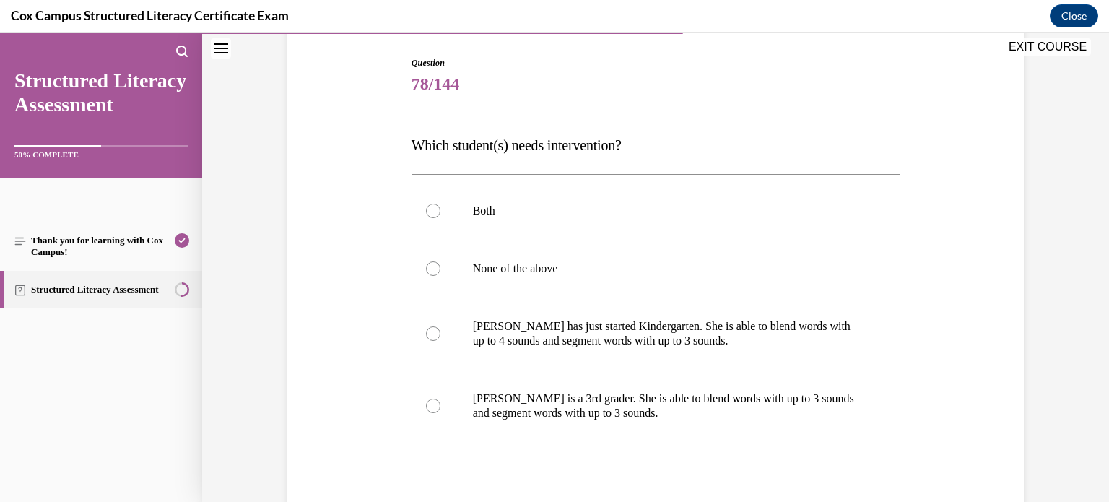
scroll to position [144, 0]
click at [695, 395] on p "Ella is a 3rd grader. She is able to blend words with up to 3 sounds and segmen…" at bounding box center [668, 405] width 391 height 29
click at [440, 398] on input "Ella is a 3rd grader. She is able to blend words with up to 3 sounds and segmen…" at bounding box center [433, 405] width 14 height 14
radio input "true"
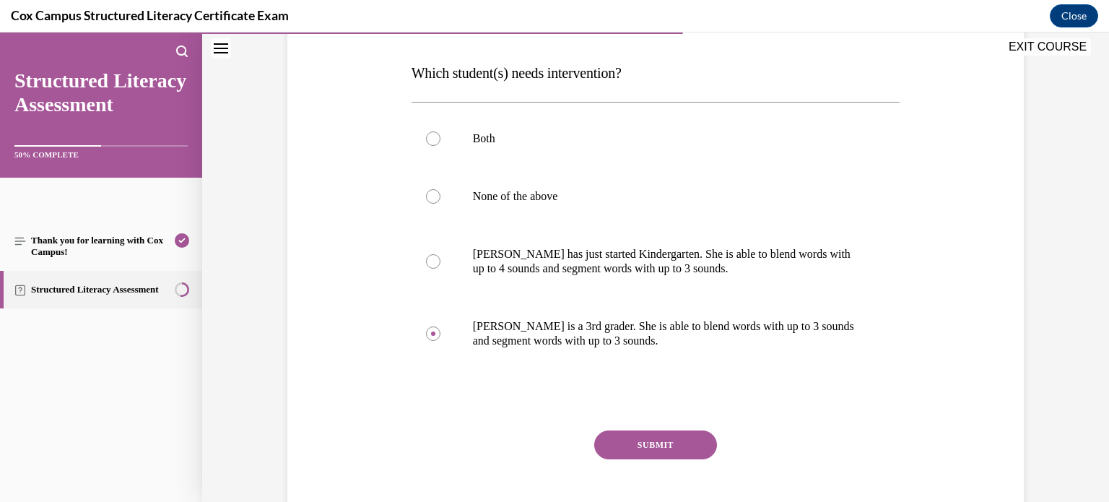
click at [672, 440] on button "SUBMIT" at bounding box center [655, 444] width 123 height 29
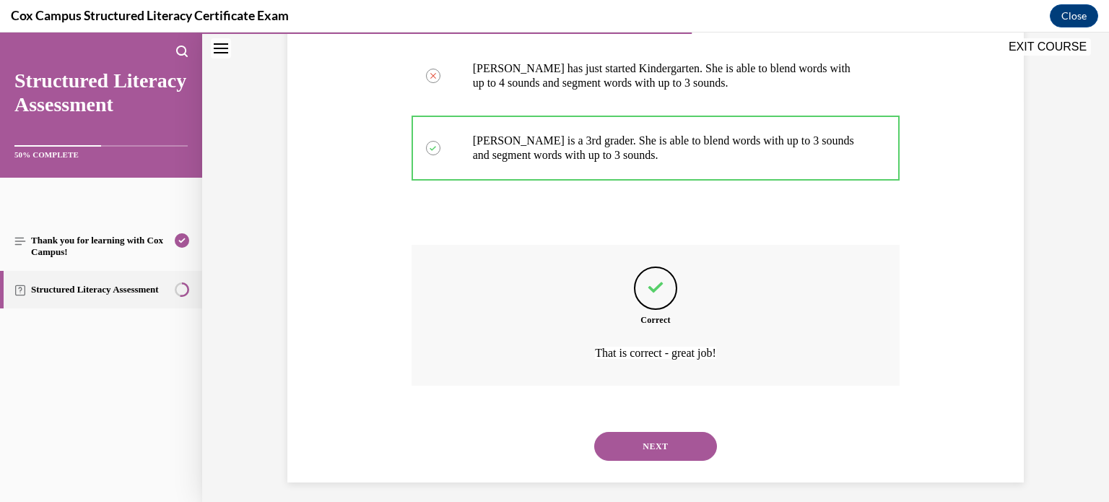
scroll to position [411, 0]
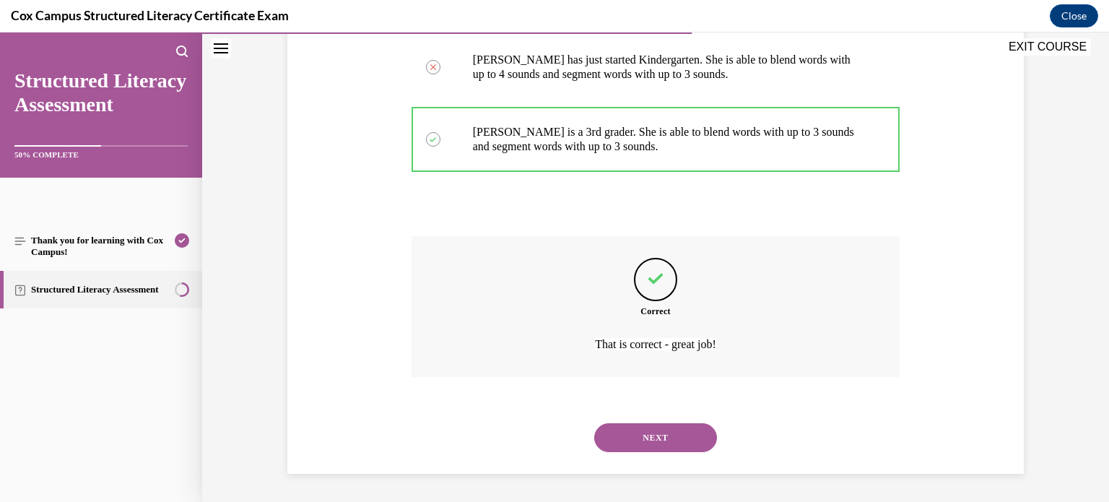
click at [678, 430] on button "NEXT" at bounding box center [655, 437] width 123 height 29
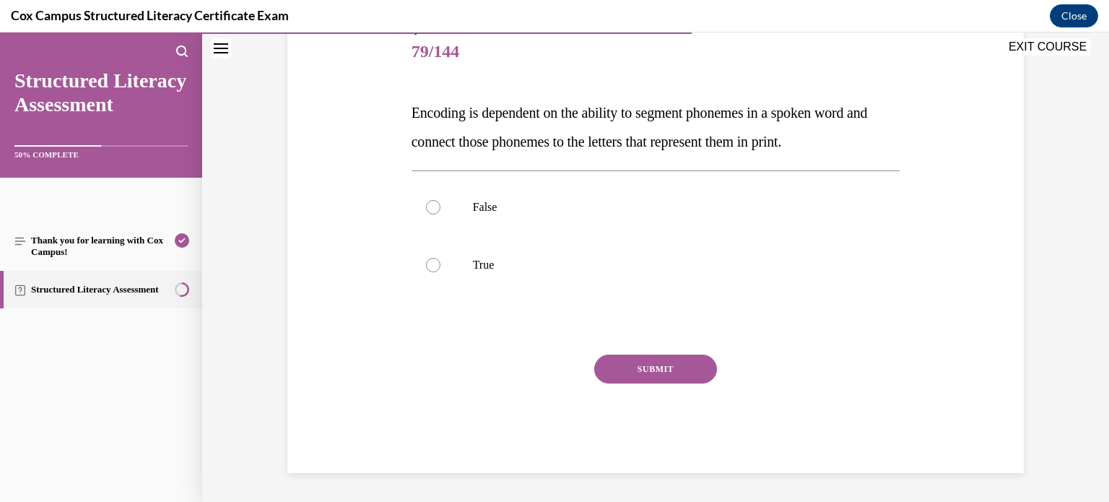
scroll to position [159, 0]
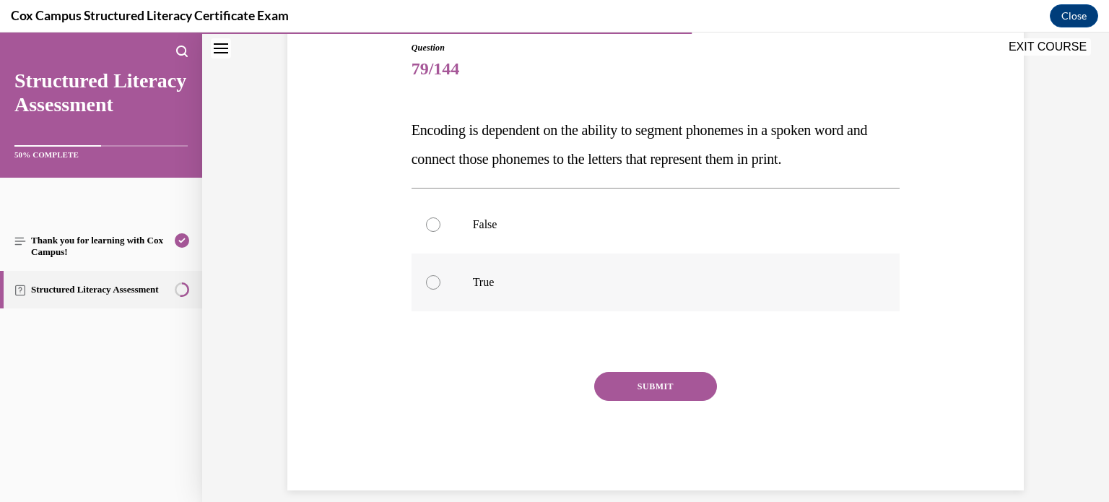
click at [727, 276] on p "True" at bounding box center [668, 282] width 391 height 14
click at [440, 276] on input "True" at bounding box center [433, 282] width 14 height 14
radio input "true"
click at [664, 390] on button "SUBMIT" at bounding box center [655, 386] width 123 height 29
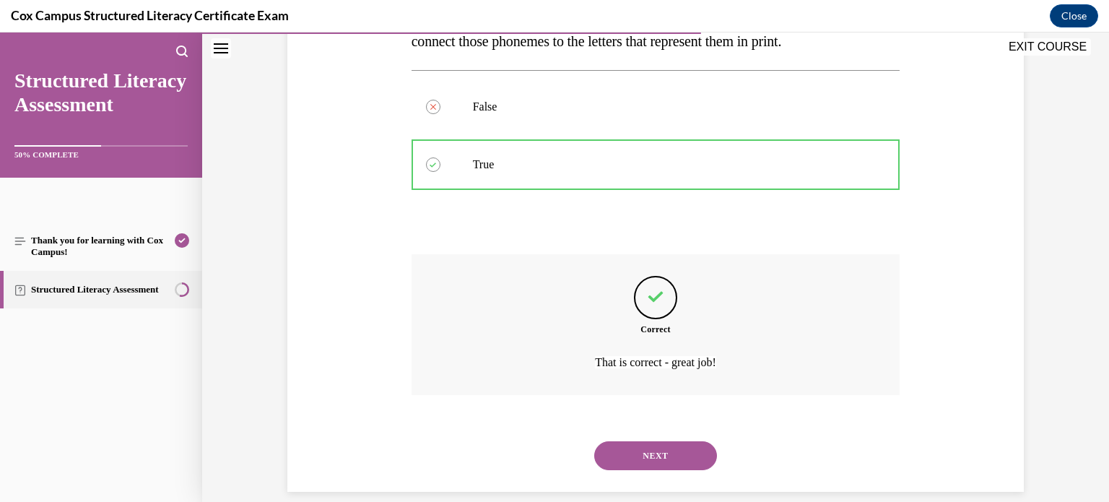
scroll to position [295, 0]
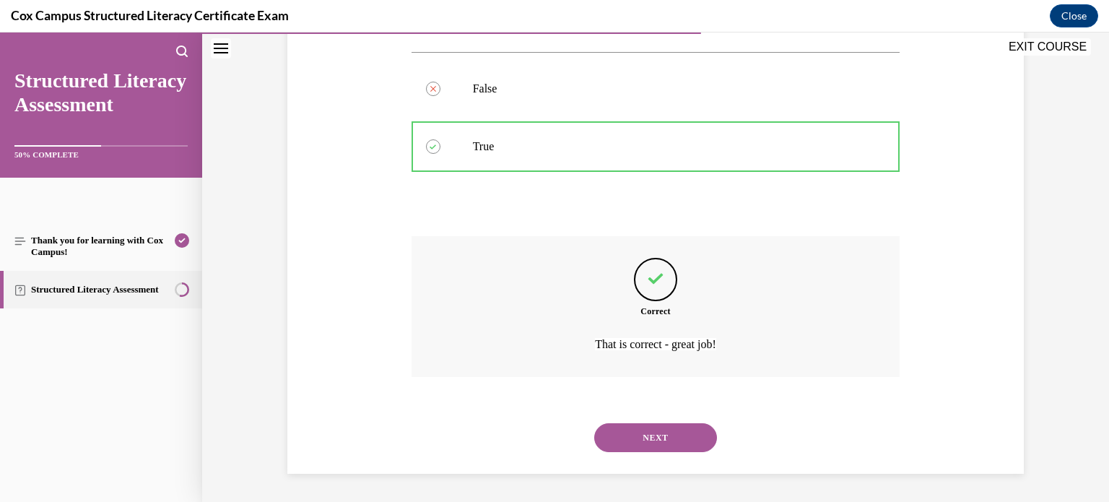
click at [653, 428] on button "NEXT" at bounding box center [655, 437] width 123 height 29
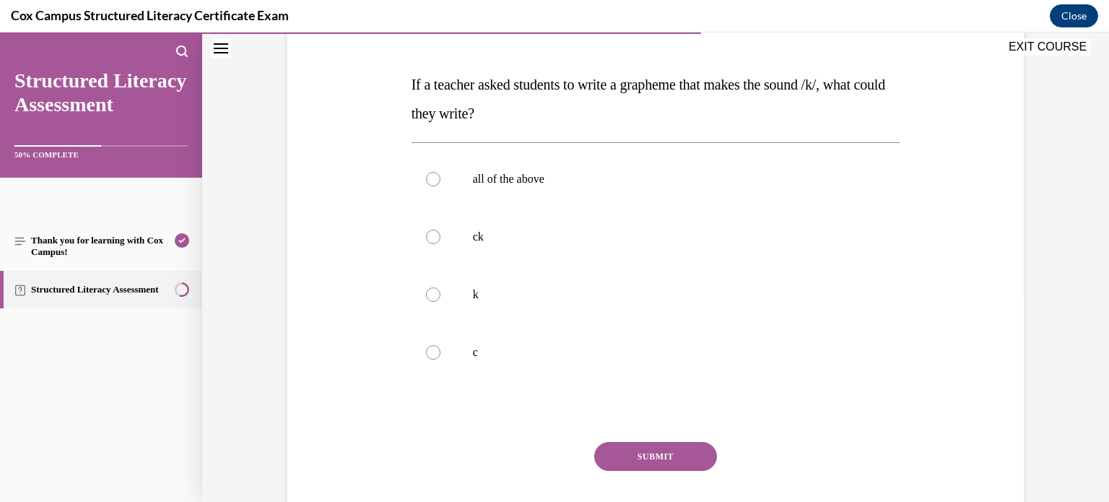
scroll to position [204, 0]
click at [712, 170] on label "all of the above" at bounding box center [655, 181] width 489 height 58
click at [440, 173] on input "all of the above" at bounding box center [433, 180] width 14 height 14
radio input "true"
click at [684, 452] on button "SUBMIT" at bounding box center [655, 457] width 123 height 29
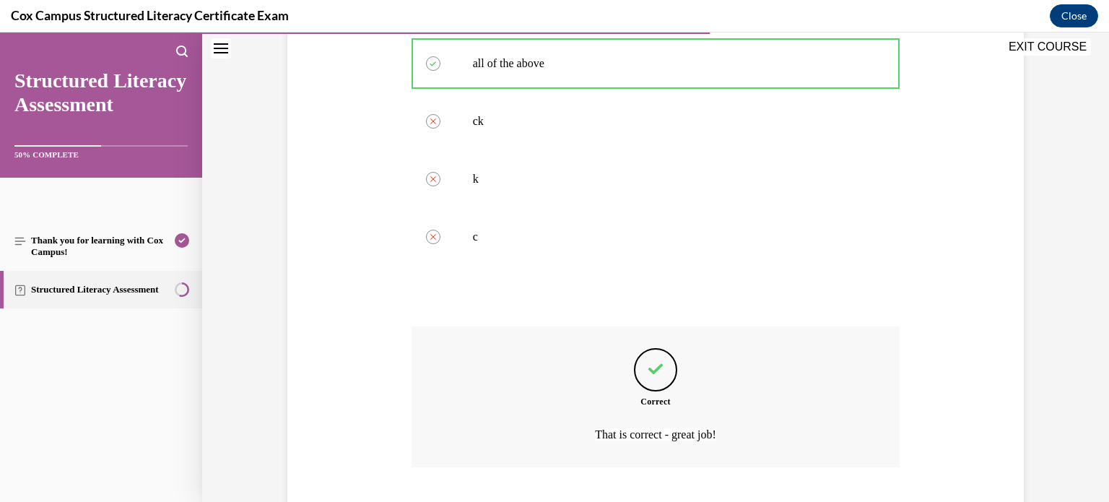
scroll to position [411, 0]
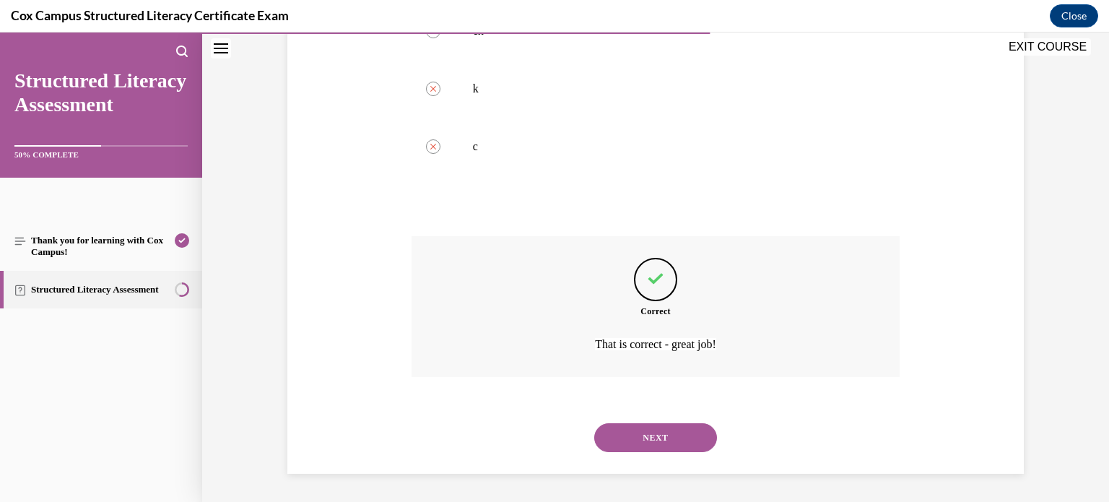
click at [684, 452] on div "NEXT" at bounding box center [655, 437] width 489 height 58
click at [686, 432] on button "NEXT" at bounding box center [655, 437] width 123 height 29
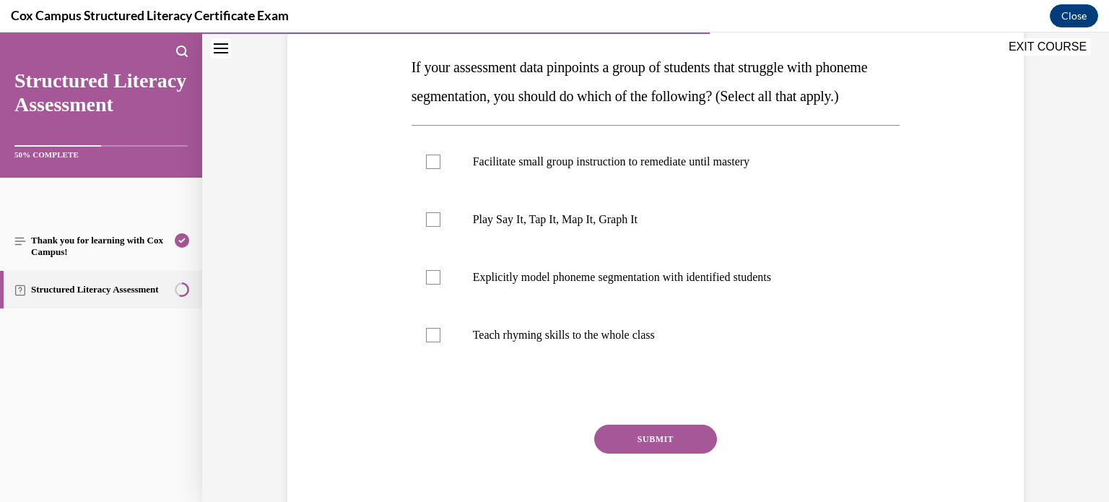
scroll to position [219, 0]
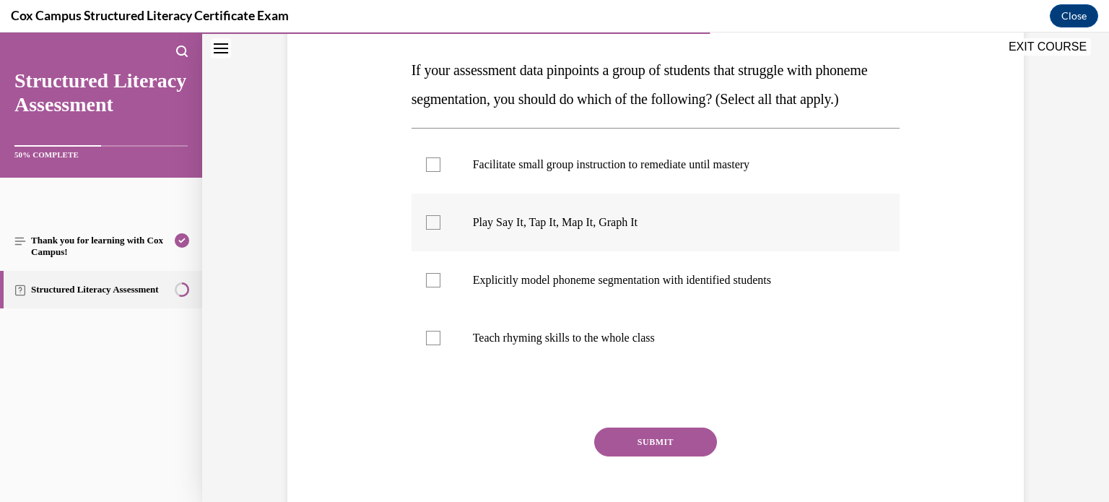
click at [431, 230] on div at bounding box center [433, 222] width 14 height 14
click at [431, 230] on input "Play Say It, Tap It, Map It, Graph It" at bounding box center [433, 222] width 14 height 14
checkbox input "true"
click at [434, 193] on label "Facilitate small group instruction to remediate until mastery" at bounding box center [655, 165] width 489 height 58
click at [434, 172] on input "Facilitate small group instruction to remediate until mastery" at bounding box center [433, 164] width 14 height 14
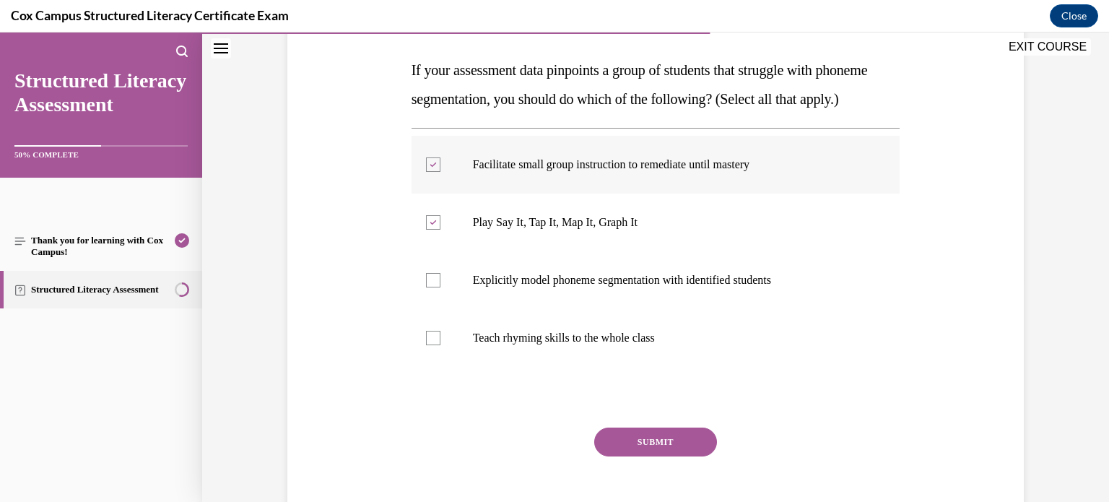
click at [434, 193] on label "Facilitate small group instruction to remediate until mastery" at bounding box center [655, 165] width 489 height 58
click at [434, 172] on input "Facilitate small group instruction to remediate until mastery" at bounding box center [433, 164] width 14 height 14
checkbox input "false"
click at [434, 225] on icon at bounding box center [432, 222] width 6 height 5
click at [434, 230] on input "Play Say It, Tap It, Map It, Graph It" at bounding box center [433, 222] width 14 height 14
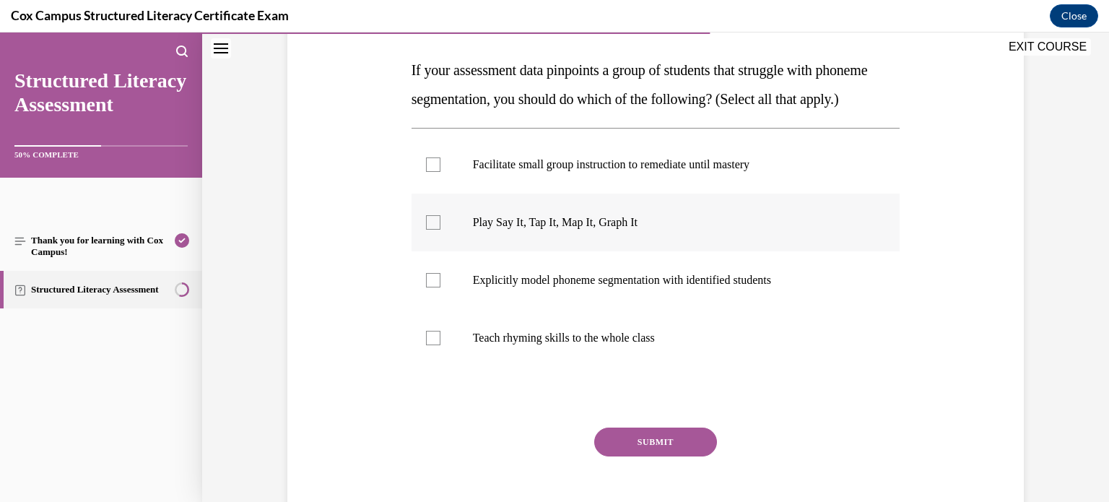
click at [513, 230] on p "Play Say It, Tap It, Map It, Graph It" at bounding box center [668, 222] width 391 height 14
click at [440, 230] on input "Play Say It, Tap It, Map It, Graph It" at bounding box center [433, 222] width 14 height 14
checkbox input "true"
click at [526, 287] on p "Explicitly model phoneme segmentation with identified students" at bounding box center [668, 280] width 391 height 14
click at [440, 287] on input "Explicitly model phoneme segmentation with identified students" at bounding box center [433, 280] width 14 height 14
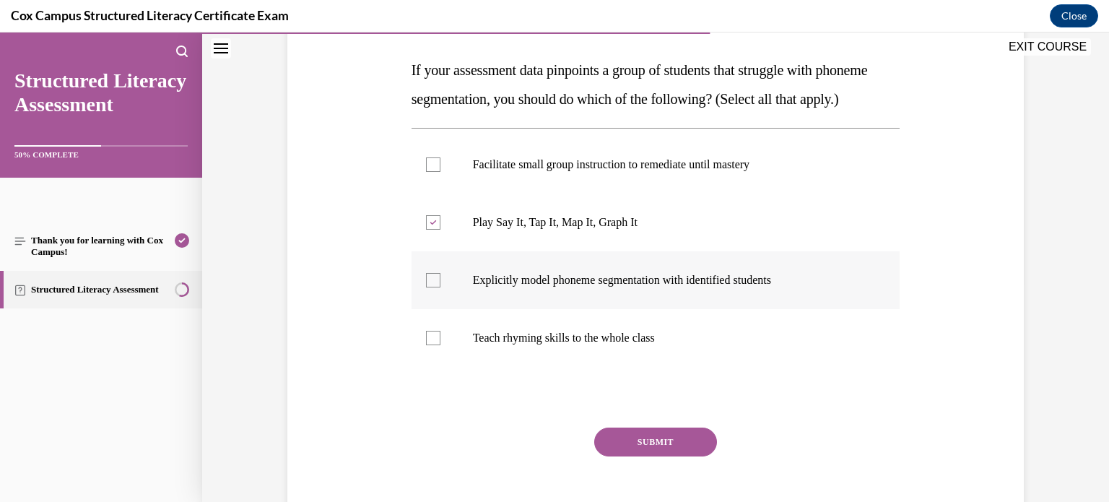
checkbox input "true"
click at [580, 193] on label "Facilitate small group instruction to remediate until mastery" at bounding box center [655, 165] width 489 height 58
click at [440, 172] on input "Facilitate small group instruction to remediate until mastery" at bounding box center [433, 164] width 14 height 14
checkbox input "true"
click at [636, 456] on button "SUBMIT" at bounding box center [655, 441] width 123 height 29
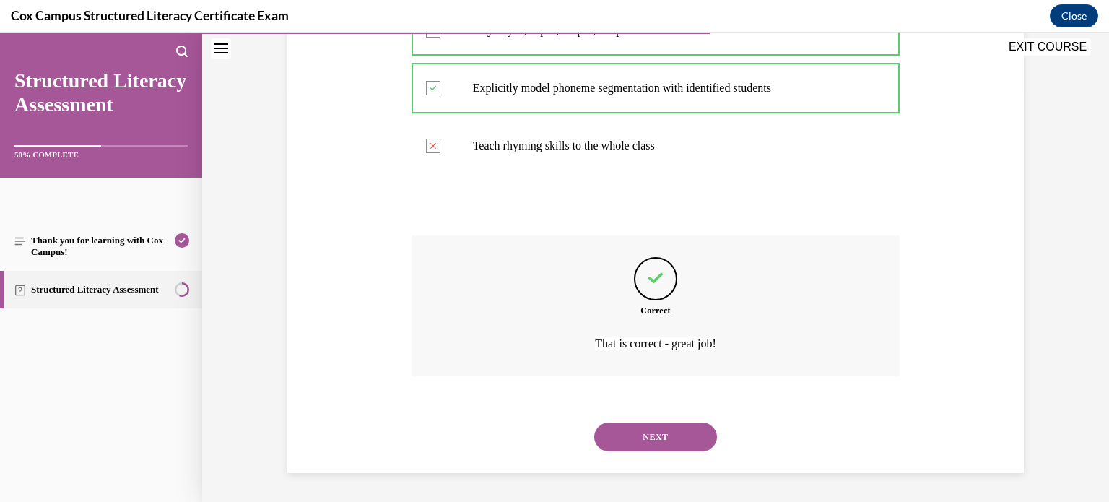
scroll to position [440, 0]
click at [672, 433] on button "NEXT" at bounding box center [655, 436] width 123 height 29
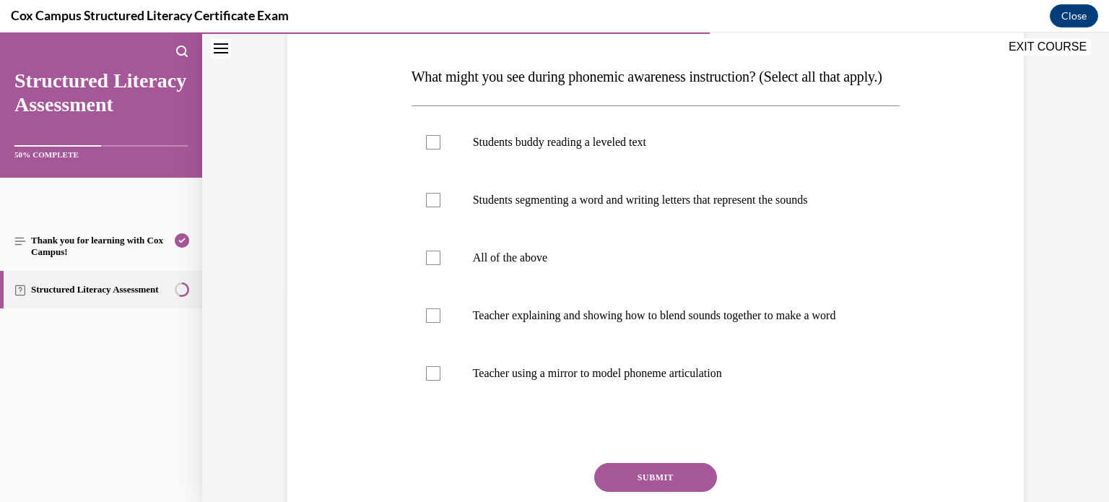
scroll to position [214, 0]
click at [606, 206] on p "Students segmenting a word and writing letters that represent the sounds" at bounding box center [668, 199] width 391 height 14
click at [440, 206] on input "Students segmenting a word and writing letters that represent the sounds" at bounding box center [433, 199] width 14 height 14
checkbox input "true"
click at [564, 276] on label "All of the above" at bounding box center [655, 257] width 489 height 58
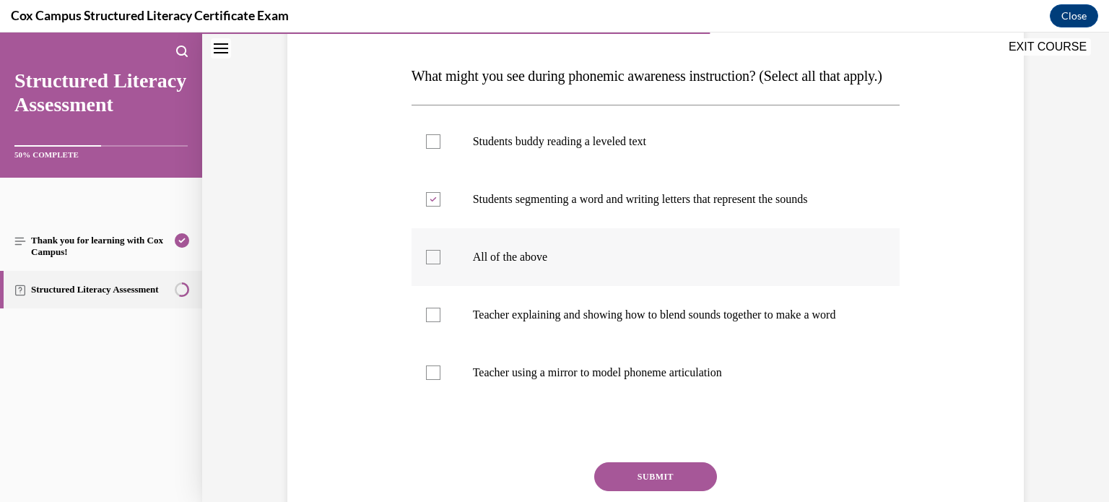
click at [440, 264] on input "All of the above" at bounding box center [433, 257] width 14 height 14
click at [564, 276] on label "All of the above" at bounding box center [655, 257] width 489 height 58
click at [440, 264] on input "All of the above" at bounding box center [433, 257] width 14 height 14
click at [564, 276] on label "All of the above" at bounding box center [655, 257] width 489 height 58
click at [440, 264] on input "All of the above" at bounding box center [433, 257] width 14 height 14
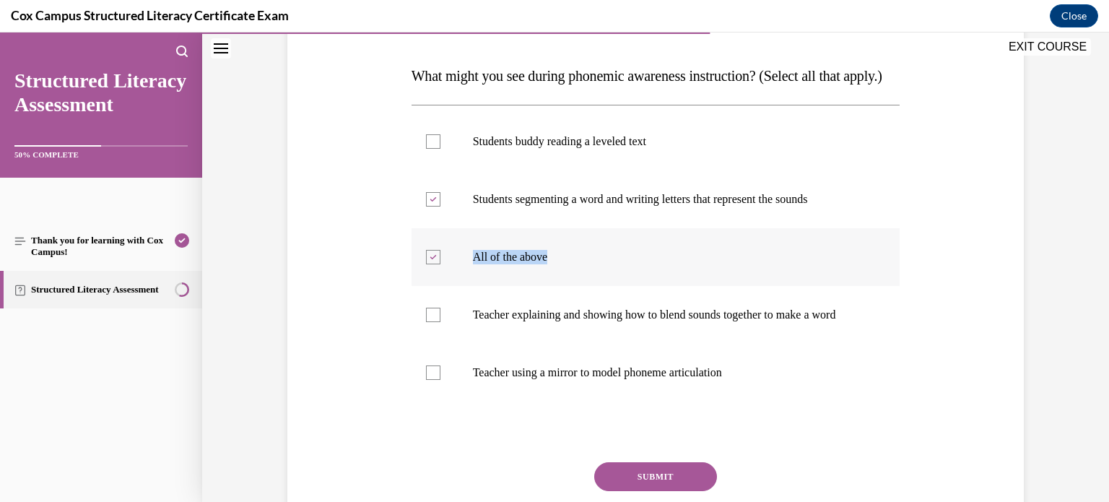
click at [553, 269] on label "All of the above" at bounding box center [655, 257] width 489 height 58
click at [440, 264] on input "All of the above" at bounding box center [433, 257] width 14 height 14
checkbox input "false"
click at [541, 322] on p "Teacher explaining and showing how to blend sounds together to make a word" at bounding box center [668, 314] width 391 height 14
click at [440, 322] on input "Teacher explaining and showing how to blend sounds together to make a word" at bounding box center [433, 314] width 14 height 14
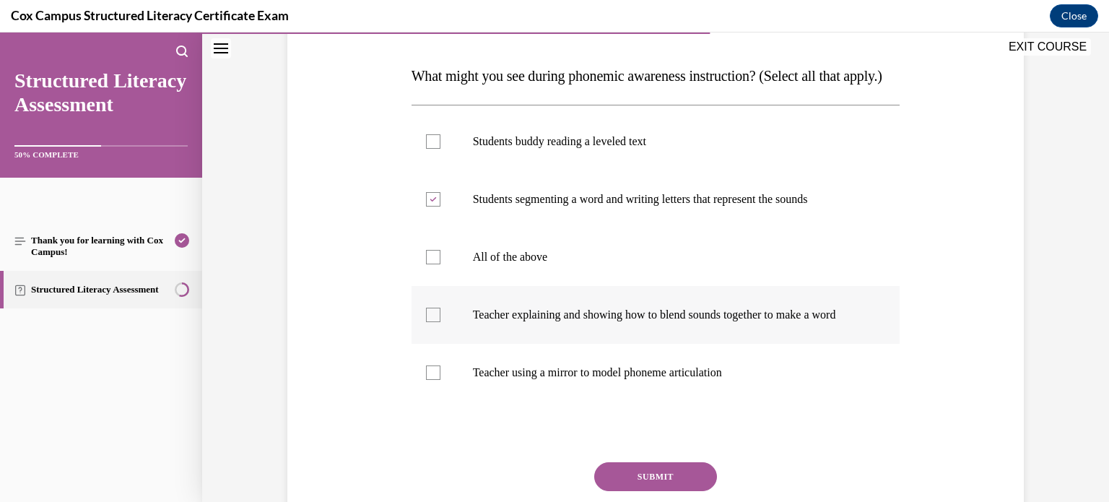
checkbox input "true"
click at [541, 401] on label "Teacher using a mirror to model phoneme articulation" at bounding box center [655, 373] width 489 height 58
click at [440, 380] on input "Teacher using a mirror to model phoneme articulation" at bounding box center [433, 372] width 14 height 14
checkbox input "true"
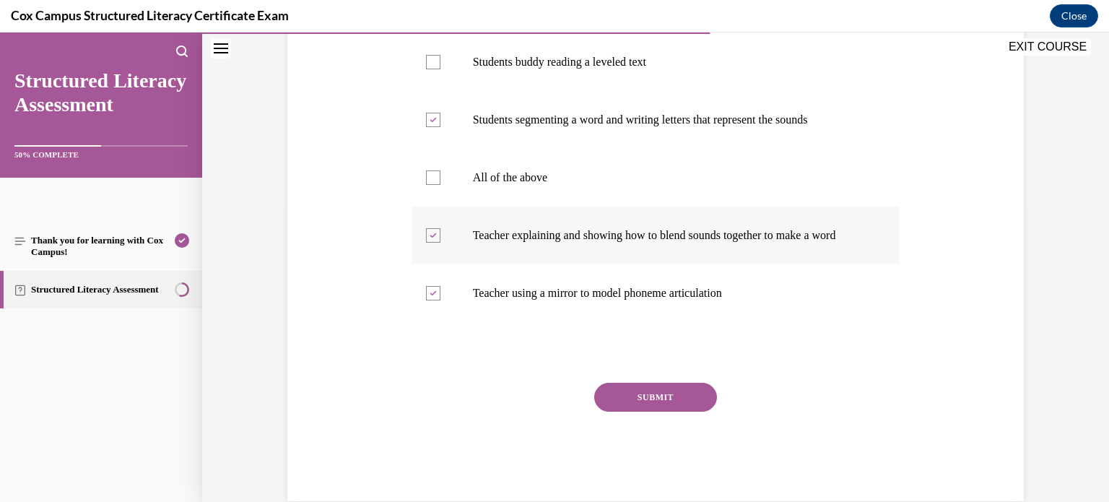
scroll to position [299, 0]
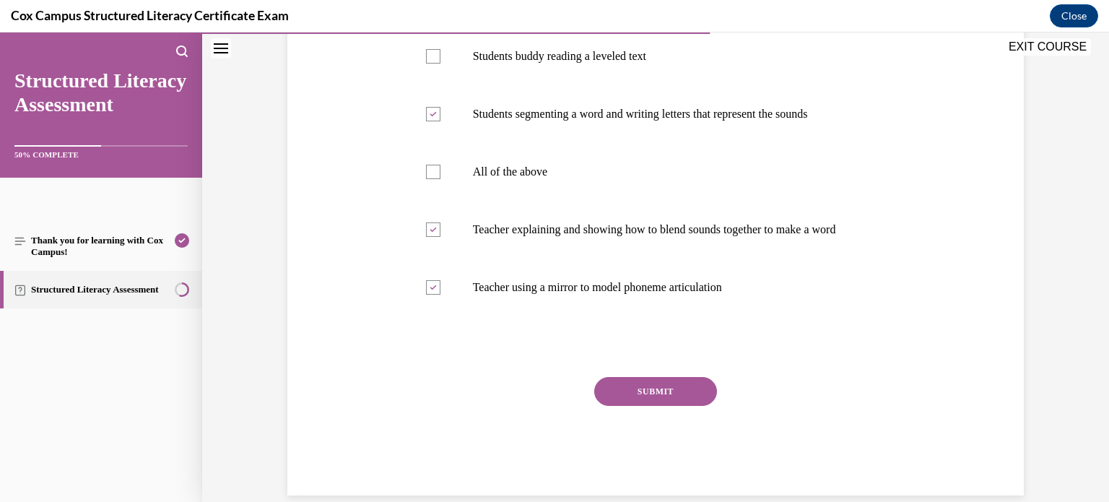
click at [650, 406] on button "SUBMIT" at bounding box center [655, 391] width 123 height 29
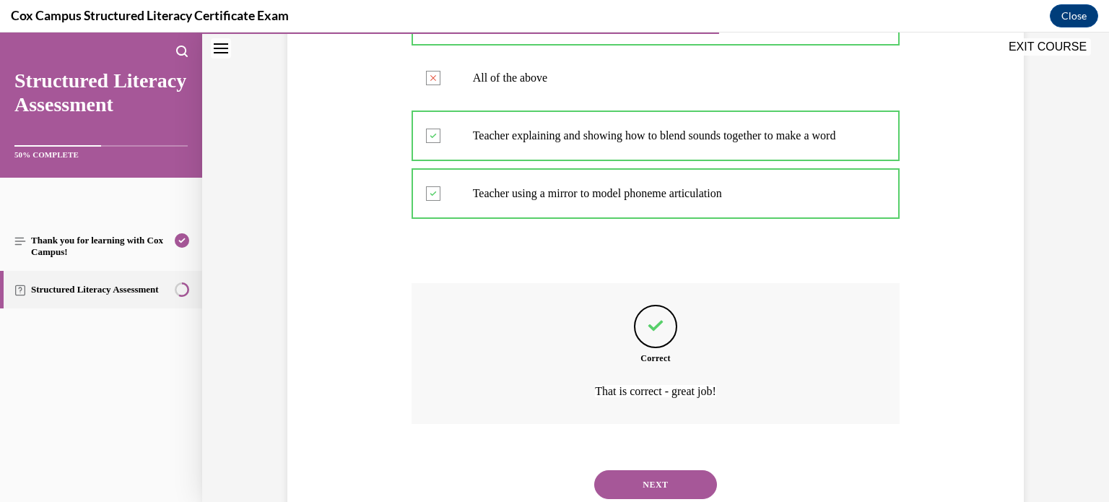
scroll to position [483, 0]
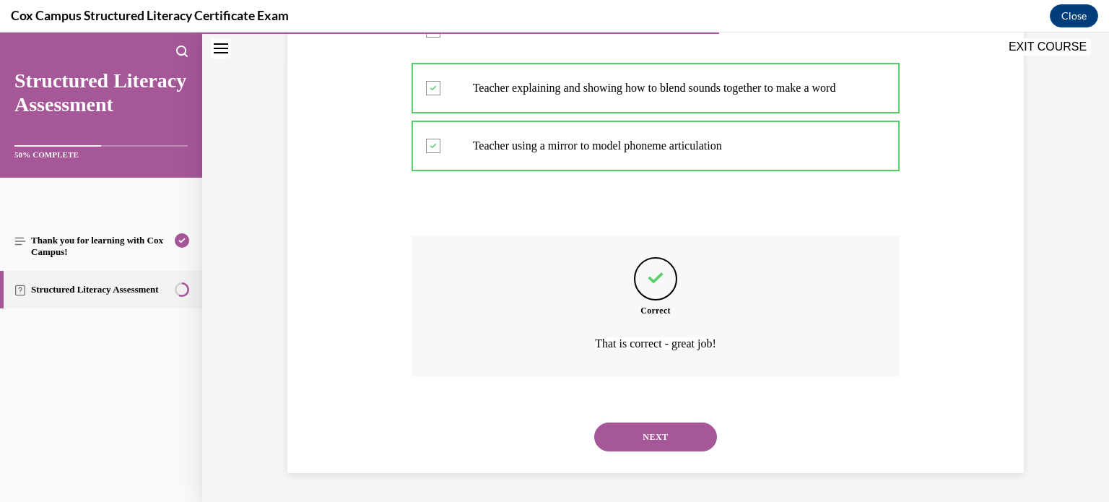
click at [657, 432] on button "NEXT" at bounding box center [655, 436] width 123 height 29
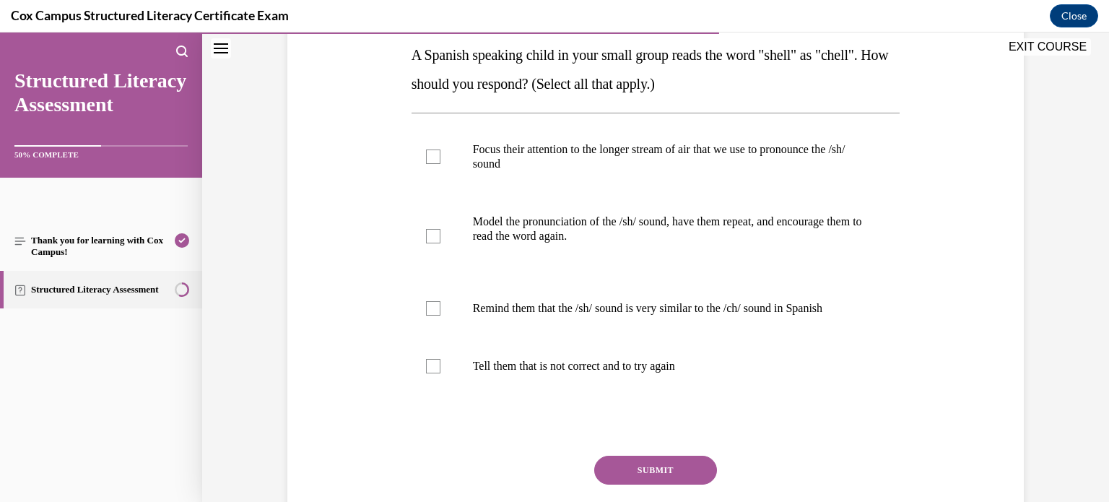
scroll to position [236, 0]
click at [547, 225] on p "Model the pronunciation of the /sh/ sound, have them repeat, and encourage them…" at bounding box center [668, 227] width 391 height 29
click at [440, 227] on input "Model the pronunciation of the /sh/ sound, have them repeat, and encourage them…" at bounding box center [433, 234] width 14 height 14
checkbox input "true"
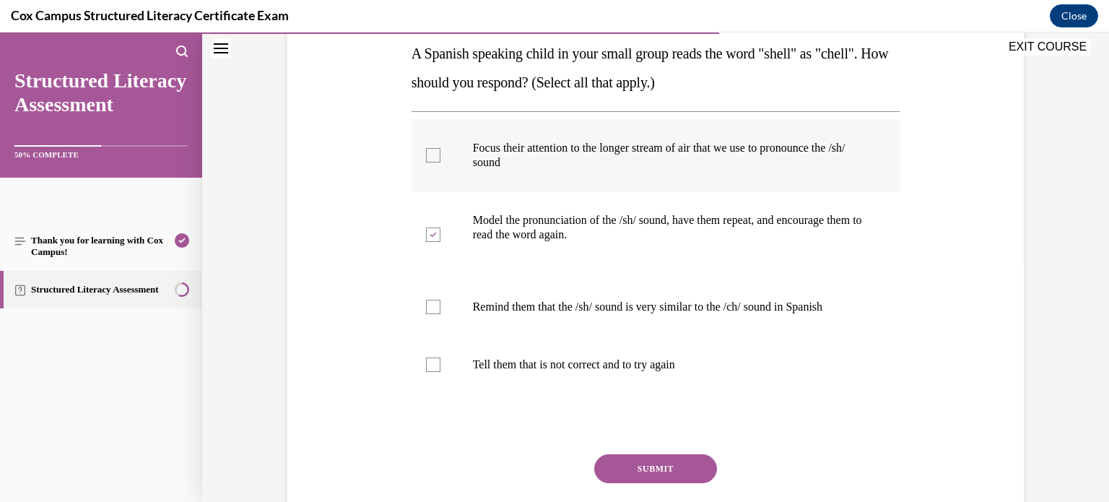
click at [547, 159] on p "Focus their attention to the longer stream of air that we use to pronounce the …" at bounding box center [668, 155] width 391 height 29
click at [440, 159] on input "Focus their attention to the longer stream of air that we use to pronounce the …" at bounding box center [433, 155] width 14 height 14
checkbox input "true"
click at [525, 371] on p "Tell them that is not correct and to try again" at bounding box center [668, 364] width 391 height 14
click at [440, 371] on input "Tell them that is not correct and to try again" at bounding box center [433, 364] width 14 height 14
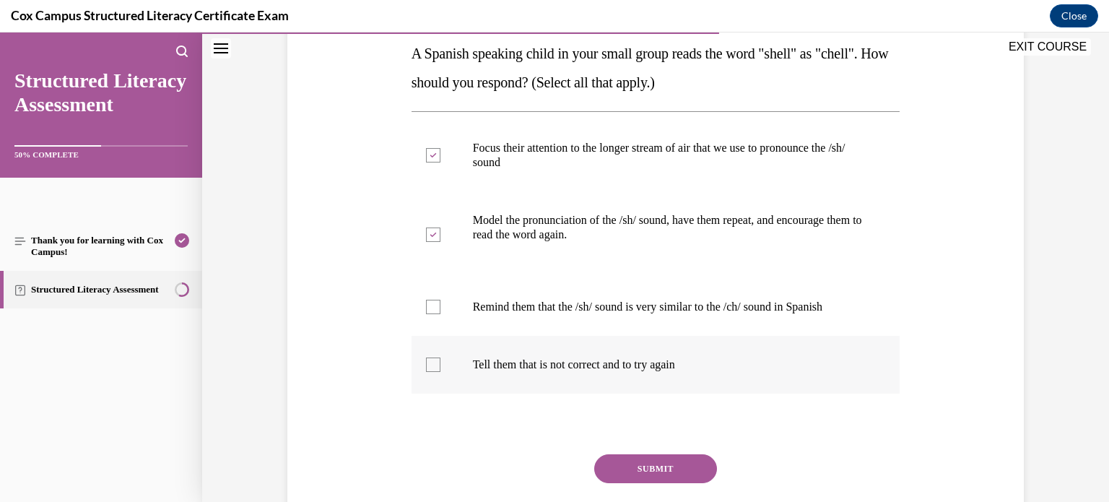
checkbox input "true"
click at [542, 311] on p "Remind them that the /sh/ sound is very similar to the /ch/ sound in Spanish" at bounding box center [668, 307] width 391 height 14
click at [440, 311] on input "Remind them that the /sh/ sound is very similar to the /ch/ sound in Spanish" at bounding box center [433, 307] width 14 height 14
checkbox input "true"
click at [539, 364] on p "Tell them that is not correct and to try again" at bounding box center [668, 364] width 391 height 14
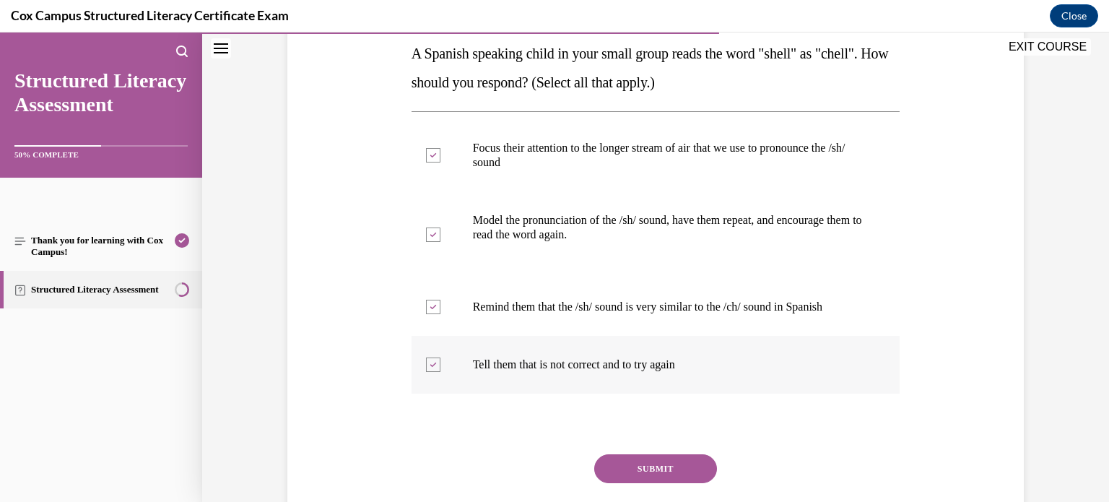
click at [440, 364] on input "Tell them that is not correct and to try again" at bounding box center [433, 364] width 14 height 14
checkbox input "false"
click at [634, 461] on button "SUBMIT" at bounding box center [655, 468] width 123 height 29
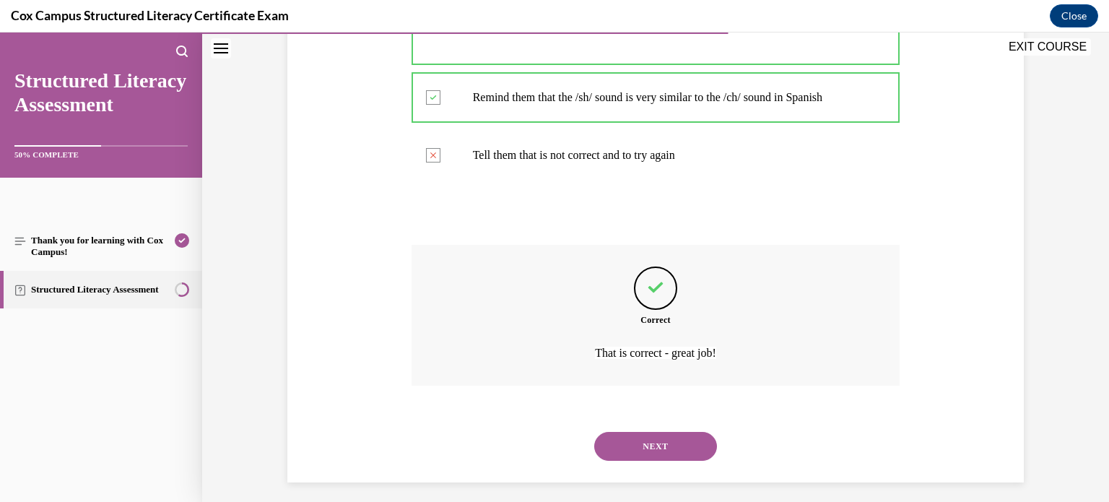
scroll to position [454, 0]
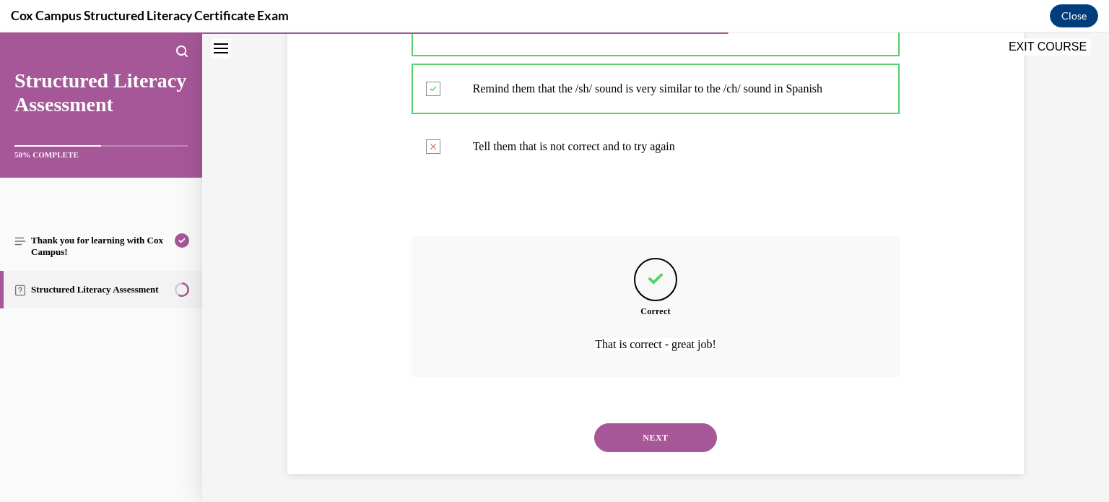
click at [669, 441] on button "NEXT" at bounding box center [655, 437] width 123 height 29
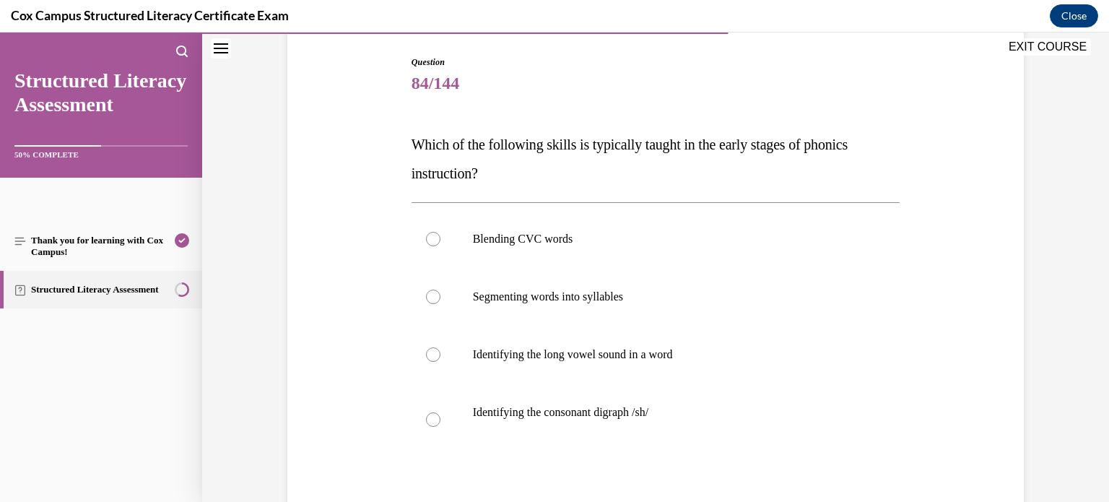
scroll to position [146, 0]
click at [781, 304] on label "Segmenting words into syllables" at bounding box center [655, 296] width 489 height 58
click at [440, 303] on input "Segmenting words into syllables" at bounding box center [433, 296] width 14 height 14
radio input "true"
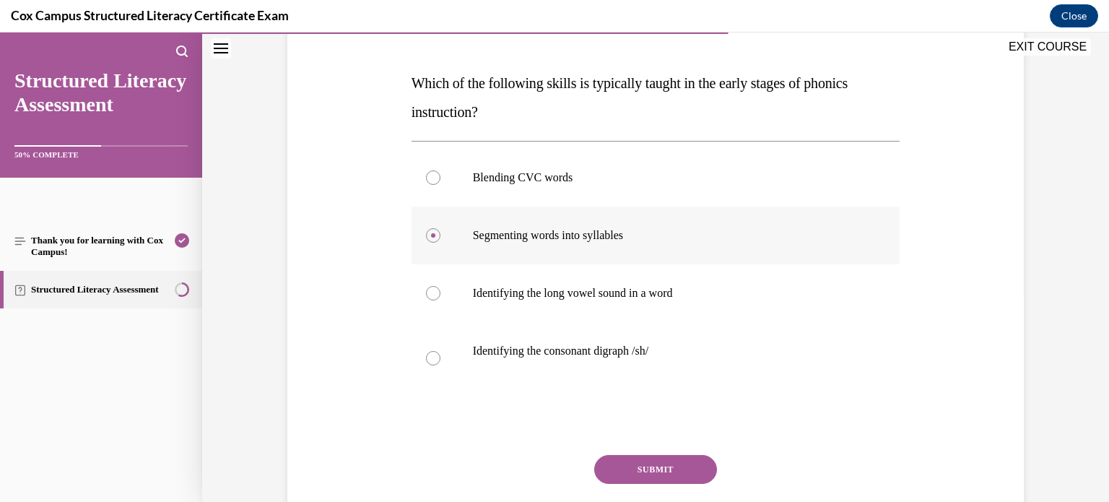
scroll to position [209, 0]
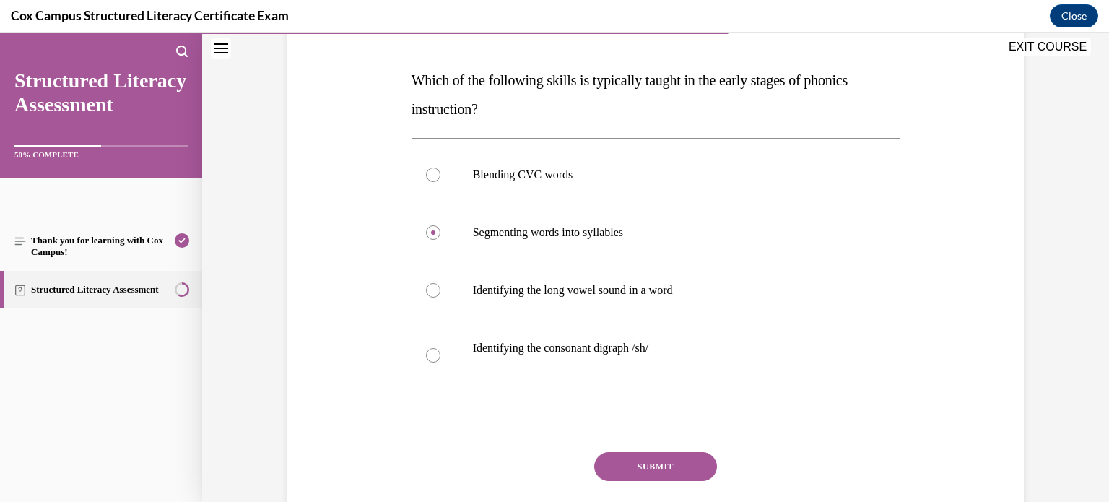
click at [684, 463] on button "SUBMIT" at bounding box center [655, 466] width 123 height 29
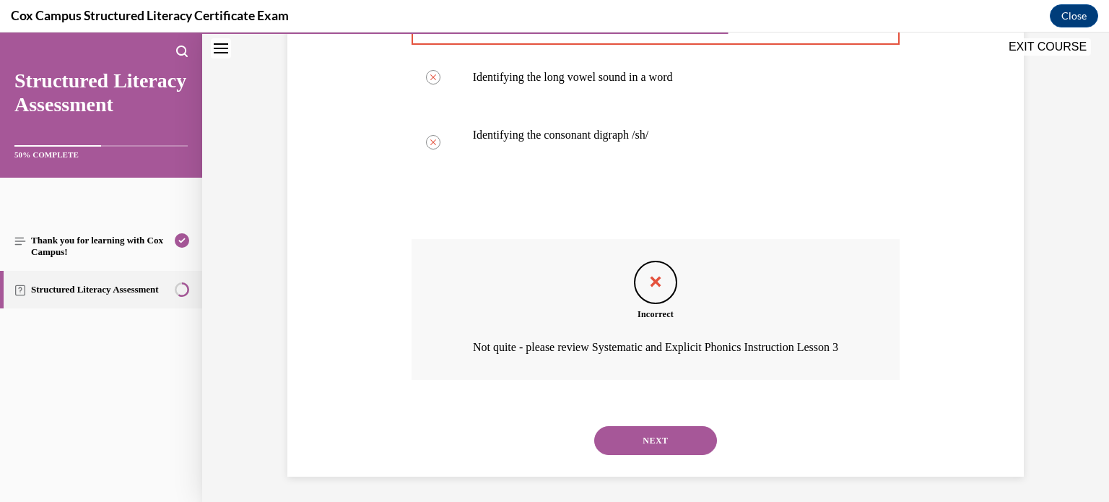
scroll to position [425, 0]
click at [676, 452] on button "NEXT" at bounding box center [655, 437] width 123 height 29
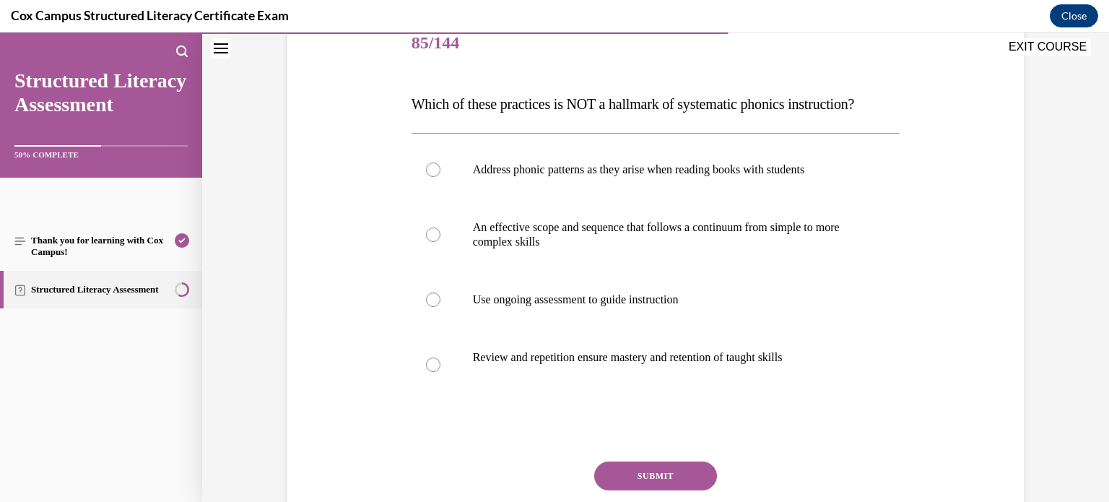
scroll to position [182, 0]
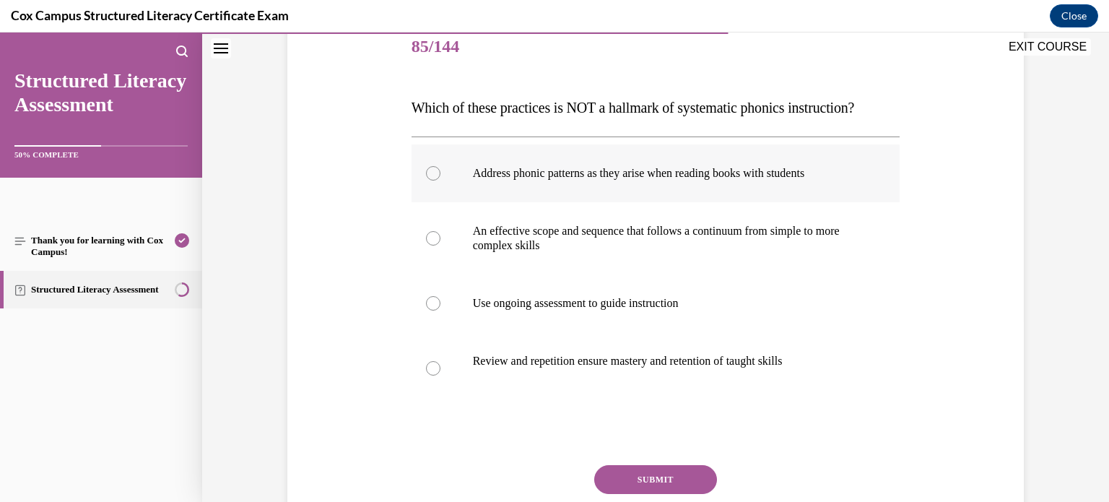
click at [721, 188] on label "Address phonic patterns as they arise when reading books with students" at bounding box center [655, 173] width 489 height 58
click at [440, 180] on input "Address phonic patterns as they arise when reading books with students" at bounding box center [433, 173] width 14 height 14
radio input "true"
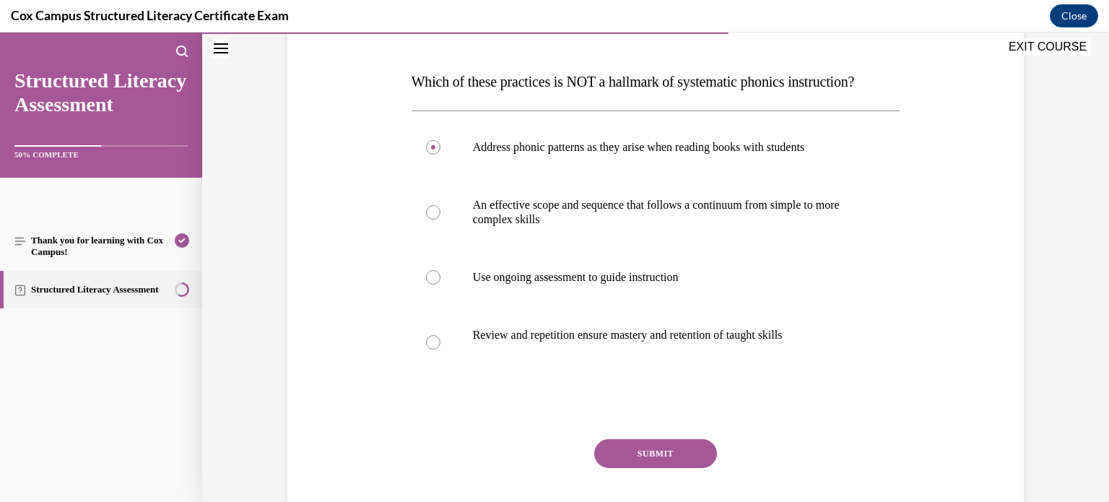
scroll to position [210, 0]
click at [683, 466] on button "SUBMIT" at bounding box center [655, 451] width 123 height 29
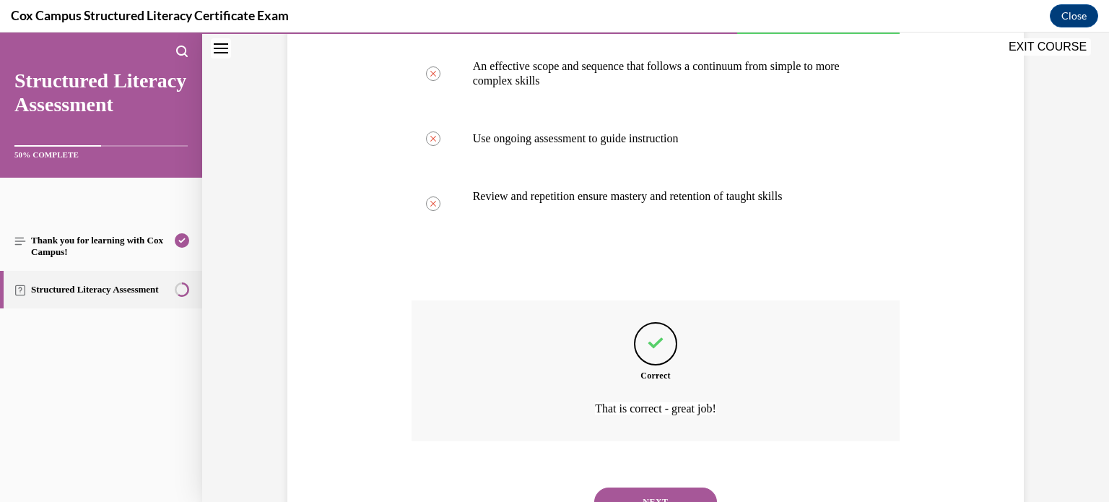
scroll to position [440, 0]
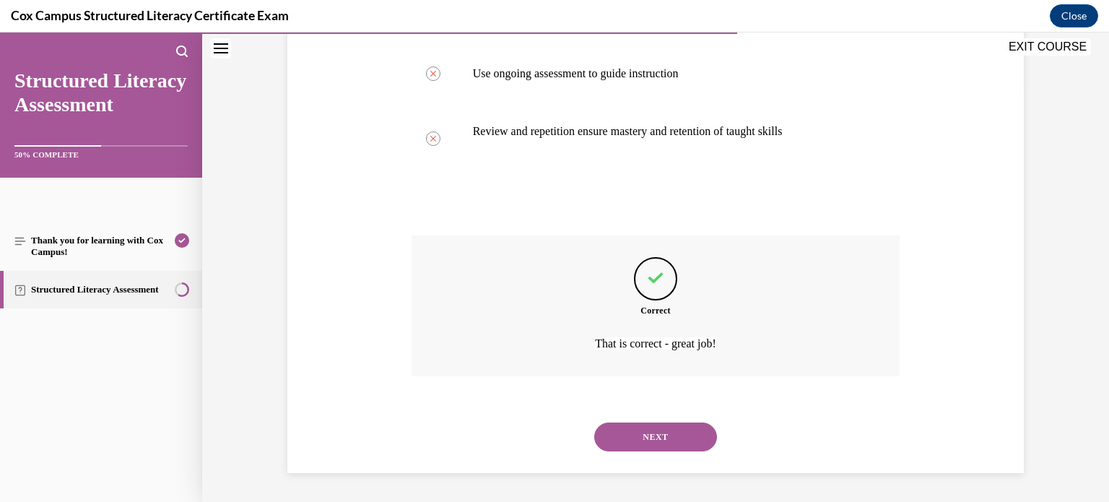
click at [678, 442] on button "NEXT" at bounding box center [655, 436] width 123 height 29
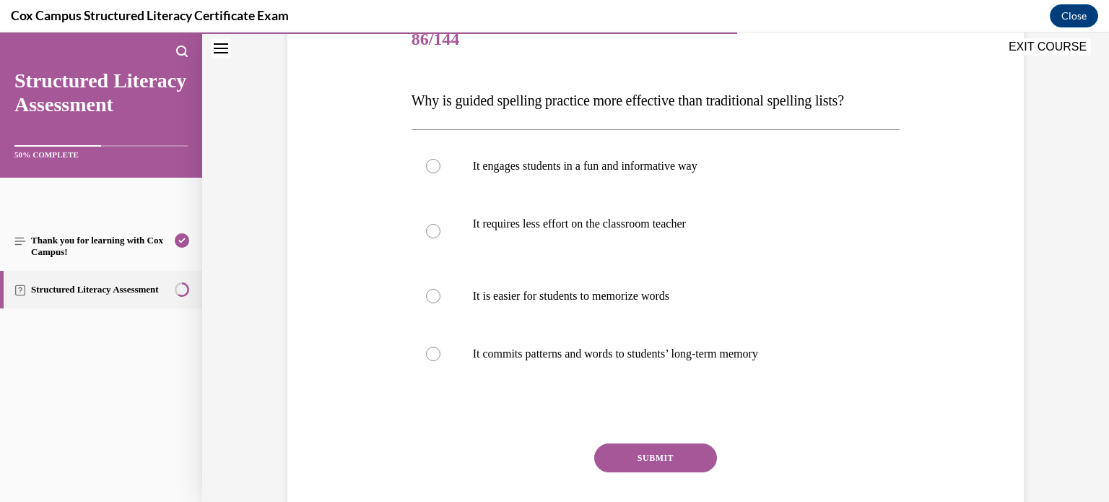
scroll to position [191, 0]
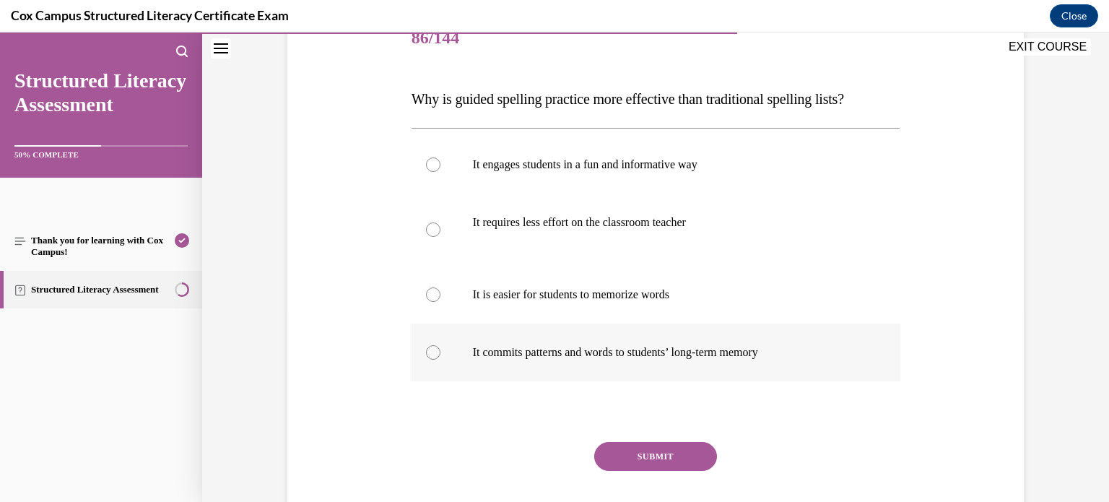
click at [759, 341] on label "It commits patterns and words to students’ long-term memory" at bounding box center [655, 352] width 489 height 58
click at [440, 345] on input "It commits patterns and words to students’ long-term memory" at bounding box center [433, 352] width 14 height 14
radio input "true"
click at [677, 455] on button "SUBMIT" at bounding box center [655, 456] width 123 height 29
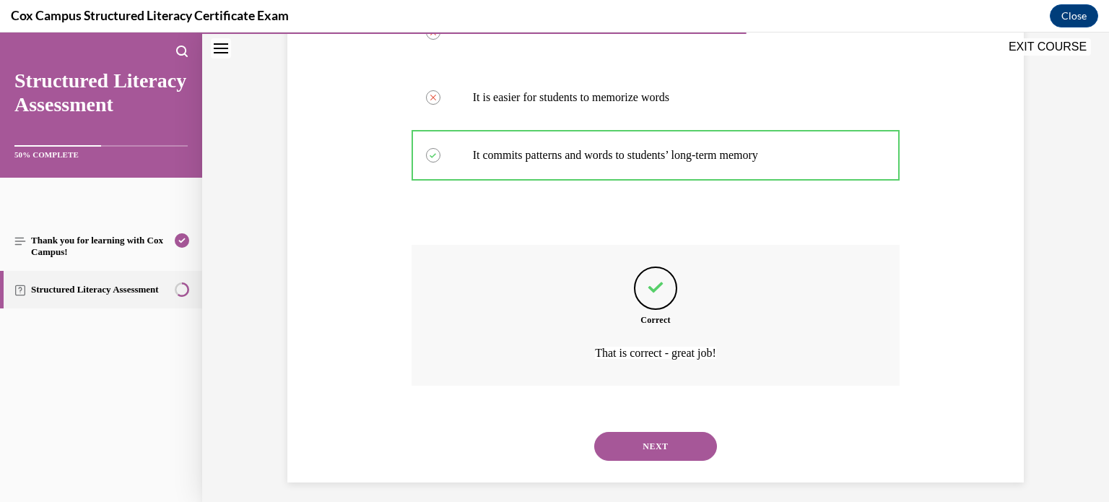
scroll to position [396, 0]
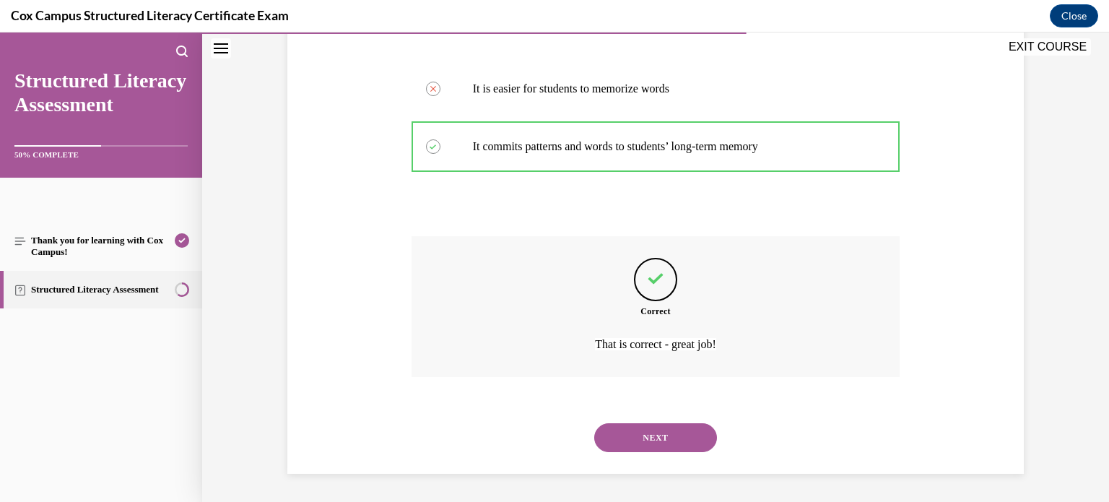
click at [672, 435] on button "NEXT" at bounding box center [655, 437] width 123 height 29
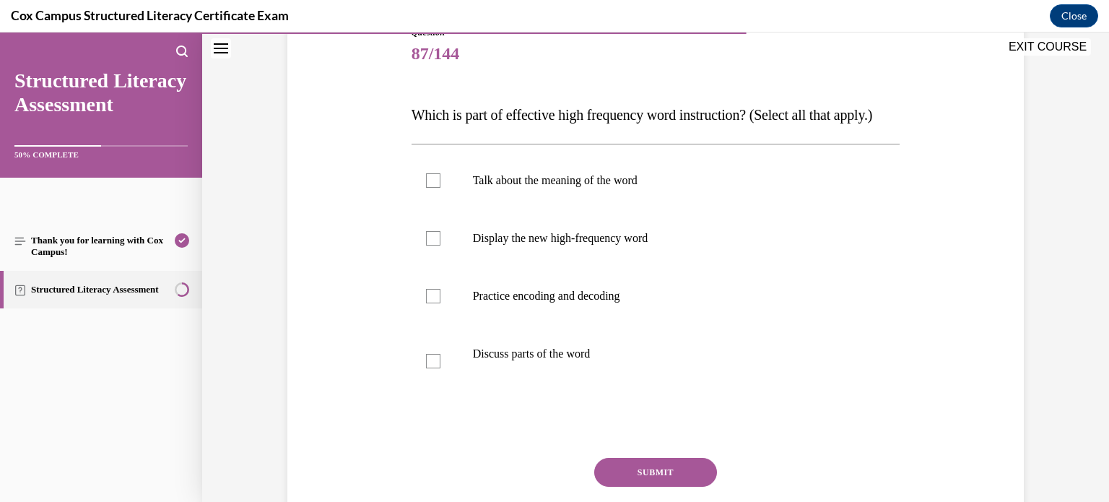
scroll to position [175, 0]
click at [734, 314] on label "Practice encoding and decoding" at bounding box center [655, 295] width 489 height 58
click at [440, 302] on input "Practice encoding and decoding" at bounding box center [433, 295] width 14 height 14
checkbox input "true"
click at [714, 245] on p "Display the new high-frequency word" at bounding box center [668, 237] width 391 height 14
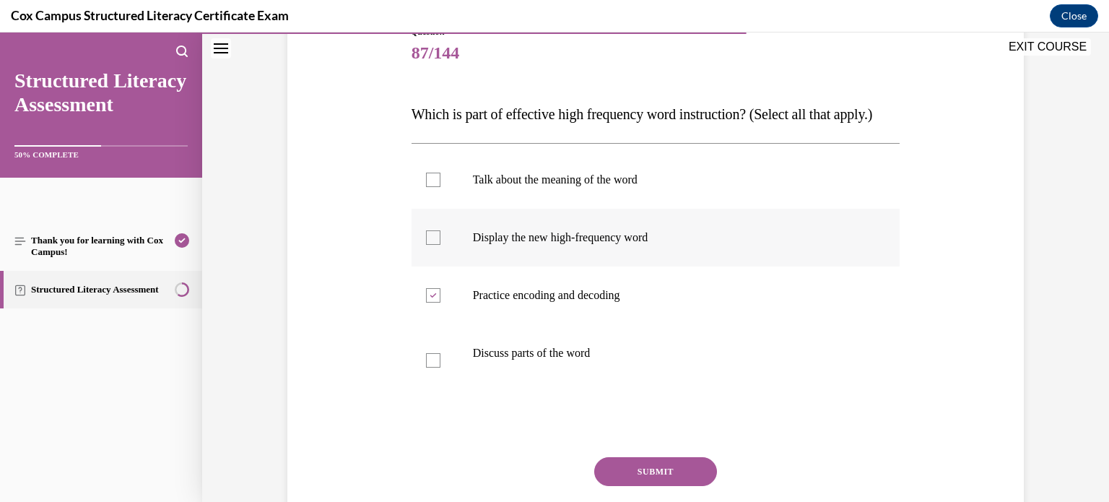
click at [440, 245] on input "Display the new high-frequency word" at bounding box center [433, 237] width 14 height 14
checkbox input "true"
click at [698, 187] on p "Talk about the meaning of the word" at bounding box center [668, 179] width 391 height 14
click at [440, 187] on input "Talk about the meaning of the word" at bounding box center [433, 179] width 14 height 14
checkbox input "true"
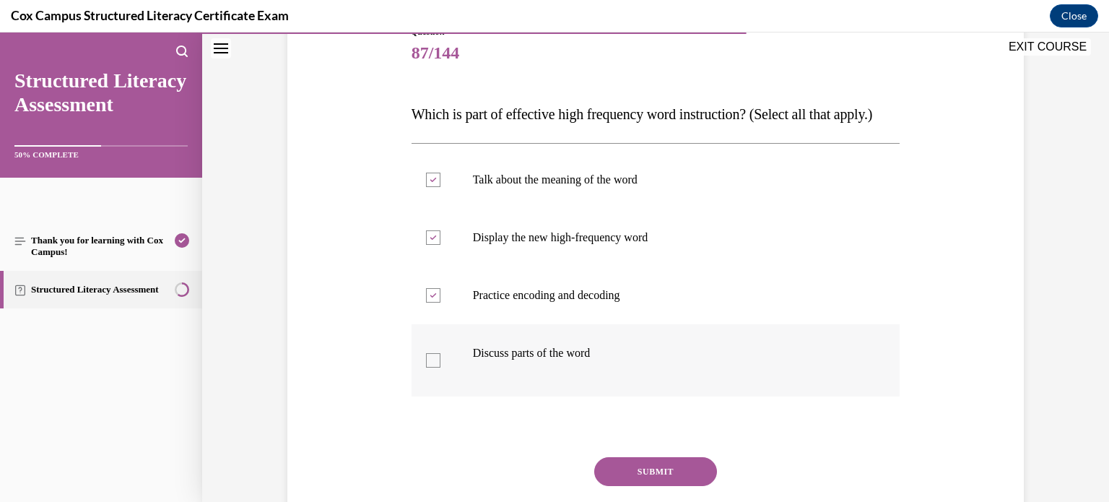
click at [637, 360] on p "Discuss parts of the word" at bounding box center [668, 353] width 391 height 14
click at [440, 367] on input "Discuss parts of the word" at bounding box center [433, 360] width 14 height 14
checkbox input "true"
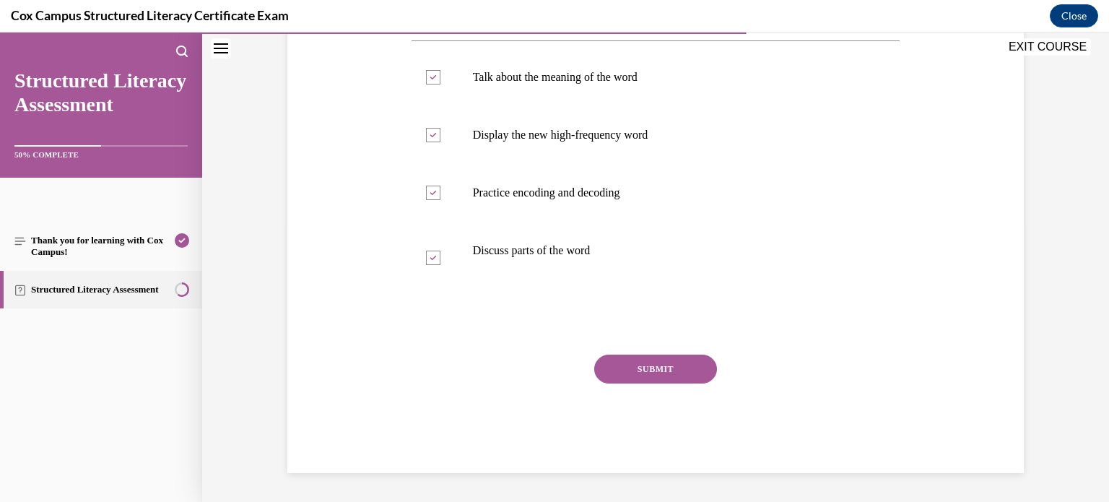
click at [690, 383] on button "SUBMIT" at bounding box center [655, 368] width 123 height 29
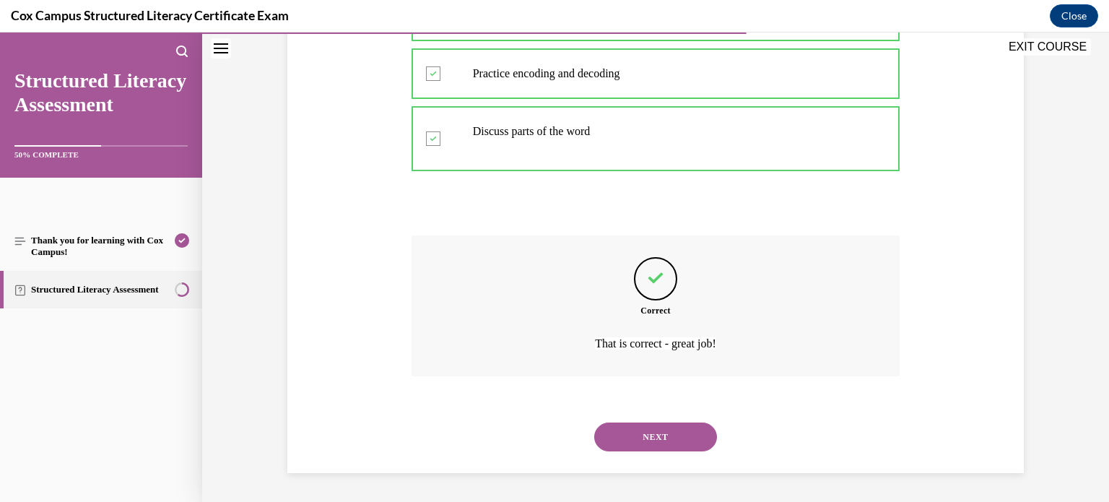
scroll to position [425, 0]
click at [678, 427] on button "NEXT" at bounding box center [655, 436] width 123 height 29
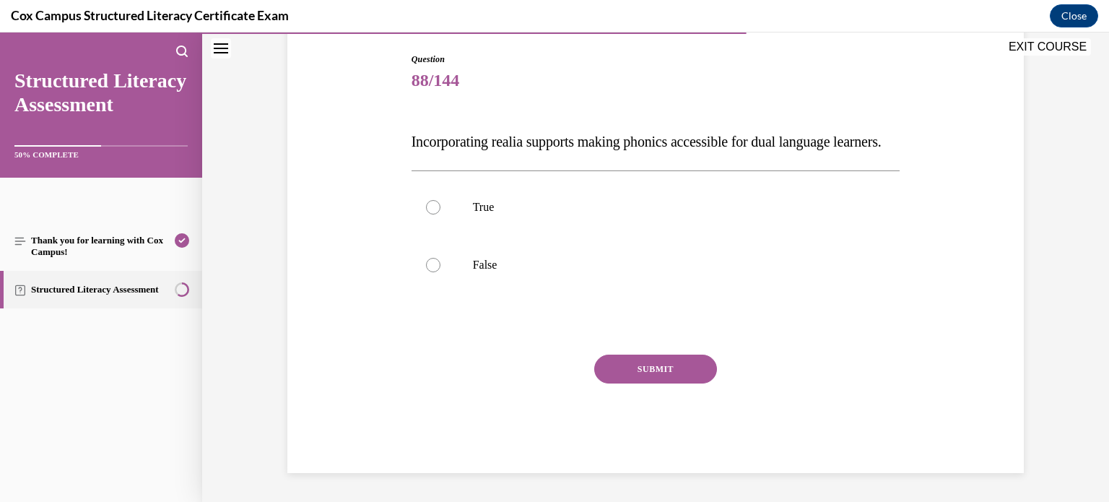
scroll to position [159, 0]
click at [714, 214] on p "True" at bounding box center [668, 207] width 391 height 14
click at [440, 214] on input "True" at bounding box center [433, 207] width 14 height 14
radio input "true"
click at [648, 383] on button "SUBMIT" at bounding box center [655, 368] width 123 height 29
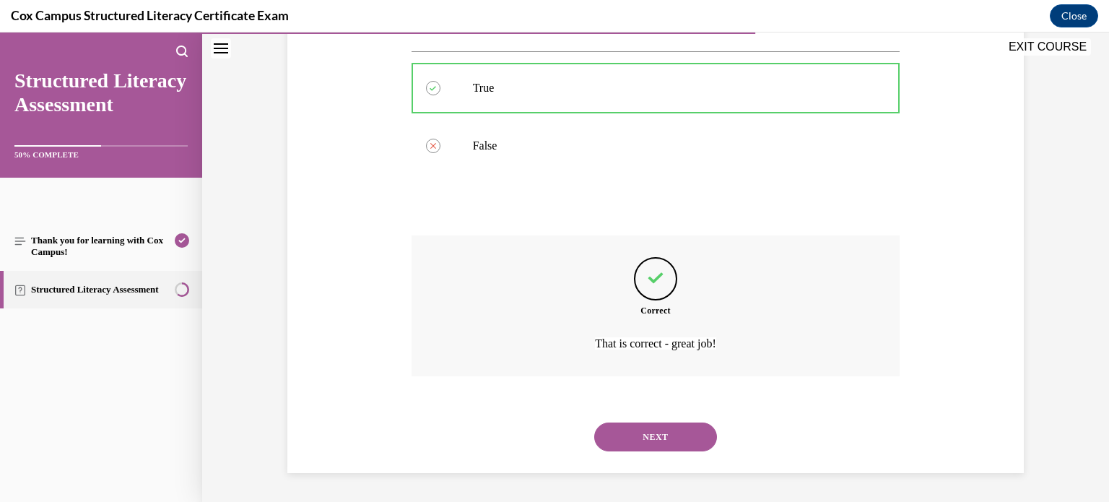
scroll to position [295, 0]
click at [660, 431] on button "NEXT" at bounding box center [655, 436] width 123 height 29
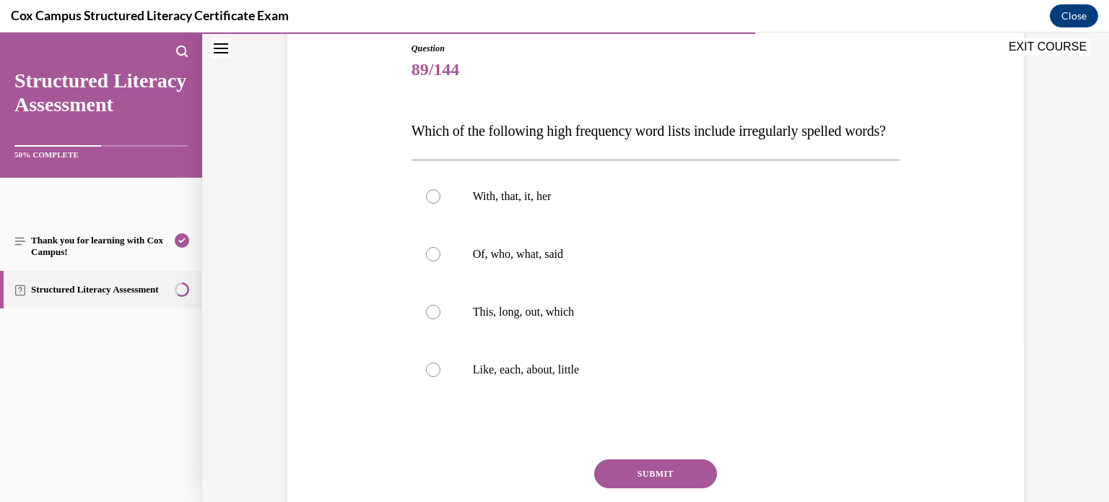
scroll to position [162, 0]
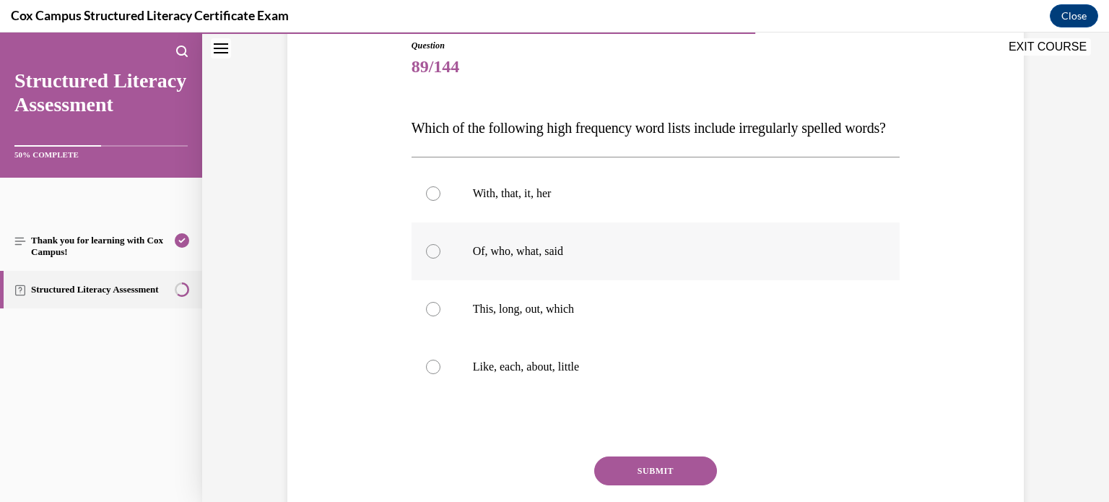
click at [569, 258] on p "Of, who, what, said" at bounding box center [668, 251] width 391 height 14
click at [440, 258] on input "Of, who, what, said" at bounding box center [433, 251] width 14 height 14
radio input "true"
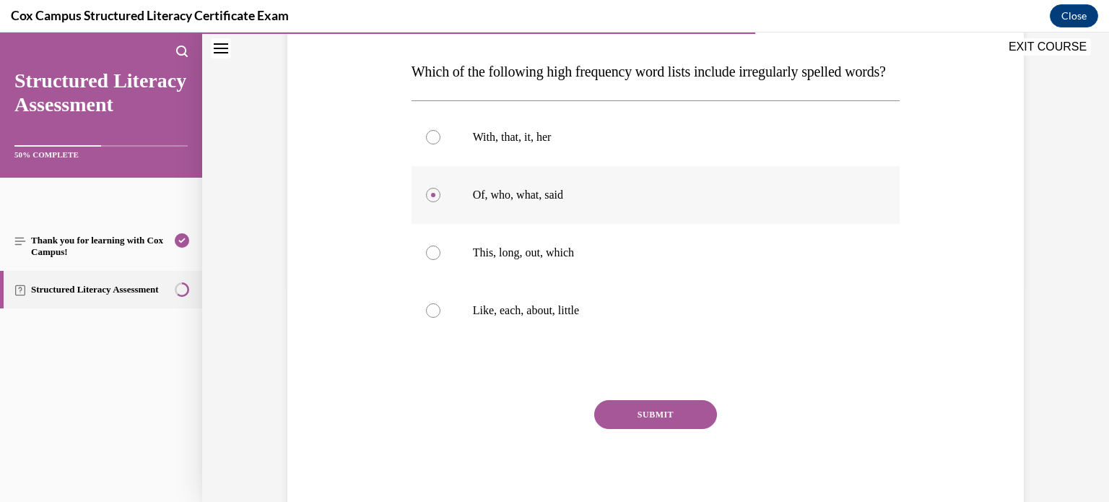
scroll to position [227, 0]
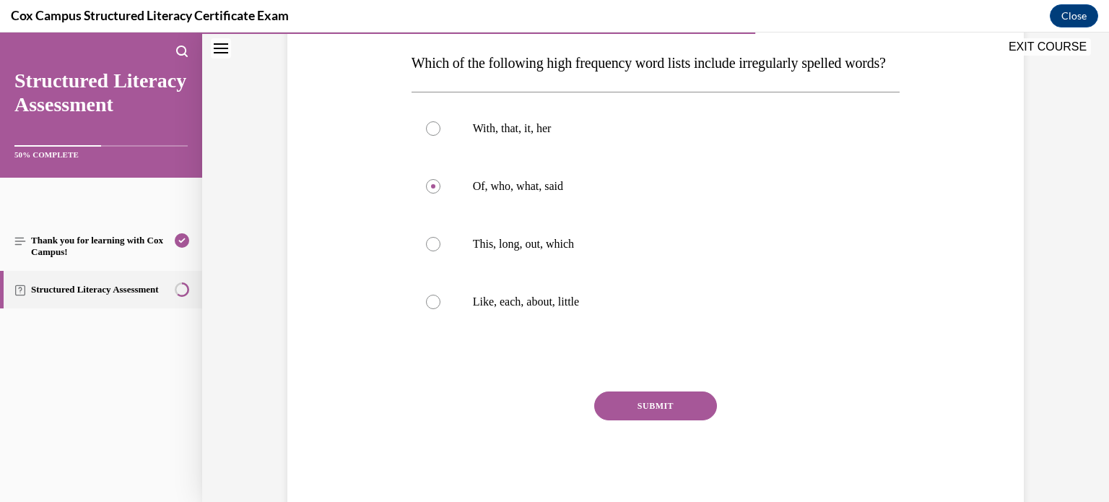
click at [647, 420] on button "SUBMIT" at bounding box center [655, 405] width 123 height 29
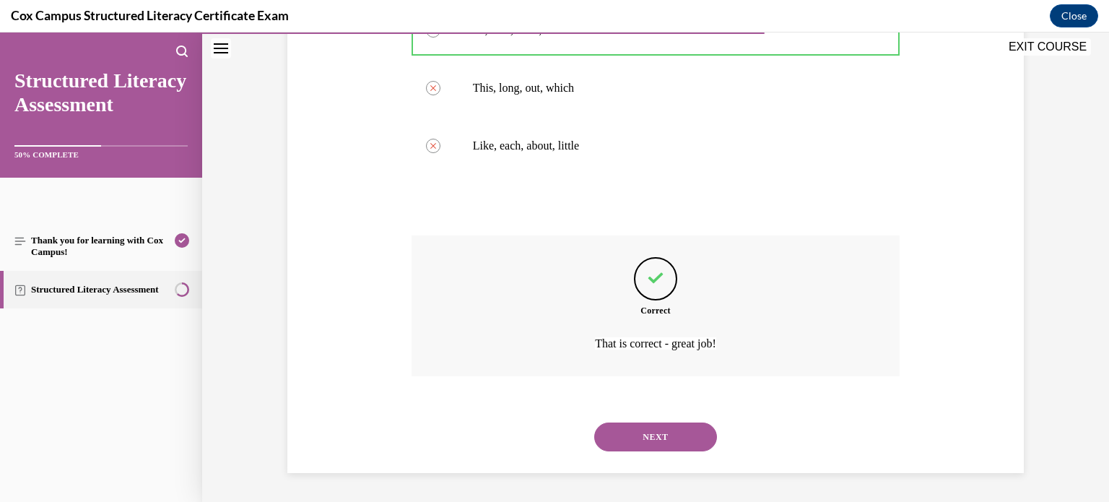
scroll to position [411, 0]
click at [663, 434] on button "NEXT" at bounding box center [655, 436] width 123 height 29
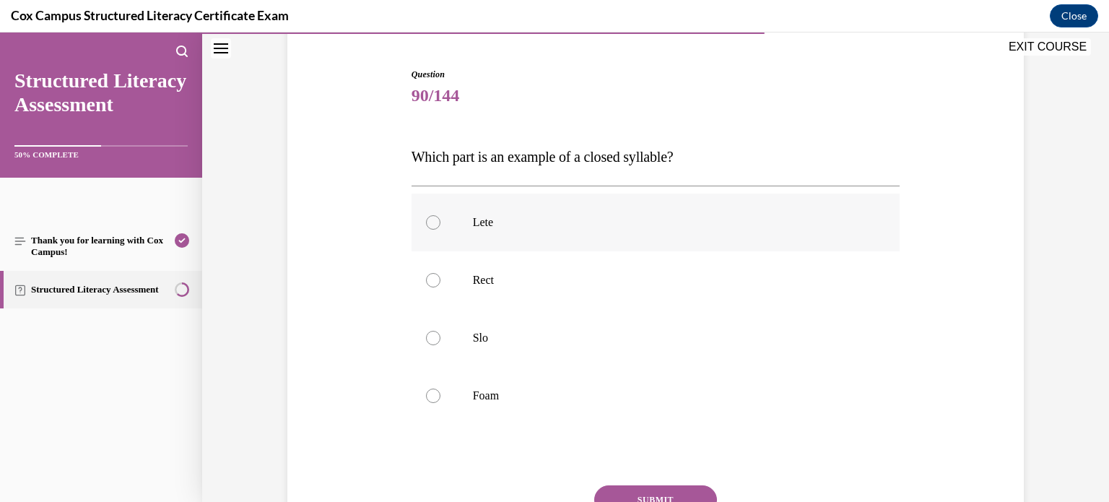
scroll to position [139, 0]
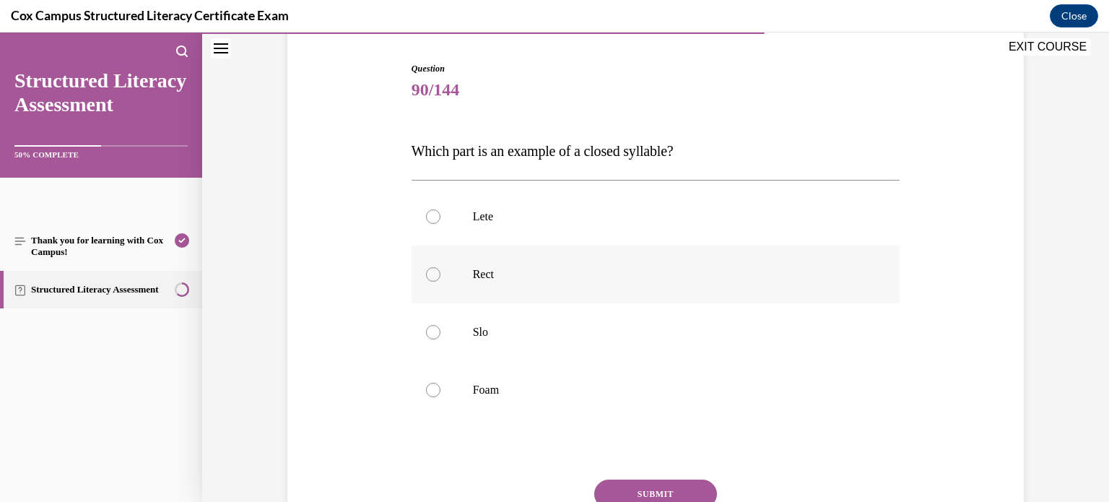
click at [695, 287] on label "Rect" at bounding box center [655, 274] width 489 height 58
click at [440, 281] on input "Rect" at bounding box center [433, 274] width 14 height 14
radio input "true"
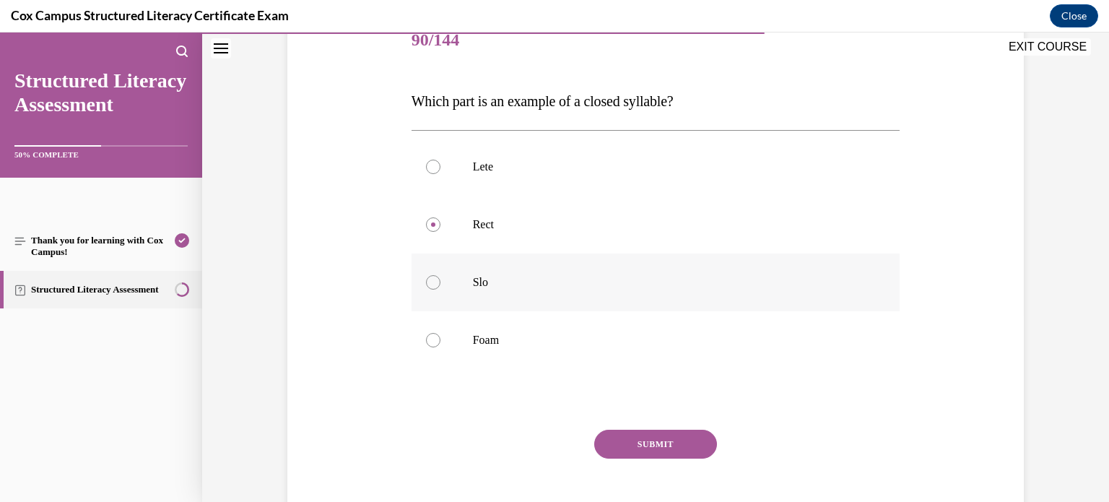
scroll to position [191, 0]
click at [671, 439] on button "SUBMIT" at bounding box center [655, 441] width 123 height 29
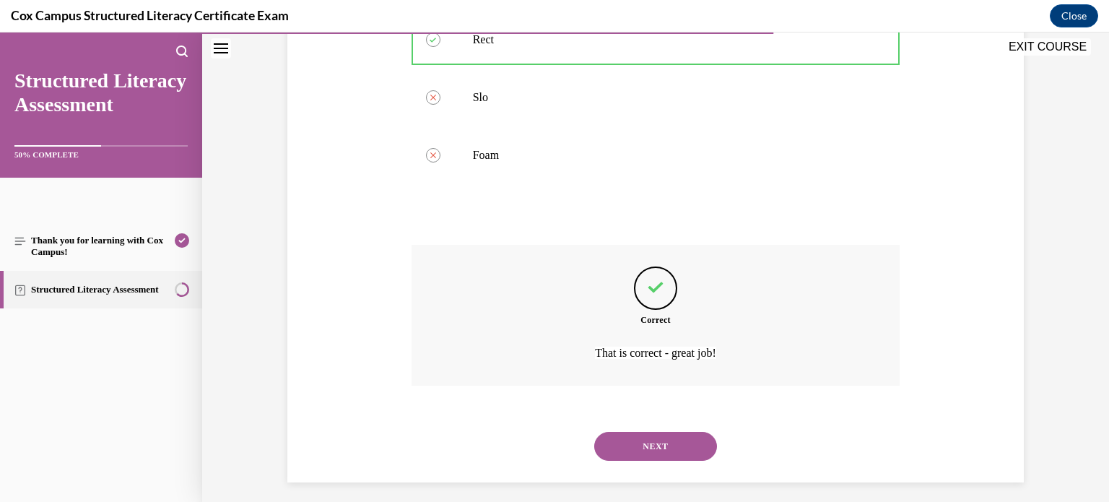
scroll to position [382, 0]
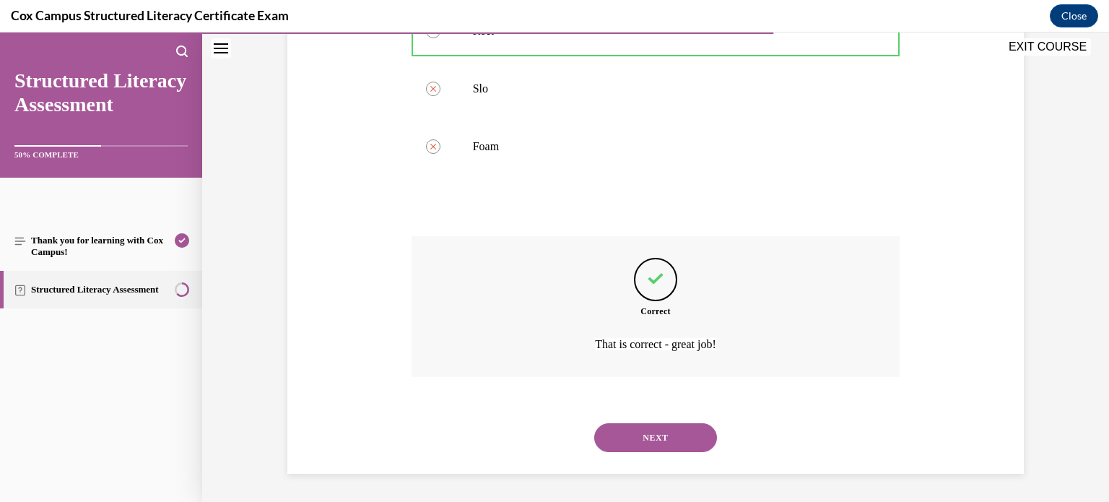
click at [671, 439] on button "NEXT" at bounding box center [655, 437] width 123 height 29
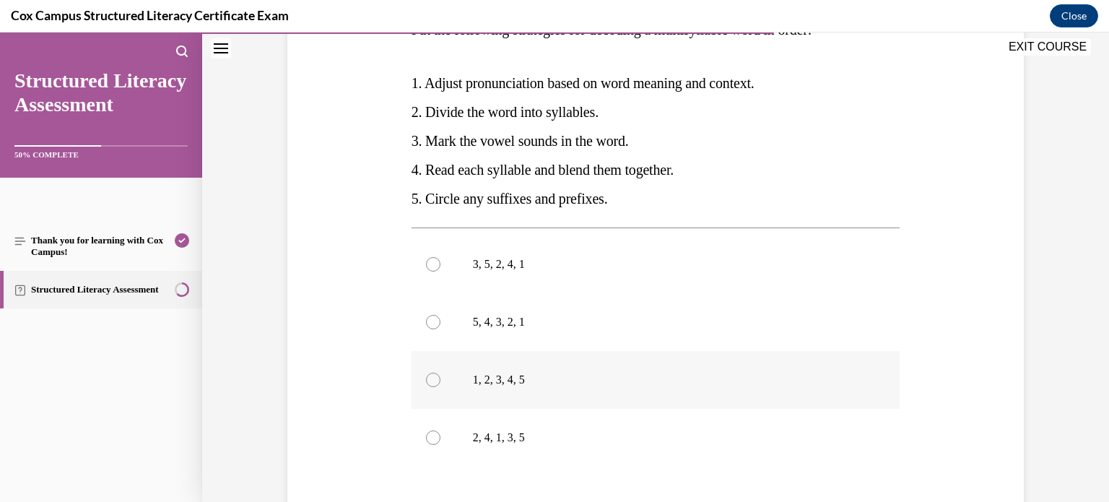
scroll to position [263, 0]
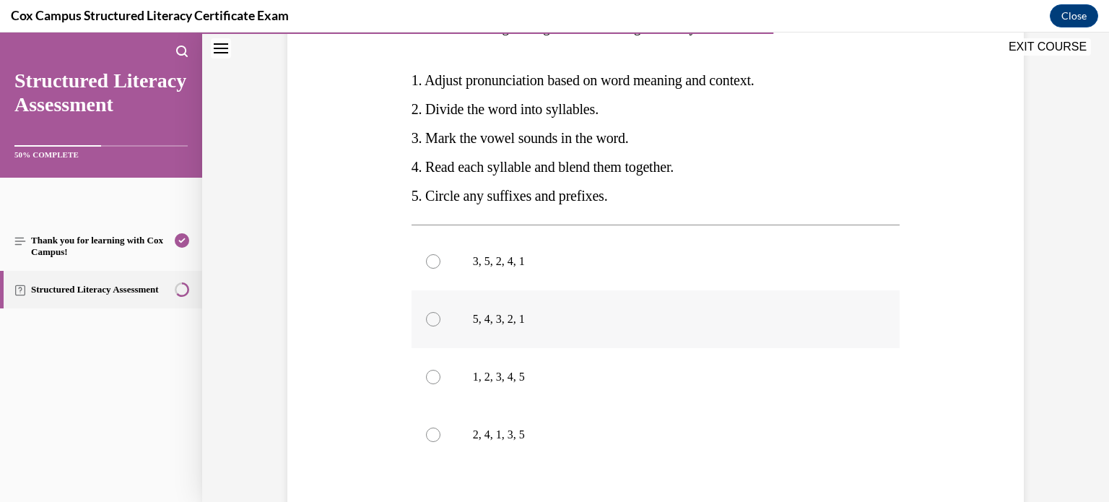
click at [626, 312] on p "5, 4, 3, 2, 1" at bounding box center [668, 319] width 391 height 14
click at [440, 312] on input "5, 4, 3, 2, 1" at bounding box center [433, 319] width 14 height 14
radio input "true"
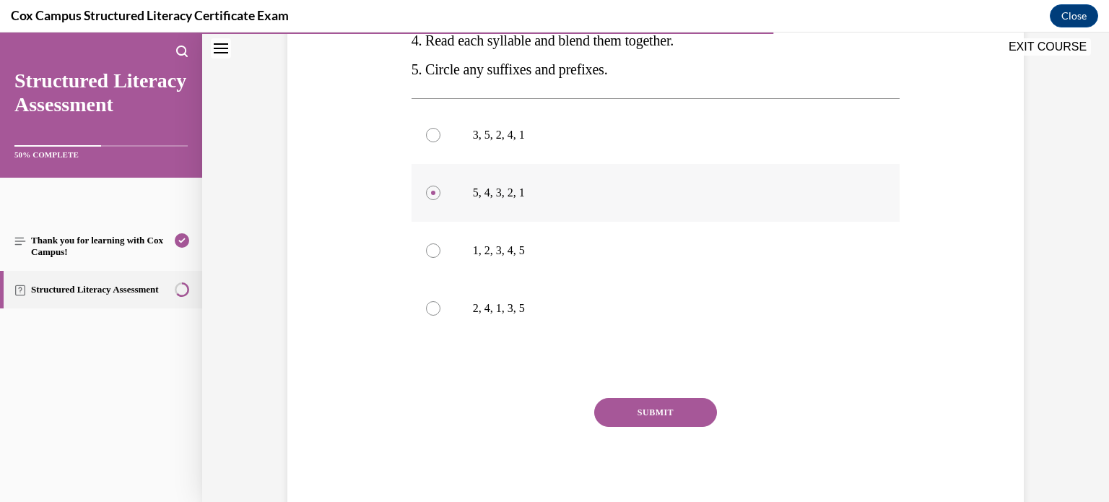
scroll to position [407, 0]
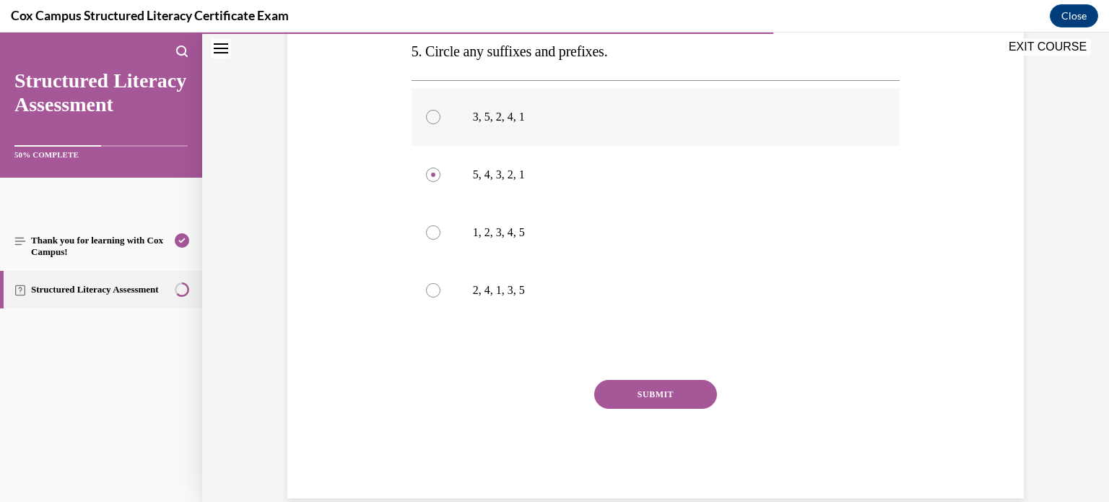
click at [591, 113] on p "3, 5, 2, 4, 1" at bounding box center [668, 117] width 391 height 14
click at [440, 113] on input "3, 5, 2, 4, 1" at bounding box center [433, 117] width 14 height 14
radio input "true"
click at [655, 403] on button "SUBMIT" at bounding box center [655, 394] width 123 height 29
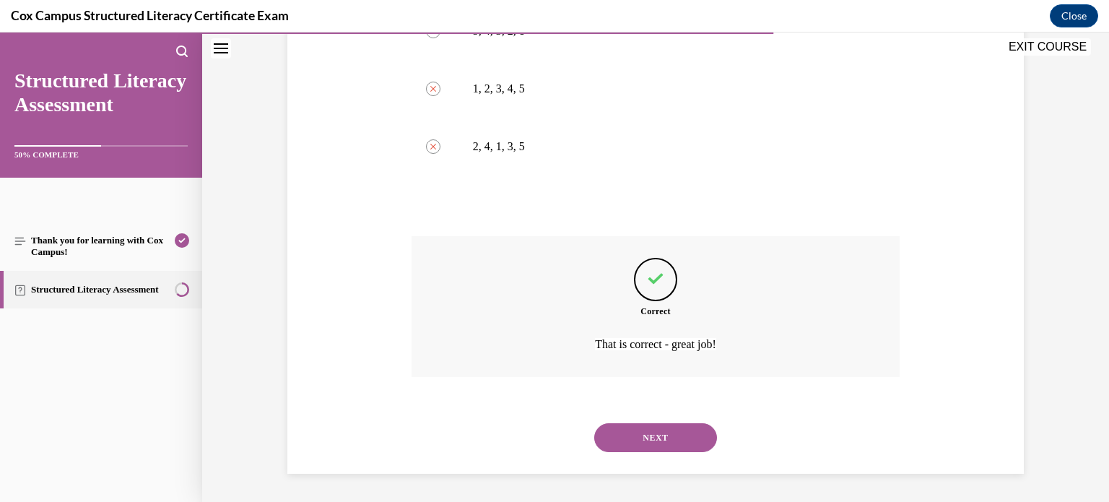
scroll to position [551, 0]
click at [658, 437] on button "NEXT" at bounding box center [655, 436] width 123 height 29
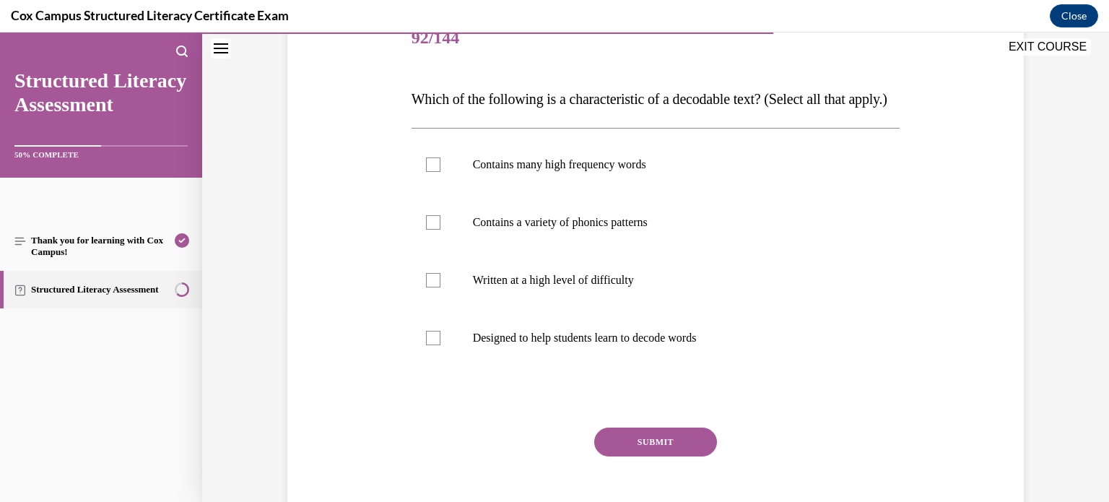
scroll to position [189, 0]
click at [668, 357] on label "Designed to help students learn to decode words" at bounding box center [655, 339] width 489 height 58
click at [440, 346] on input "Designed to help students learn to decode words" at bounding box center [433, 339] width 14 height 14
checkbox input "true"
click at [677, 310] on label "Written at a high level of difficulty" at bounding box center [655, 282] width 489 height 58
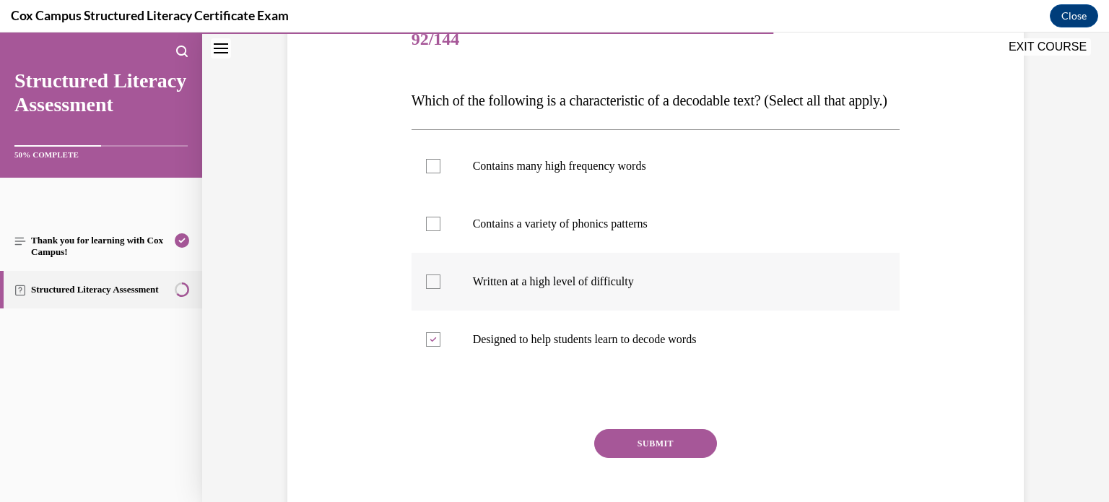
click at [440, 289] on input "Written at a high level of difficulty" at bounding box center [433, 281] width 14 height 14
click at [677, 310] on label "Written at a high level of difficulty" at bounding box center [655, 282] width 489 height 58
click at [440, 289] on input "Written at a high level of difficulty" at bounding box center [433, 281] width 14 height 14
checkbox input "false"
click at [709, 231] on p "Contains a variety of phonics patterns" at bounding box center [668, 224] width 391 height 14
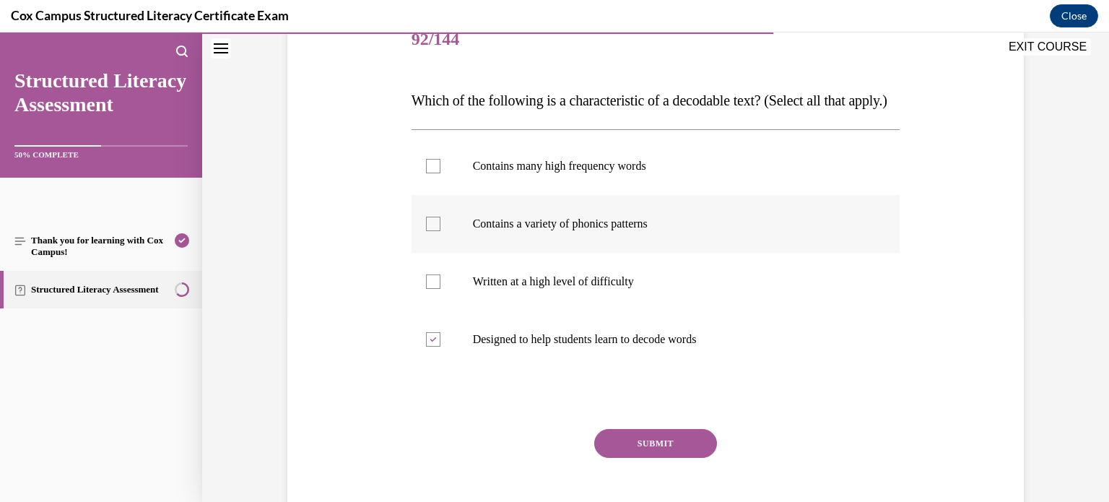
click at [440, 231] on input "Contains a variety of phonics patterns" at bounding box center [433, 224] width 14 height 14
checkbox input "true"
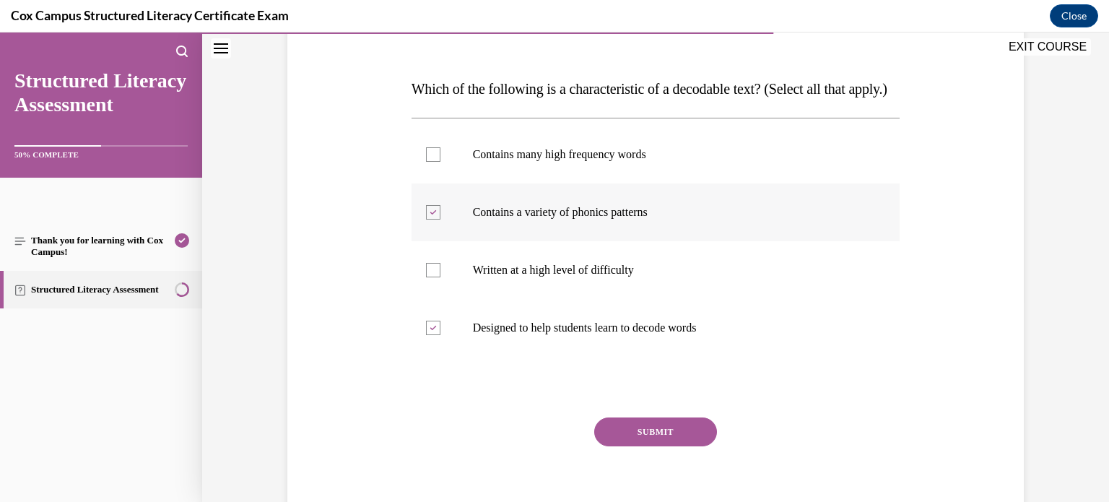
scroll to position [204, 0]
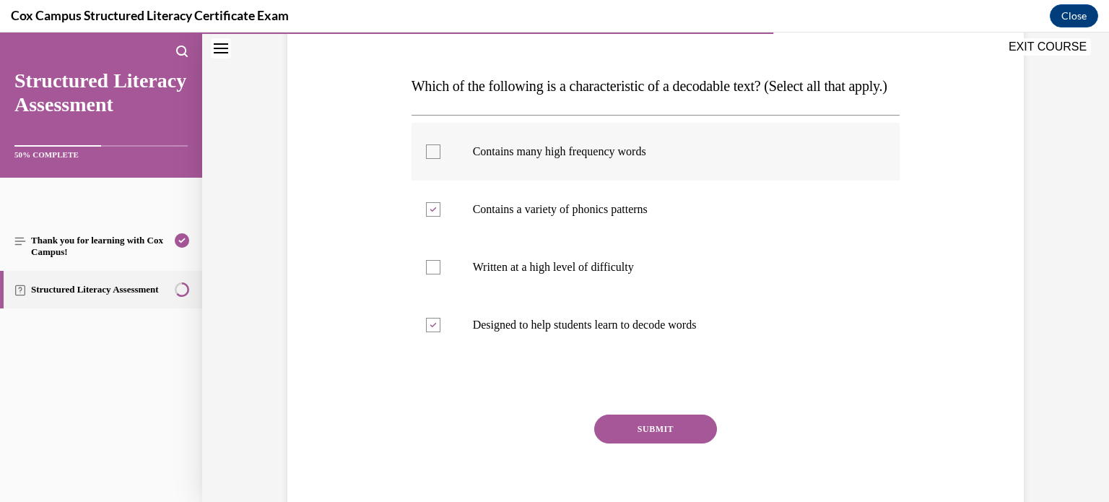
click at [740, 159] on p "Contains many high frequency words" at bounding box center [668, 151] width 391 height 14
click at [440, 159] on input "Contains many high frequency words" at bounding box center [433, 151] width 14 height 14
checkbox input "true"
click at [660, 443] on button "SUBMIT" at bounding box center [655, 428] width 123 height 29
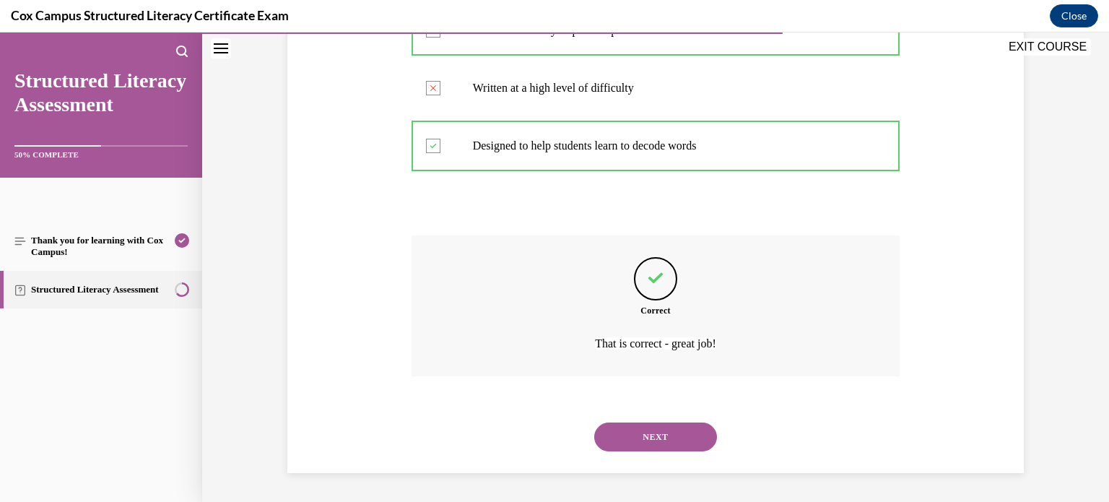
scroll to position [411, 0]
click at [681, 431] on button "NEXT" at bounding box center [655, 436] width 123 height 29
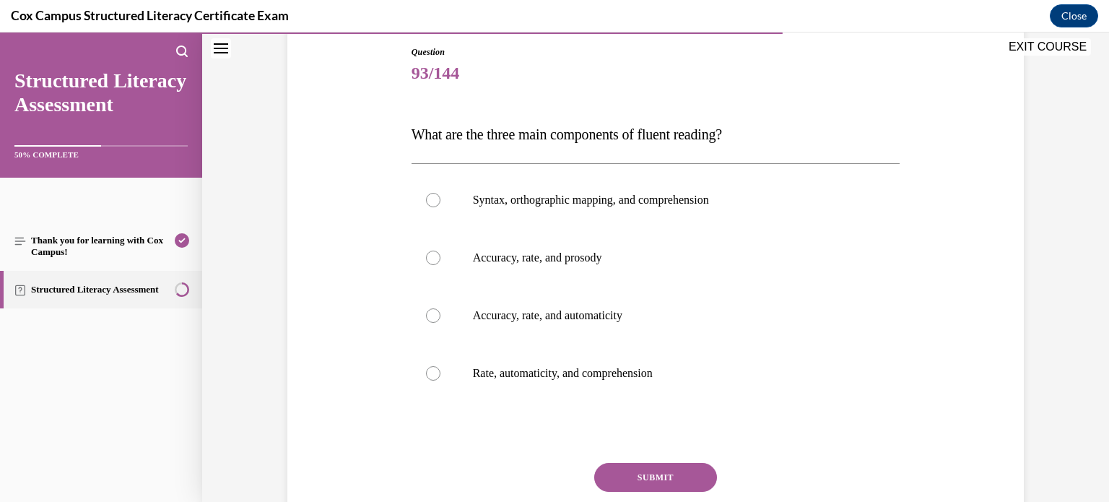
scroll to position [156, 0]
click at [668, 260] on p "Accuracy, rate, and prosody" at bounding box center [668, 257] width 391 height 14
click at [440, 260] on input "Accuracy, rate, and prosody" at bounding box center [433, 257] width 14 height 14
radio input "true"
click at [646, 476] on button "SUBMIT" at bounding box center [655, 476] width 123 height 29
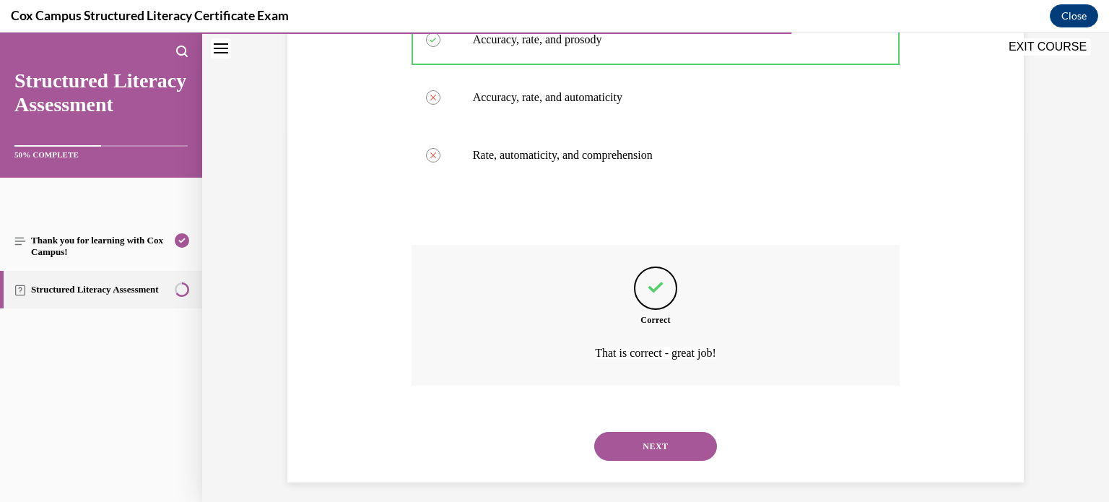
scroll to position [382, 0]
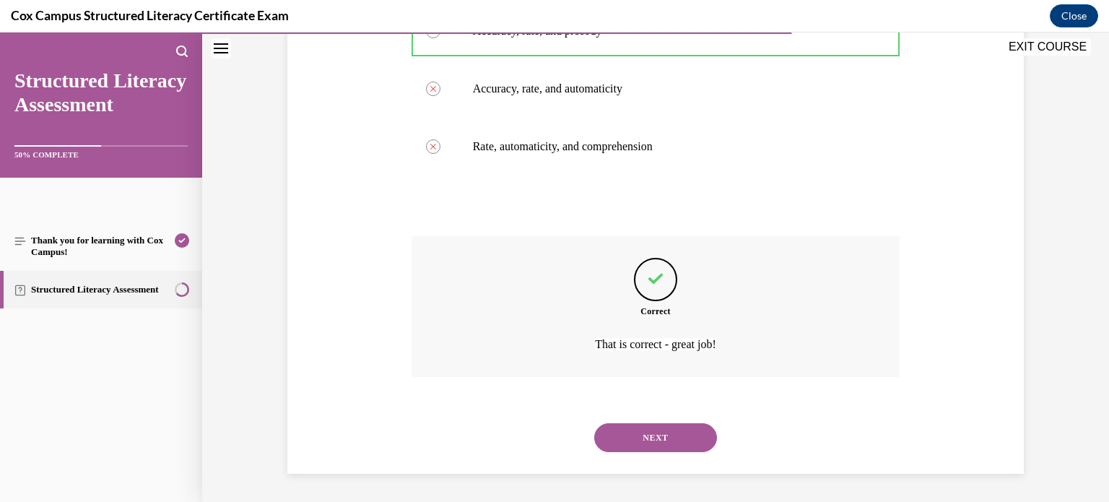
click at [672, 434] on button "NEXT" at bounding box center [655, 437] width 123 height 29
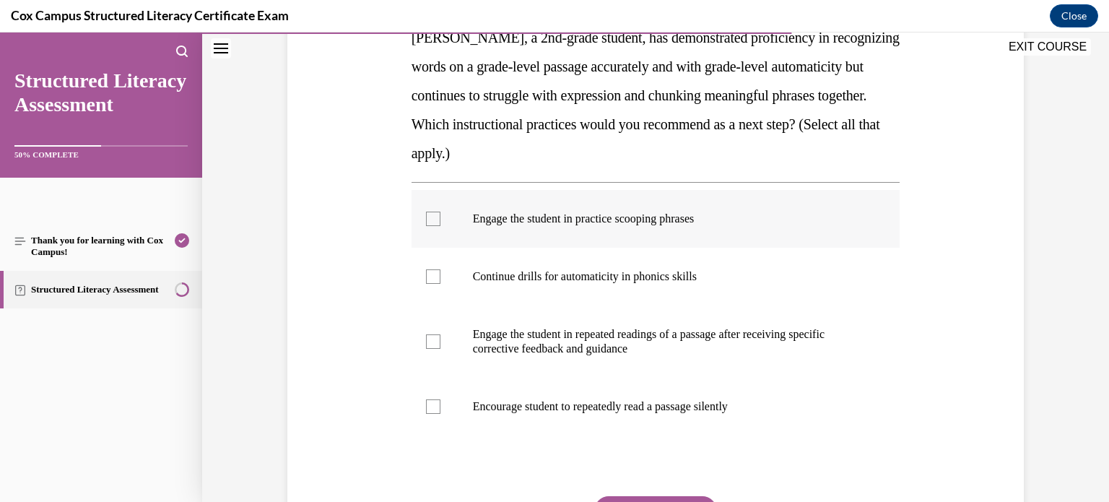
scroll to position [257, 0]
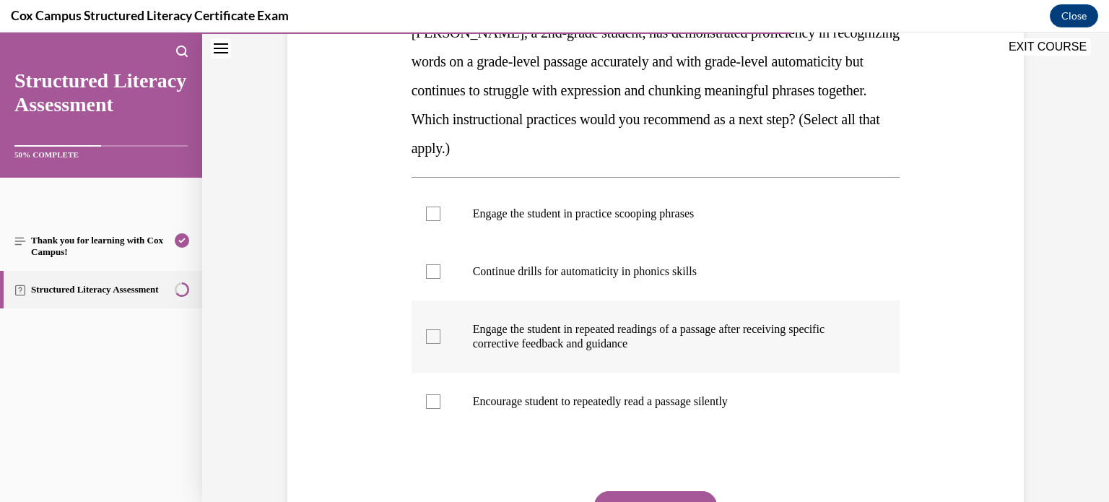
click at [785, 327] on p "Engage the student in repeated readings of a passage after receiving specific c…" at bounding box center [668, 336] width 391 height 29
click at [440, 329] on input "Engage the student in repeated readings of a passage after receiving specific c…" at bounding box center [433, 336] width 14 height 14
checkbox input "true"
click at [752, 236] on label "Engage the student in practice scooping phrases" at bounding box center [655, 214] width 489 height 58
click at [440, 221] on input "Engage the student in practice scooping phrases" at bounding box center [433, 213] width 14 height 14
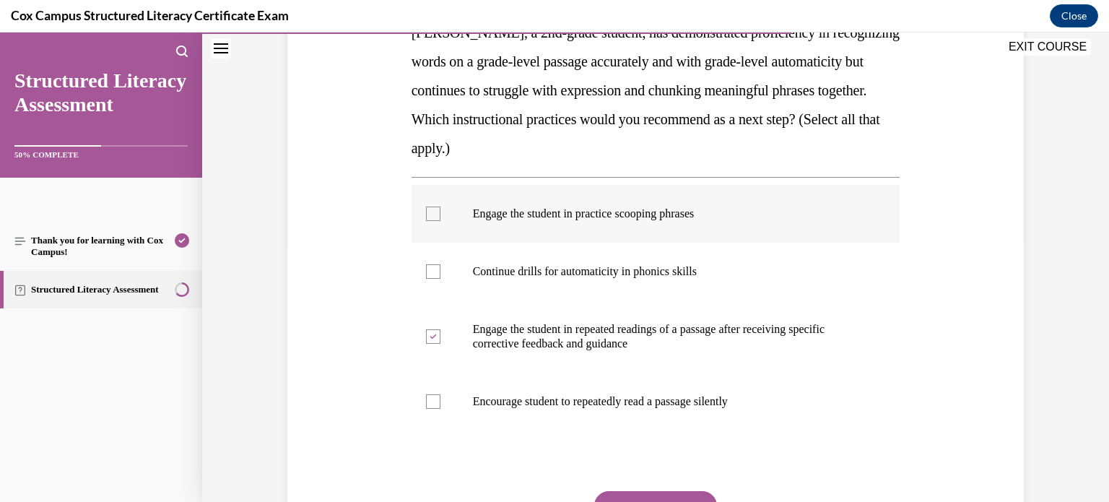
checkbox input "true"
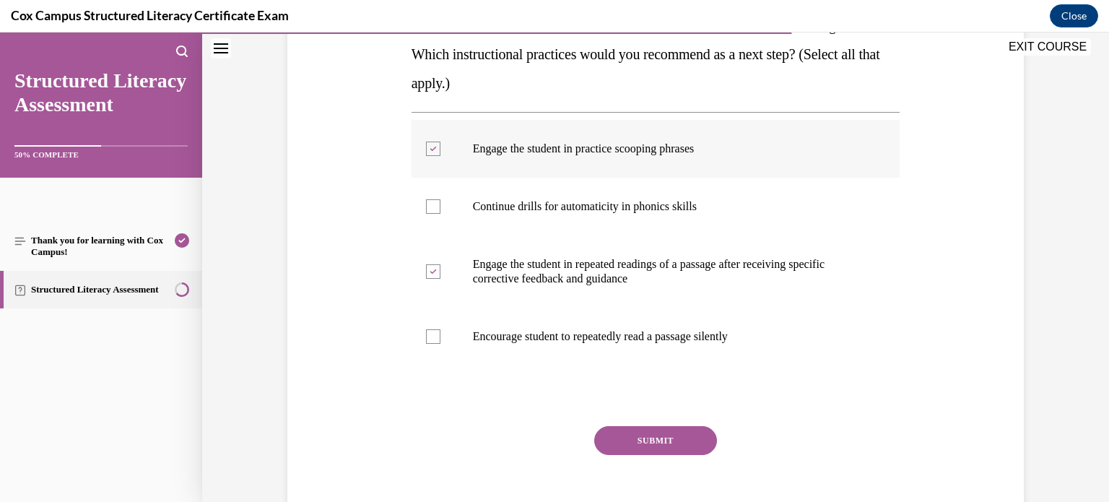
scroll to position [323, 0]
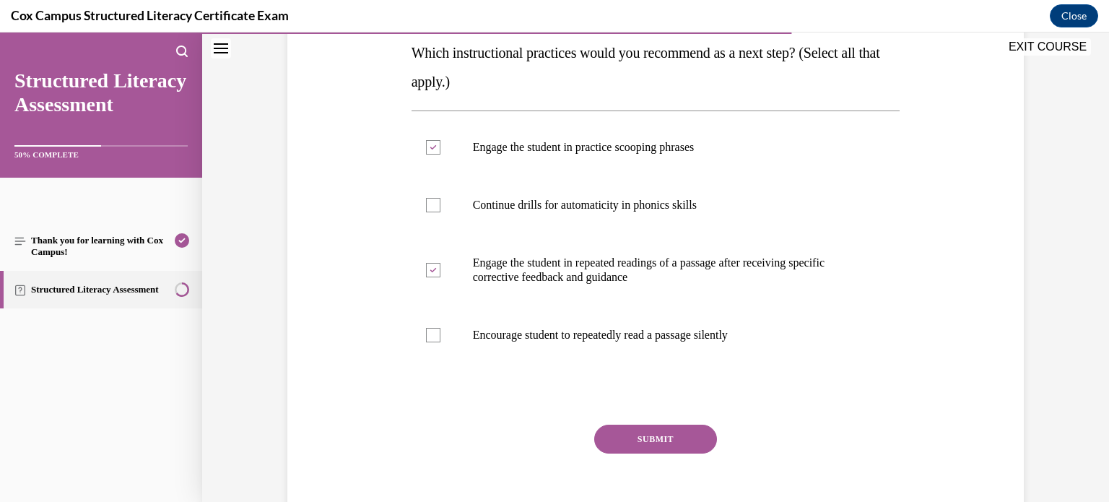
click at [678, 429] on button "SUBMIT" at bounding box center [655, 438] width 123 height 29
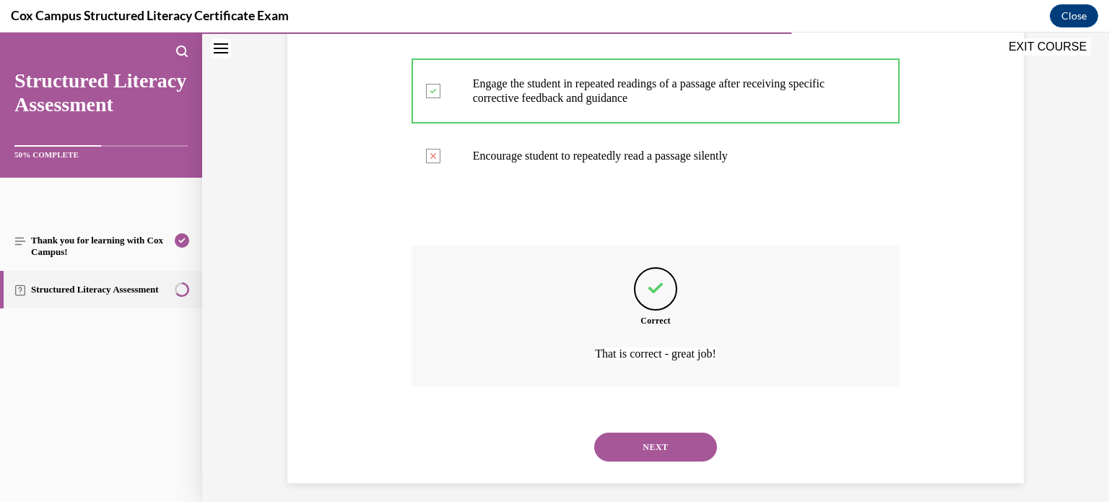
scroll to position [512, 0]
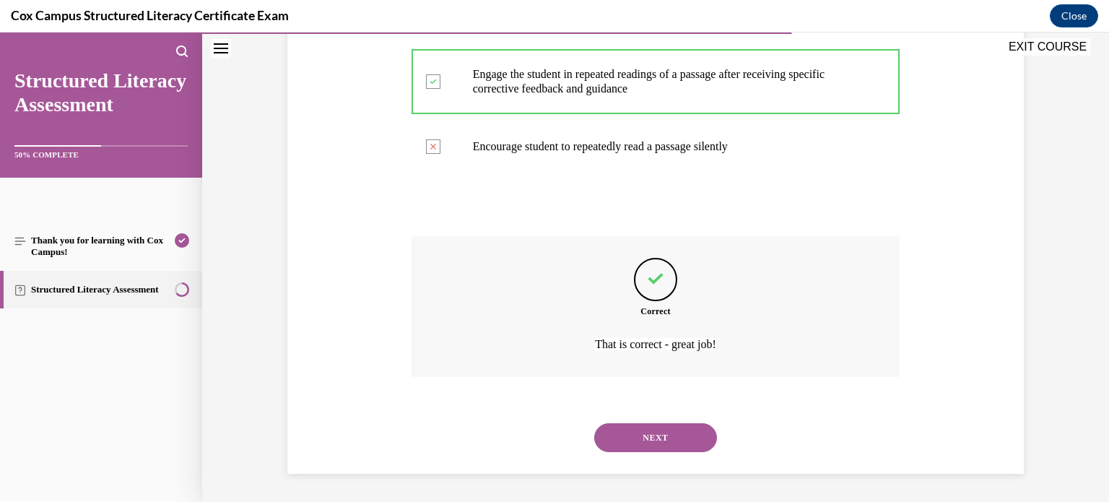
click at [678, 438] on button "NEXT" at bounding box center [655, 437] width 123 height 29
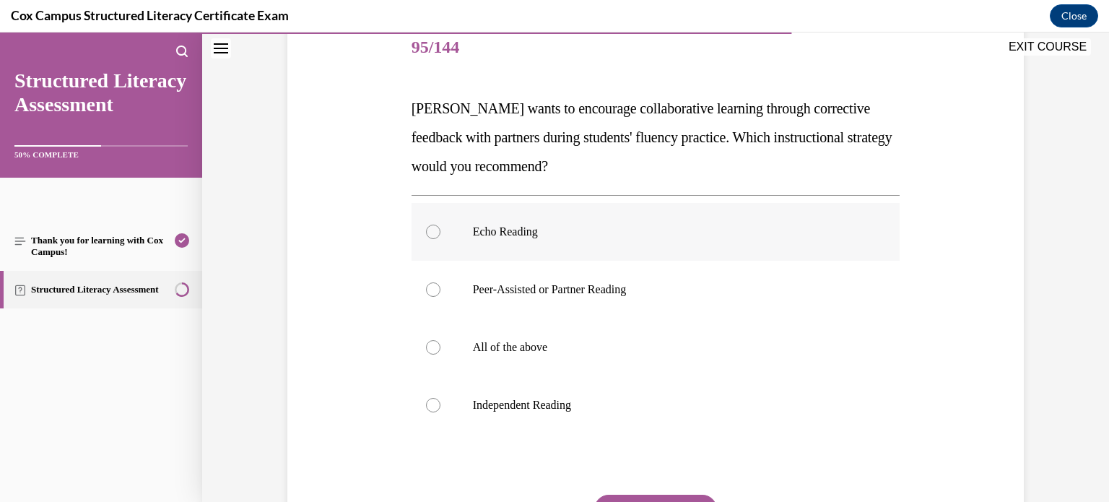
scroll to position [186, 0]
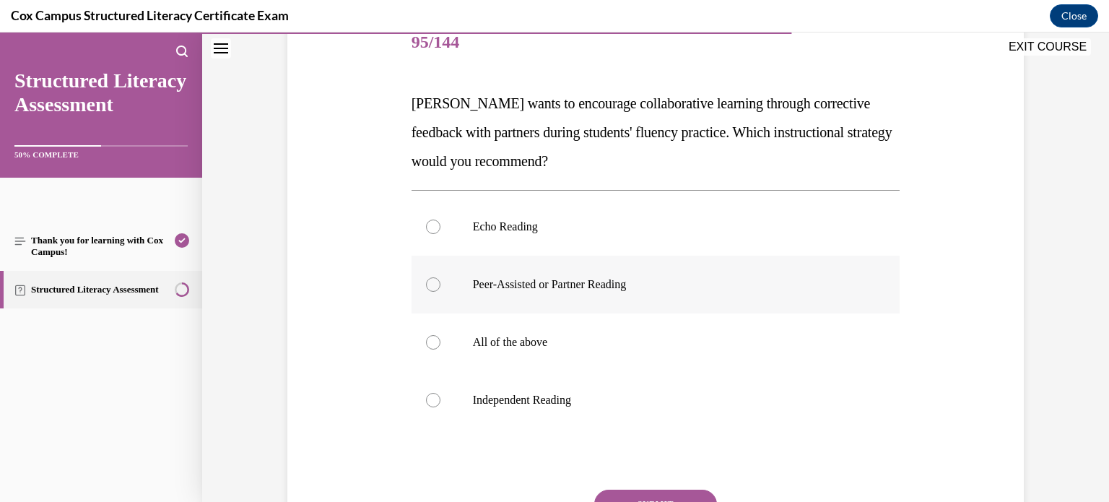
click at [780, 279] on p "Peer-Assisted or Partner Reading" at bounding box center [668, 284] width 391 height 14
click at [440, 279] on input "Peer-Assisted or Partner Reading" at bounding box center [433, 284] width 14 height 14
radio input "true"
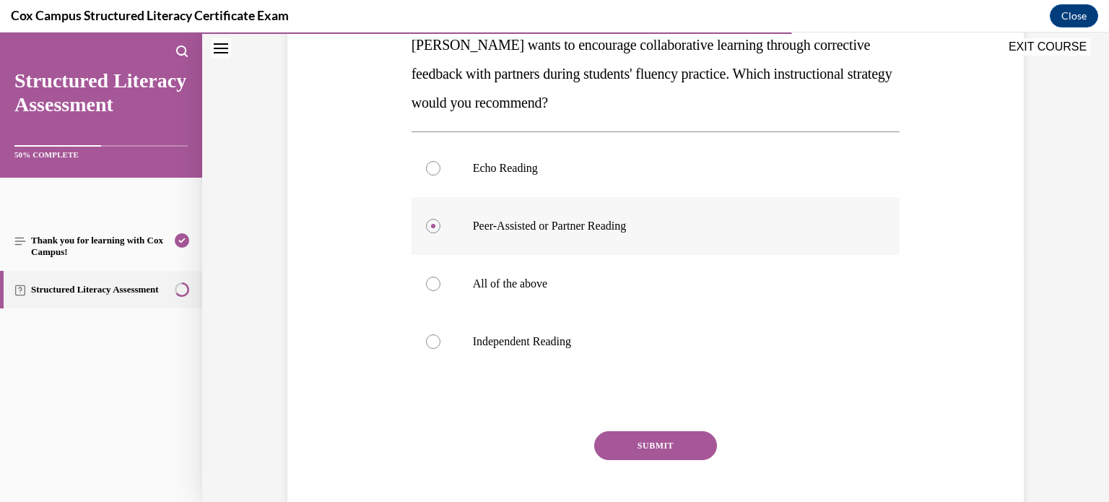
scroll to position [245, 0]
click at [694, 440] on button "SUBMIT" at bounding box center [655, 444] width 123 height 29
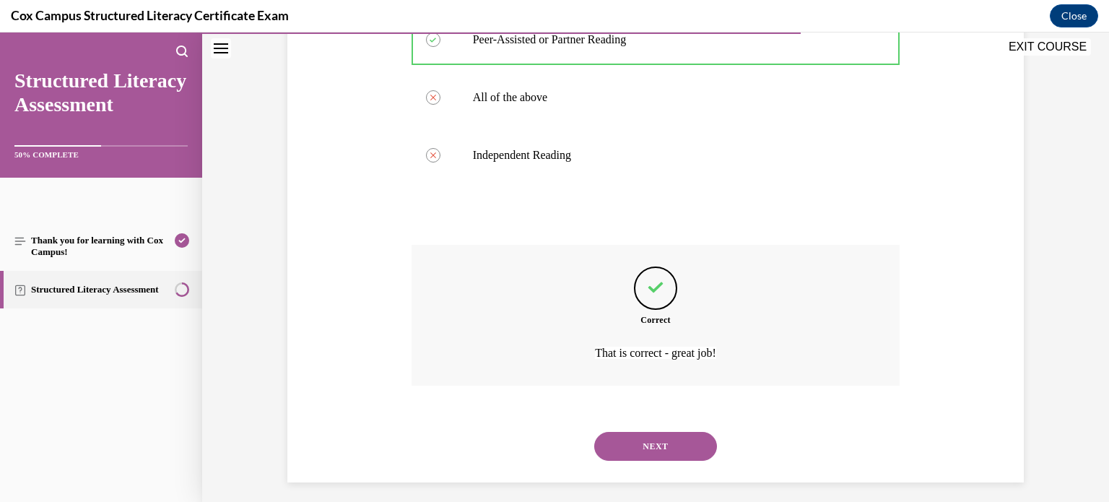
scroll to position [440, 0]
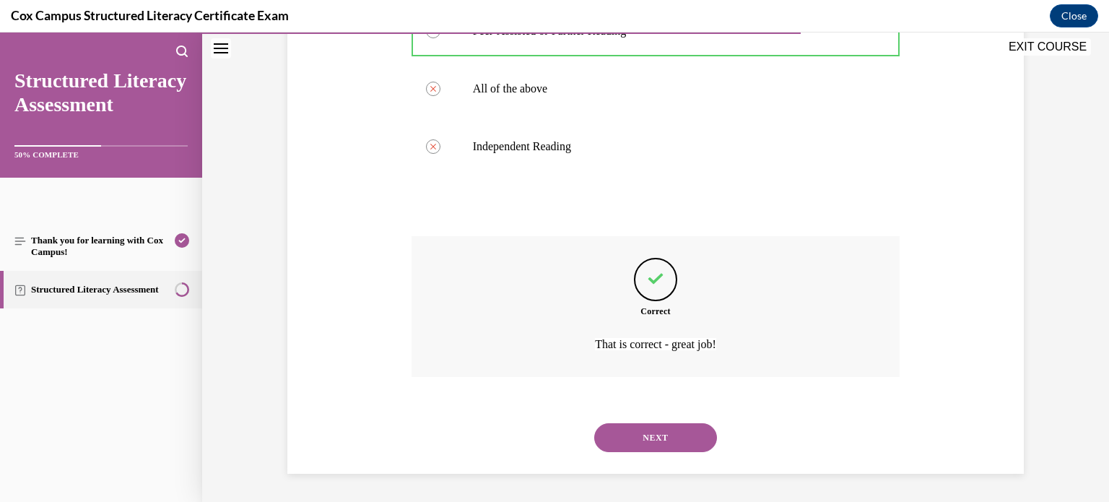
click at [681, 427] on button "NEXT" at bounding box center [655, 437] width 123 height 29
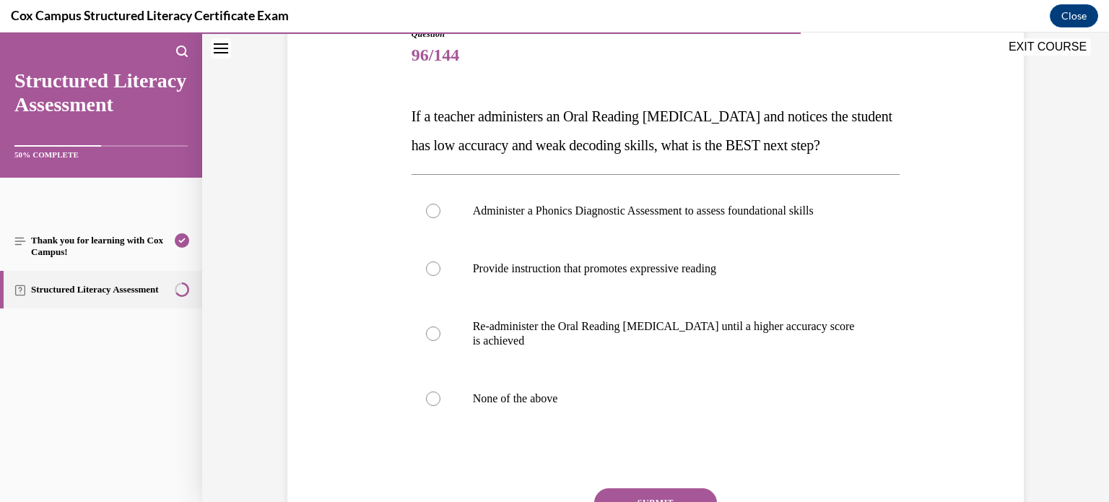
scroll to position [173, 0]
click at [638, 240] on label "Administer a Phonics Diagnostic Assessment to assess foundational skills" at bounding box center [655, 211] width 489 height 58
click at [440, 218] on input "Administer a Phonics Diagnostic Assessment to assess foundational skills" at bounding box center [433, 211] width 14 height 14
radio input "true"
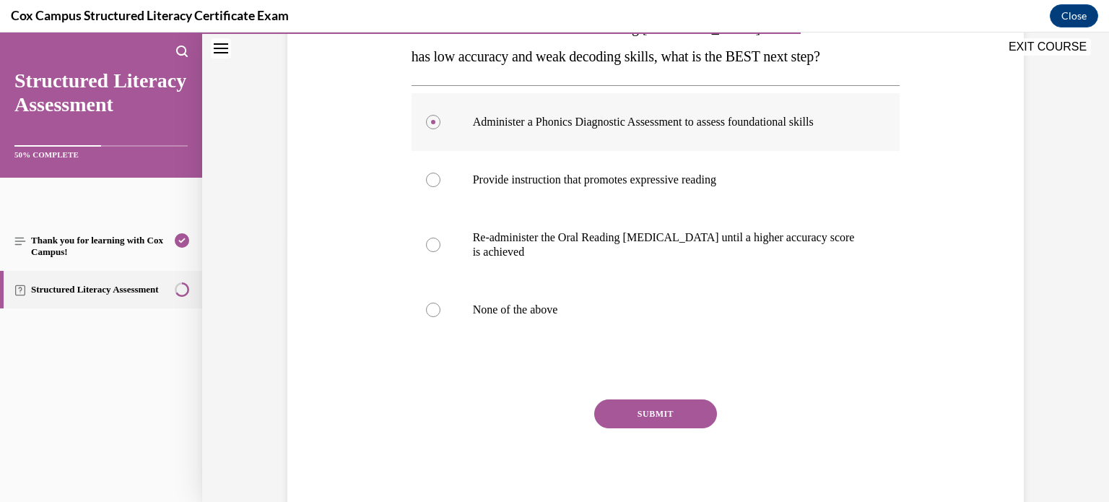
scroll to position [268, 0]
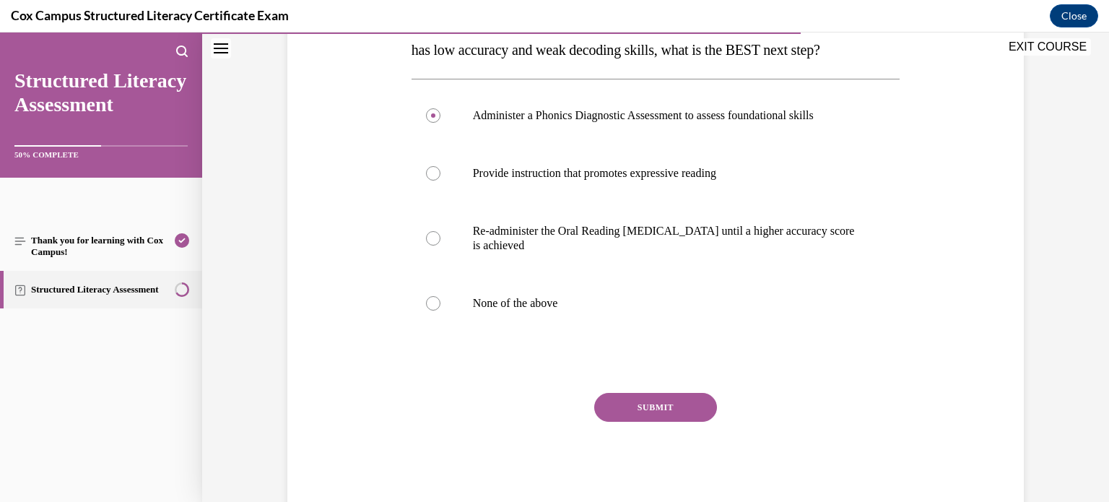
click at [654, 421] on button "SUBMIT" at bounding box center [655, 407] width 123 height 29
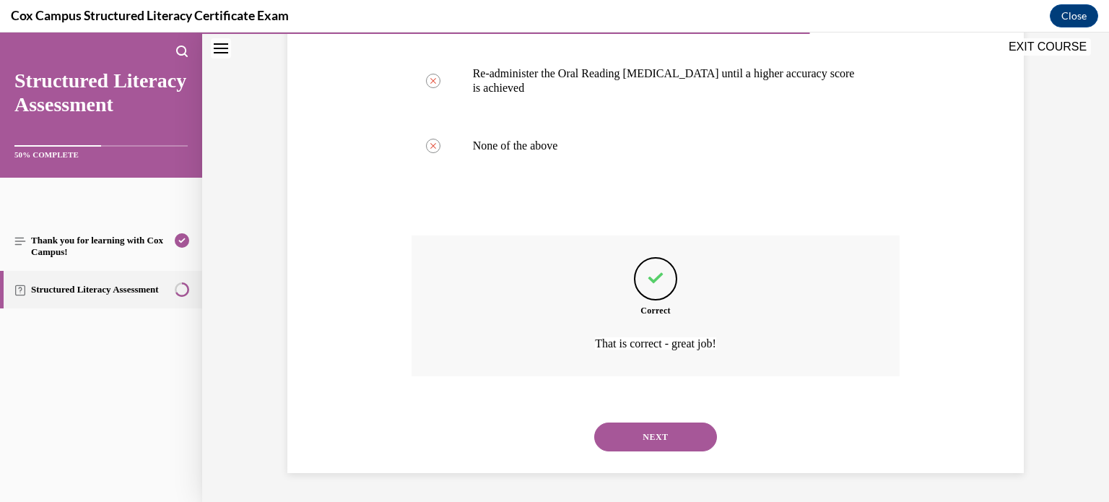
scroll to position [454, 0]
click at [662, 441] on button "NEXT" at bounding box center [655, 436] width 123 height 29
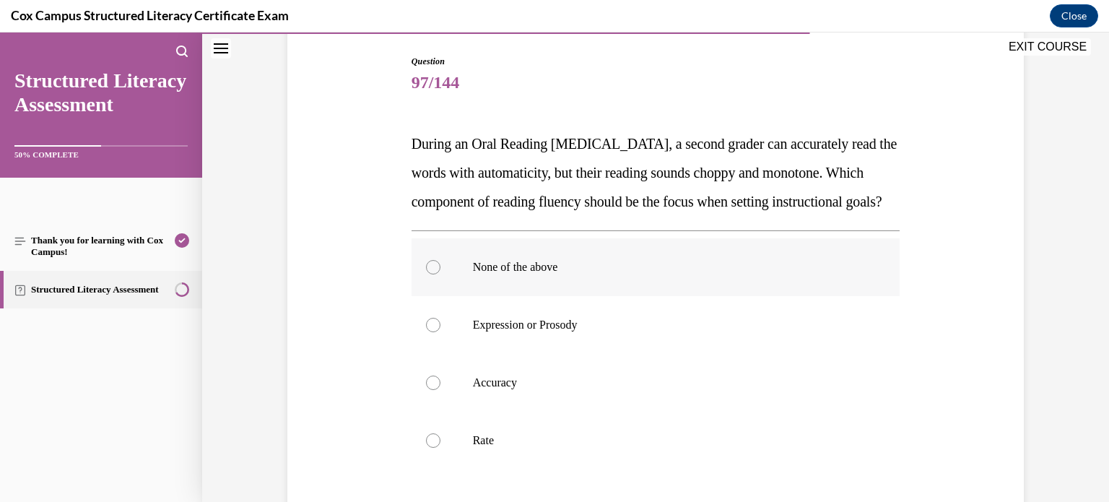
scroll to position [149, 0]
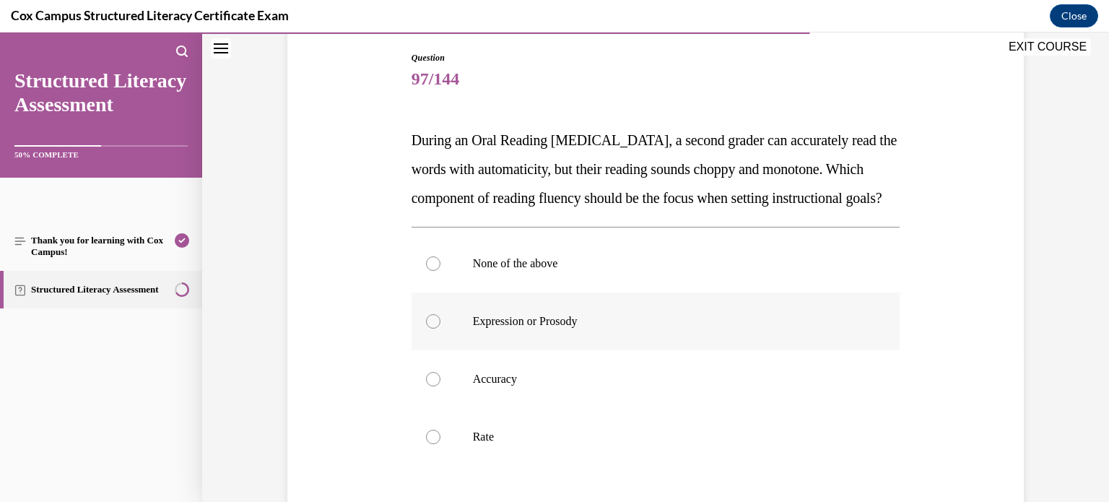
click at [757, 328] on p "Expression or Prosody" at bounding box center [668, 321] width 391 height 14
click at [440, 328] on input "Expression or Prosody" at bounding box center [433, 321] width 14 height 14
radio input "true"
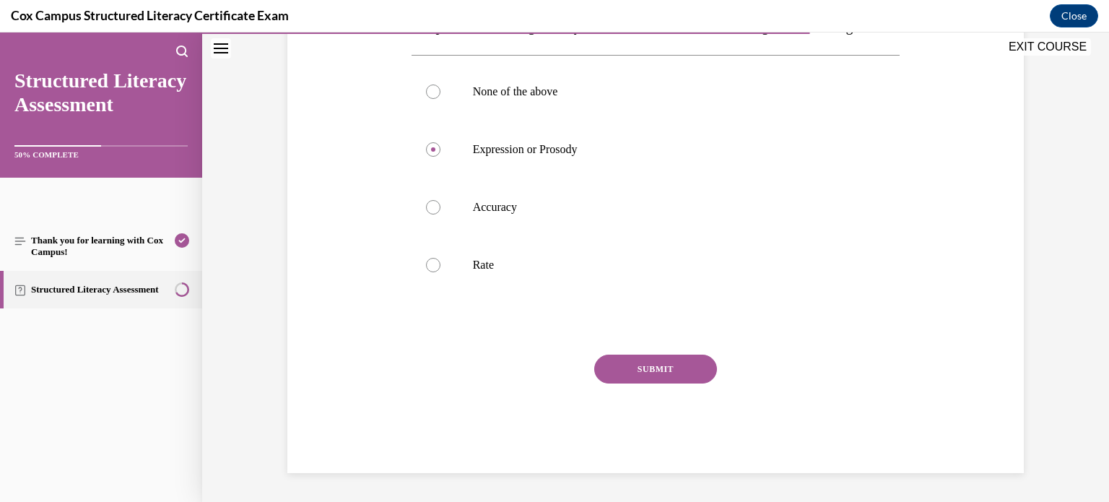
scroll to position [333, 0]
click at [683, 380] on button "SUBMIT" at bounding box center [655, 368] width 123 height 29
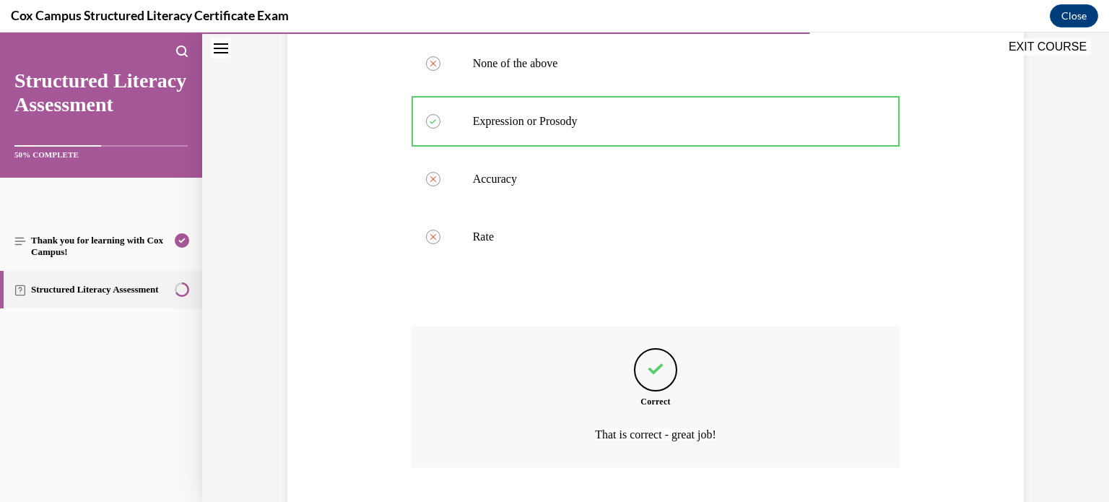
scroll to position [468, 0]
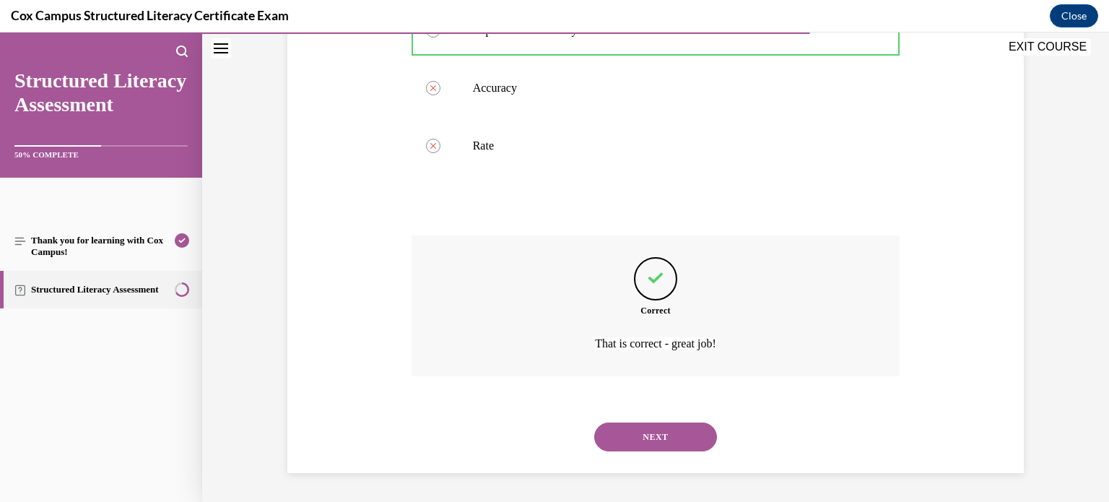
click at [681, 429] on button "NEXT" at bounding box center [655, 436] width 123 height 29
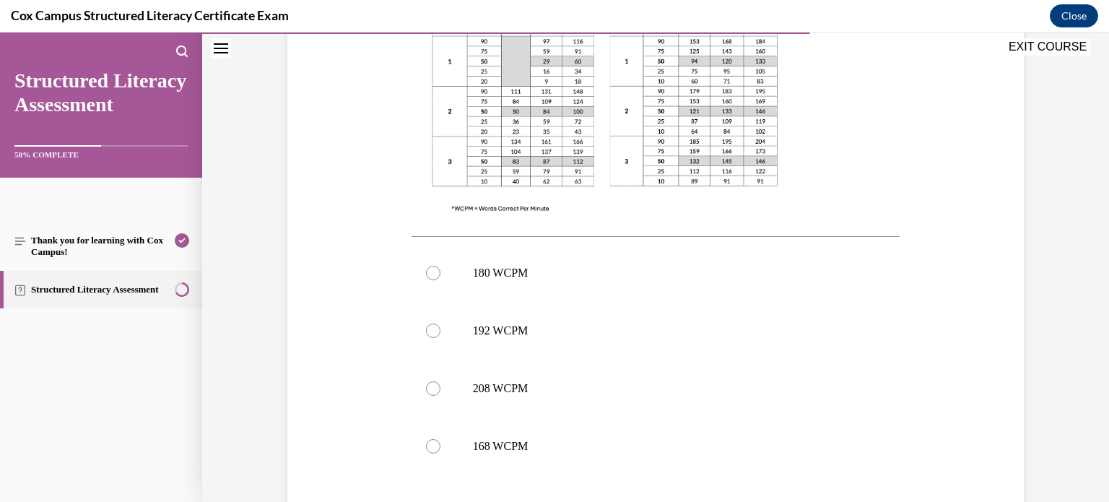
scroll to position [498, 0]
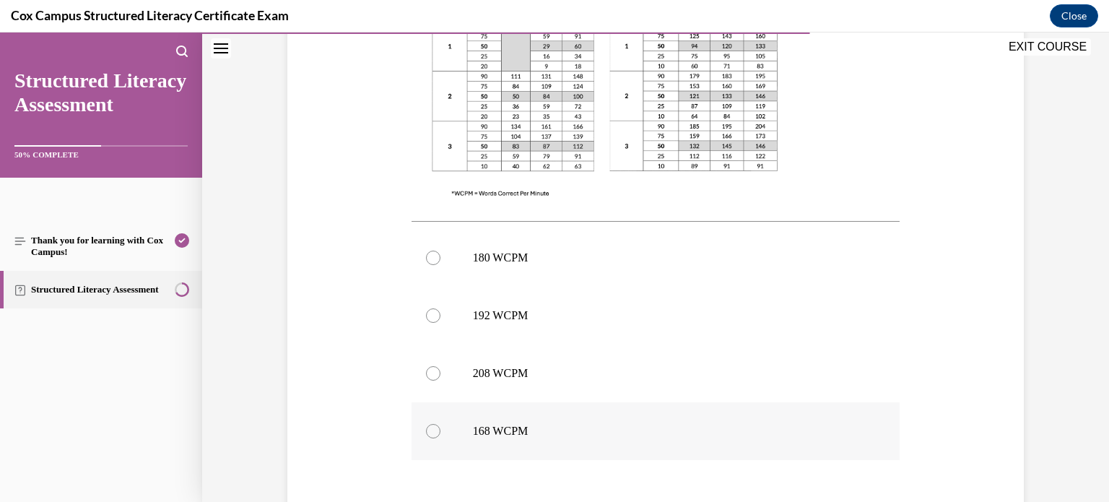
click at [618, 414] on label "168 WCPM" at bounding box center [655, 431] width 489 height 58
click at [440, 424] on input "168 WCPM" at bounding box center [433, 431] width 14 height 14
radio input "true"
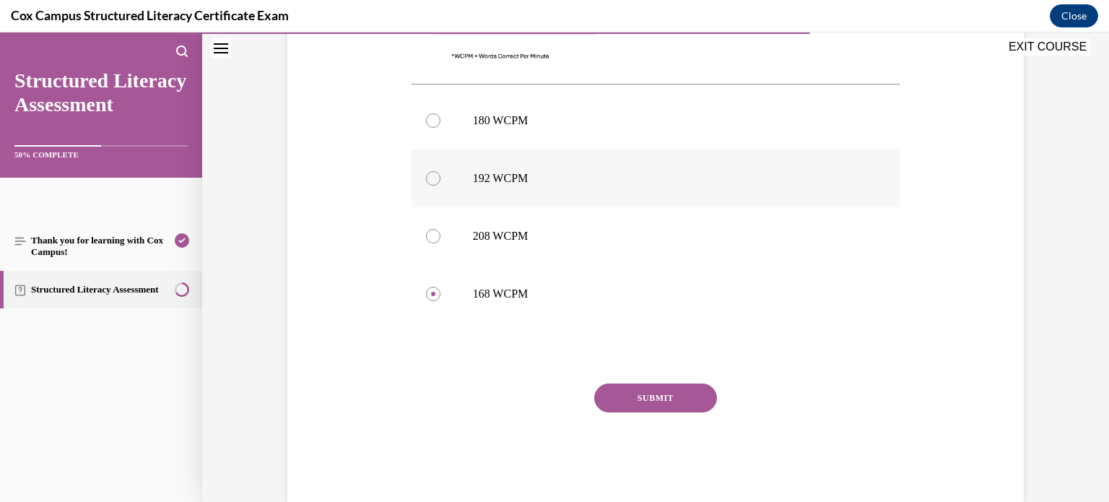
scroll to position [635, 0]
click at [694, 393] on button "SUBMIT" at bounding box center [655, 397] width 123 height 29
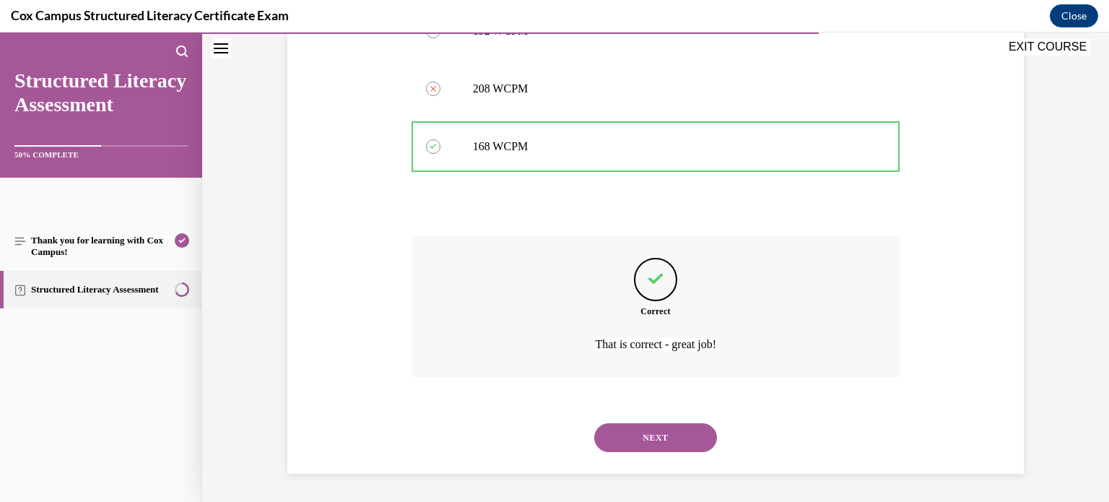
scroll to position [782, 0]
click at [685, 430] on button "NEXT" at bounding box center [655, 437] width 123 height 29
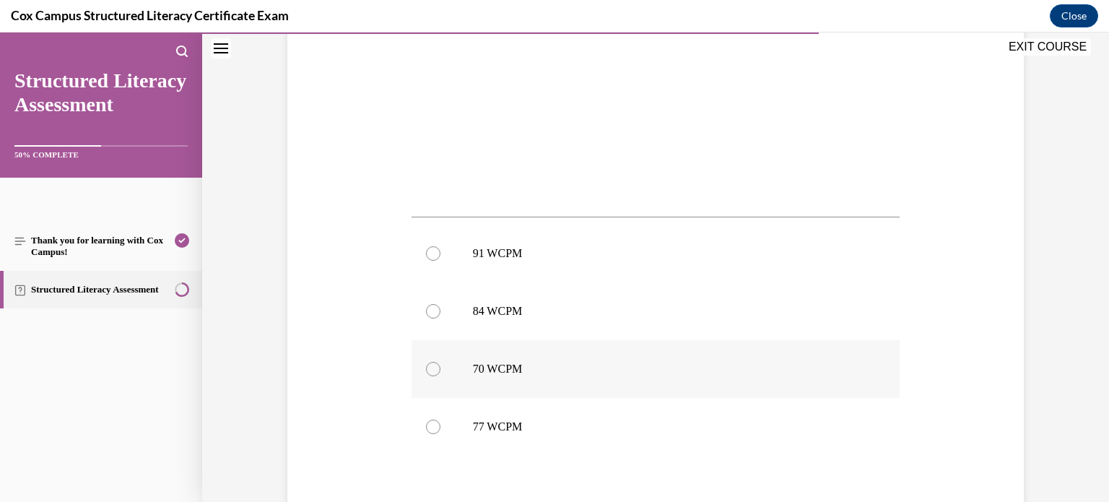
scroll to position [474, 0]
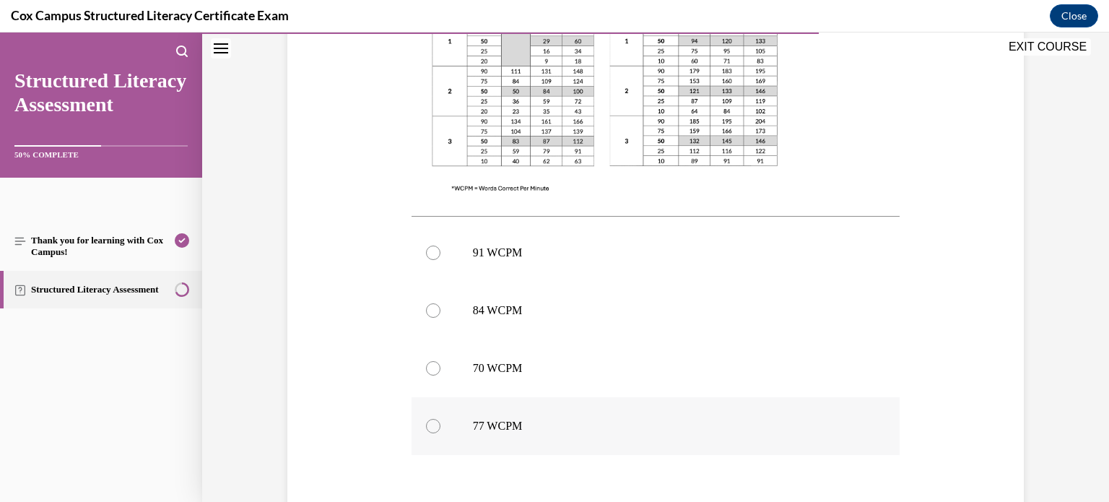
click at [647, 425] on p "77 WCPM" at bounding box center [668, 426] width 391 height 14
click at [440, 425] on input "77 WCPM" at bounding box center [433, 426] width 14 height 14
radio input "true"
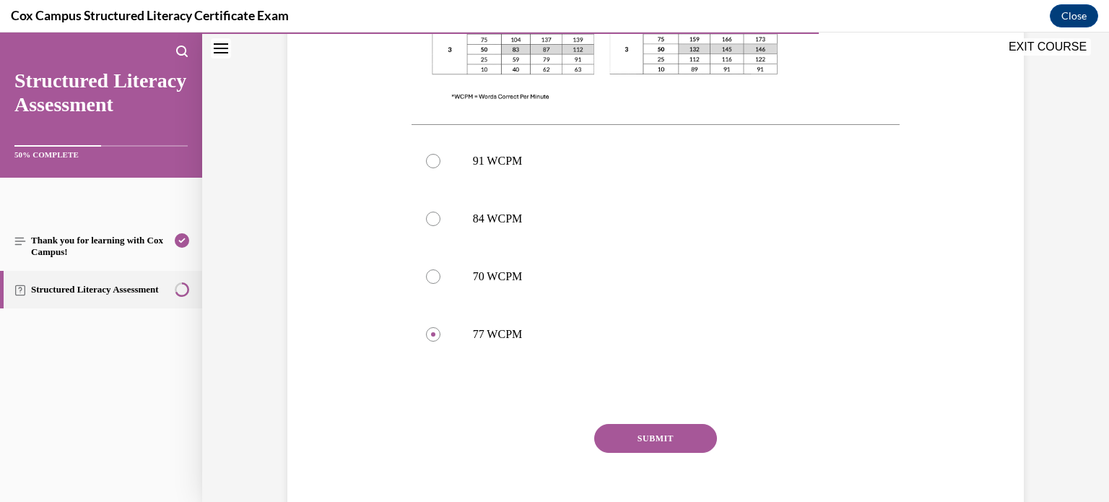
click at [665, 441] on button "SUBMIT" at bounding box center [655, 438] width 123 height 29
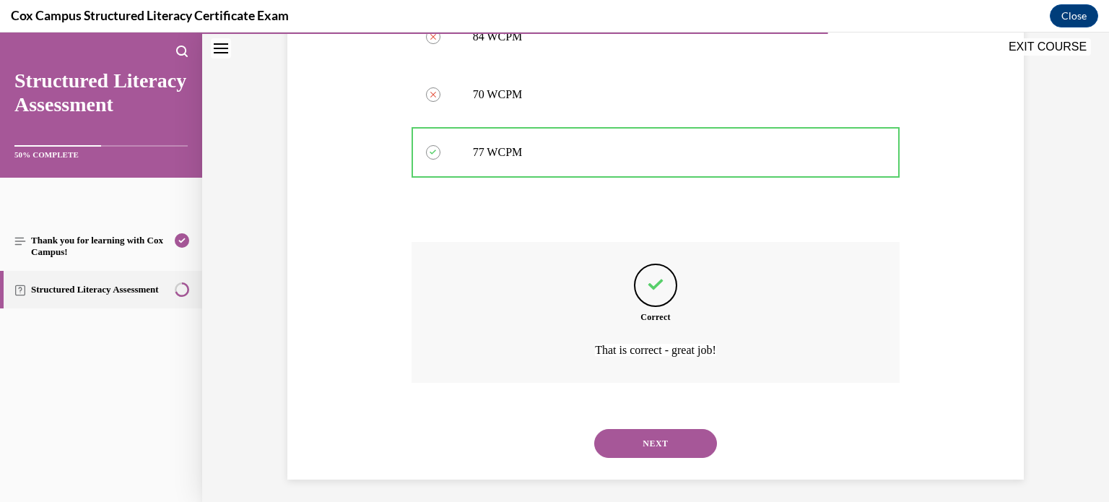
scroll to position [753, 0]
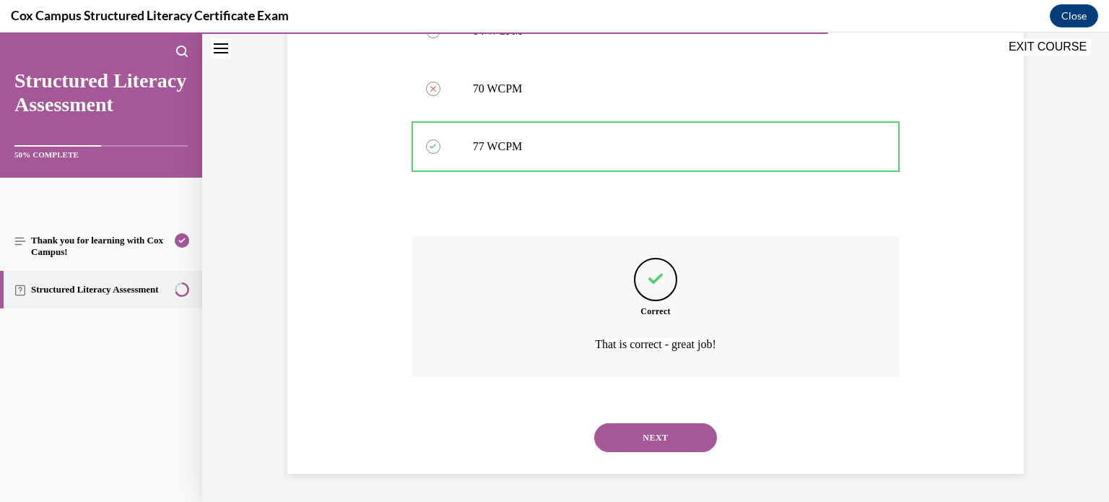
click at [686, 432] on button "NEXT" at bounding box center [655, 437] width 123 height 29
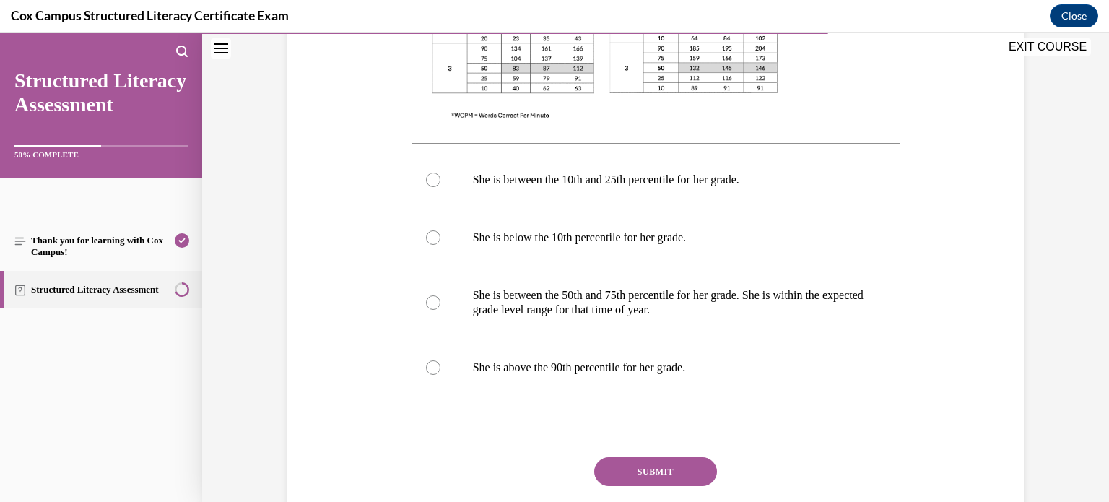
scroll to position [606, 0]
click at [779, 313] on p "She is between the 50th and 75th percentile for her grade. She is within the ex…" at bounding box center [668, 301] width 391 height 29
click at [440, 309] on input "She is between the 50th and 75th percentile for her grade. She is within the ex…" at bounding box center [433, 301] width 14 height 14
radio input "true"
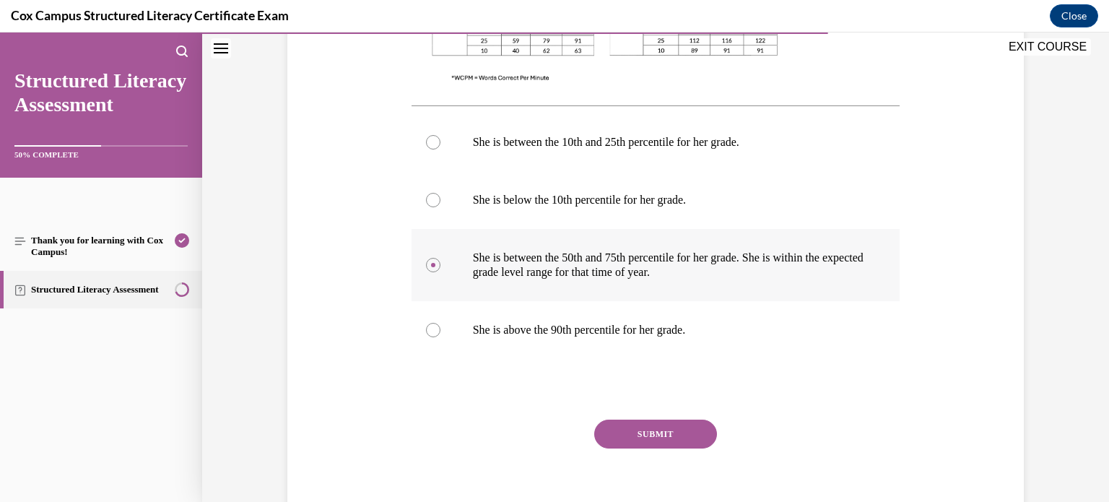
scroll to position [647, 0]
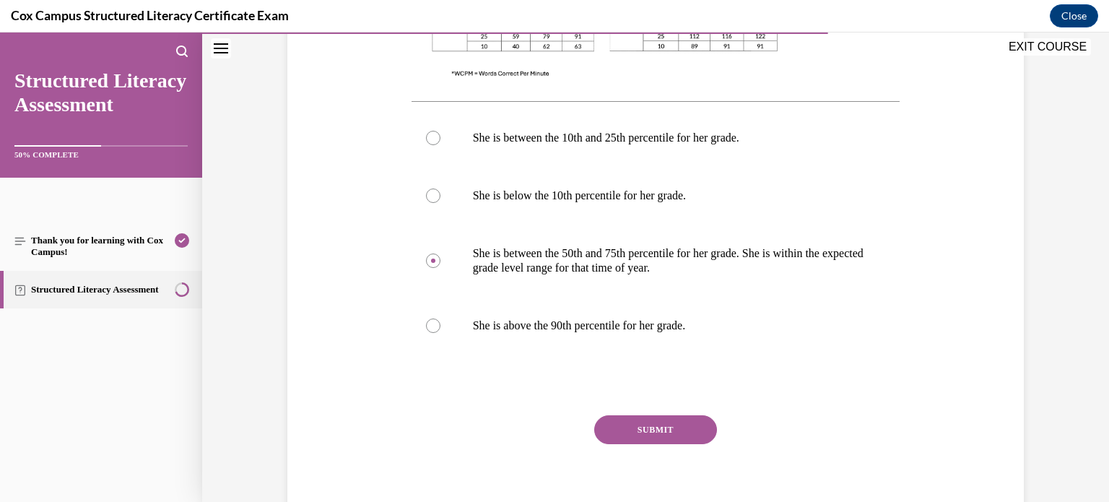
click at [690, 420] on button "SUBMIT" at bounding box center [655, 429] width 123 height 29
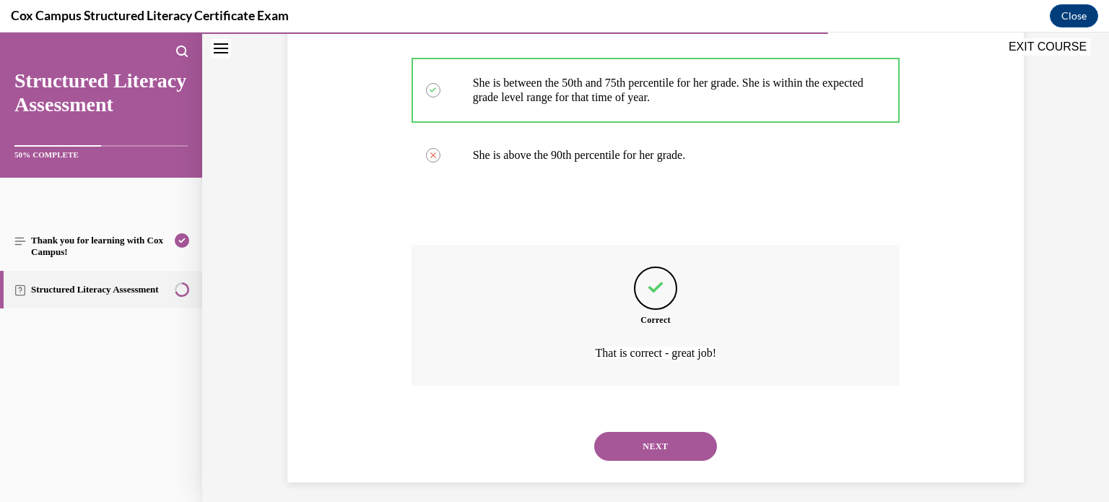
scroll to position [826, 0]
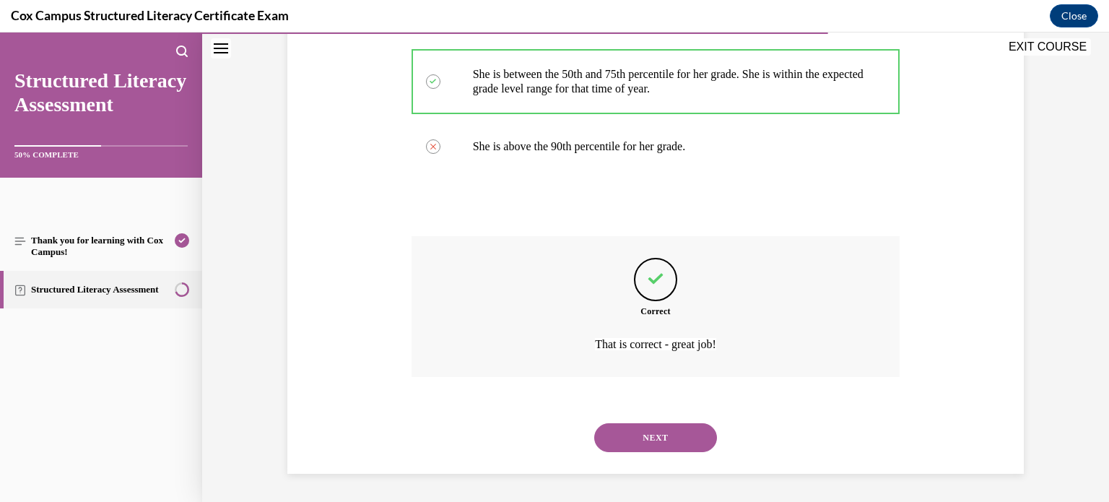
click at [681, 434] on button "NEXT" at bounding box center [655, 437] width 123 height 29
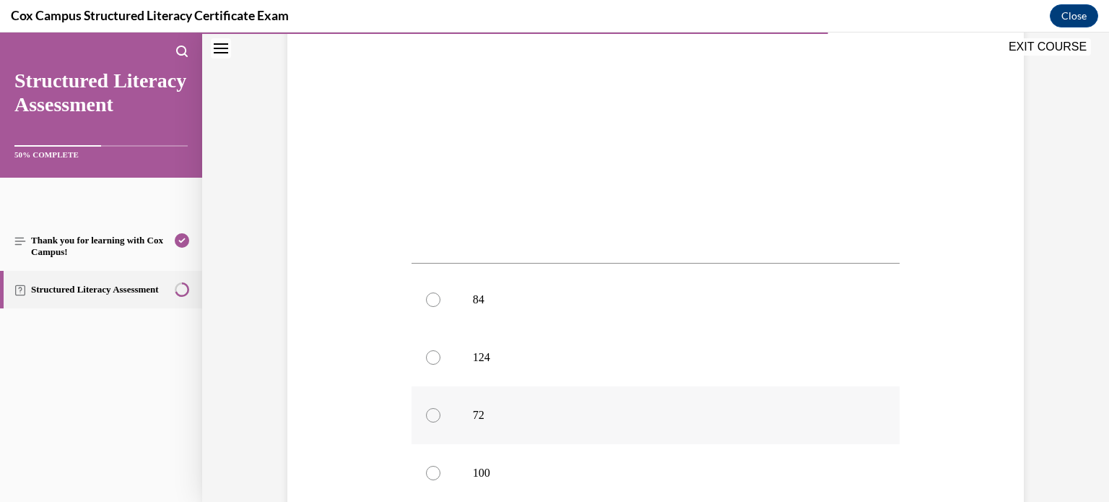
scroll to position [456, 0]
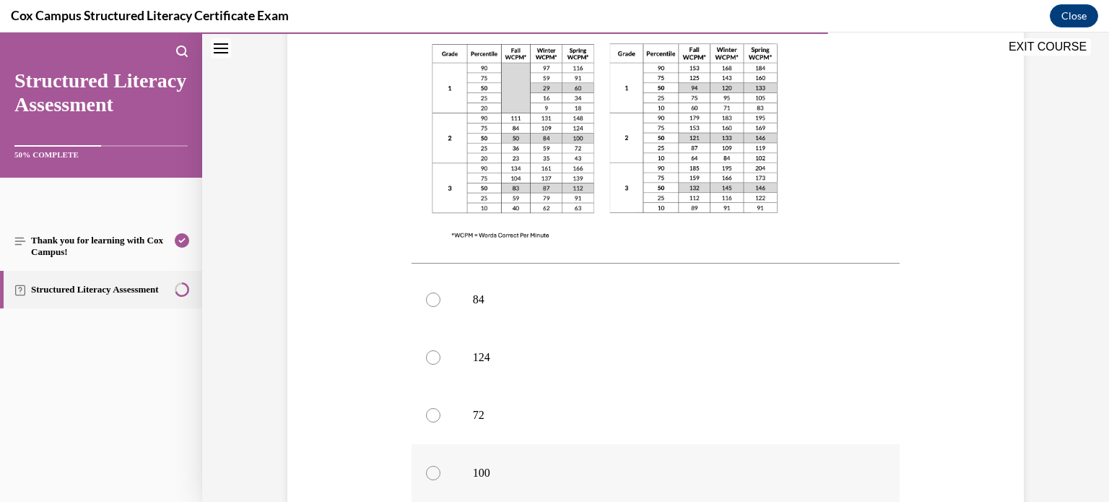
click at [545, 444] on label "100" at bounding box center [655, 473] width 489 height 58
click at [440, 466] on input "100" at bounding box center [433, 473] width 14 height 14
radio input "true"
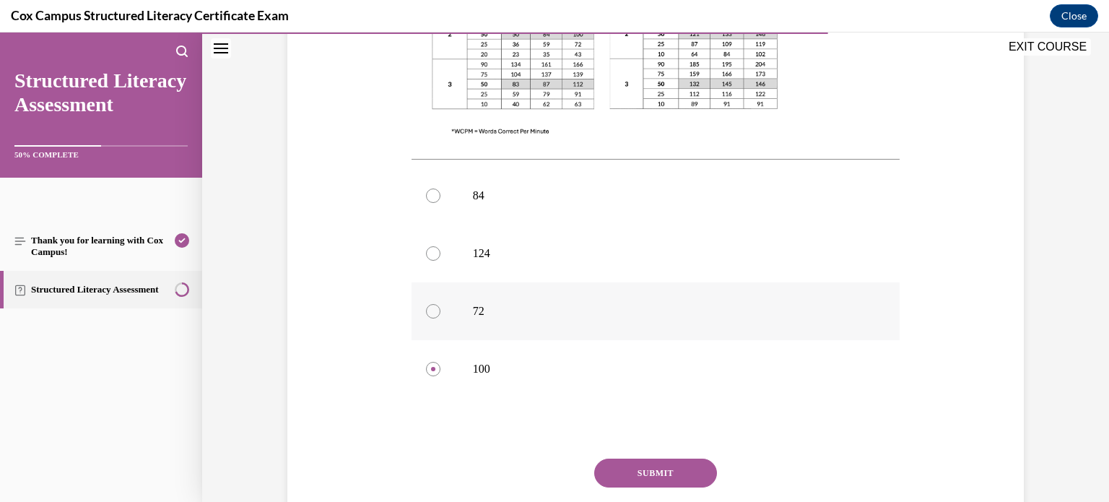
scroll to position [563, 0]
click at [645, 455] on button "SUBMIT" at bounding box center [655, 469] width 123 height 29
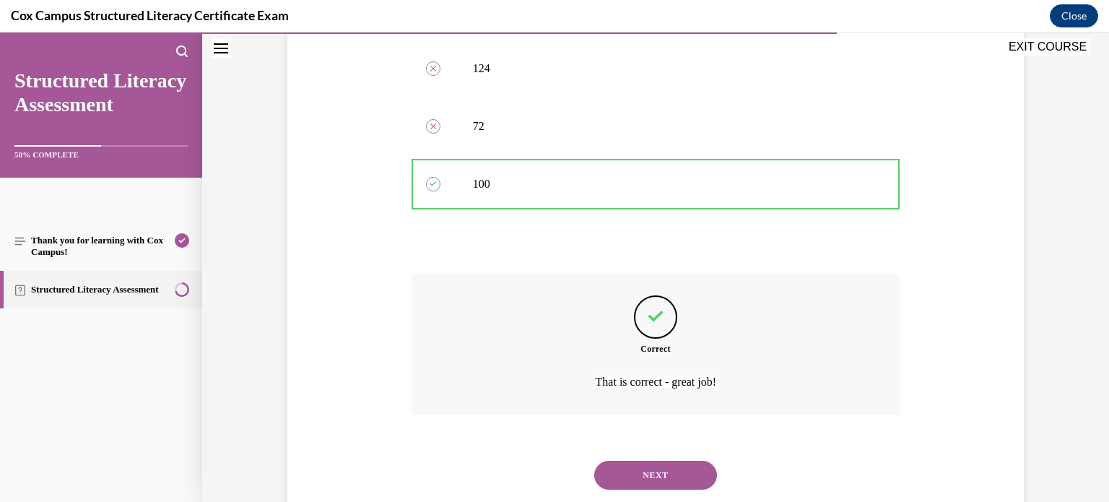
scroll to position [753, 0]
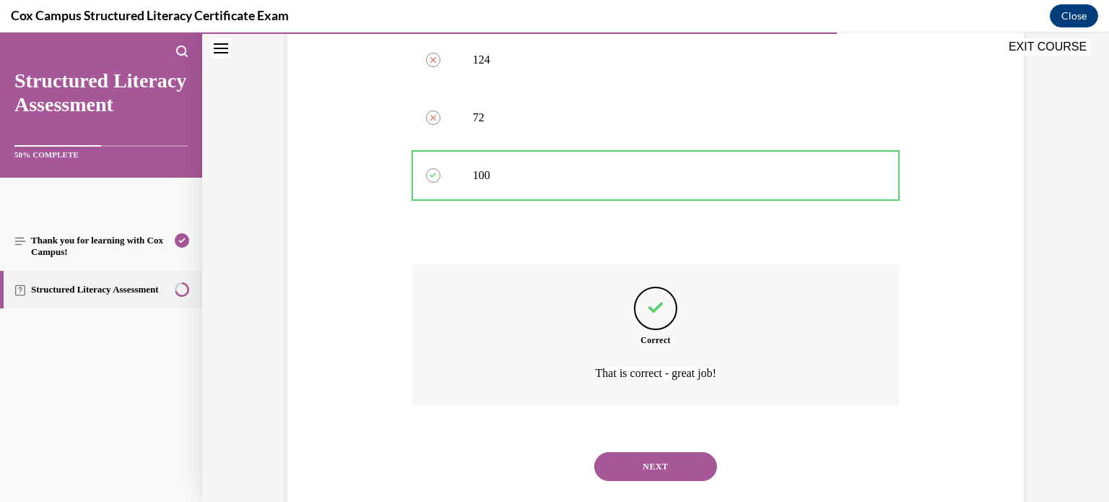
click at [664, 452] on button "NEXT" at bounding box center [655, 466] width 123 height 29
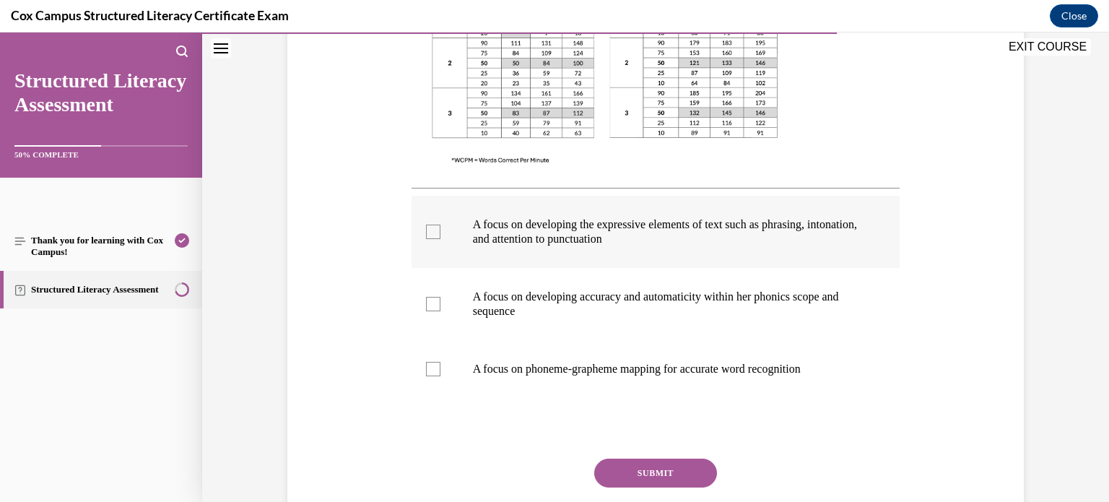
scroll to position [502, 0]
click at [623, 294] on p "A focus on developing accuracy and automaticity within her phonics scope and se…" at bounding box center [668, 303] width 391 height 29
click at [440, 297] on input "A focus on developing accuracy and automaticity within her phonics scope and se…" at bounding box center [433, 304] width 14 height 14
checkbox input "true"
click at [626, 246] on label "A focus on developing the expressive elements of text such as phrasing, intonat…" at bounding box center [655, 232] width 489 height 72
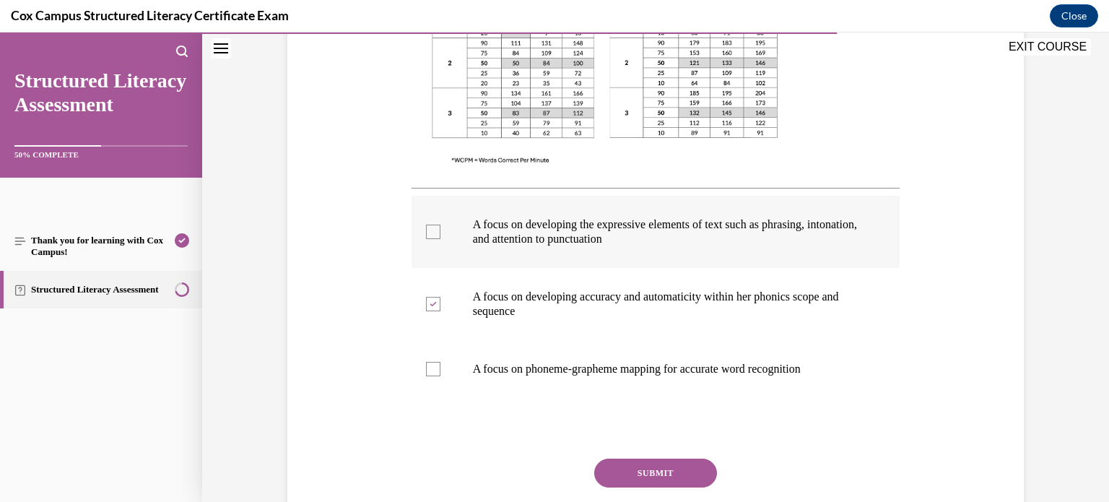
click at [440, 239] on input "A focus on developing the expressive elements of text such as phrasing, intonat…" at bounding box center [433, 231] width 14 height 14
checkbox input "true"
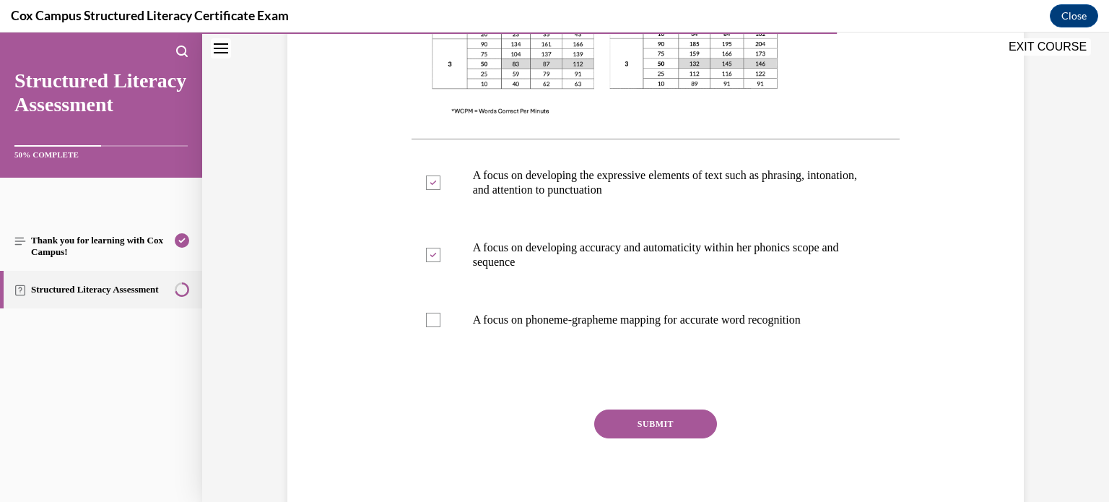
click at [642, 425] on button "SUBMIT" at bounding box center [655, 423] width 123 height 29
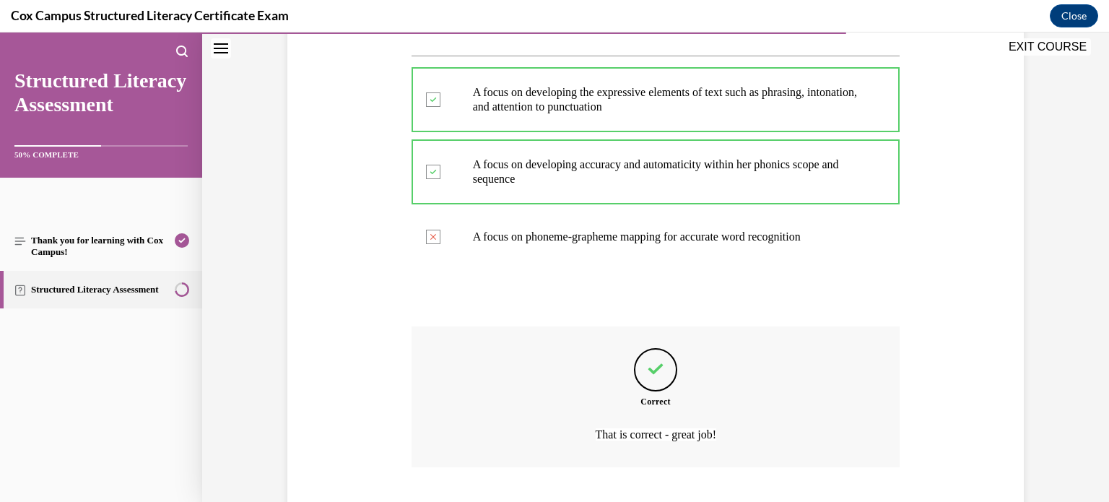
scroll to position [725, 0]
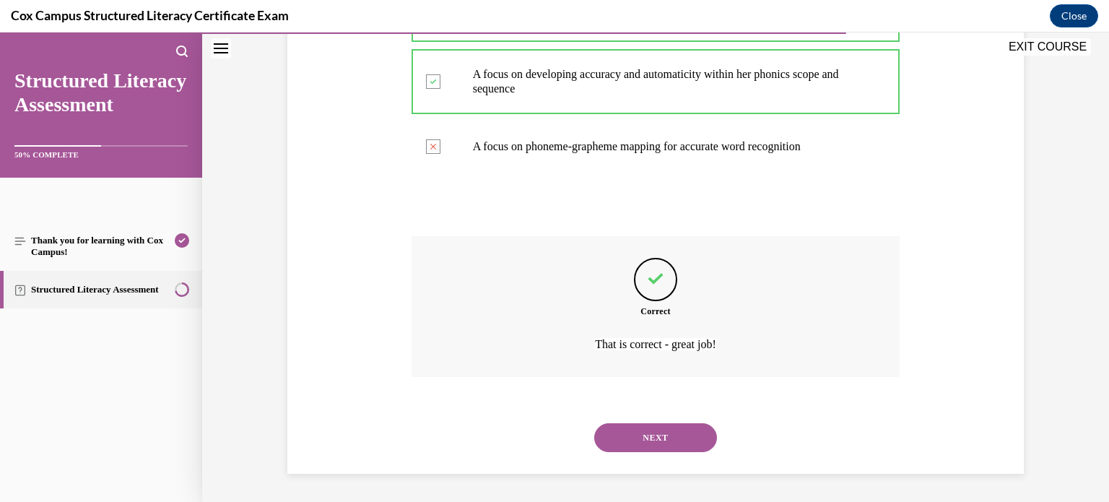
click at [682, 440] on button "NEXT" at bounding box center [655, 437] width 123 height 29
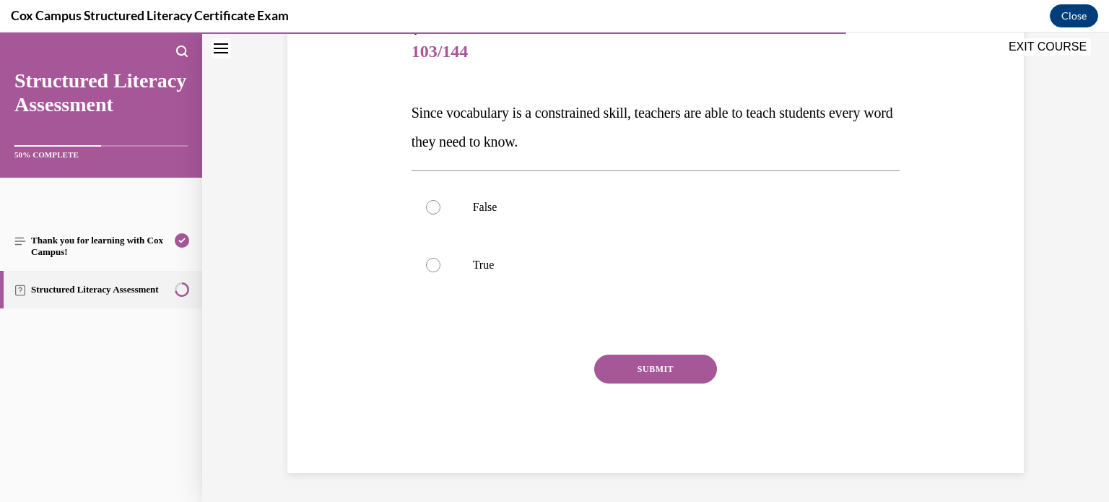
scroll to position [159, 0]
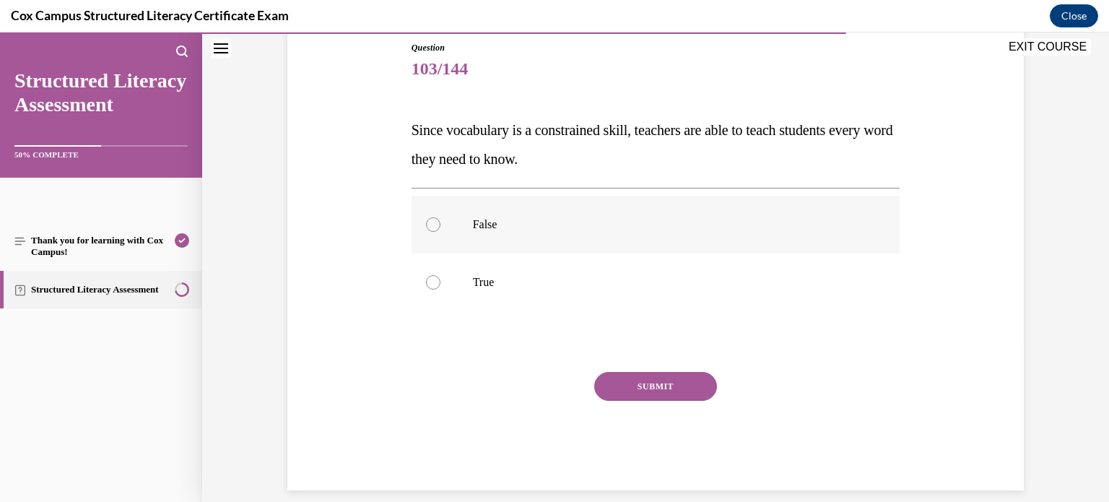
click at [744, 204] on label "False" at bounding box center [655, 225] width 489 height 58
click at [440, 217] on input "False" at bounding box center [433, 224] width 14 height 14
radio input "true"
click at [697, 389] on button "SUBMIT" at bounding box center [655, 386] width 123 height 29
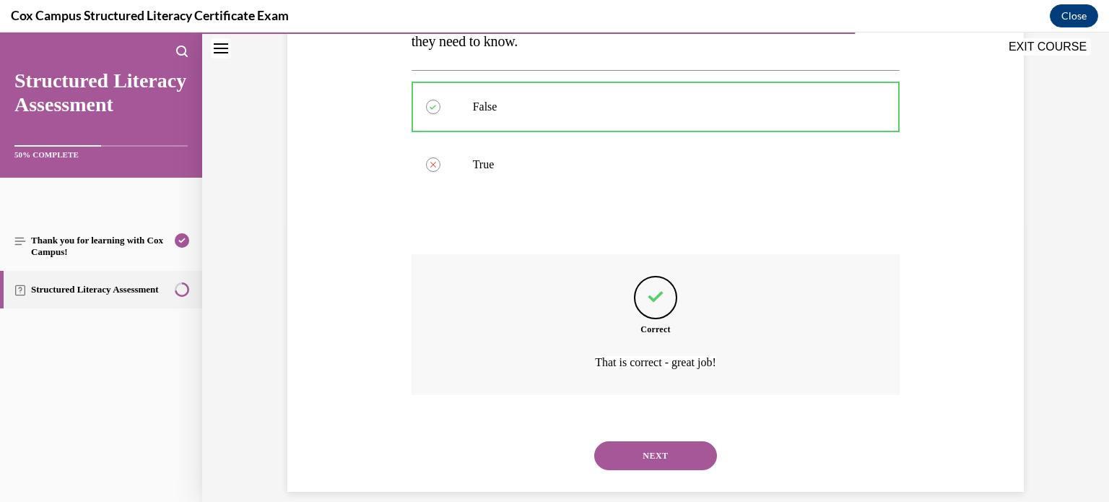
scroll to position [295, 0]
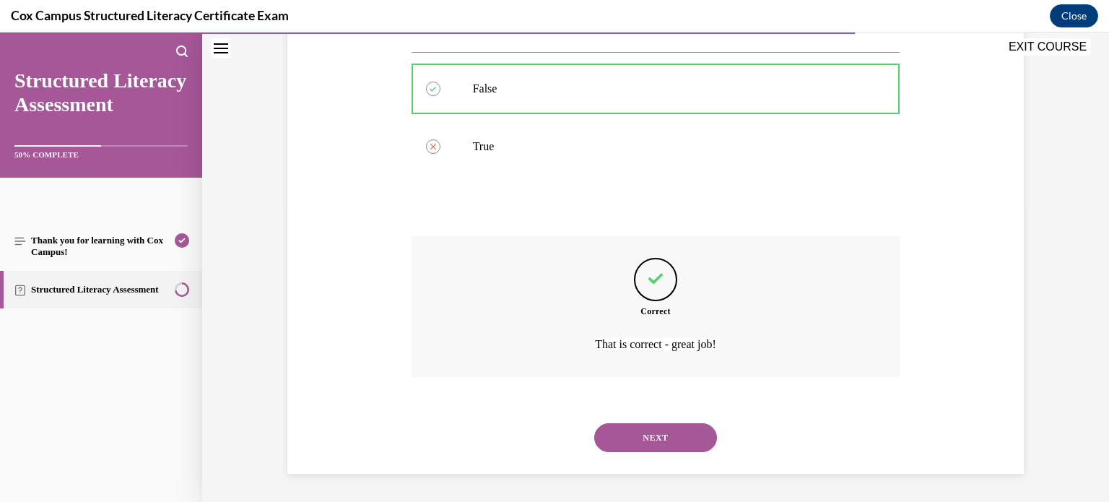
click at [680, 435] on button "NEXT" at bounding box center [655, 437] width 123 height 29
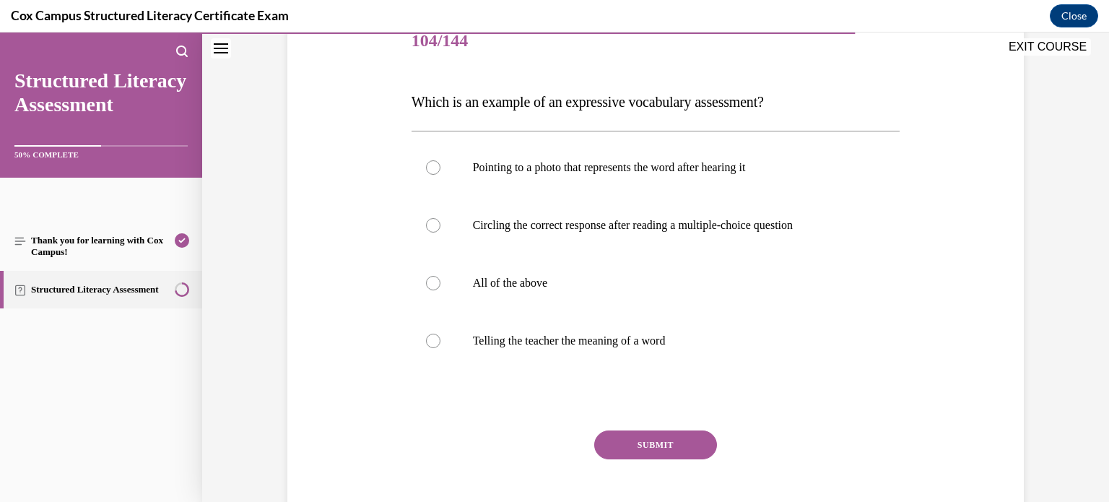
scroll to position [214, 0]
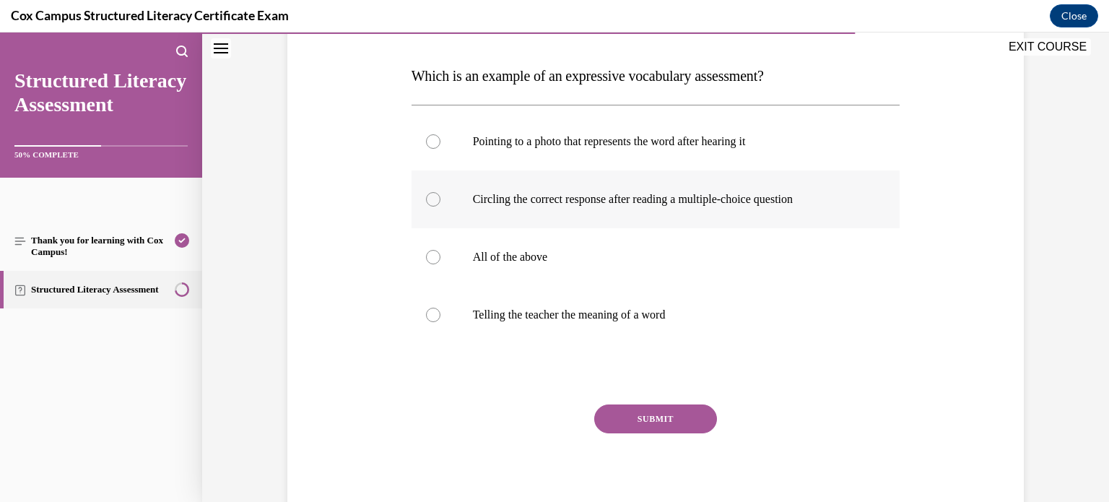
click at [670, 205] on p "Circling the correct response after reading a multiple-choice question" at bounding box center [668, 199] width 391 height 14
click at [440, 205] on input "Circling the correct response after reading a multiple-choice question" at bounding box center [433, 199] width 14 height 14
radio input "true"
click at [615, 323] on label "Telling the teacher the meaning of a word" at bounding box center [655, 315] width 489 height 58
click at [440, 322] on input "Telling the teacher the meaning of a word" at bounding box center [433, 314] width 14 height 14
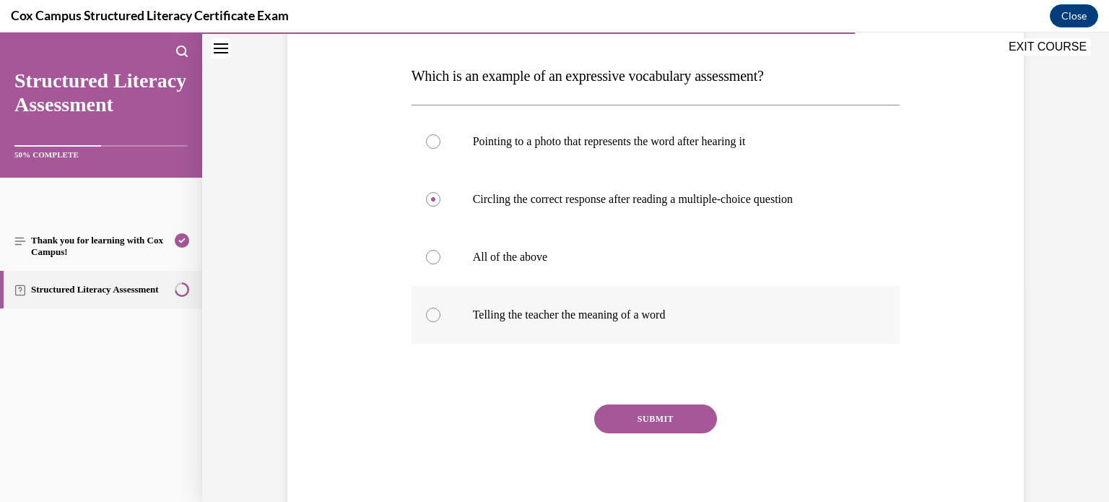
radio input "true"
click at [657, 422] on button "SUBMIT" at bounding box center [655, 418] width 123 height 29
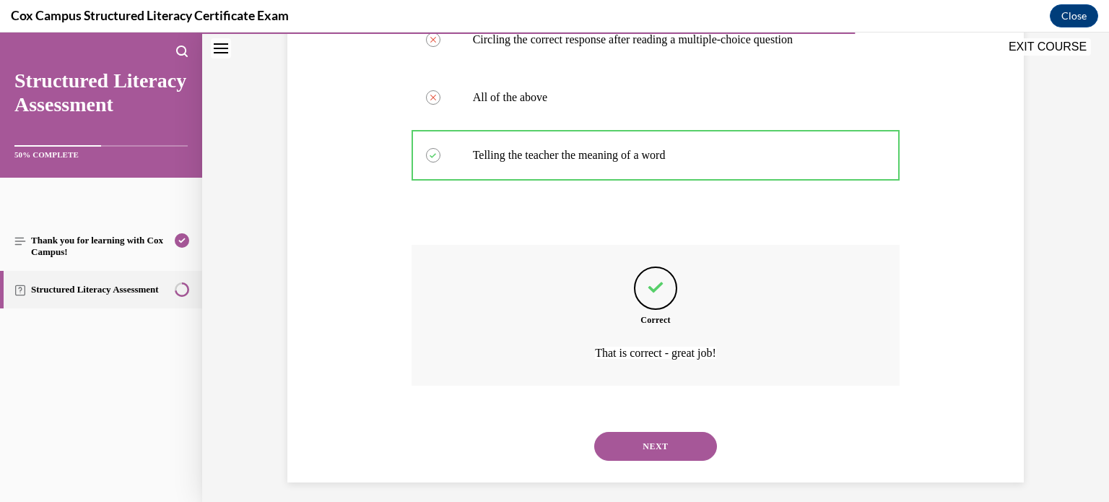
scroll to position [382, 0]
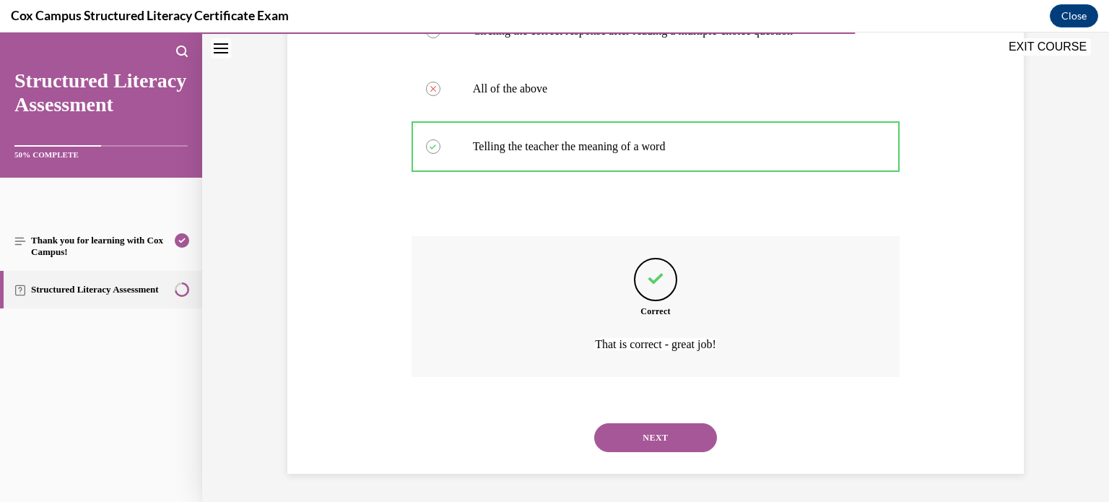
click at [663, 421] on div "NEXT" at bounding box center [655, 437] width 489 height 58
click at [663, 437] on button "NEXT" at bounding box center [655, 437] width 123 height 29
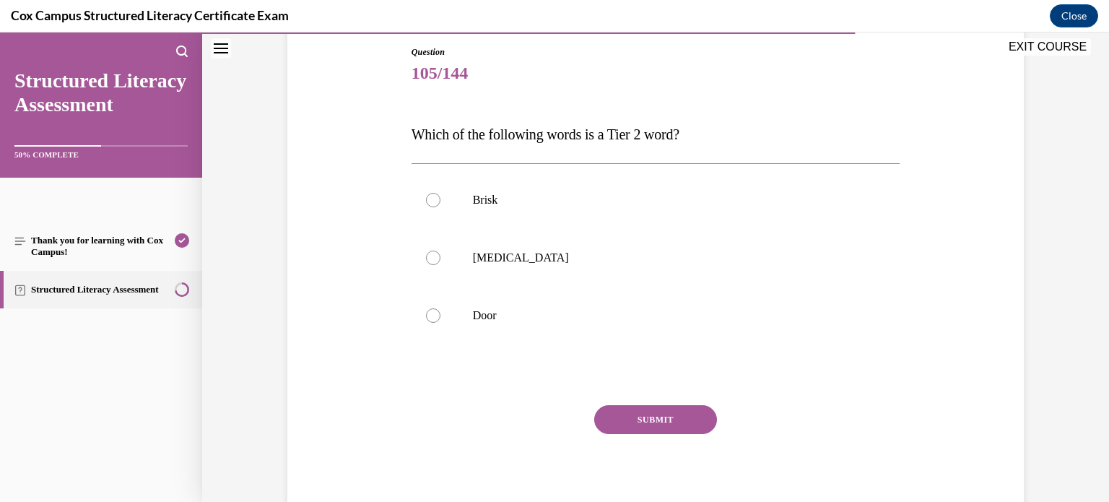
scroll to position [156, 0]
click at [585, 214] on label "Brisk" at bounding box center [655, 199] width 489 height 58
click at [440, 206] on input "Brisk" at bounding box center [433, 199] width 14 height 14
radio input "true"
click at [639, 417] on button "SUBMIT" at bounding box center [655, 418] width 123 height 29
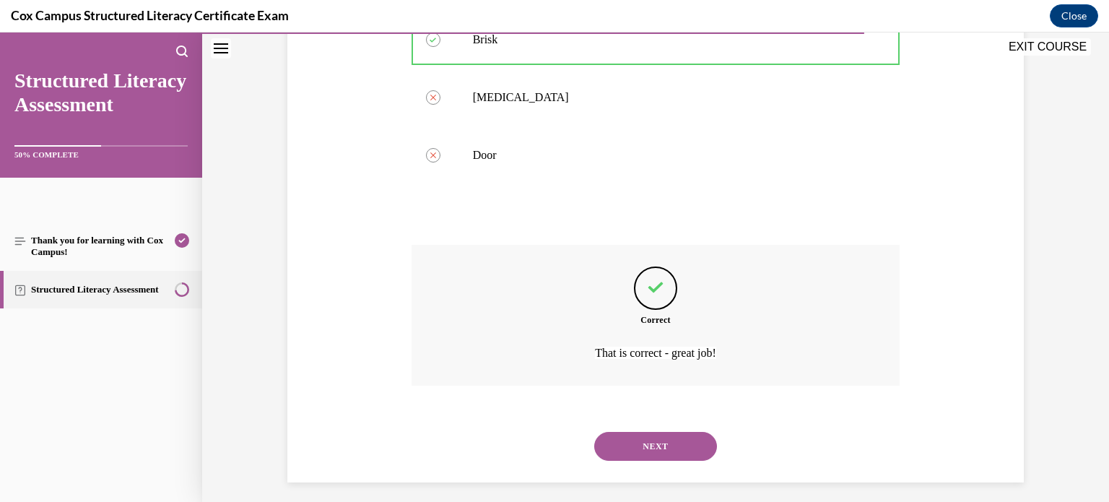
scroll to position [324, 0]
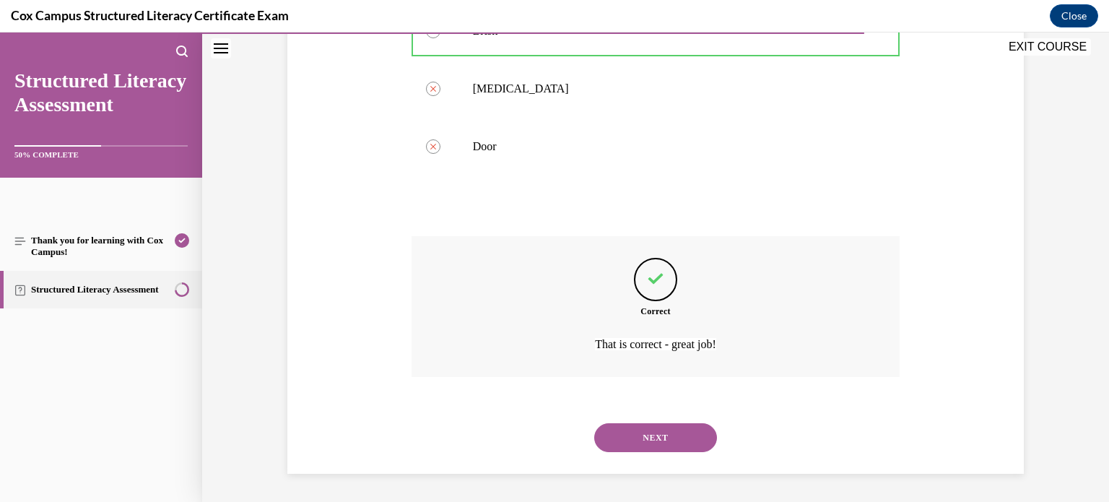
click at [671, 423] on button "NEXT" at bounding box center [655, 437] width 123 height 29
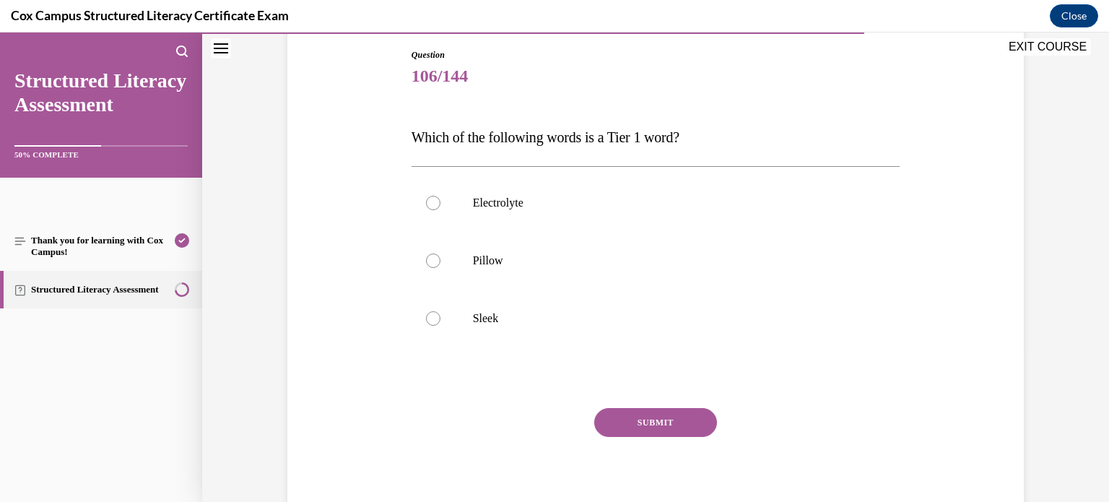
scroll to position [152, 0]
click at [685, 244] on label "Pillow" at bounding box center [655, 261] width 489 height 58
click at [440, 254] on input "Pillow" at bounding box center [433, 261] width 14 height 14
radio input "true"
click at [686, 419] on button "SUBMIT" at bounding box center [655, 422] width 123 height 29
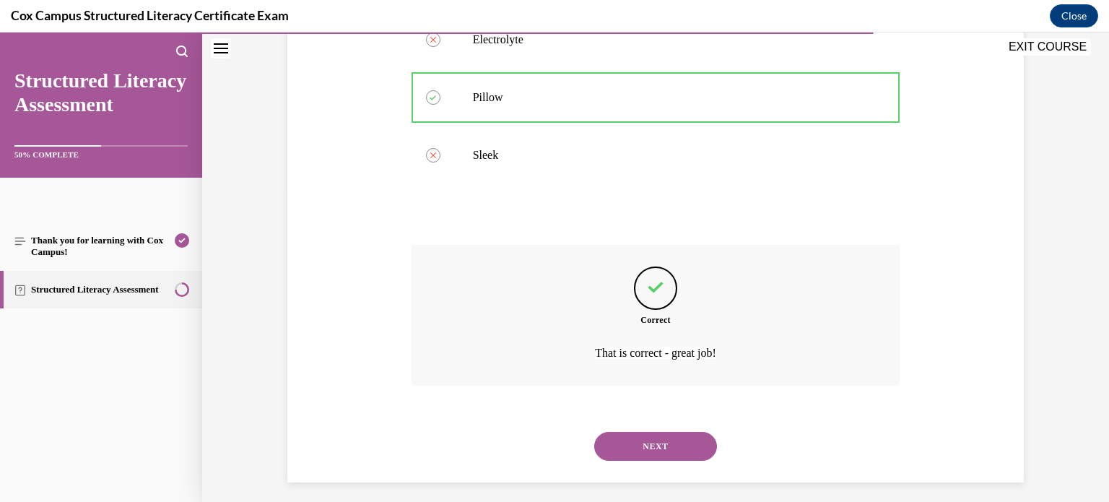
scroll to position [324, 0]
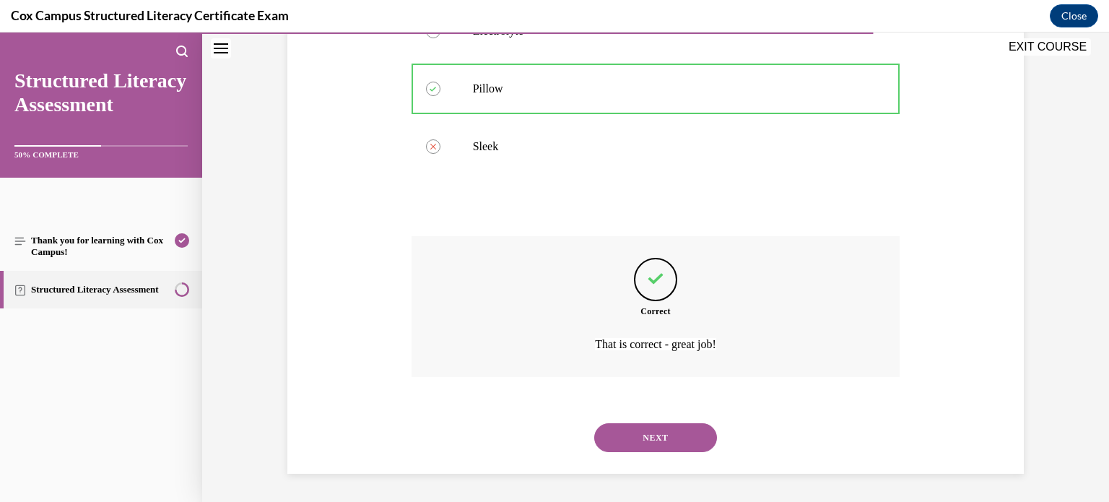
click at [680, 428] on button "NEXT" at bounding box center [655, 437] width 123 height 29
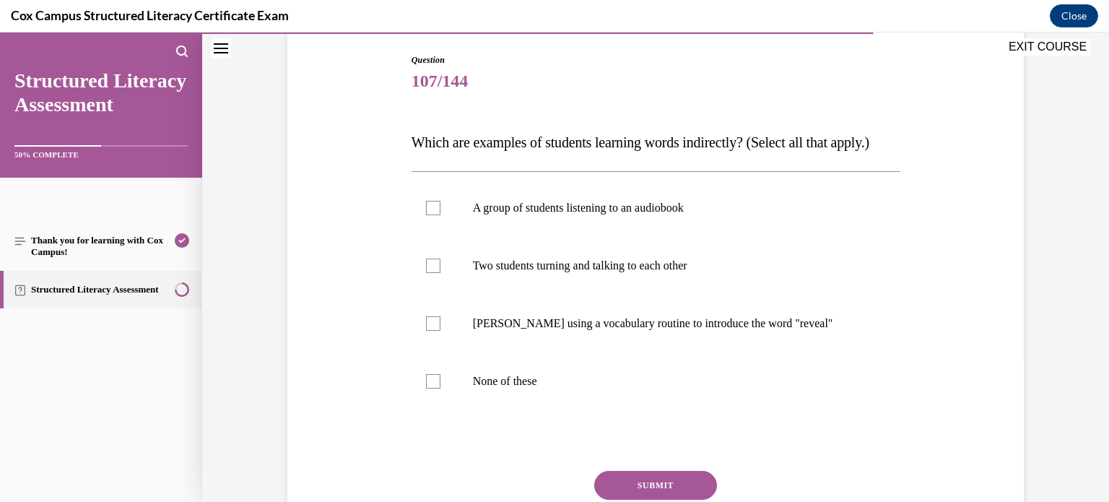
scroll to position [146, 0]
click at [733, 229] on label "A group of students listening to an audiobook" at bounding box center [655, 209] width 489 height 58
click at [440, 217] on input "A group of students listening to an audiobook" at bounding box center [433, 209] width 14 height 14
checkbox input "true"
click at [726, 283] on label "Two students turning and talking to each other" at bounding box center [655, 267] width 489 height 58
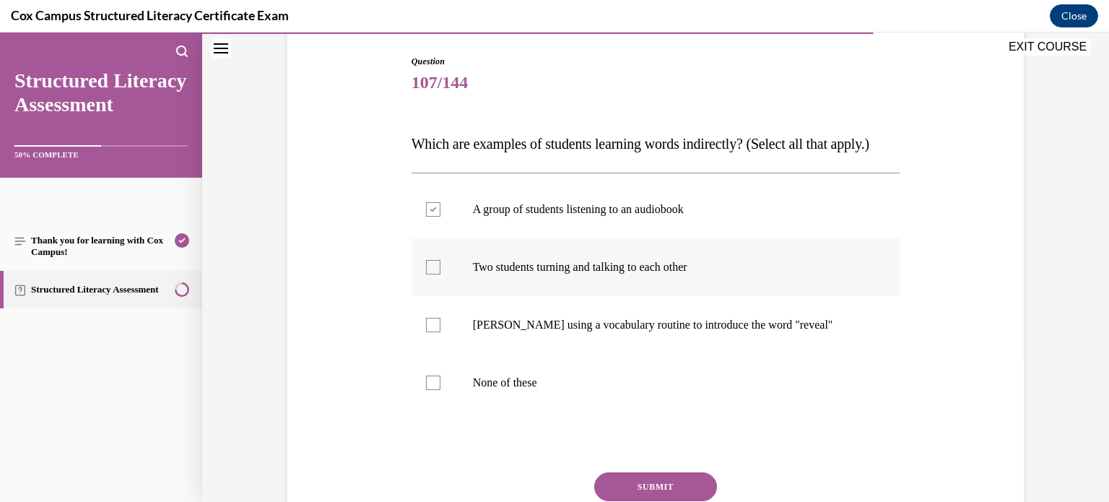
click at [440, 274] on input "Two students turning and talking to each other" at bounding box center [433, 267] width 14 height 14
checkbox input "true"
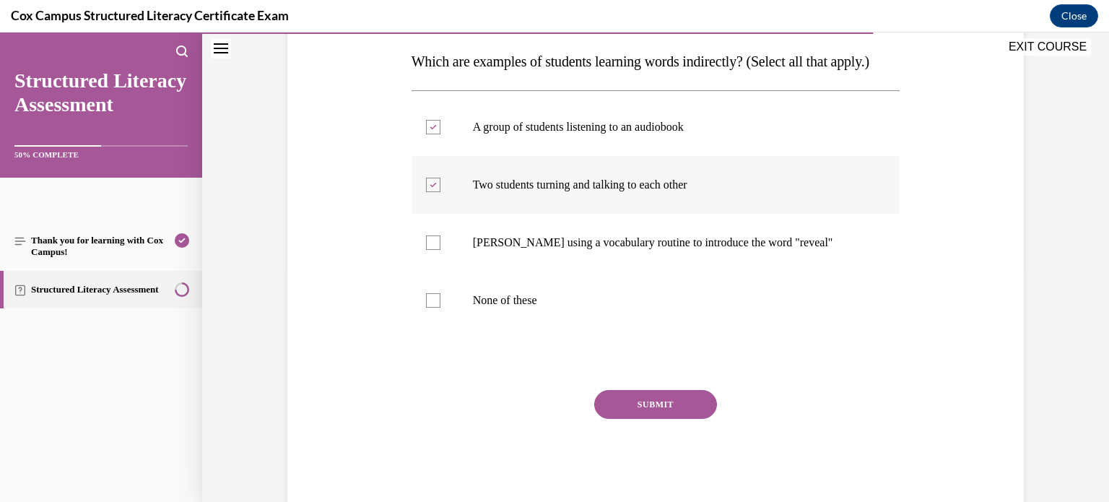
scroll to position [230, 0]
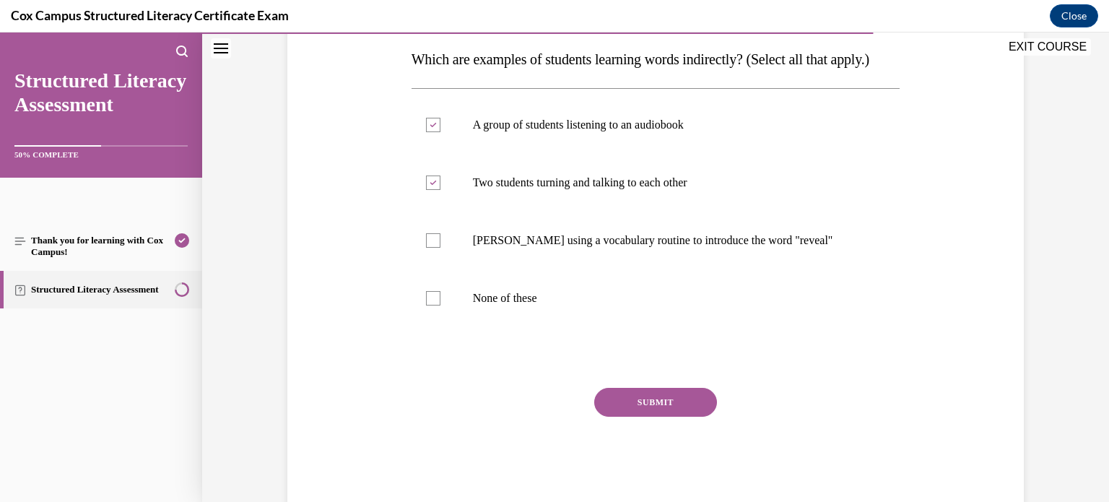
click at [701, 416] on button "SUBMIT" at bounding box center [655, 402] width 123 height 29
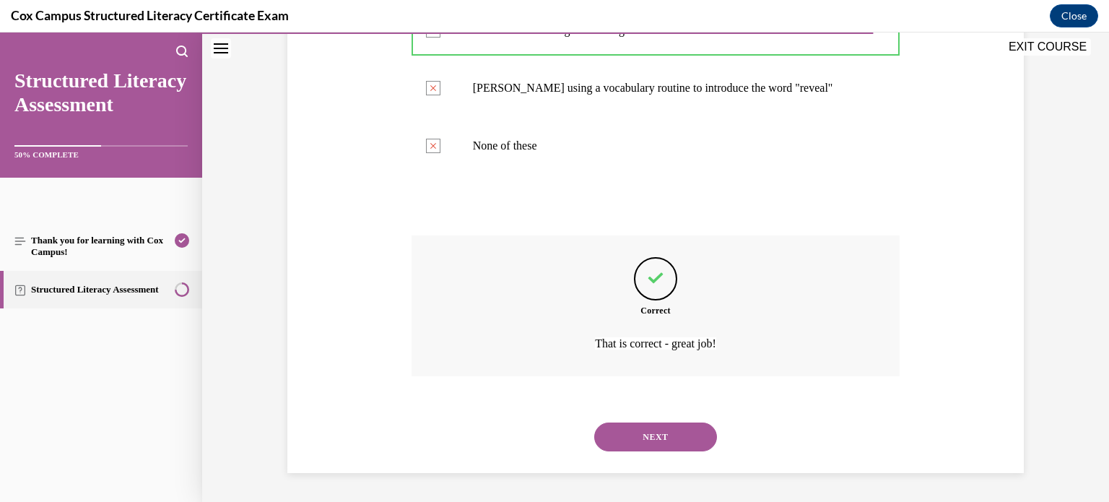
scroll to position [406, 0]
click at [684, 429] on button "NEXT" at bounding box center [655, 436] width 123 height 29
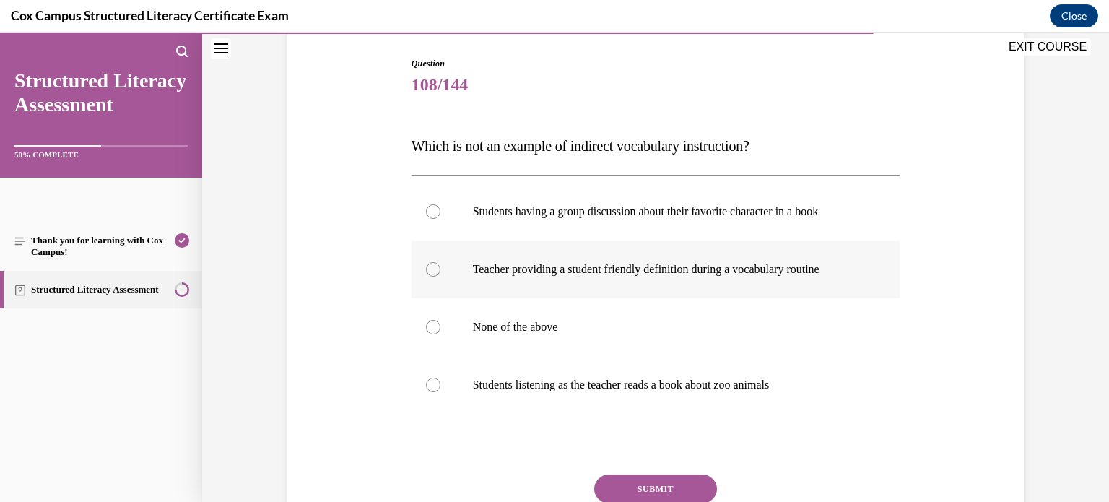
scroll to position [146, 0]
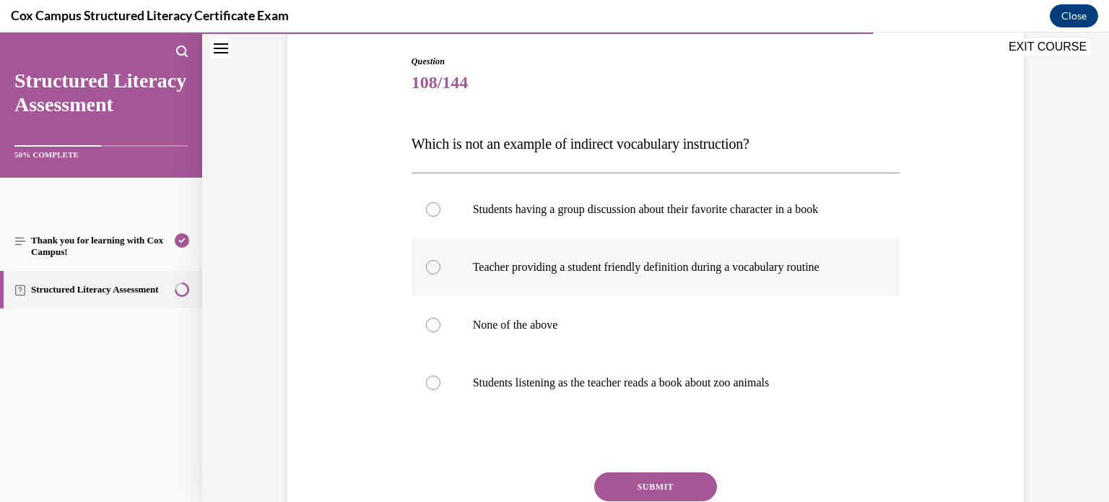
click at [683, 290] on label "Teacher providing a student friendly definition during a vocabulary routine" at bounding box center [655, 267] width 489 height 58
click at [440, 274] on input "Teacher providing a student friendly definition during a vocabulary routine" at bounding box center [433, 267] width 14 height 14
radio input "true"
click at [665, 478] on button "SUBMIT" at bounding box center [655, 486] width 123 height 29
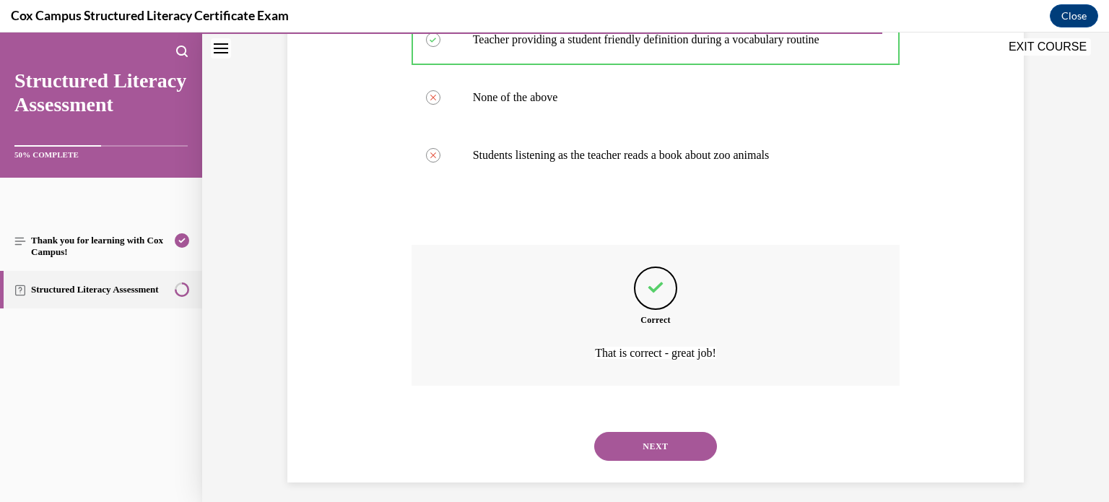
scroll to position [382, 0]
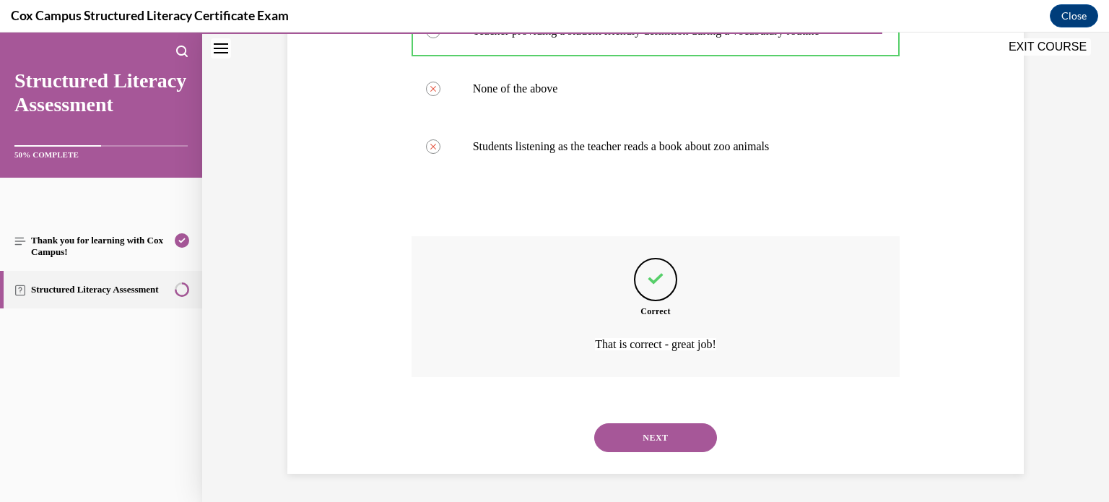
click at [676, 441] on button "NEXT" at bounding box center [655, 437] width 123 height 29
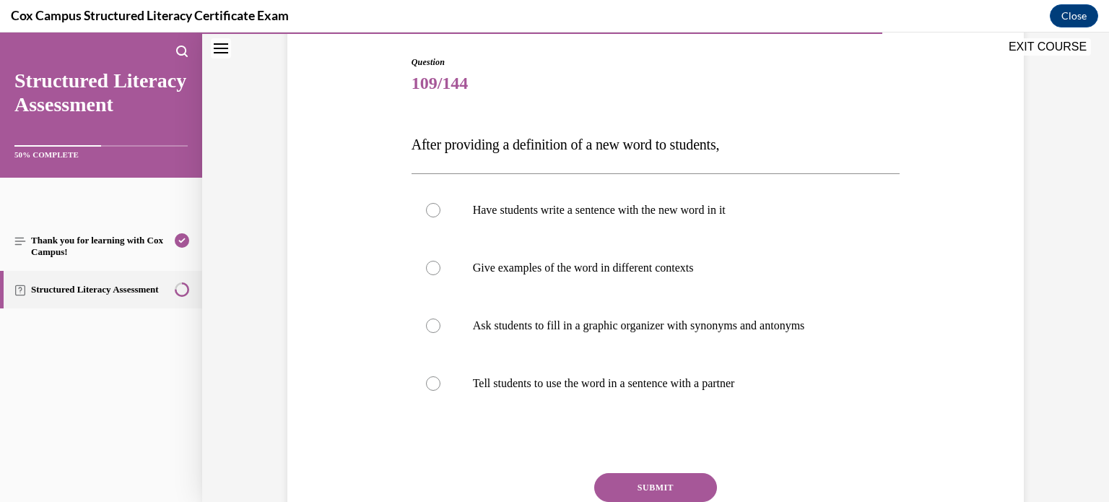
scroll to position [151, 0]
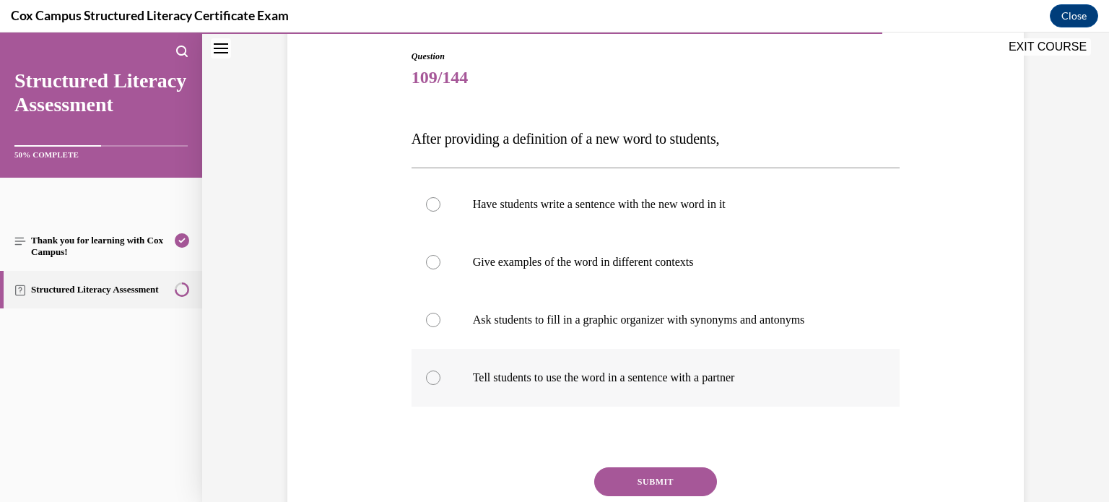
click at [725, 367] on label "Tell students to use the word in a sentence with a partner" at bounding box center [655, 378] width 489 height 58
click at [440, 370] on input "Tell students to use the word in a sentence with a partner" at bounding box center [433, 377] width 14 height 14
radio input "true"
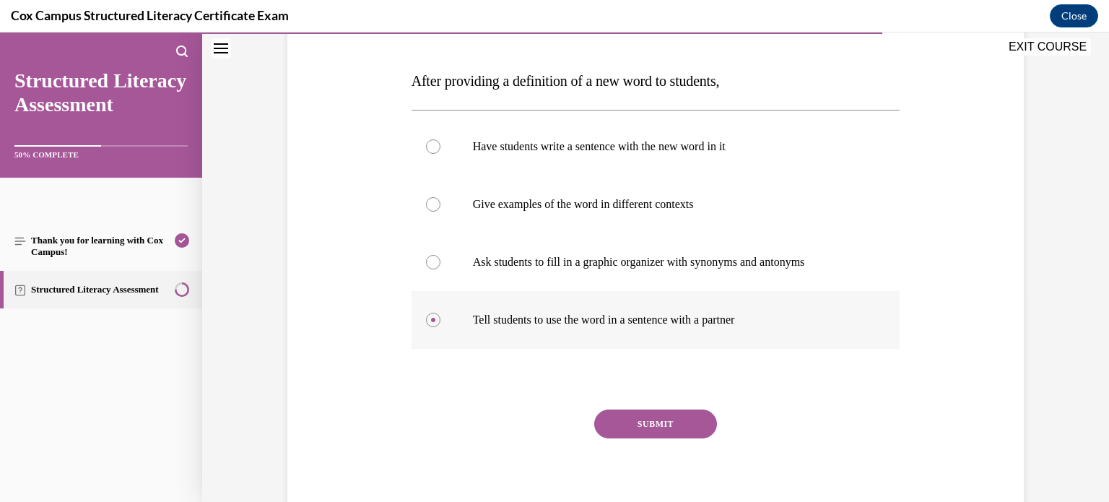
scroll to position [211, 0]
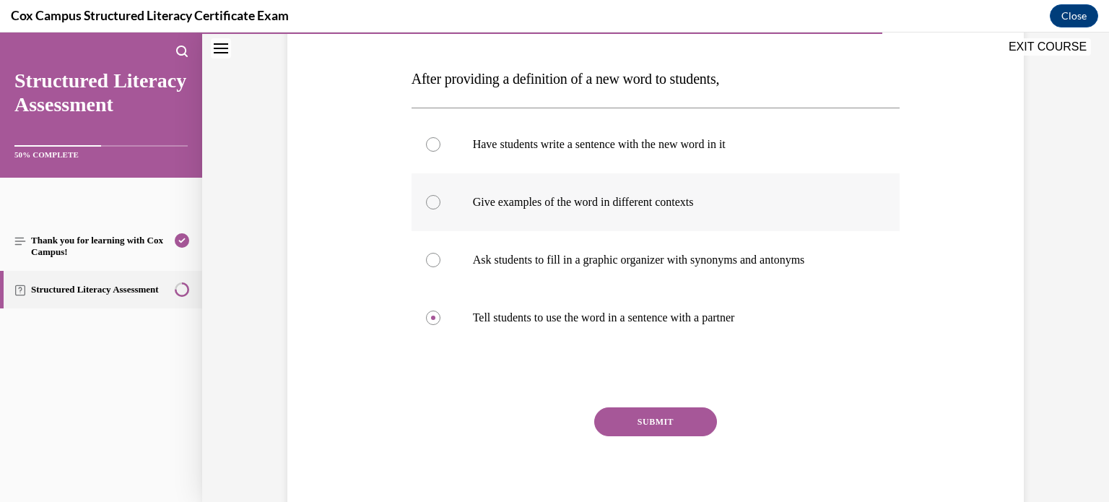
click at [600, 216] on label "Give examples of the word in different contexts" at bounding box center [655, 202] width 489 height 58
click at [440, 209] on input "Give examples of the word in different contexts" at bounding box center [433, 202] width 14 height 14
radio input "true"
click at [641, 414] on button "SUBMIT" at bounding box center [655, 421] width 123 height 29
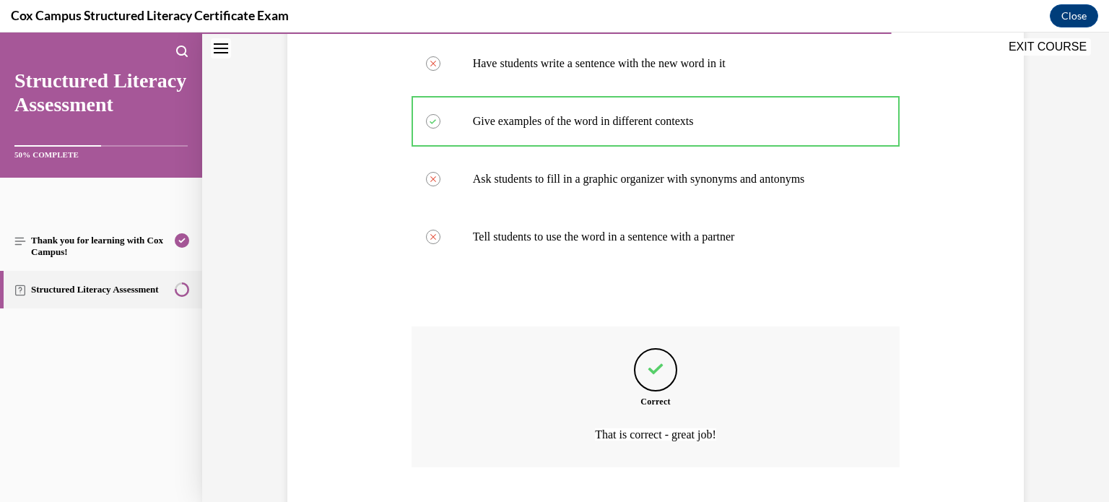
scroll to position [382, 0]
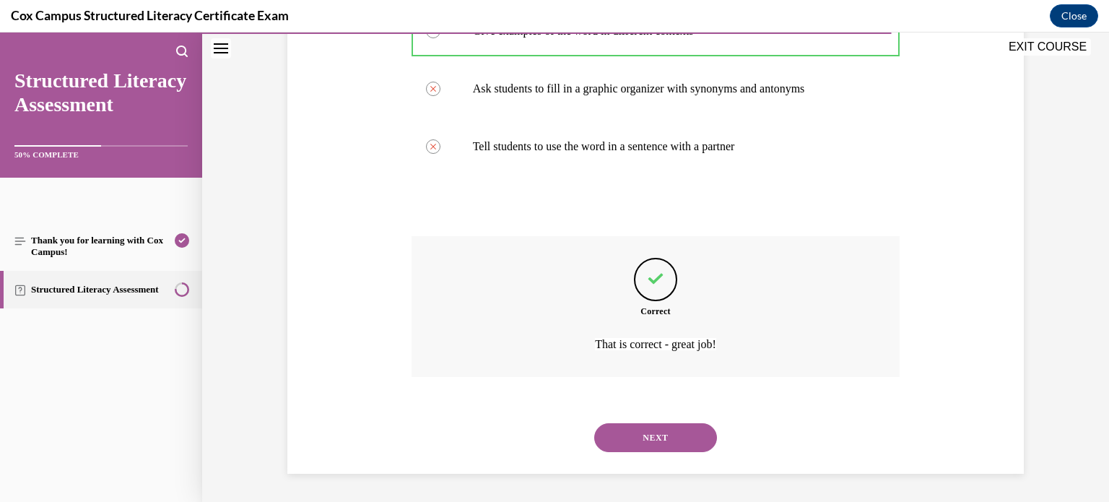
click at [655, 429] on button "NEXT" at bounding box center [655, 437] width 123 height 29
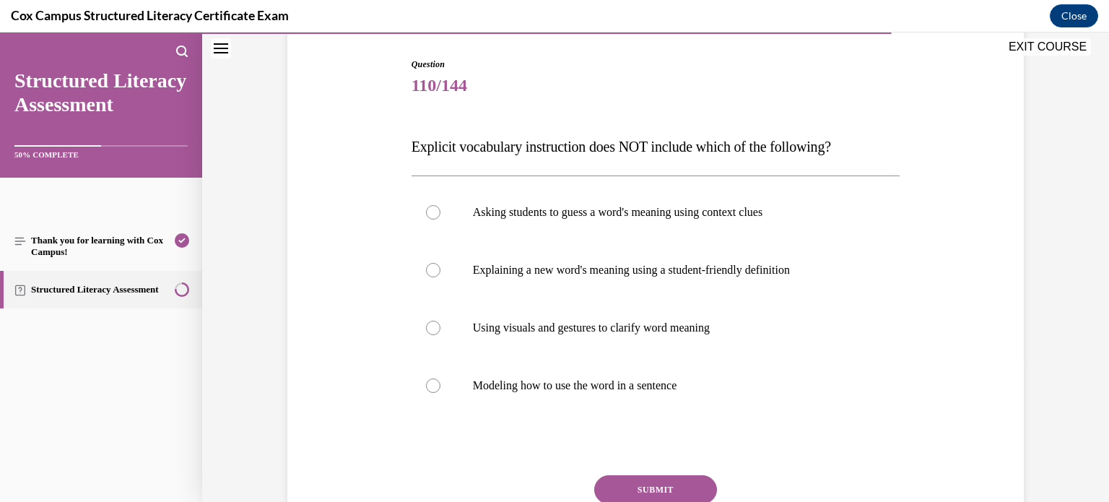
scroll to position [144, 0]
click at [729, 222] on label "Asking students to guess a word's meaning using context clues" at bounding box center [655, 212] width 489 height 58
click at [440, 219] on input "Asking students to guess a word's meaning using context clues" at bounding box center [433, 211] width 14 height 14
radio input "true"
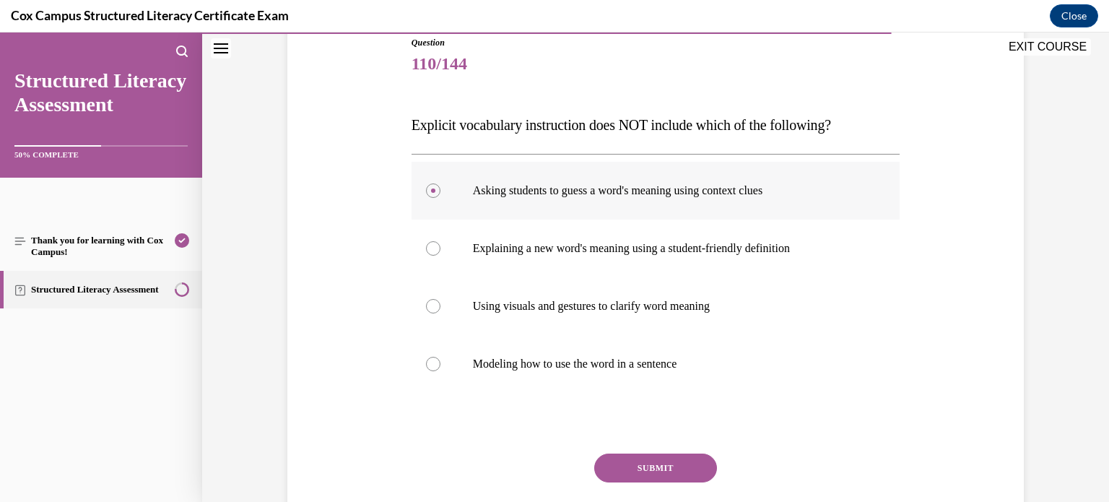
scroll to position [167, 0]
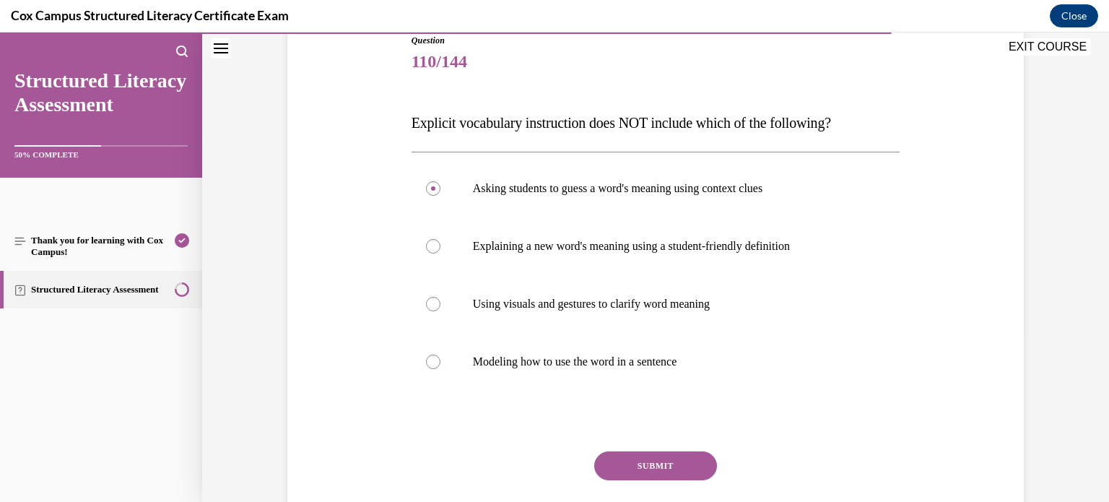
click at [676, 467] on button "SUBMIT" at bounding box center [655, 465] width 123 height 29
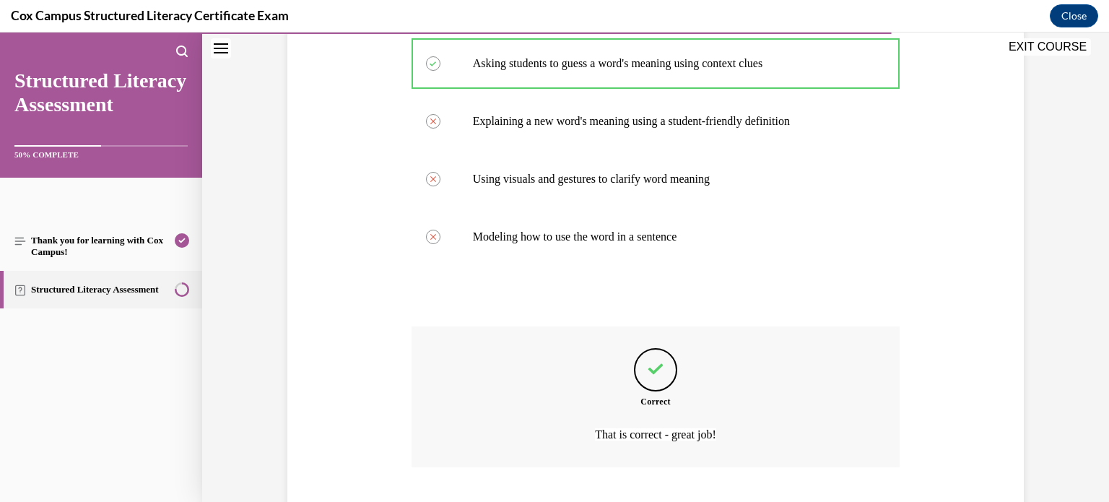
scroll to position [382, 0]
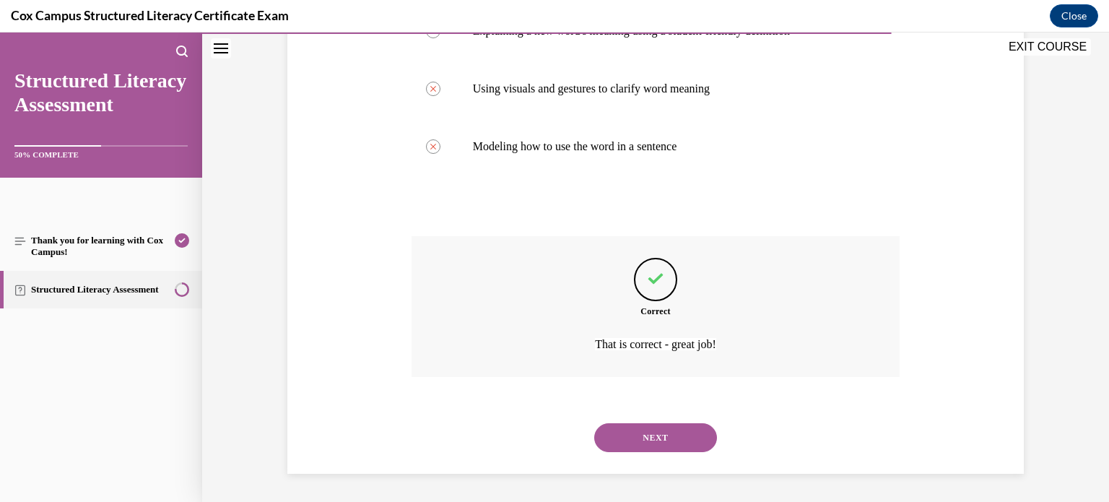
click at [683, 433] on button "NEXT" at bounding box center [655, 437] width 123 height 29
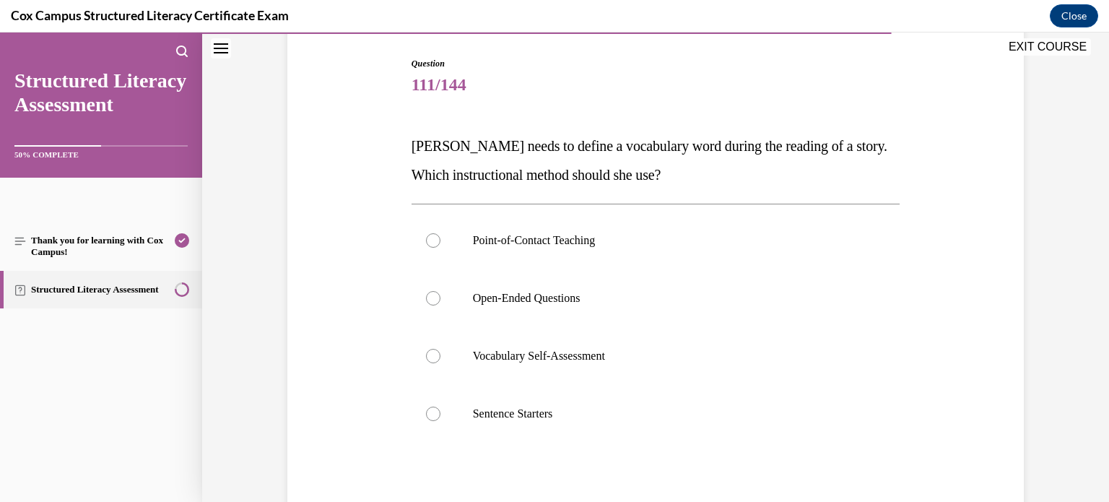
scroll to position [149, 0]
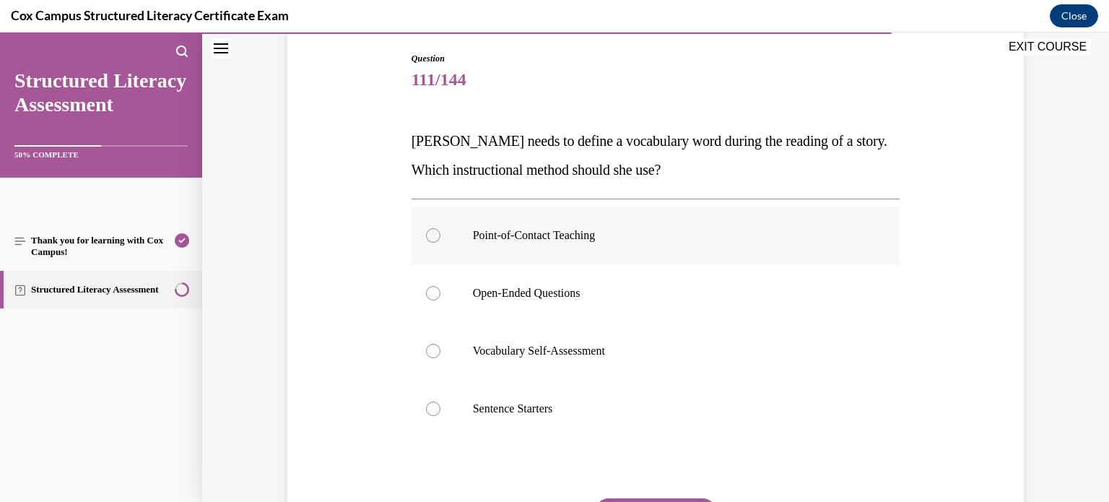
click at [686, 234] on p "Point-of-Contact Teaching" at bounding box center [668, 235] width 391 height 14
click at [440, 234] on input "Point-of-Contact Teaching" at bounding box center [433, 235] width 14 height 14
radio input "true"
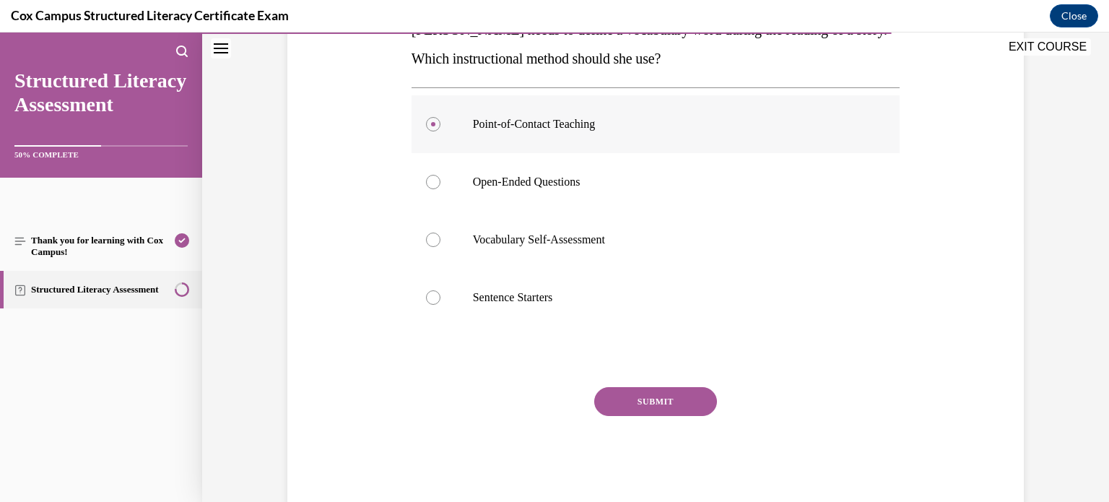
scroll to position [267, 0]
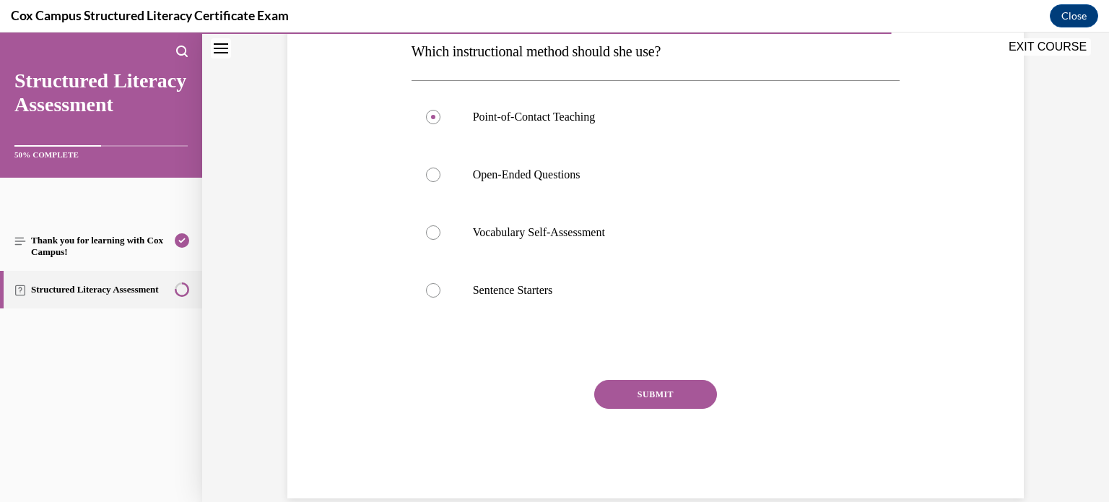
click at [654, 398] on button "SUBMIT" at bounding box center [655, 394] width 123 height 29
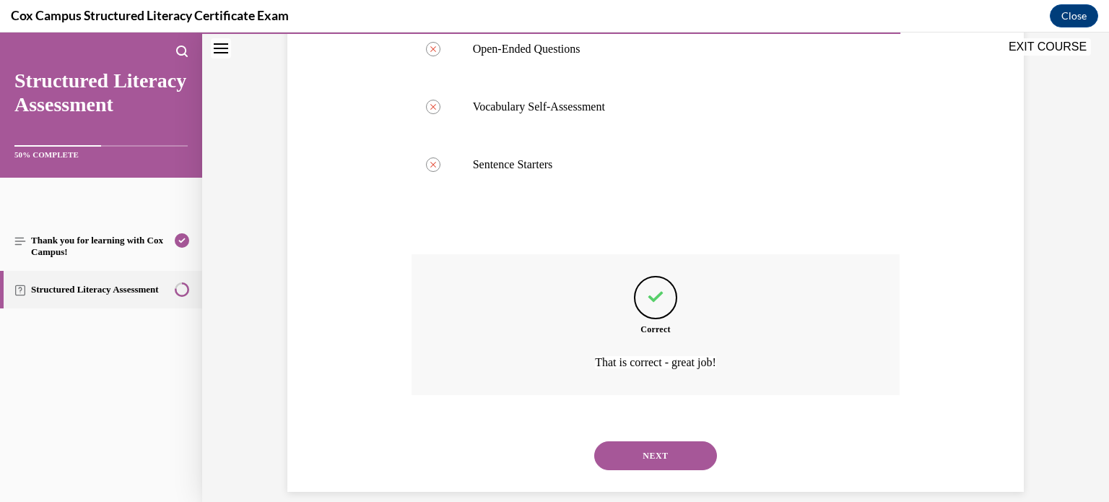
scroll to position [411, 0]
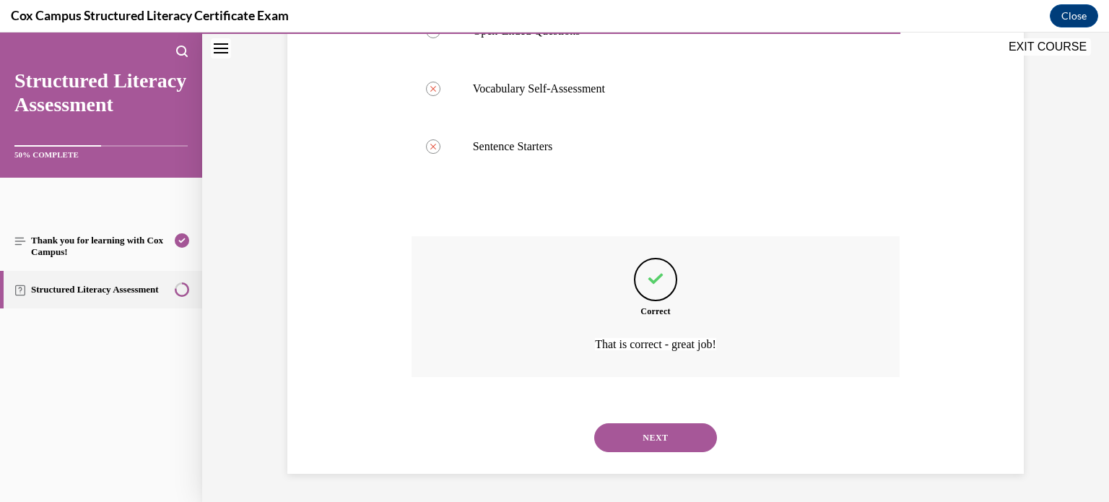
click at [663, 433] on button "NEXT" at bounding box center [655, 437] width 123 height 29
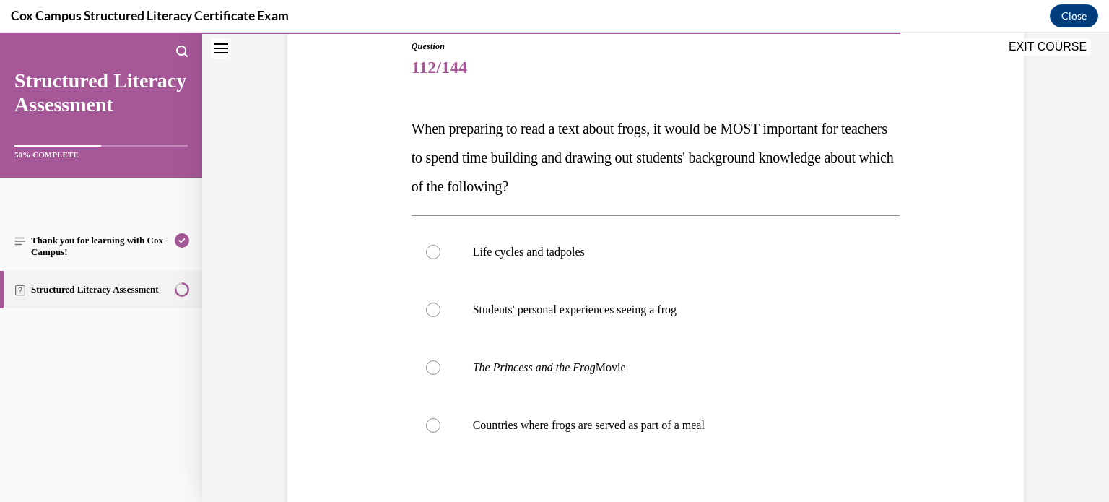
scroll to position [177, 0]
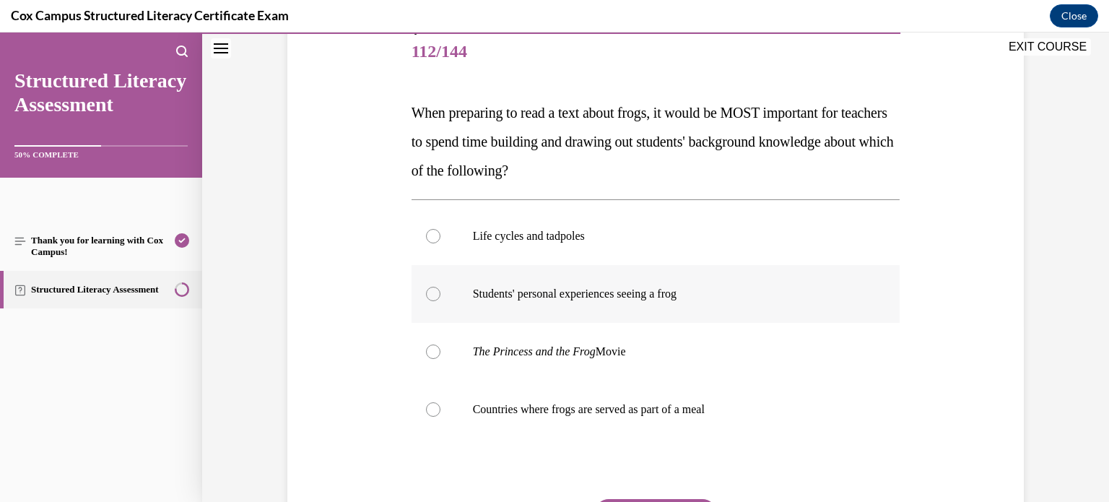
click at [681, 281] on label "Students' personal experiences seeing a frog" at bounding box center [655, 294] width 489 height 58
click at [440, 287] on input "Students' personal experiences seeing a frog" at bounding box center [433, 294] width 14 height 14
radio input "true"
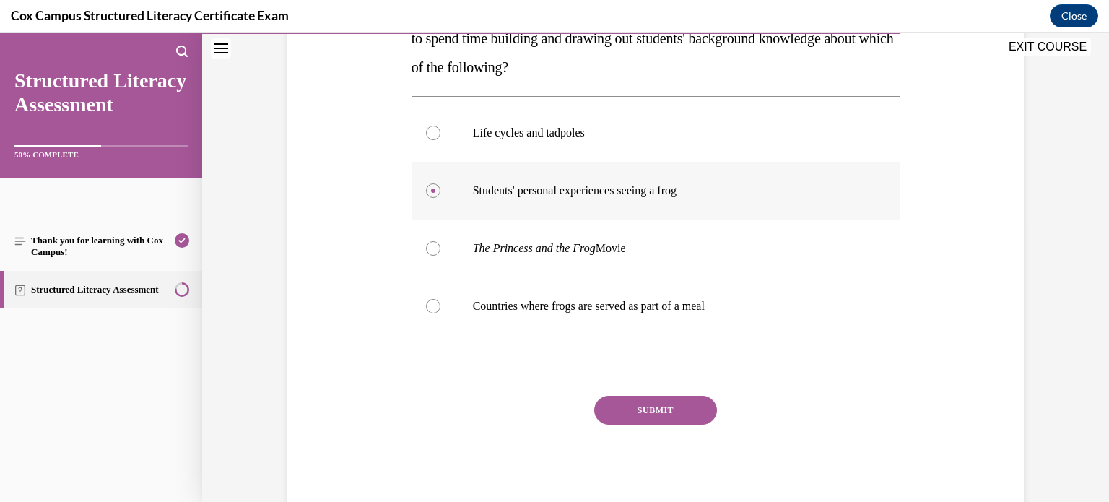
scroll to position [281, 0]
click at [673, 411] on button "SUBMIT" at bounding box center [655, 409] width 123 height 29
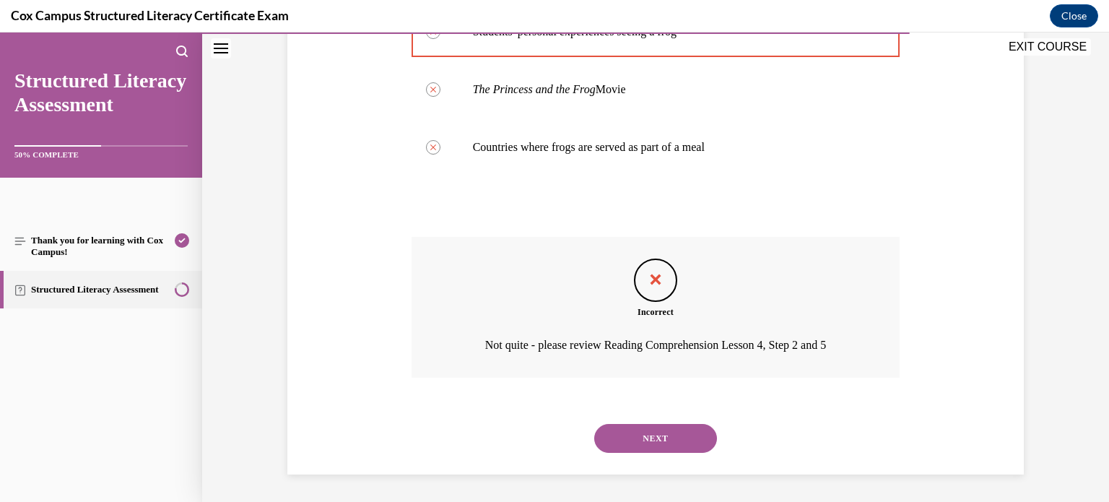
scroll to position [440, 0]
click at [687, 445] on button "NEXT" at bounding box center [655, 437] width 123 height 29
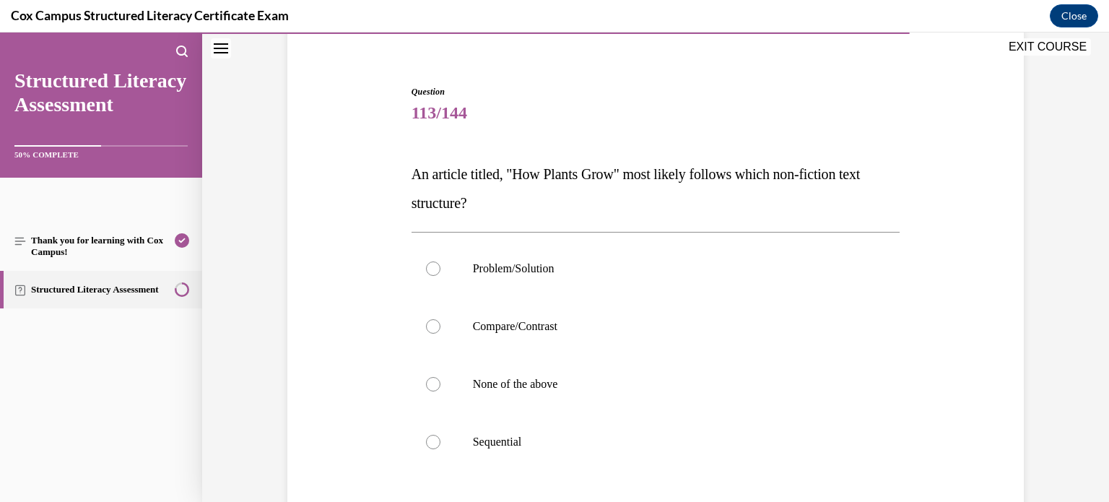
scroll to position [156, 0]
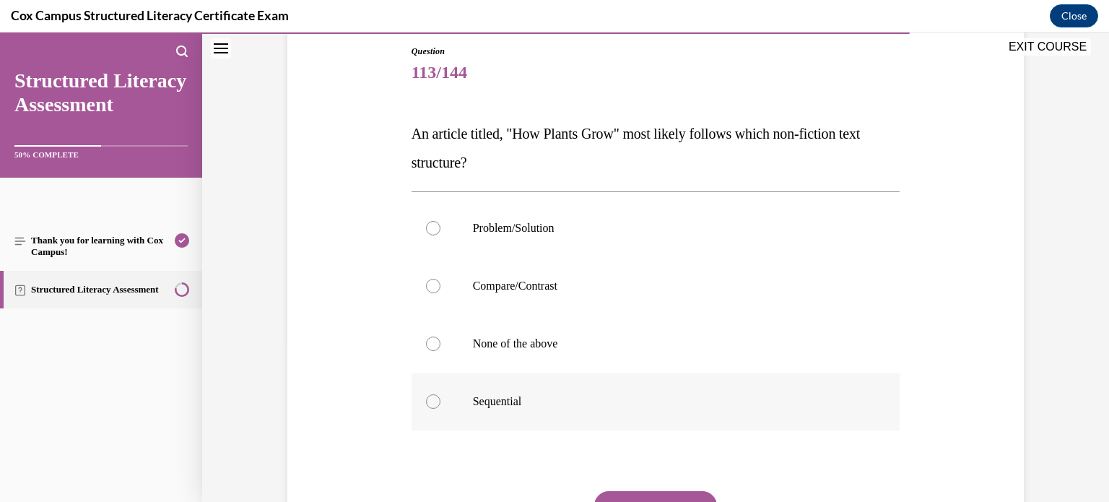
click at [610, 407] on p "Sequential" at bounding box center [668, 401] width 391 height 14
click at [440, 407] on input "Sequential" at bounding box center [433, 401] width 14 height 14
radio input "true"
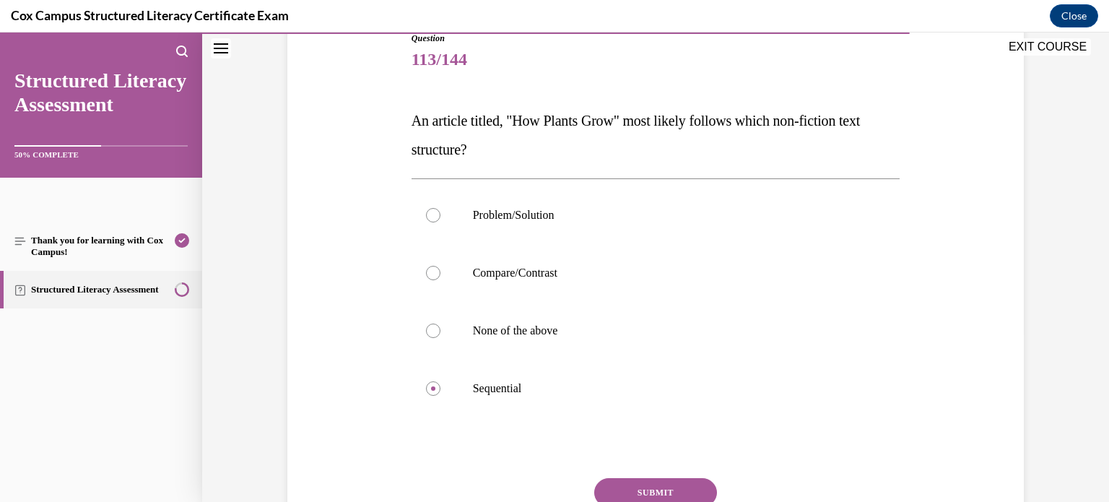
click at [676, 489] on button "SUBMIT" at bounding box center [655, 492] width 123 height 29
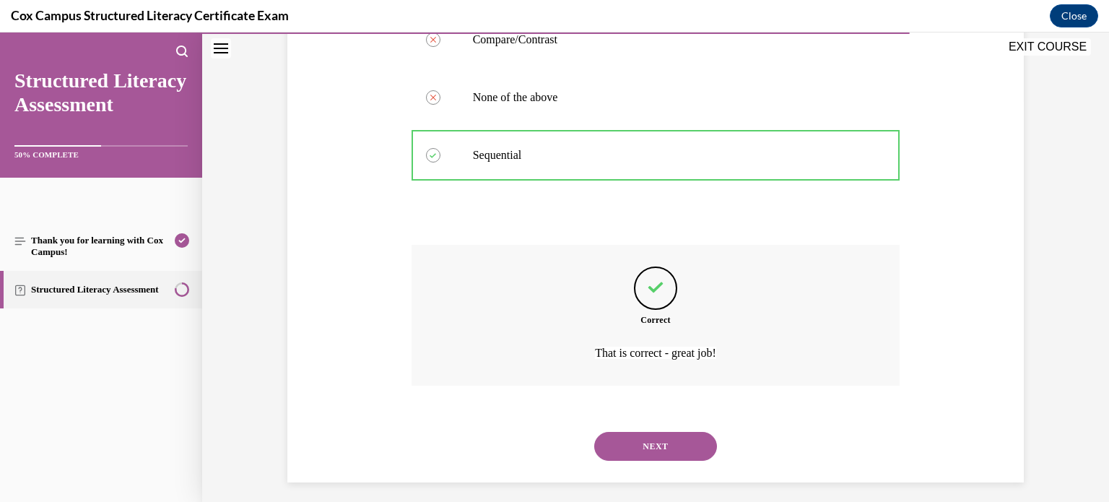
scroll to position [411, 0]
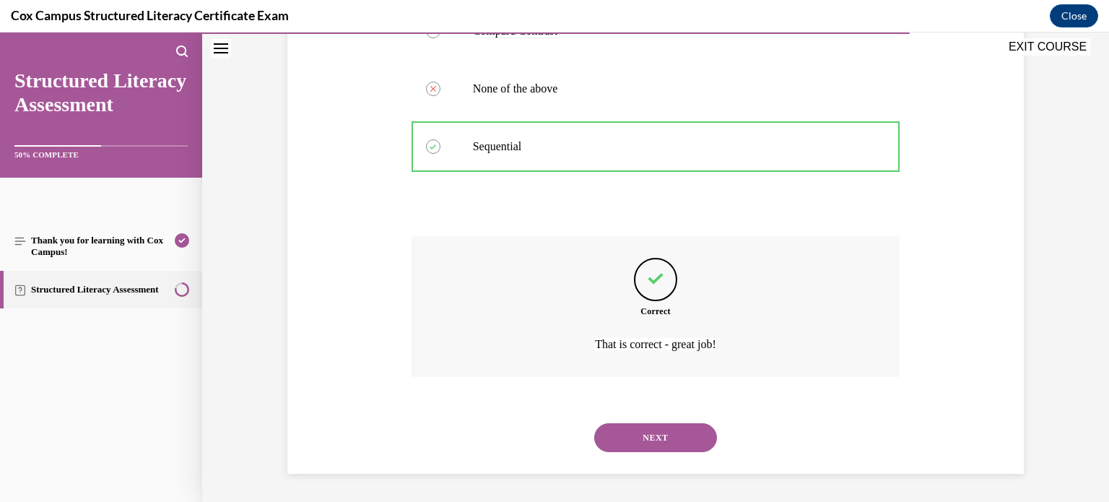
click at [686, 445] on button "NEXT" at bounding box center [655, 437] width 123 height 29
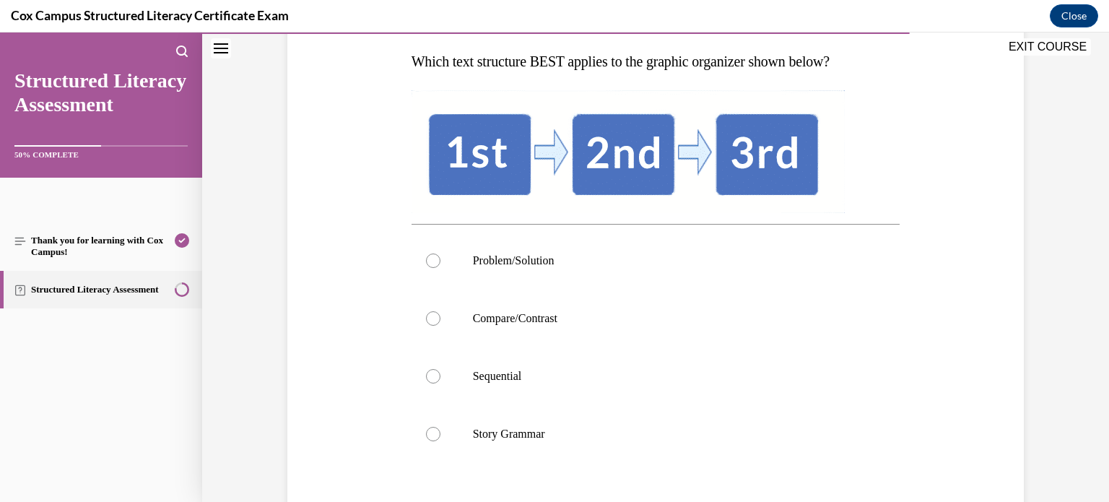
scroll to position [240, 0]
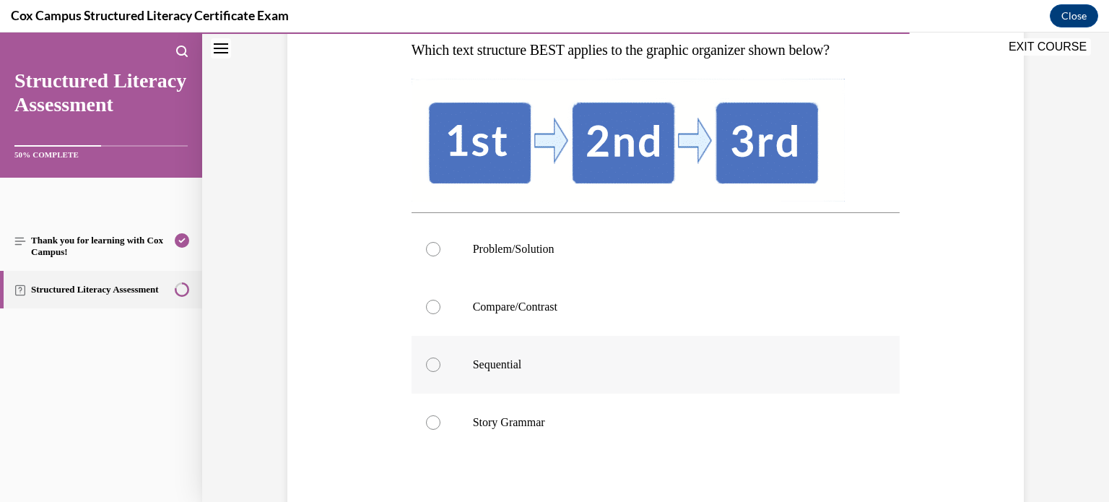
click at [687, 364] on p "Sequential" at bounding box center [668, 364] width 391 height 14
click at [440, 364] on input "Sequential" at bounding box center [433, 364] width 14 height 14
radio input "true"
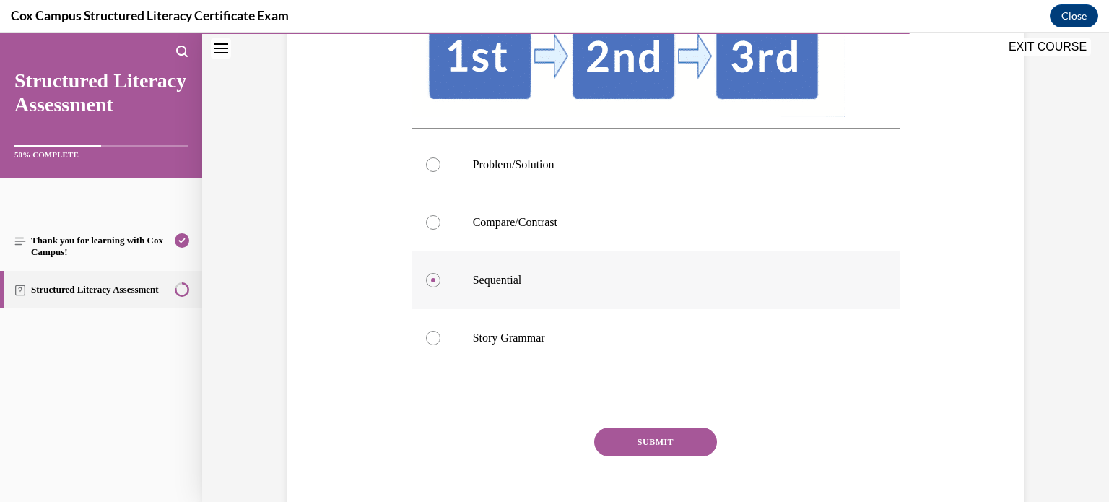
scroll to position [325, 0]
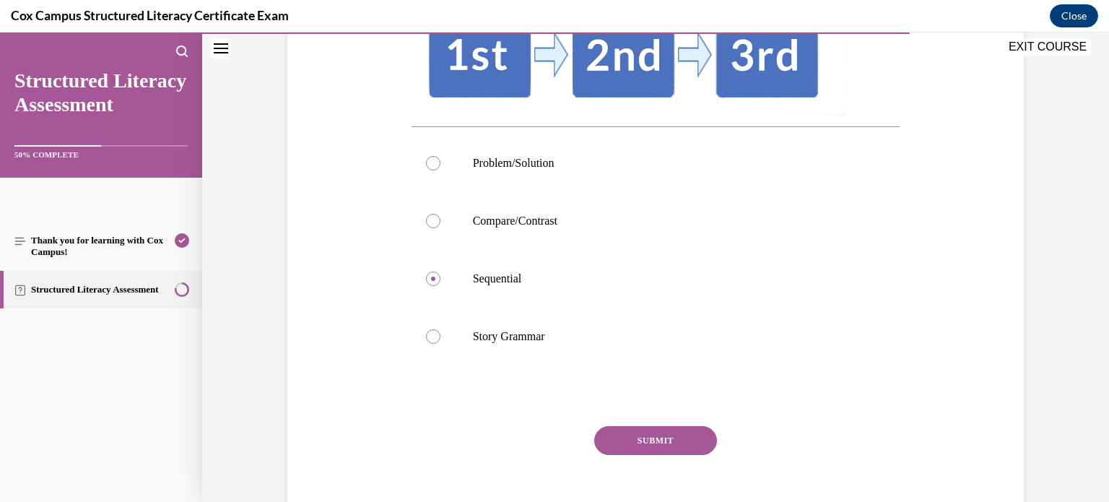
click at [652, 433] on button "SUBMIT" at bounding box center [655, 440] width 123 height 29
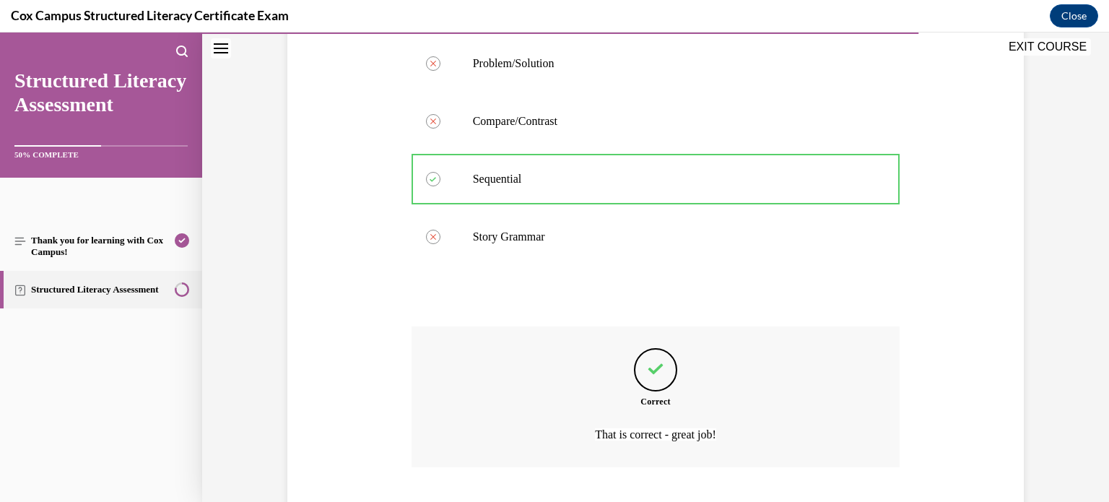
scroll to position [515, 0]
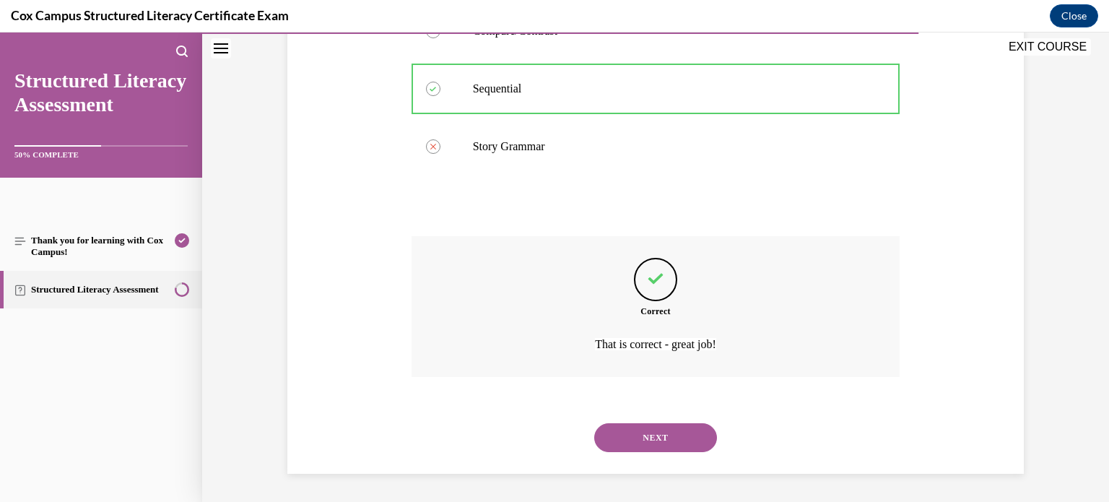
click at [667, 439] on button "NEXT" at bounding box center [655, 437] width 123 height 29
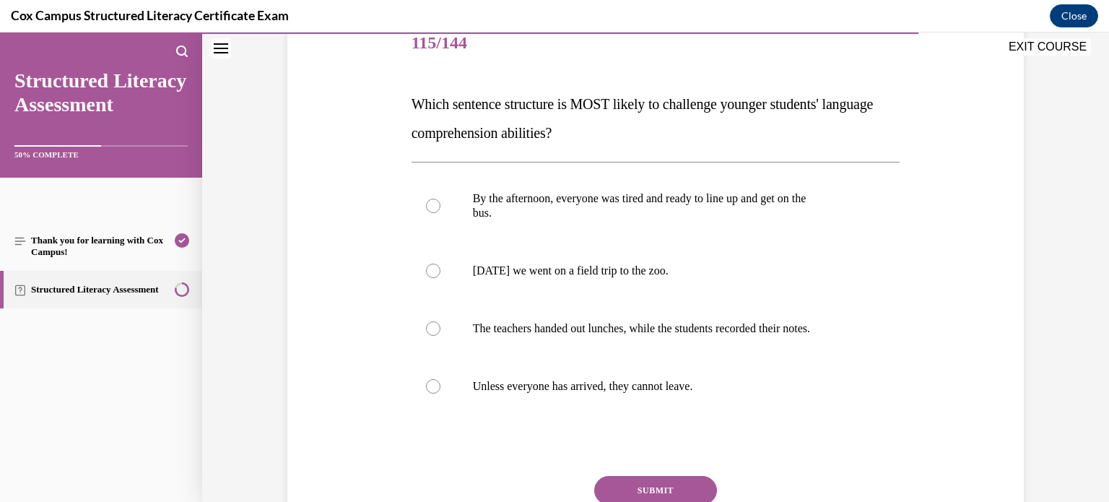
scroll to position [187, 0]
click at [621, 370] on label "Unless everyone has arrived, they cannot leave." at bounding box center [655, 385] width 489 height 58
click at [440, 377] on input "Unless everyone has arrived, they cannot leave." at bounding box center [433, 384] width 14 height 14
radio input "true"
click at [652, 480] on button "SUBMIT" at bounding box center [655, 488] width 123 height 29
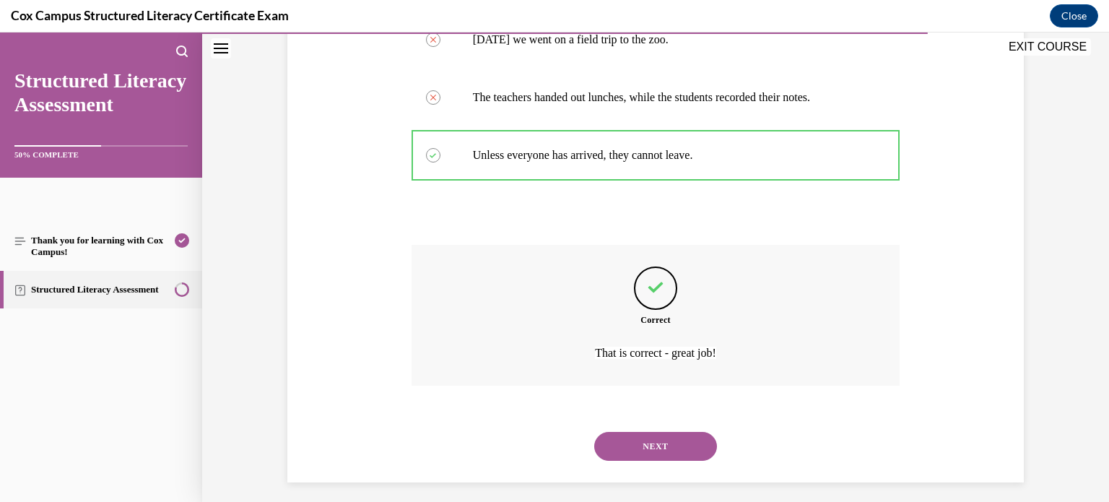
scroll to position [425, 0]
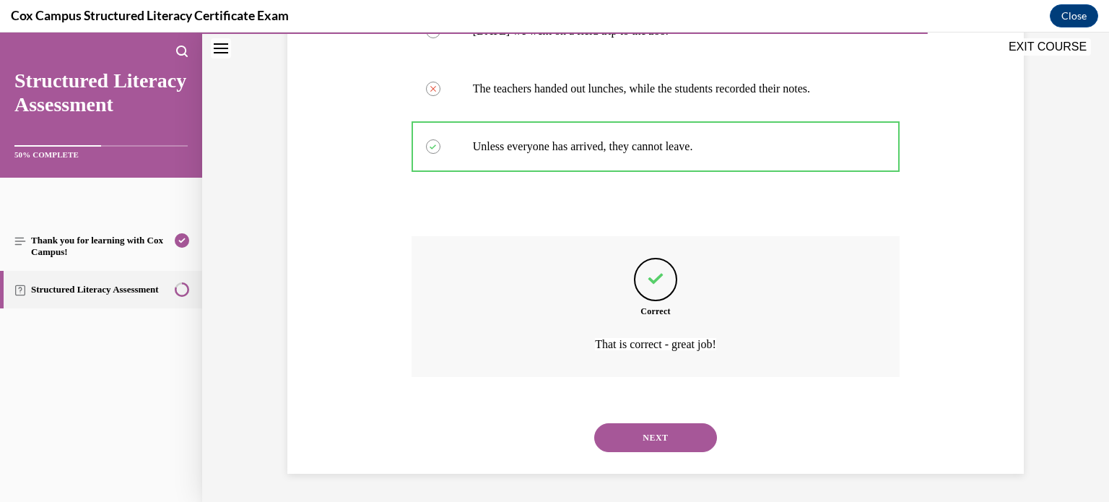
click at [672, 441] on button "NEXT" at bounding box center [655, 437] width 123 height 29
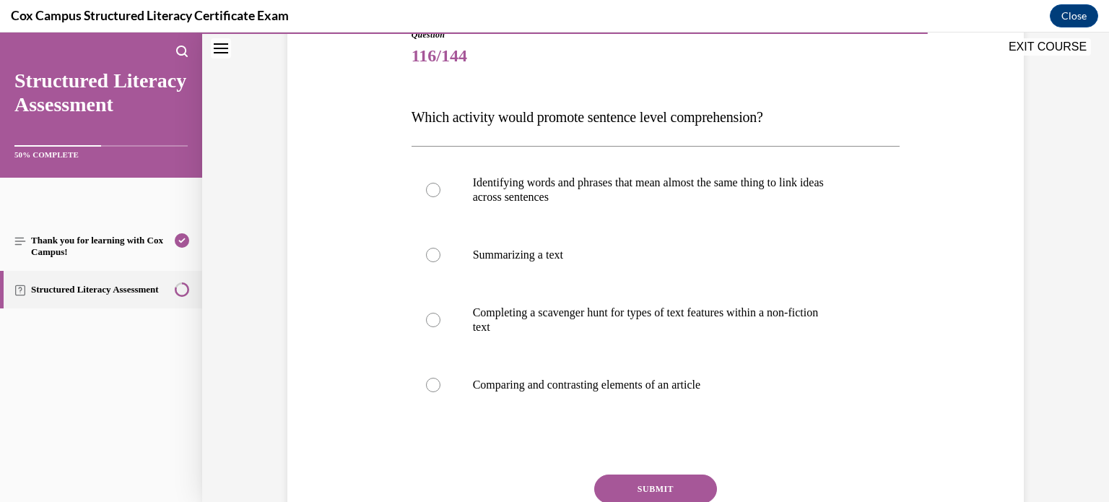
scroll to position [173, 0]
click at [681, 198] on p "across sentences" at bounding box center [668, 196] width 391 height 14
click at [440, 196] on input "Identifying words and phrases that mean almost the same thing to link ideas acr…" at bounding box center [433, 189] width 14 height 14
radio input "true"
click at [660, 484] on button "SUBMIT" at bounding box center [655, 487] width 123 height 29
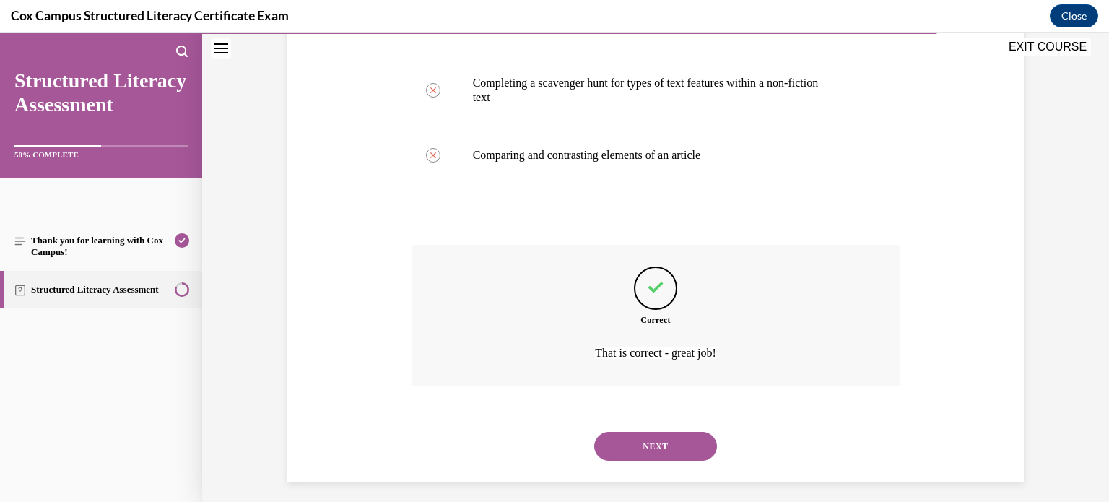
scroll to position [411, 0]
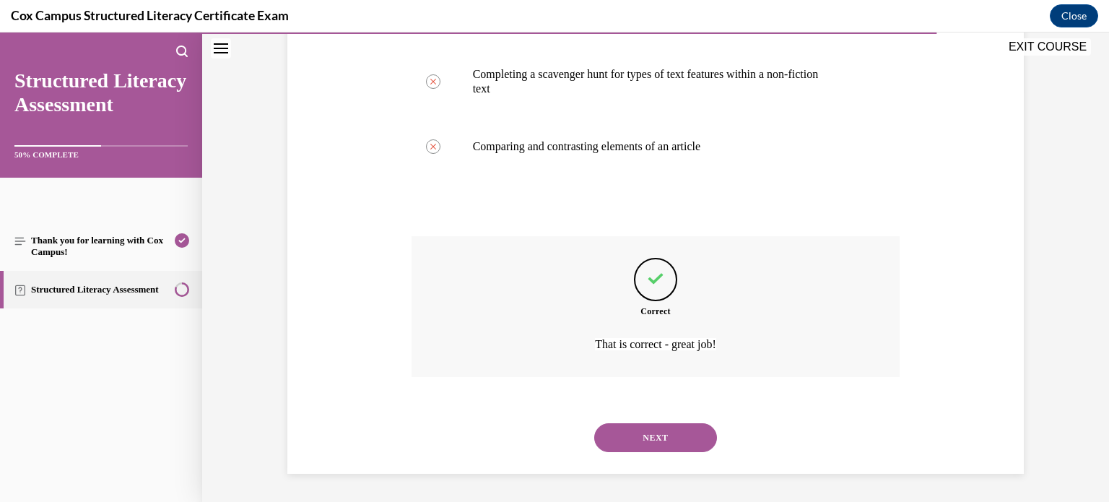
click at [693, 449] on button "NEXT" at bounding box center [655, 437] width 123 height 29
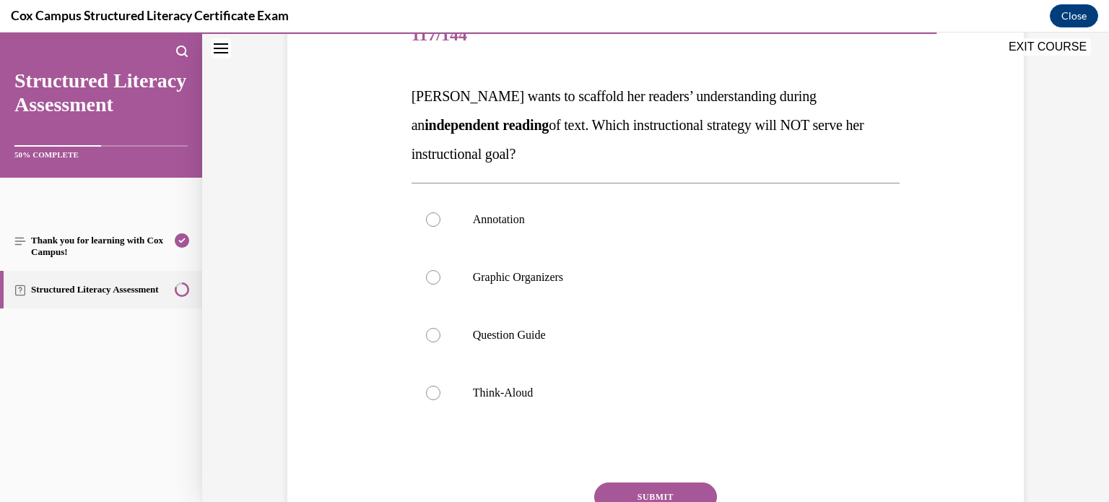
scroll to position [196, 0]
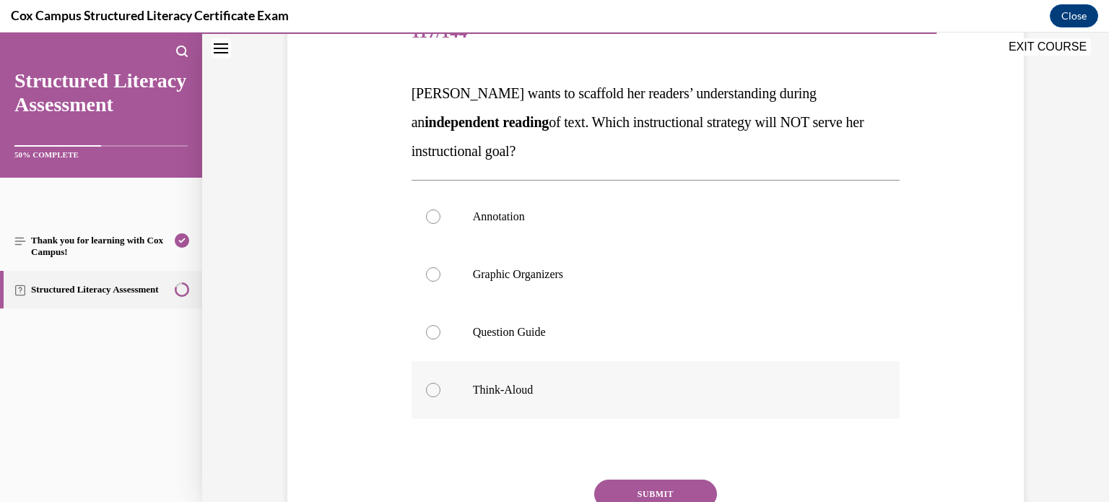
click at [626, 398] on label "Think-Aloud" at bounding box center [655, 390] width 489 height 58
click at [440, 397] on input "Think-Aloud" at bounding box center [433, 390] width 14 height 14
radio input "true"
click at [668, 489] on button "SUBMIT" at bounding box center [655, 493] width 123 height 29
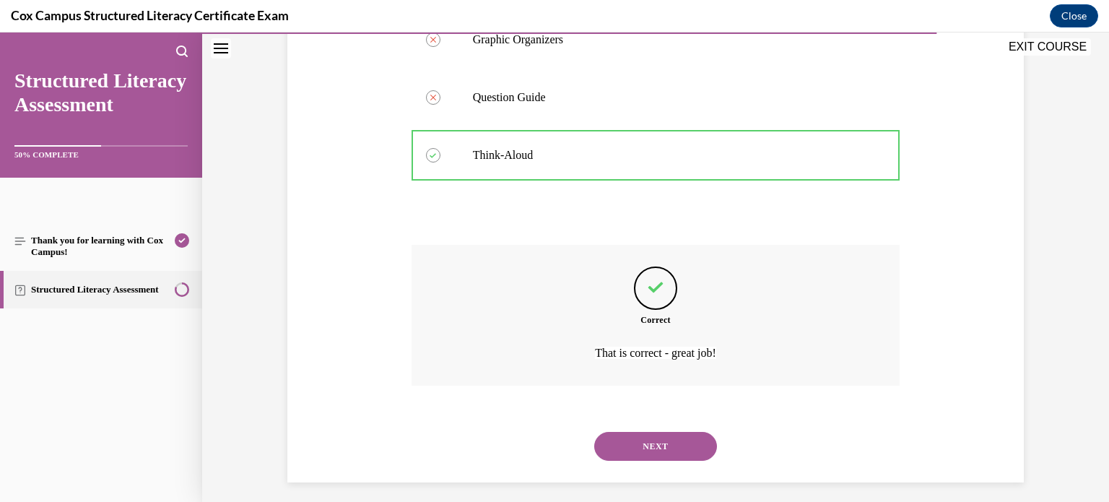
scroll to position [440, 0]
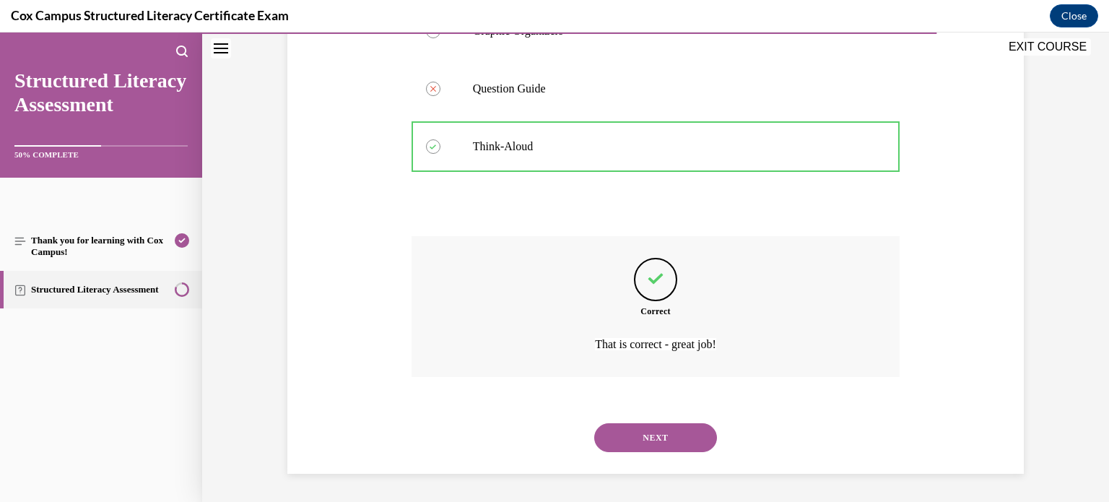
click at [686, 432] on button "NEXT" at bounding box center [655, 437] width 123 height 29
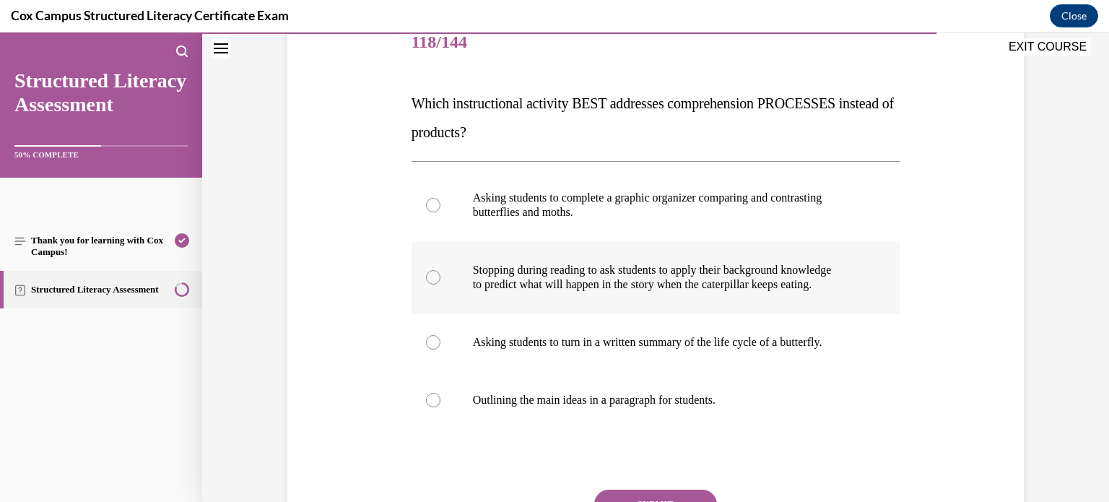
scroll to position [187, 0]
click at [749, 255] on label "Stopping during reading to ask students to apply their background knowledge to …" at bounding box center [655, 276] width 489 height 72
click at [440, 269] on input "Stopping during reading to ask students to apply their background knowledge to …" at bounding box center [433, 276] width 14 height 14
radio input "true"
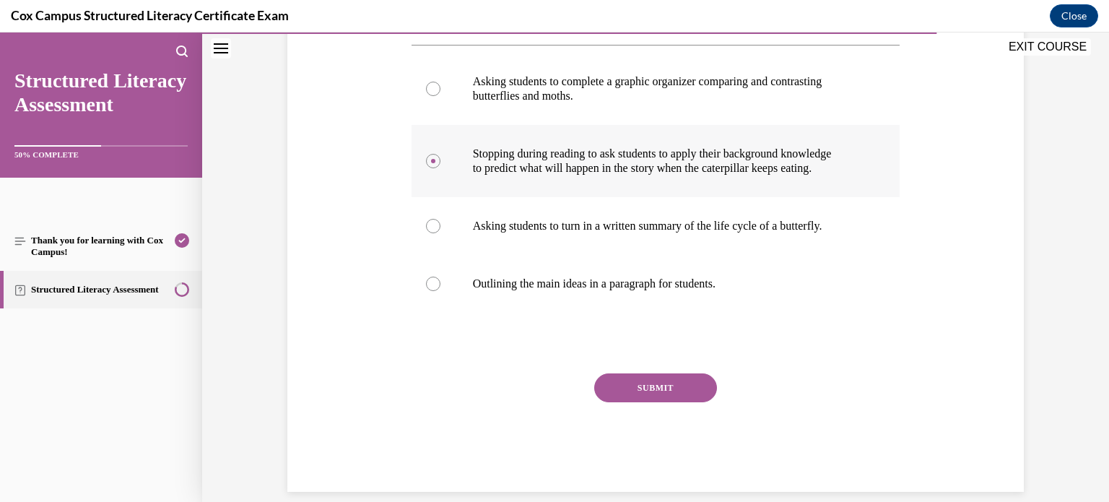
scroll to position [307, 0]
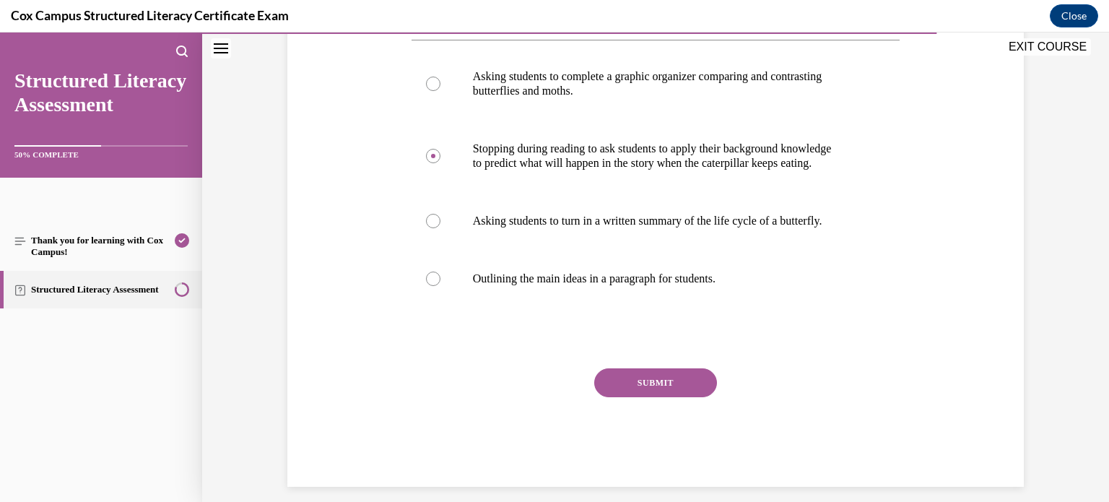
click at [707, 380] on button "SUBMIT" at bounding box center [655, 382] width 123 height 29
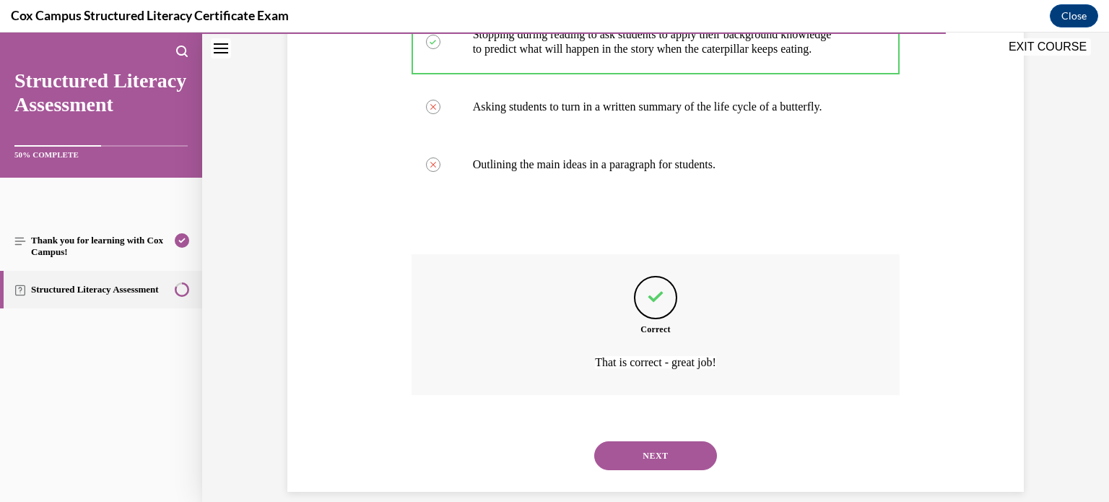
scroll to position [440, 0]
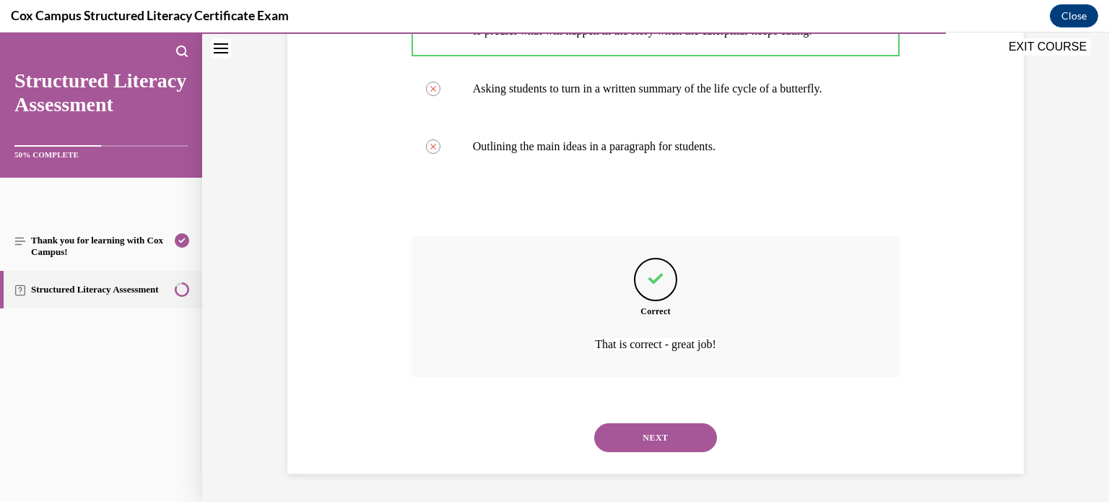
click at [674, 423] on button "NEXT" at bounding box center [655, 437] width 123 height 29
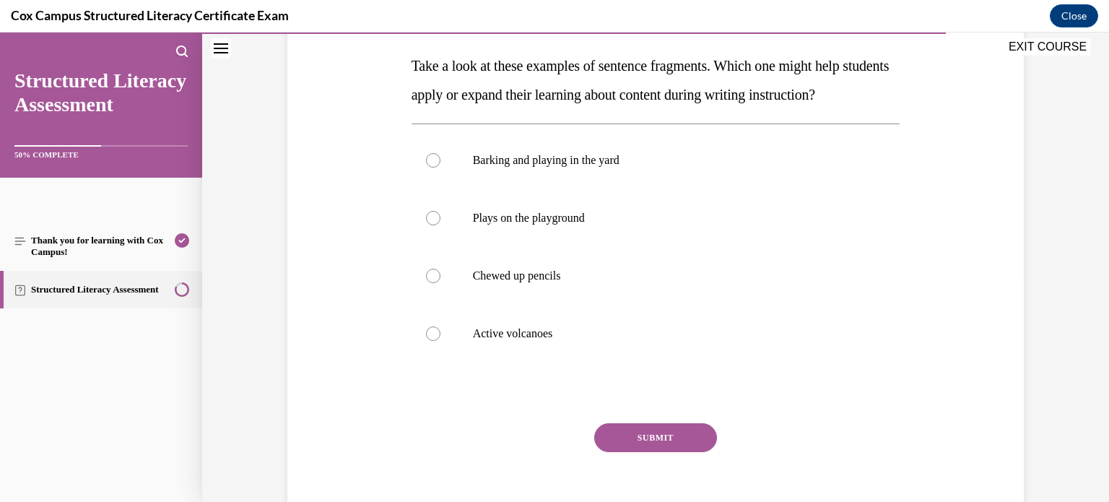
scroll to position [225, 0]
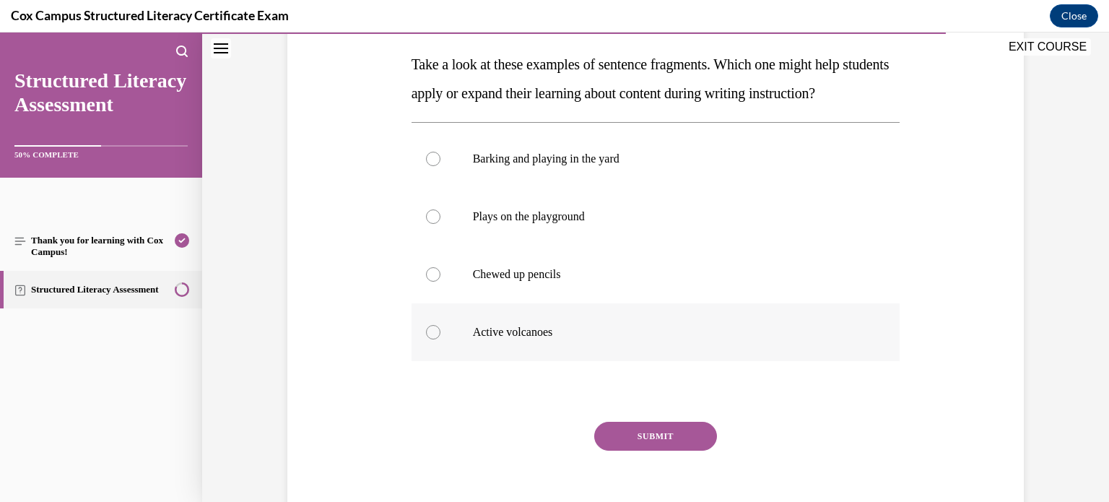
click at [586, 361] on label "Active volcanoes" at bounding box center [655, 332] width 489 height 58
click at [440, 339] on input "Active volcanoes" at bounding box center [433, 332] width 14 height 14
radio input "true"
click at [659, 450] on button "SUBMIT" at bounding box center [655, 435] width 123 height 29
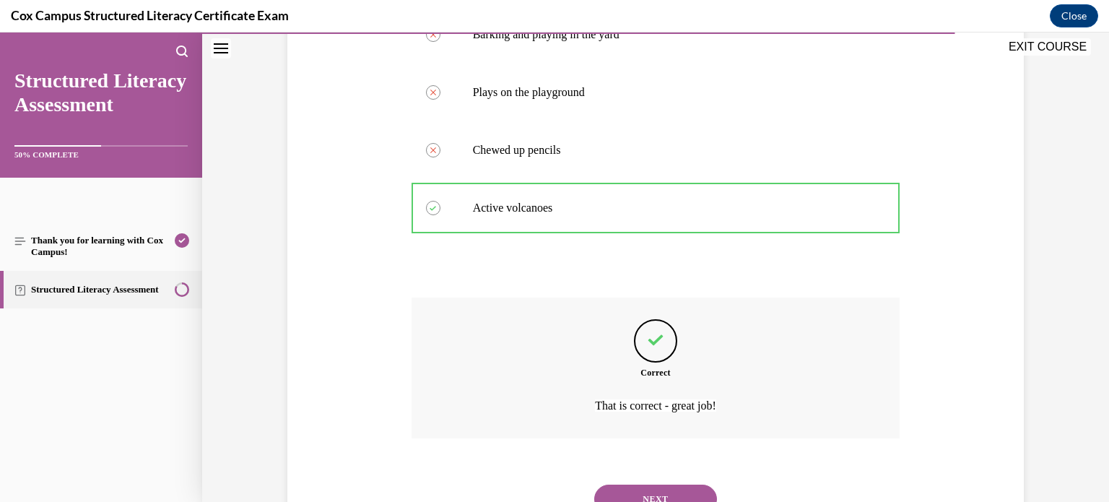
scroll to position [440, 0]
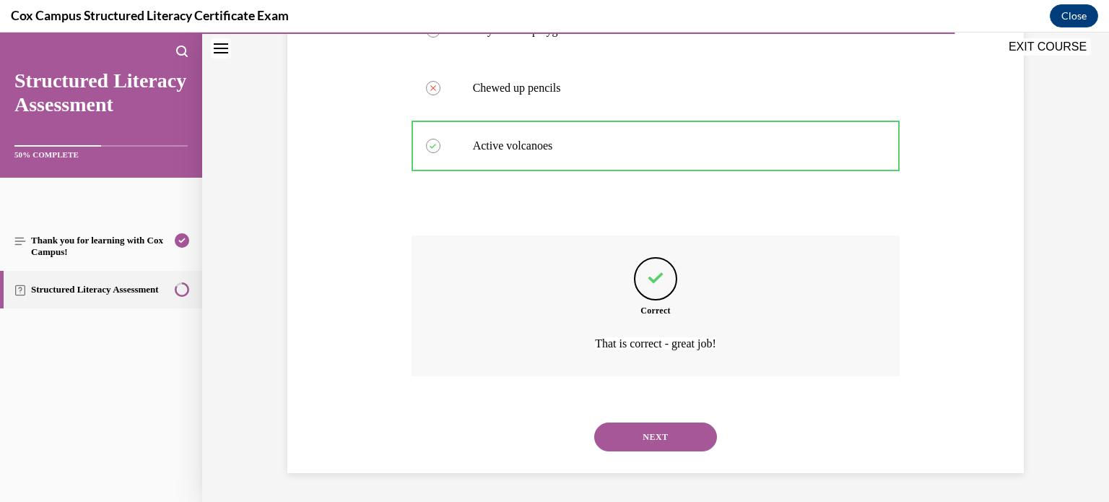
click at [672, 442] on button "NEXT" at bounding box center [655, 436] width 123 height 29
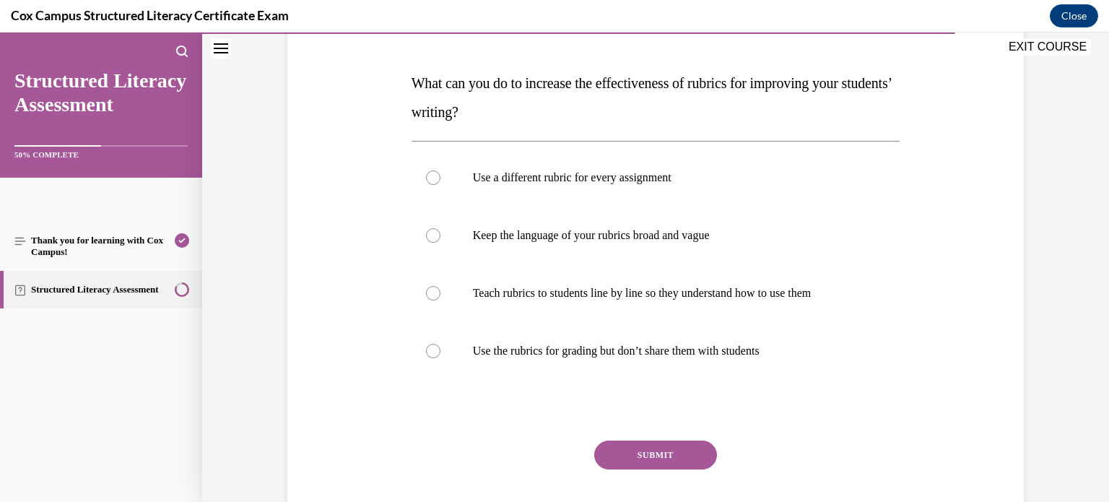
scroll to position [217, 0]
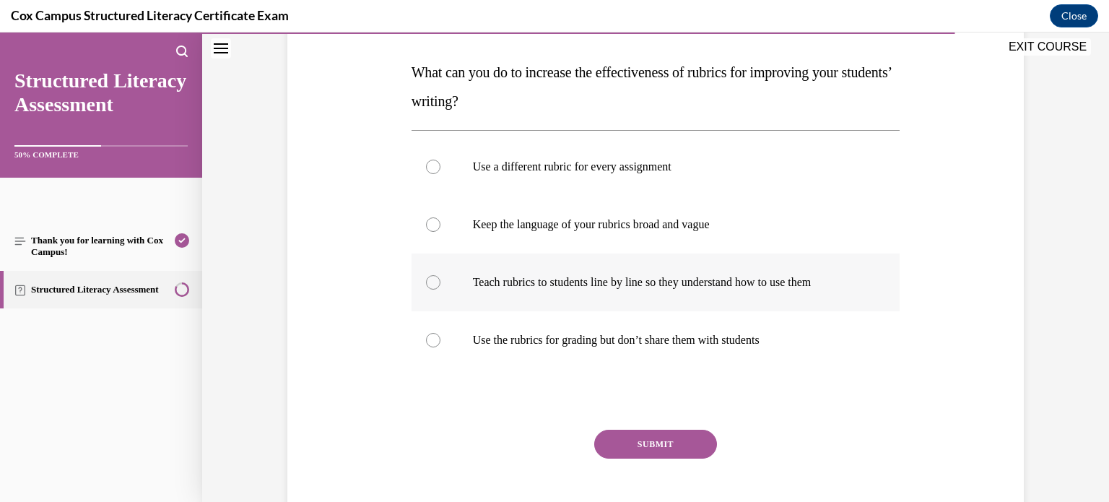
click at [820, 279] on p "Teach rubrics to students line by line so they understand how to use them" at bounding box center [668, 282] width 391 height 14
click at [440, 279] on input "Teach rubrics to students line by line so they understand how to use them" at bounding box center [433, 282] width 14 height 14
radio input "true"
click at [672, 440] on button "SUBMIT" at bounding box center [655, 443] width 123 height 29
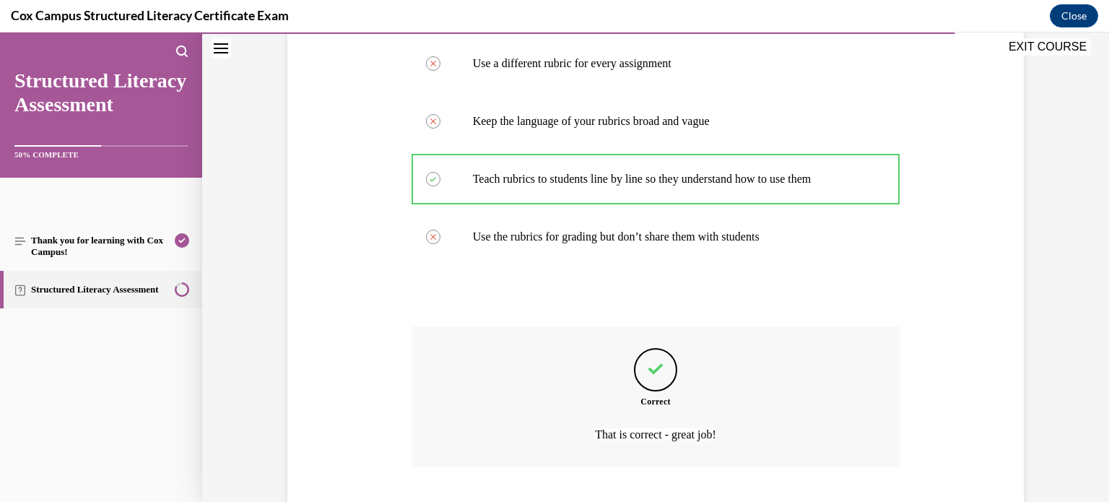
scroll to position [411, 0]
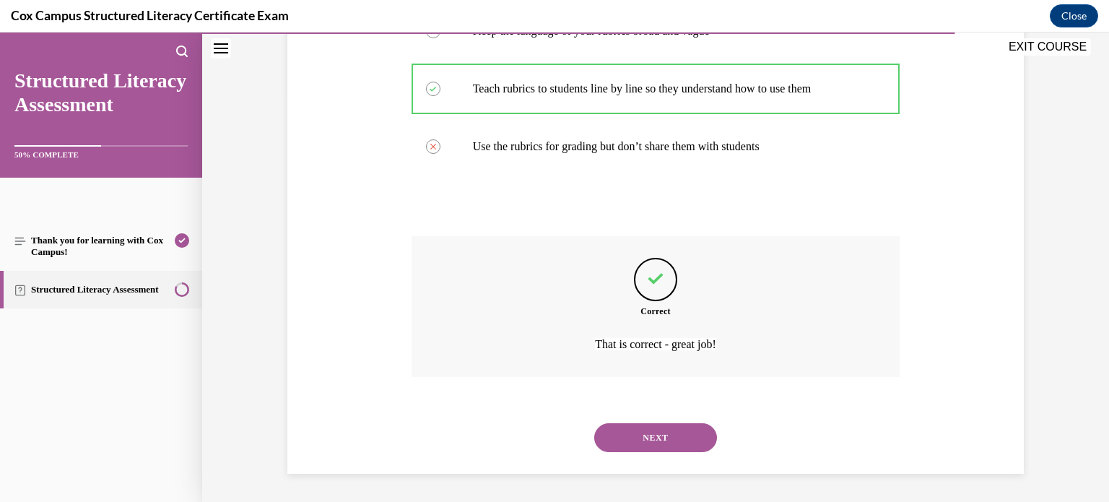
click at [689, 434] on button "NEXT" at bounding box center [655, 437] width 123 height 29
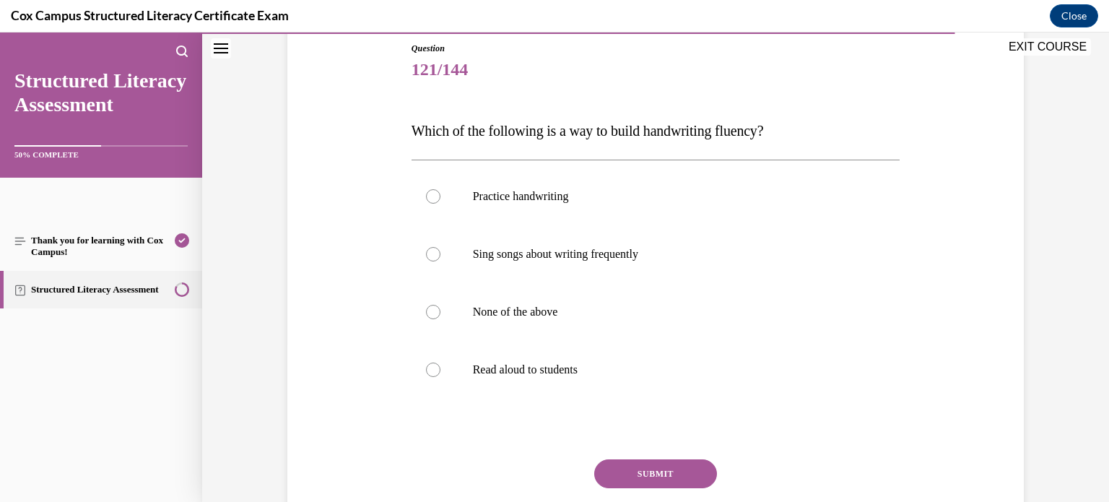
scroll to position [160, 0]
click at [834, 181] on label "Practice handwriting" at bounding box center [655, 195] width 489 height 58
click at [440, 188] on input "Practice handwriting" at bounding box center [433, 195] width 14 height 14
radio input "true"
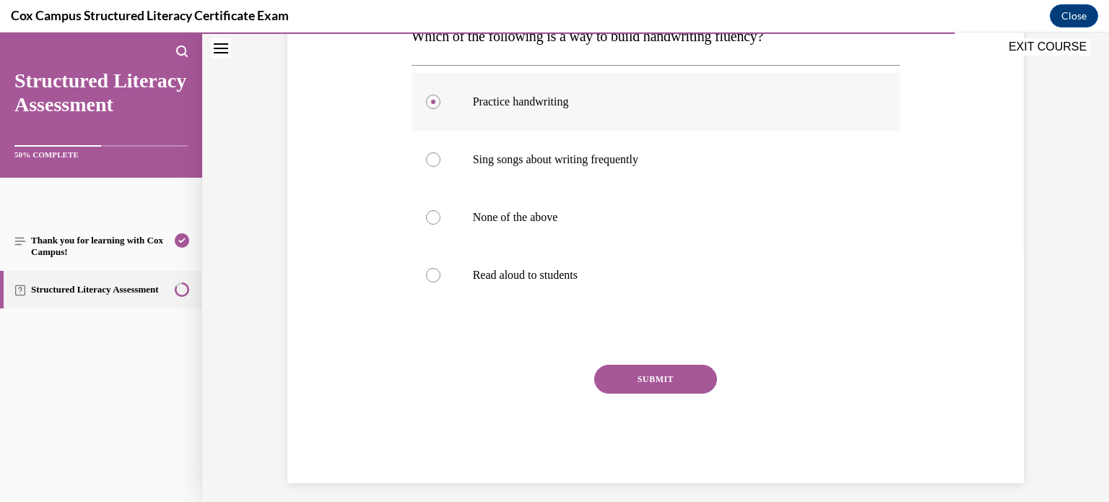
scroll to position [260, 0]
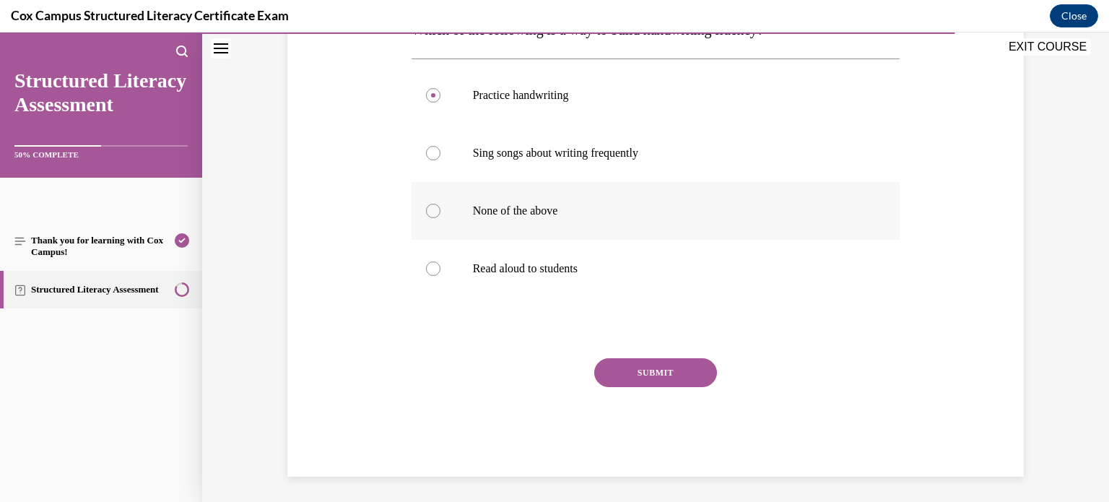
click at [720, 201] on label "None of the above" at bounding box center [655, 211] width 489 height 58
click at [440, 204] on input "None of the above" at bounding box center [433, 211] width 14 height 14
radio input "true"
click at [683, 379] on button "SUBMIT" at bounding box center [655, 372] width 123 height 29
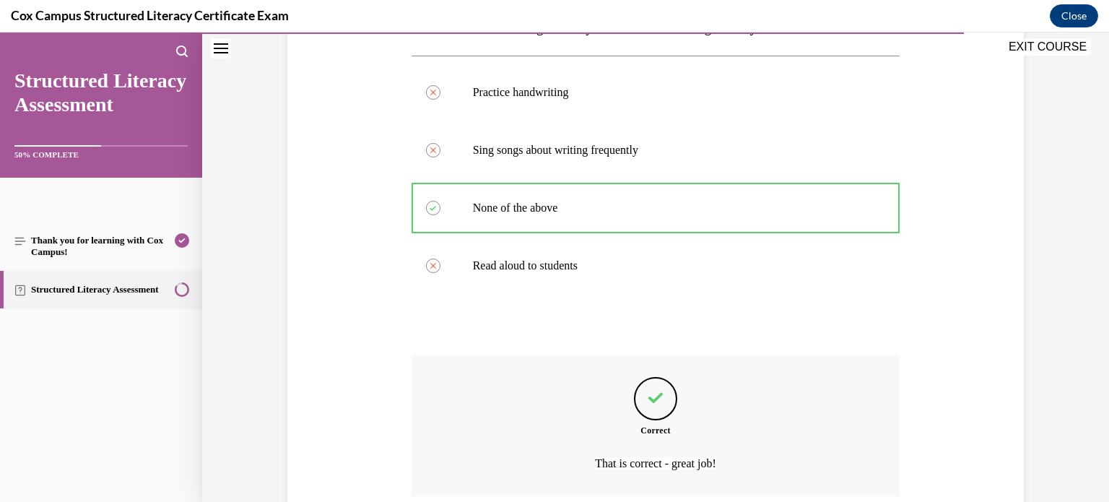
scroll to position [382, 0]
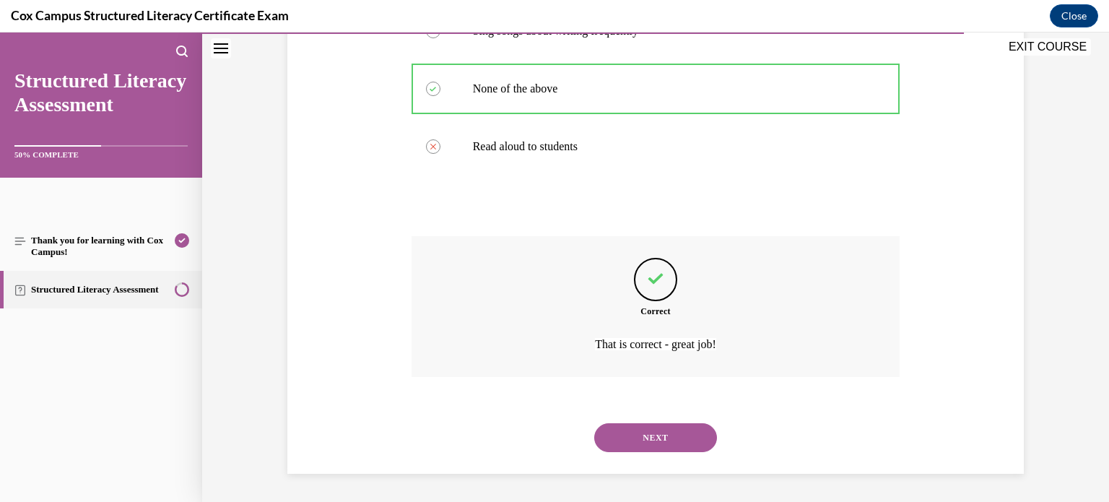
click at [670, 440] on button "NEXT" at bounding box center [655, 437] width 123 height 29
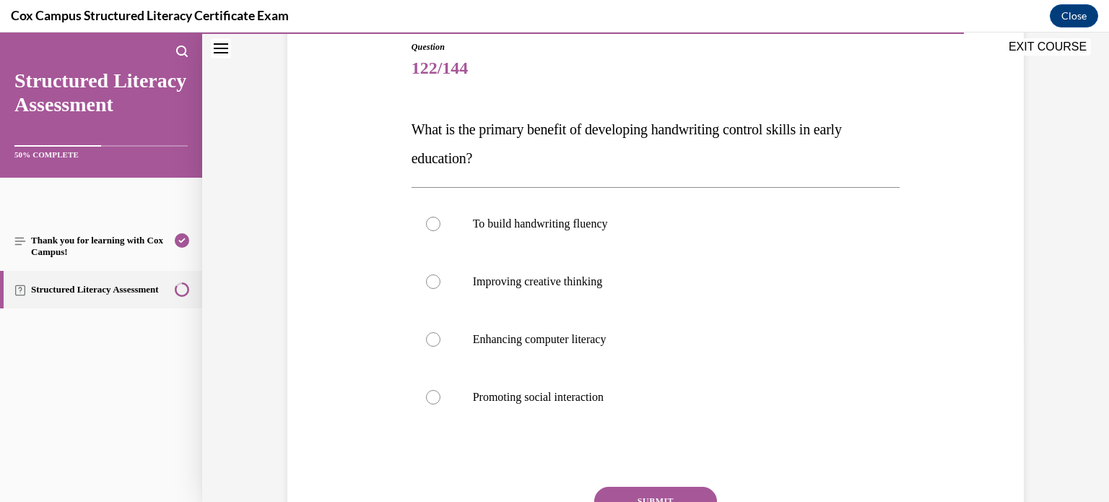
scroll to position [167, 0]
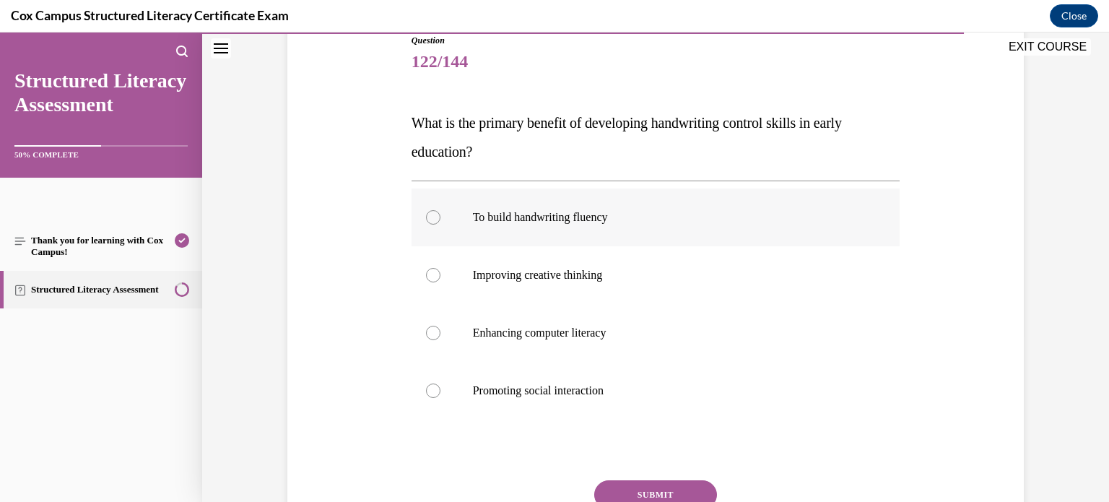
click at [761, 217] on p "To build handwriting fluency" at bounding box center [668, 217] width 391 height 14
click at [440, 217] on input "To build handwriting fluency" at bounding box center [433, 217] width 14 height 14
radio input "true"
click at [673, 489] on button "SUBMIT" at bounding box center [655, 494] width 123 height 29
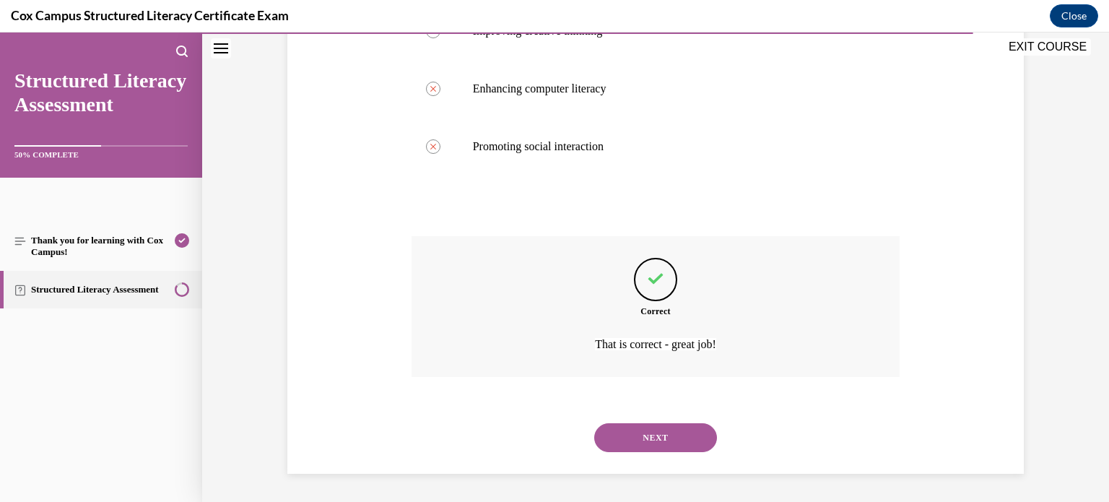
click at [692, 436] on button "NEXT" at bounding box center [655, 437] width 123 height 29
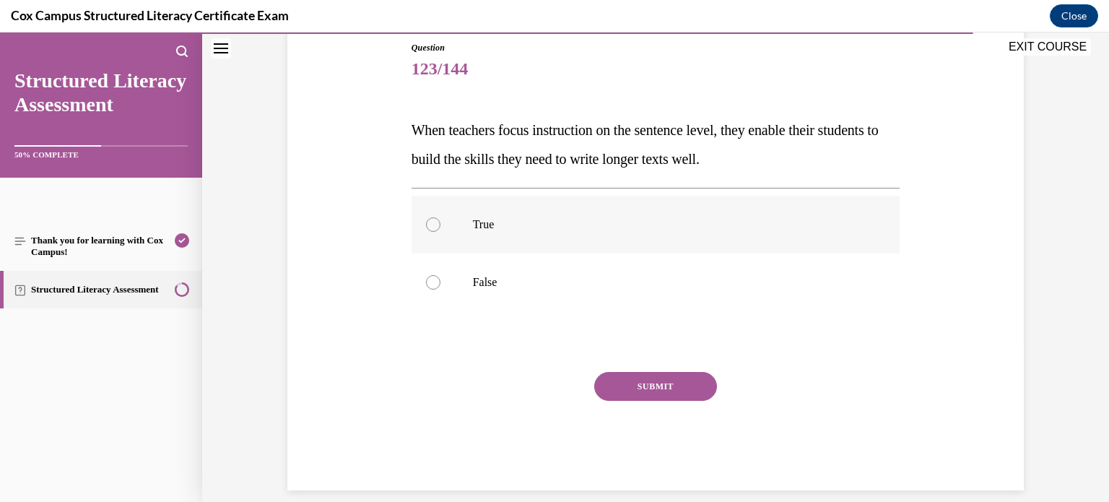
click at [766, 229] on p "True" at bounding box center [668, 224] width 391 height 14
click at [440, 229] on input "True" at bounding box center [433, 224] width 14 height 14
radio input "true"
click at [691, 386] on button "SUBMIT" at bounding box center [655, 386] width 123 height 29
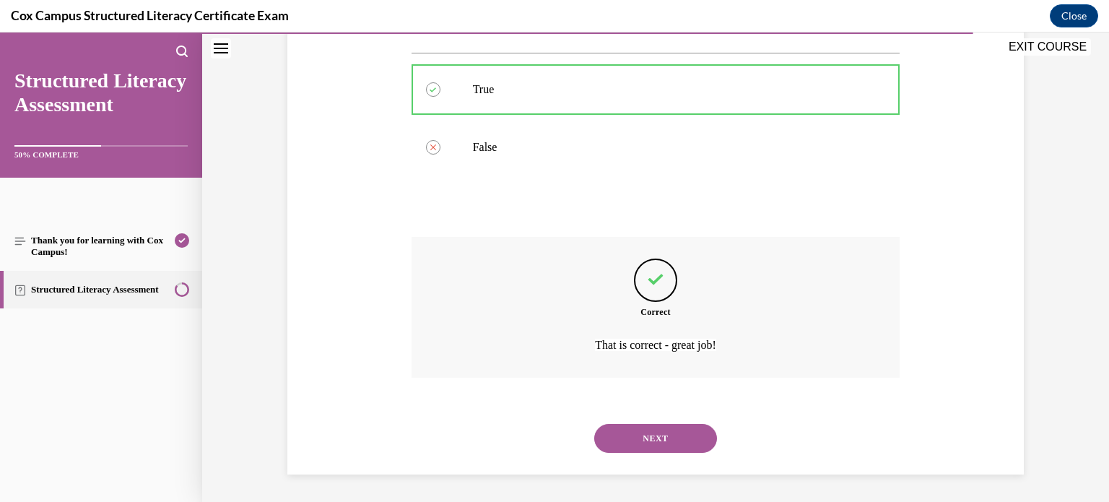
scroll to position [295, 0]
click at [678, 437] on button "NEXT" at bounding box center [655, 437] width 123 height 29
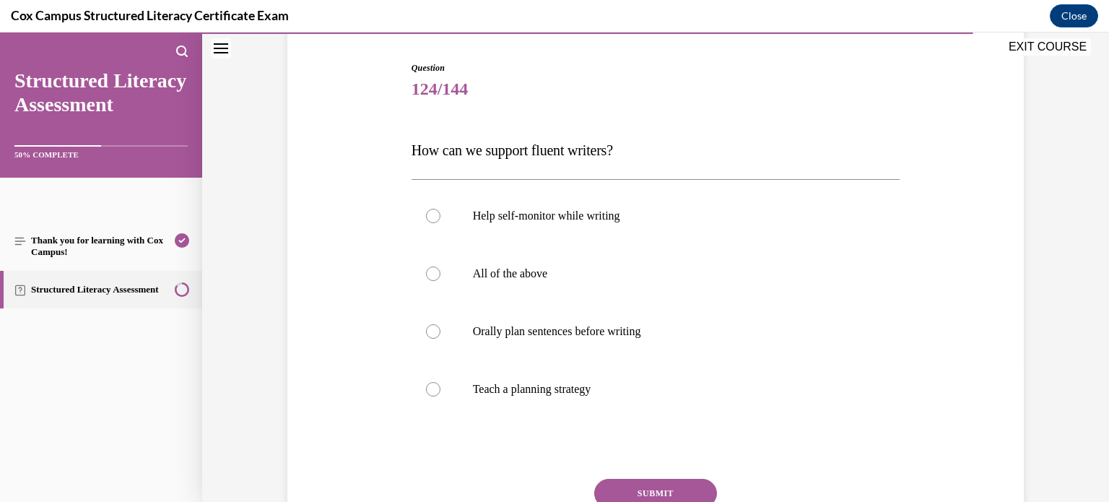
scroll to position [140, 0]
click at [694, 276] on p "All of the above" at bounding box center [668, 273] width 391 height 14
click at [440, 276] on input "All of the above" at bounding box center [433, 273] width 14 height 14
radio input "true"
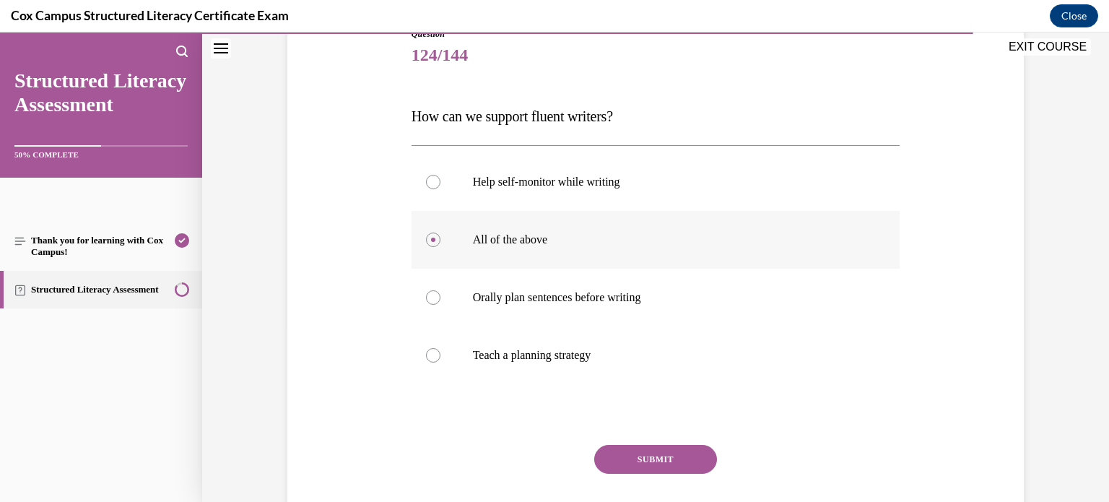
scroll to position [178, 0]
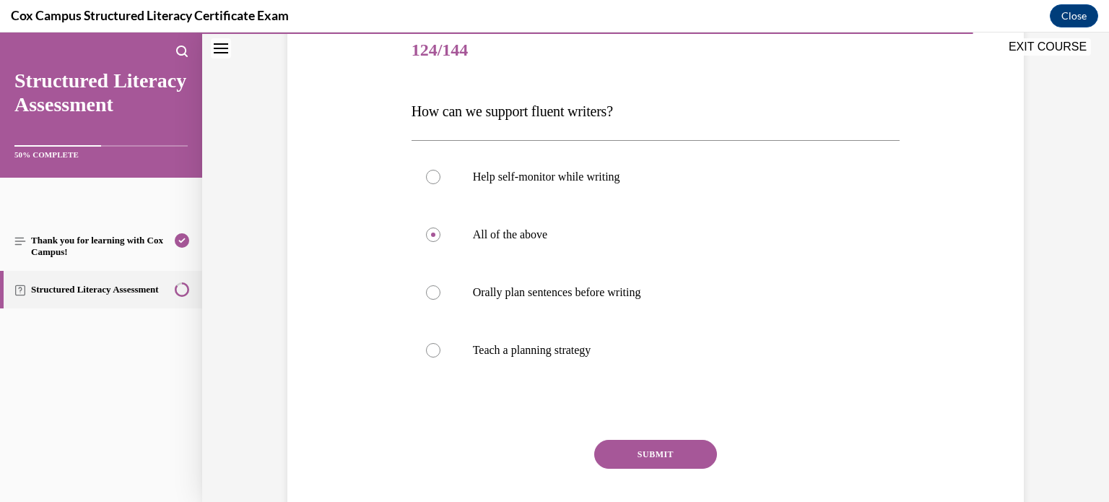
click at [686, 460] on button "SUBMIT" at bounding box center [655, 454] width 123 height 29
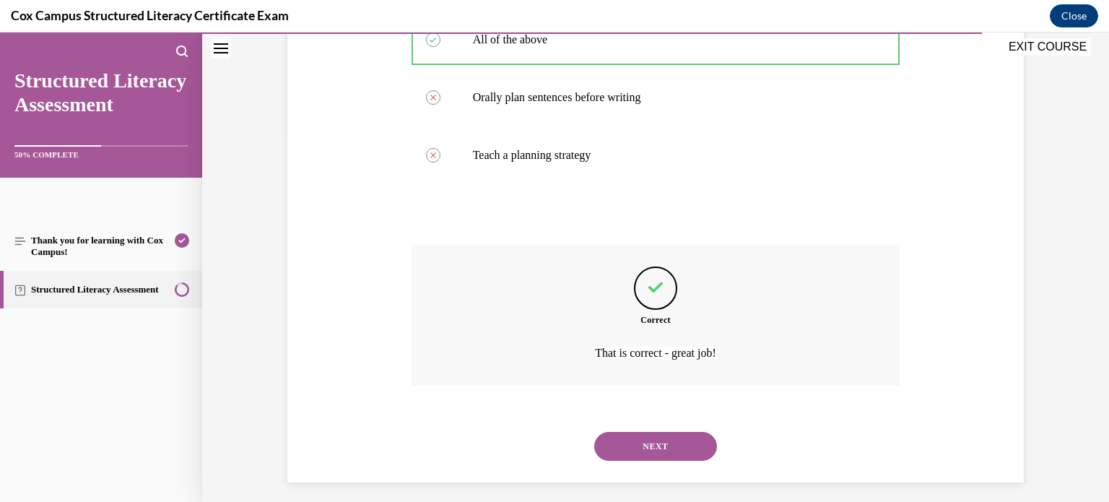
scroll to position [382, 0]
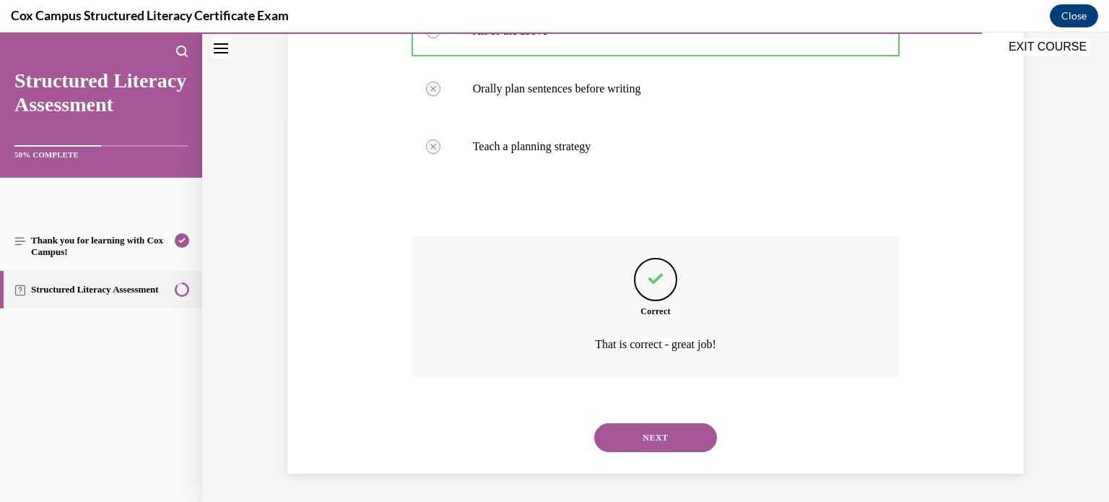
click at [691, 443] on button "NEXT" at bounding box center [655, 437] width 123 height 29
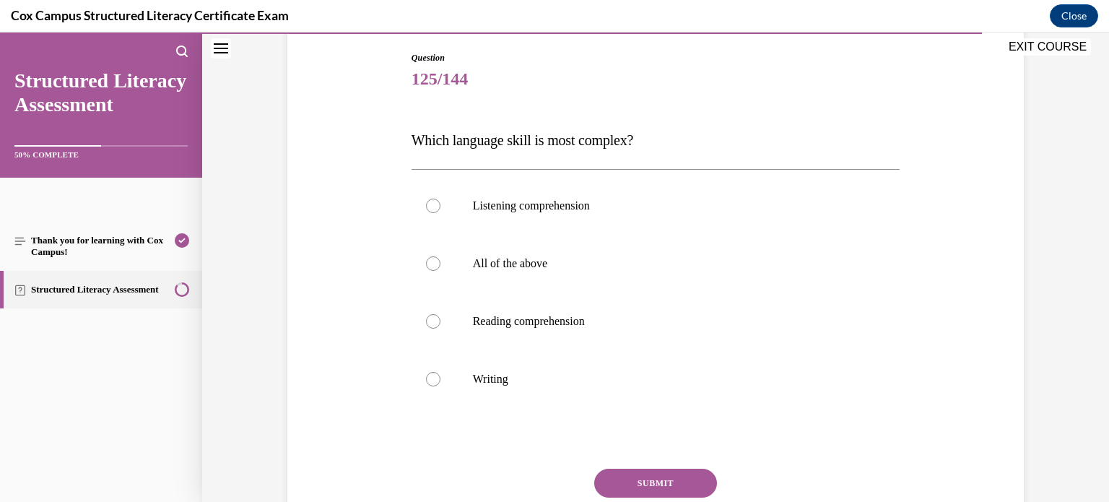
scroll to position [150, 0]
click at [685, 371] on p "Writing" at bounding box center [668, 378] width 391 height 14
click at [440, 371] on input "Writing" at bounding box center [433, 378] width 14 height 14
radio input "true"
click at [682, 473] on button "SUBMIT" at bounding box center [655, 482] width 123 height 29
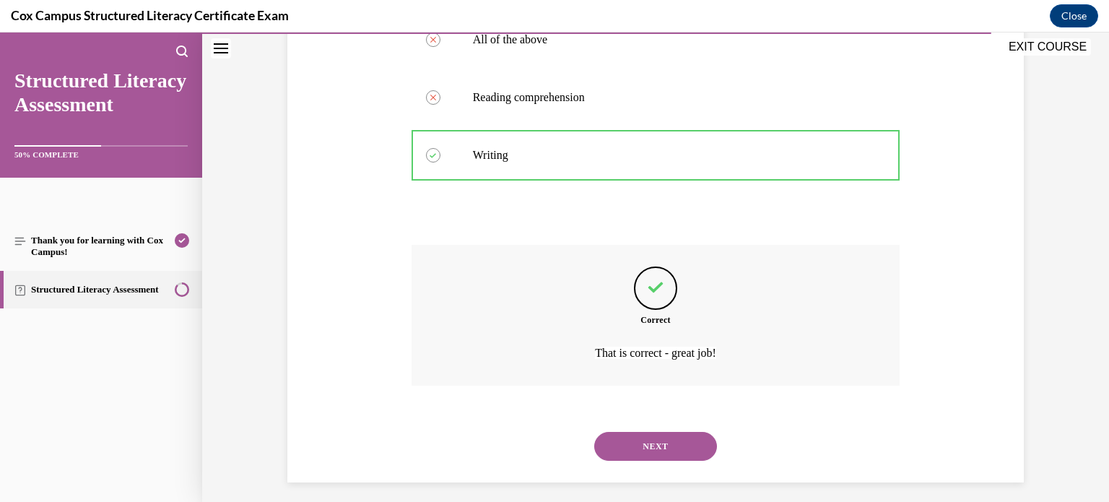
scroll to position [382, 0]
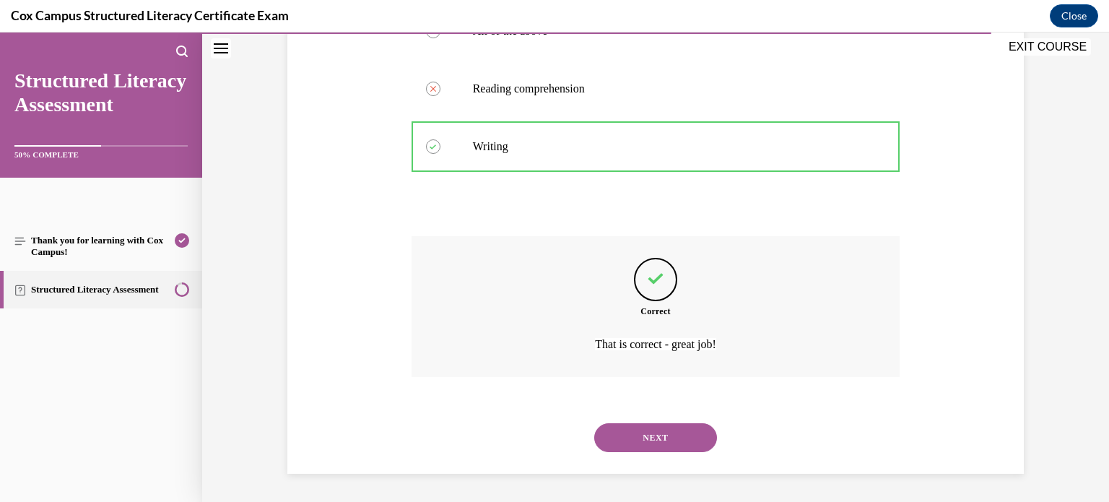
click at [668, 440] on button "NEXT" at bounding box center [655, 437] width 123 height 29
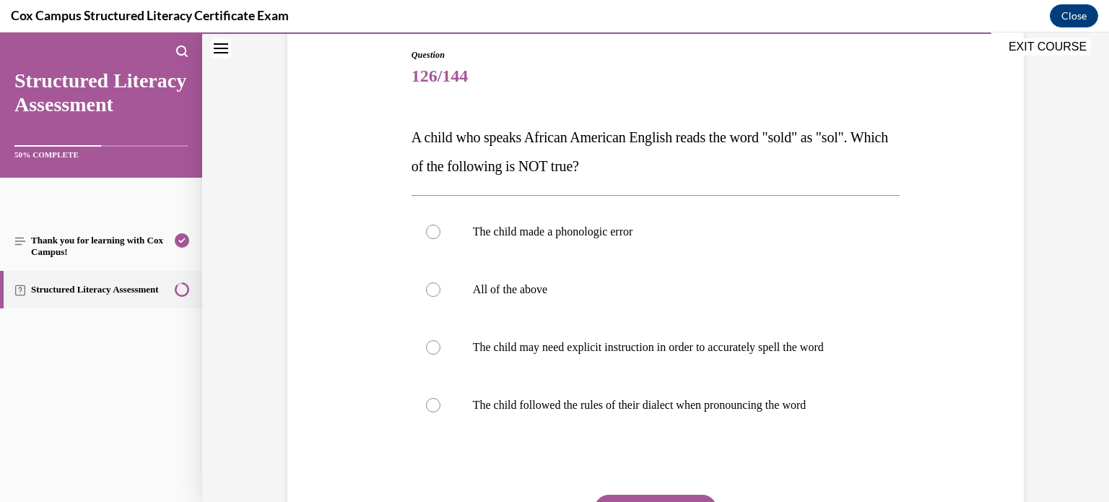
scroll to position [162, 0]
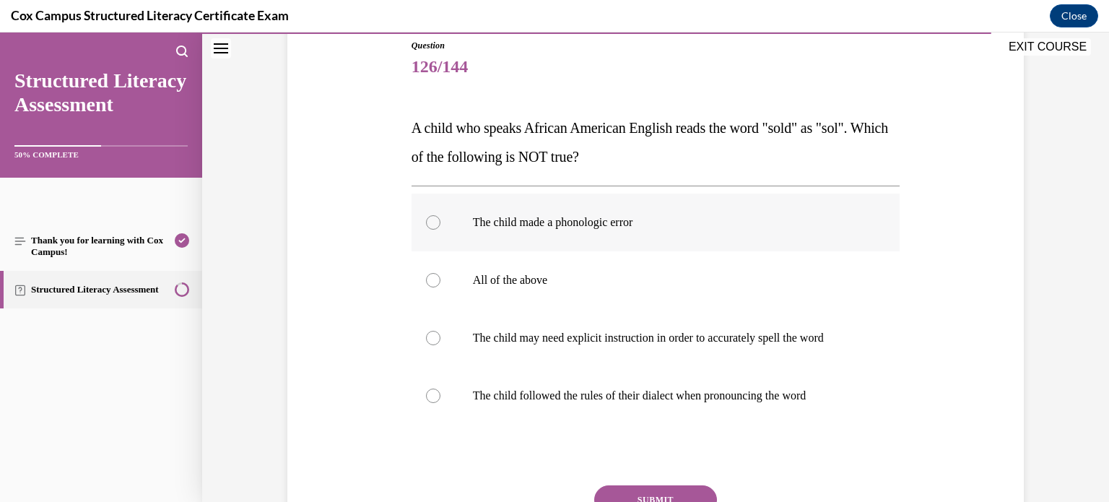
click at [710, 232] on label "The child made a phonologic error" at bounding box center [655, 222] width 489 height 58
click at [440, 230] on input "The child made a phonologic error" at bounding box center [433, 222] width 14 height 14
radio input "true"
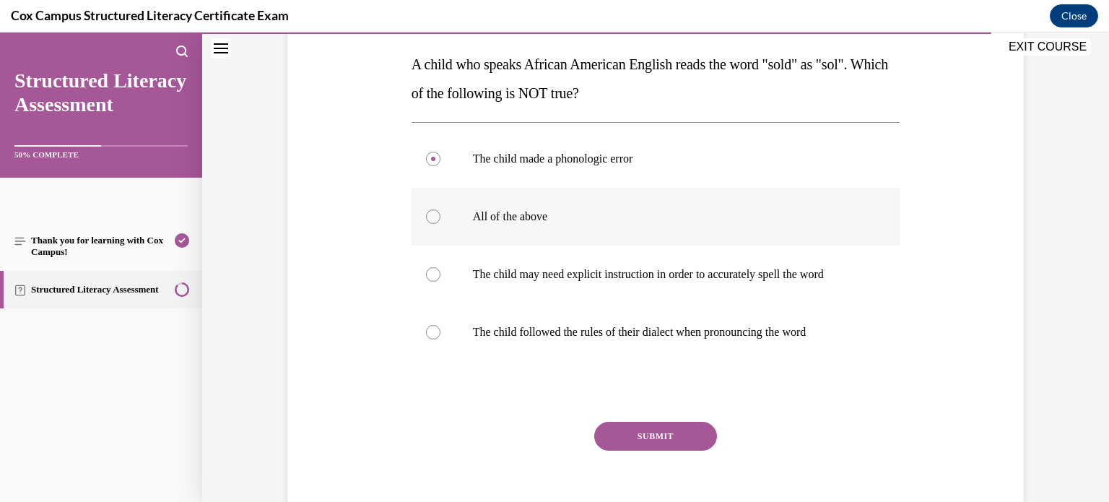
scroll to position [256, 0]
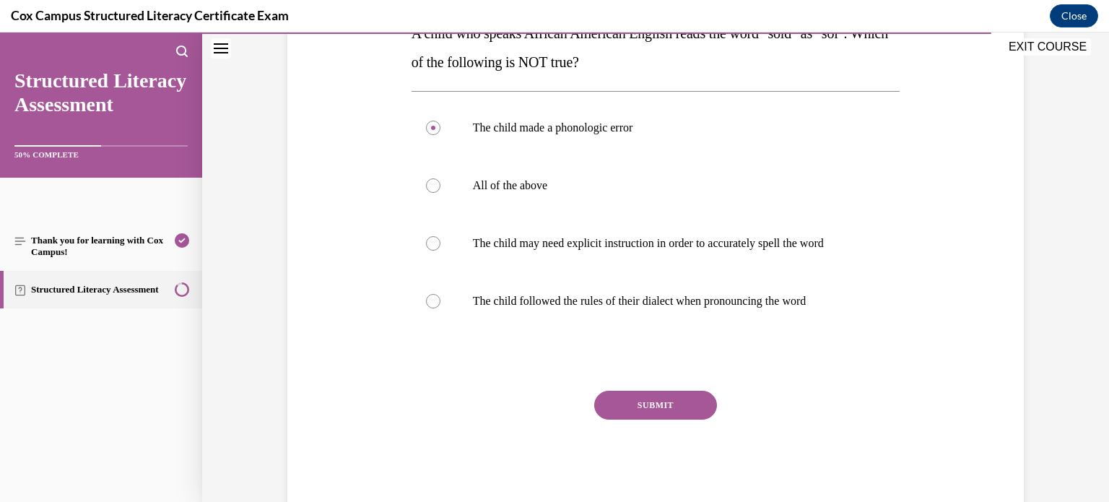
click at [696, 399] on button "SUBMIT" at bounding box center [655, 404] width 123 height 29
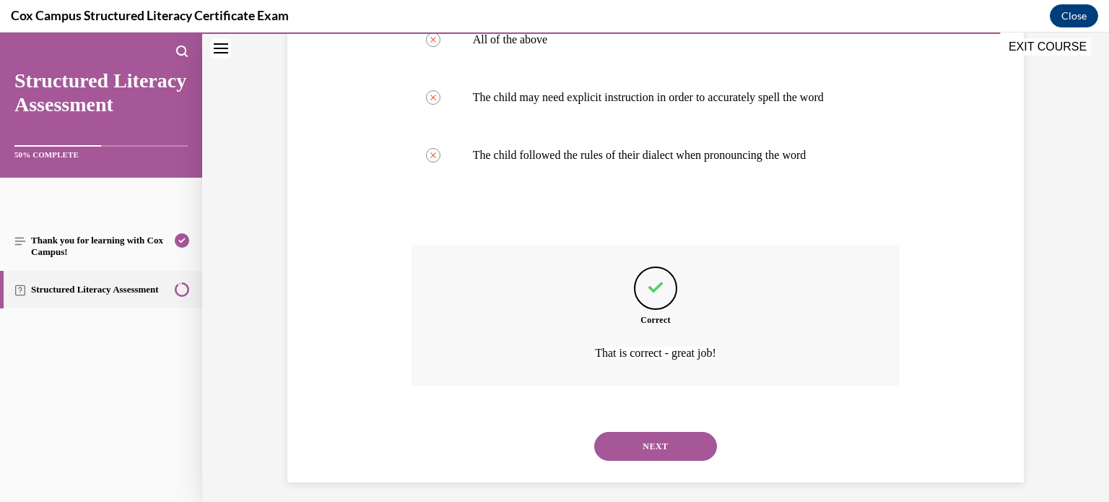
scroll to position [411, 0]
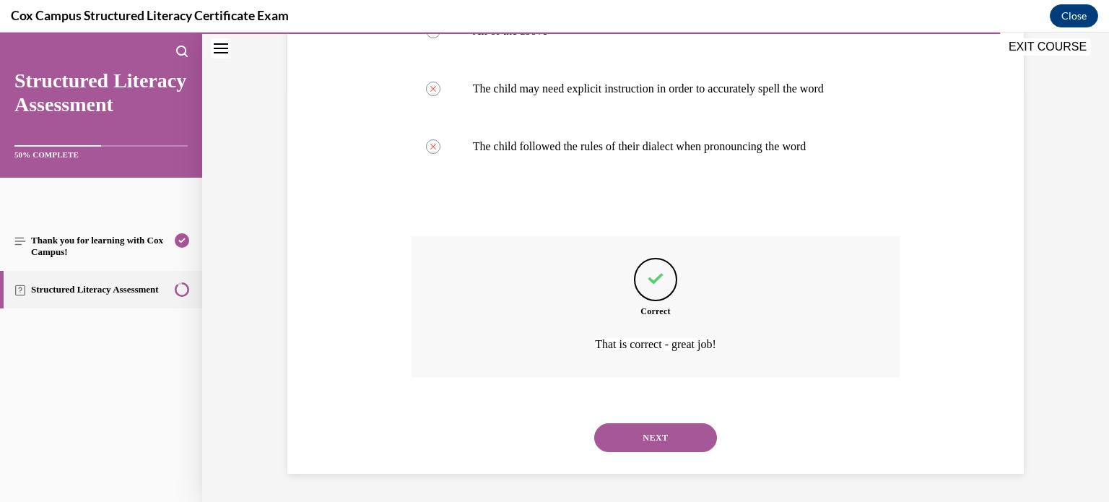
click at [686, 428] on button "NEXT" at bounding box center [655, 437] width 123 height 29
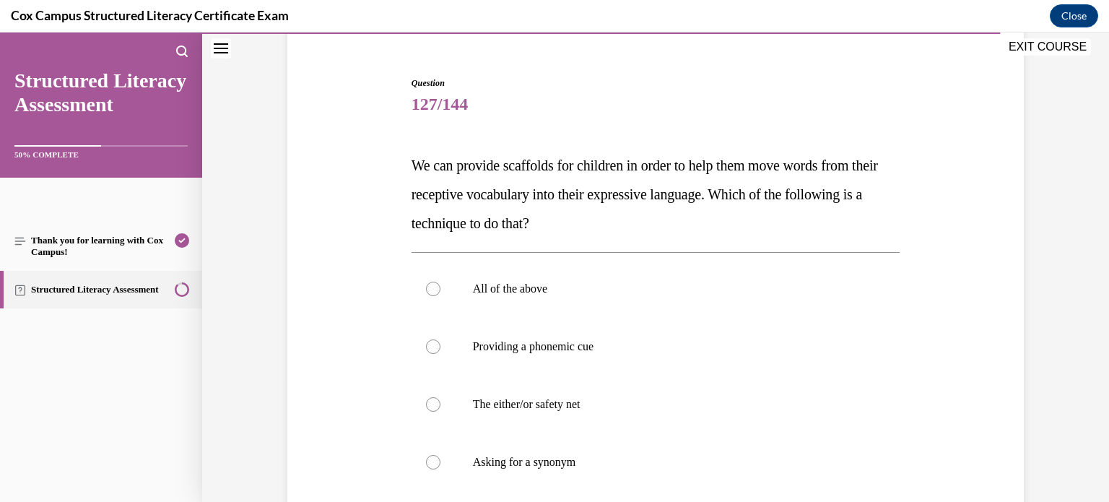
scroll to position [171, 0]
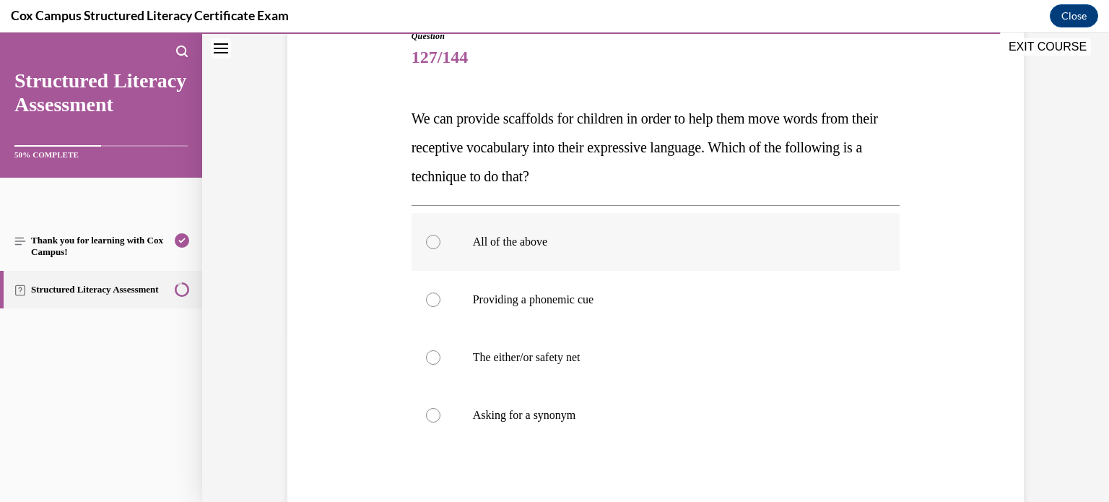
click at [728, 259] on label "All of the above" at bounding box center [655, 242] width 489 height 58
click at [440, 249] on input "All of the above" at bounding box center [433, 242] width 14 height 14
radio input "true"
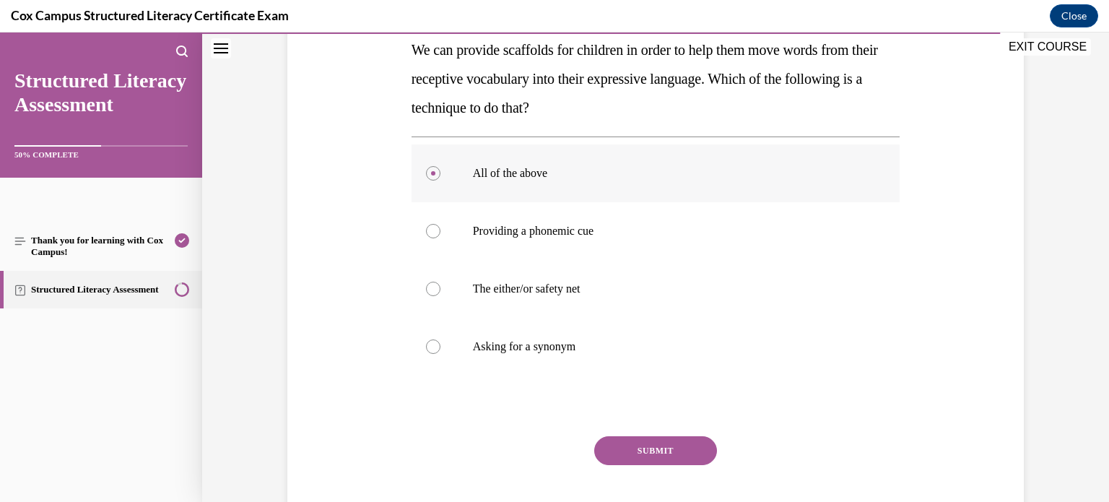
scroll to position [240, 0]
click at [673, 446] on button "SUBMIT" at bounding box center [655, 449] width 123 height 29
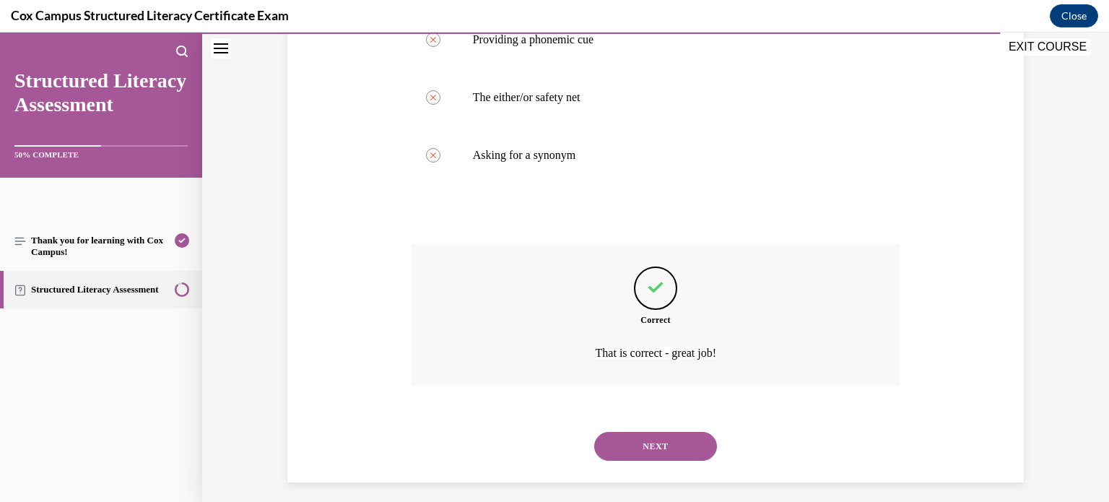
scroll to position [440, 0]
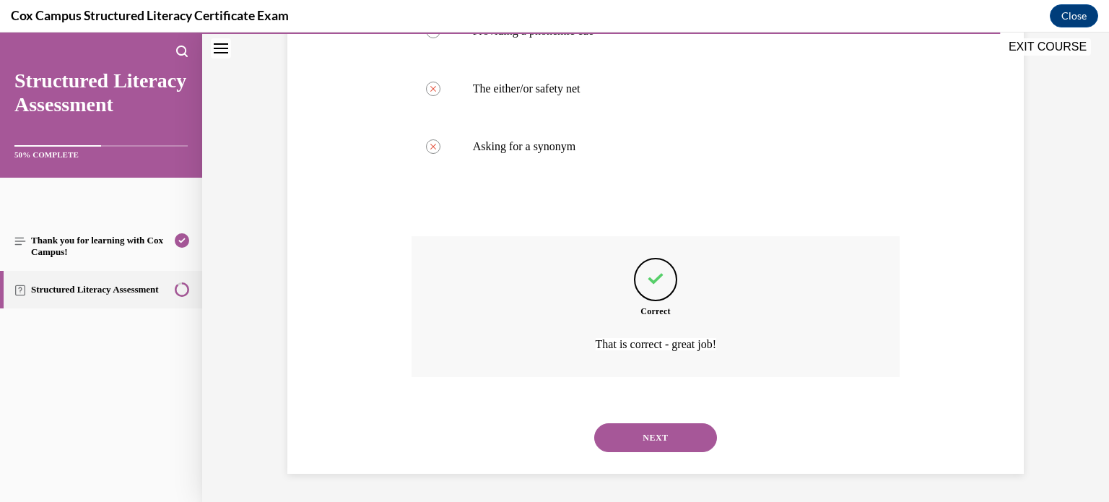
click at [673, 446] on button "NEXT" at bounding box center [655, 437] width 123 height 29
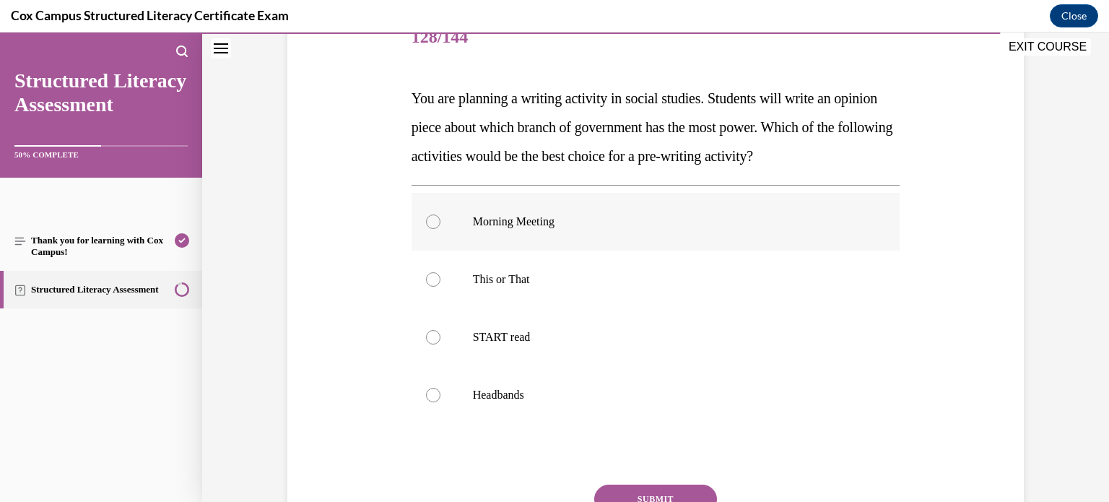
scroll to position [191, 0]
click at [700, 275] on p "This or That" at bounding box center [668, 280] width 391 height 14
click at [440, 275] on input "This or That" at bounding box center [433, 280] width 14 height 14
radio input "true"
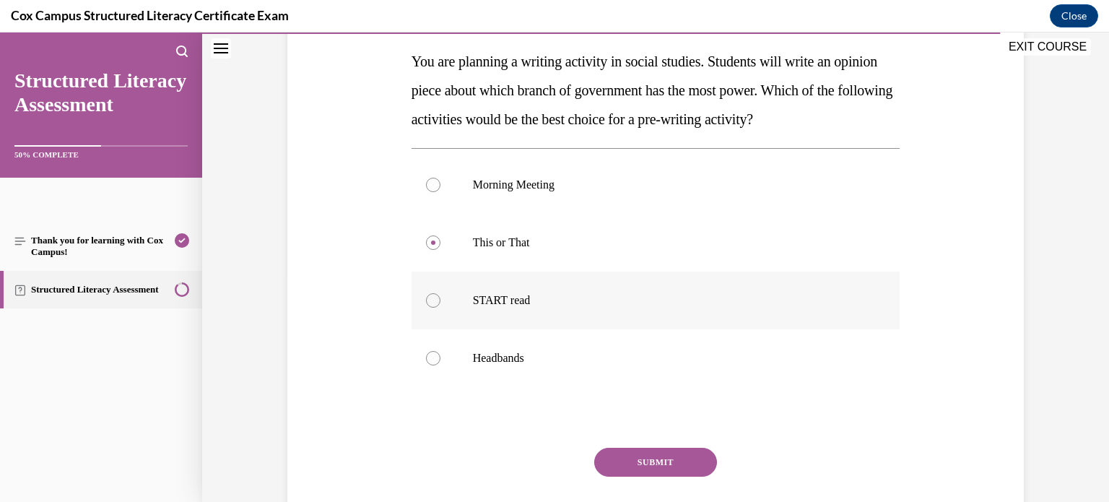
scroll to position [245, 0]
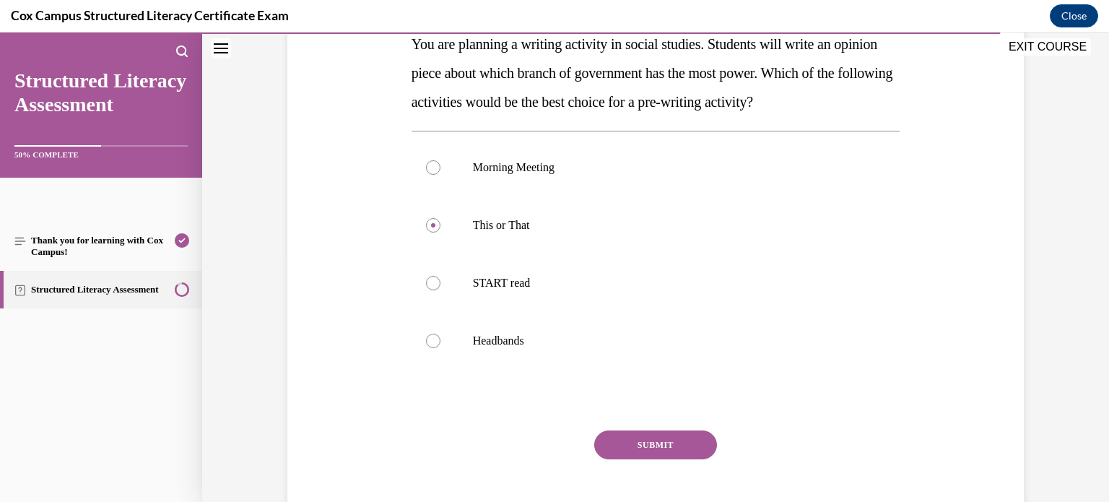
click at [681, 437] on button "SUBMIT" at bounding box center [655, 444] width 123 height 29
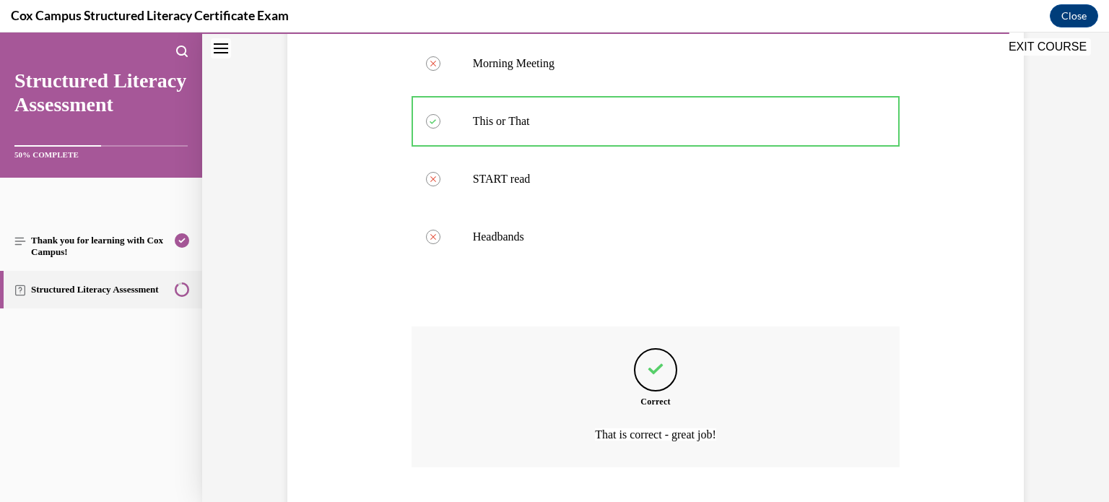
scroll to position [440, 0]
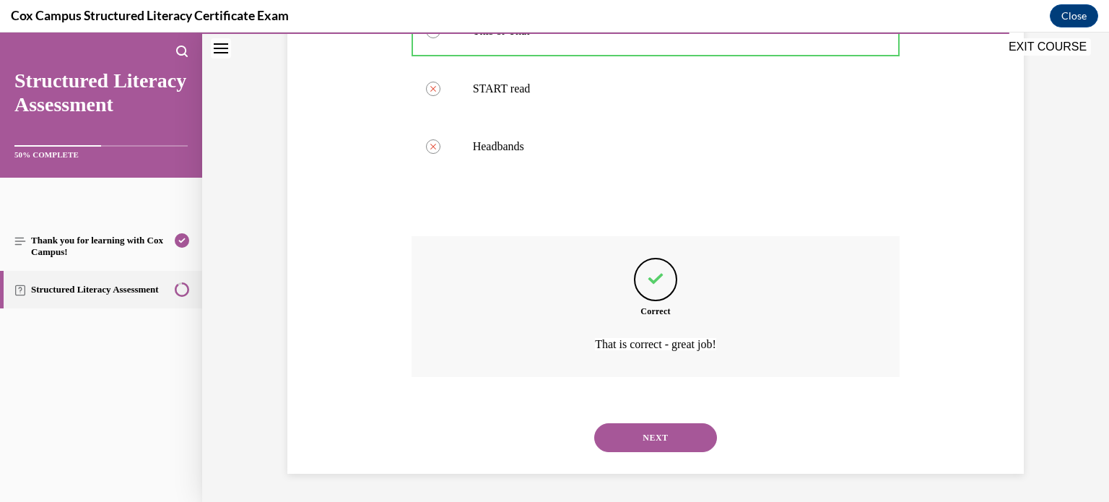
click at [695, 438] on button "NEXT" at bounding box center [655, 437] width 123 height 29
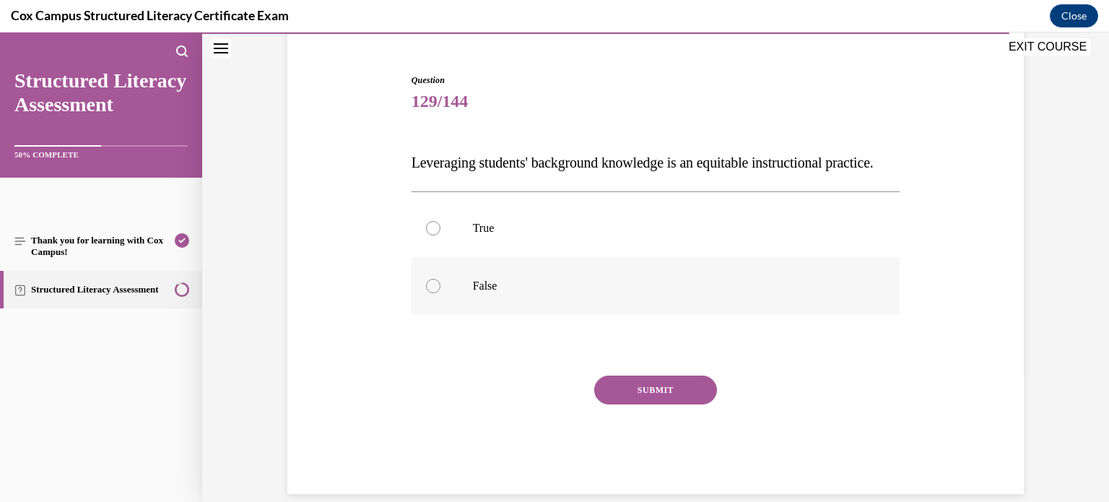
scroll to position [128, 0]
click at [717, 234] on p "True" at bounding box center [668, 226] width 391 height 14
click at [440, 234] on input "True" at bounding box center [433, 226] width 14 height 14
radio input "true"
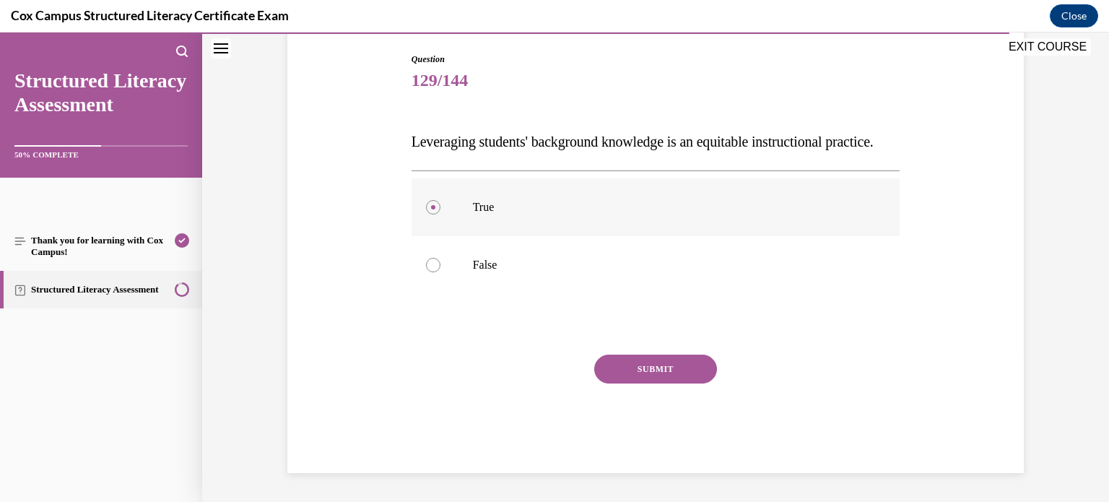
scroll to position [152, 0]
click at [670, 274] on label "False" at bounding box center [655, 265] width 489 height 58
click at [440, 272] on input "False" at bounding box center [433, 265] width 14 height 14
radio input "true"
click at [624, 213] on label "True" at bounding box center [655, 207] width 489 height 58
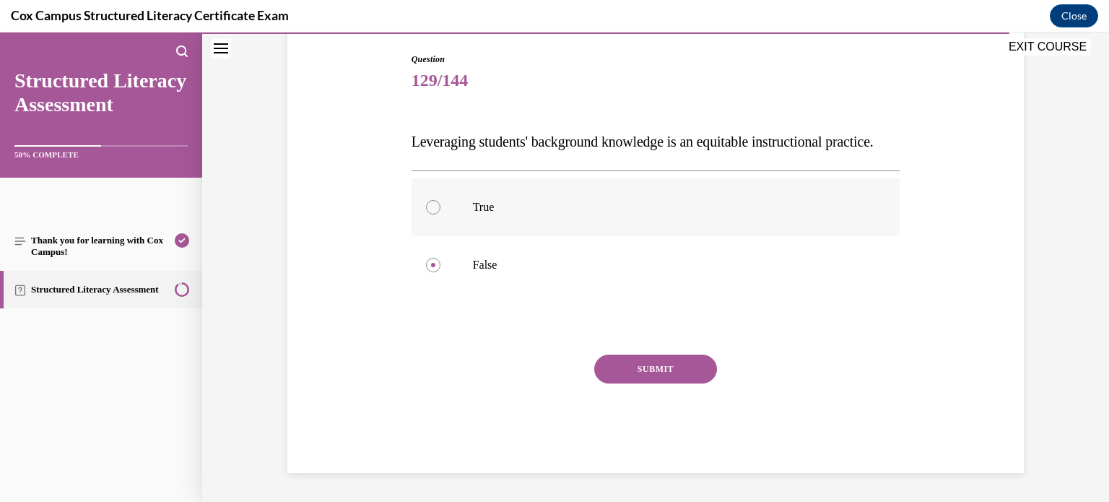
click at [440, 213] on input "True" at bounding box center [433, 207] width 14 height 14
radio input "true"
click at [657, 383] on button "SUBMIT" at bounding box center [655, 368] width 123 height 29
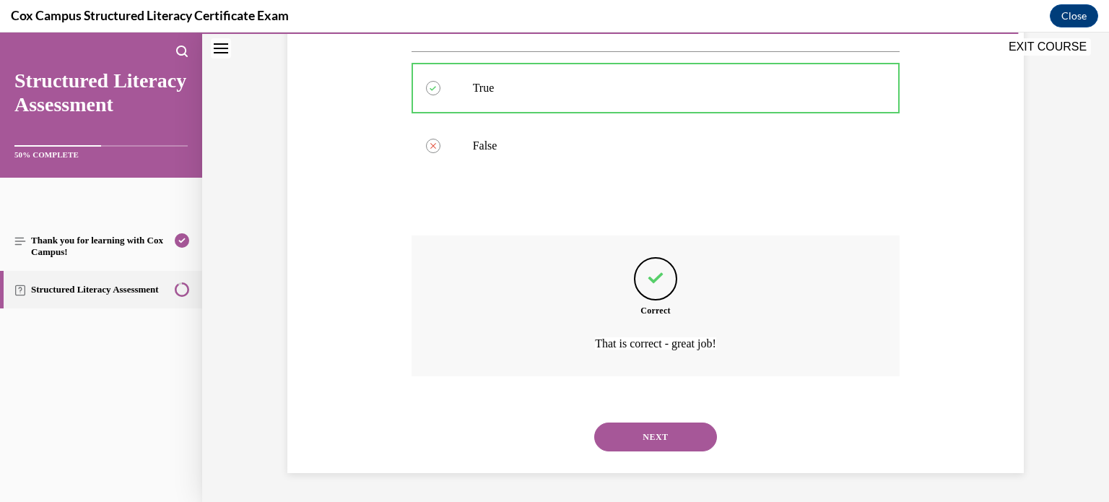
scroll to position [295, 0]
click at [664, 425] on button "NEXT" at bounding box center [655, 436] width 123 height 29
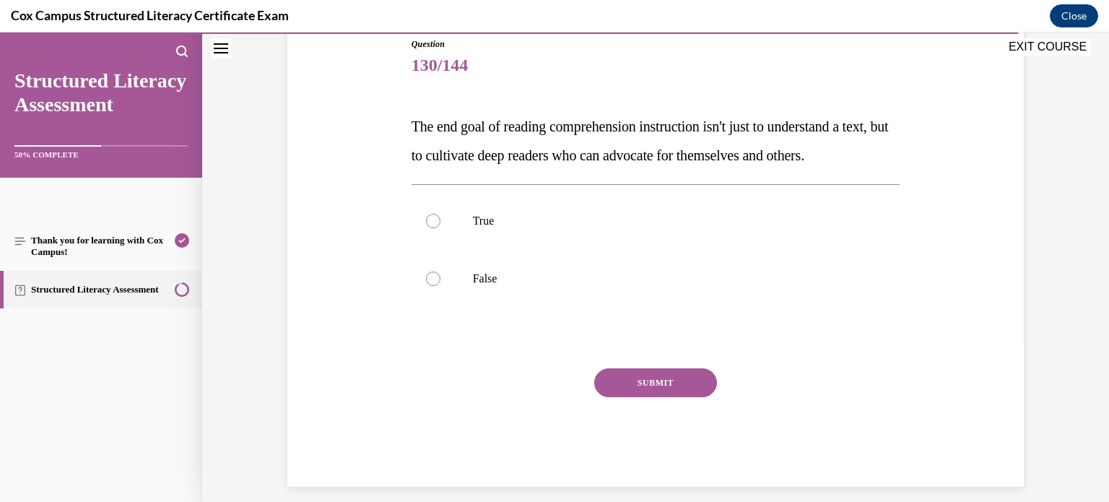
scroll to position [162, 0]
click at [729, 229] on p "True" at bounding box center [668, 221] width 391 height 14
click at [440, 229] on input "True" at bounding box center [433, 221] width 14 height 14
radio input "true"
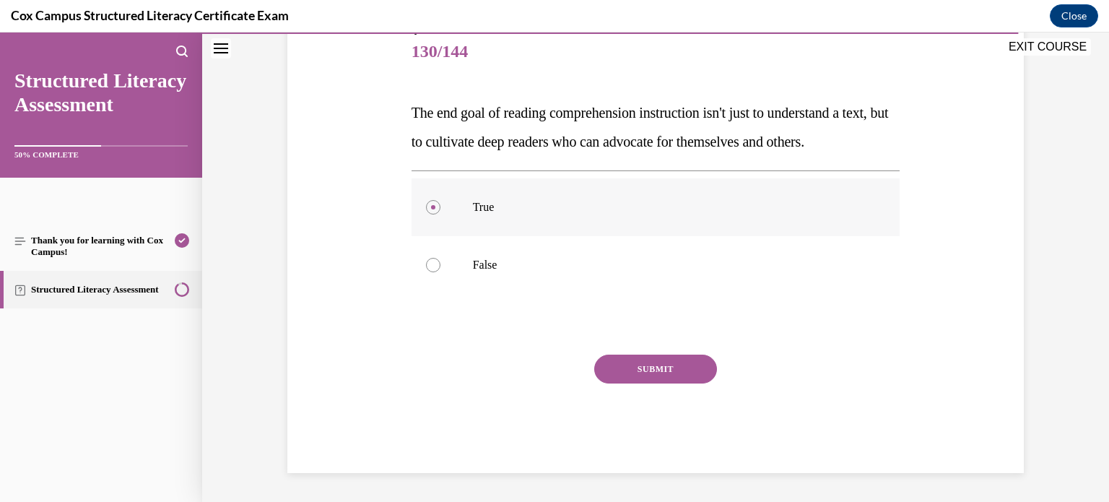
scroll to position [188, 0]
click at [686, 380] on button "SUBMIT" at bounding box center [655, 368] width 123 height 29
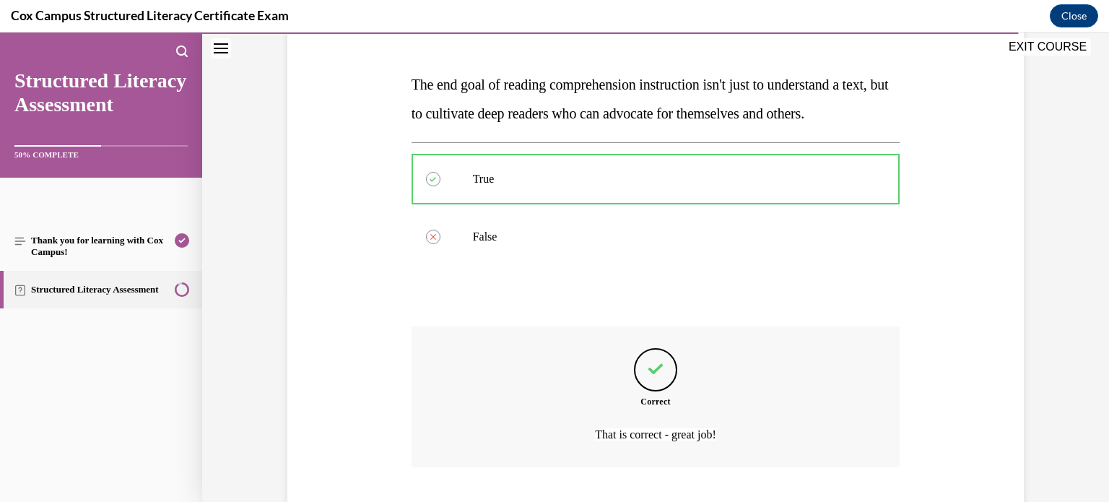
scroll to position [324, 0]
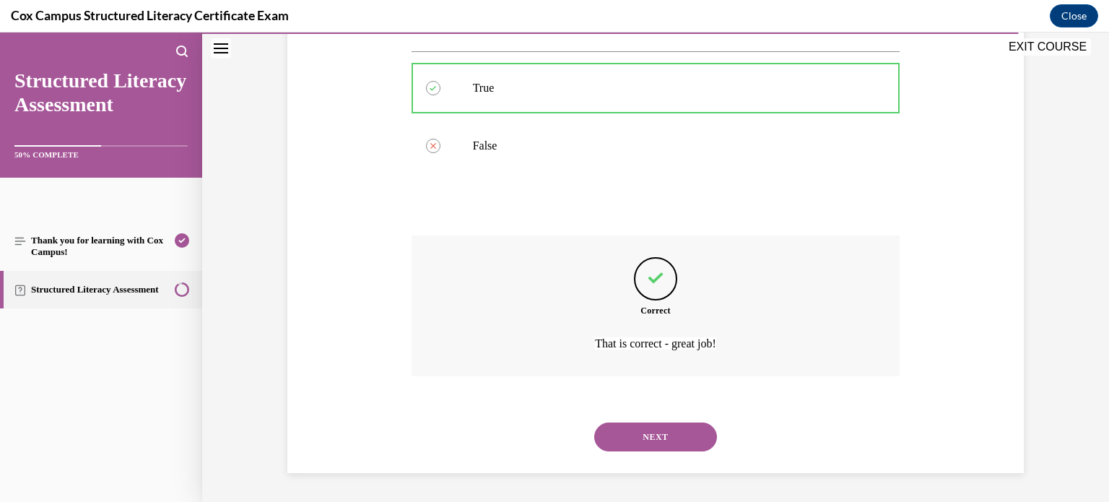
click at [676, 424] on button "NEXT" at bounding box center [655, 436] width 123 height 29
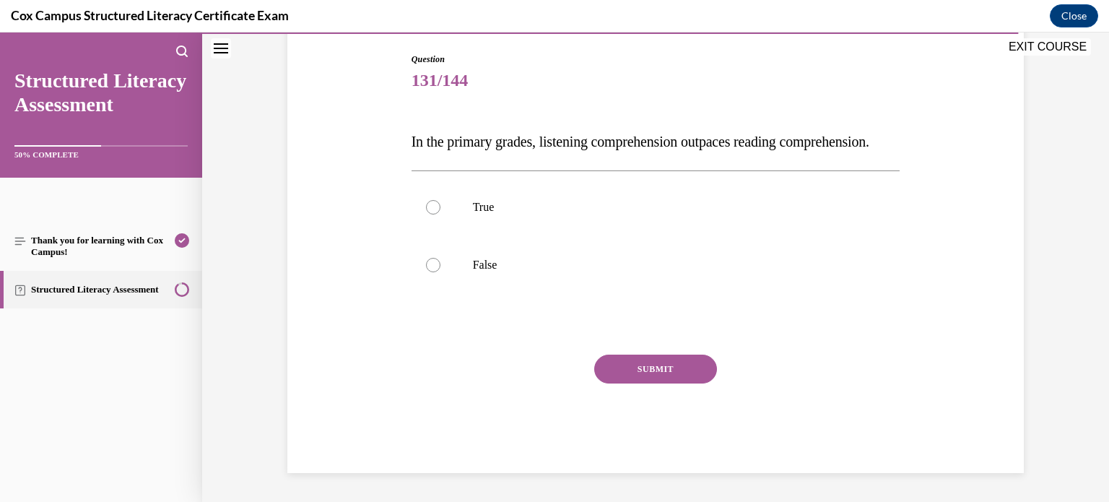
scroll to position [159, 0]
click at [747, 214] on label "True" at bounding box center [655, 207] width 489 height 58
click at [440, 214] on input "True" at bounding box center [433, 207] width 14 height 14
radio input "true"
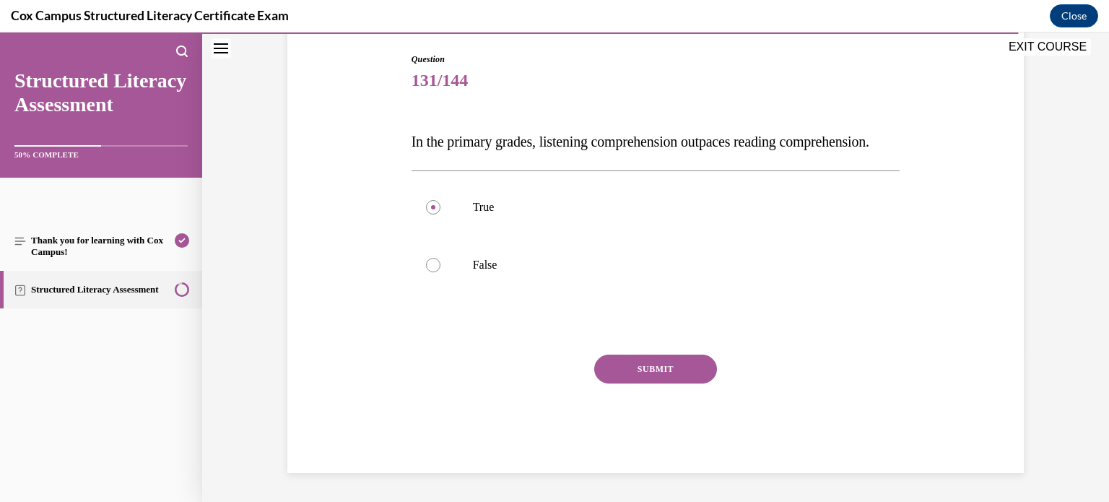
click at [704, 365] on button "SUBMIT" at bounding box center [655, 368] width 123 height 29
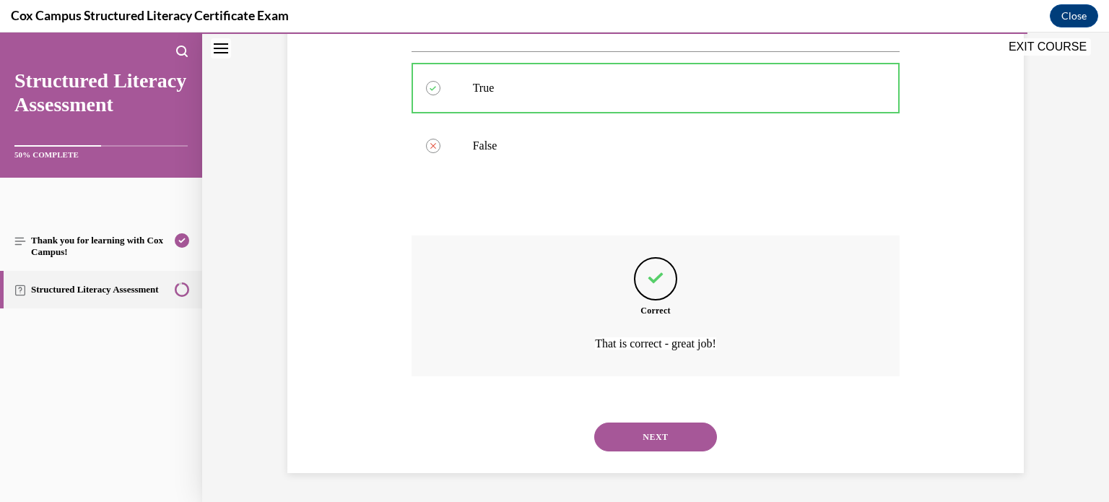
scroll to position [295, 0]
click at [667, 438] on button "NEXT" at bounding box center [655, 436] width 123 height 29
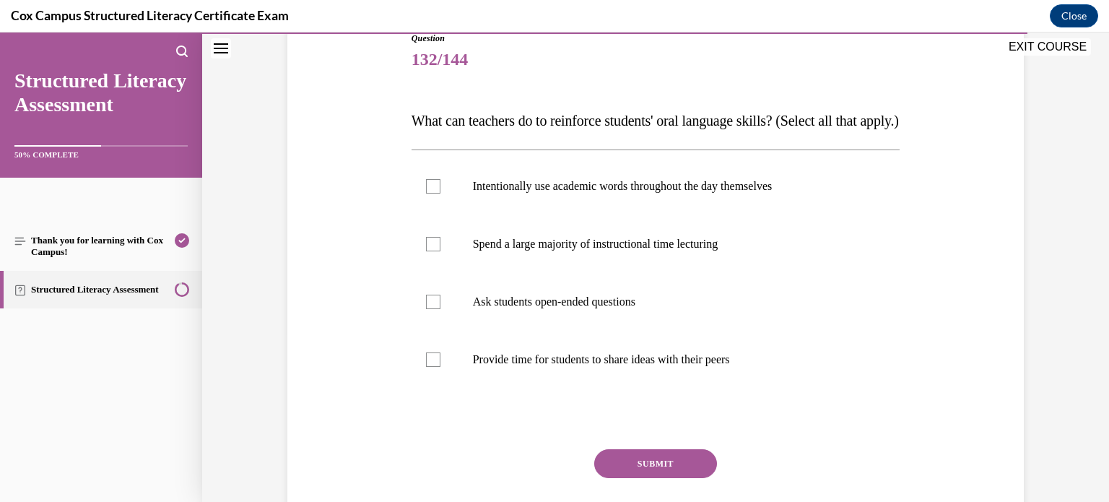
scroll to position [170, 0]
click at [437, 307] on div at bounding box center [433, 300] width 14 height 14
click at [437, 307] on input "Ask students open-ended questions" at bounding box center [433, 300] width 14 height 14
checkbox input "true"
click at [439, 365] on div at bounding box center [433, 358] width 14 height 14
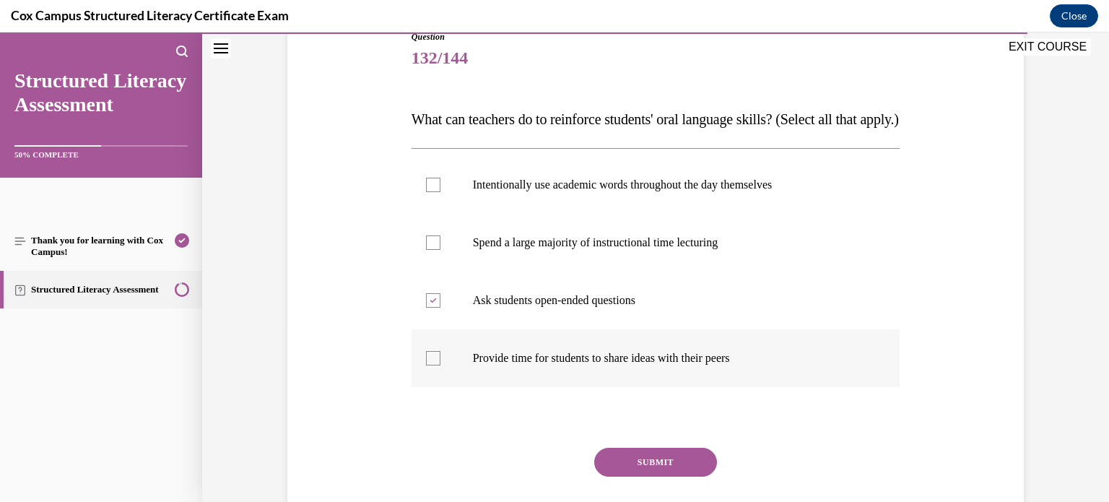
click at [439, 365] on input "Provide time for students to share ideas with their peers" at bounding box center [433, 358] width 14 height 14
checkbox input "true"
click at [435, 192] on div at bounding box center [433, 185] width 14 height 14
click at [435, 192] on input "Intentionally use academic words throughout the day themselves" at bounding box center [433, 185] width 14 height 14
checkbox input "true"
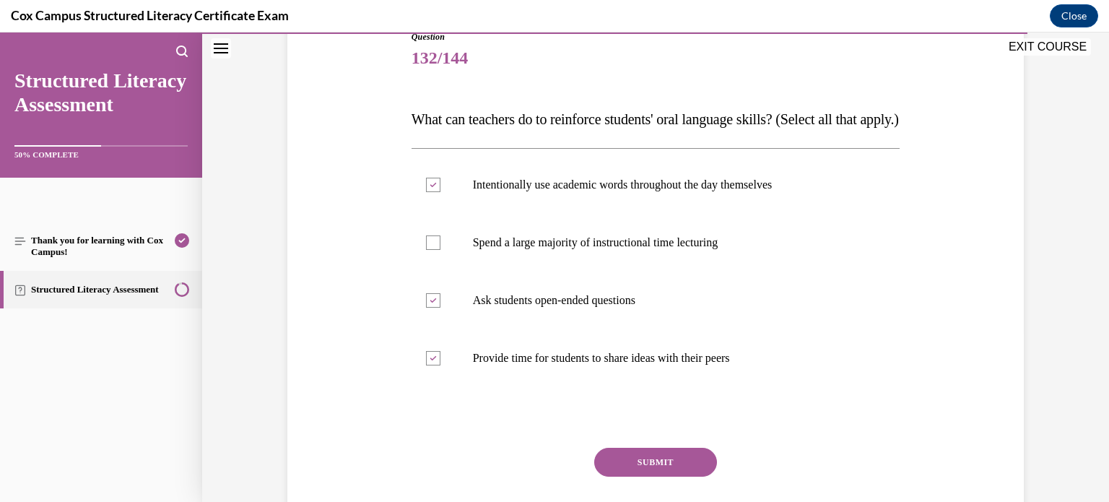
click at [628, 476] on button "SUBMIT" at bounding box center [655, 461] width 123 height 29
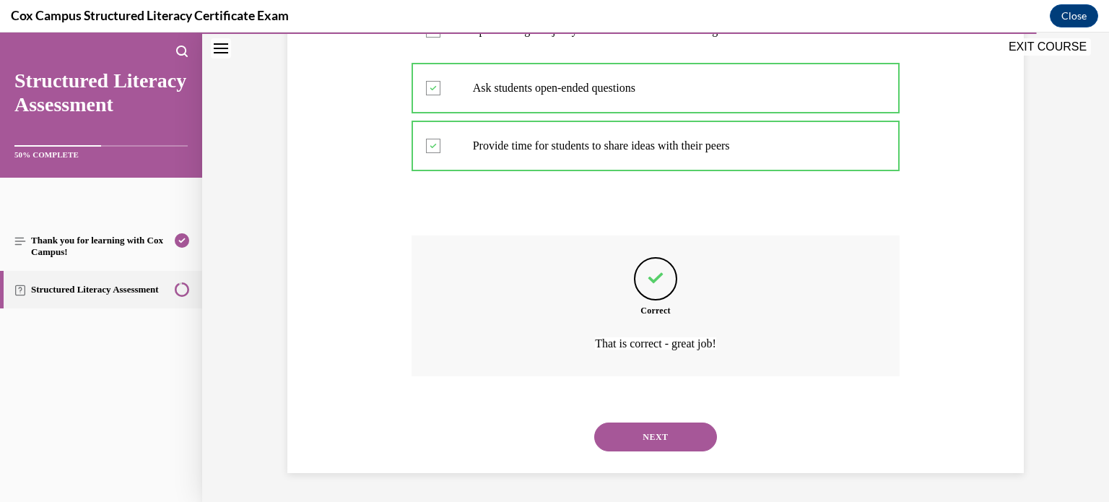
scroll to position [411, 0]
click at [664, 432] on button "NEXT" at bounding box center [655, 436] width 123 height 29
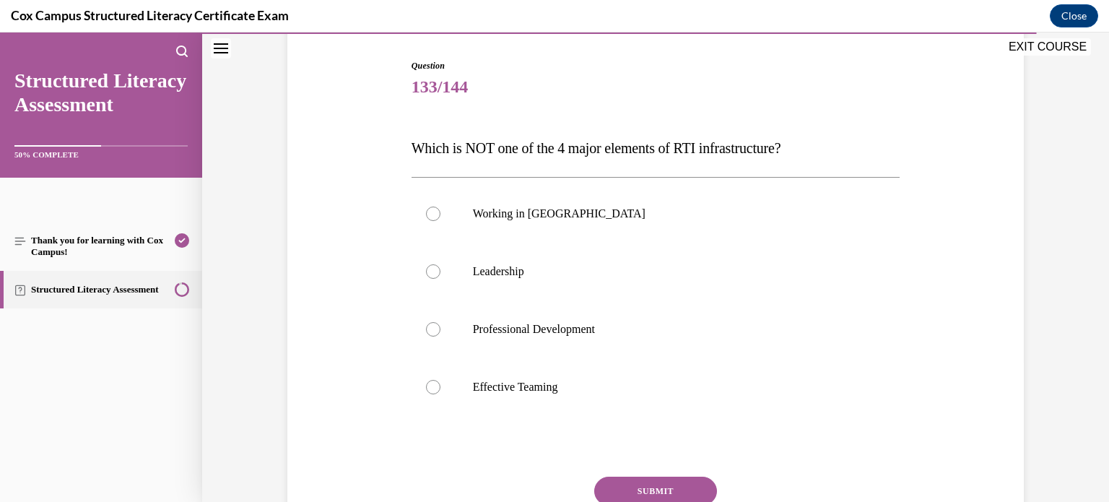
scroll to position [142, 0]
click at [686, 194] on label "Working in Silos" at bounding box center [655, 213] width 489 height 58
click at [440, 206] on input "Working in Silos" at bounding box center [433, 213] width 14 height 14
radio input "true"
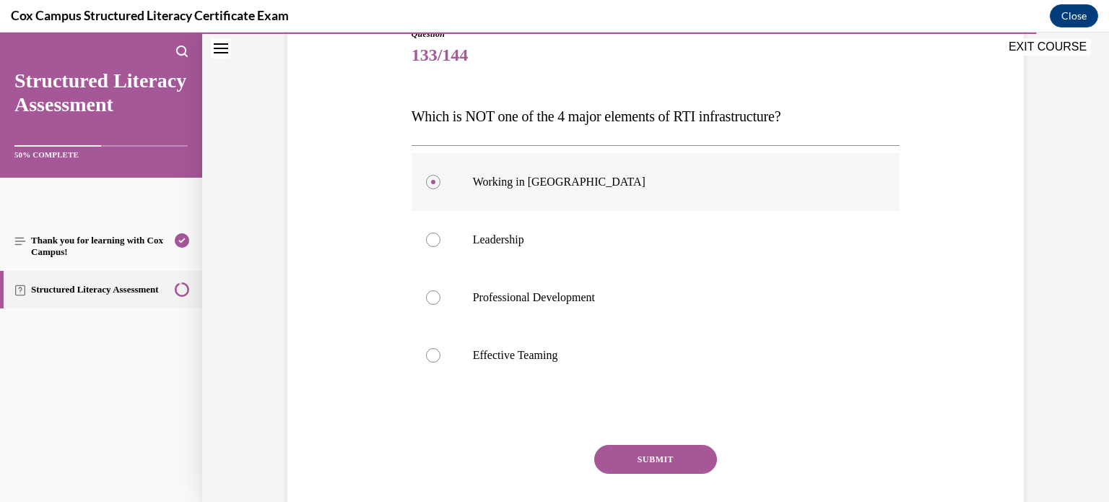
scroll to position [175, 0]
click at [665, 453] on button "SUBMIT" at bounding box center [655, 456] width 123 height 29
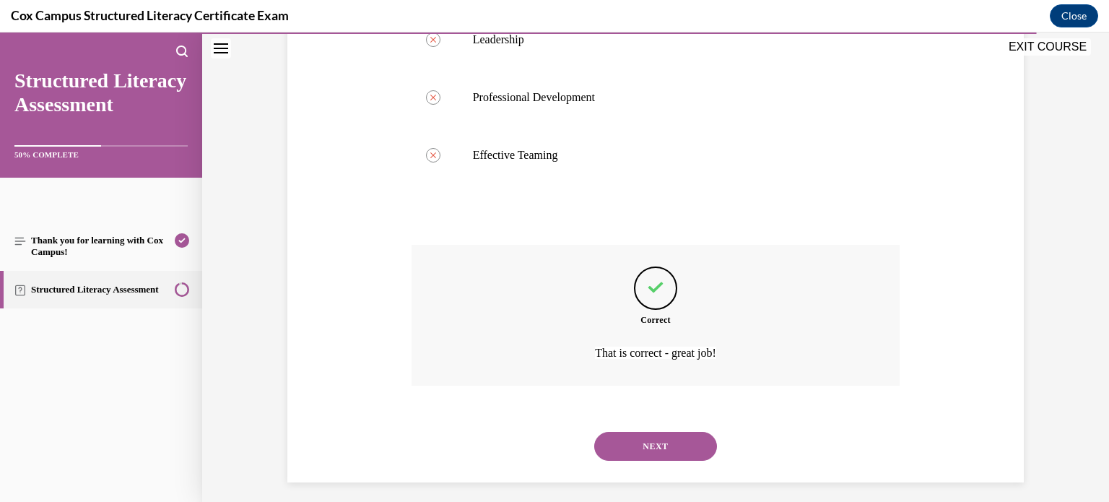
scroll to position [382, 0]
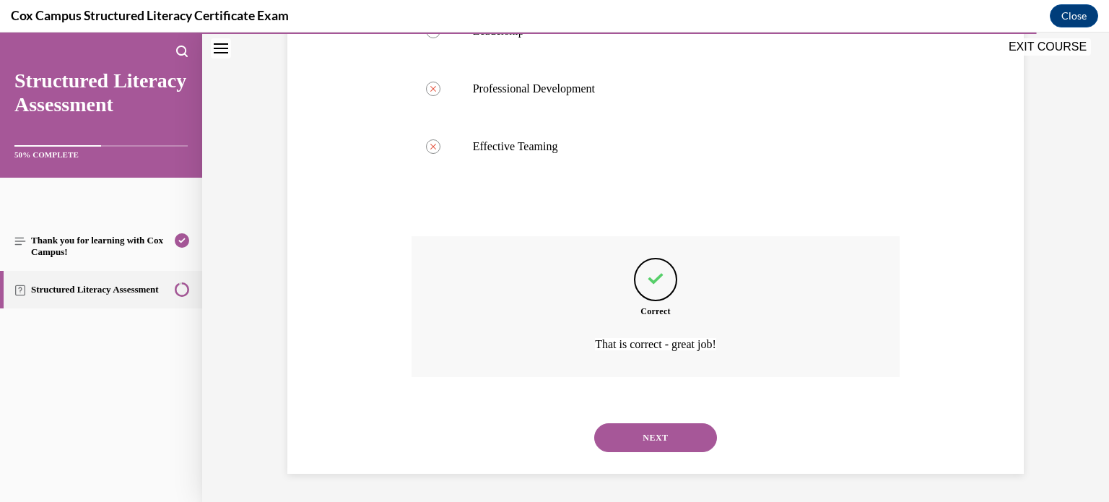
click at [688, 438] on button "NEXT" at bounding box center [655, 437] width 123 height 29
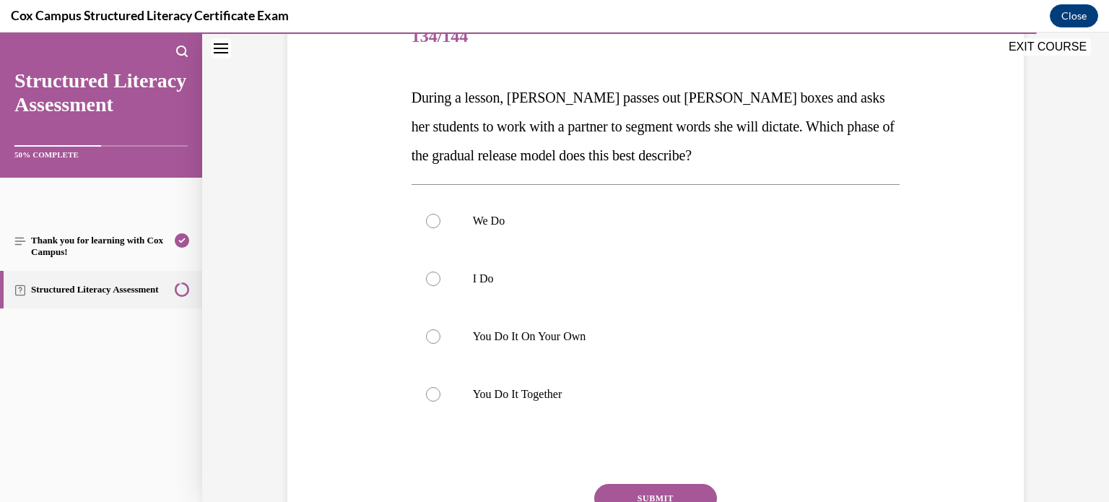
scroll to position [198, 0]
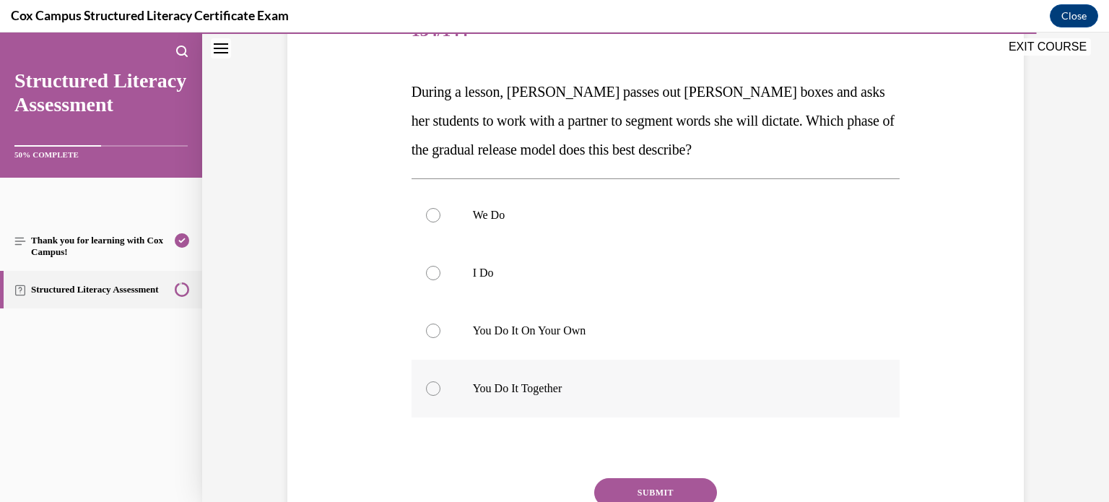
click at [728, 396] on label "You Do It Together" at bounding box center [655, 388] width 489 height 58
click at [440, 395] on input "You Do It Together" at bounding box center [433, 388] width 14 height 14
radio input "true"
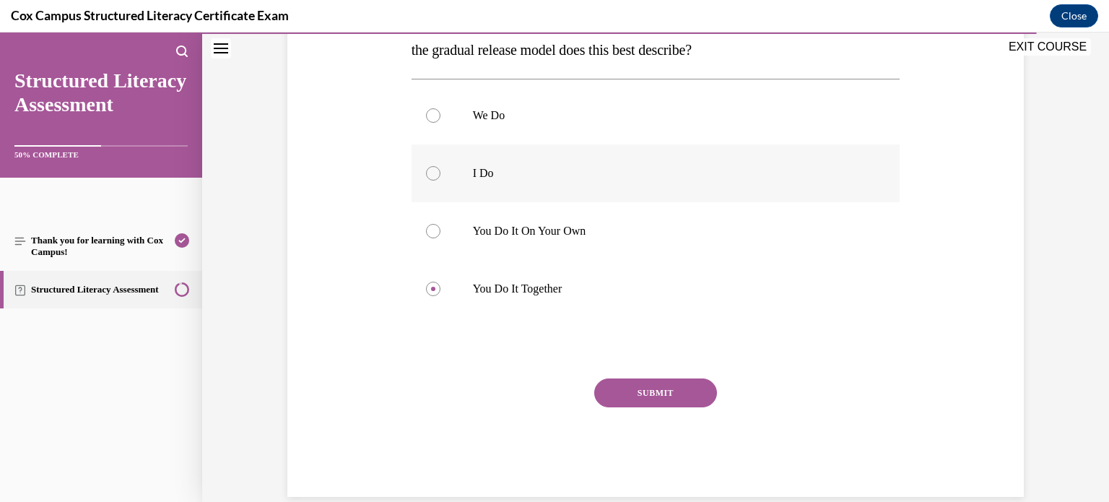
scroll to position [298, 0]
click at [712, 384] on button "SUBMIT" at bounding box center [655, 391] width 123 height 29
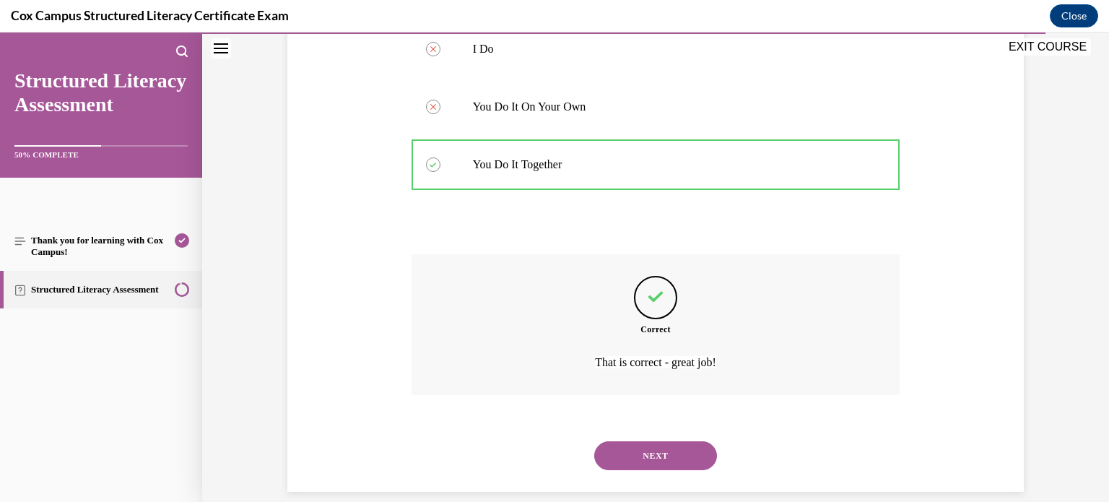
scroll to position [440, 0]
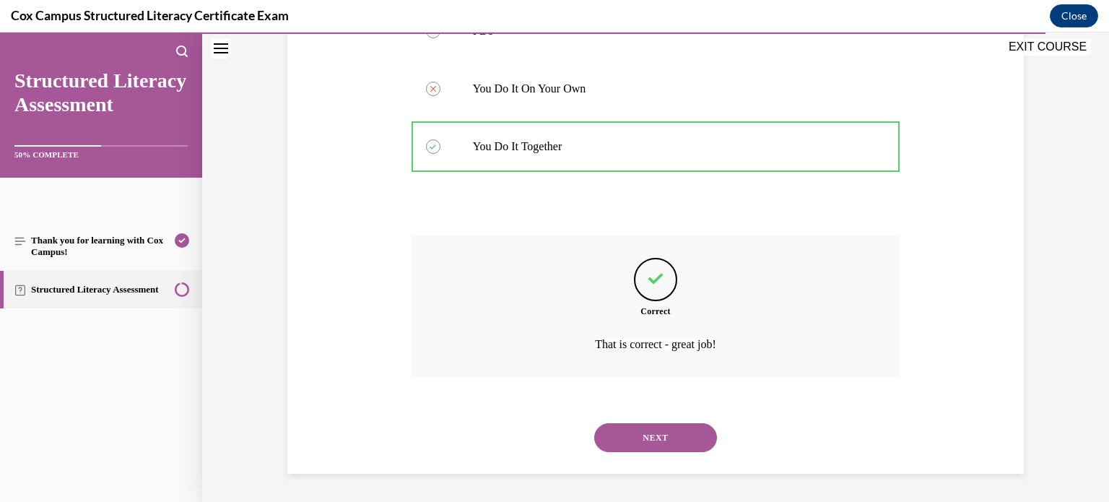
click at [668, 438] on button "NEXT" at bounding box center [655, 437] width 123 height 29
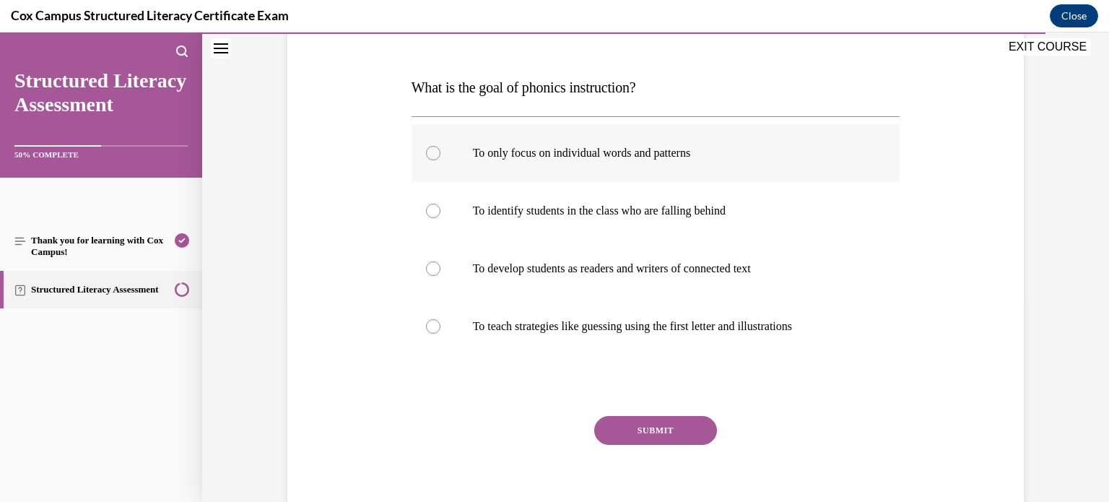
scroll to position [201, 0]
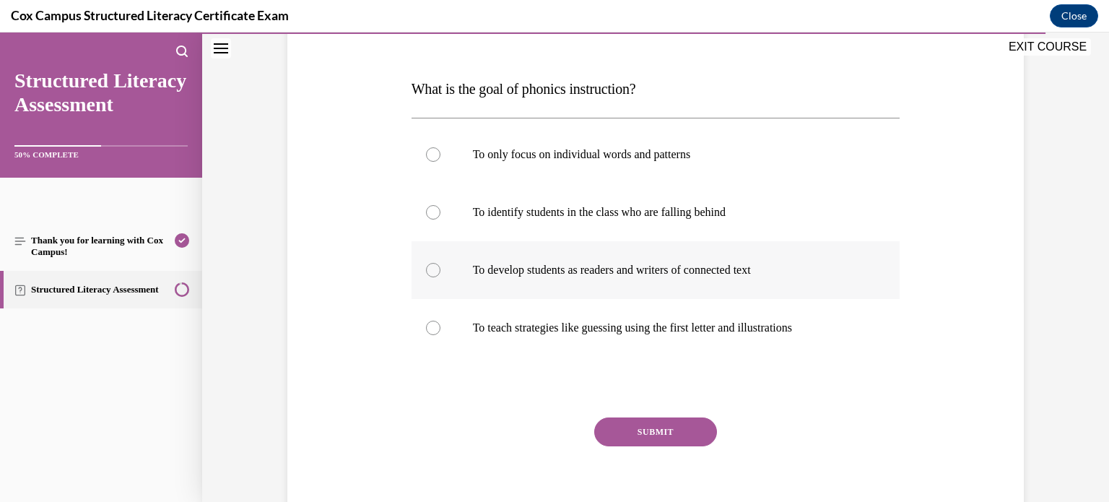
click at [688, 268] on p "To develop students as readers and writers of connected text" at bounding box center [668, 270] width 391 height 14
click at [440, 268] on input "To develop students as readers and writers of connected text" at bounding box center [433, 270] width 14 height 14
radio input "true"
click at [673, 432] on button "SUBMIT" at bounding box center [655, 431] width 123 height 29
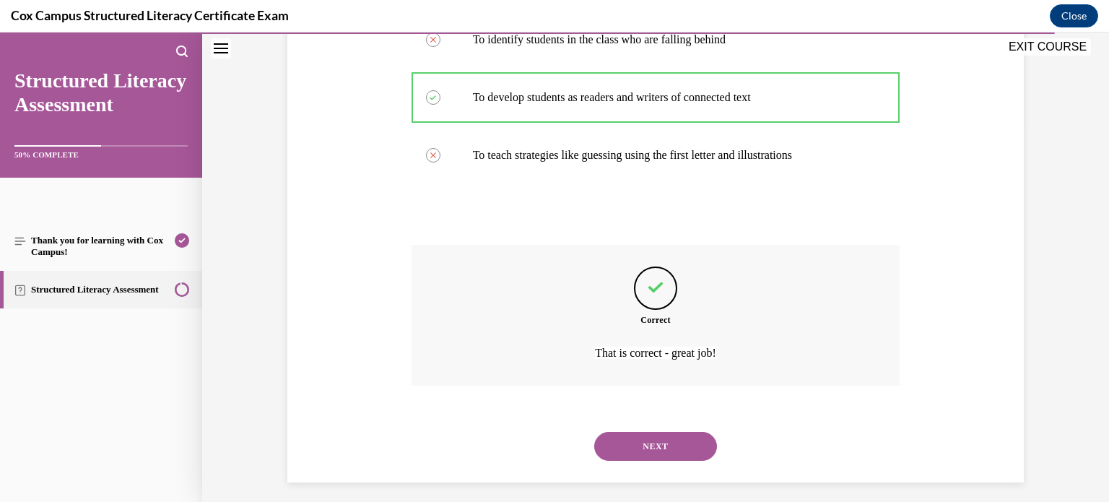
scroll to position [382, 0]
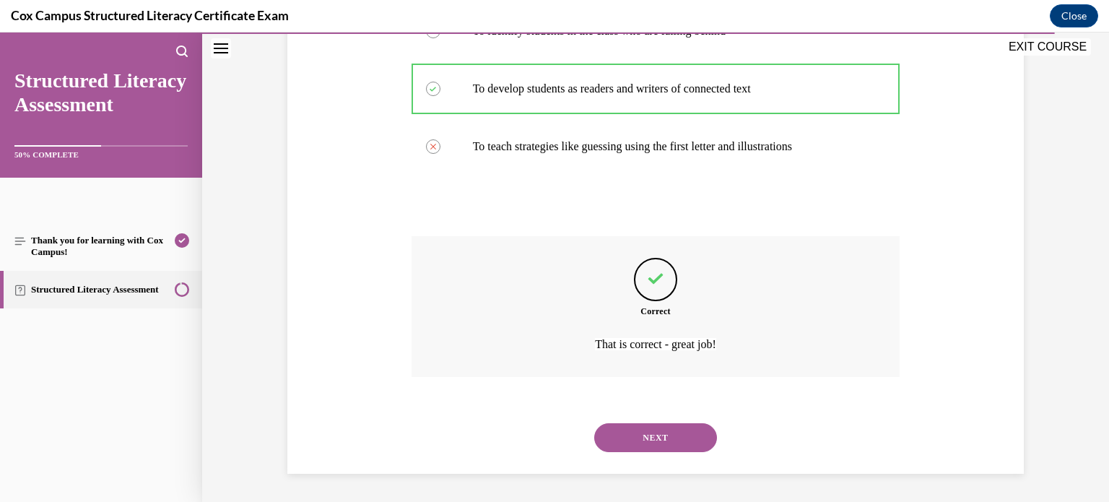
click at [670, 445] on button "NEXT" at bounding box center [655, 437] width 123 height 29
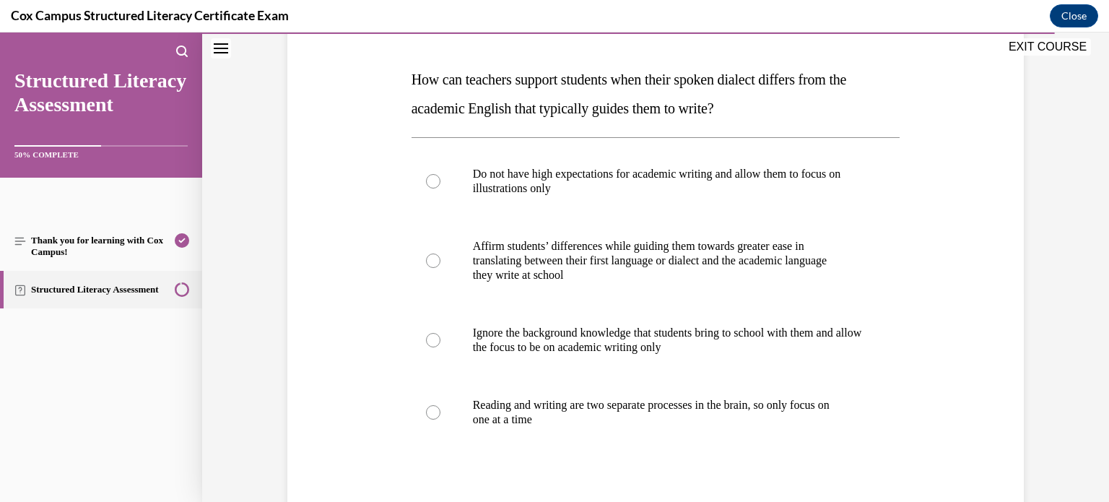
scroll to position [211, 0]
click at [722, 224] on label "Affirm students’ differences while guiding them towards greater ease in transla…" at bounding box center [655, 260] width 489 height 87
click at [440, 253] on input "Affirm students’ differences while guiding them towards greater ease in transla…" at bounding box center [433, 260] width 14 height 14
radio input "true"
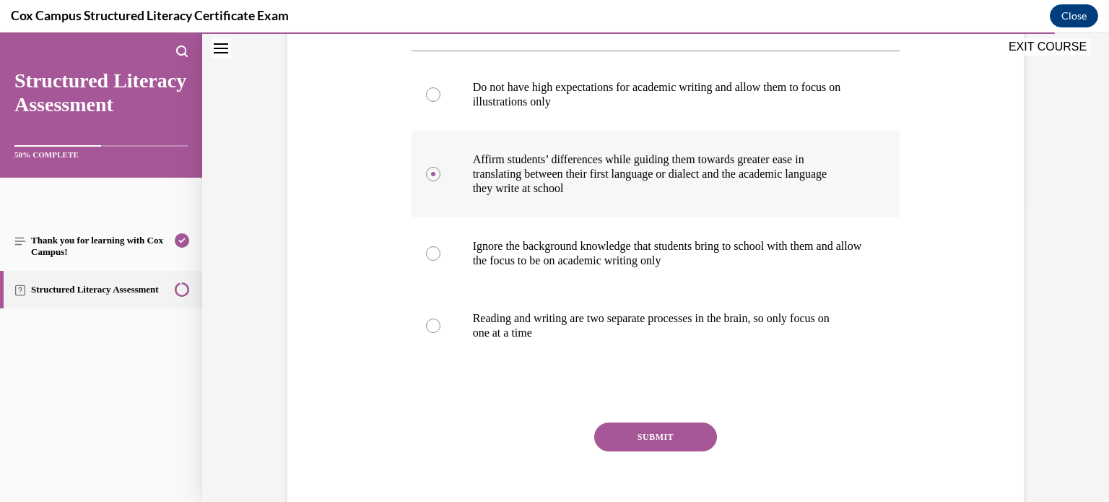
scroll to position [297, 0]
click at [691, 436] on button "SUBMIT" at bounding box center [655, 435] width 123 height 29
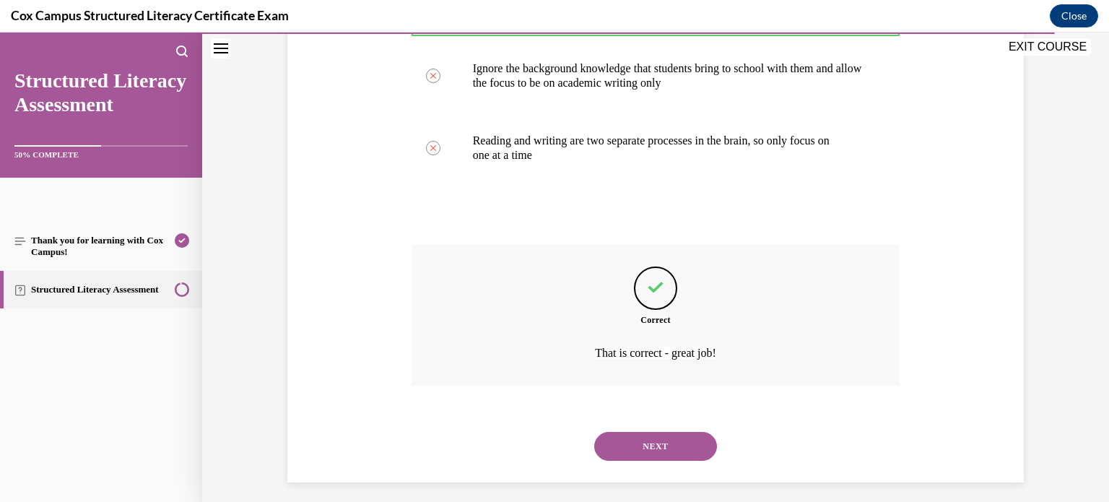
scroll to position [483, 0]
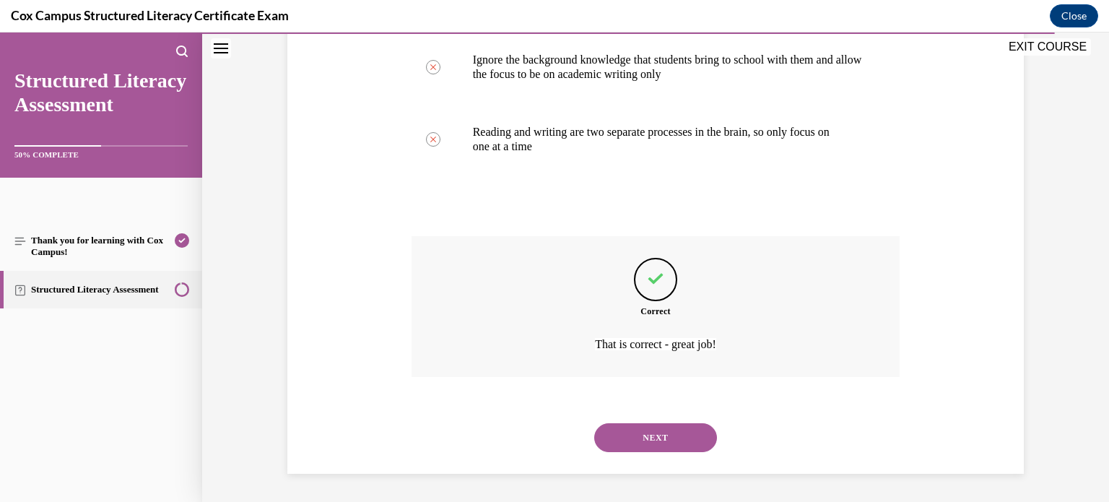
click at [690, 434] on button "NEXT" at bounding box center [655, 437] width 123 height 29
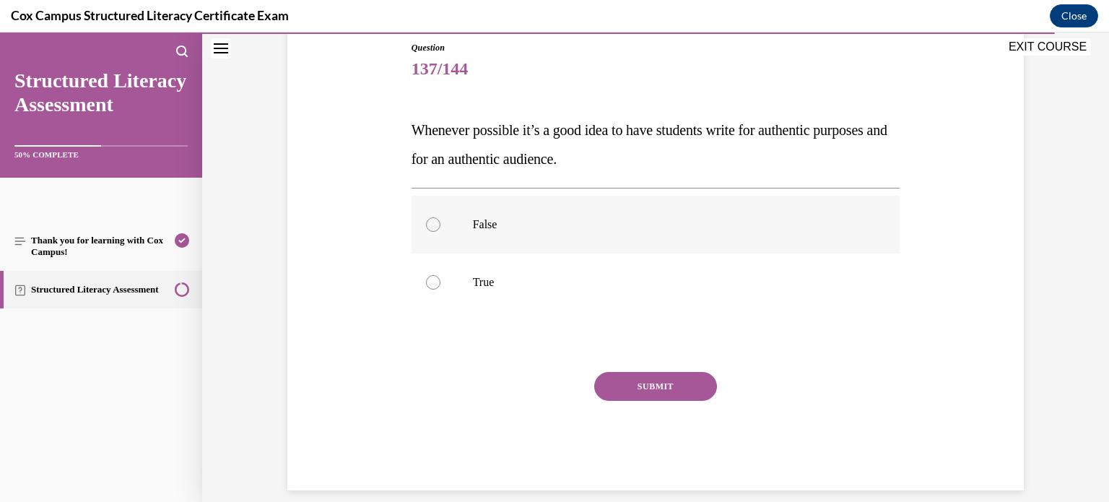
click at [800, 205] on label "False" at bounding box center [655, 225] width 489 height 58
click at [440, 217] on input "False" at bounding box center [433, 224] width 14 height 14
radio input "true"
click at [761, 268] on label "True" at bounding box center [655, 282] width 489 height 58
click at [440, 275] on input "True" at bounding box center [433, 282] width 14 height 14
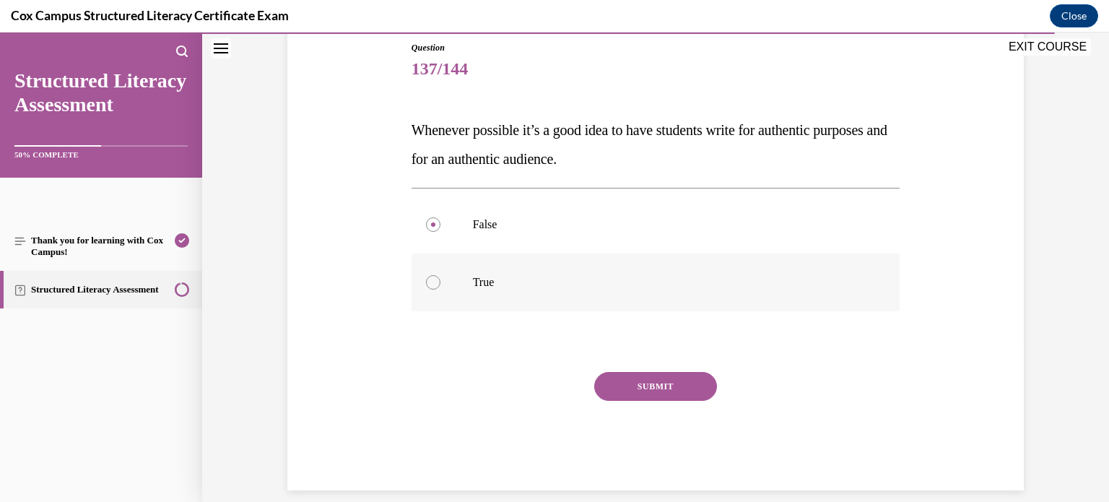
radio input "true"
click at [697, 380] on button "SUBMIT" at bounding box center [655, 386] width 123 height 29
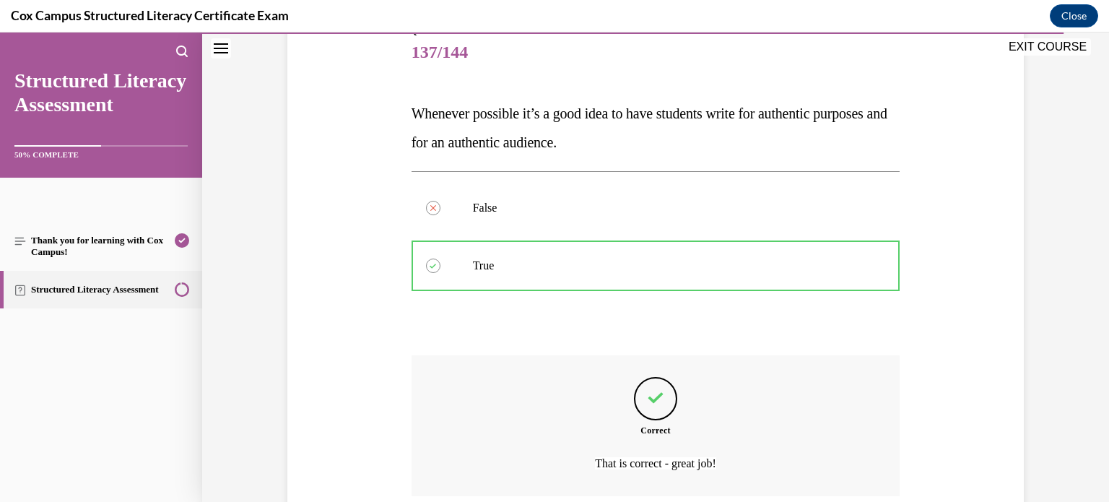
scroll to position [295, 0]
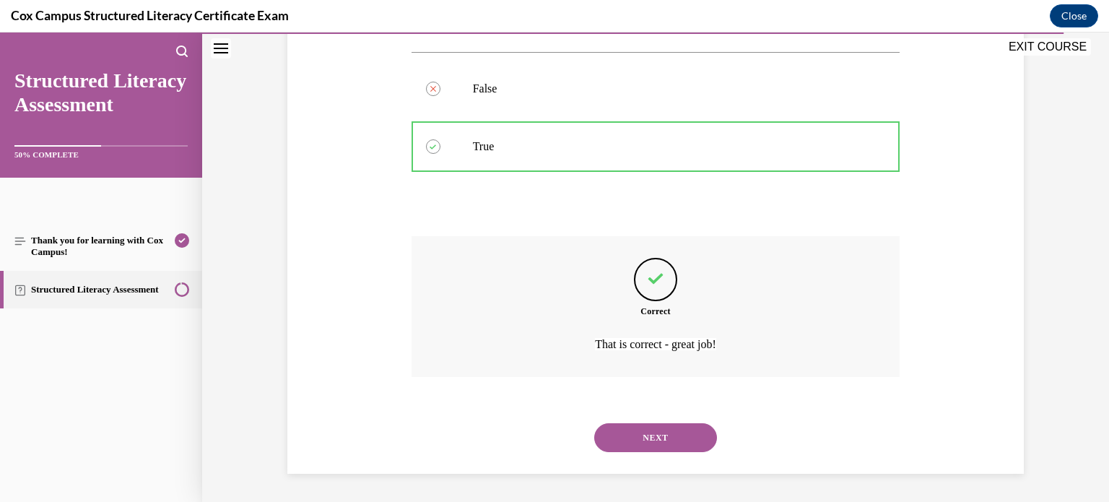
click at [681, 433] on button "NEXT" at bounding box center [655, 437] width 123 height 29
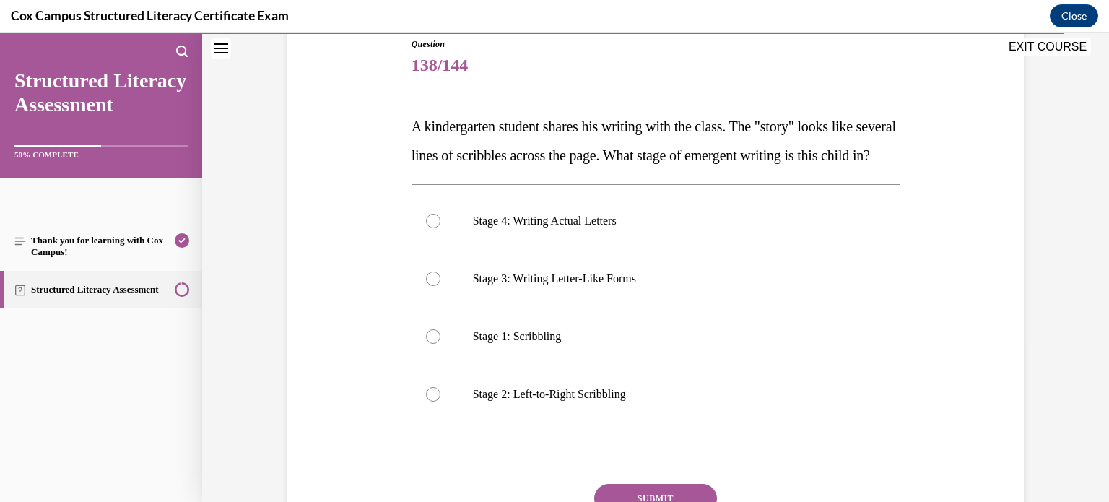
scroll to position [168, 0]
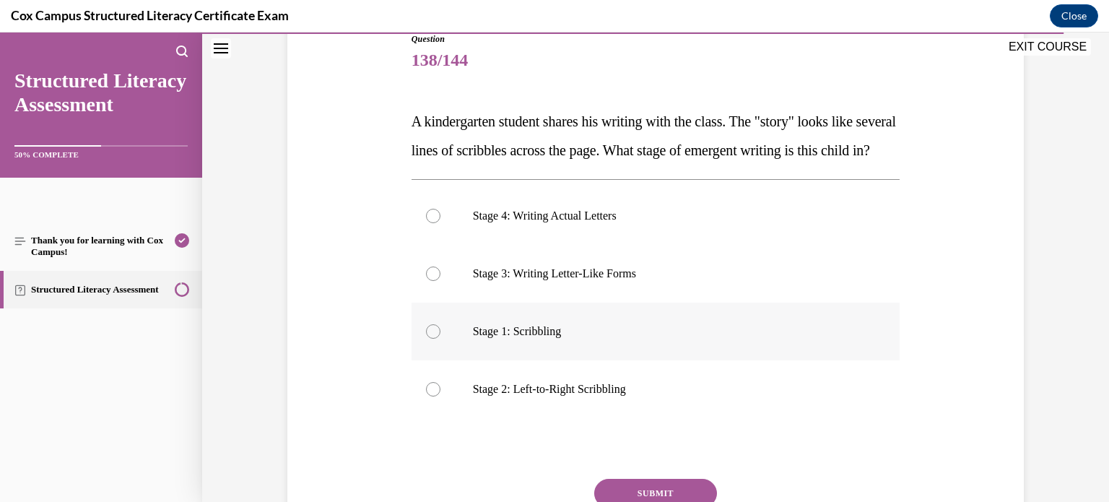
click at [709, 338] on p "Stage 1: Scribbling" at bounding box center [668, 331] width 391 height 14
click at [440, 338] on input "Stage 1: Scribbling" at bounding box center [433, 331] width 14 height 14
radio input "true"
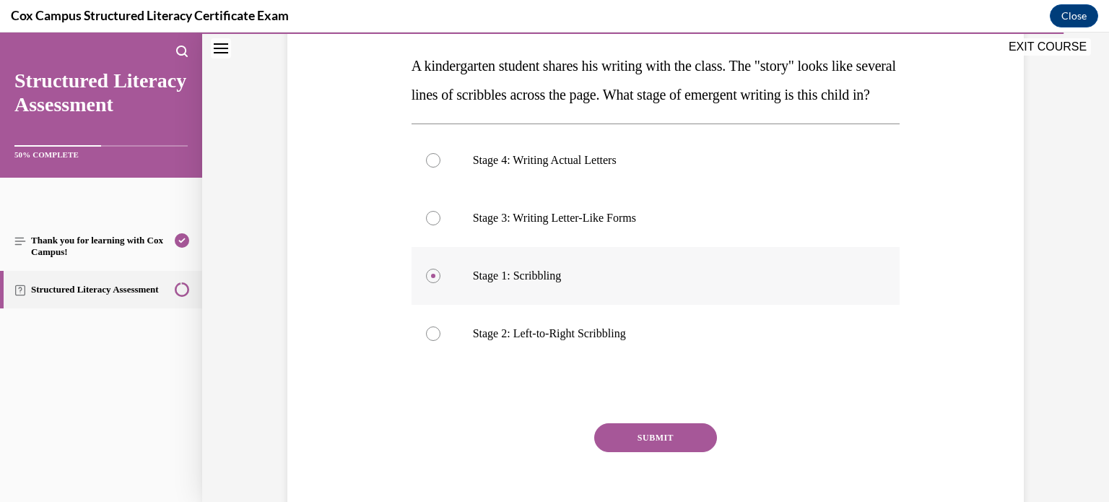
scroll to position [227, 0]
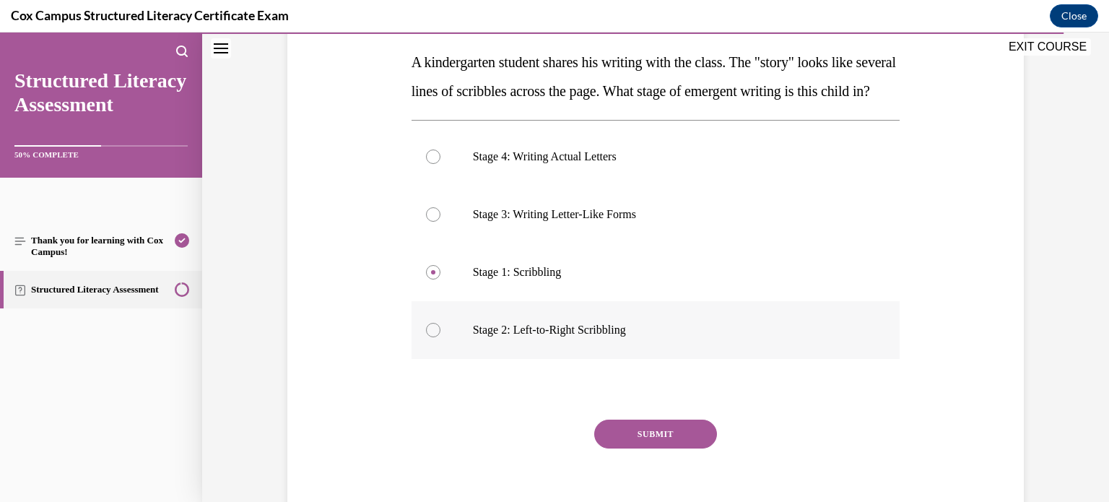
click at [715, 343] on label "Stage 2: Left-to-Right Scribbling" at bounding box center [655, 330] width 489 height 58
click at [440, 337] on input "Stage 2: Left-to-Right Scribbling" at bounding box center [433, 330] width 14 height 14
radio input "true"
click at [682, 448] on button "SUBMIT" at bounding box center [655, 433] width 123 height 29
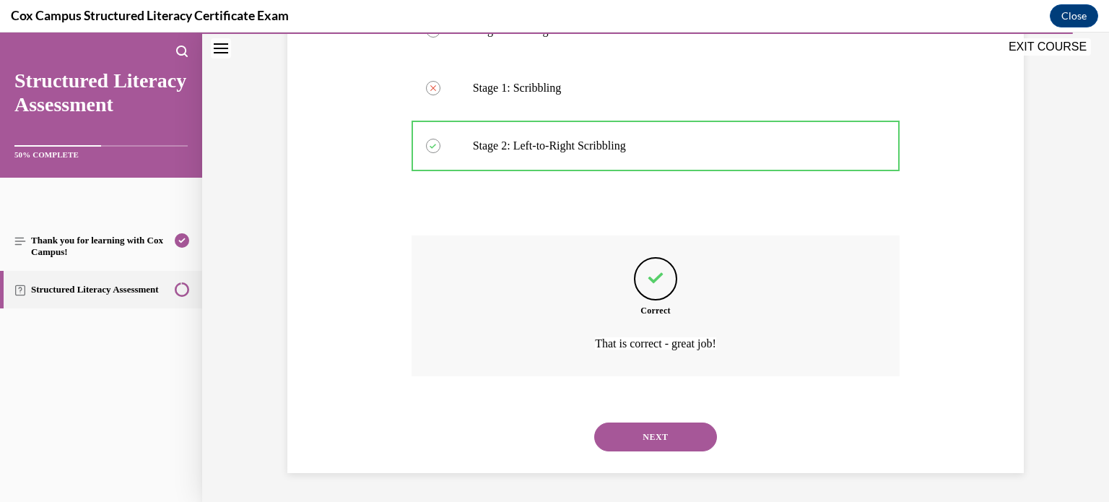
scroll to position [440, 0]
click at [691, 439] on button "NEXT" at bounding box center [655, 436] width 123 height 29
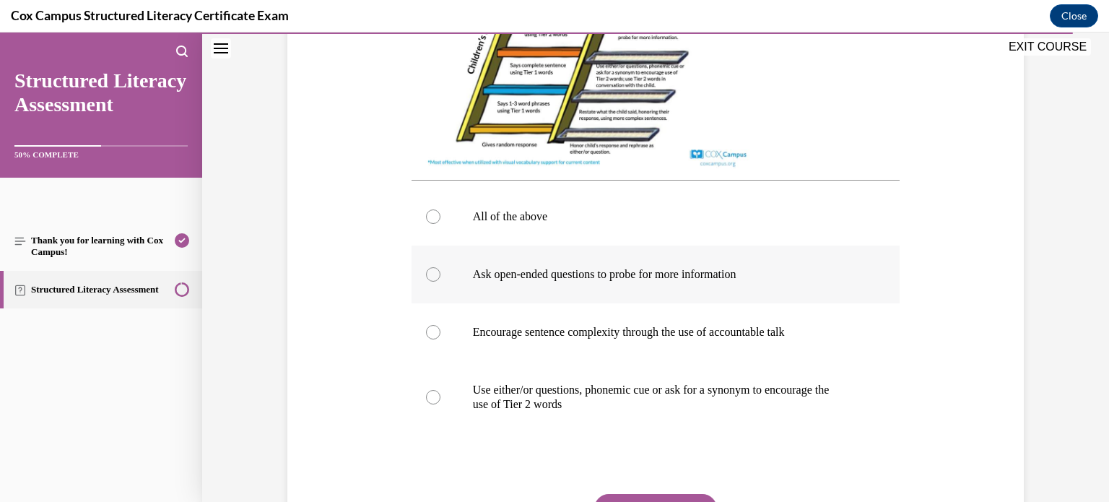
scroll to position [540, 0]
click at [699, 211] on p "All of the above" at bounding box center [668, 216] width 391 height 14
click at [440, 211] on input "All of the above" at bounding box center [433, 216] width 14 height 14
radio input "true"
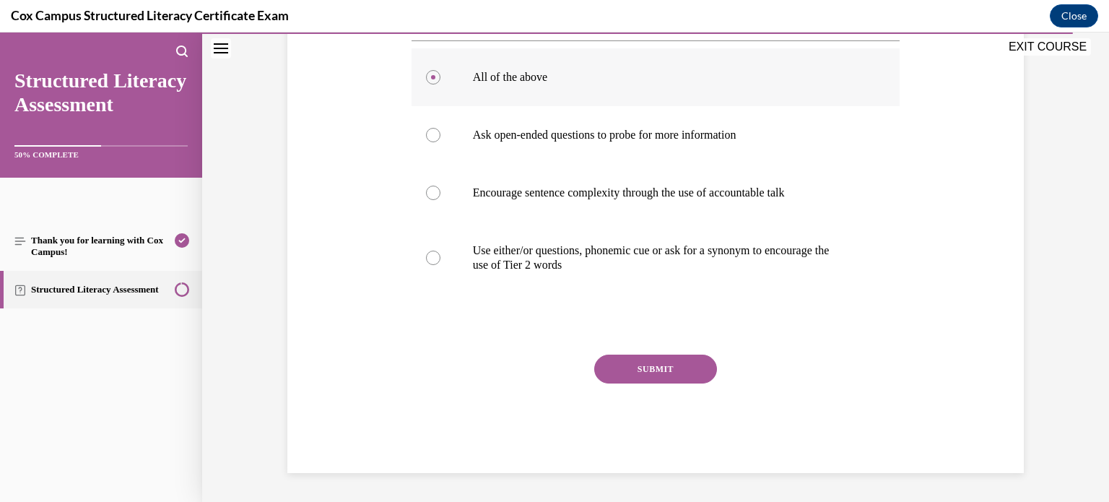
scroll to position [691, 0]
click at [654, 367] on button "SUBMIT" at bounding box center [655, 368] width 123 height 29
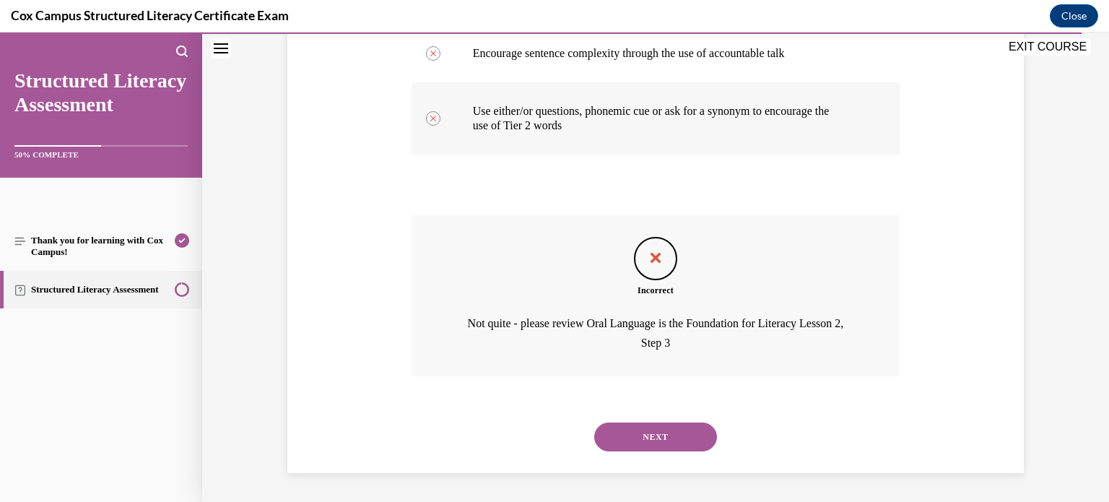
scroll to position [831, 0]
click at [656, 441] on button "NEXT" at bounding box center [655, 436] width 123 height 29
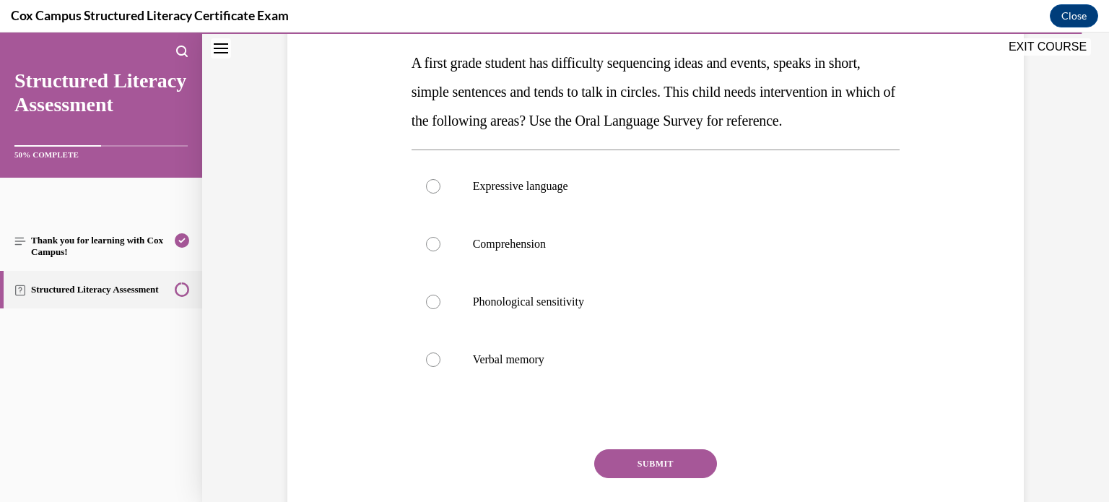
scroll to position [226, 0]
click at [763, 194] on p "Expressive language" at bounding box center [668, 187] width 391 height 14
click at [440, 194] on input "Expressive language" at bounding box center [433, 187] width 14 height 14
radio input "true"
click at [681, 478] on button "SUBMIT" at bounding box center [655, 464] width 123 height 29
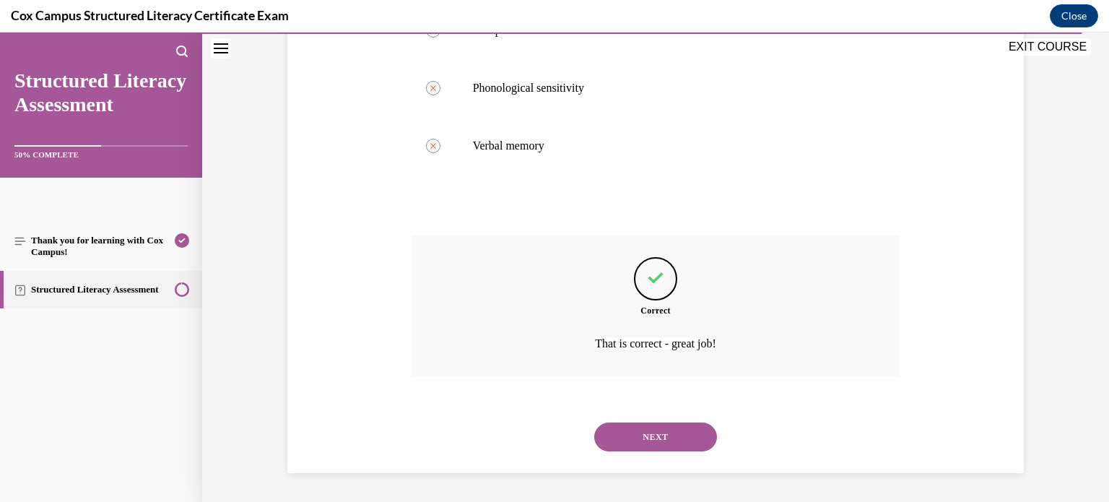
scroll to position [468, 0]
click at [695, 440] on button "NEXT" at bounding box center [655, 436] width 123 height 29
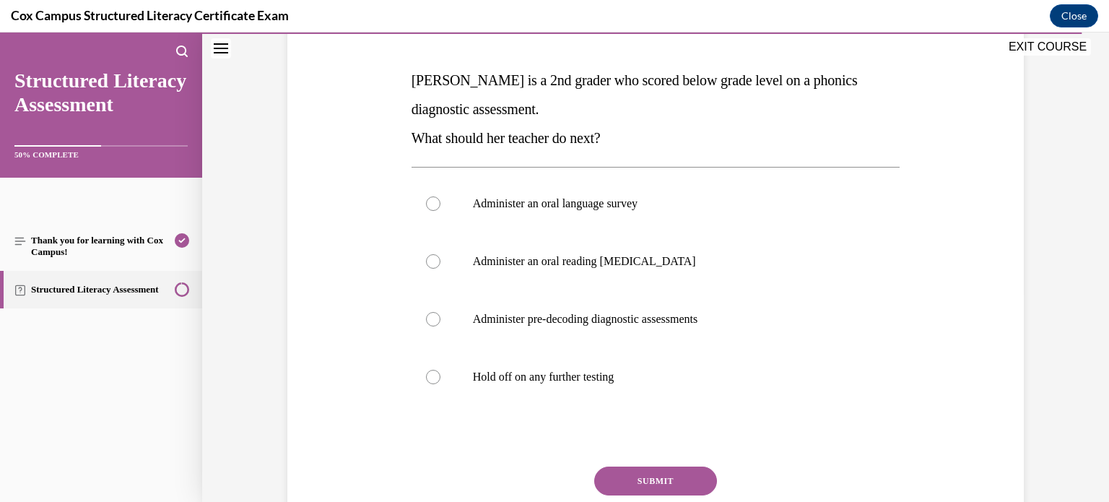
scroll to position [213, 0]
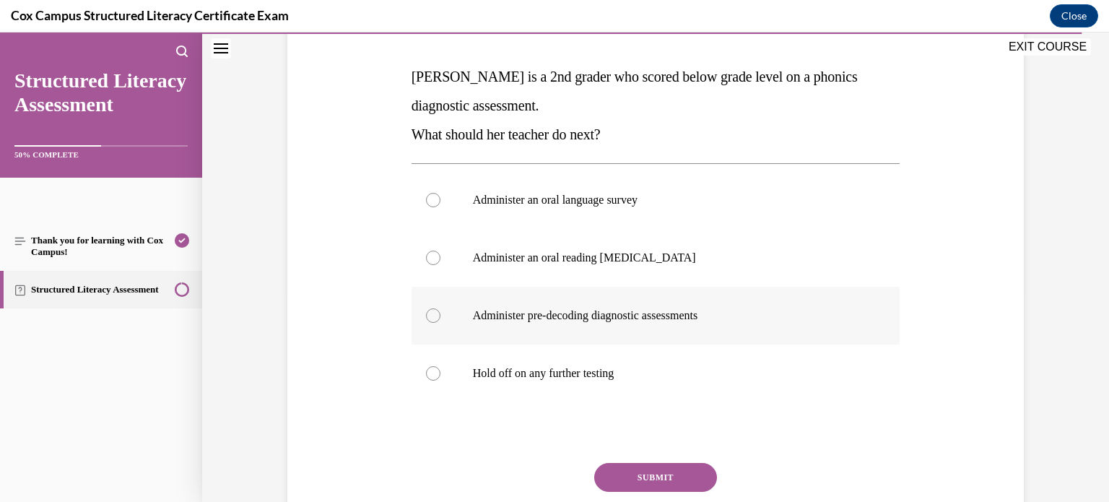
click at [756, 308] on p "Administer pre-decoding diagnostic assessments" at bounding box center [668, 315] width 391 height 14
click at [440, 308] on input "Administer pre-decoding diagnostic assessments" at bounding box center [433, 315] width 14 height 14
radio input "true"
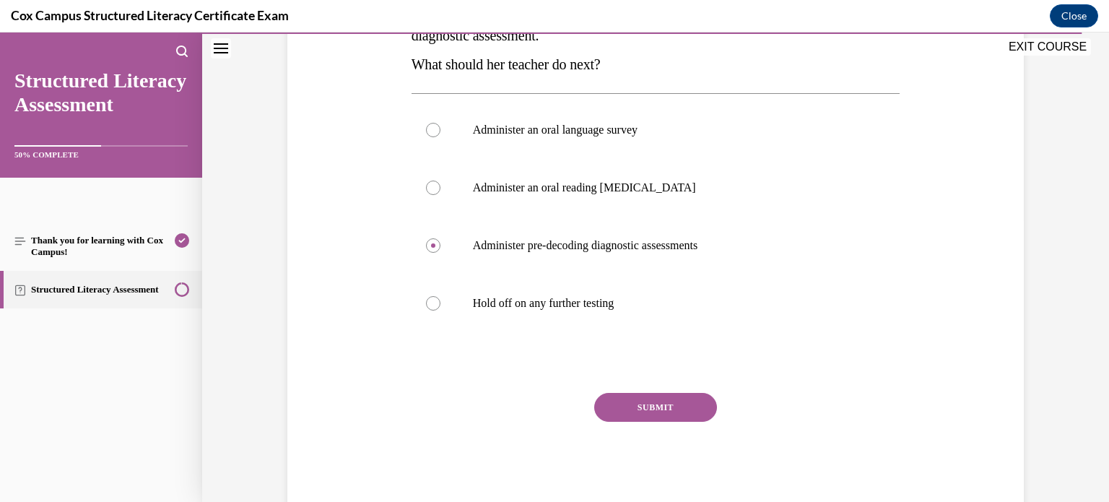
click at [678, 411] on button "SUBMIT" at bounding box center [655, 407] width 123 height 29
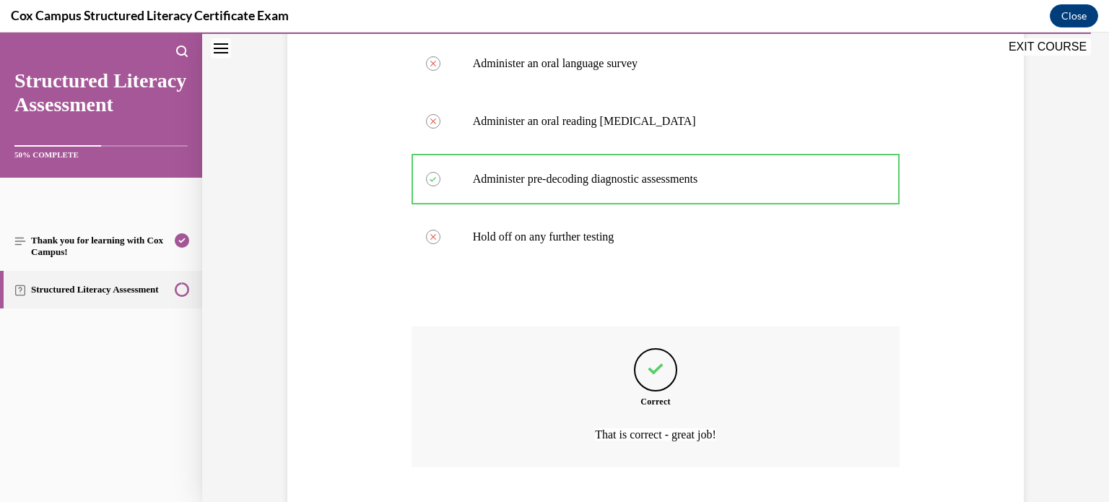
scroll to position [440, 0]
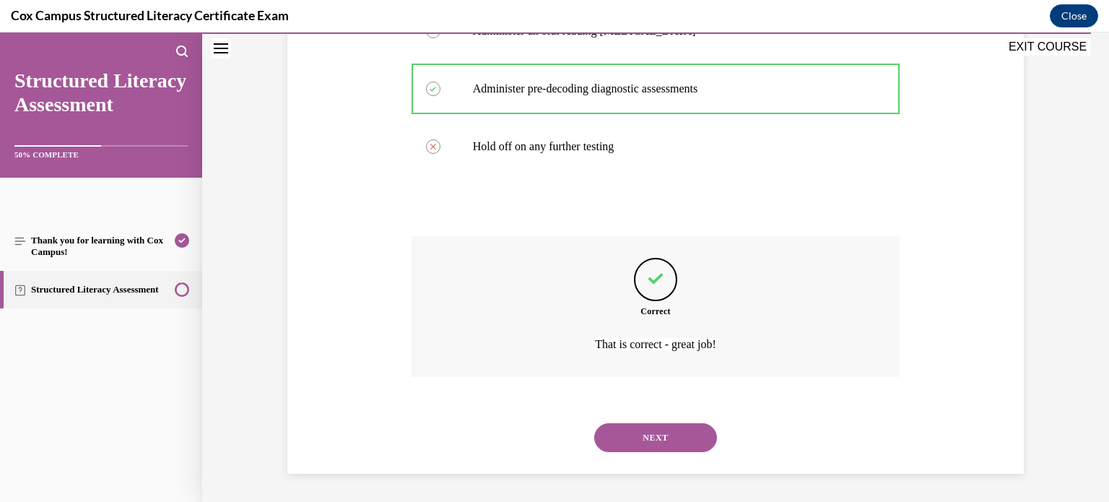
click at [680, 437] on button "NEXT" at bounding box center [655, 437] width 123 height 29
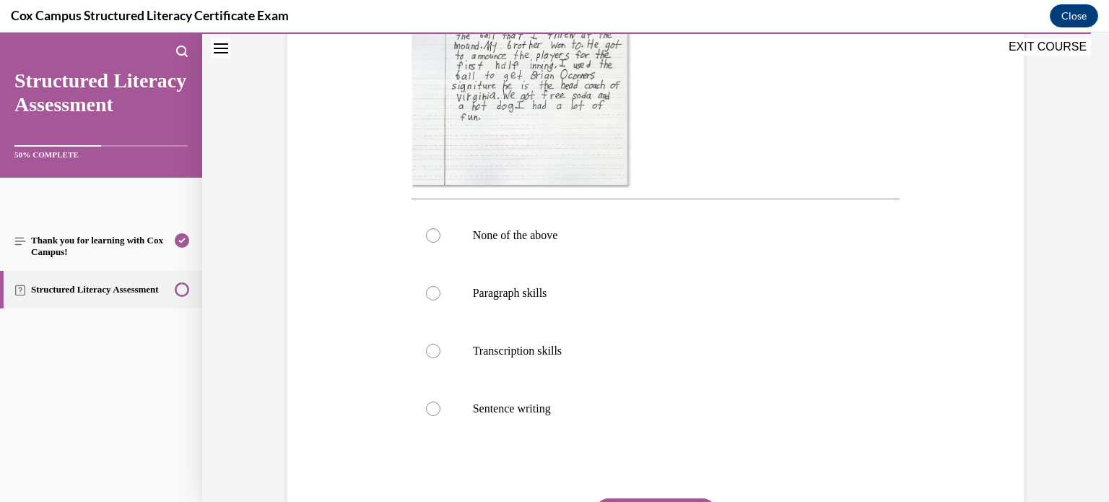
scroll to position [465, 0]
click at [683, 294] on p "Paragraph skills" at bounding box center [668, 291] width 391 height 14
click at [440, 294] on input "Paragraph skills" at bounding box center [433, 291] width 14 height 14
radio input "true"
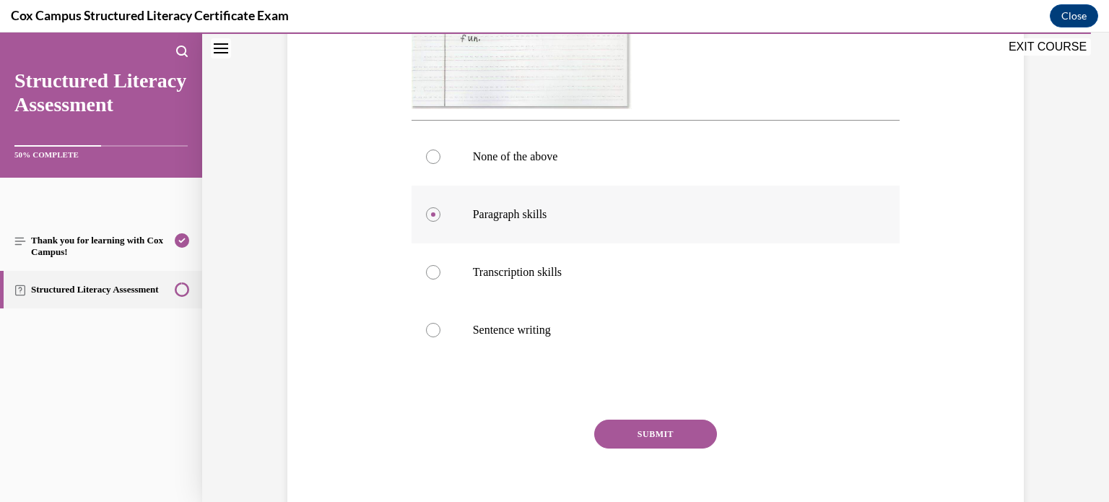
scroll to position [570, 0]
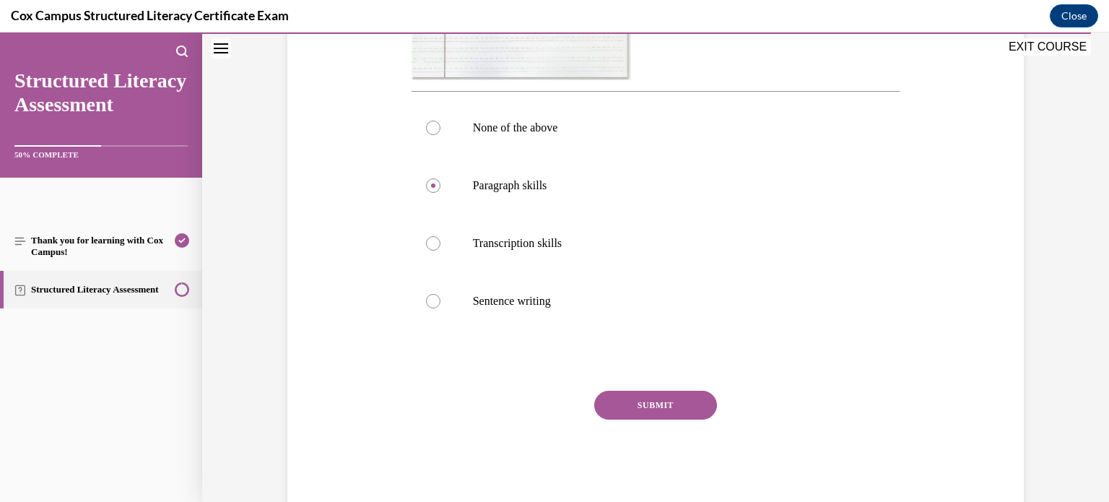
click at [679, 409] on button "SUBMIT" at bounding box center [655, 404] width 123 height 29
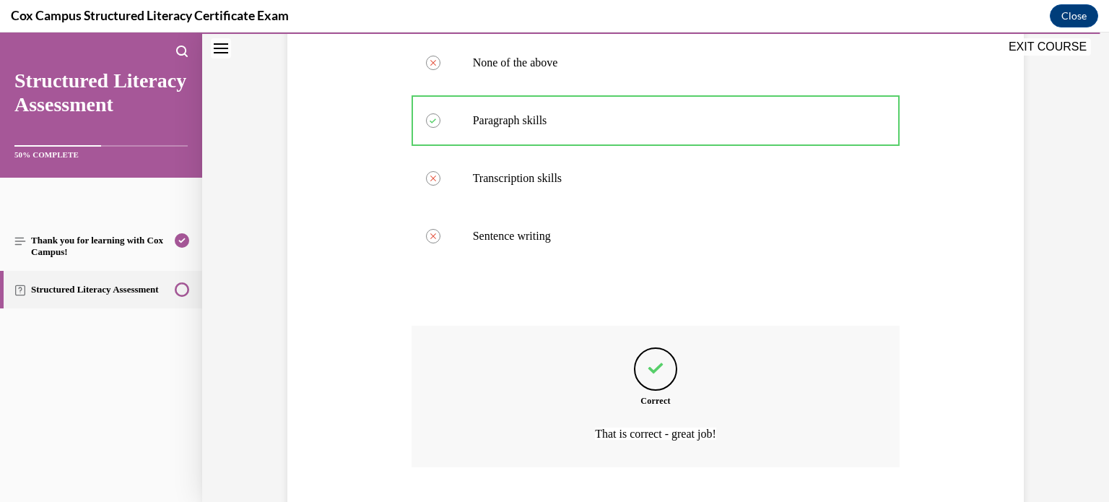
scroll to position [725, 0]
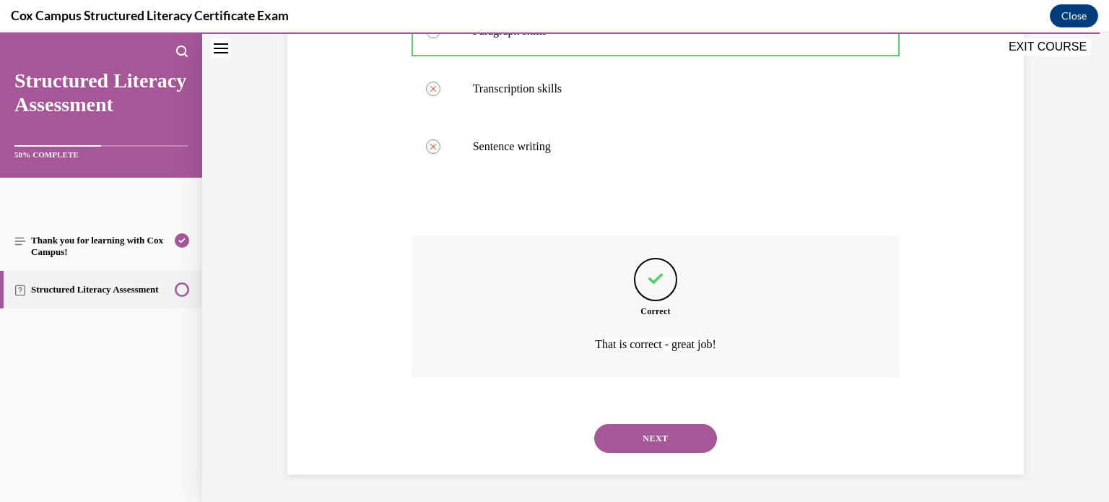
click at [683, 438] on button "NEXT" at bounding box center [655, 438] width 123 height 29
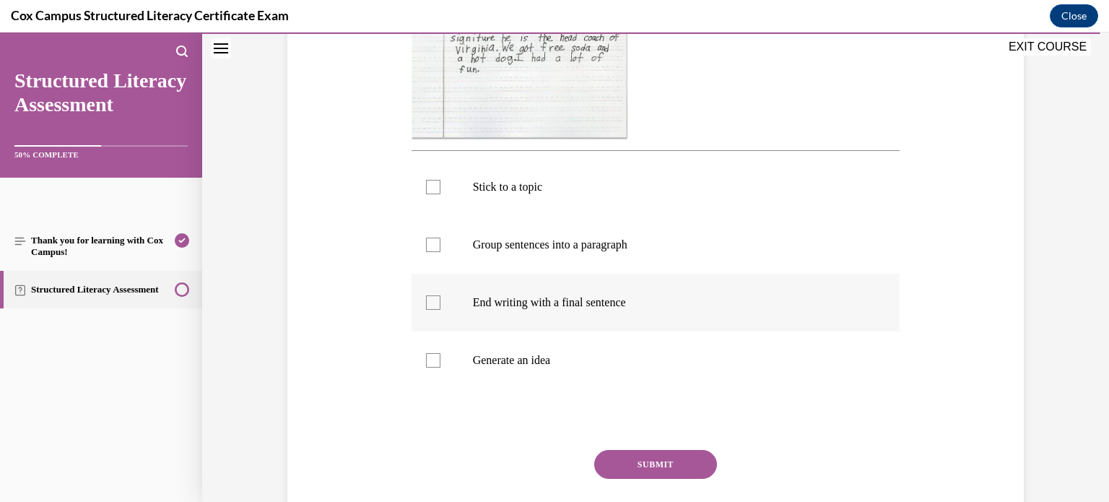
scroll to position [483, 0]
click at [432, 229] on label "Group sentences into a paragraph" at bounding box center [655, 244] width 489 height 58
click at [432, 237] on input "Group sentences into a paragraph" at bounding box center [433, 244] width 14 height 14
checkbox input "true"
click at [430, 194] on label "Stick to a topic" at bounding box center [655, 186] width 489 height 58
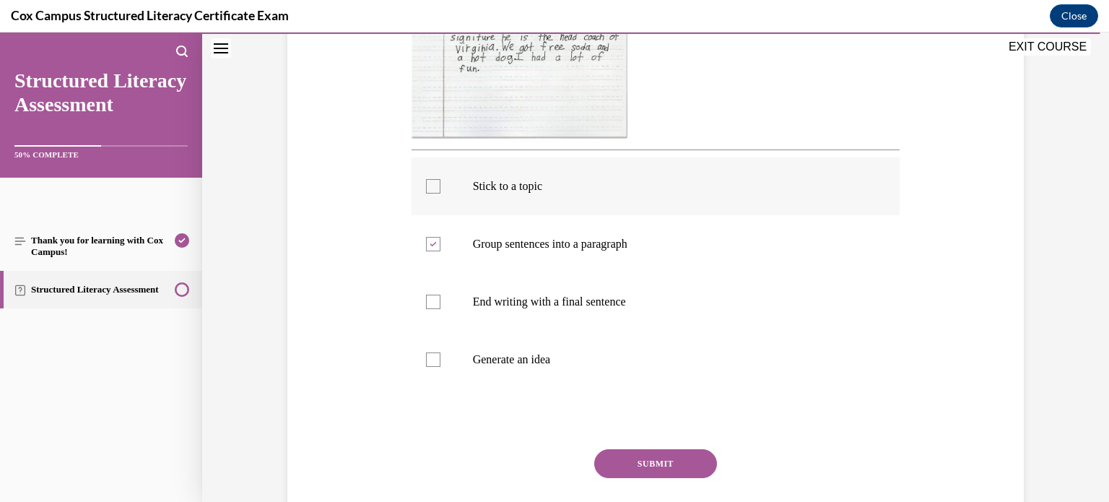
click at [430, 193] on input "Stick to a topic" at bounding box center [433, 186] width 14 height 14
checkbox input "true"
click at [433, 298] on div at bounding box center [433, 301] width 14 height 14
click at [433, 298] on input "End writing with a final sentence" at bounding box center [433, 301] width 14 height 14
checkbox input "true"
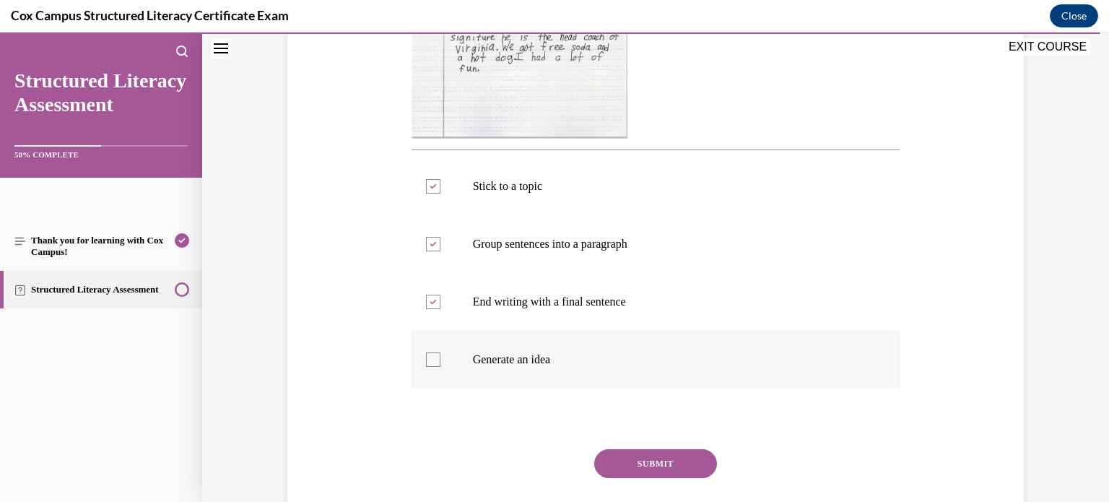
click at [435, 360] on div at bounding box center [433, 359] width 14 height 14
click at [435, 360] on input "Generate an idea" at bounding box center [433, 359] width 14 height 14
checkbox input "true"
click at [637, 455] on button "SUBMIT" at bounding box center [655, 463] width 123 height 29
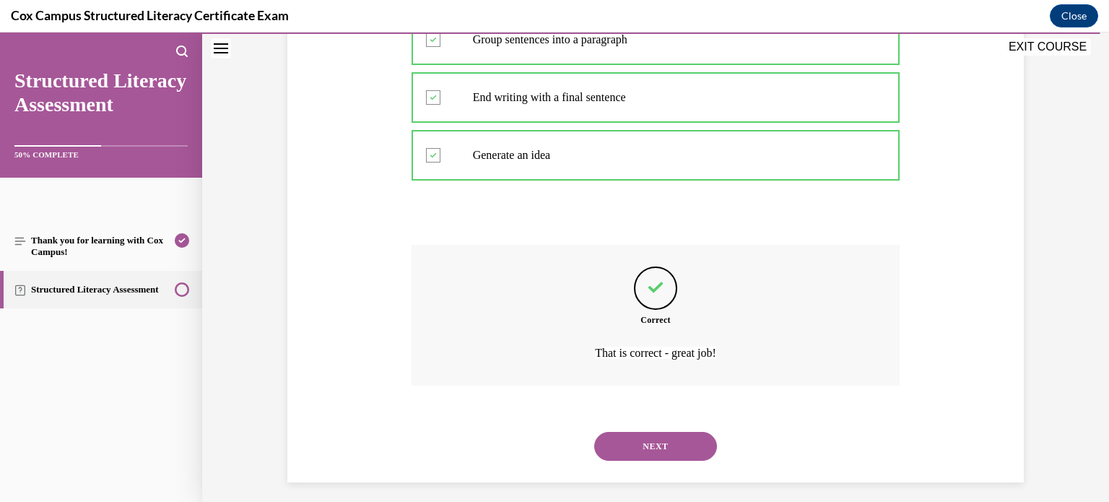
scroll to position [696, 0]
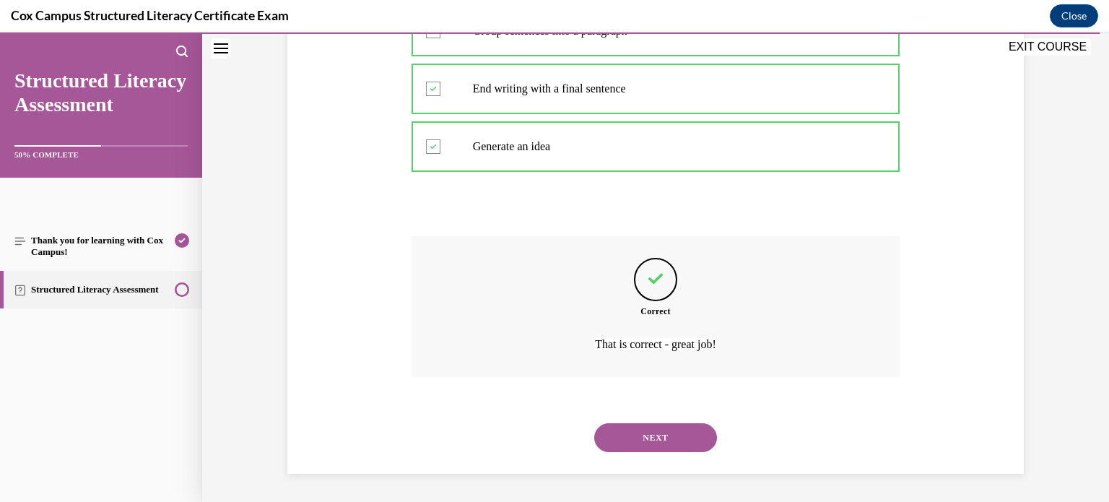
click at [662, 431] on button "NEXT" at bounding box center [655, 437] width 123 height 29
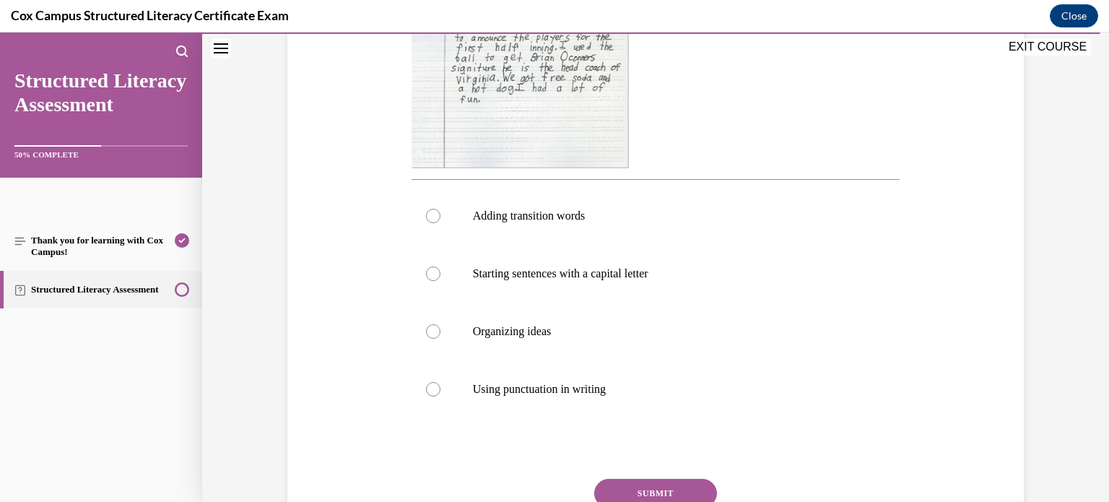
scroll to position [453, 0]
click at [676, 234] on label "Adding transition words" at bounding box center [655, 216] width 489 height 58
click at [440, 223] on input "Adding transition words" at bounding box center [433, 216] width 14 height 14
radio input "true"
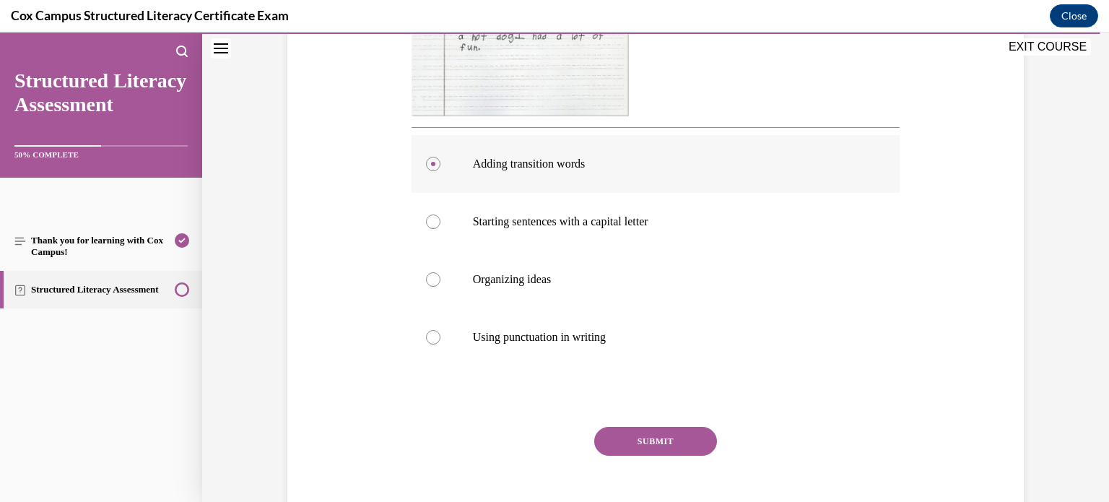
scroll to position [538, 0]
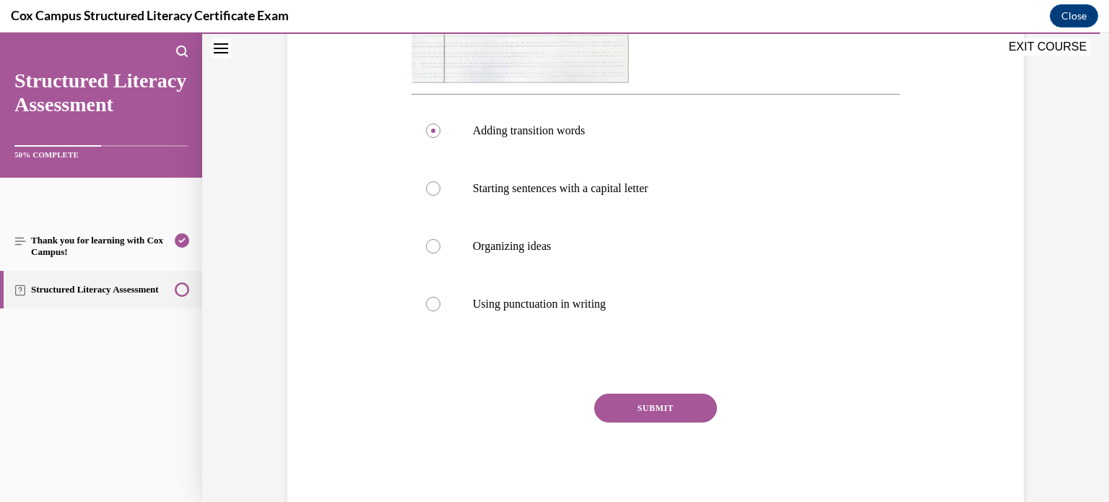
click at [673, 403] on button "SUBMIT" at bounding box center [655, 407] width 123 height 29
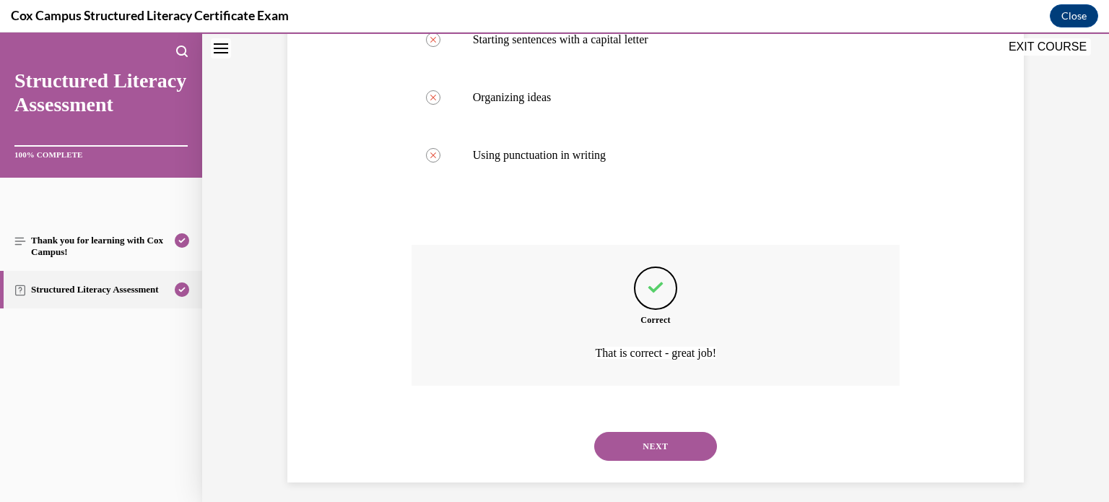
scroll to position [696, 0]
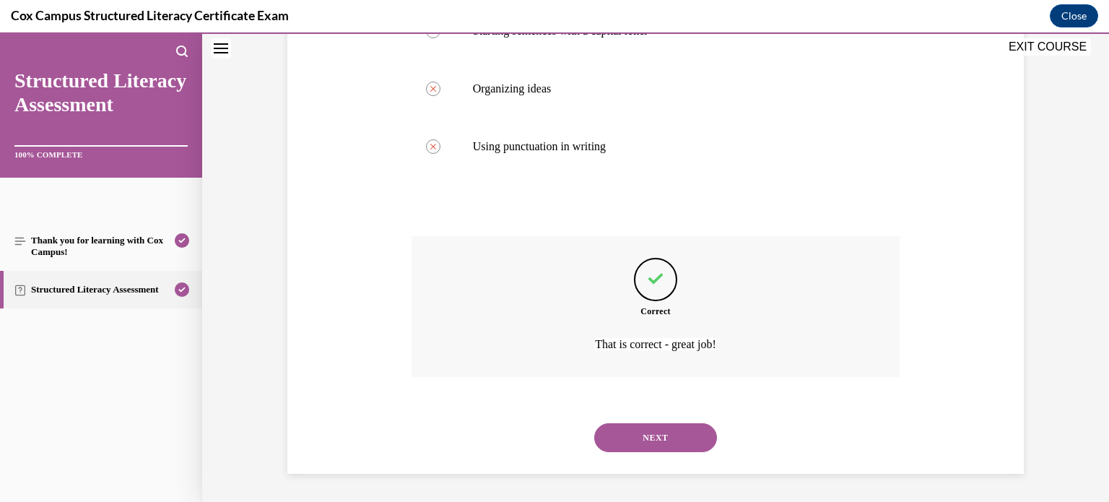
click at [670, 432] on button "NEXT" at bounding box center [655, 437] width 123 height 29
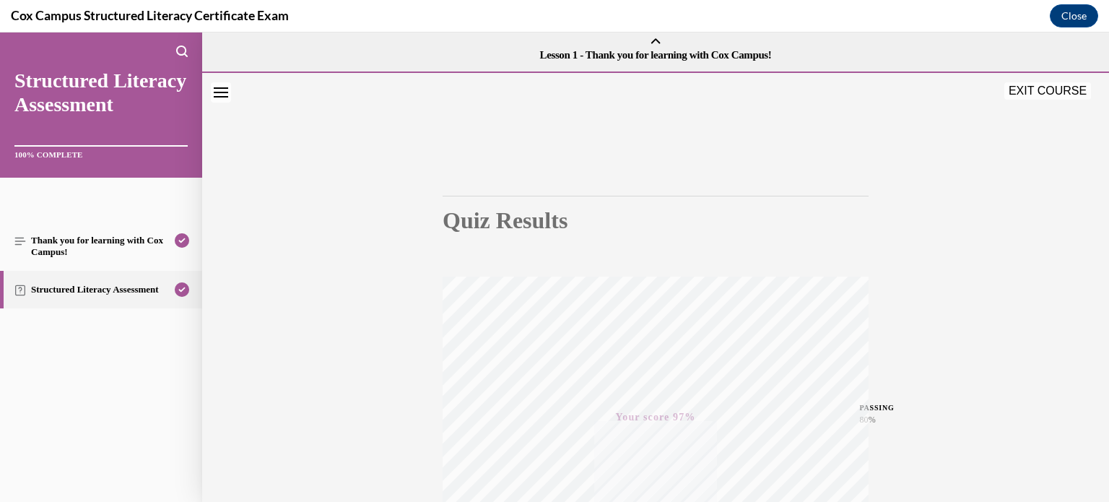
scroll to position [0, 0]
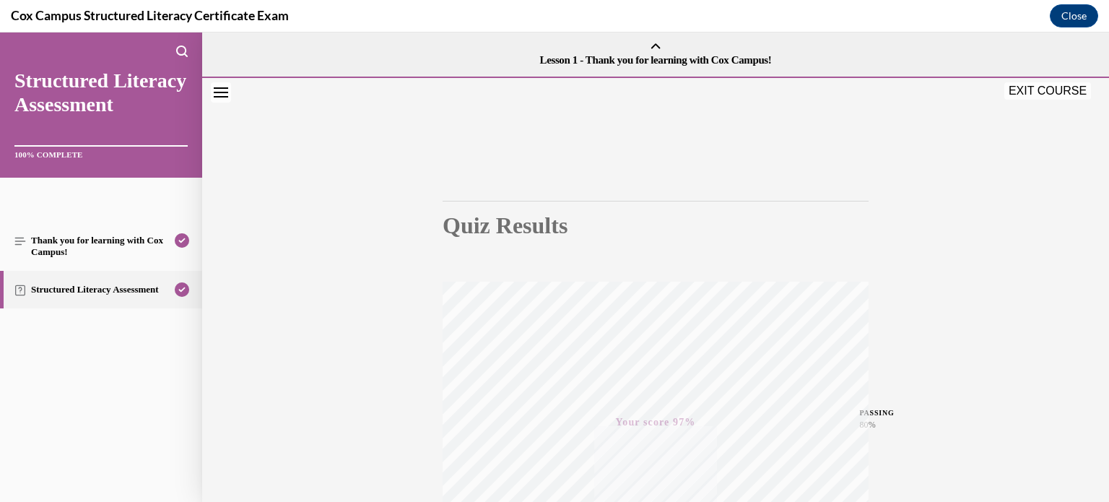
click at [1033, 91] on button "EXIT COURSE" at bounding box center [1047, 90] width 87 height 17
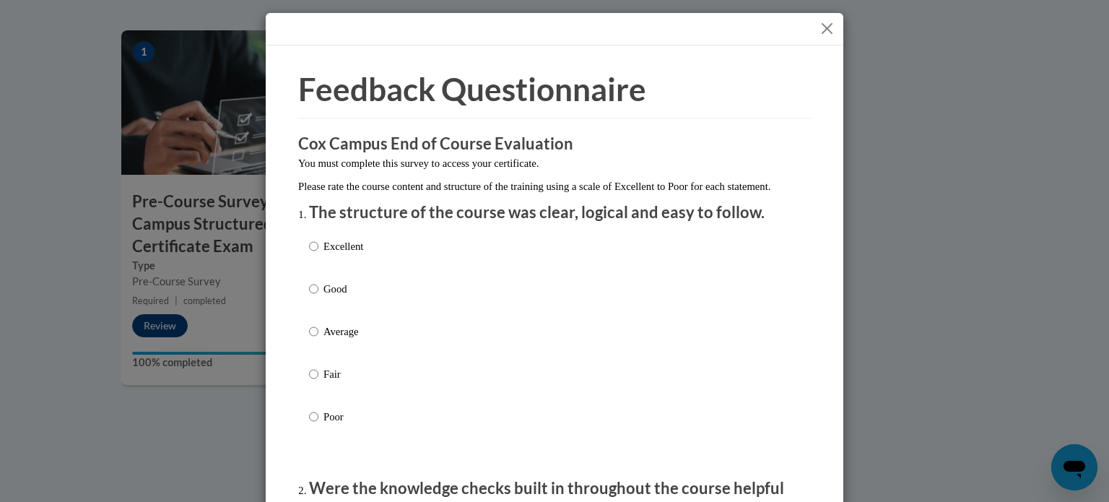
click at [430, 274] on div "Excellent Good Average Fair Poor" at bounding box center [554, 348] width 491 height 235
click at [372, 374] on div "Excellent Good Average Fair Poor" at bounding box center [554, 348] width 491 height 235
click at [357, 339] on p "Average" at bounding box center [343, 331] width 40 height 16
click at [318, 339] on input "Average" at bounding box center [313, 331] width 9 height 16
radio input "true"
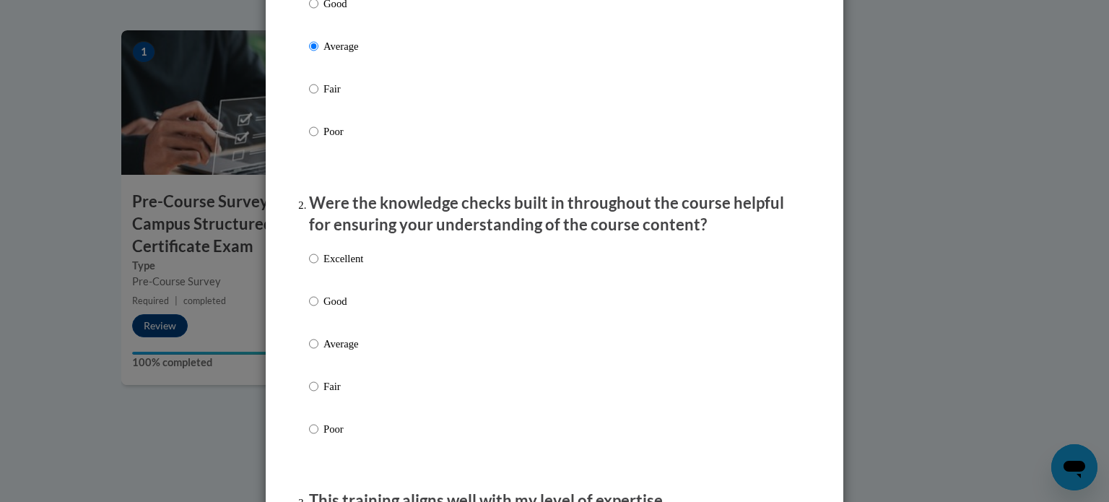
click at [357, 351] on p "Average" at bounding box center [343, 344] width 40 height 16
click at [318, 351] on input "Average" at bounding box center [313, 344] width 9 height 16
radio input "true"
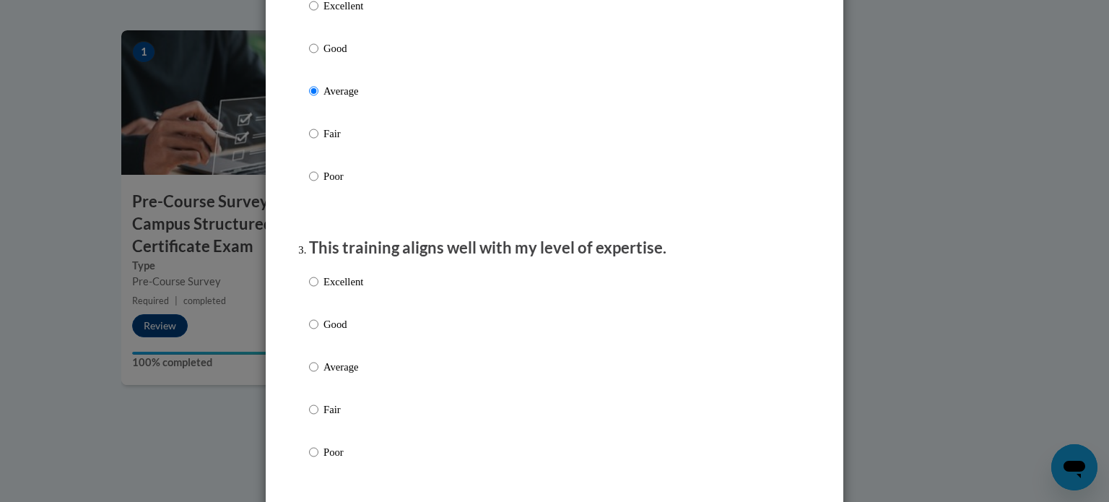
click at [357, 352] on label "Good" at bounding box center [336, 335] width 54 height 39
click at [318, 332] on input "Good" at bounding box center [313, 324] width 9 height 16
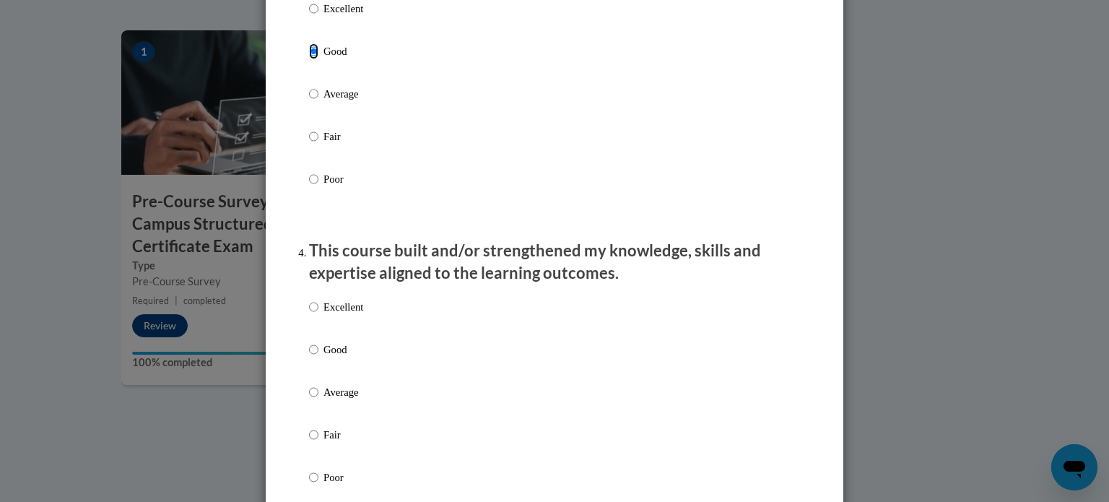
scroll to position [838, 0]
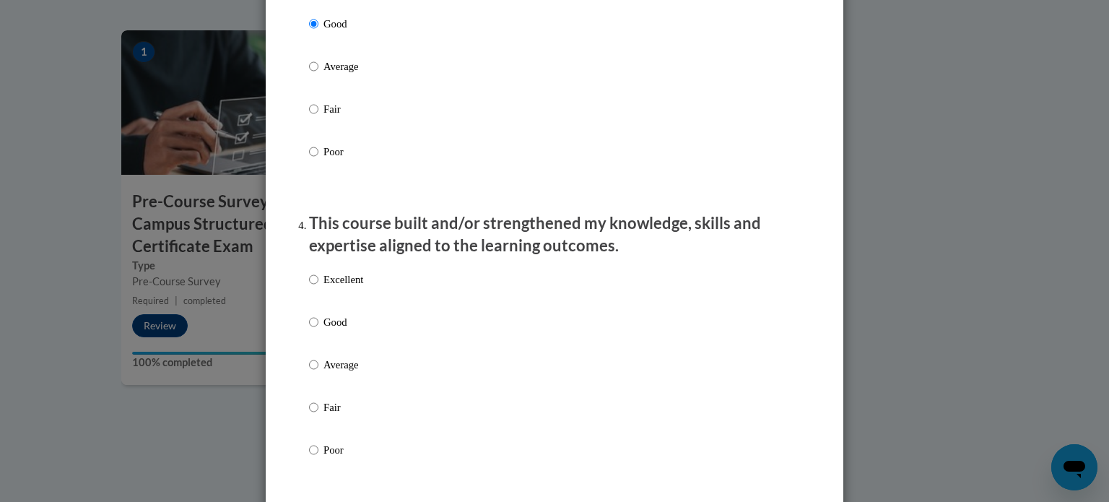
click at [354, 372] on p "Average" at bounding box center [343, 365] width 40 height 16
click at [318, 372] on input "Average" at bounding box center [313, 365] width 9 height 16
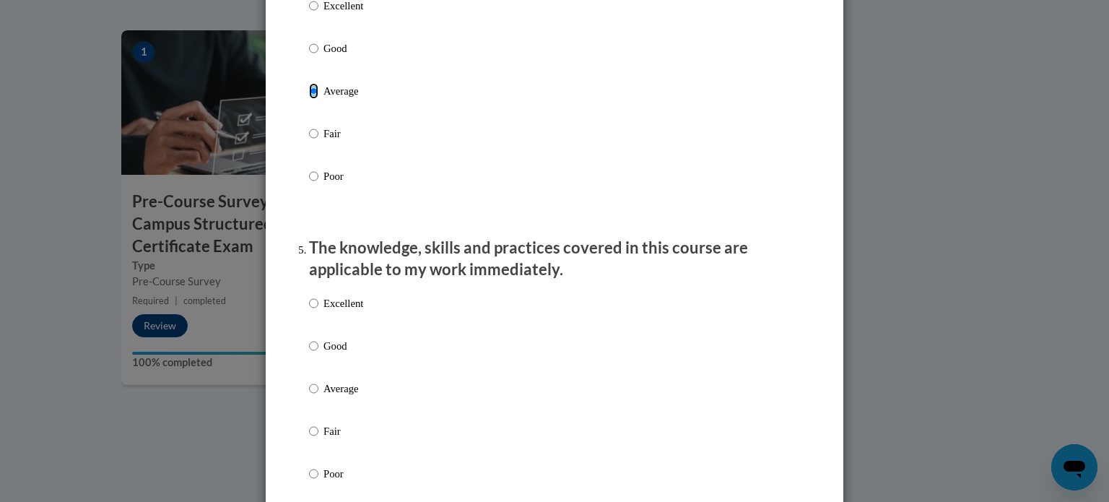
scroll to position [1110, 0]
click at [354, 378] on label "Good" at bounding box center [336, 358] width 54 height 39
click at [318, 355] on input "Good" at bounding box center [313, 347] width 9 height 16
click at [352, 398] on p "Average" at bounding box center [343, 390] width 40 height 16
click at [318, 398] on input "Average" at bounding box center [313, 390] width 9 height 16
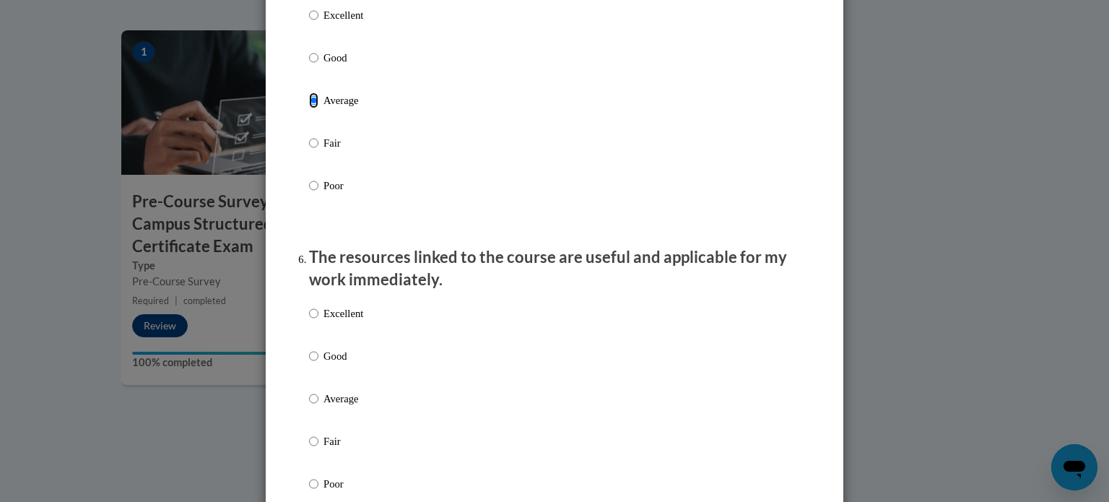
scroll to position [1452, 0]
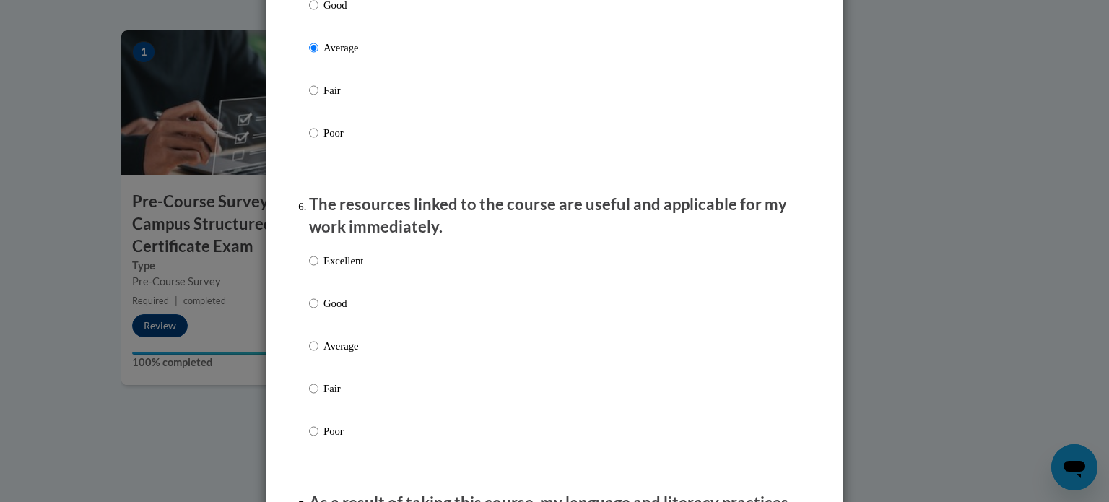
click at [347, 354] on p "Average" at bounding box center [343, 346] width 40 height 16
click at [318, 354] on input "Average" at bounding box center [313, 346] width 9 height 16
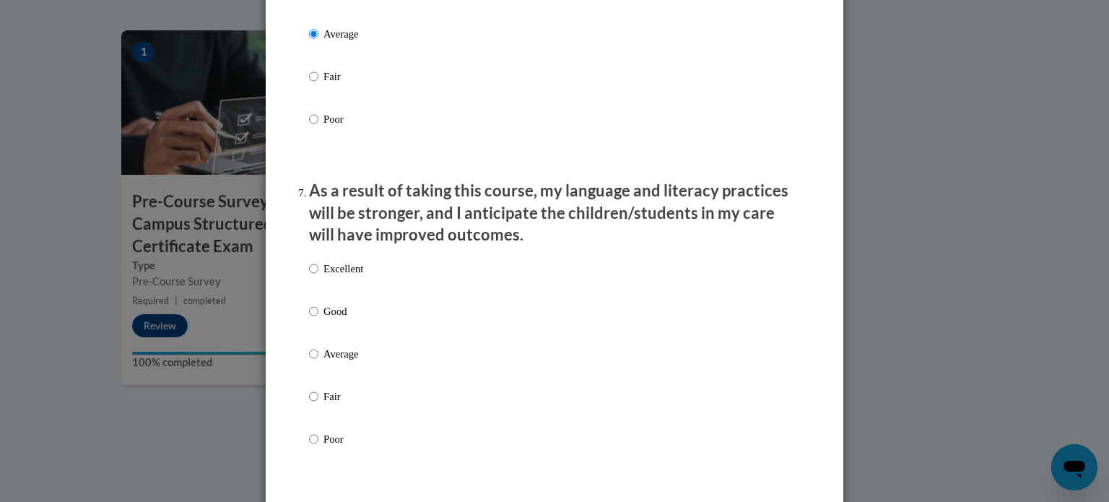
click at [347, 362] on p "Average" at bounding box center [343, 354] width 40 height 16
click at [318, 362] on input "Average" at bounding box center [313, 354] width 9 height 16
click at [347, 362] on p "Average" at bounding box center [343, 354] width 40 height 16
click at [318, 362] on input "Average" at bounding box center [313, 354] width 9 height 16
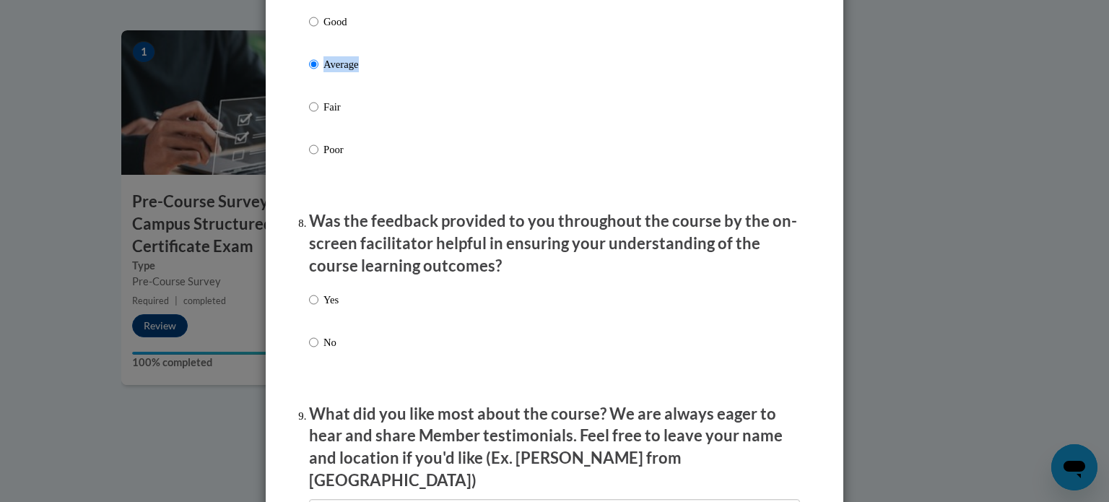
scroll to position [2049, 0]
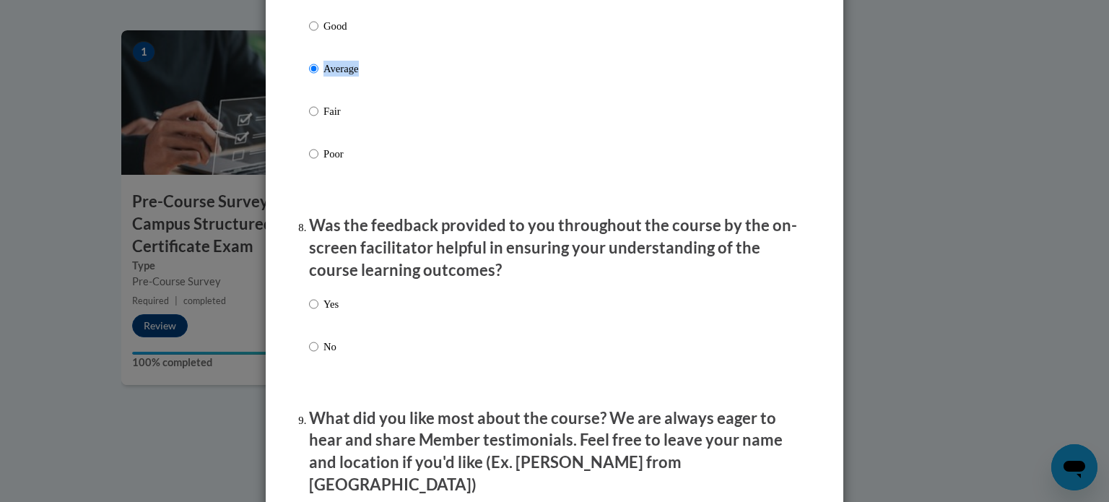
click at [342, 325] on div "Yes No" at bounding box center [554, 343] width 491 height 108
click at [338, 335] on label "Yes" at bounding box center [324, 315] width 30 height 39
click at [318, 312] on input "Yes" at bounding box center [313, 304] width 9 height 16
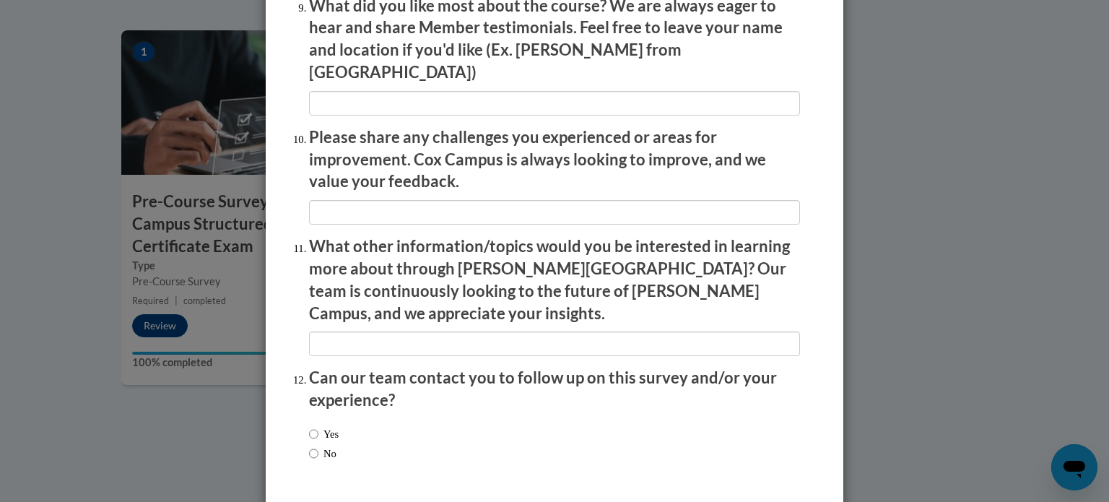
scroll to position [2504, 0]
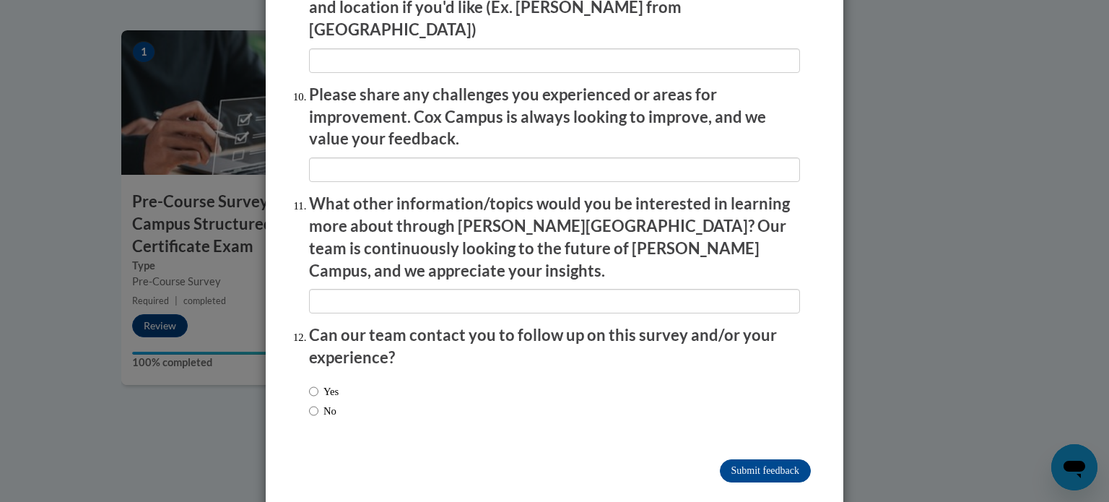
click at [333, 403] on label "No" at bounding box center [322, 411] width 27 height 16
click at [318, 403] on input "No" at bounding box center [313, 411] width 9 height 16
click at [743, 459] on input "Submit feedback" at bounding box center [765, 470] width 91 height 23
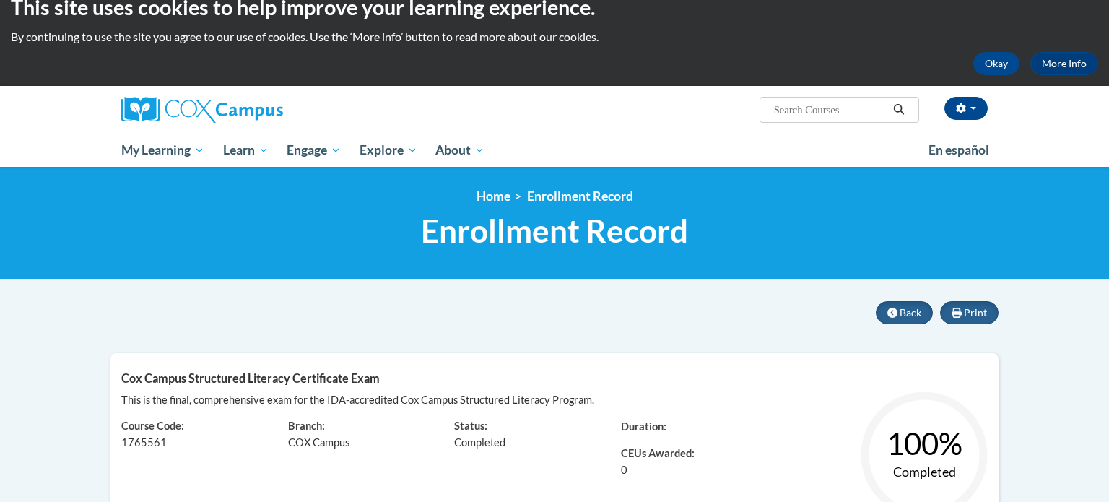
scroll to position [23, 0]
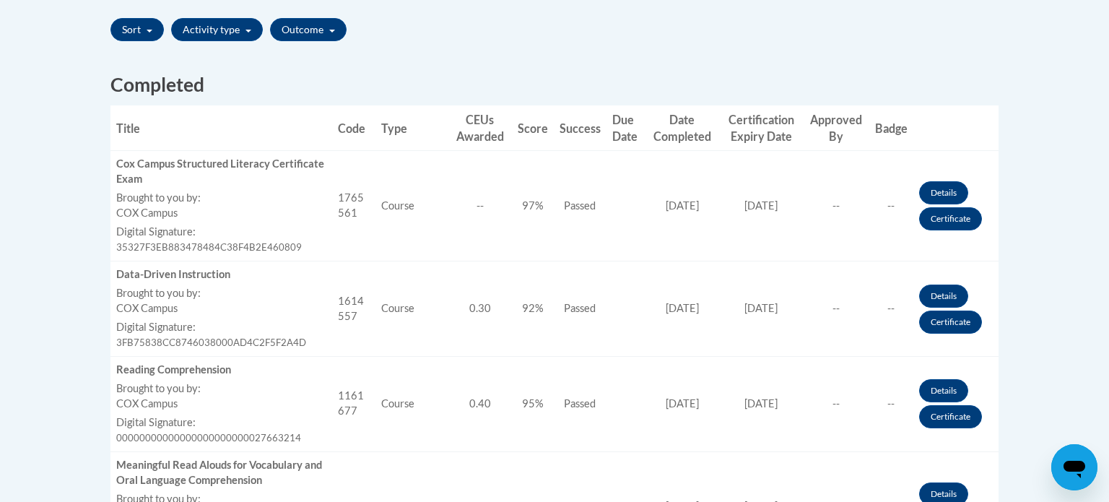
scroll to position [517, 0]
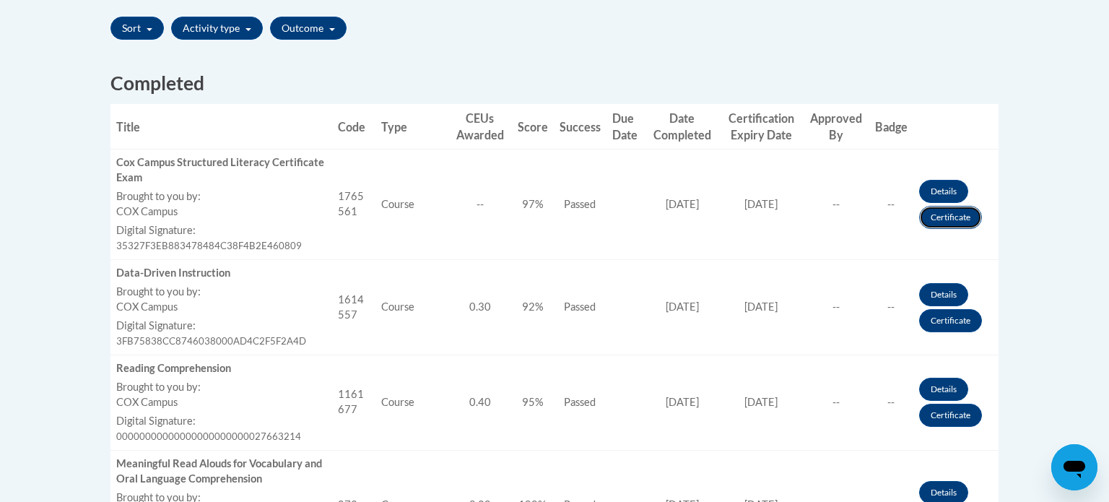
click at [938, 214] on link "Certificate" at bounding box center [950, 217] width 63 height 23
